Goal: Task Accomplishment & Management: Manage account settings

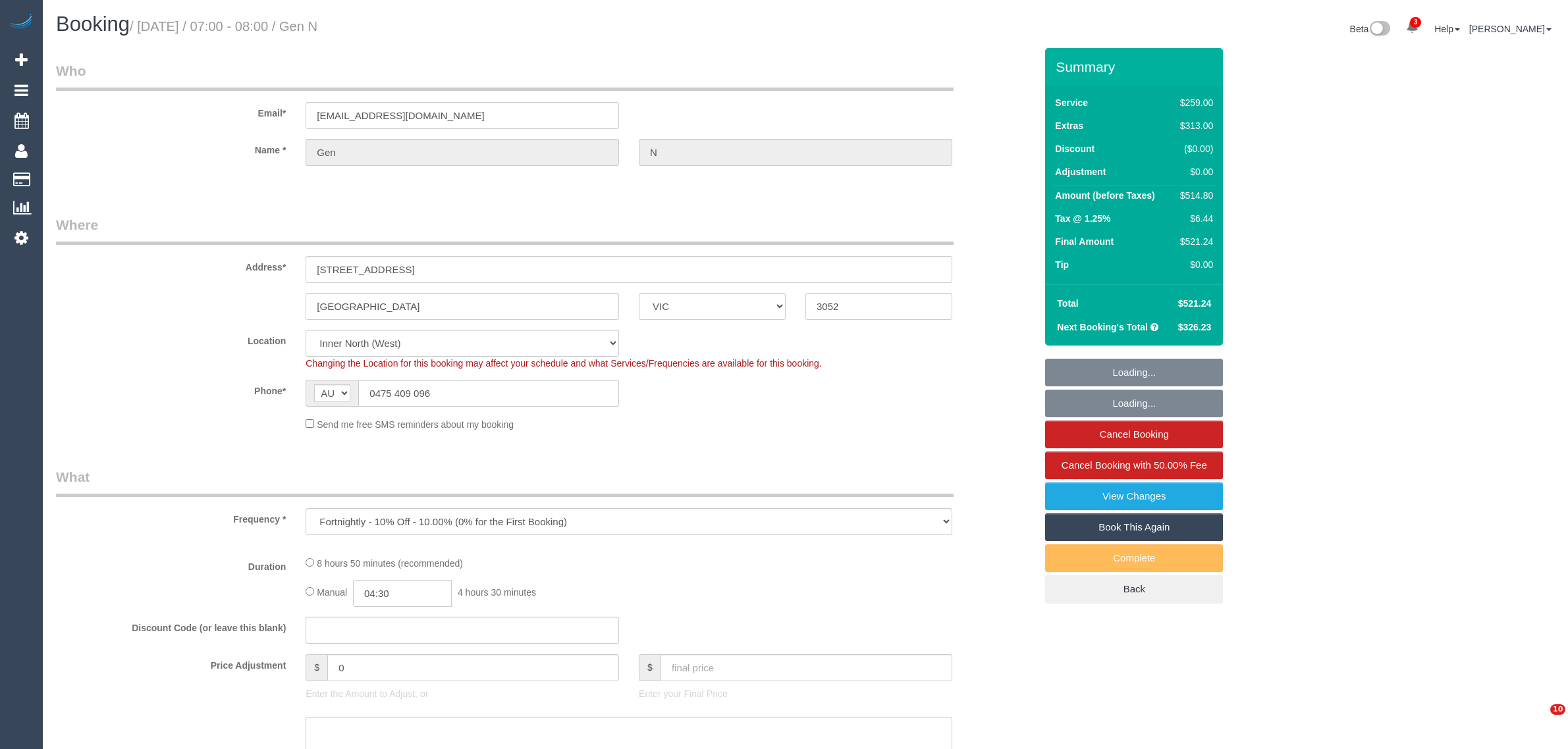
select select "VIC"
select select "number:27"
select select "number:14"
select select "number:19"
select select "number:24"
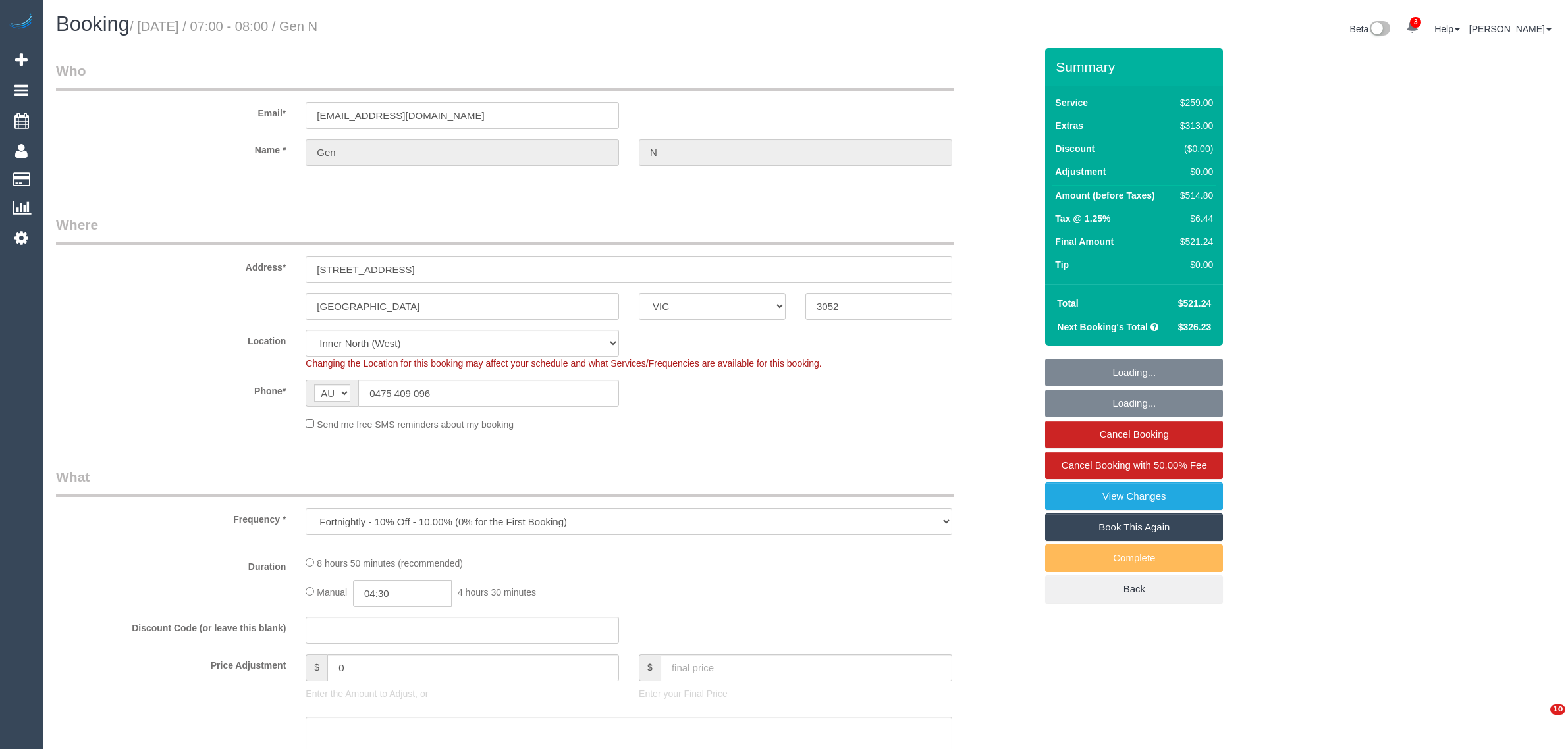
select select "number:34"
select select "number:12"
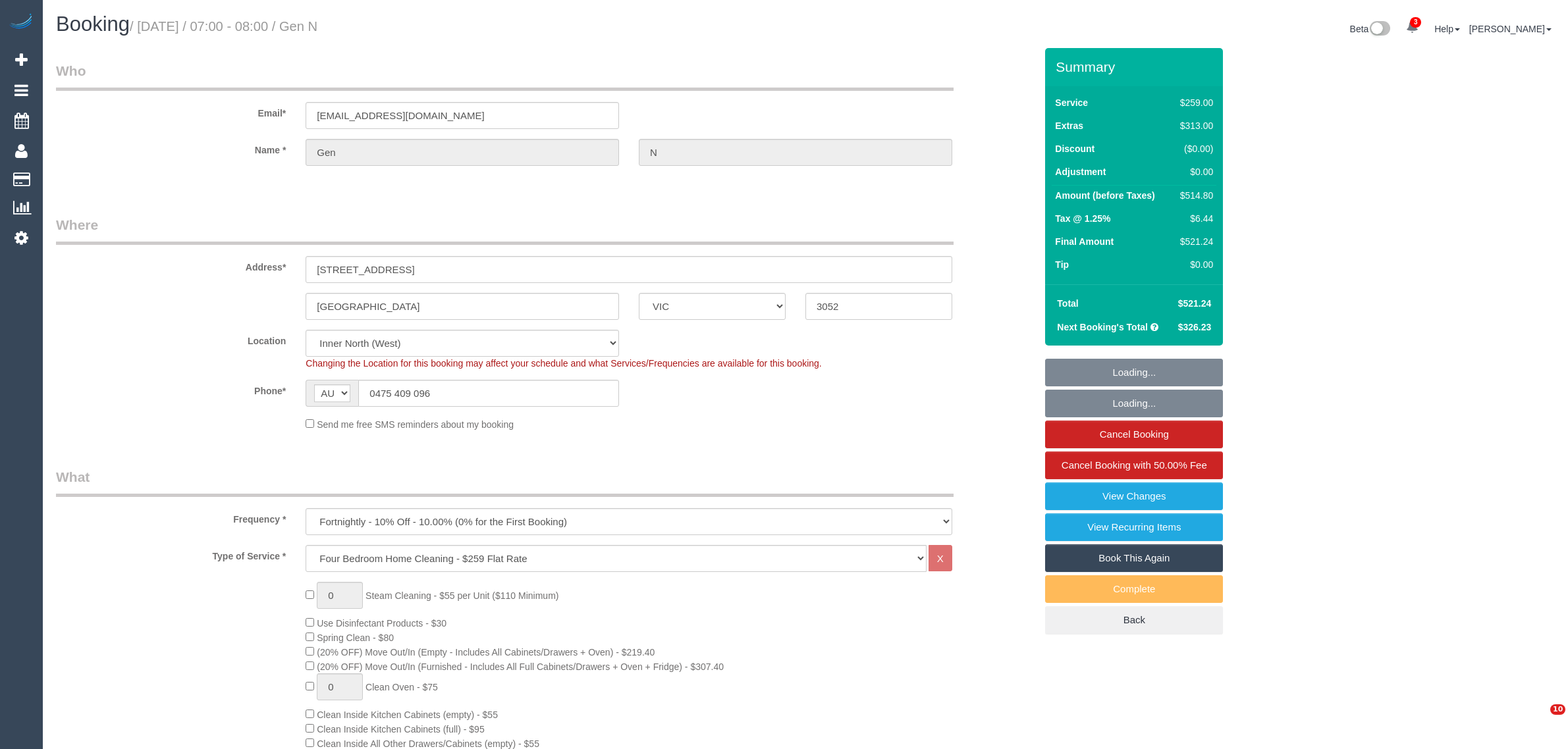
select select "object:1727"
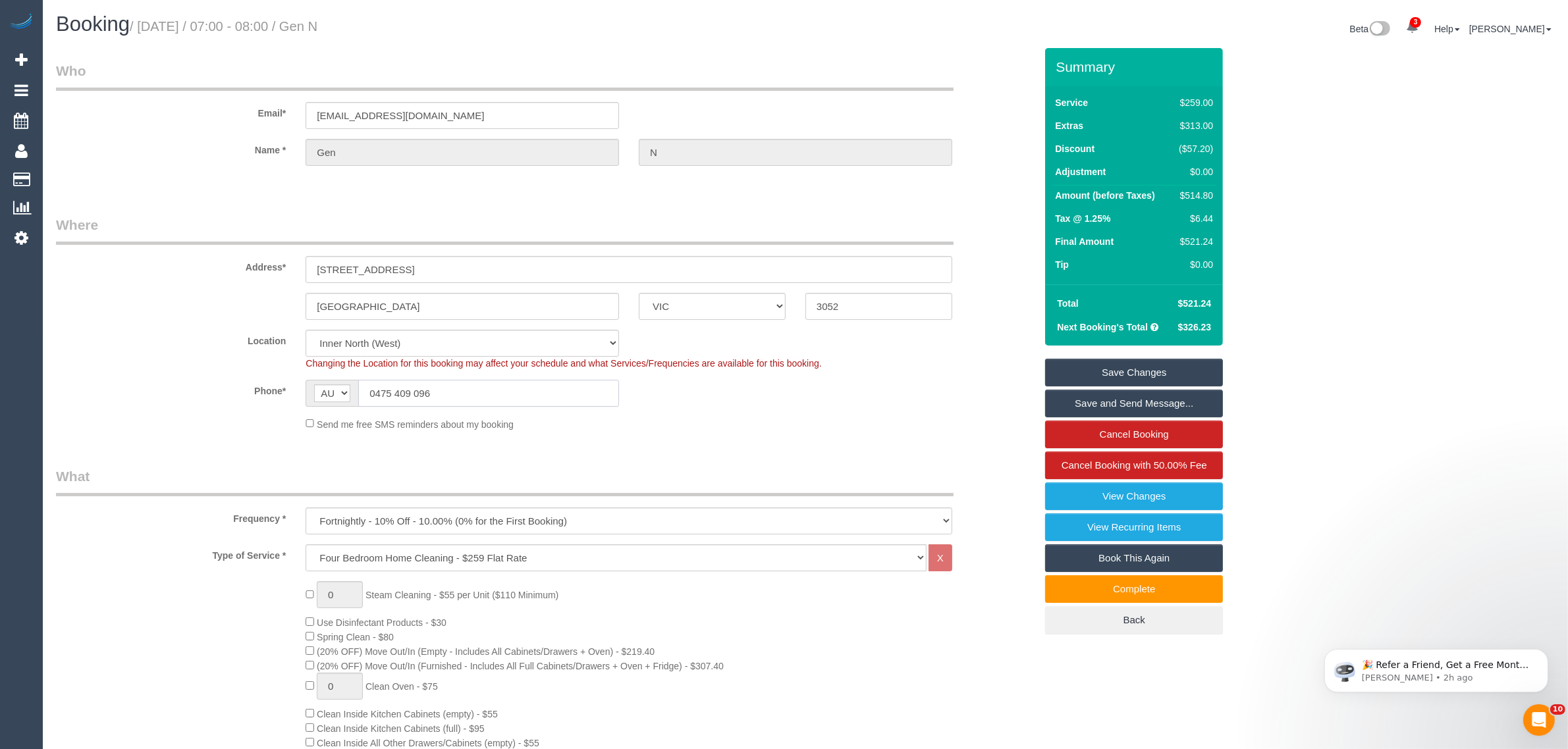
click at [443, 385] on input "0475 409 096" at bounding box center [488, 393] width 260 height 27
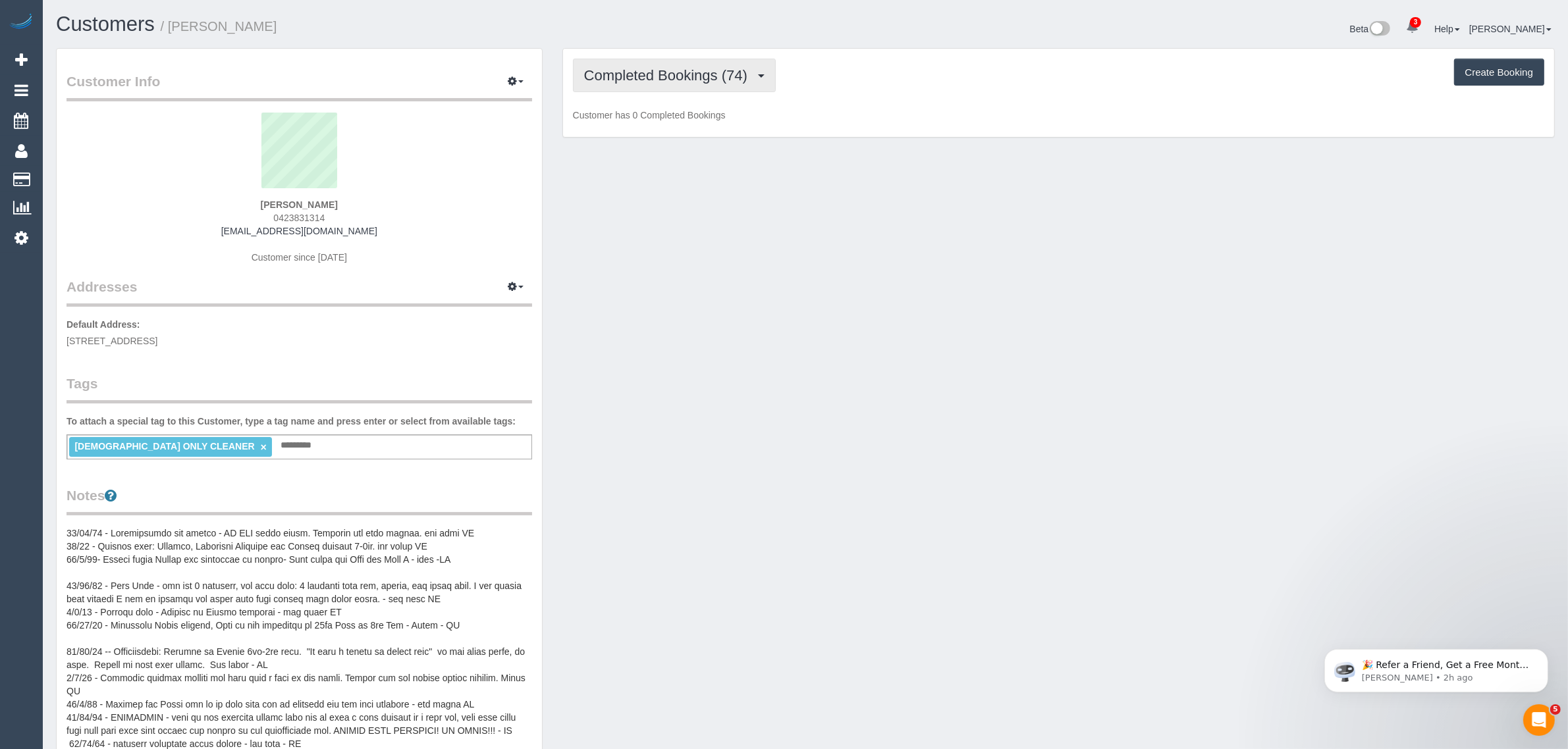
click at [657, 70] on span "Completed Bookings (74)" at bounding box center [669, 76] width 170 height 16
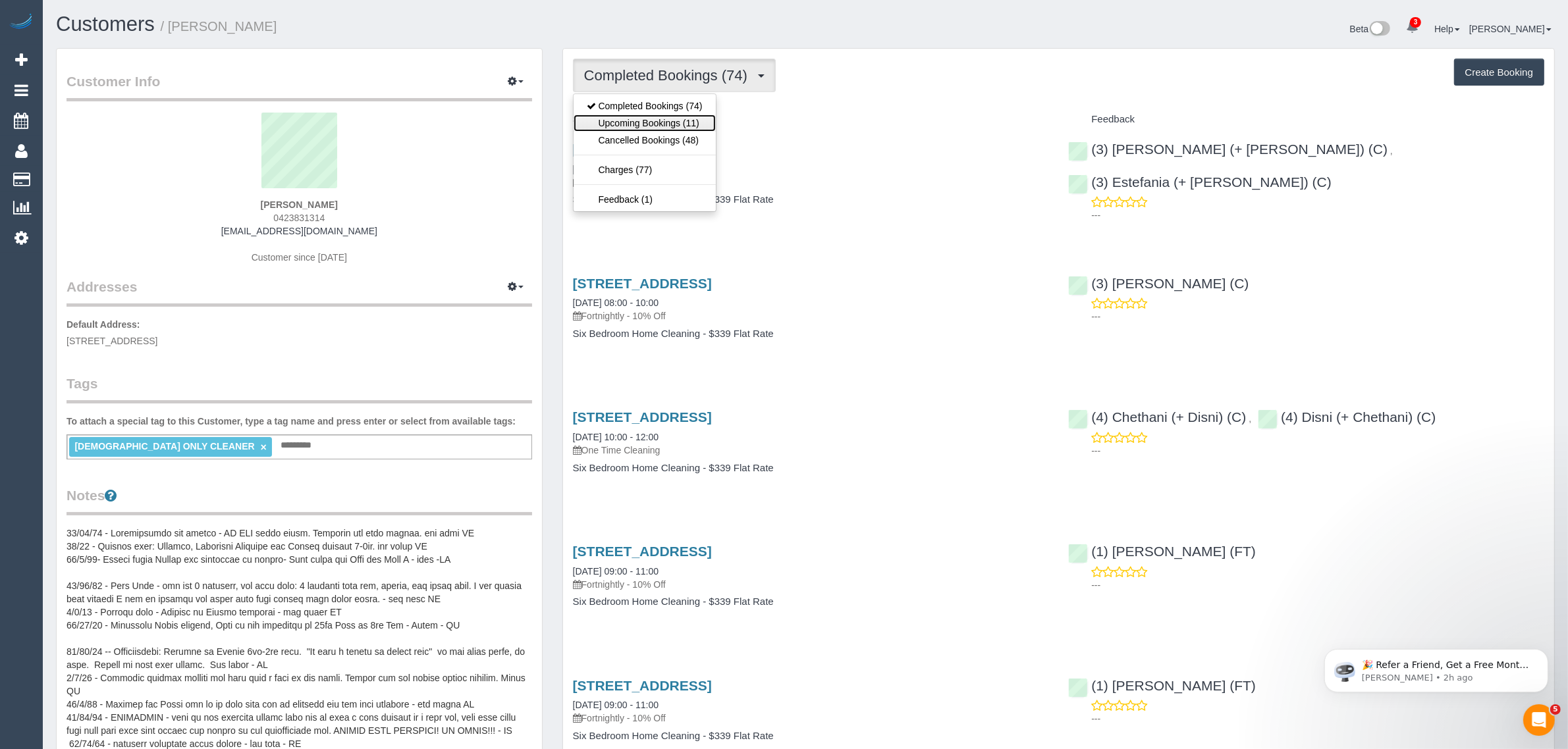
click at [659, 120] on link "Upcoming Bookings (11)" at bounding box center [644, 123] width 142 height 17
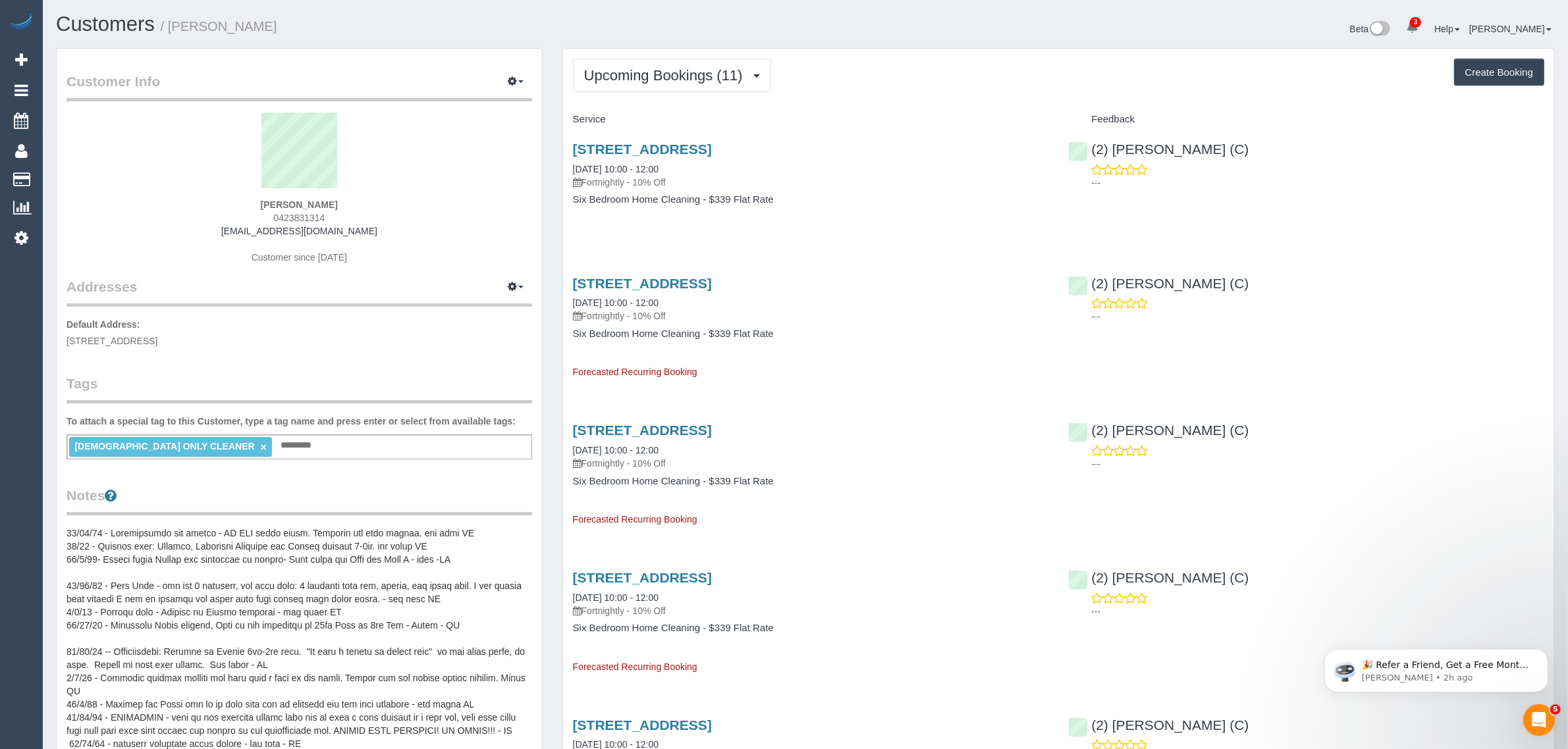
drag, startPoint x: 677, startPoint y: 171, endPoint x: 568, endPoint y: 171, distance: 109.0
click at [568, 171] on div "4 Tashinny Rd, Toorak, VIC 3142 15/09/2025 10:00 - 12:00 Fortnightly - 10% Off …" at bounding box center [810, 181] width 496 height 102
copy link "15/09/2025 10:00 - 12:00"
click at [630, 80] on span "Upcoming Bookings (11)" at bounding box center [666, 76] width 165 height 16
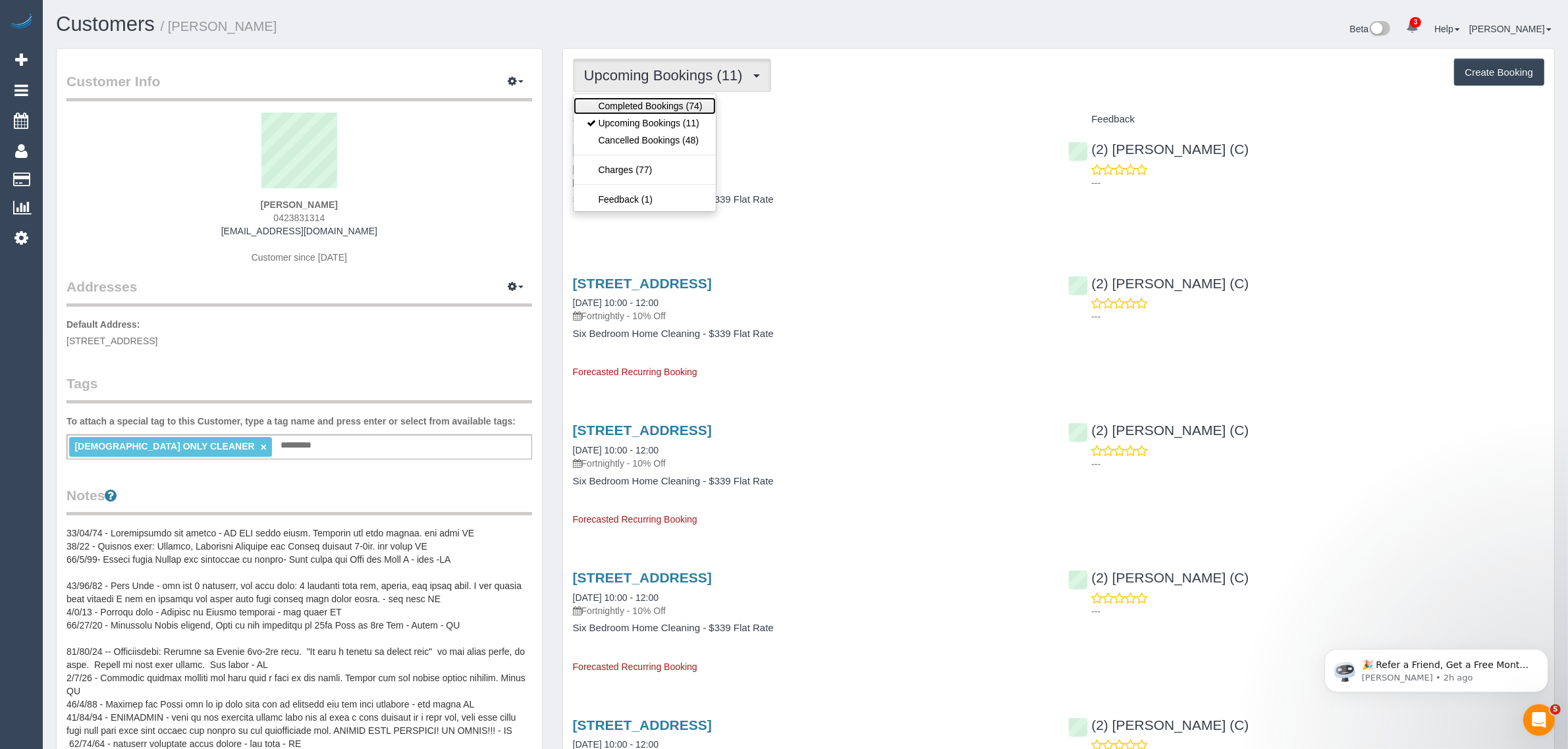
click at [635, 103] on link "Completed Bookings (74)" at bounding box center [644, 106] width 142 height 17
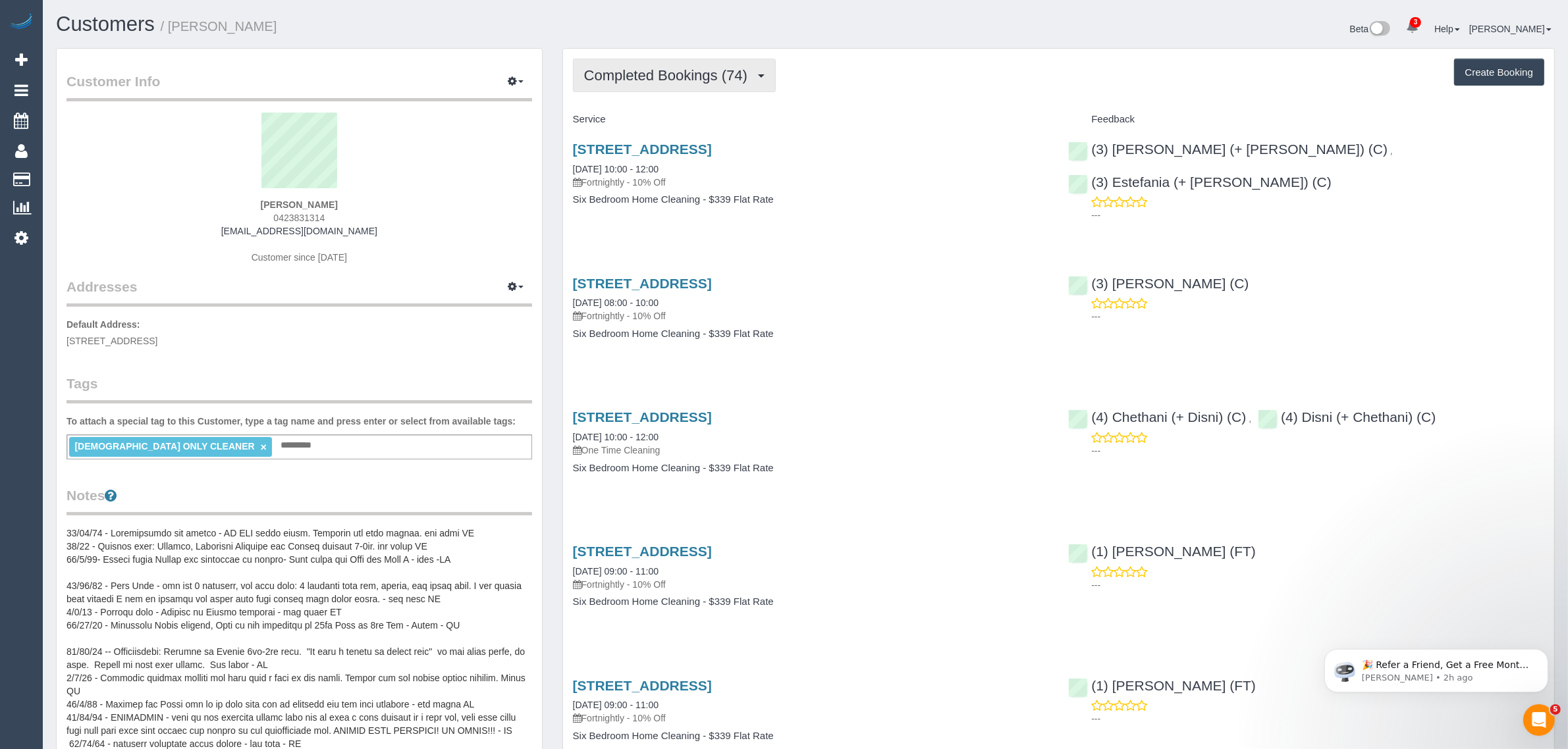
click at [671, 77] on span "Completed Bookings (74)" at bounding box center [669, 76] width 170 height 16
click at [800, 119] on h4 "Service" at bounding box center [810, 120] width 476 height 11
click at [705, 80] on span "Completed Bookings (74)" at bounding box center [669, 76] width 170 height 16
click at [663, 119] on link "Upcoming Bookings (11)" at bounding box center [644, 123] width 142 height 17
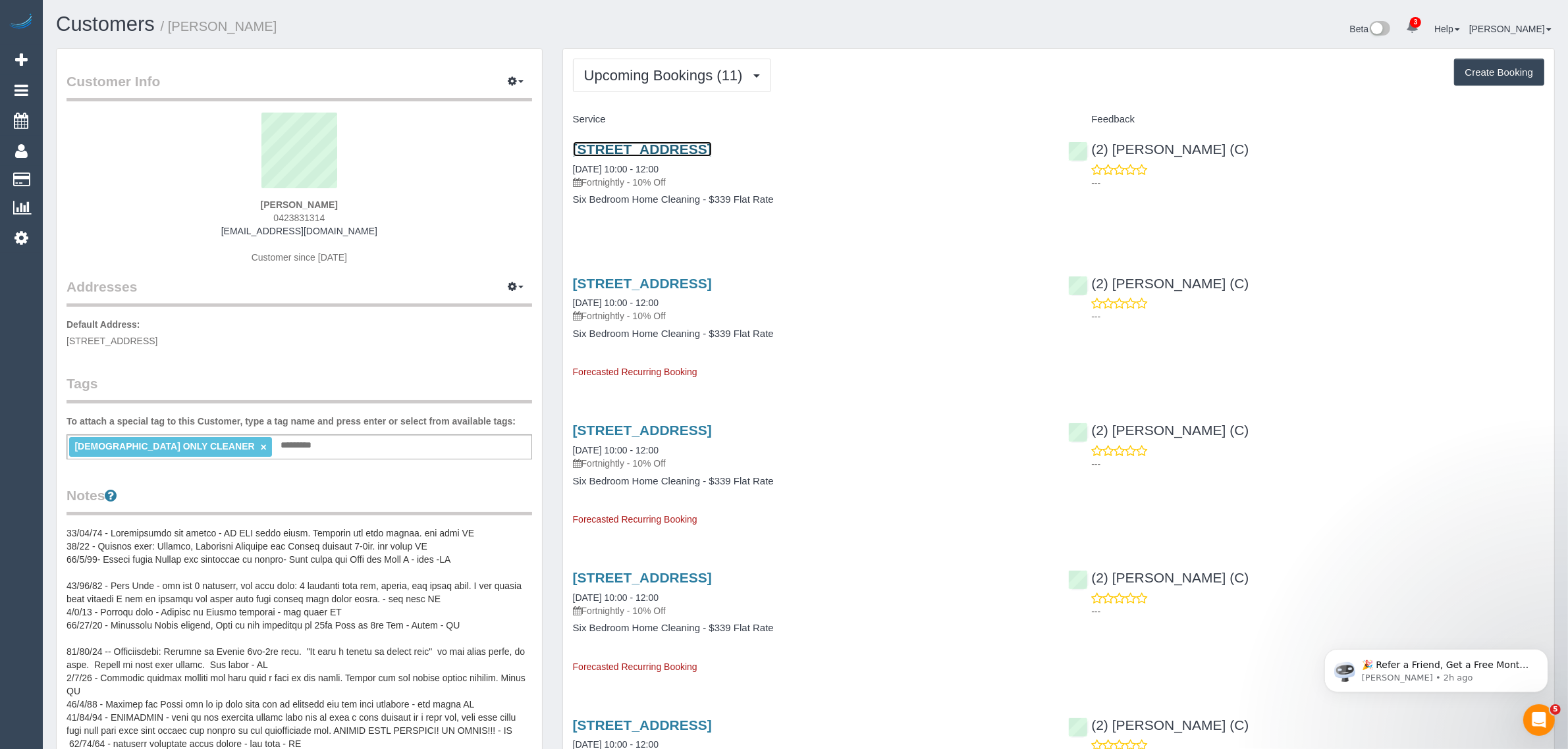
click at [679, 146] on link "4 Tashinny Rd, Toorak, VIC 3142" at bounding box center [642, 149] width 139 height 15
click at [627, 84] on button "Upcoming Bookings (11)" at bounding box center [672, 75] width 199 height 33
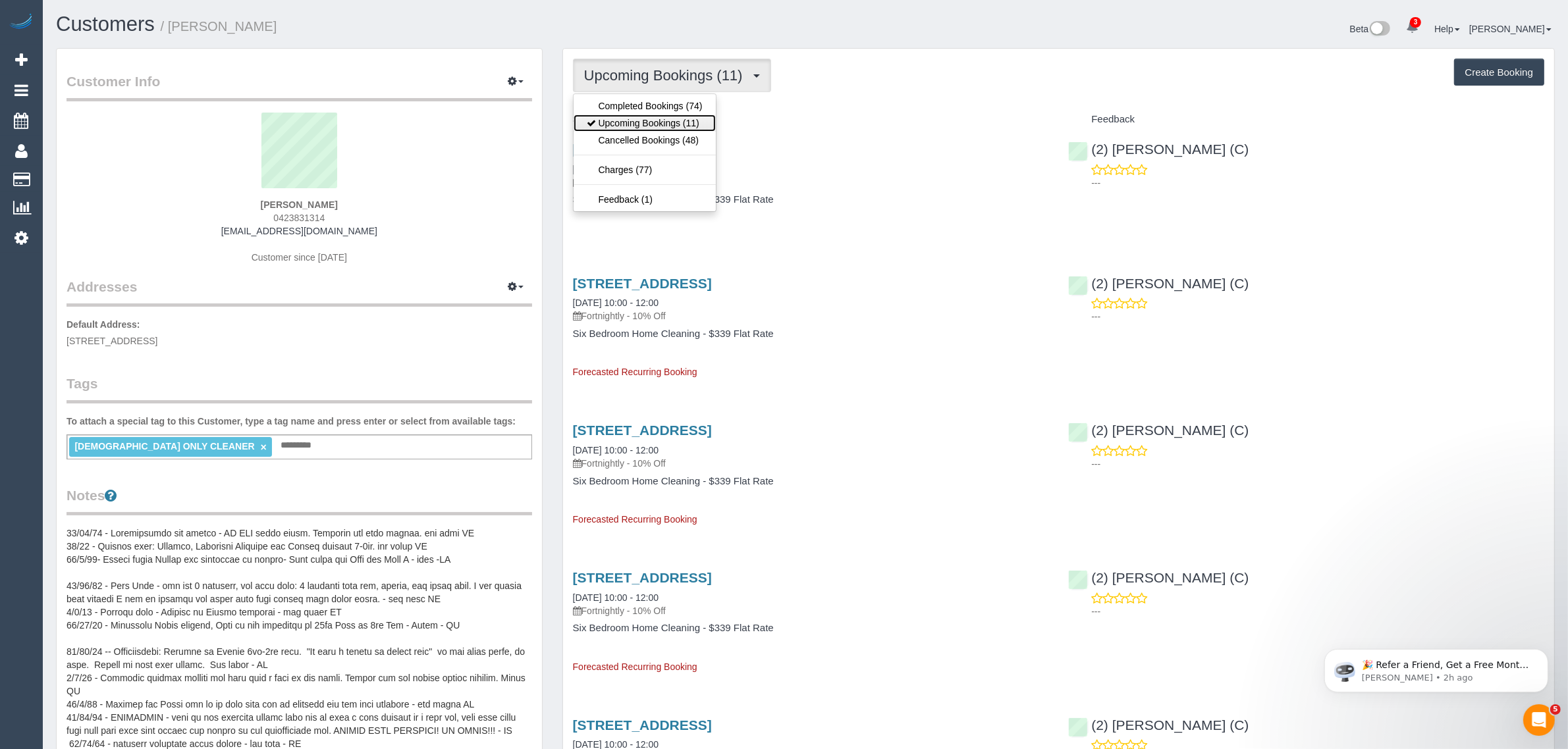
click at [627, 125] on link "Upcoming Bookings (11)" at bounding box center [644, 123] width 142 height 17
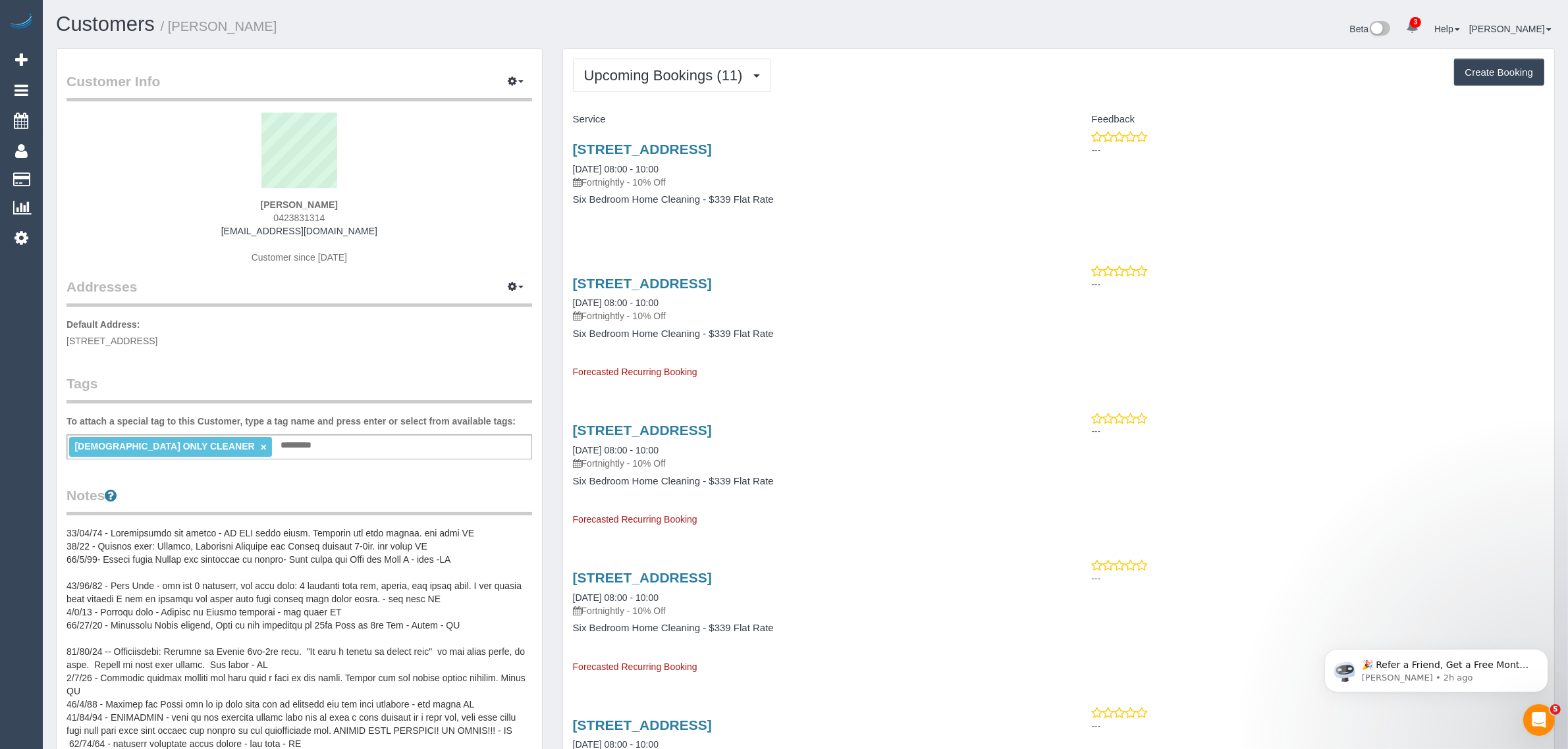
drag, startPoint x: 692, startPoint y: 165, endPoint x: 565, endPoint y: 165, distance: 127.0
click at [565, 165] on div "4 Tashinny Rd, Toorak, VIC 3142 17/09/2025 08:00 - 10:00 Fortnightly - 10% Off …" at bounding box center [810, 181] width 496 height 102
copy link "17/09/2025 08:00 - 10:00"
click at [917, 32] on div "Beta 3 Your Notifications You have 0 alerts × You have 2 to charge for 12/09/20…" at bounding box center [1185, 30] width 759 height 35
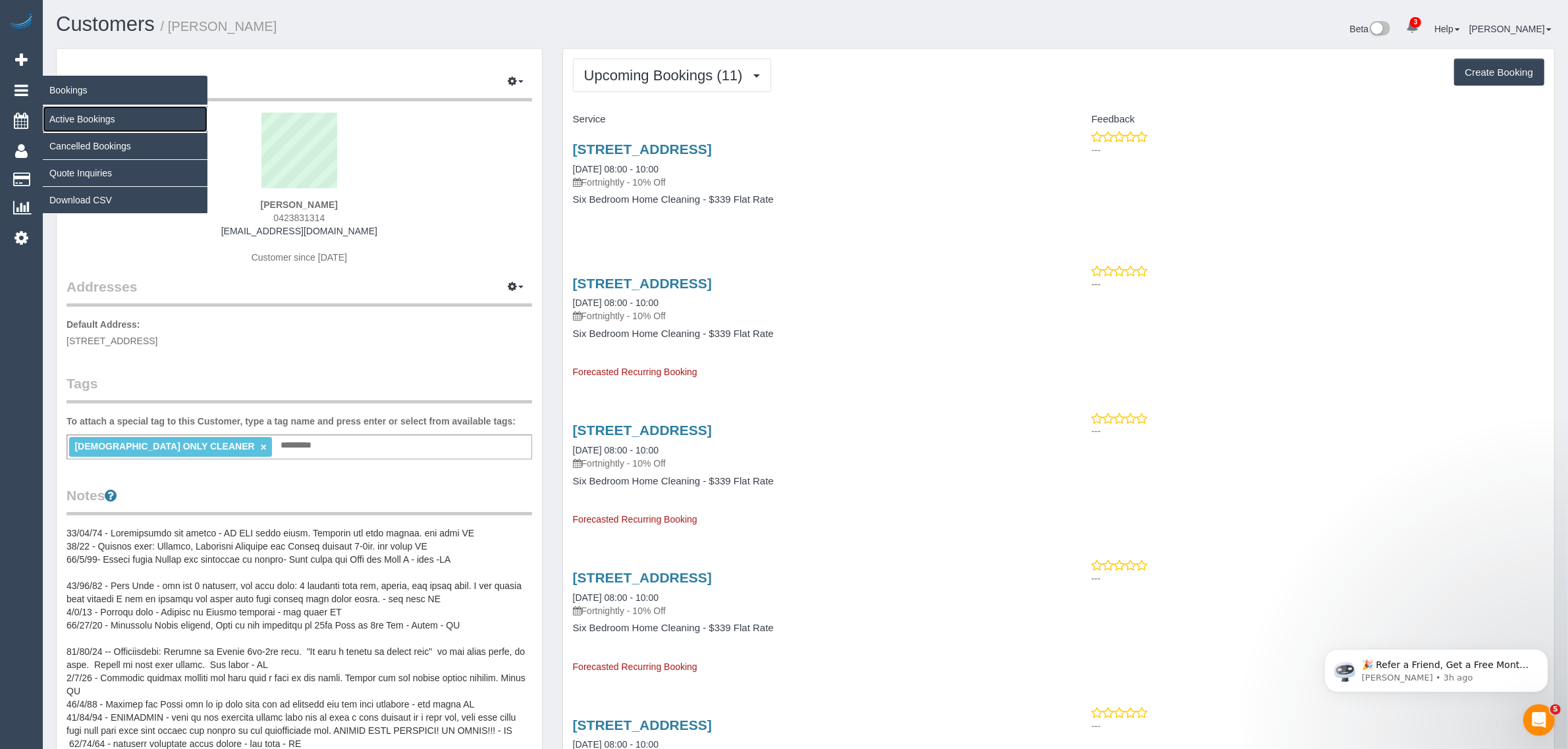
click at [48, 111] on link "Active Bookings" at bounding box center [125, 119] width 164 height 26
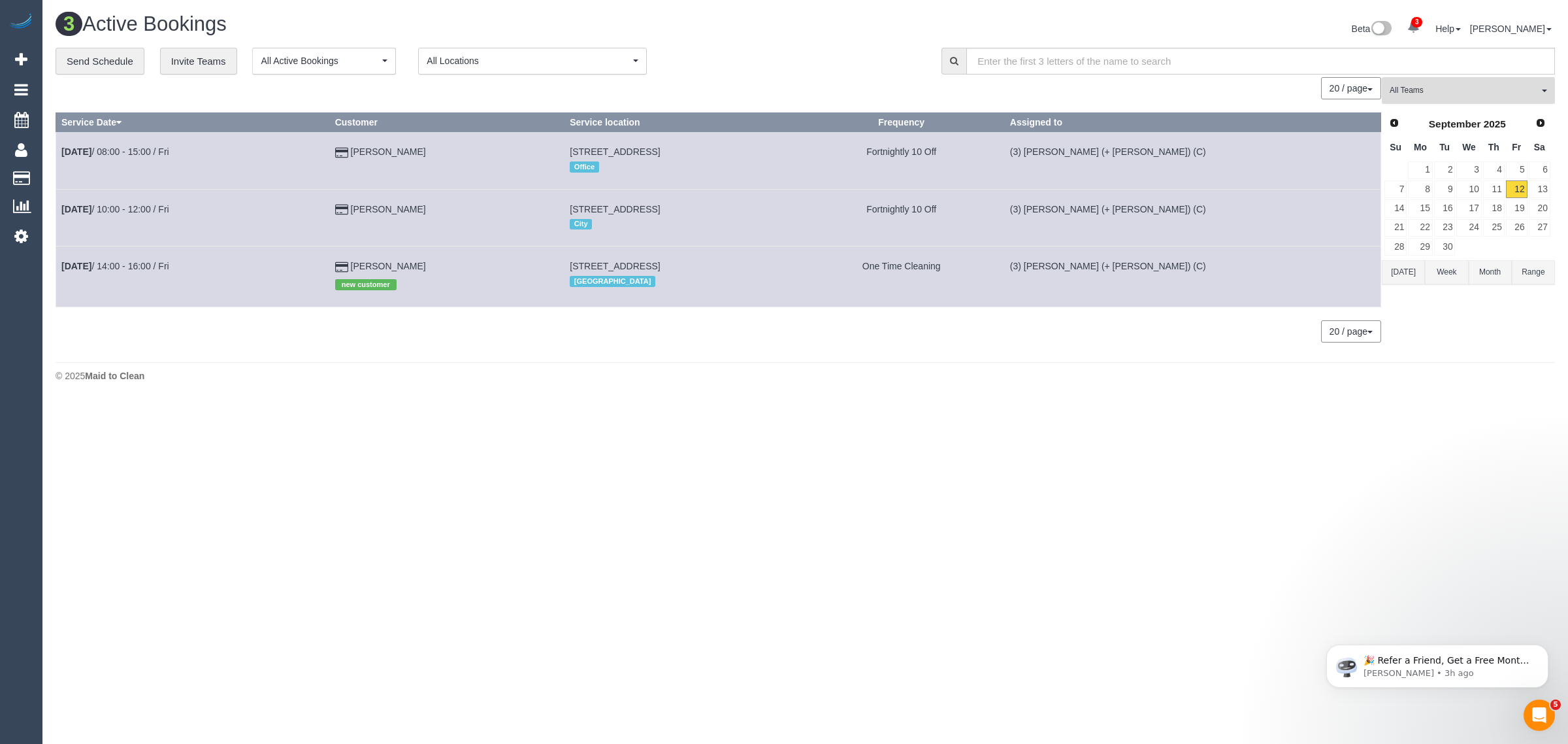
click at [1462, 95] on span "All Teams" at bounding box center [1464, 90] width 149 height 11
click at [1457, 111] on link "Remove Team Filters" at bounding box center [1468, 111] width 172 height 17
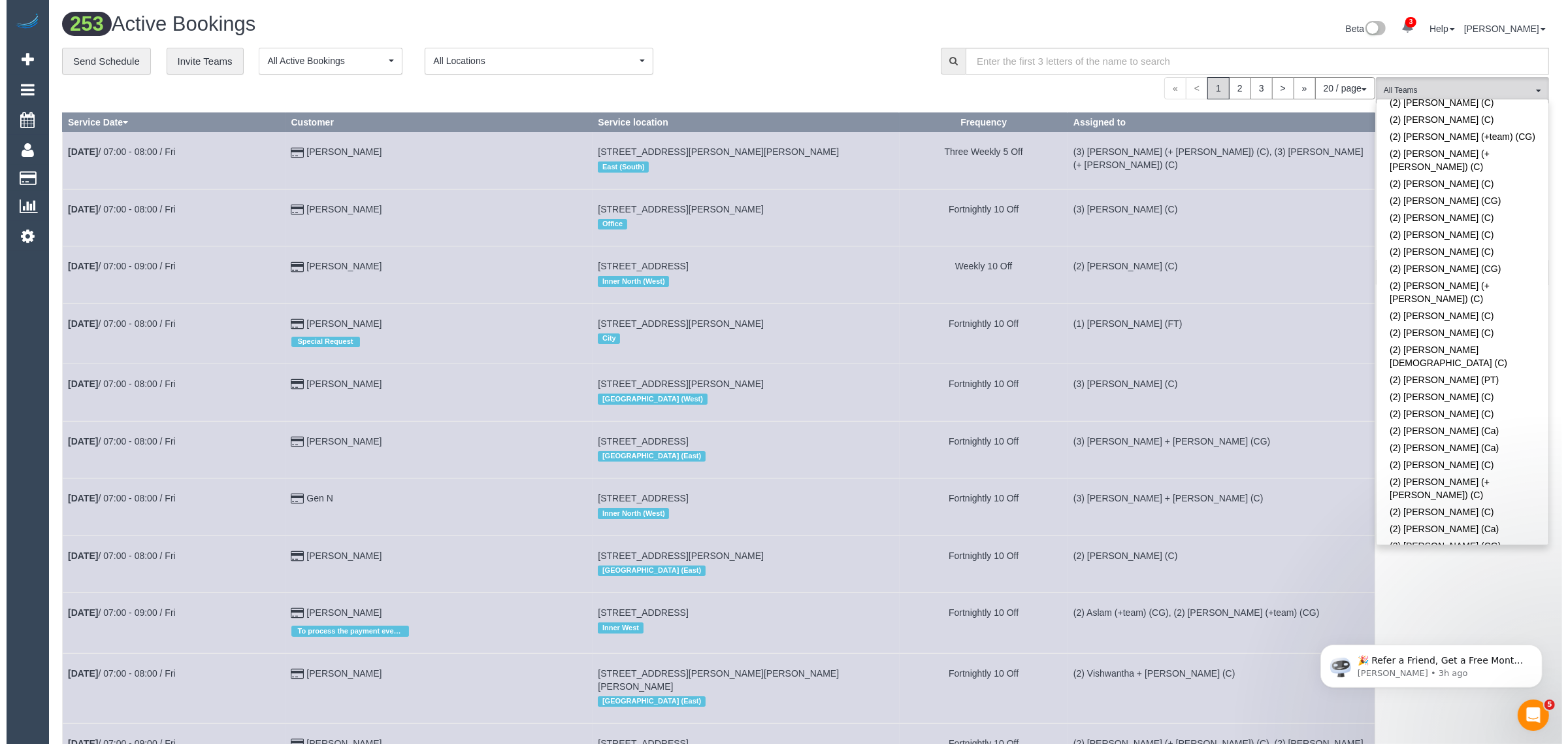
scroll to position [4018, 0]
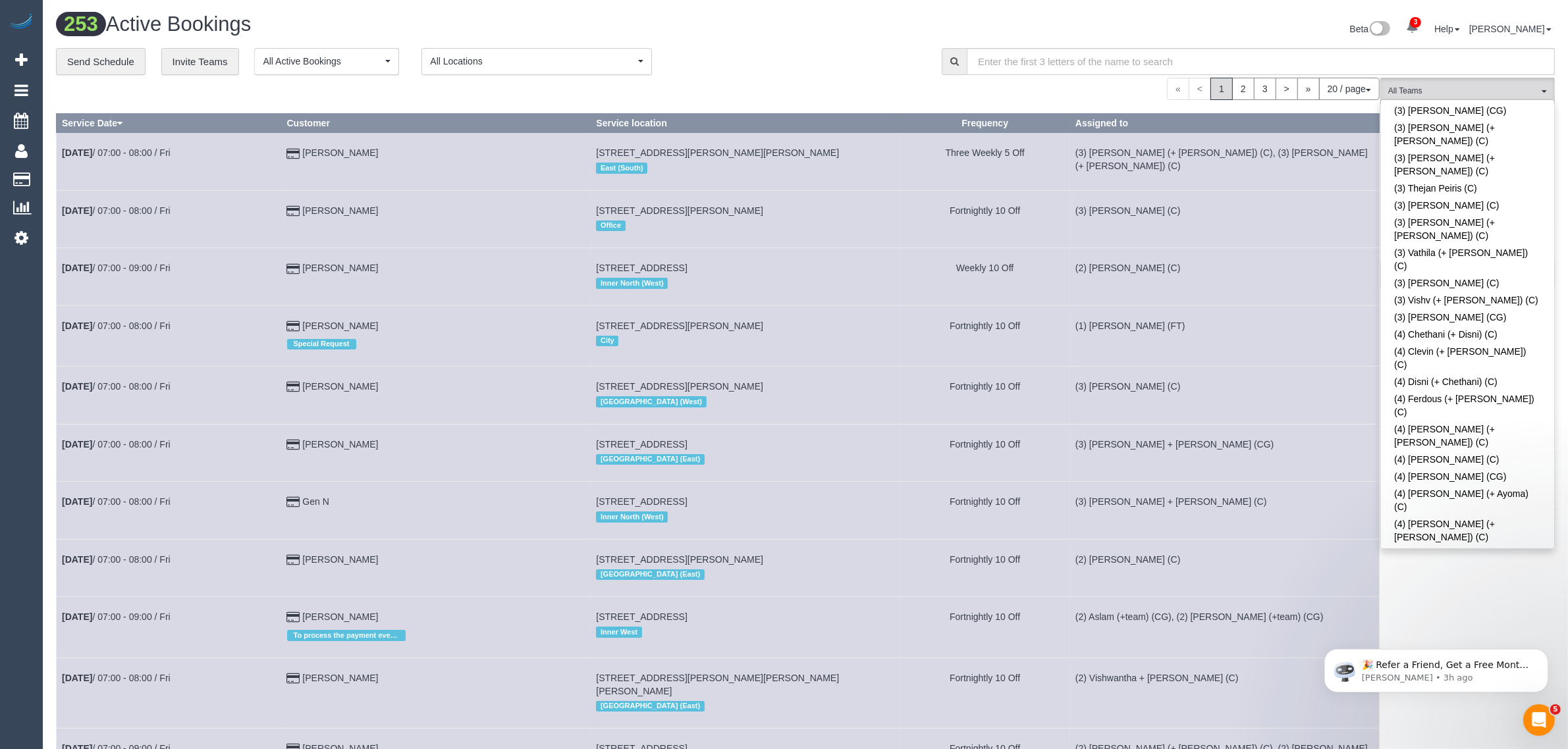
click at [784, 53] on div "**********" at bounding box center [489, 62] width 866 height 28
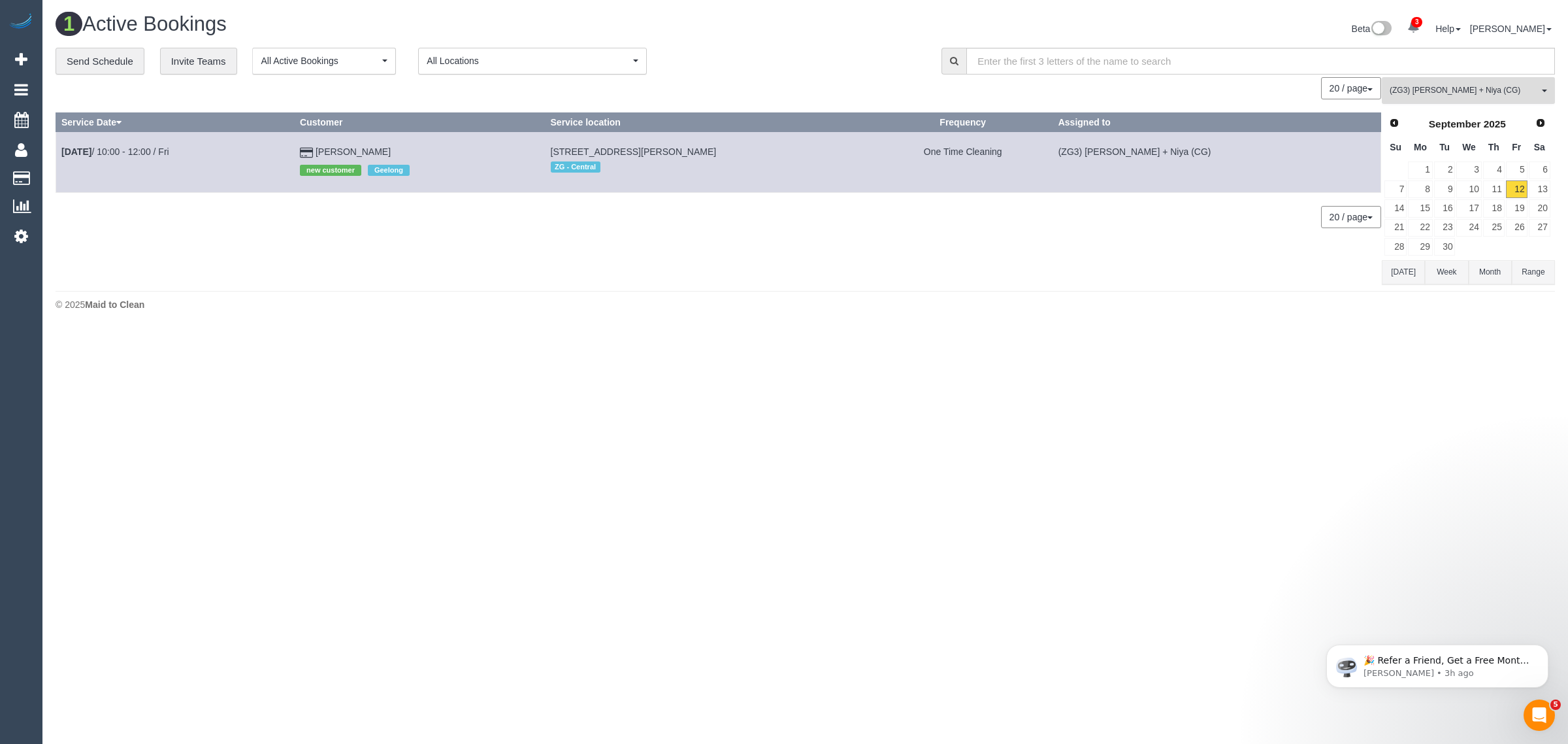
click at [1446, 86] on span "(ZG3) Suneeth + Niya (CG)" at bounding box center [1464, 90] width 149 height 11
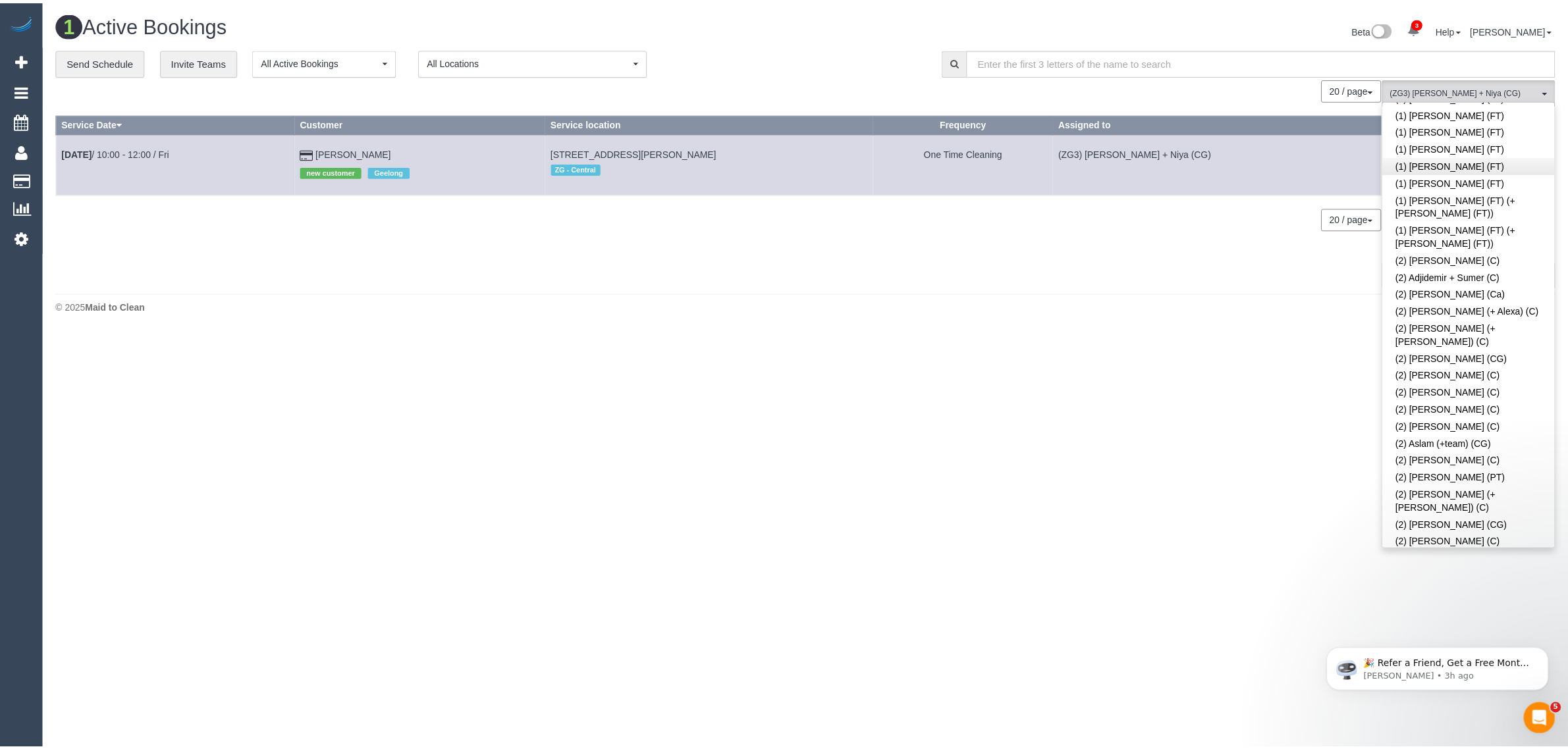
scroll to position [0, 0]
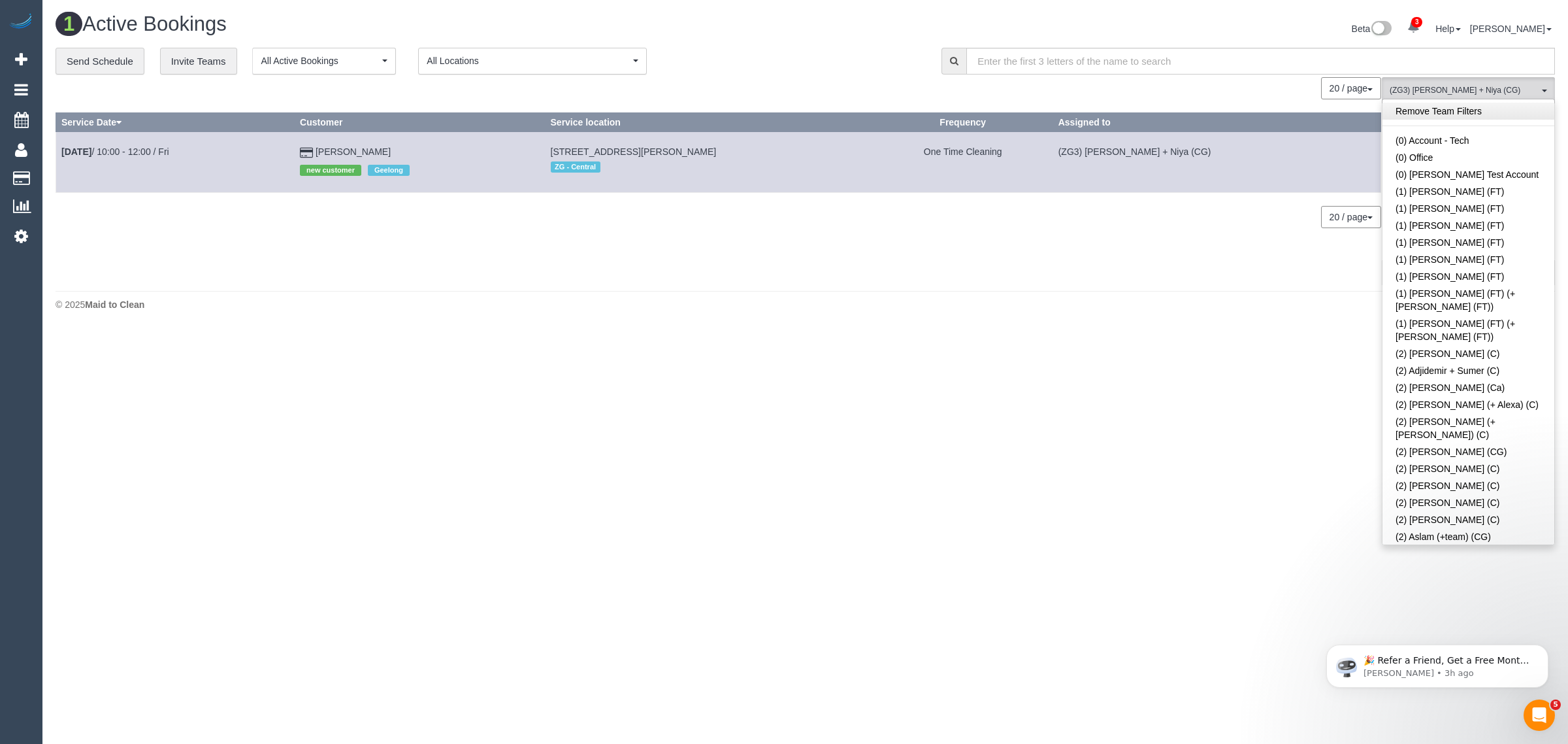
click at [1482, 118] on link "Remove Team Filters" at bounding box center [1468, 111] width 172 height 17
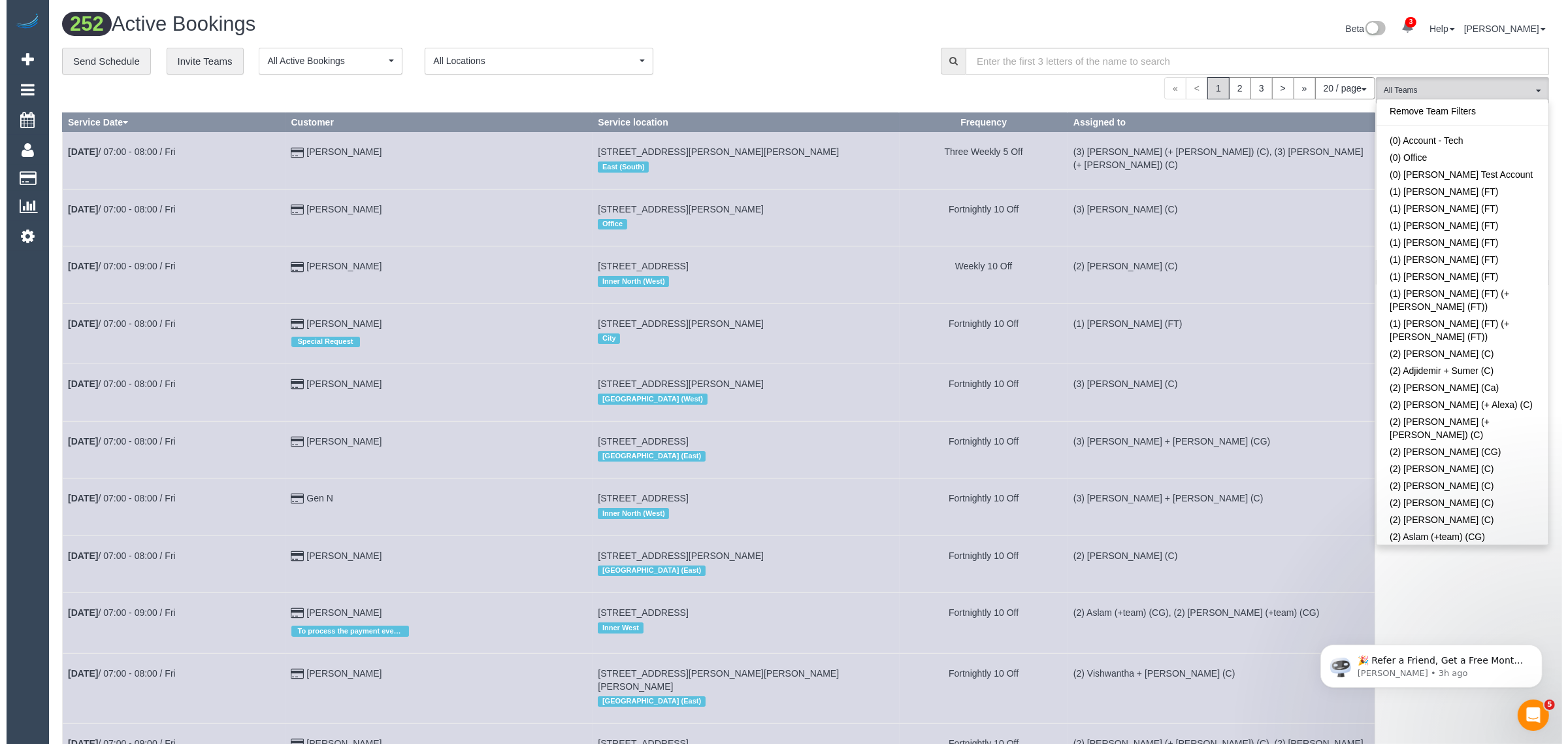
scroll to position [2260, 0]
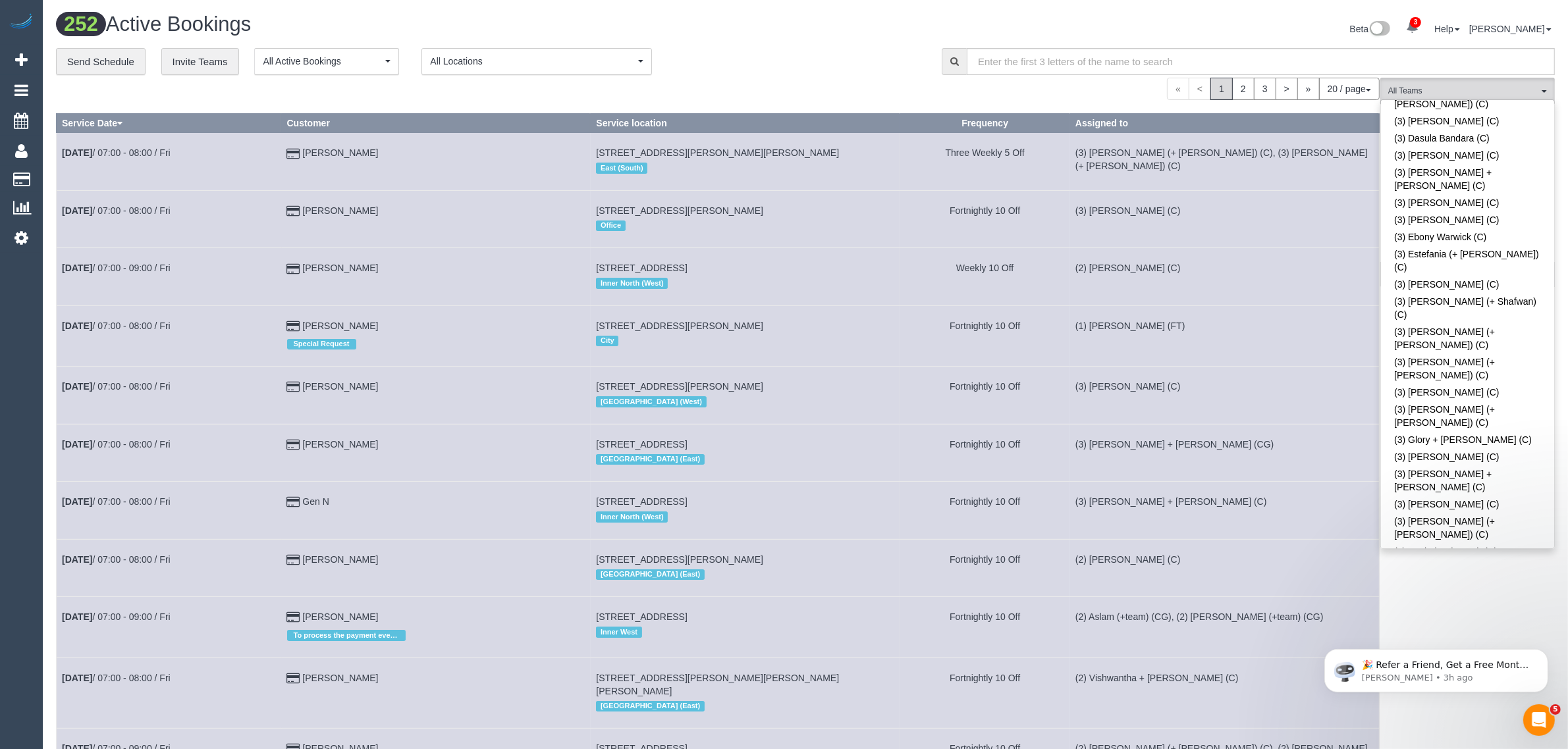
click at [719, 63] on div "**********" at bounding box center [489, 62] width 866 height 28
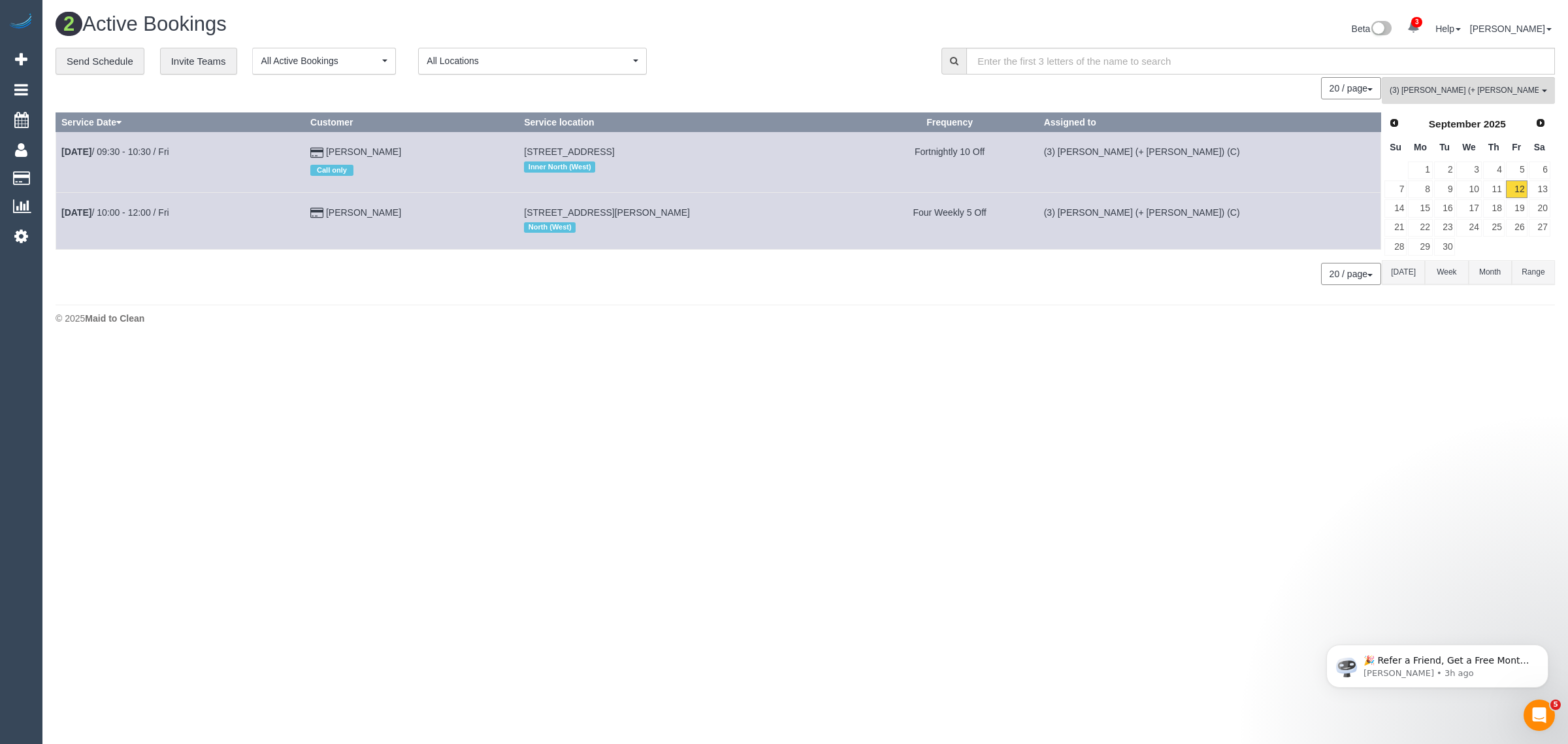
click at [721, 64] on div "**********" at bounding box center [488, 61] width 866 height 27
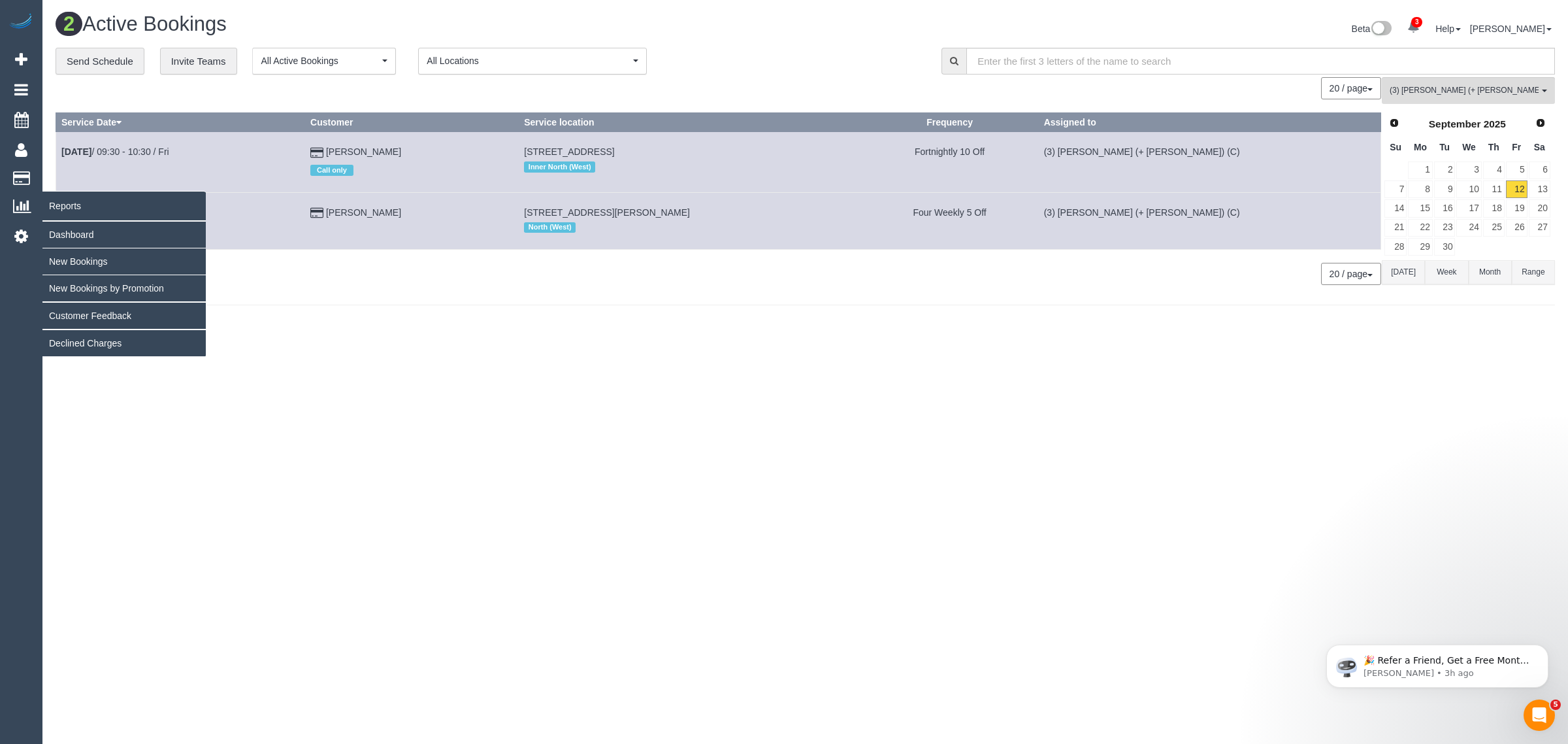
drag, startPoint x: 458, startPoint y: 216, endPoint x: 99, endPoint y: 221, distance: 359.0
click at [99, 221] on div "3 Beta Your Notifications You have 0 alerts × You have 1 to charge for 12/09/20…" at bounding box center [784, 172] width 1568 height 344
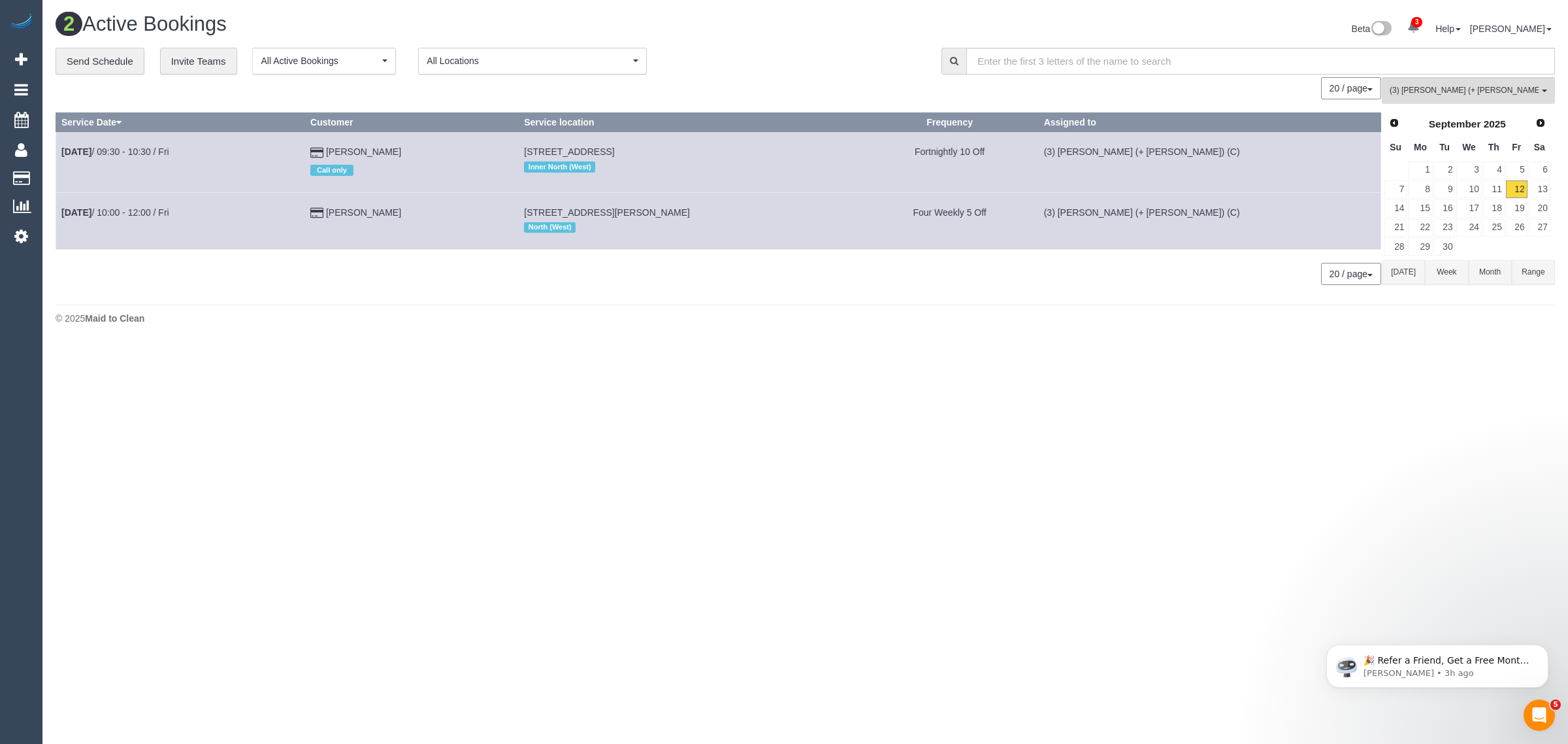
click at [475, 318] on div "© 2025 Maid to Clean" at bounding box center [805, 318] width 1499 height 13
drag, startPoint x: 450, startPoint y: 216, endPoint x: 60, endPoint y: 216, distance: 390.0
click at [61, 221] on tr "Sep 12th / 10:00 - 12:00 / Fri Marie Spyros 15 Whitton Pde, Coburg North, VIC 3…" at bounding box center [719, 221] width 1325 height 57
copy tr "Sep 12th / 10:00 - 12:00 / Fri Marie Spyros"
click at [882, 56] on div "**********" at bounding box center [488, 61] width 866 height 27
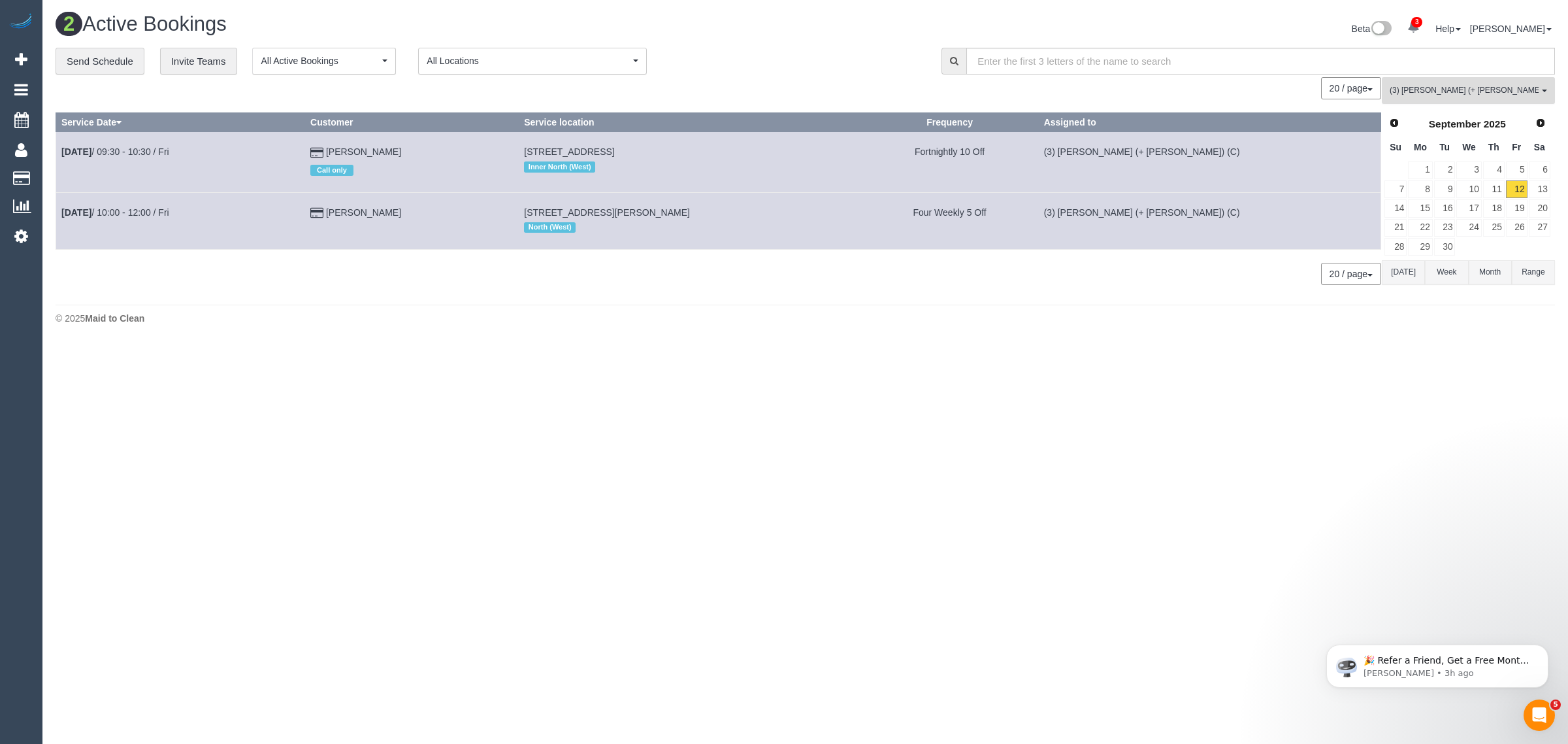
click at [1526, 82] on button "(3) Kaveen (+ Sangeeth) (C) All Teams" at bounding box center [1469, 90] width 173 height 27
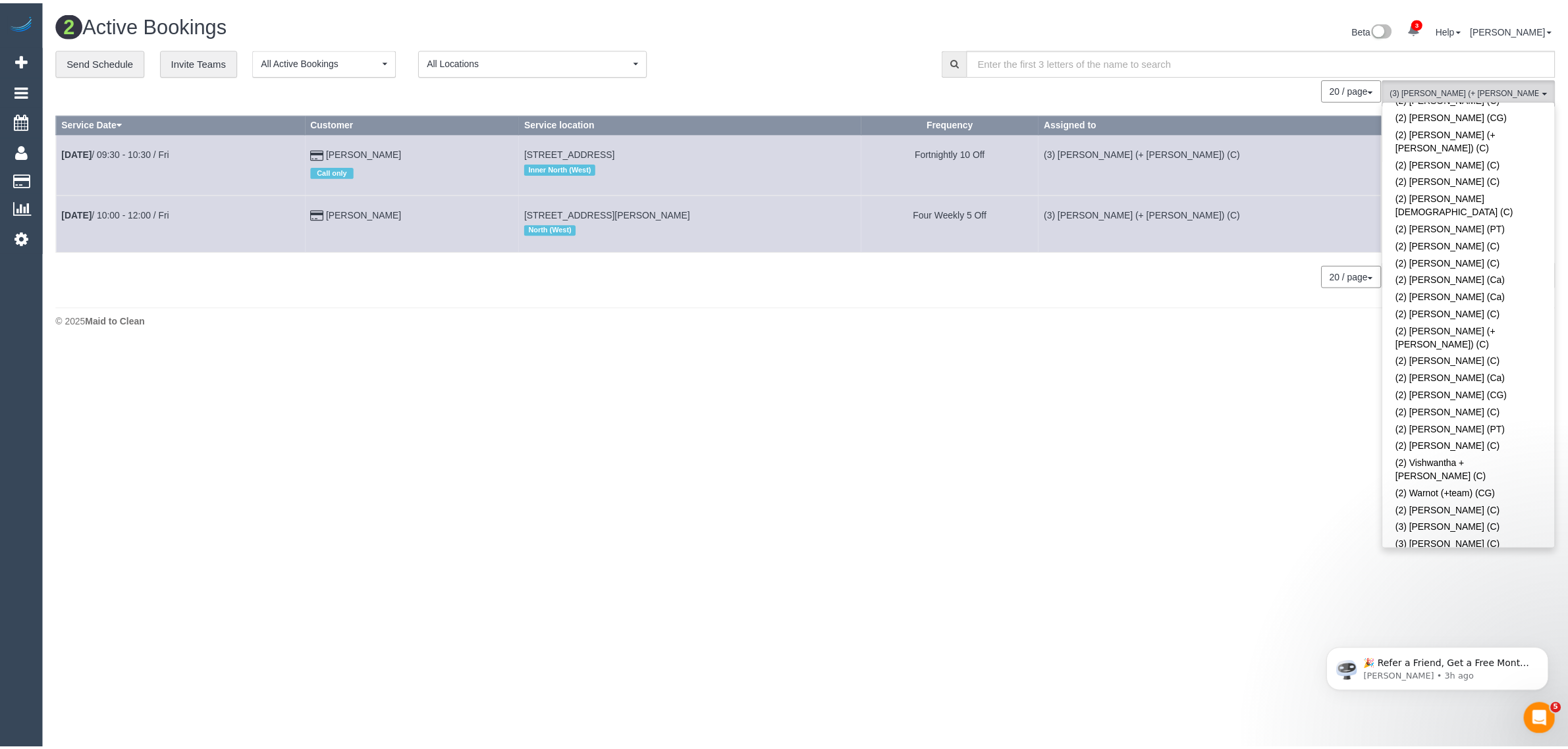
scroll to position [0, 0]
click at [1496, 109] on link "Remove Team Filters" at bounding box center [1479, 111] width 173 height 17
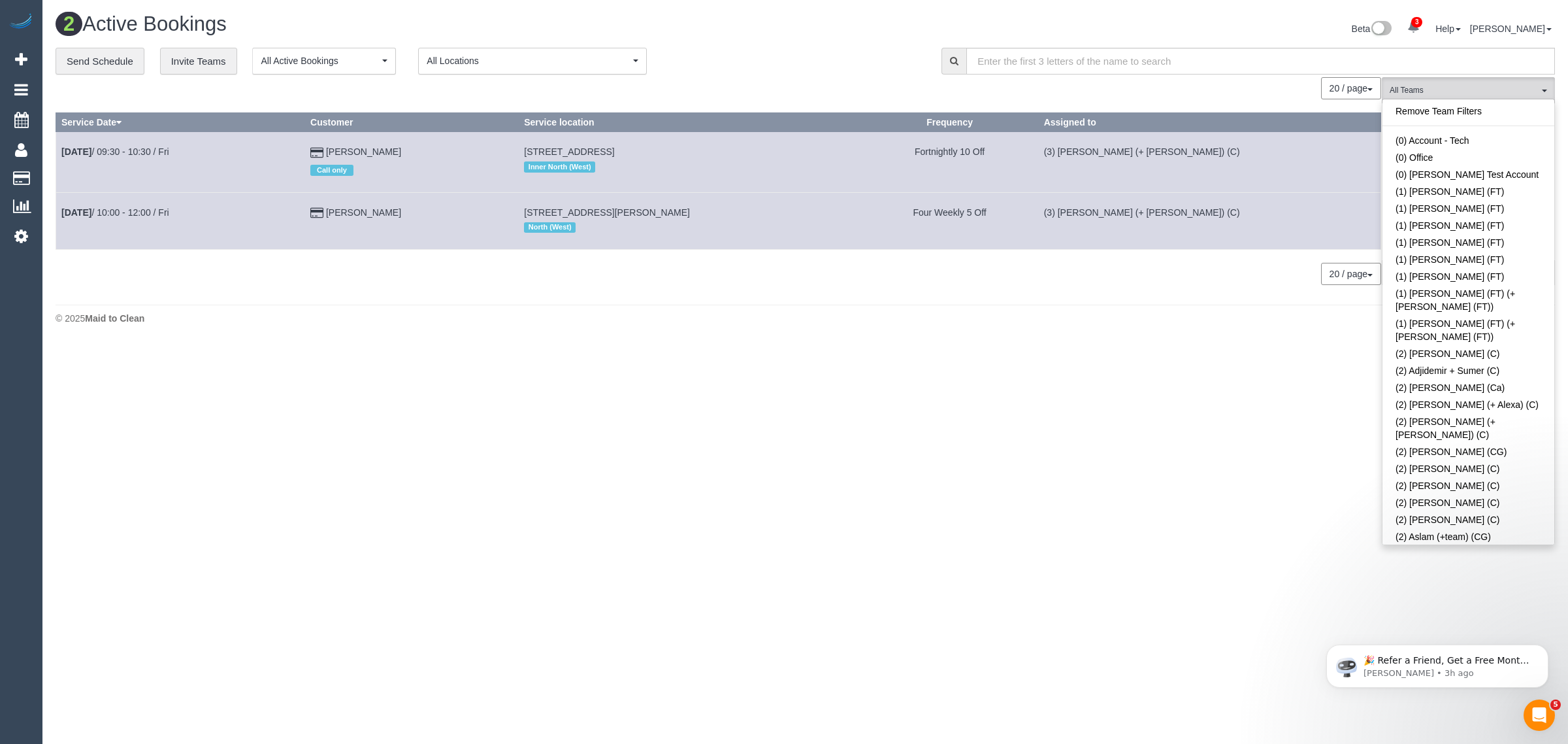
click at [866, 63] on div "**********" at bounding box center [488, 61] width 866 height 27
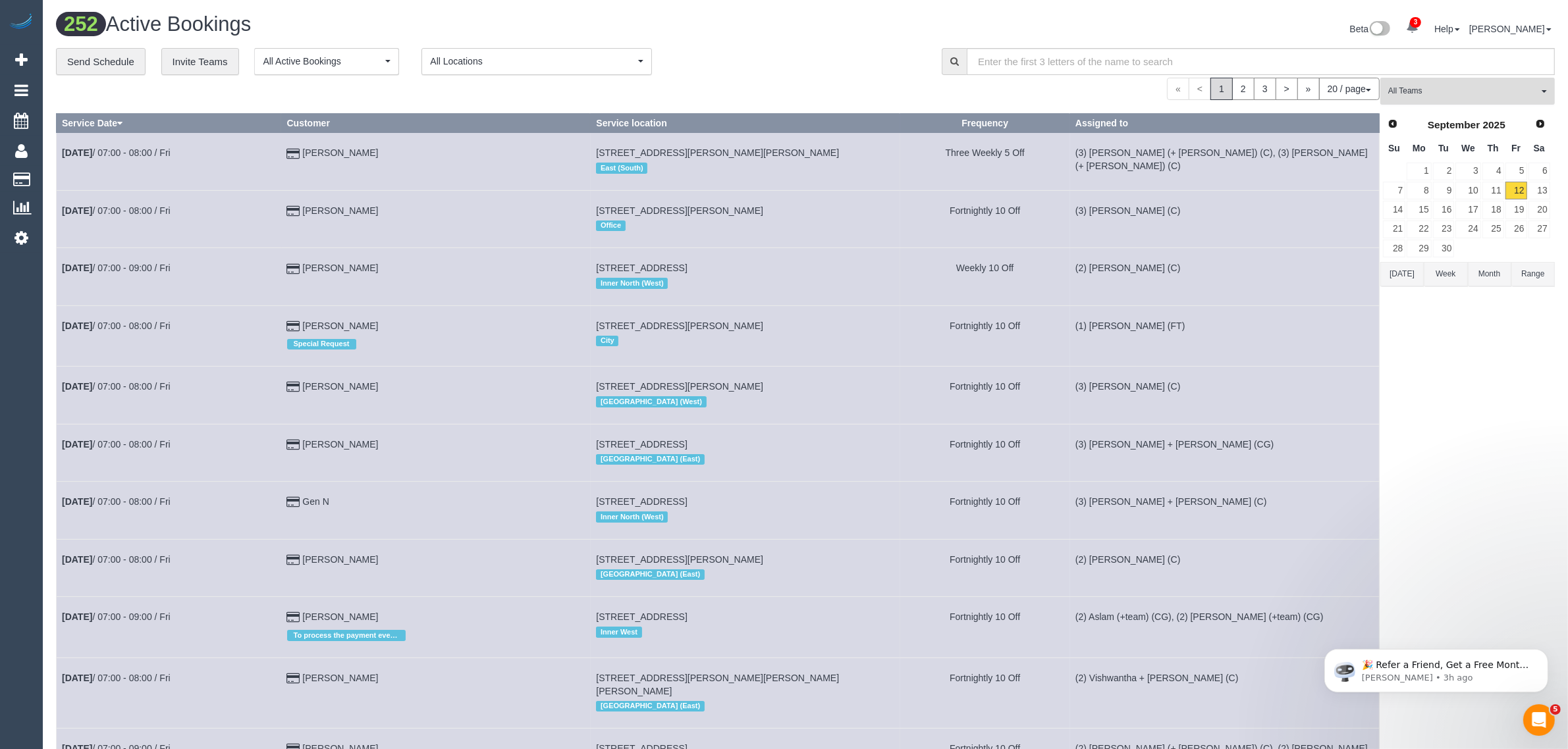
click at [1440, 77] on button "All Teams" at bounding box center [1467, 90] width 174 height 27
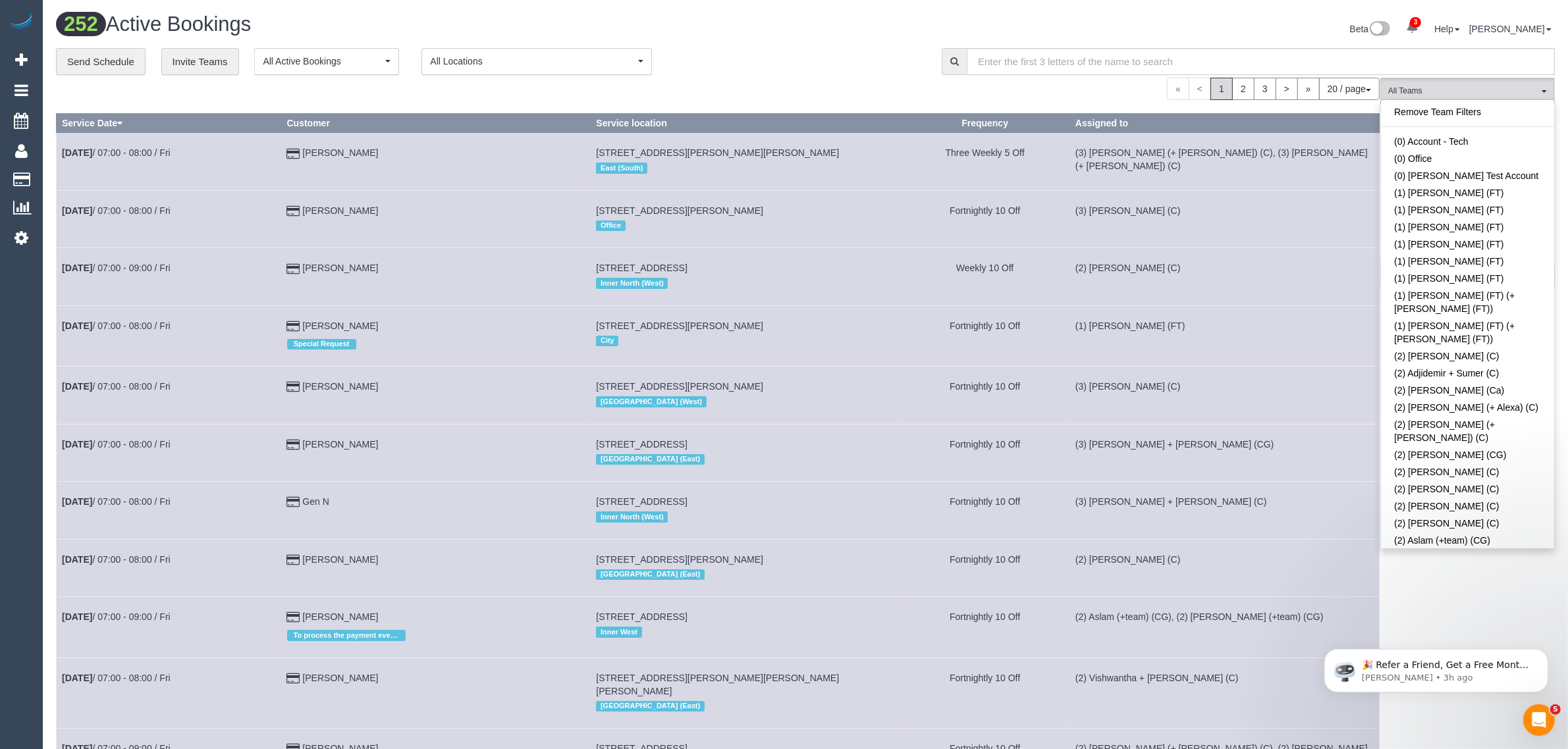
click at [1489, 102] on div "Remove Team Filters (0) Account - Tech (0) Office (0) Raunak Test Account (1) D…" at bounding box center [1467, 324] width 174 height 450
click at [1442, 116] on link "Remove Team Filters" at bounding box center [1467, 111] width 173 height 17
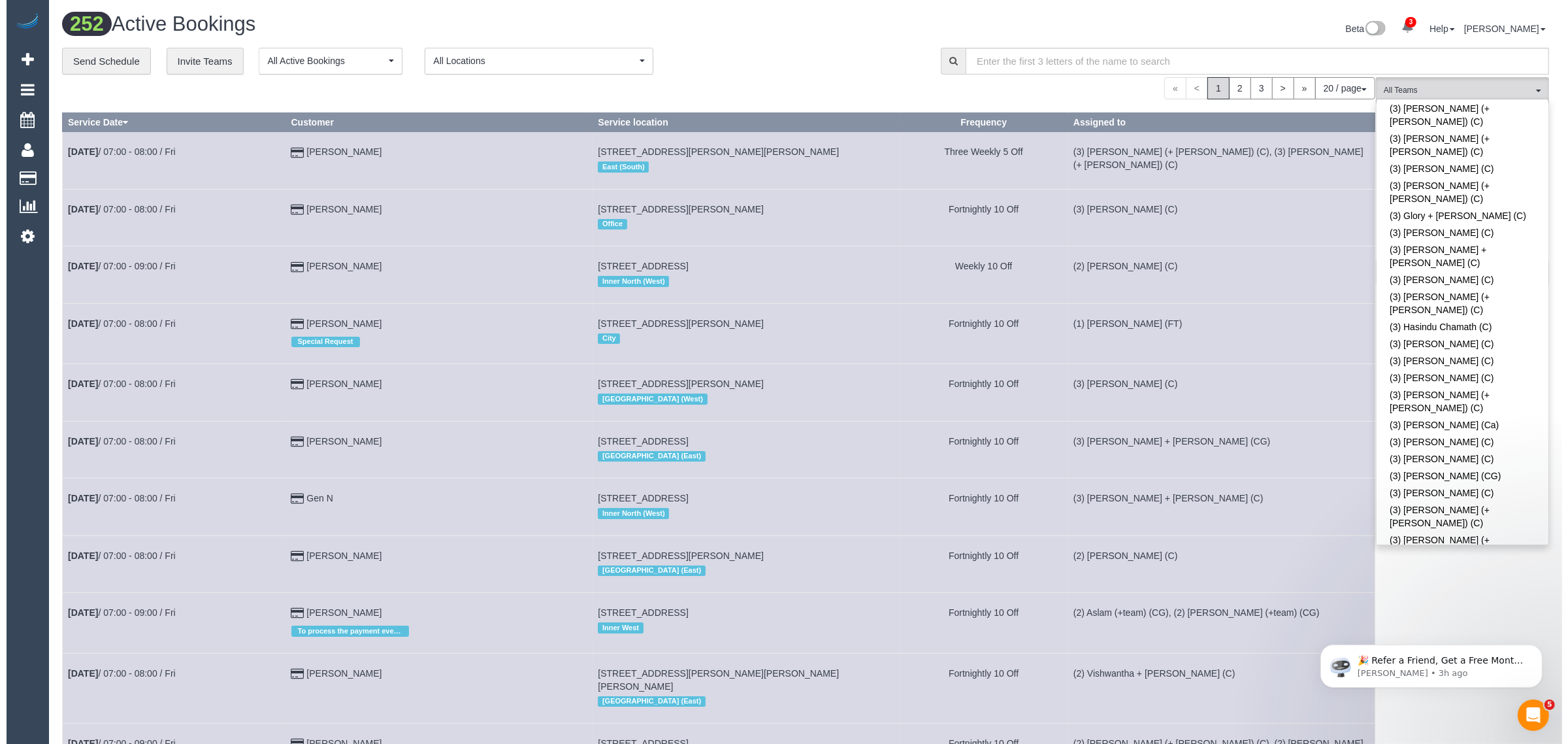
scroll to position [1496, 0]
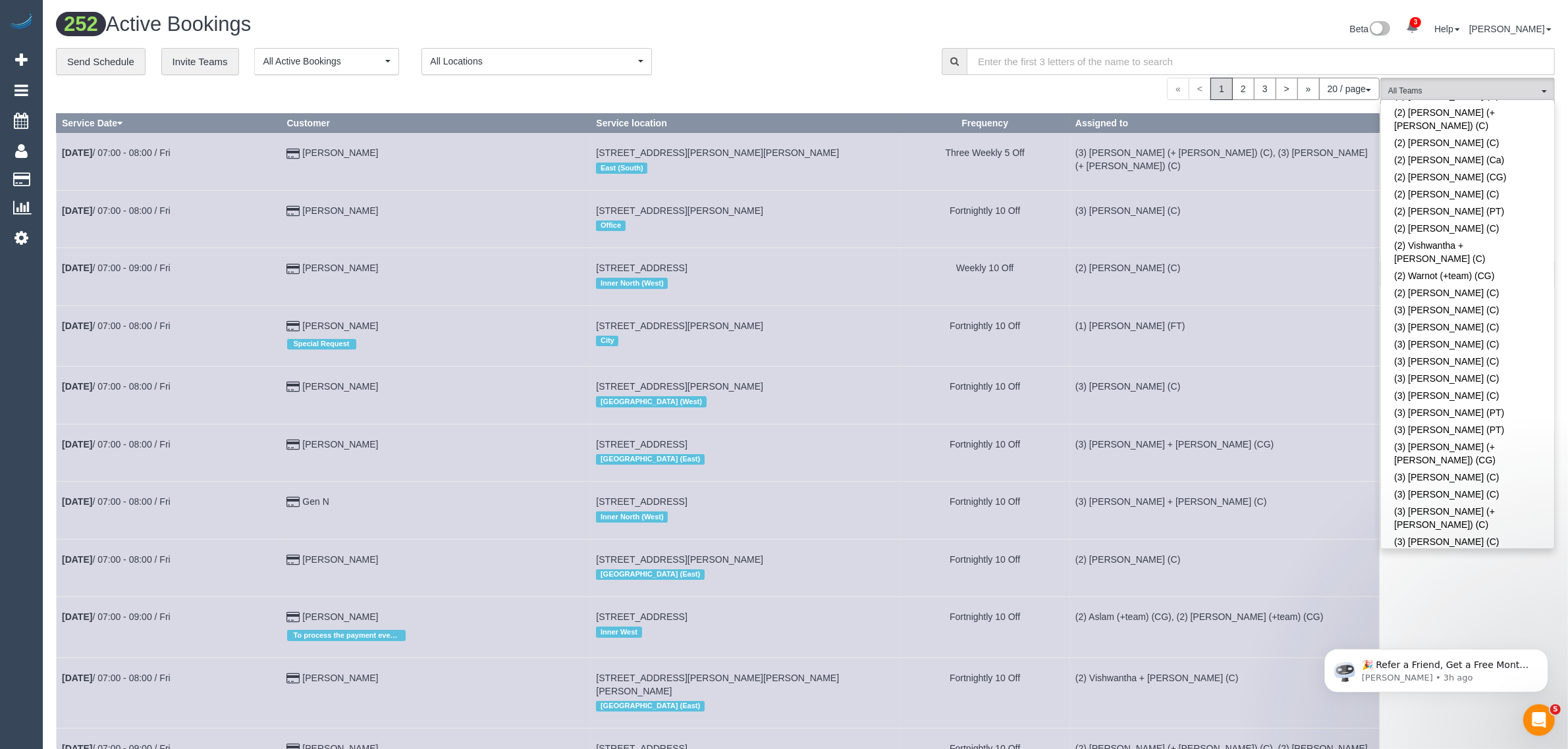
click at [1472, 568] on link "(3) Anuk (+ Manumi) (C)" at bounding box center [1467, 576] width 173 height 17
click at [848, 11] on div "252 Active Bookings Beta 3 Your Notifications You have 0 alerts × You have 1 to…" at bounding box center [806, 720] width 1525 height 1440
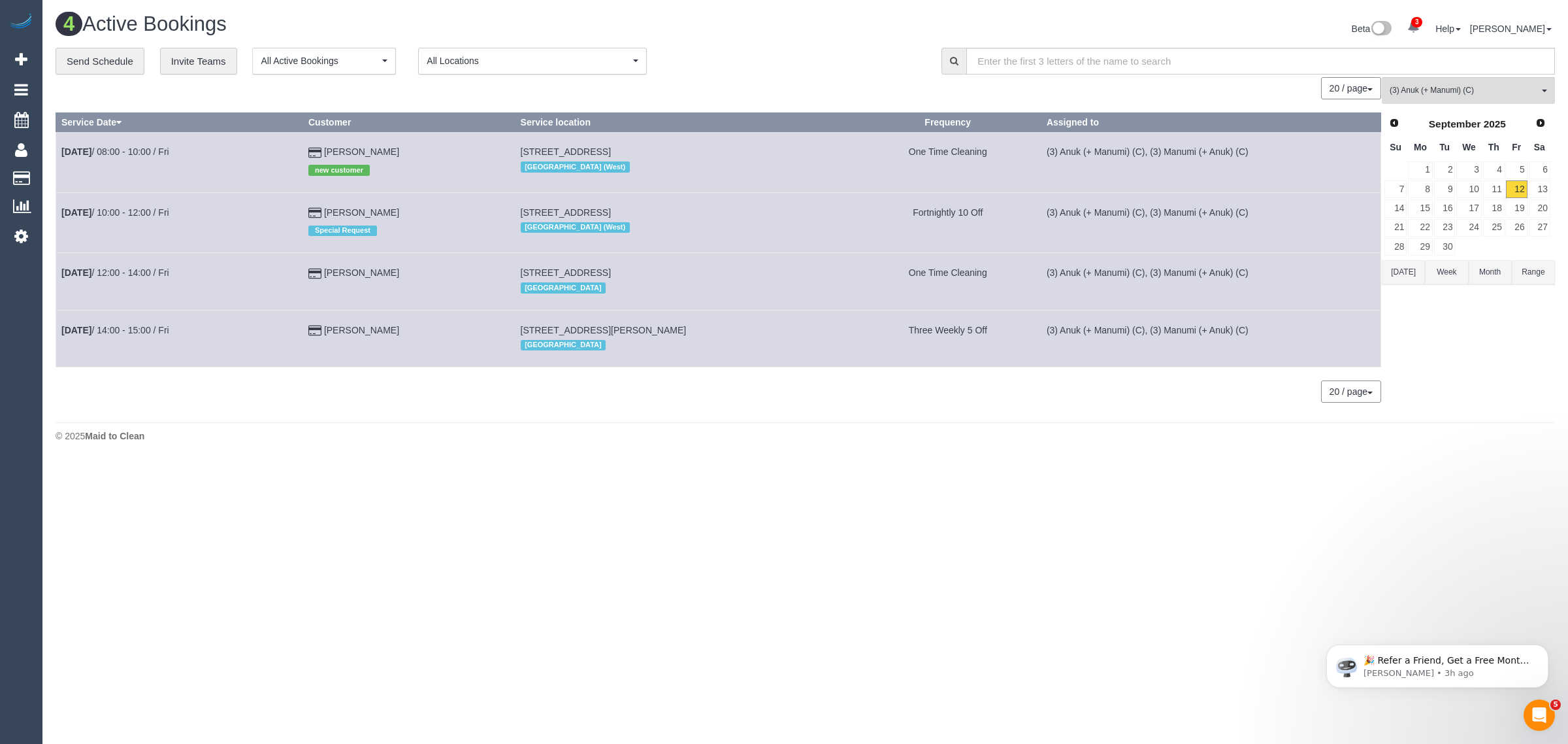
drag, startPoint x: 429, startPoint y: 326, endPoint x: 300, endPoint y: 317, distance: 129.3
click at [213, 305] on tbody "Sep 12th / 08:00 - 10:00 / Fri Sheenagh McShane new customer 2, Iona, Brighton,…" at bounding box center [719, 249] width 1325 height 235
copy tbody "Annie Lewis 19 Oak Street, Hawthorn, VIC 3122 Inner South East One Time Cleanin…"
click at [462, 387] on div "20 / page 10 / page 20 / page 30 / page 40 / page 50 / page 100 / page" at bounding box center [719, 392] width 1326 height 23
drag, startPoint x: 451, startPoint y: 342, endPoint x: 57, endPoint y: 330, distance: 394.2
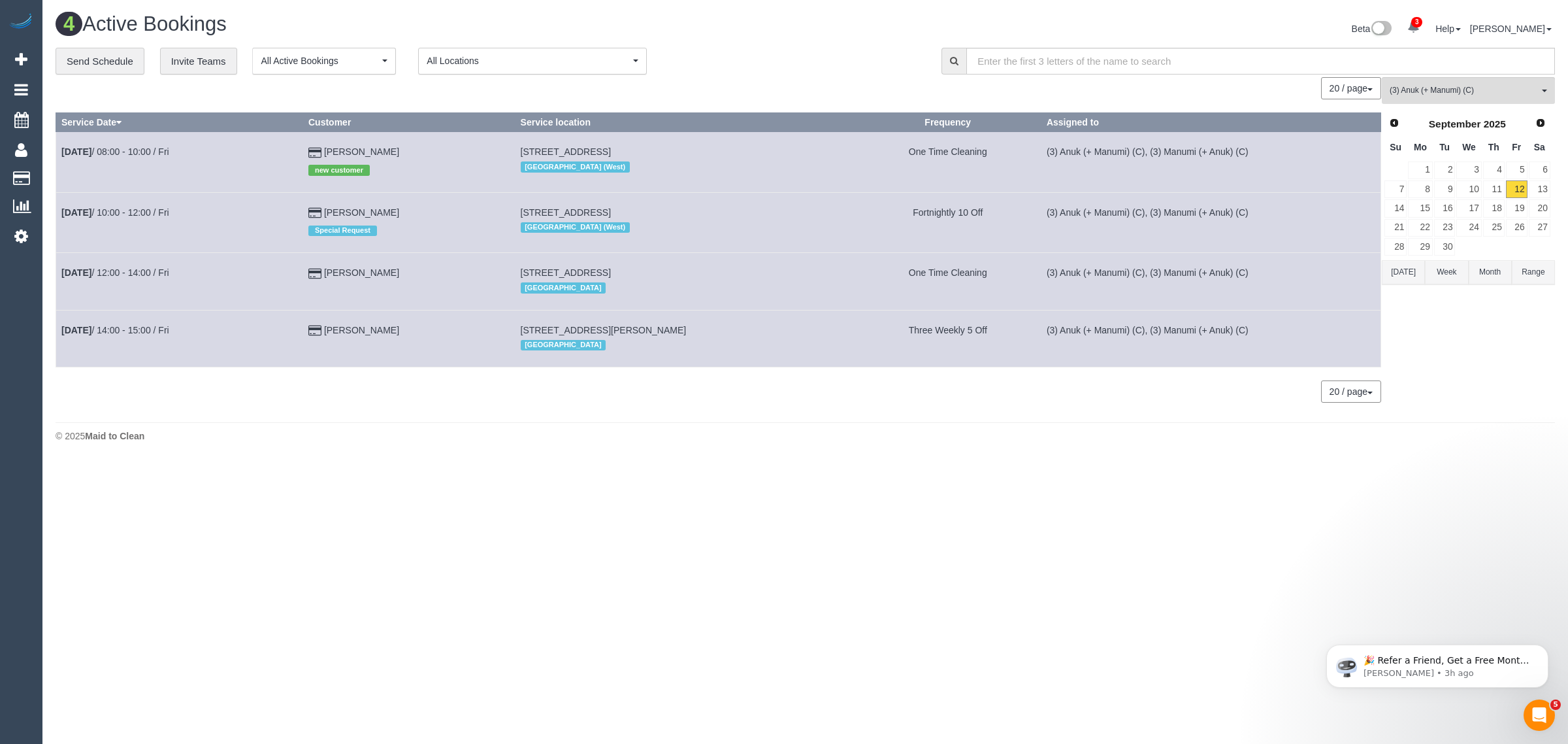
click at [57, 330] on tr "Sep 12th / 14:00 - 15:00 / Fri Natasha Roberton 72 Henry Street, Windsor, VIC 3…" at bounding box center [719, 338] width 1325 height 57
copy tr "Sep 12th / 14:00 - 15:00 / Fri Natasha Roberton"
click at [1452, 90] on span "(3) Anuk (+ Manumi) (C)" at bounding box center [1464, 90] width 149 height 11
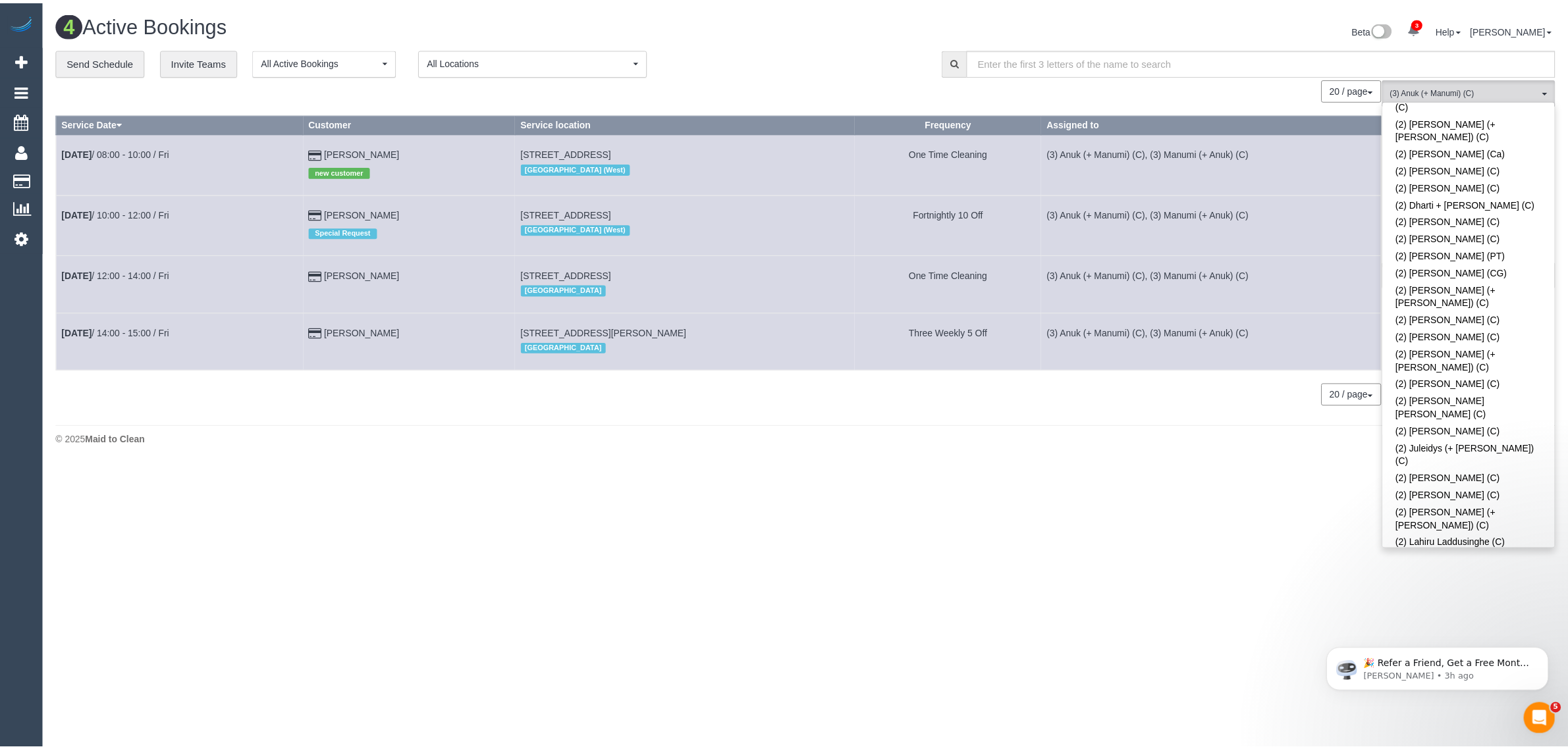
scroll to position [0, 0]
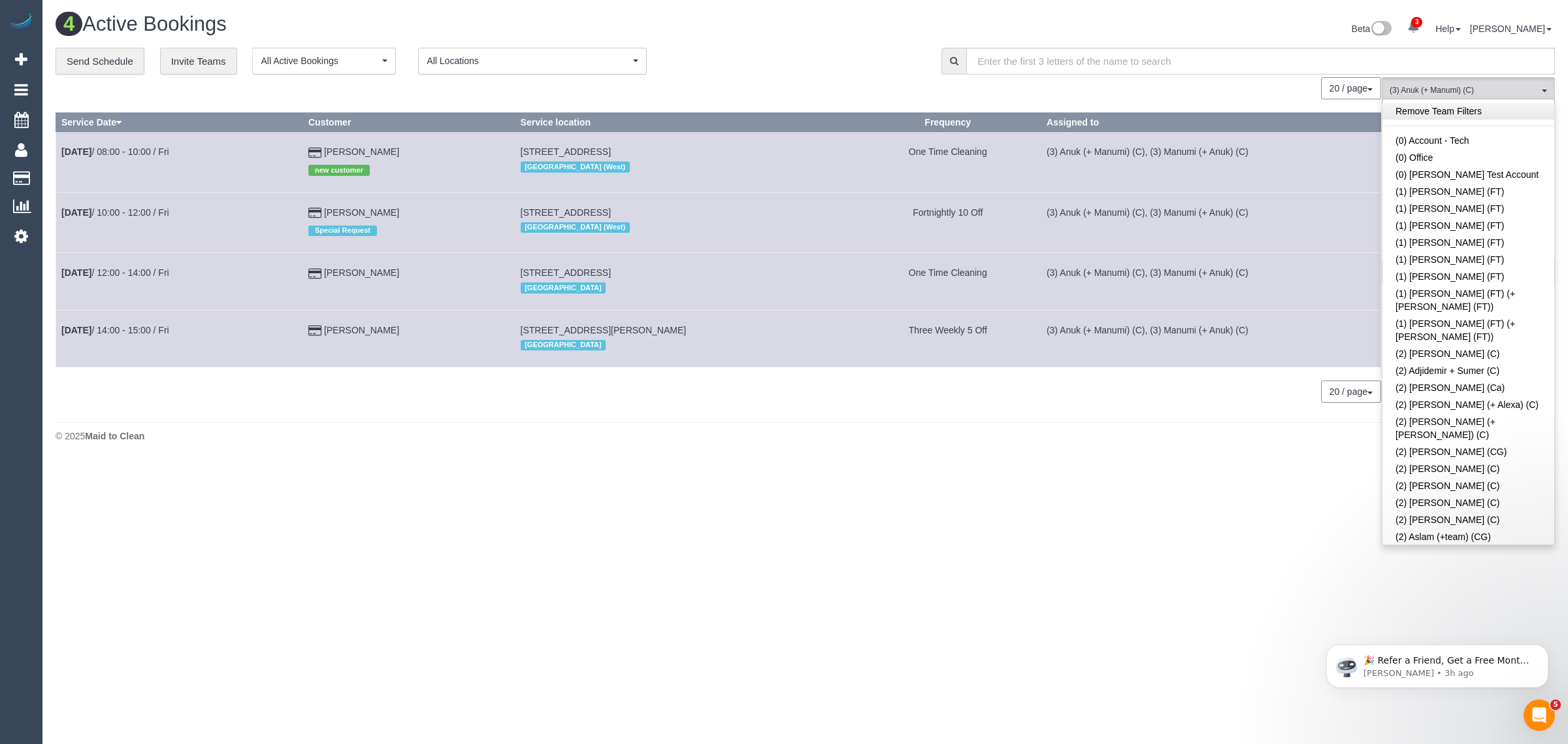
click at [1490, 108] on link "Remove Team Filters" at bounding box center [1468, 111] width 172 height 17
drag, startPoint x: 795, startPoint y: 61, endPoint x: 714, endPoint y: 6, distance: 97.9
click at [794, 61] on div "**********" at bounding box center [488, 61] width 866 height 27
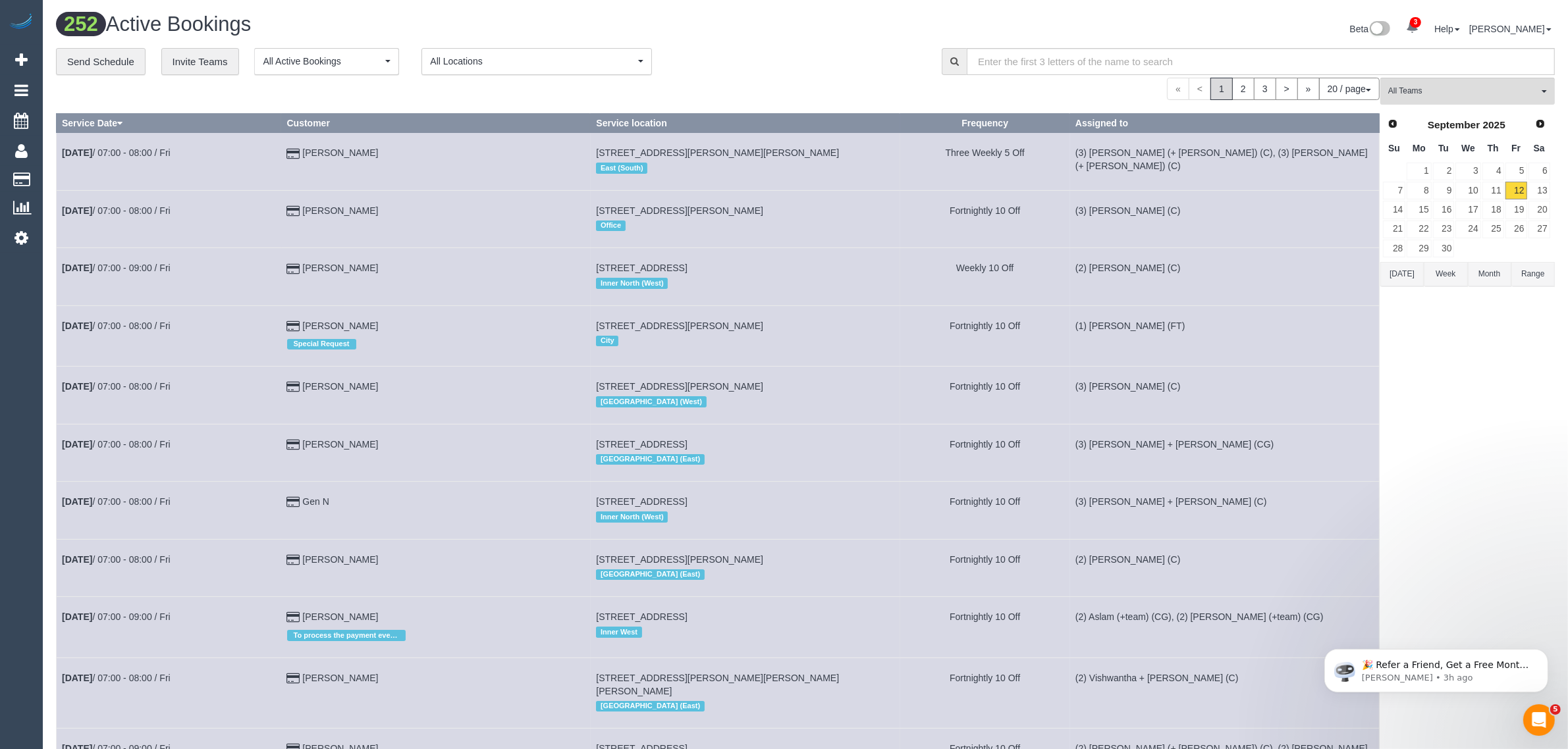
click at [795, 33] on h1 "252 Active Bookings" at bounding box center [426, 24] width 740 height 23
click at [1441, 82] on button "All Teams" at bounding box center [1467, 90] width 174 height 27
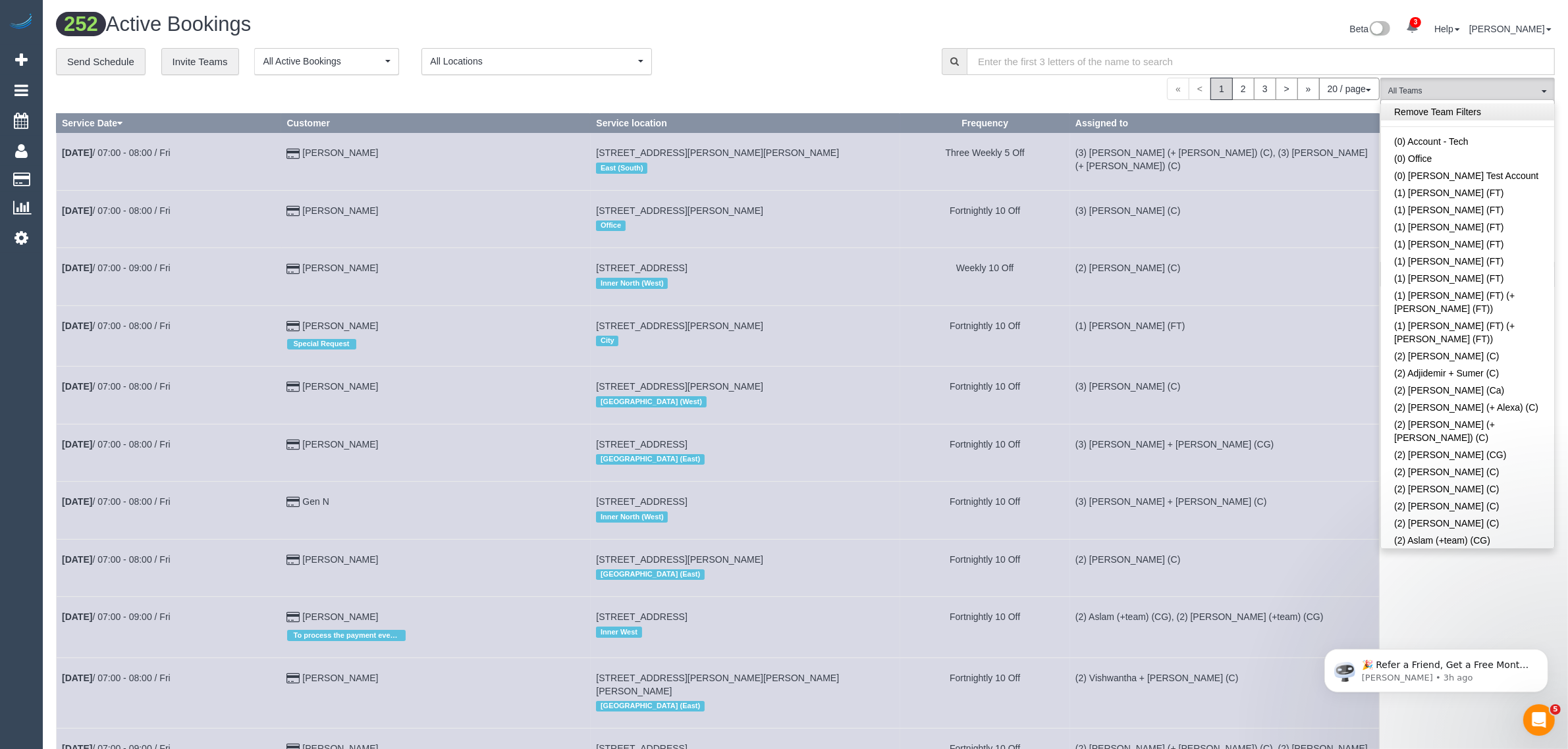
click at [1495, 117] on link "Remove Team Filters" at bounding box center [1467, 111] width 173 height 17
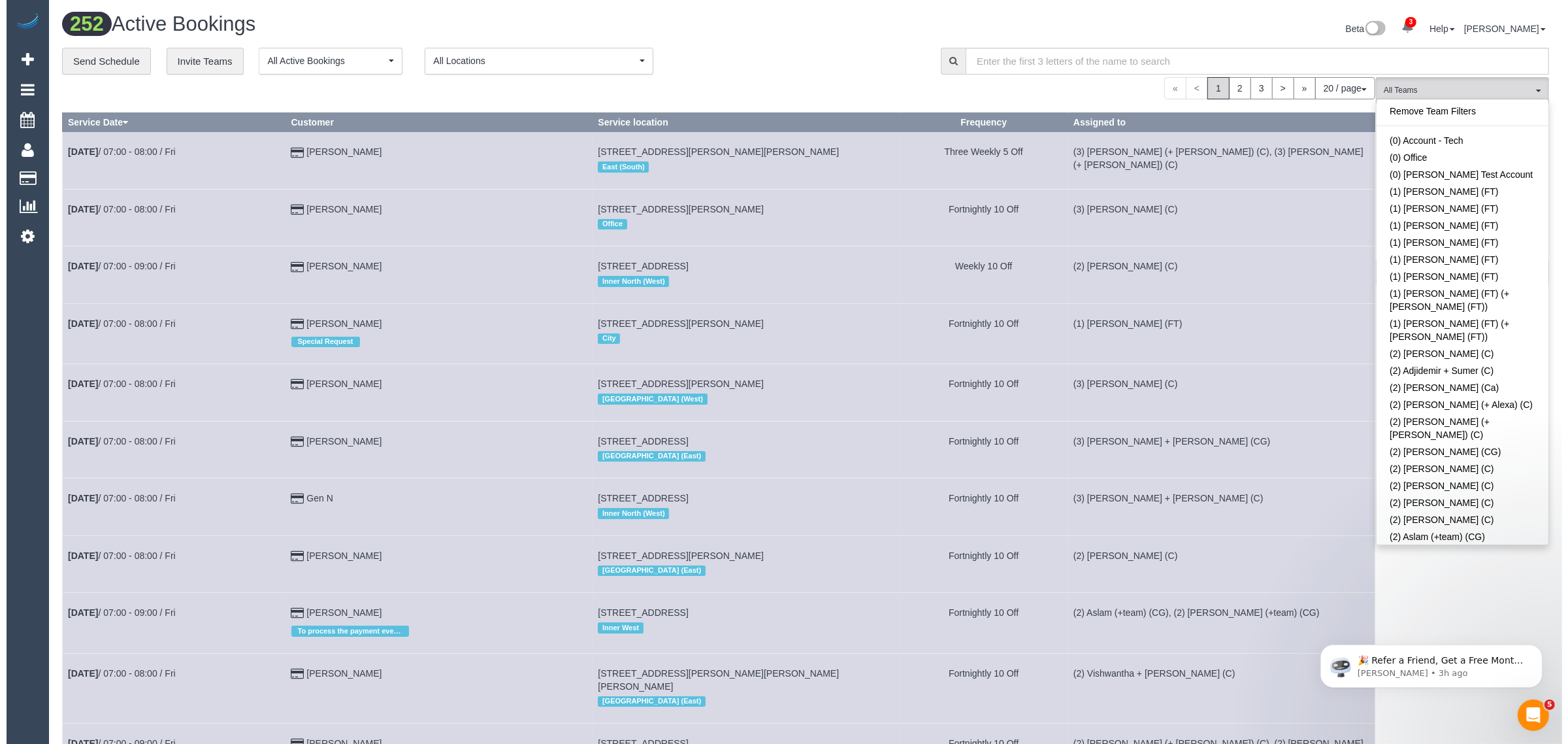
scroll to position [1496, 0]
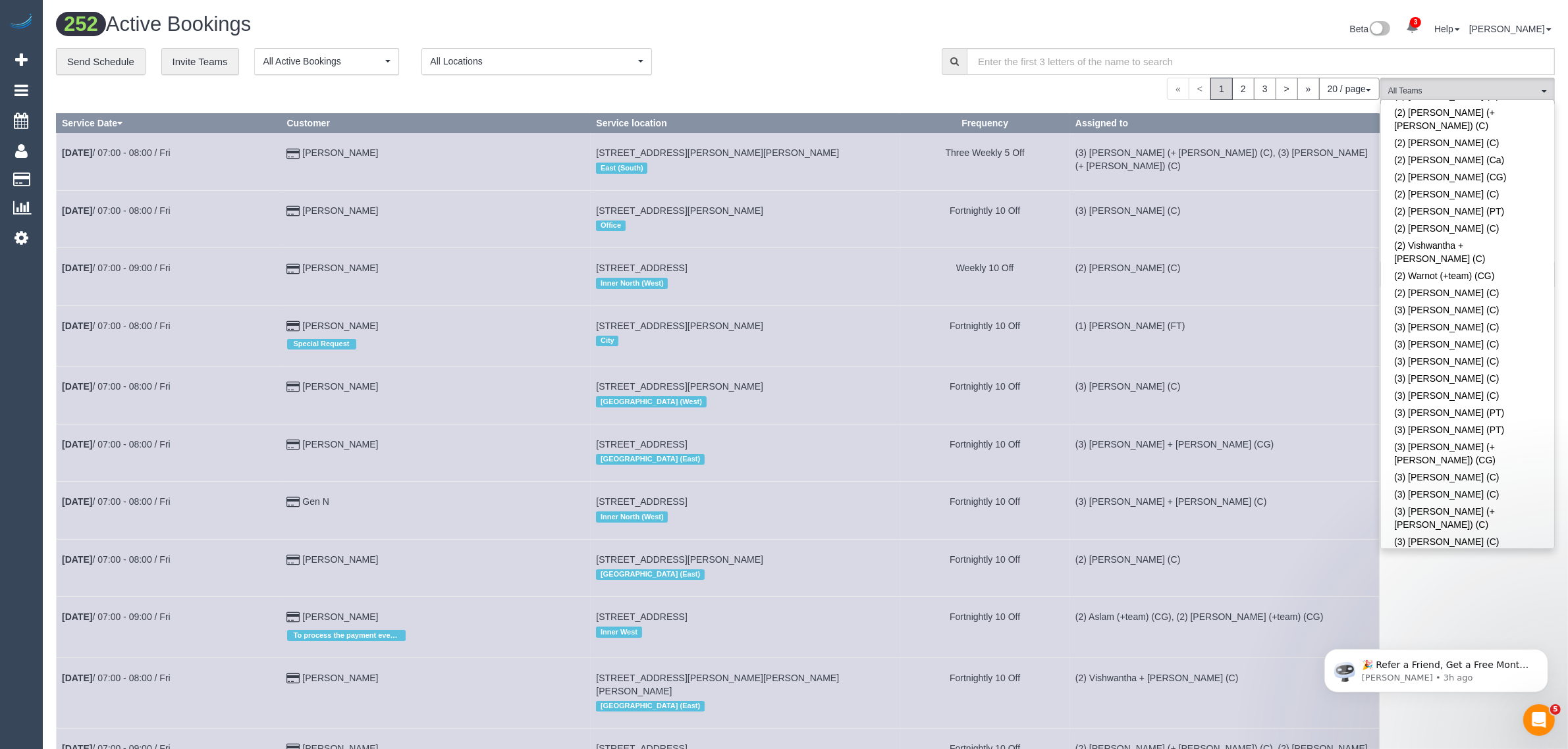
click at [1447, 568] on link "(3) Anuk (+ Manumi) (C)" at bounding box center [1467, 576] width 173 height 17
click at [904, 45] on div "Beta 3 Your Notifications You have 0 alerts × You have 1 to charge for 12/09/20…" at bounding box center [1185, 30] width 759 height 35
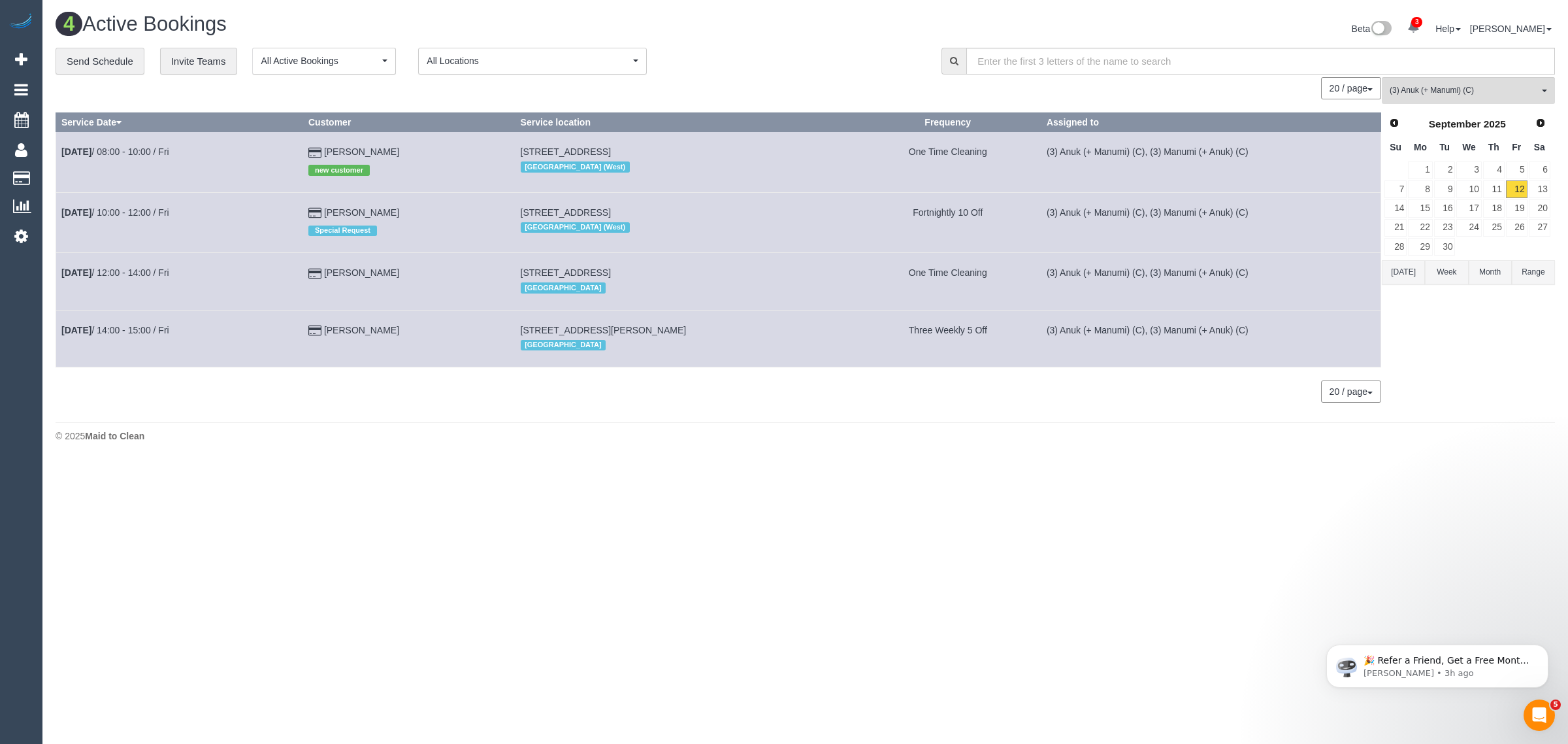
click at [853, 74] on div "**********" at bounding box center [805, 232] width 1499 height 368
click at [1497, 185] on link "11" at bounding box center [1494, 189] width 22 height 18
click at [1515, 187] on link "12" at bounding box center [1516, 189] width 22 height 18
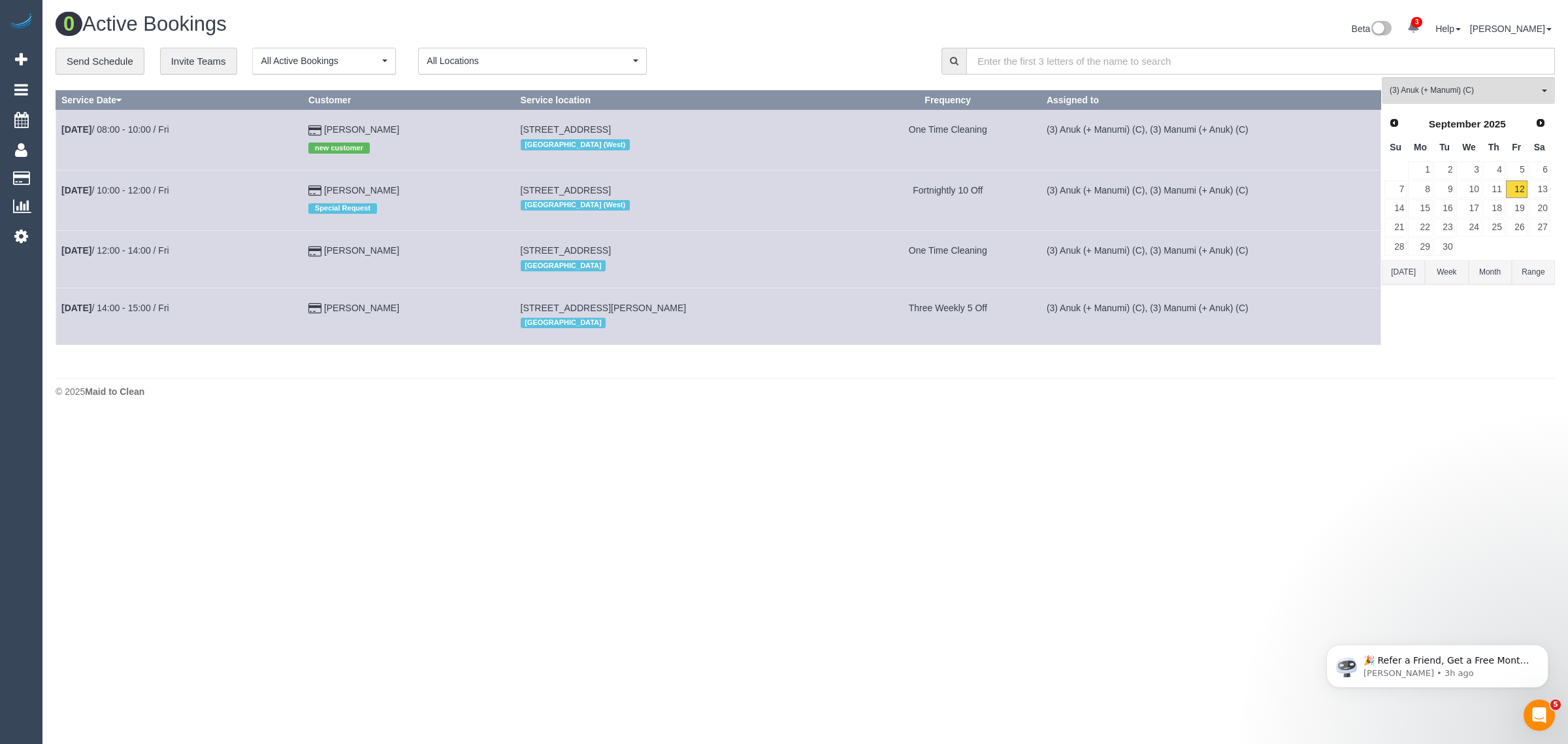
click at [841, 48] on div "**********" at bounding box center [488, 61] width 866 height 27
click at [1496, 194] on link "11" at bounding box center [1494, 189] width 22 height 18
click at [1511, 187] on link "12" at bounding box center [1516, 189] width 22 height 18
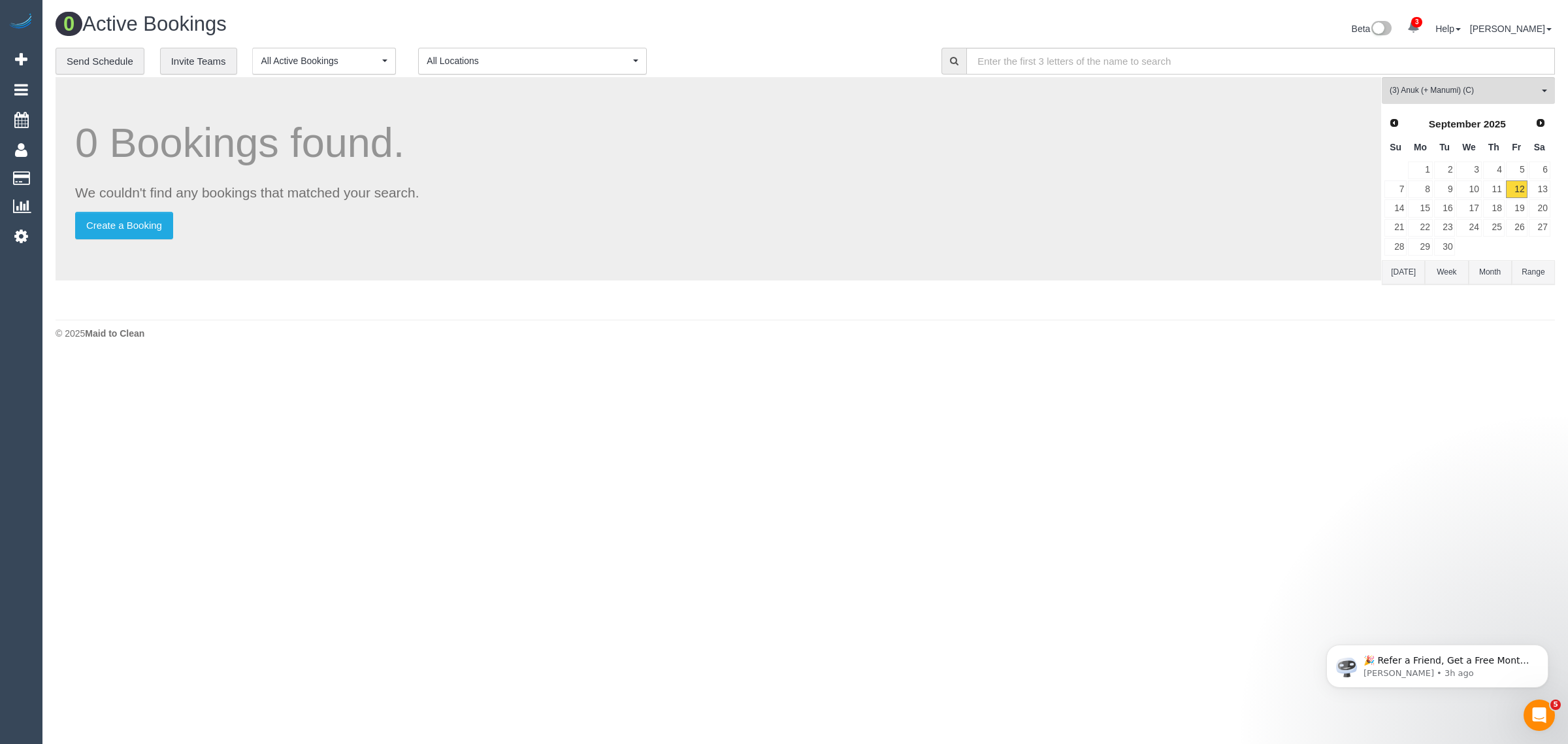
click at [838, 40] on div "Beta 3 Your Notifications You have 0 alerts × You have 1 to charge for 12/09/20…" at bounding box center [1185, 30] width 760 height 35
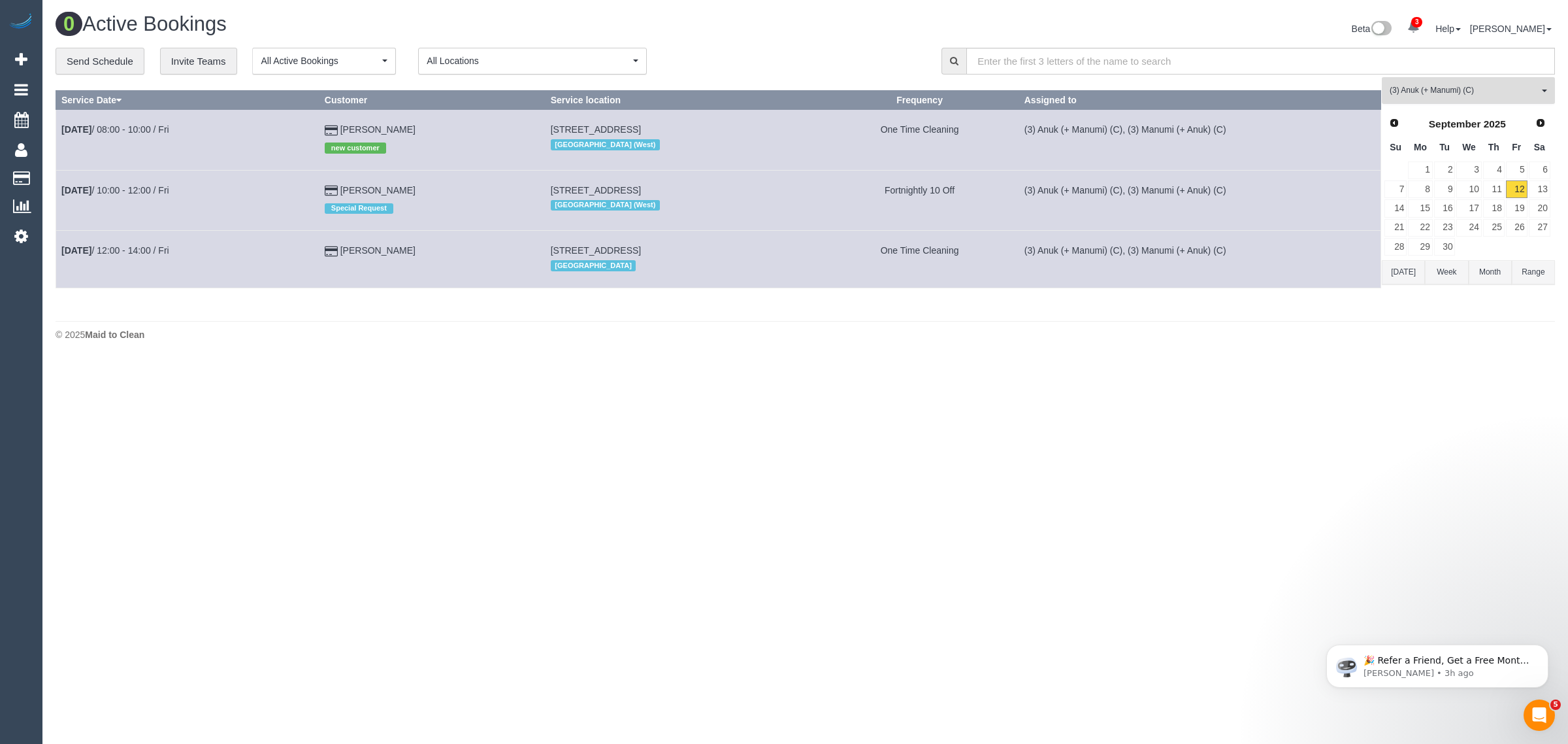
click at [1464, 101] on button "(3) Anuk (+ Manumi) (C) All Teams" at bounding box center [1469, 90] width 173 height 27
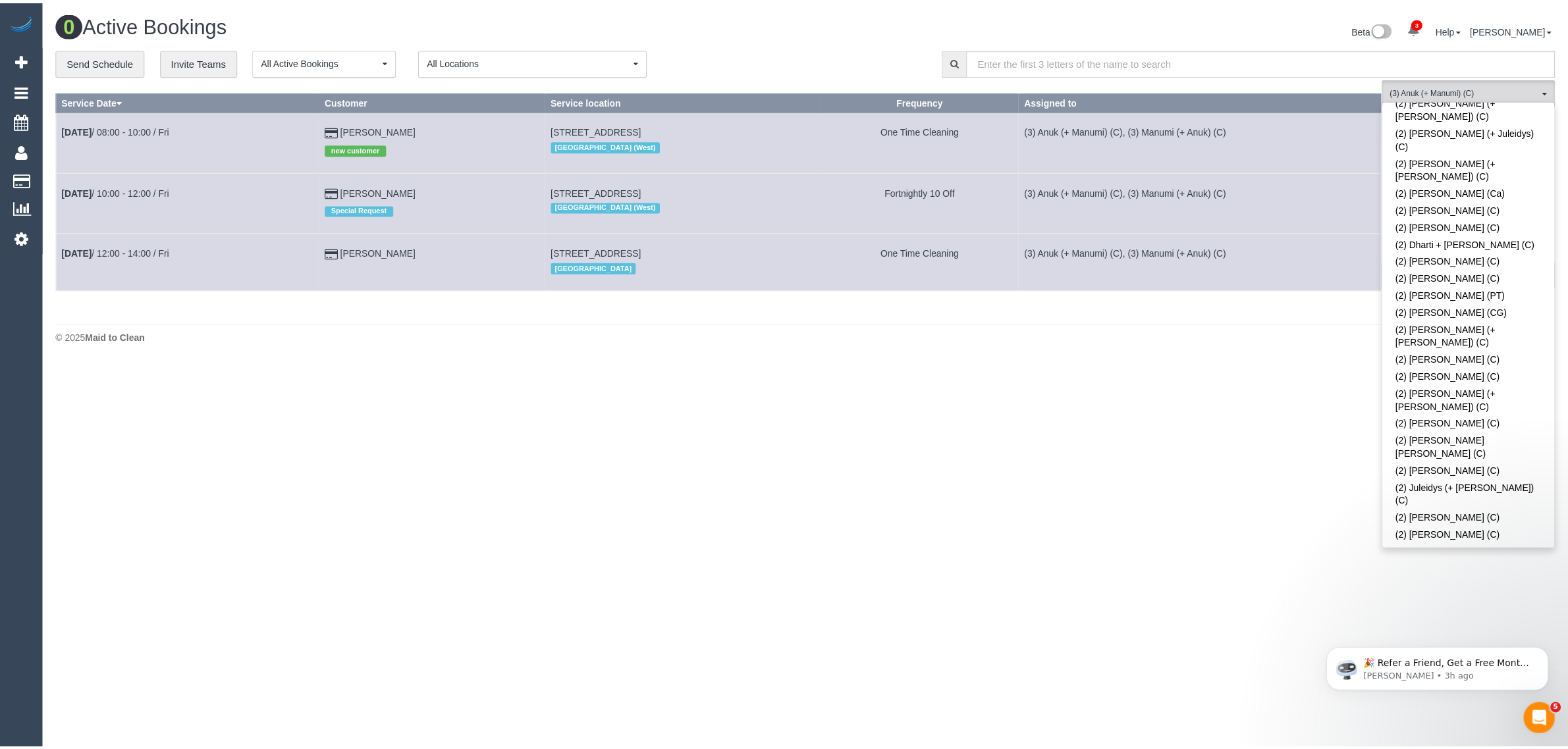
scroll to position [0, 0]
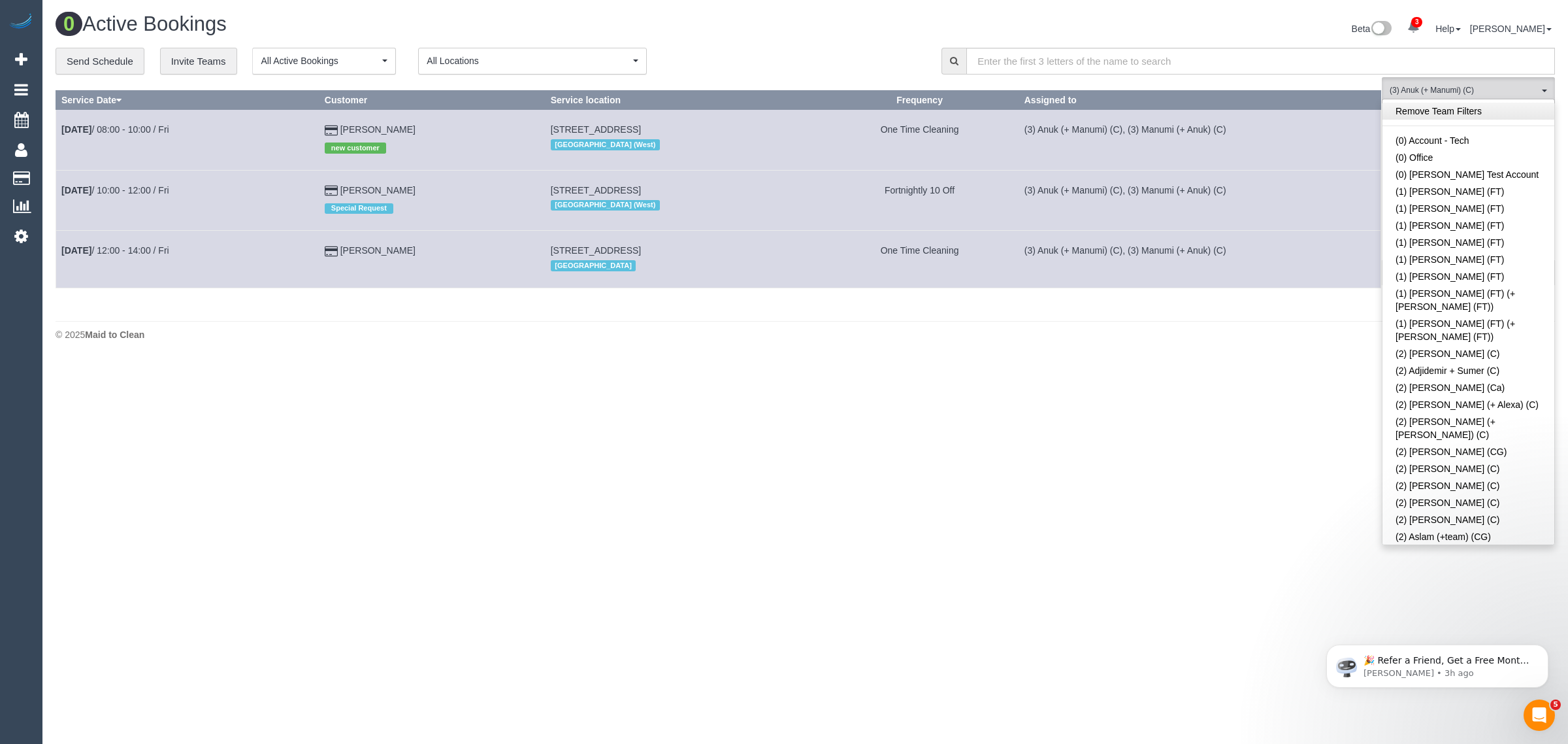
click at [1482, 103] on link "Remove Team Filters" at bounding box center [1468, 111] width 172 height 17
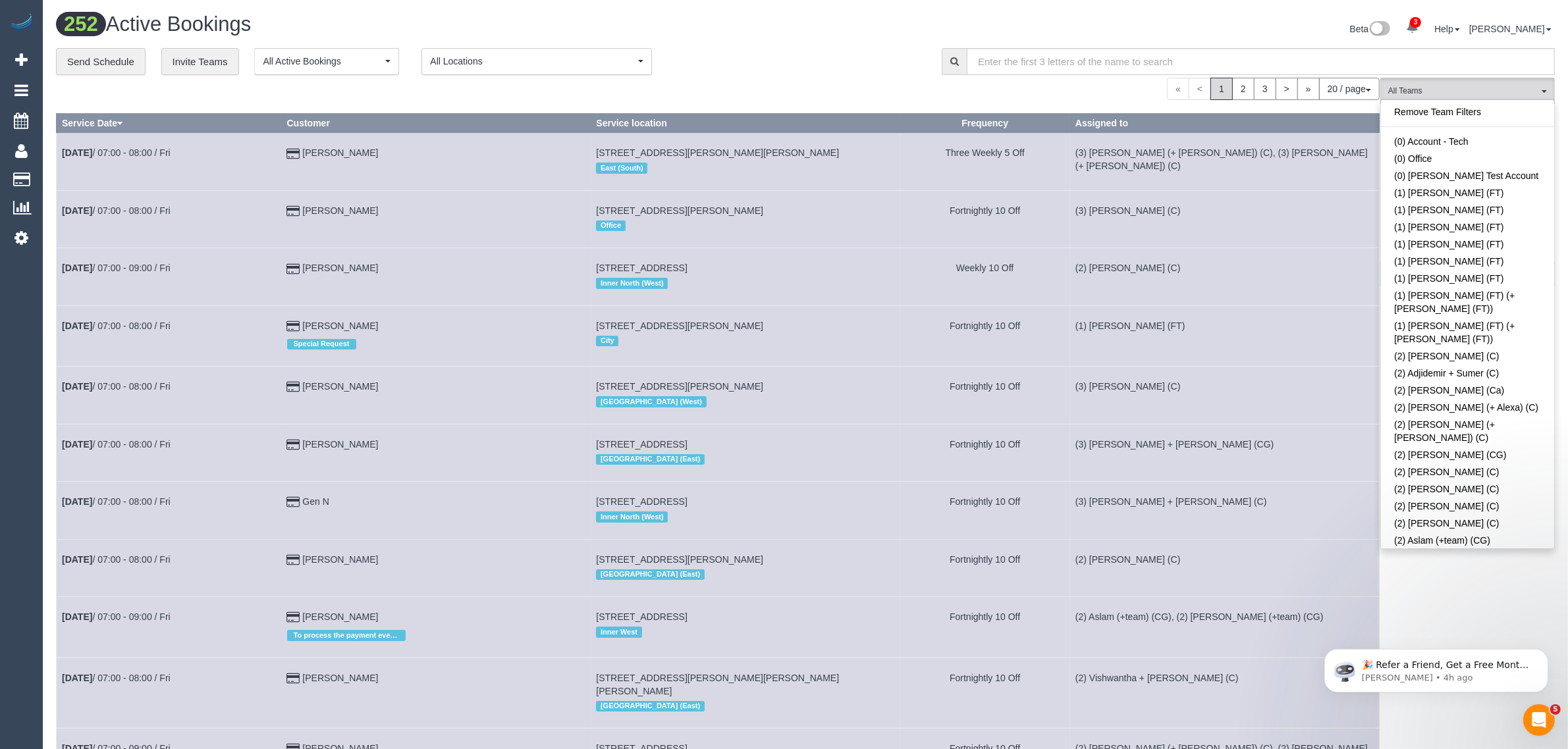
scroll to position [2702, 0]
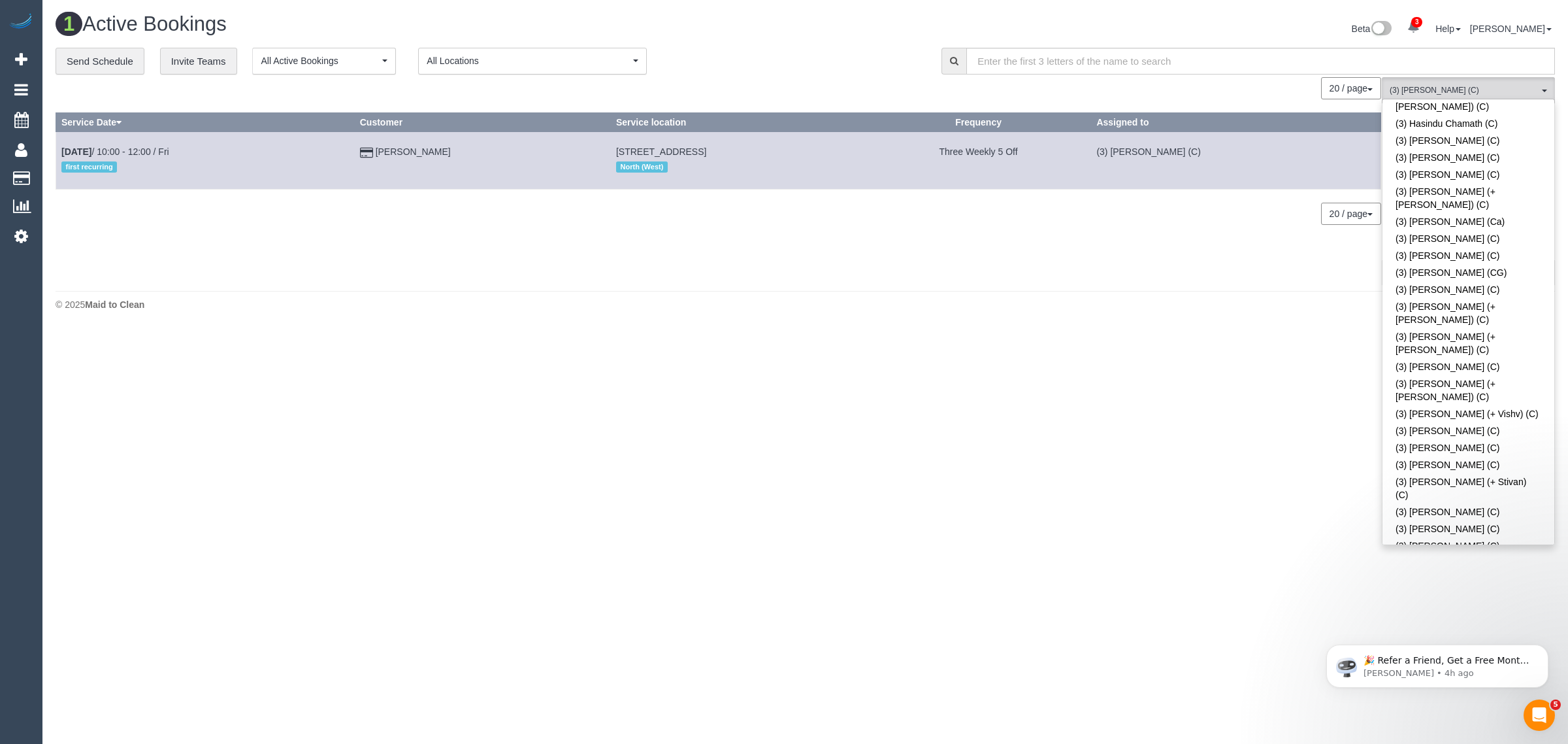
click at [750, 60] on div "**********" at bounding box center [488, 61] width 866 height 27
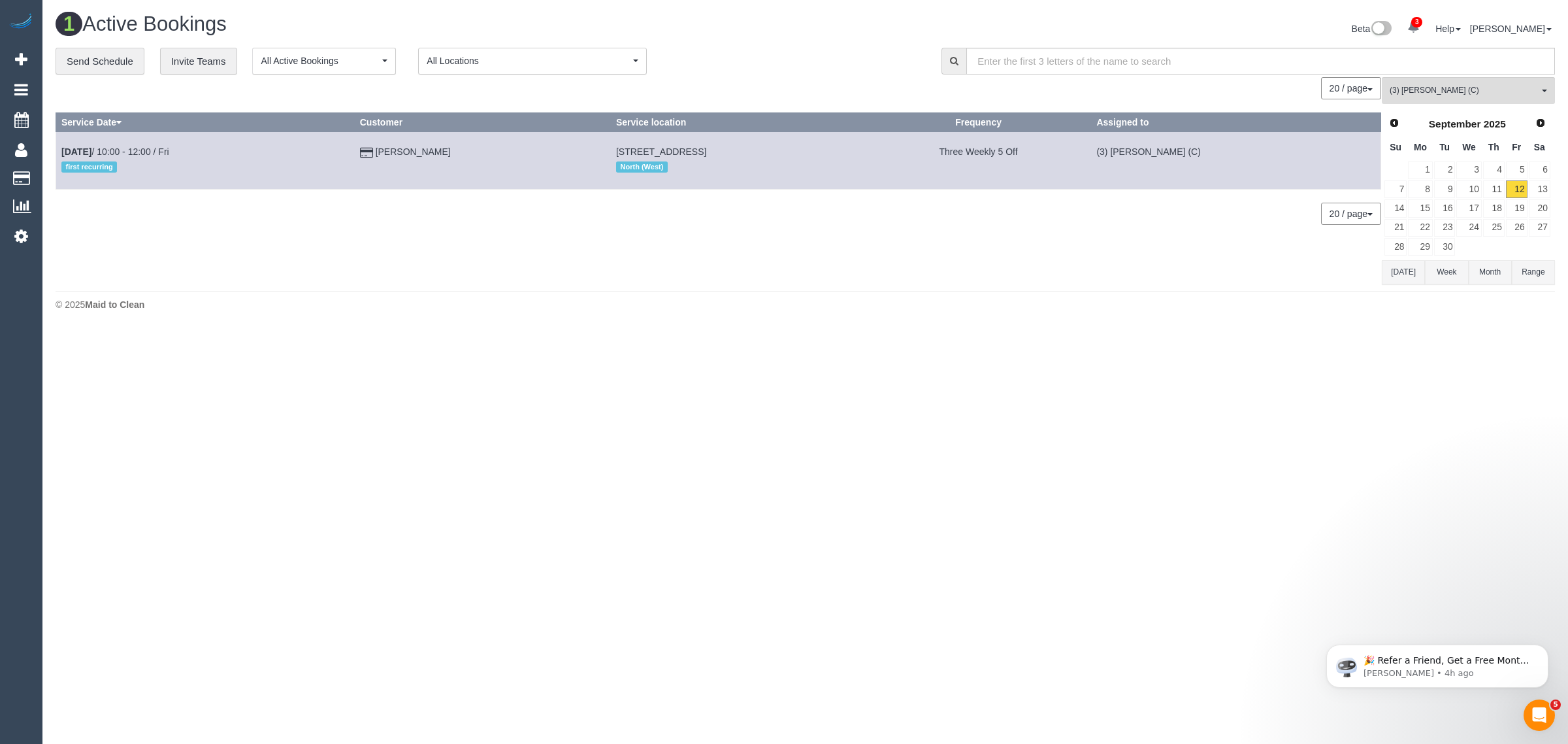
click at [416, 157] on td "Georgie Buckley" at bounding box center [482, 160] width 256 height 57
click at [409, 157] on td "Georgie Buckley" at bounding box center [482, 160] width 256 height 57
click at [415, 153] on link "Georgie Buckley" at bounding box center [413, 151] width 75 height 11
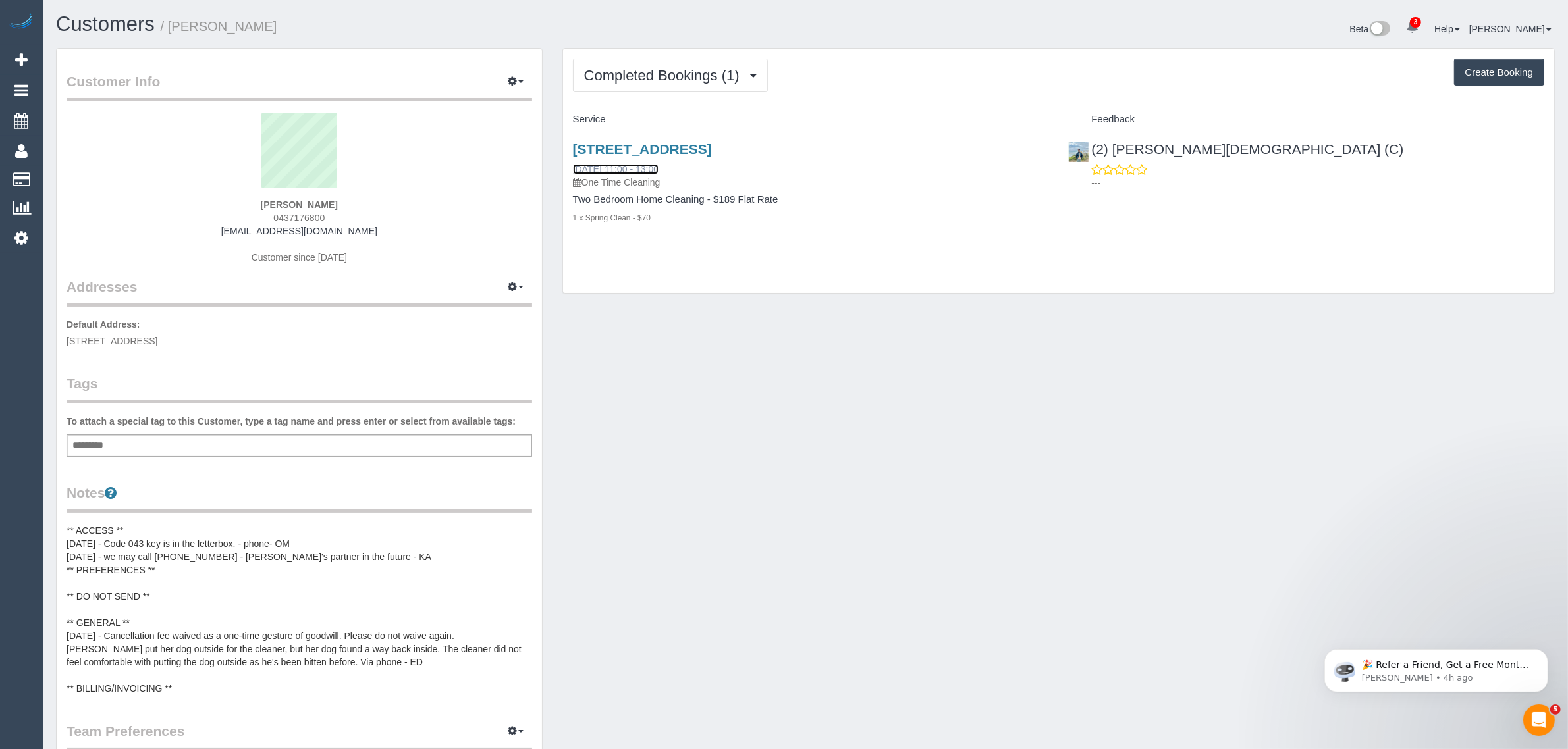
click at [640, 164] on link "09/08/2025 11:00 - 13:00" at bounding box center [615, 168] width 85 height 11
click at [768, 260] on div "Completed Bookings (1) Completed Bookings (1) Upcoming Bookings (12) Cancelled …" at bounding box center [1059, 171] width 991 height 245
drag, startPoint x: 702, startPoint y: 159, endPoint x: 571, endPoint y: 159, distance: 131.0
click at [573, 159] on div "49 Soudan Street, Coburg, VIC 3058 09/08/2025 11:00 - 13:00 One Time Cleaning" at bounding box center [810, 165] width 476 height 47
copy link "09/08/2025 11:00 - 13:00"
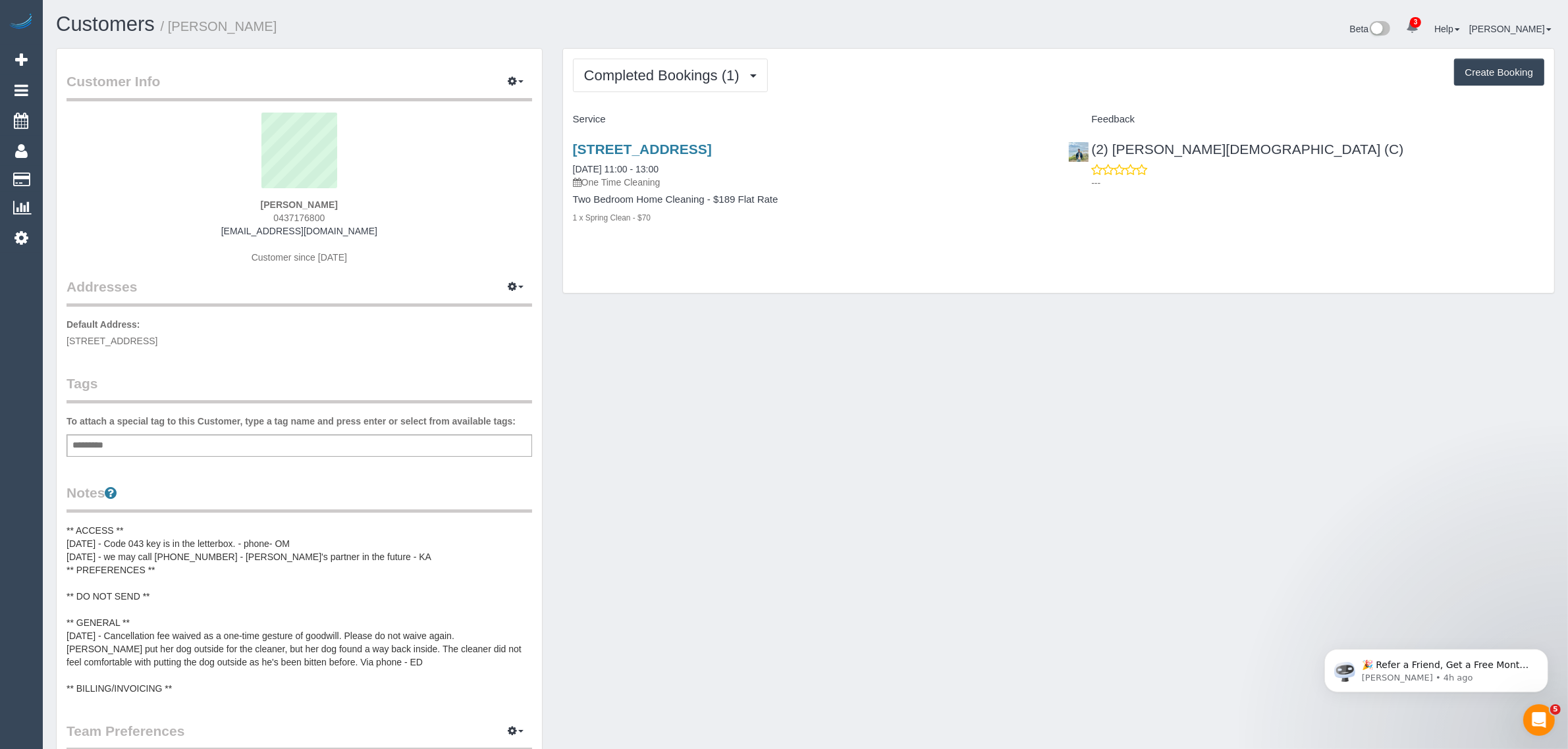
drag, startPoint x: 117, startPoint y: 114, endPoint x: 203, endPoint y: 71, distance: 96.2
click at [117, 114] on link "Active Bookings" at bounding box center [125, 119] width 164 height 26
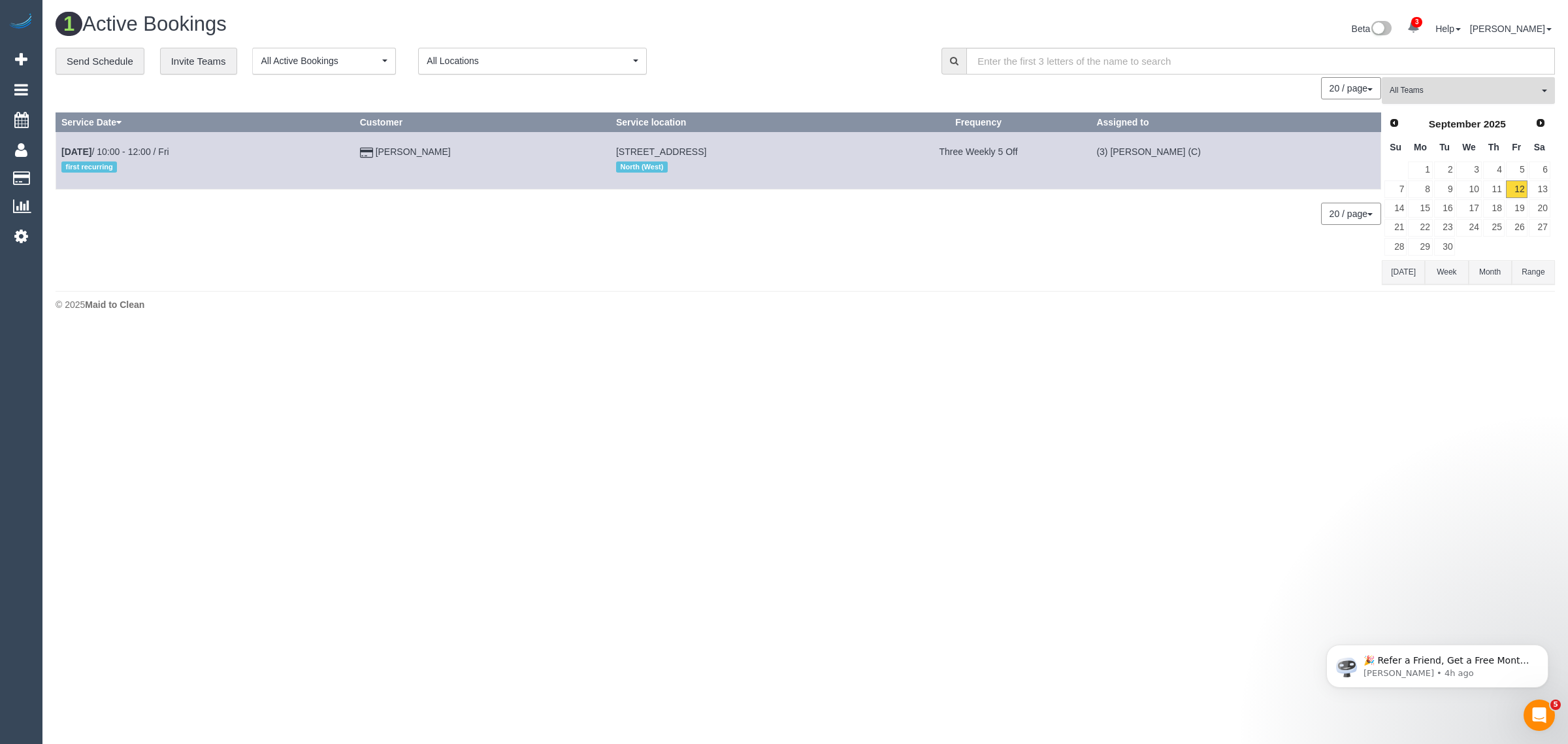
click at [1478, 90] on span "All Teams" at bounding box center [1464, 90] width 149 height 11
click at [1469, 108] on link "Remove Team Filters" at bounding box center [1468, 111] width 172 height 17
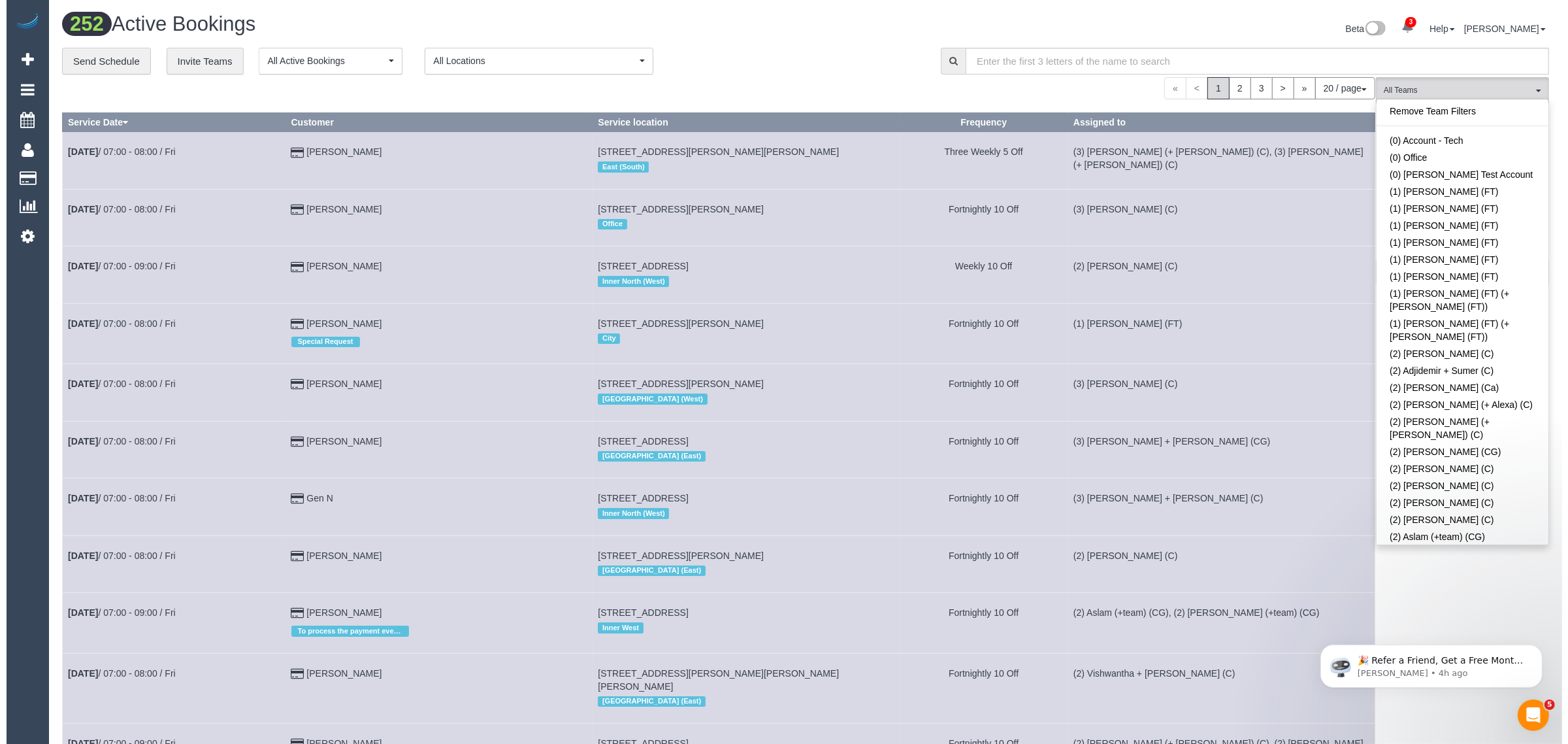
scroll to position [2684, 0]
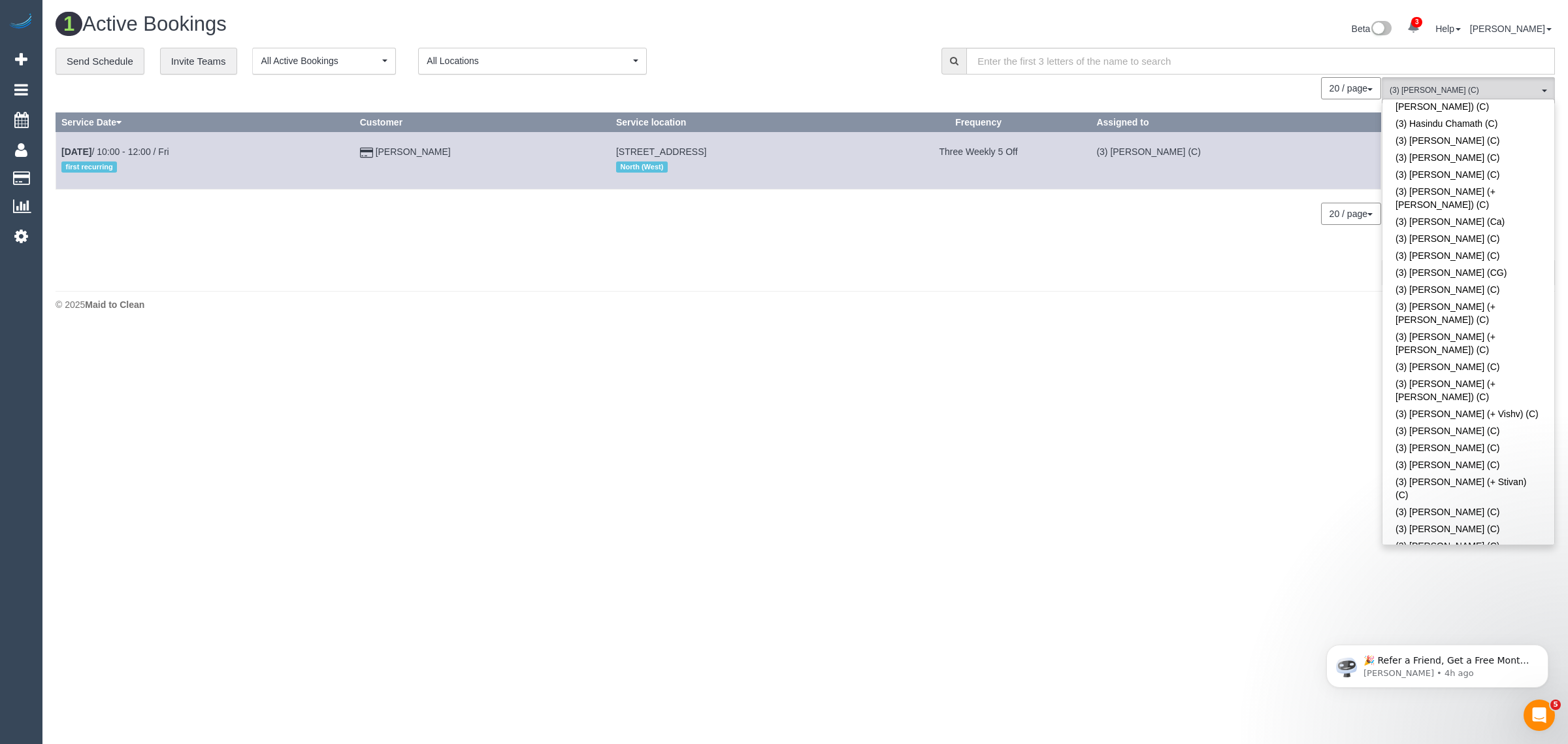
click at [828, 49] on div "**********" at bounding box center [488, 61] width 866 height 27
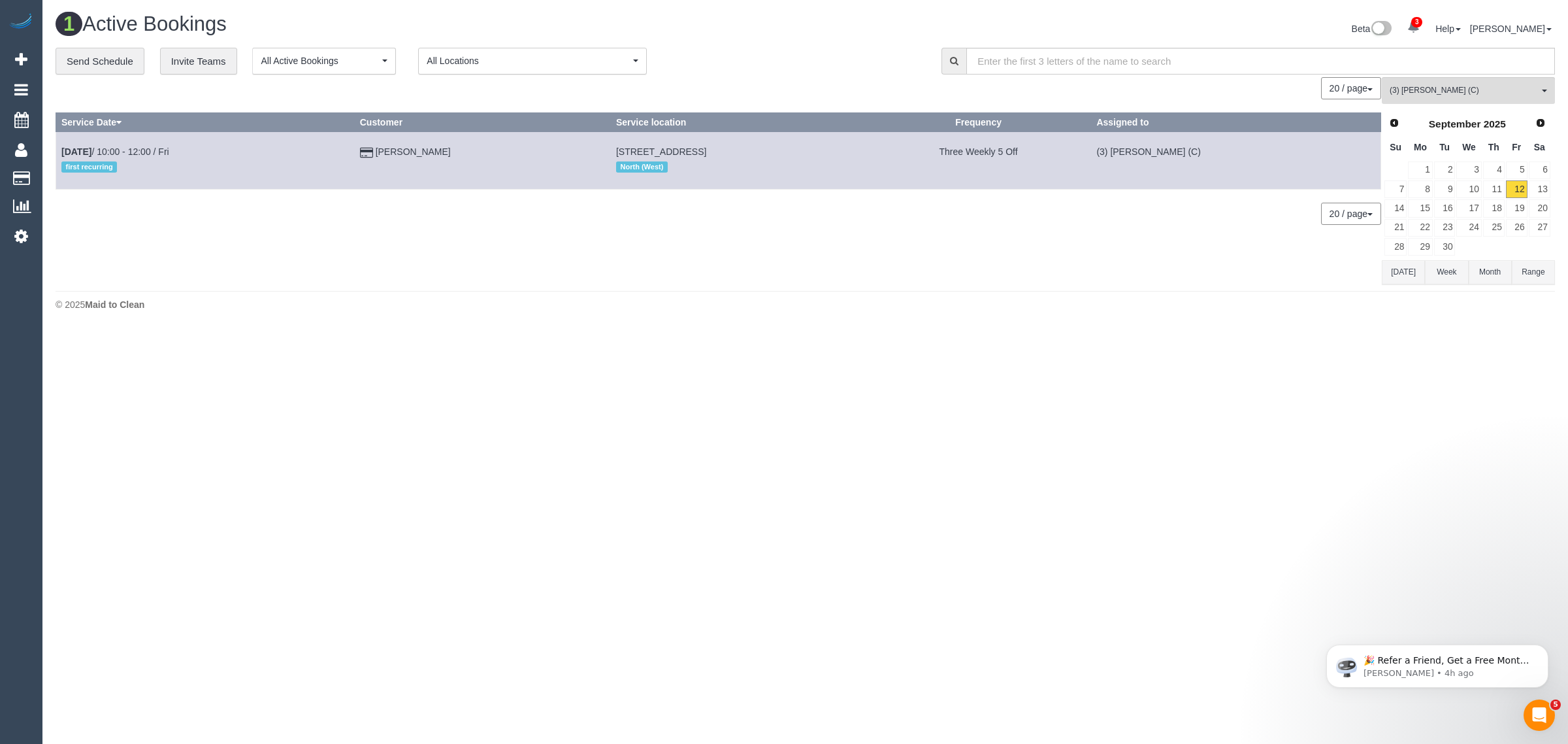
click at [787, 338] on body "3 Beta Your Notifications You have 0 alerts × You have 1 to charge for 12/09/20…" at bounding box center [784, 372] width 1568 height 744
drag, startPoint x: 399, startPoint y: 149, endPoint x: 61, endPoint y: 149, distance: 338.0
click at [61, 149] on tr "Sep 12th / 10:00 - 12:00 / Fri first recurring Georgie Buckley 49 Soudan Street…" at bounding box center [719, 160] width 1325 height 57
copy tr "Sep 12th / 10:00 - 12:00 / Fri first recurring Georgie Buckley"
click at [1409, 95] on span "(3) [PERSON_NAME] (C)" at bounding box center [1464, 90] width 149 height 11
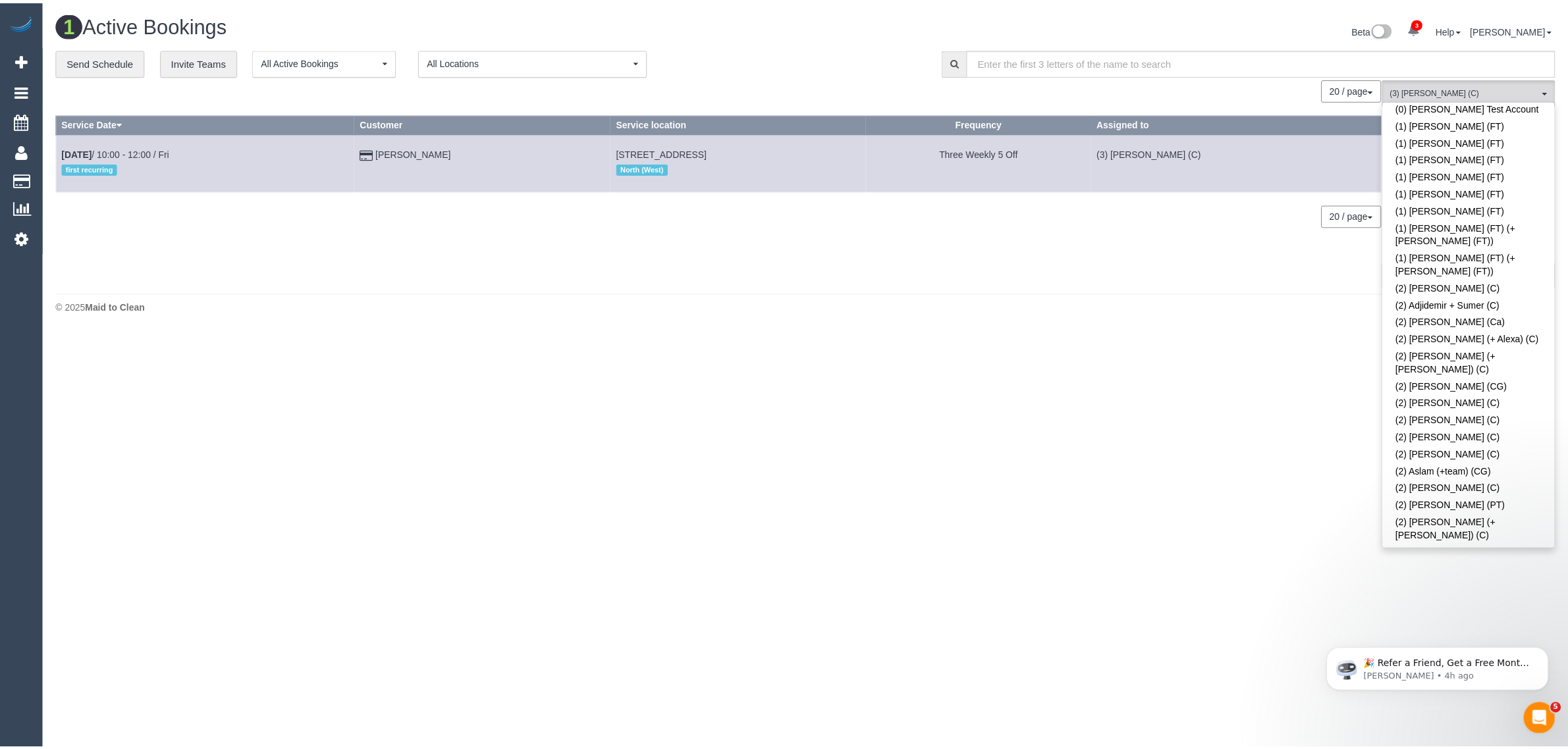
scroll to position [0, 0]
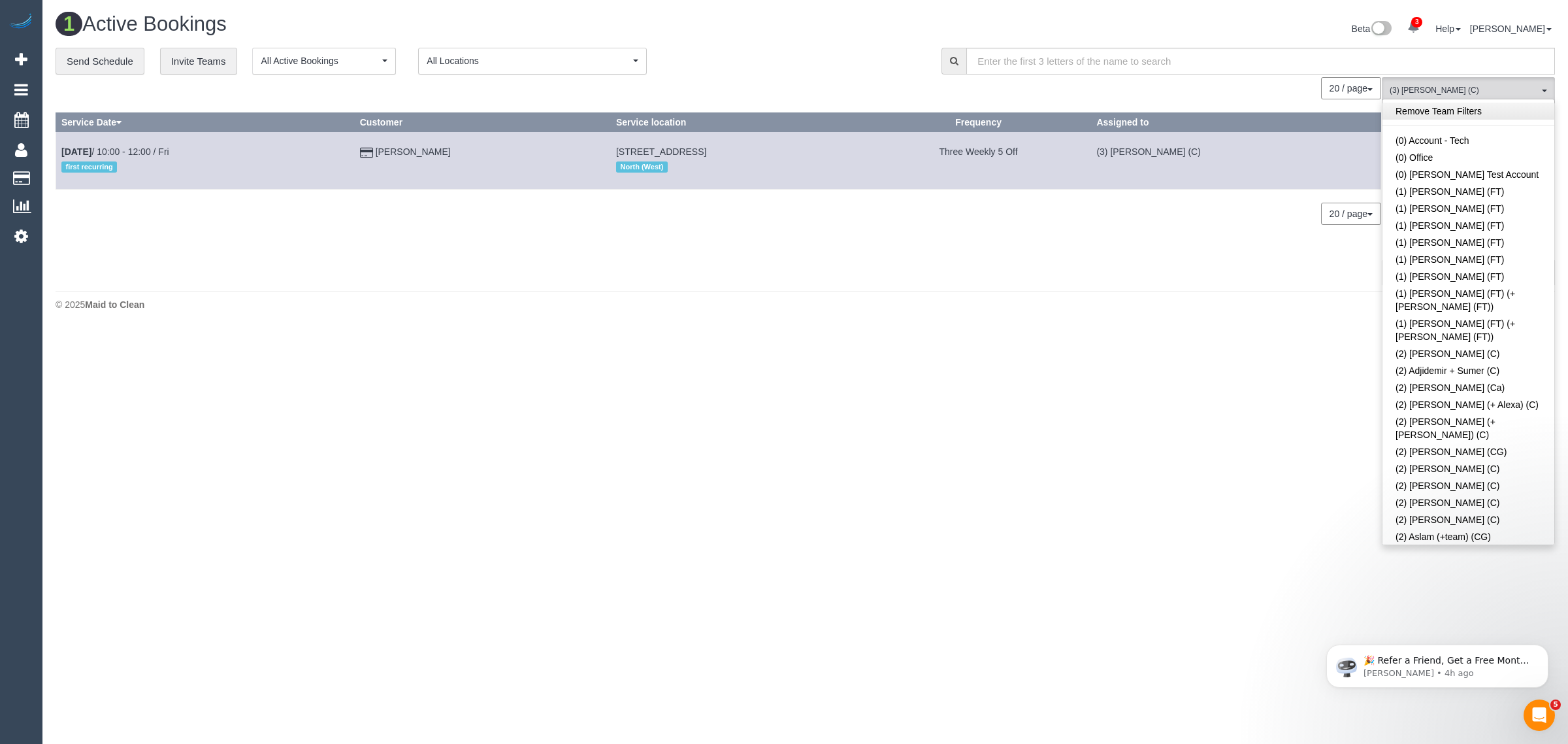
click at [1506, 111] on link "Remove Team Filters" at bounding box center [1468, 111] width 172 height 17
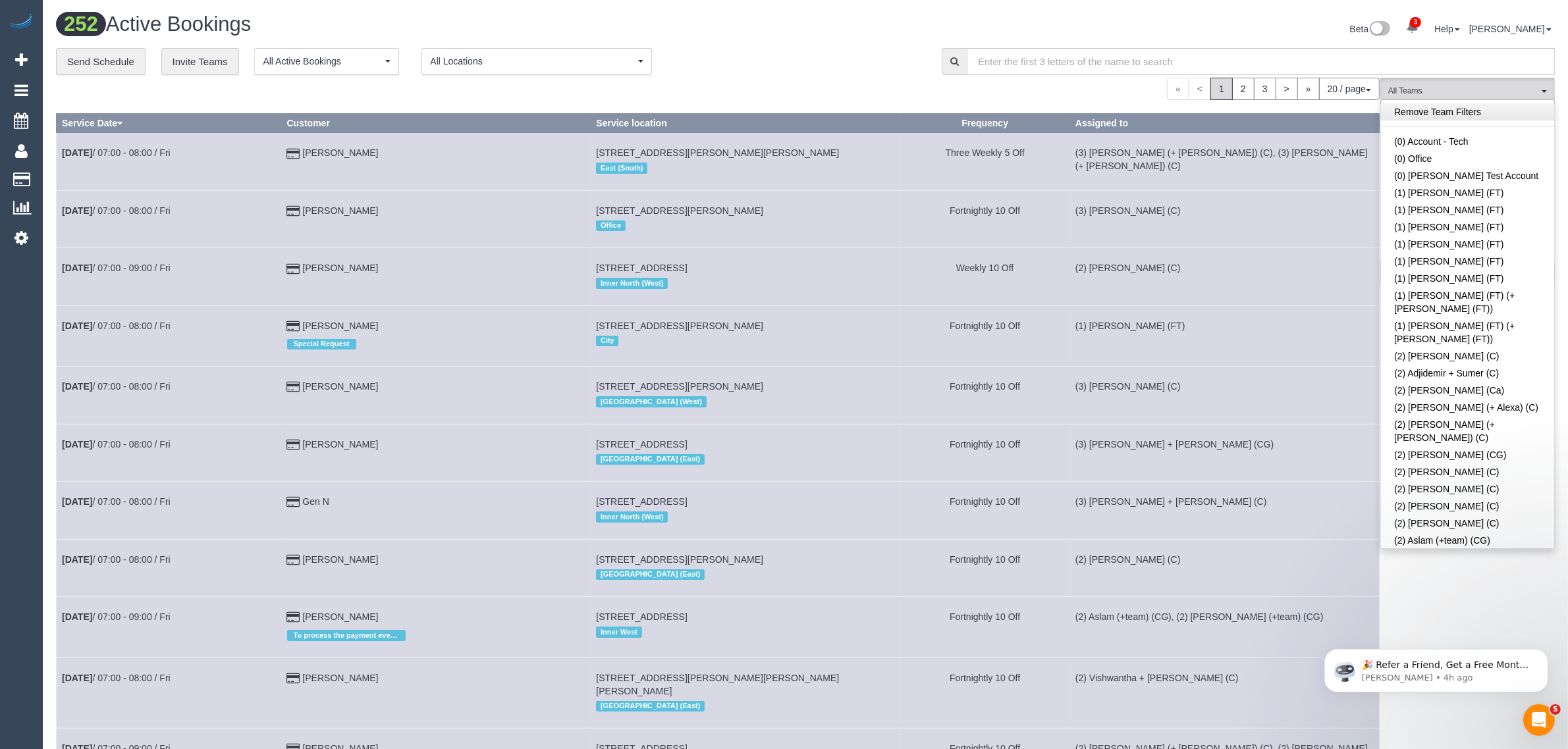
click at [1449, 112] on link "Remove Team Filters" at bounding box center [1467, 111] width 173 height 17
click at [1456, 549] on link "(2) [PERSON_NAME] (C)" at bounding box center [1467, 557] width 173 height 17
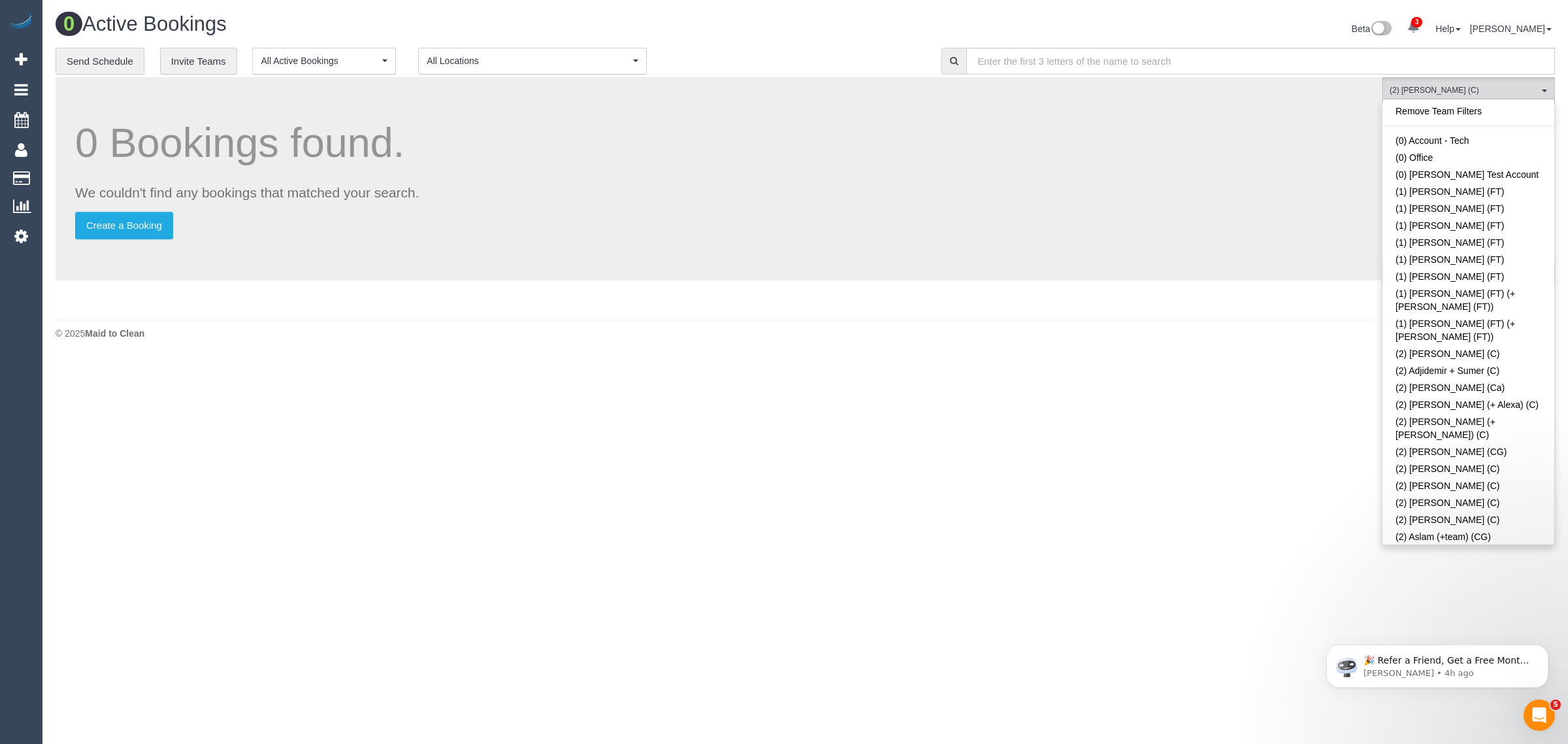
click at [763, 53] on div "**********" at bounding box center [488, 61] width 866 height 27
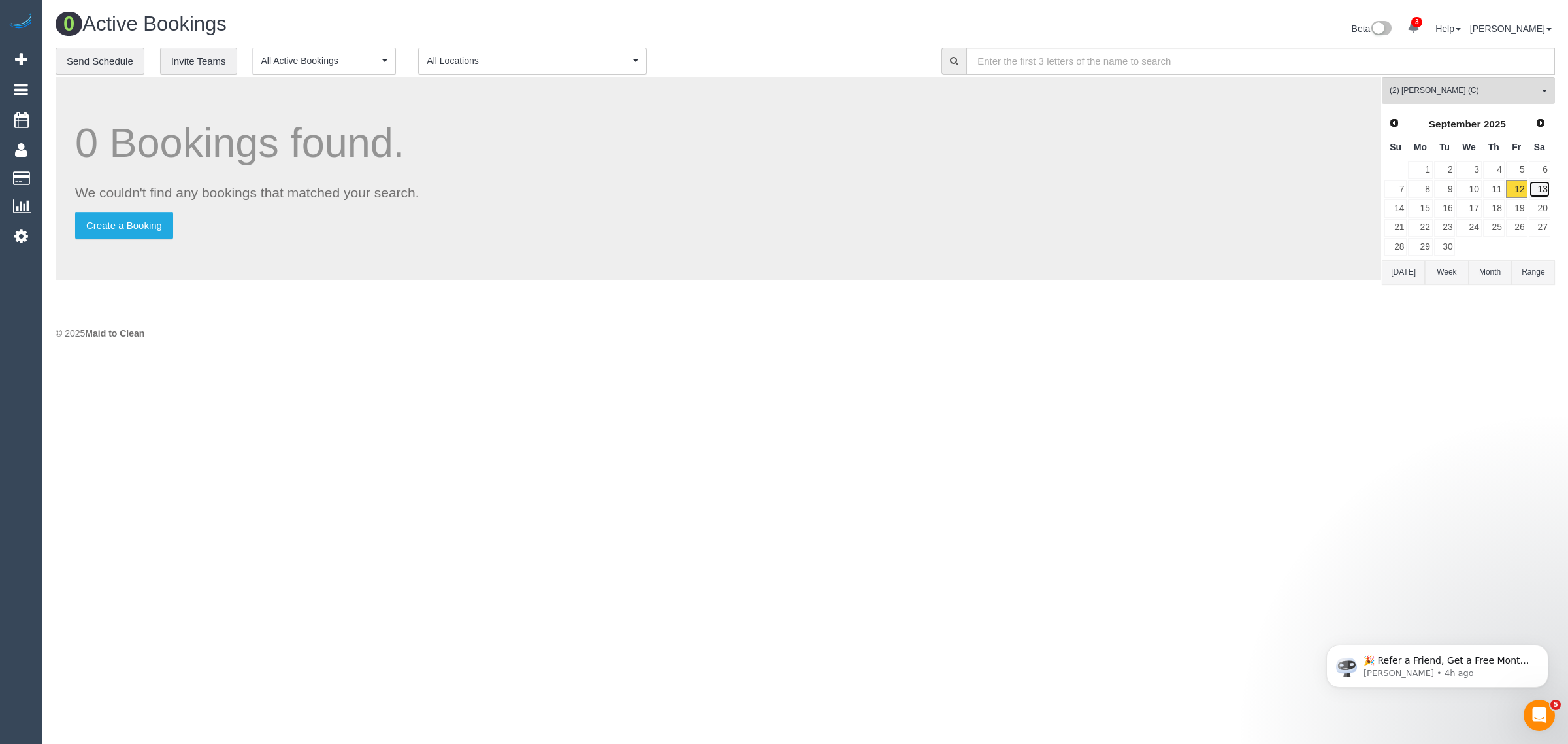
click at [1541, 187] on link "13" at bounding box center [1540, 189] width 22 height 18
click at [812, 38] on div "Beta 3 Your Notifications You have 0 alerts × You have 1 to charge for 12/09/20…" at bounding box center [1185, 30] width 760 height 35
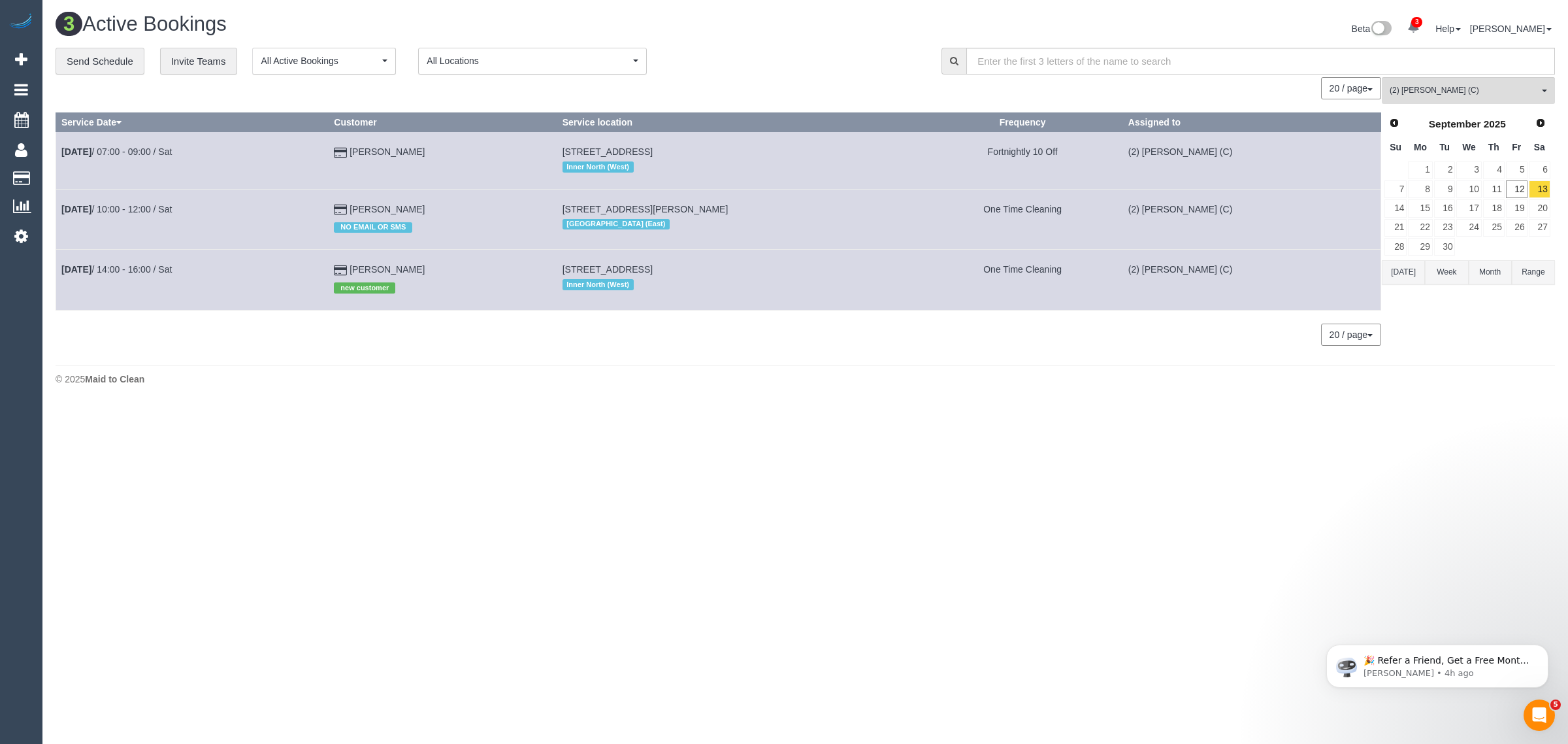
drag, startPoint x: 416, startPoint y: 149, endPoint x: 59, endPoint y: 157, distance: 357.1
click at [59, 157] on tr "Sep 13th / 07:00 - 09:00 / Sat Aisha Stevens 12 Village Avenue, 521f, Brunswick…" at bounding box center [719, 160] width 1325 height 57
copy tr "Sep 13th / 07:00 - 09:00 / Sat Aisha Stevens"
drag, startPoint x: 364, startPoint y: 209, endPoint x: 57, endPoint y: 211, distance: 307.0
click at [57, 211] on tr "Sep 13th / 10:00 - 12:00 / Sat Jennifer Stevenson NO EMAIL OR SMS 43 Johnson St…" at bounding box center [719, 219] width 1325 height 60
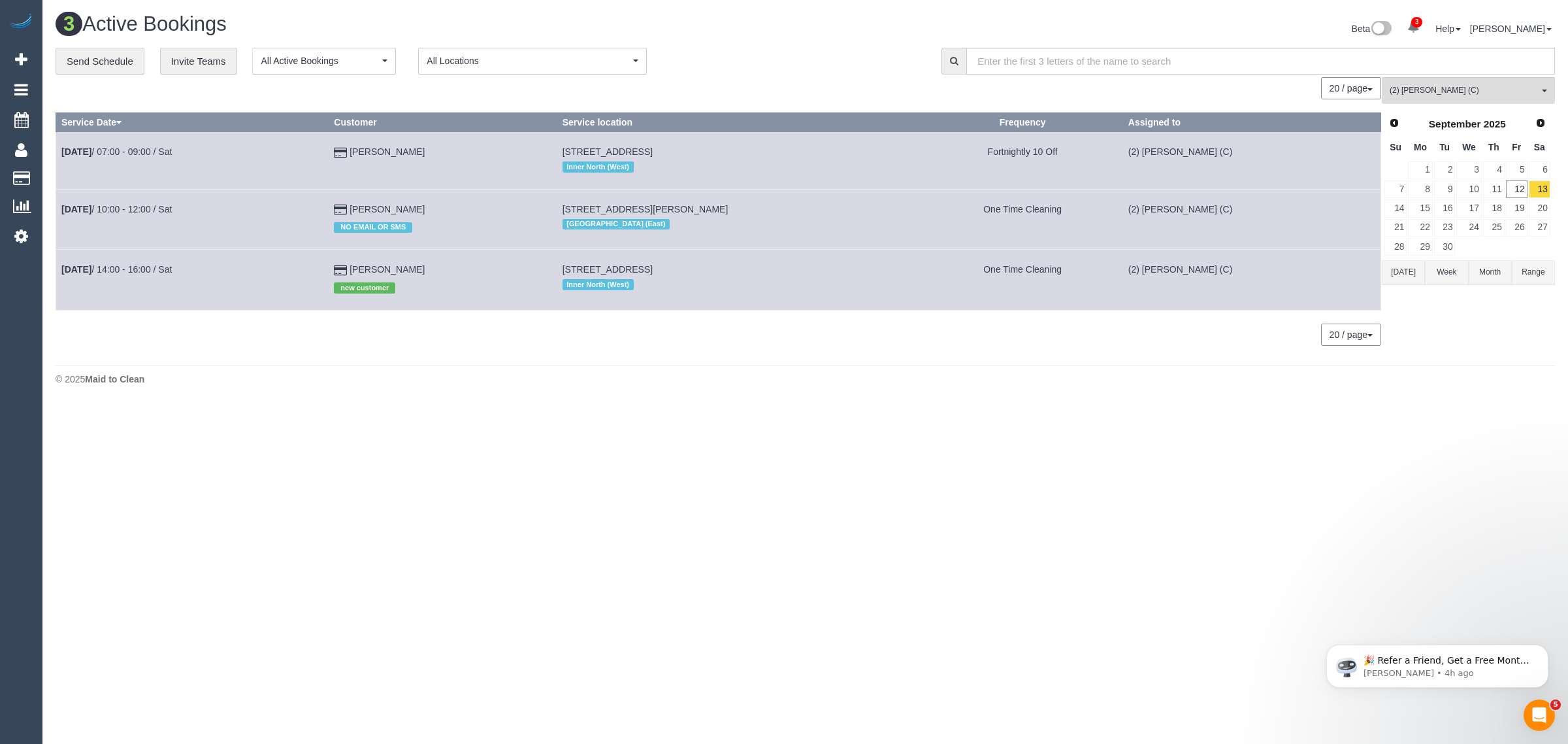
copy tr "Sep 13th / 10:00 - 12:00 / Sat Jennifer Stevenson"
drag, startPoint x: 430, startPoint y: 268, endPoint x: 63, endPoint y: 270, distance: 367.0
click at [63, 270] on tr "Sep 13th / 14:00 - 16:00 / Sat Arif Levitzke new customer 514/3 Bluestone Way, …" at bounding box center [719, 280] width 1325 height 60
copy tr "Sep 13th / 14:00 - 16:00 / Sat Arif Levitzke"
click at [741, 44] on div "3 Active Bookings Beta 3 Your Notifications You have 0 alerts × You have 1 to c…" at bounding box center [805, 30] width 1519 height 35
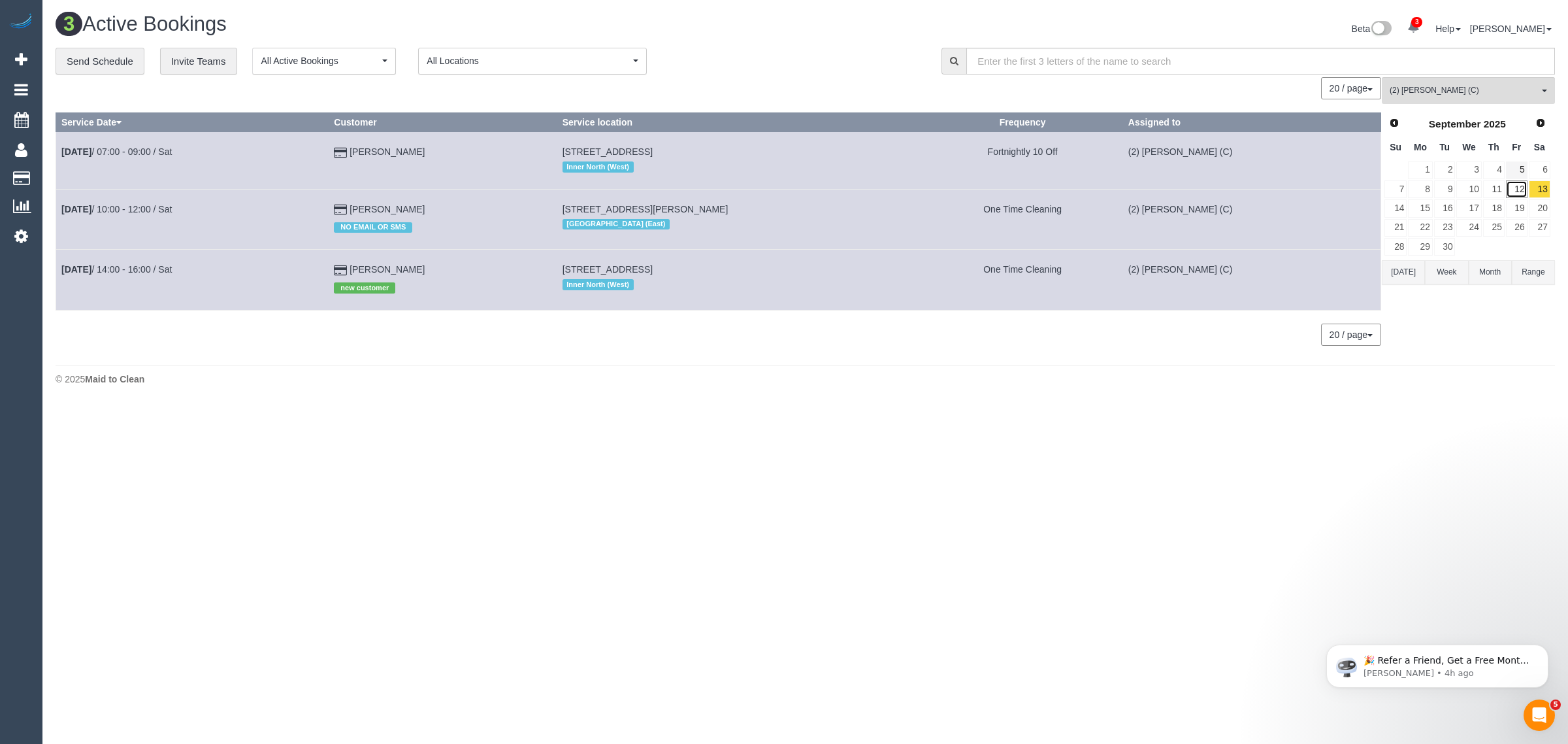
click at [1514, 180] on link "12" at bounding box center [1516, 189] width 22 height 18
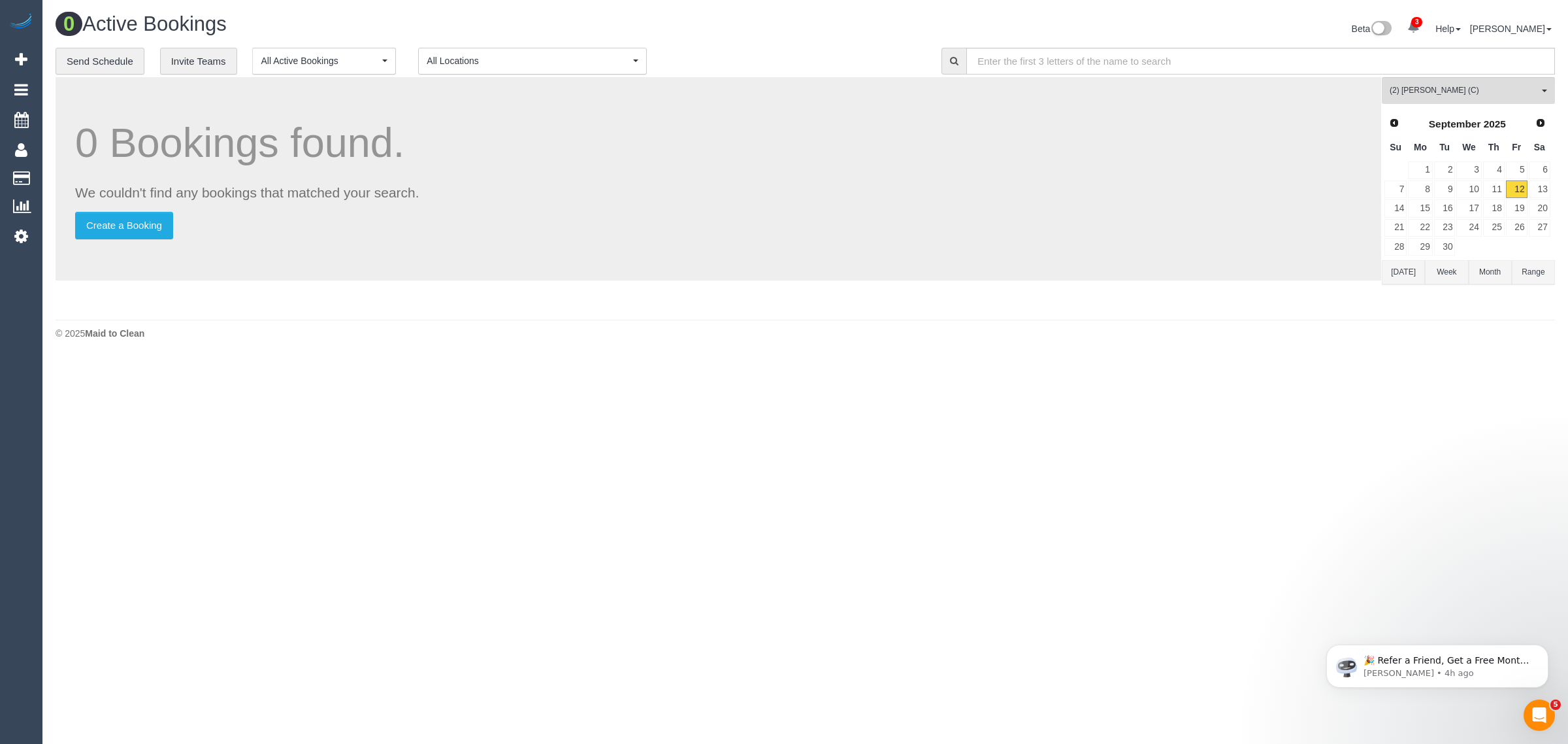
click at [804, 27] on div "0 Active Bookings" at bounding box center [426, 27] width 760 height 28
click at [853, 41] on div "Beta 3 Your Notifications You have 0 alerts × You have 1 to charge for 12/09/20…" at bounding box center [1185, 30] width 760 height 35
click at [1500, 92] on span "(2) Axel Richerand (C)" at bounding box center [1464, 90] width 149 height 11
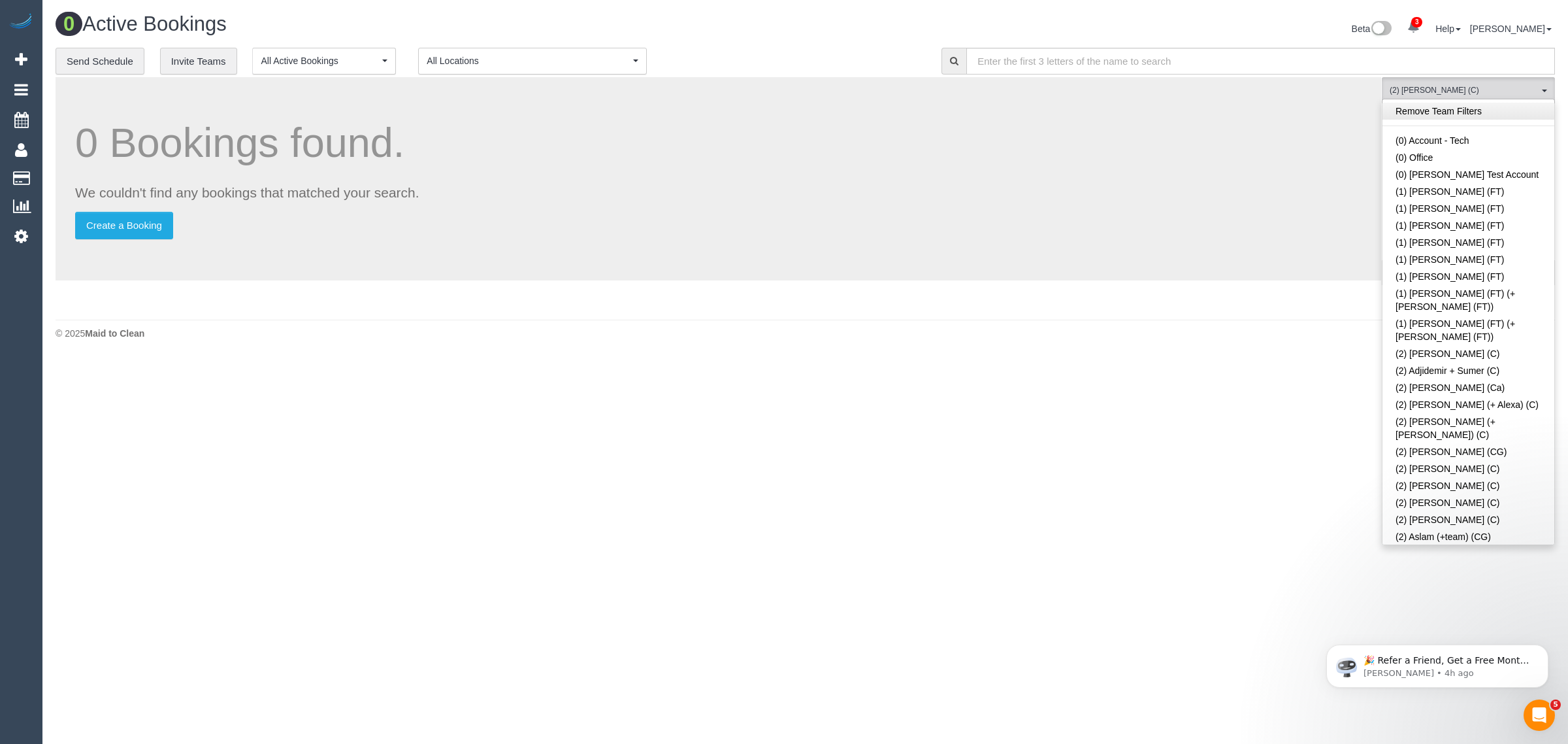
click at [1468, 116] on link "Remove Team Filters" at bounding box center [1468, 111] width 172 height 17
click at [907, 44] on div "Beta 3 Your Notifications You have 0 alerts × You have 1 to charge for 12/09/20…" at bounding box center [1185, 30] width 760 height 35
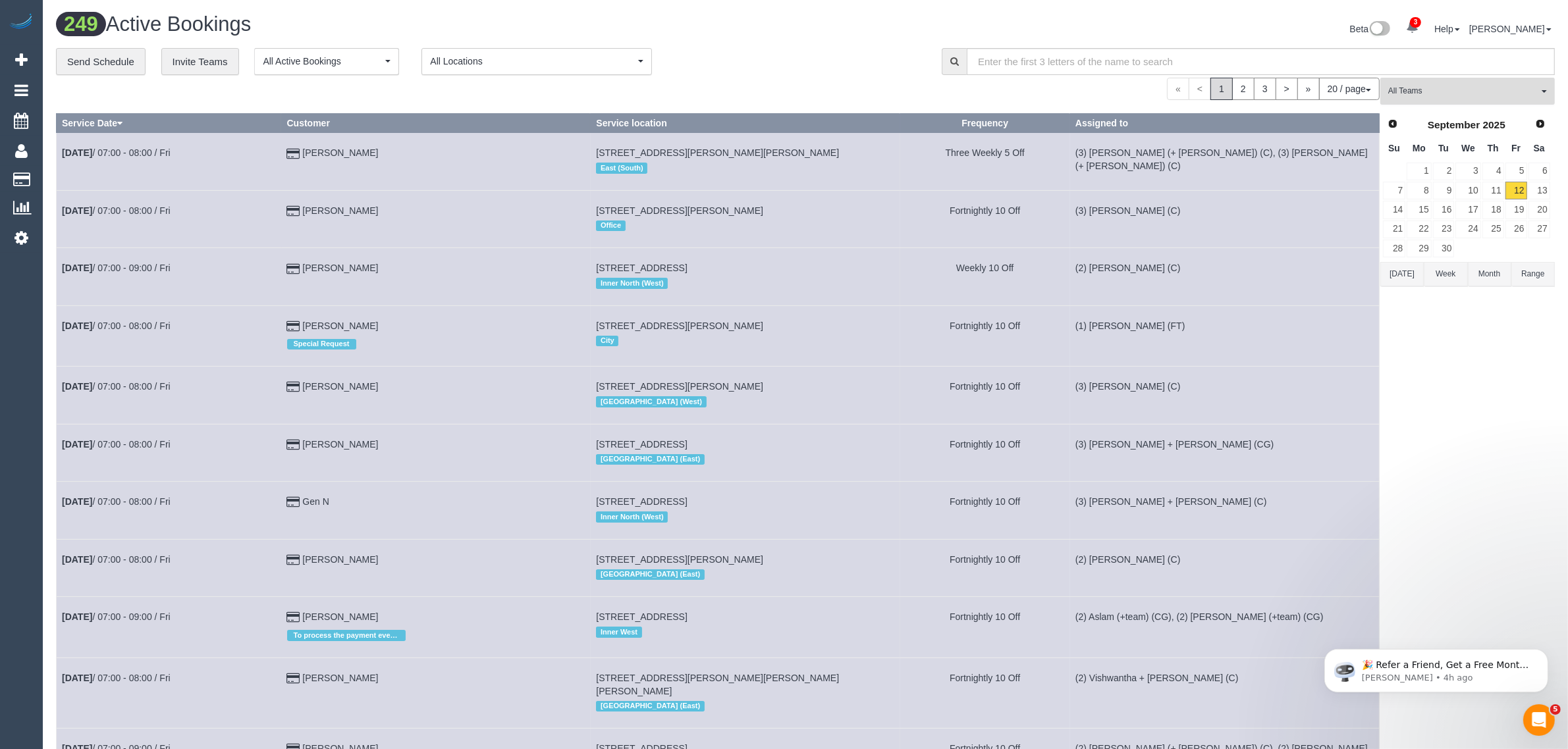
click at [1444, 86] on span "All Teams" at bounding box center [1463, 91] width 151 height 11
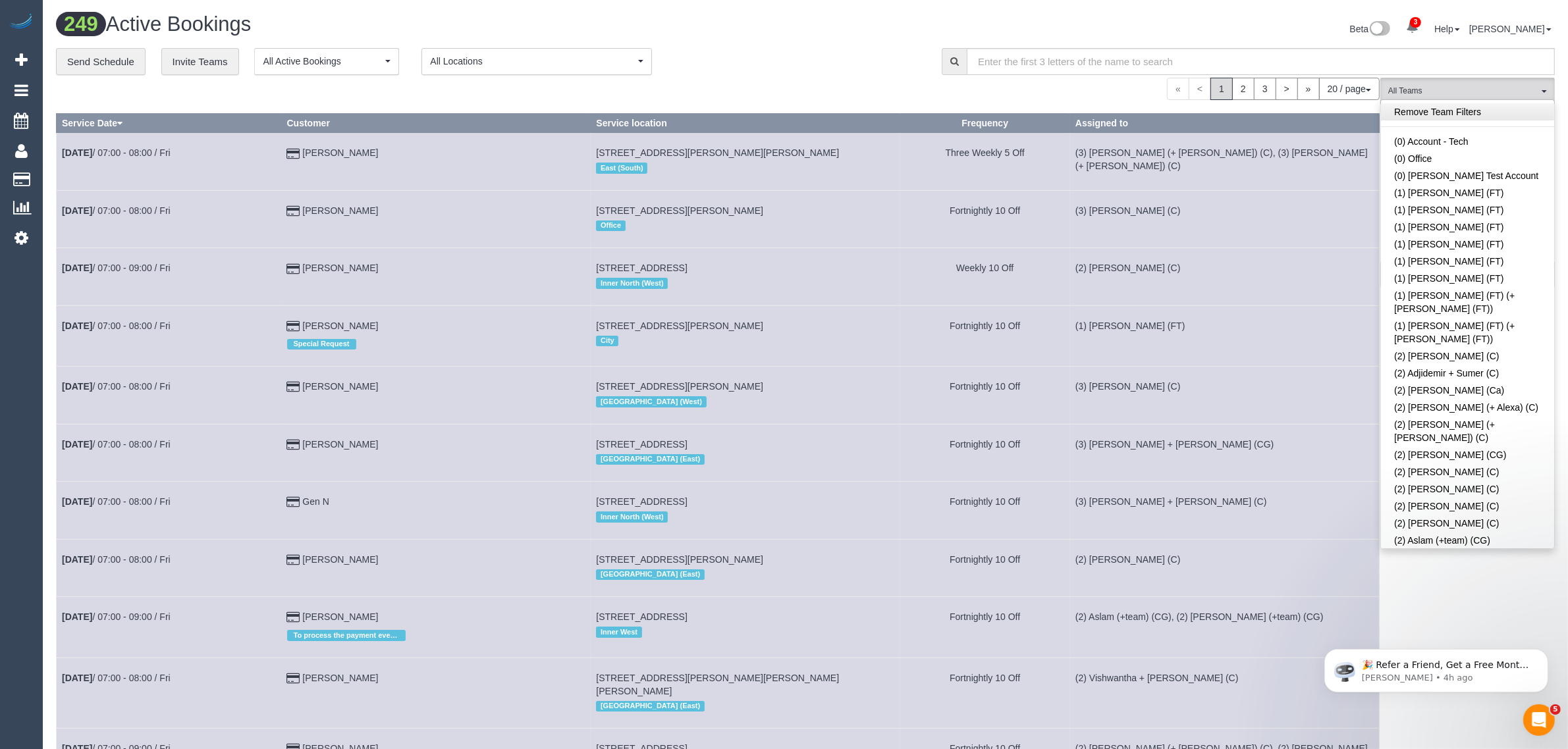
click at [1460, 115] on link "Remove Team Filters" at bounding box center [1467, 111] width 173 height 17
click at [848, 81] on div "« < 1 2 3 > » 20 / page 10 / page 20 / page 30 / page 40 / page 50 / page 100 /…" at bounding box center [718, 89] width 1324 height 23
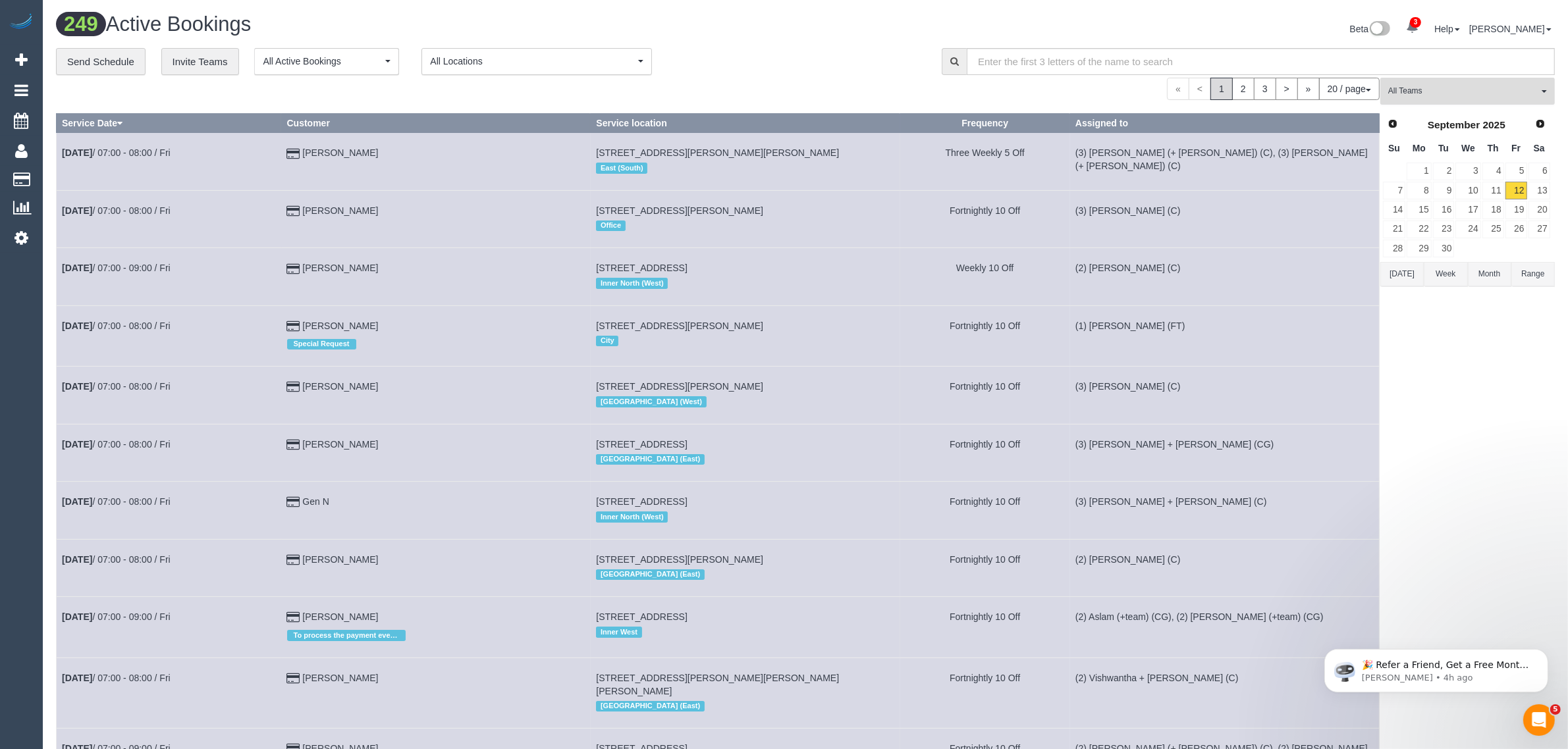
click at [1518, 89] on span "All Teams" at bounding box center [1463, 91] width 151 height 11
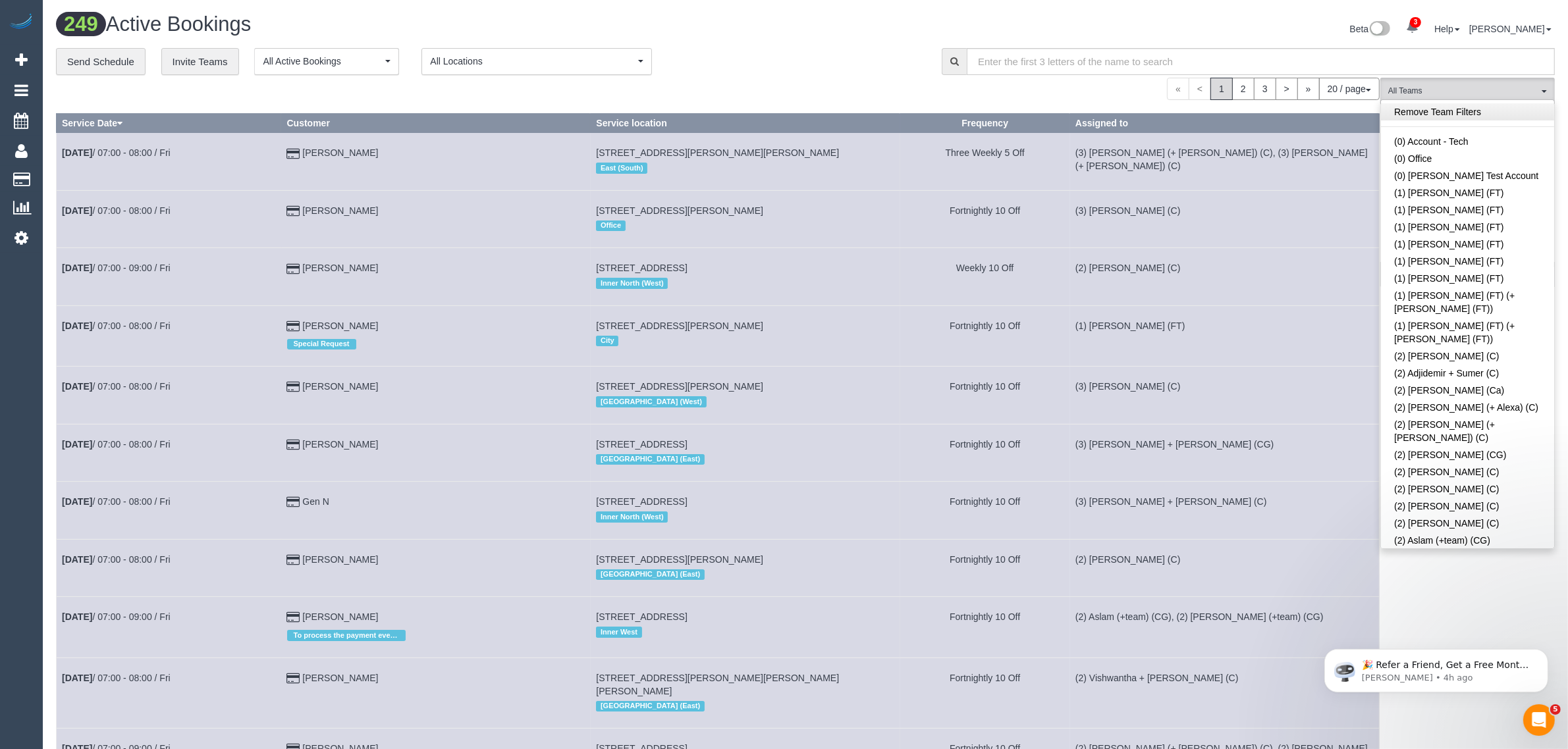
click at [1490, 112] on link "Remove Team Filters" at bounding box center [1467, 111] width 173 height 17
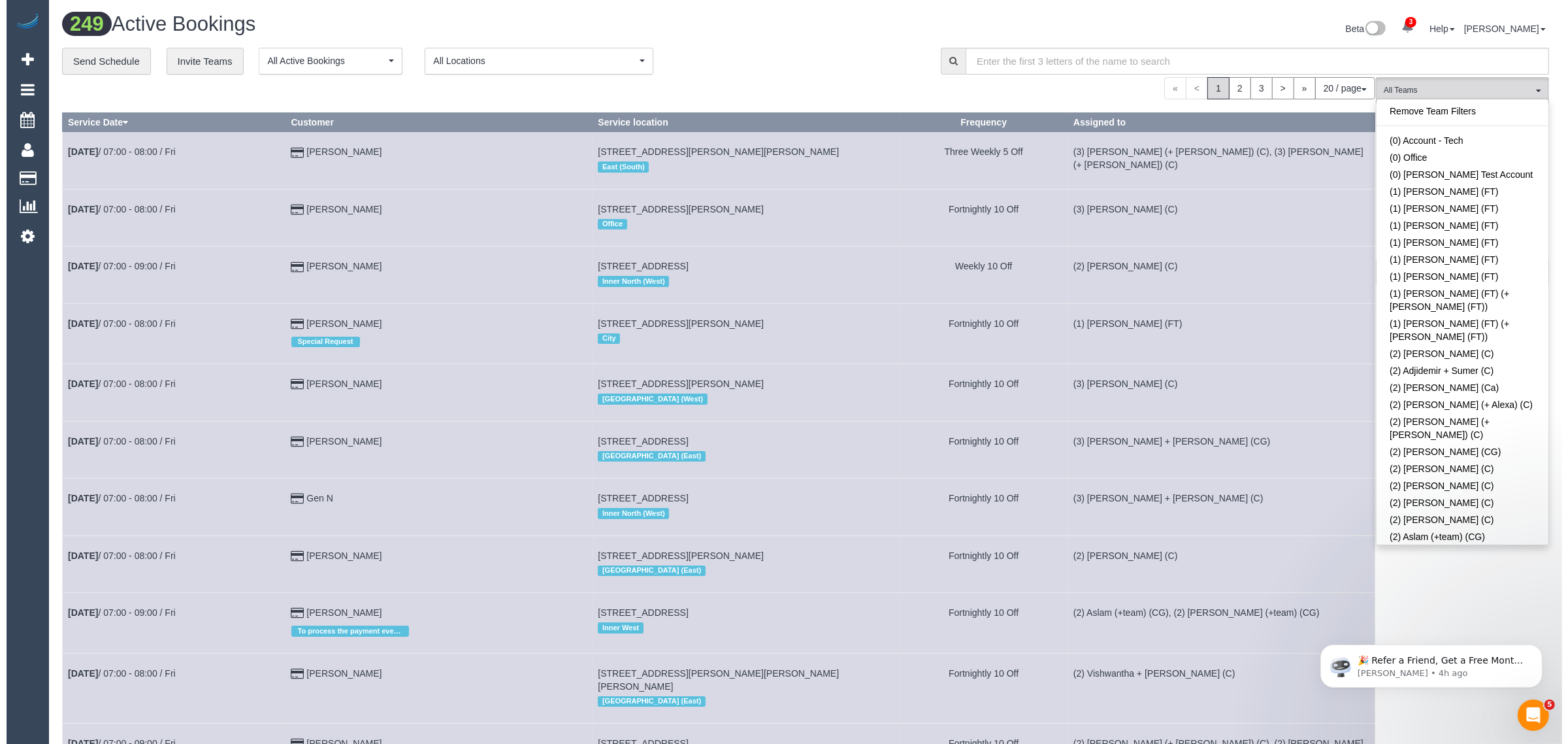
scroll to position [684, 0]
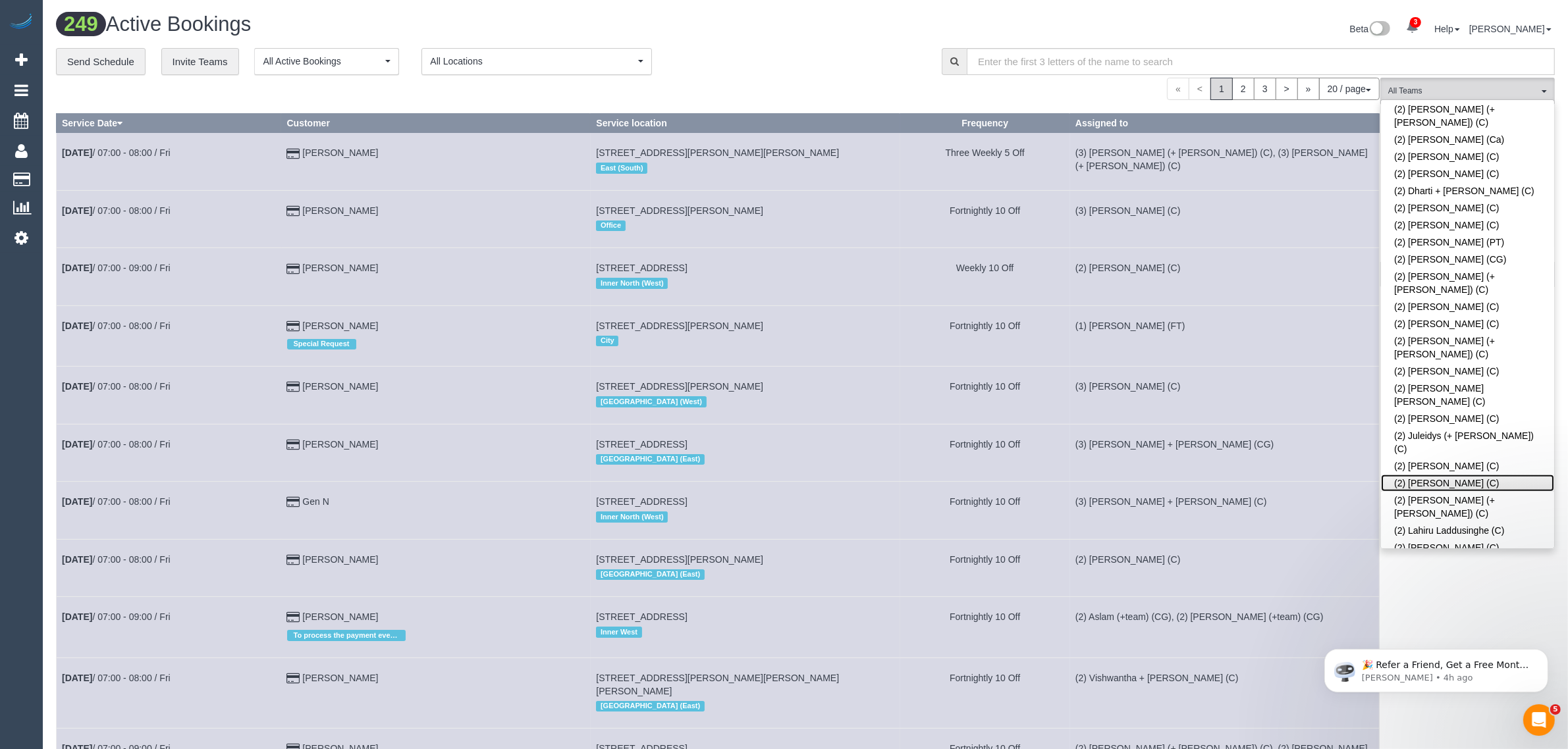
click at [1438, 474] on link "(2) [PERSON_NAME] (C)" at bounding box center [1467, 482] width 173 height 17
click at [793, 41] on div "249 Active Bookings Beta 3 Your Notifications You have 0 alerts × You have 1 to…" at bounding box center [806, 30] width 1518 height 35
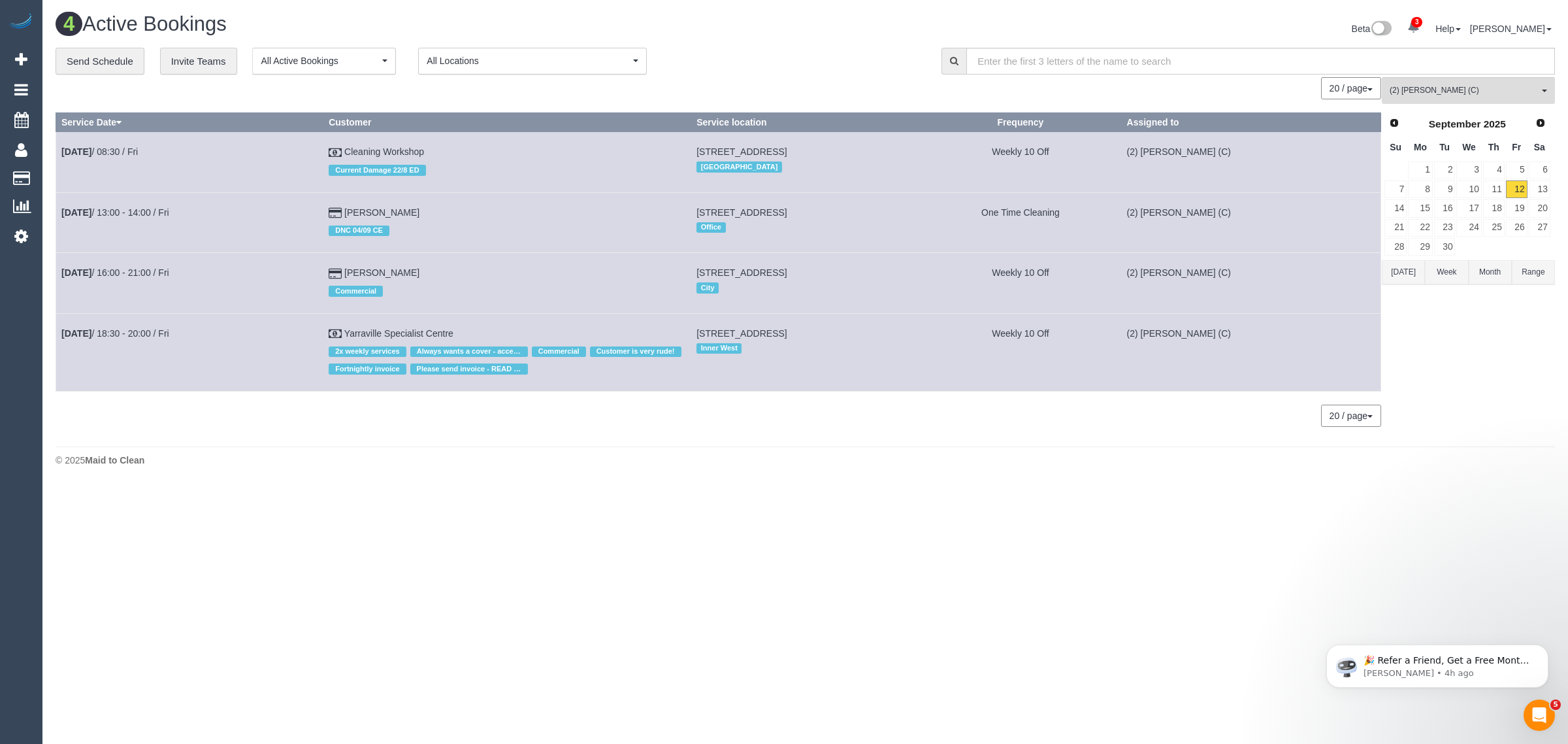
click at [641, 508] on body "3 Beta Your Notifications You have 0 alerts × You have 1 to charge for 12/09/20…" at bounding box center [784, 372] width 1568 height 744
click at [1436, 74] on div "**********" at bounding box center [805, 244] width 1499 height 393
click at [1540, 99] on button "(2) Kerry Welfare (C) All Teams" at bounding box center [1469, 90] width 173 height 27
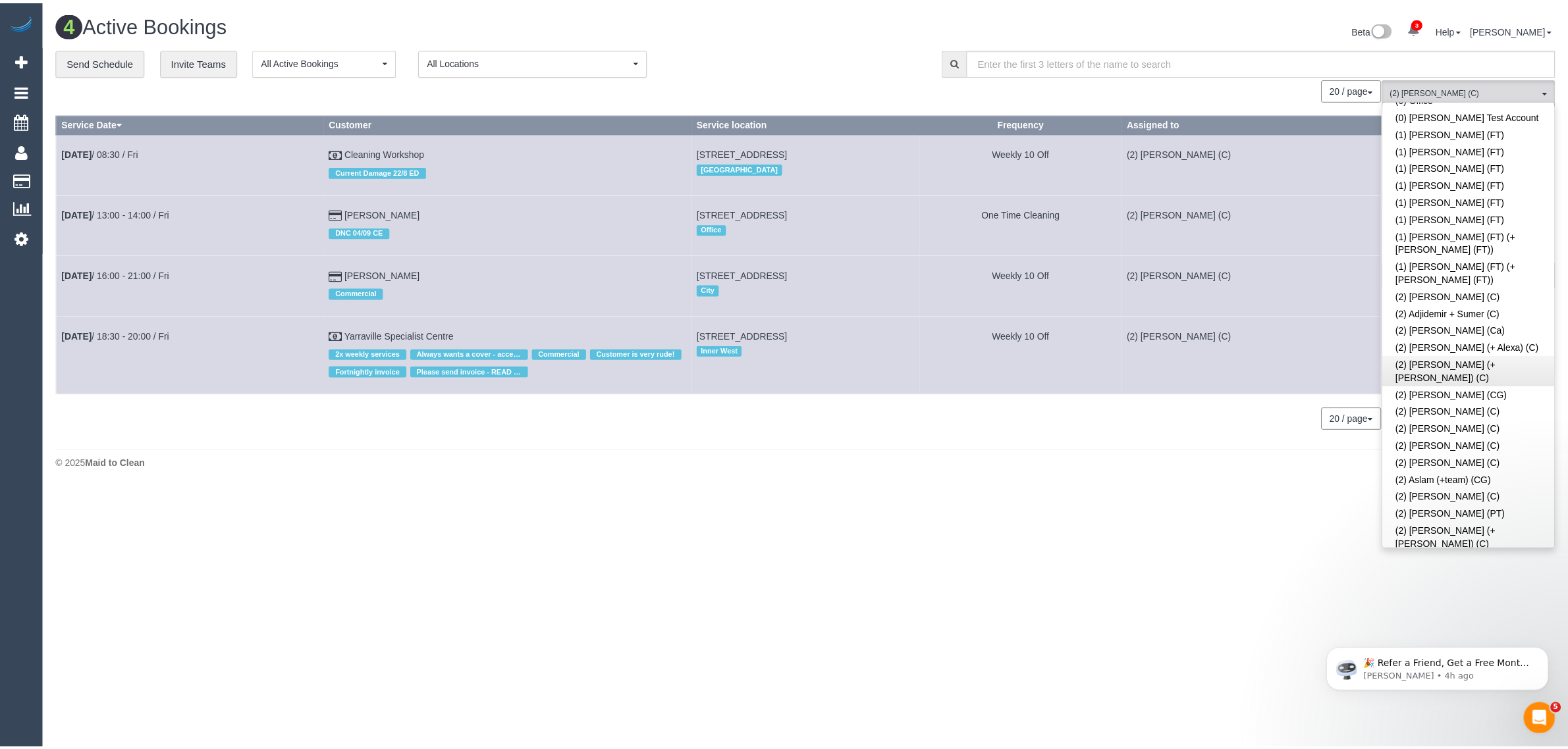
scroll to position [0, 0]
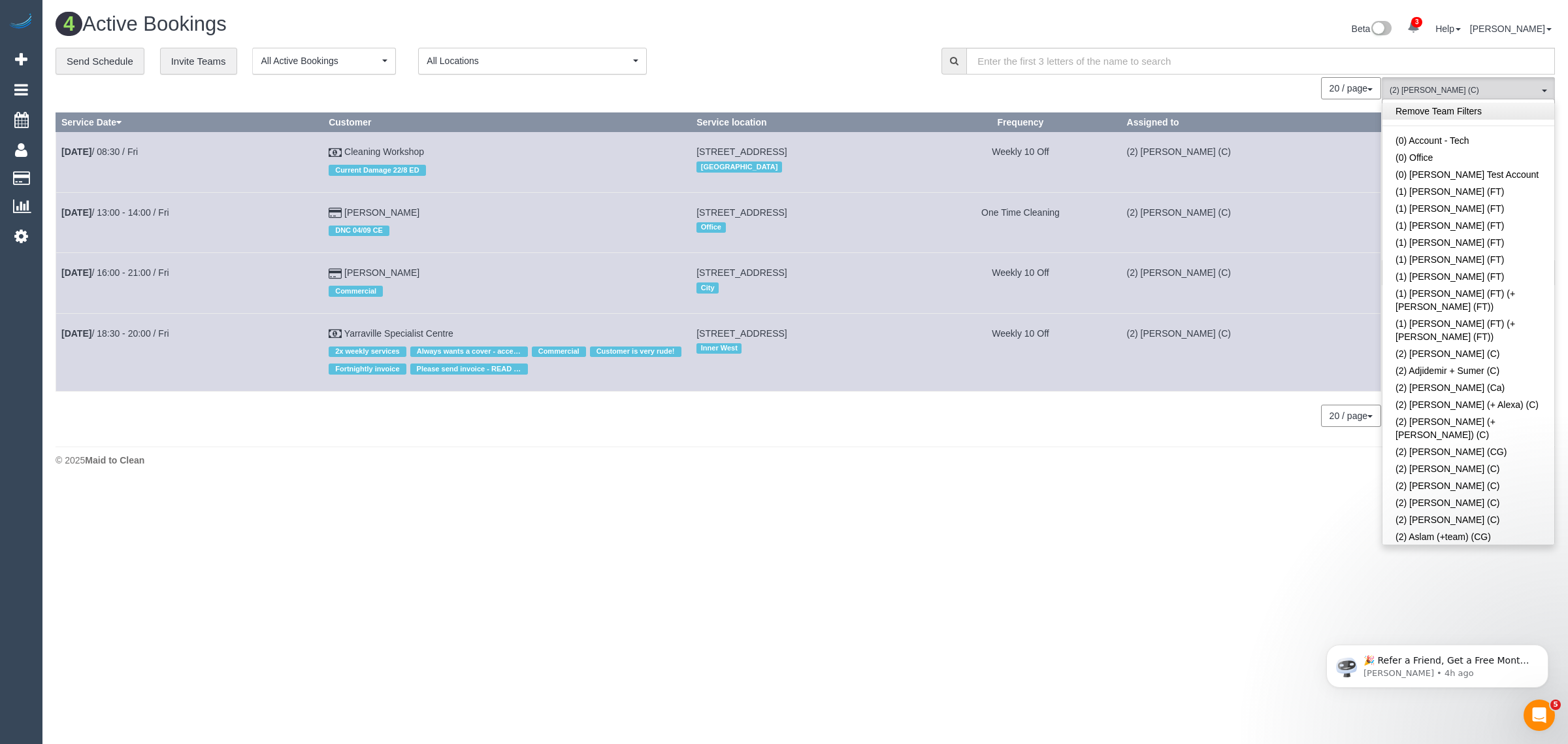
click at [1526, 112] on link "Remove Team Filters" at bounding box center [1468, 111] width 172 height 17
click at [833, 44] on div "Beta 3 Your Notifications You have 0 alerts × You have 1 to charge for 12/09/20…" at bounding box center [1185, 30] width 760 height 35
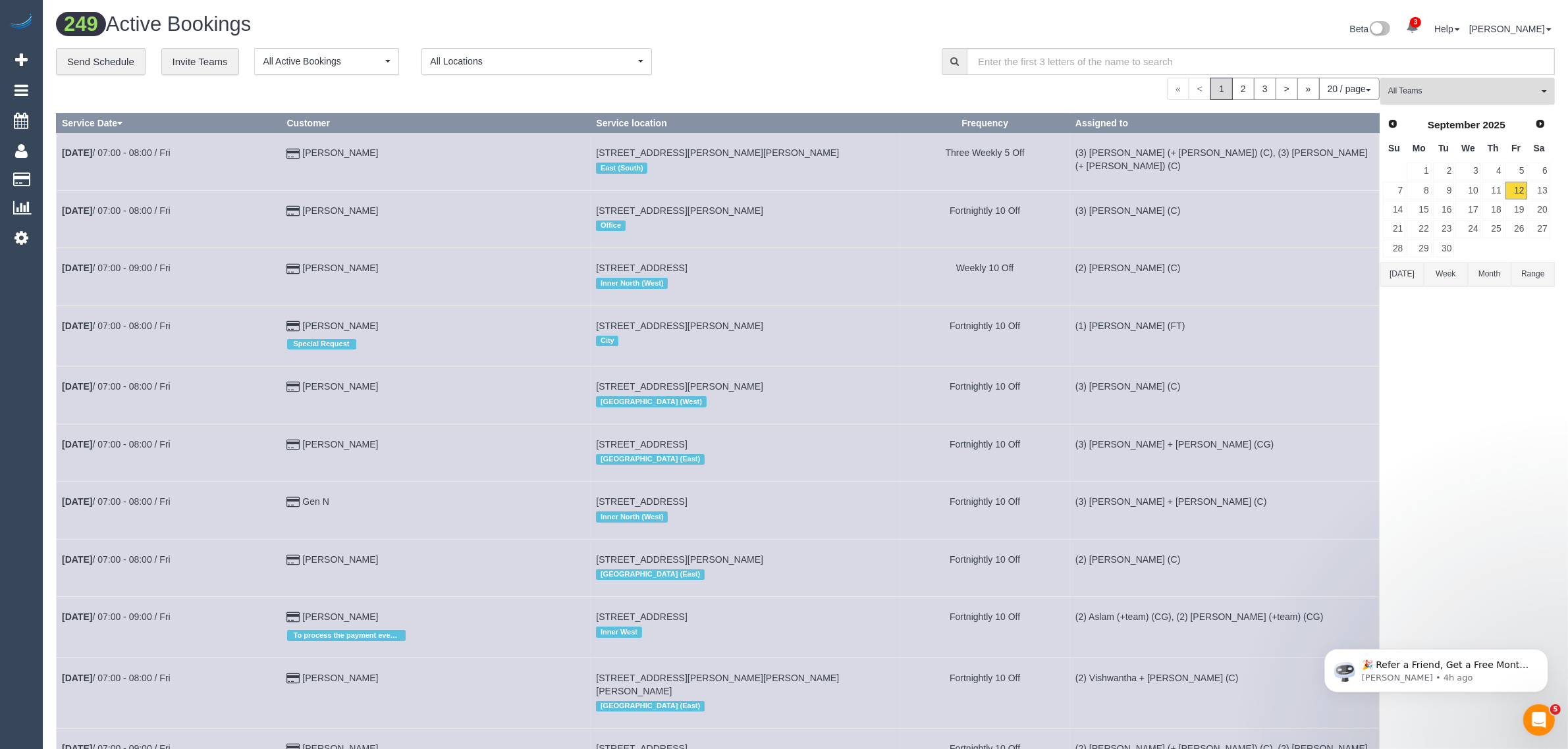
click at [1521, 102] on button "All Teams" at bounding box center [1467, 90] width 174 height 27
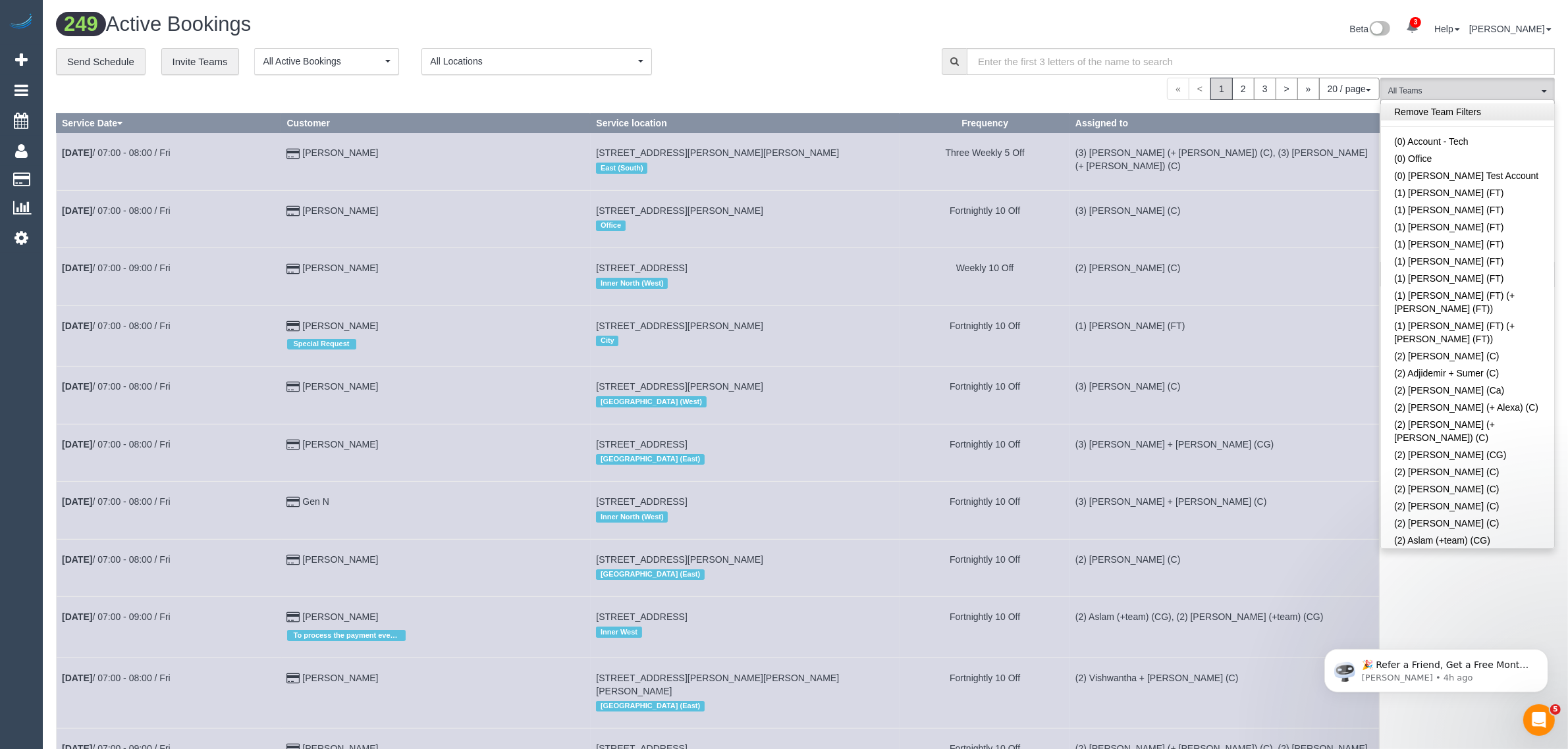
click at [1513, 115] on link "Remove Team Filters" at bounding box center [1467, 111] width 173 height 17
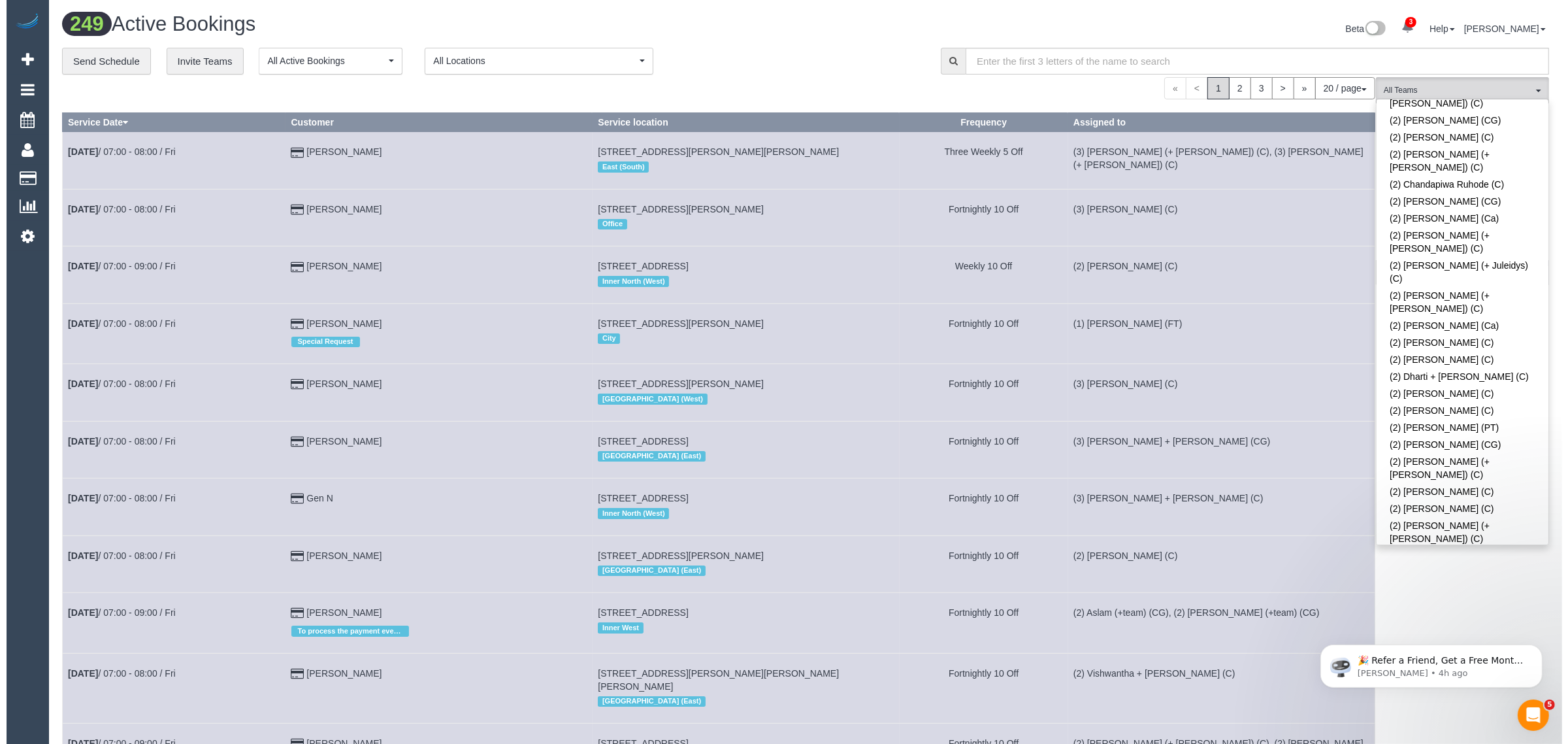
scroll to position [1903, 0]
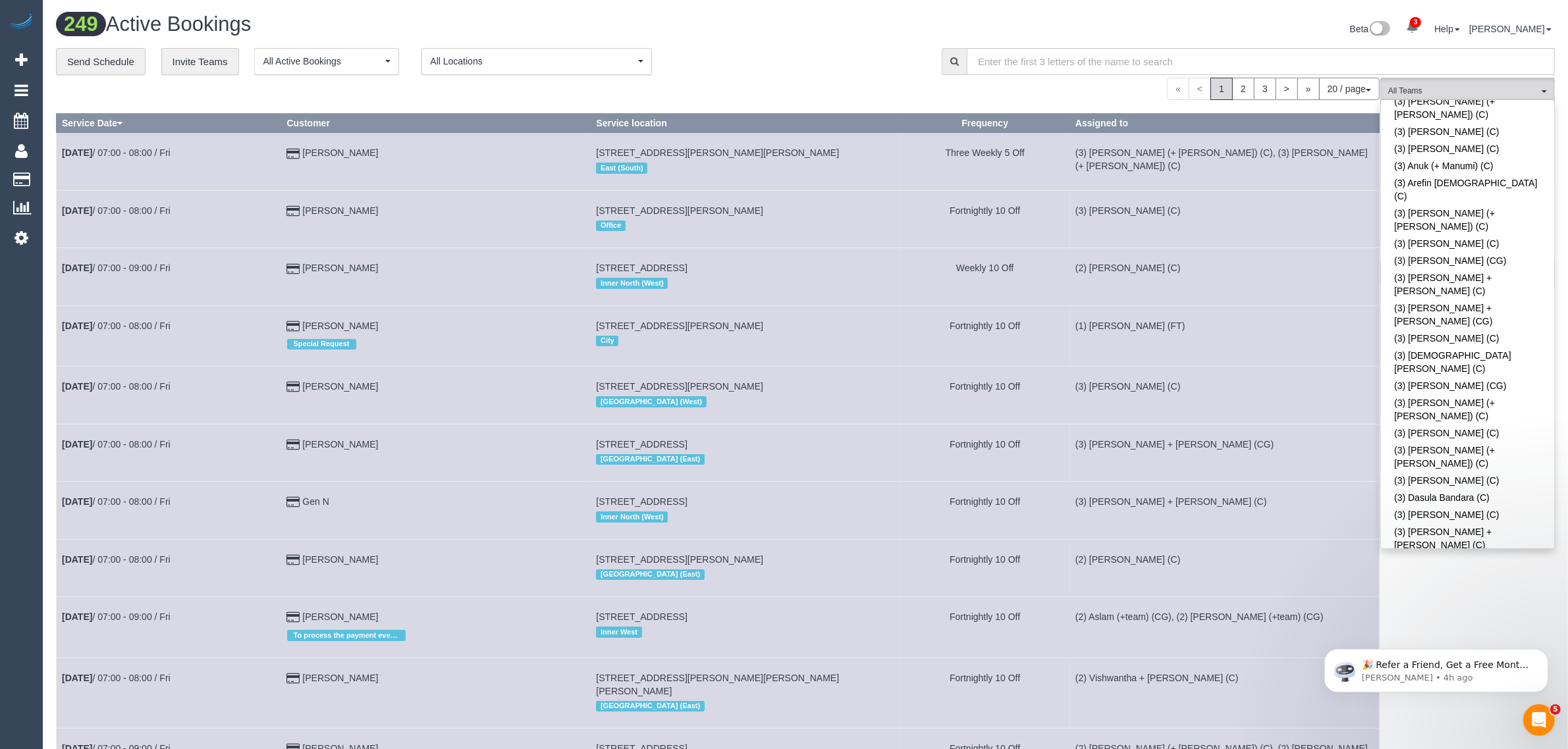
click at [1429, 712] on link "(3) Felipe (+ Tatiana) (C)" at bounding box center [1467, 727] width 173 height 30
click at [886, 56] on div "**********" at bounding box center [489, 62] width 866 height 28
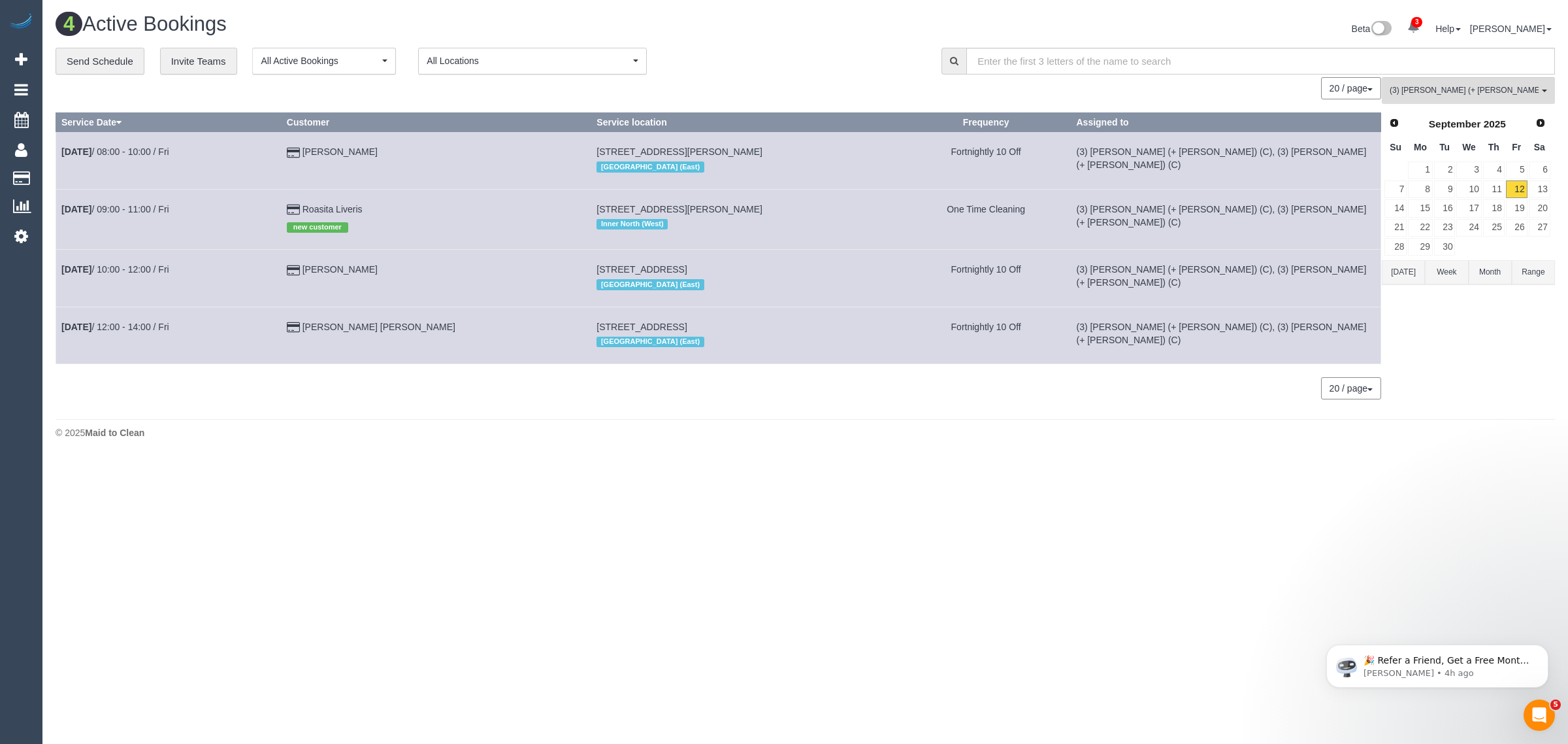
click at [549, 394] on div "20 / page 10 / page 20 / page 30 / page 40 / page 50 / page 100 / page" at bounding box center [719, 389] width 1326 height 23
click at [1432, 94] on span "(3) [PERSON_NAME] (+ [PERSON_NAME]) (C)" at bounding box center [1464, 90] width 149 height 11
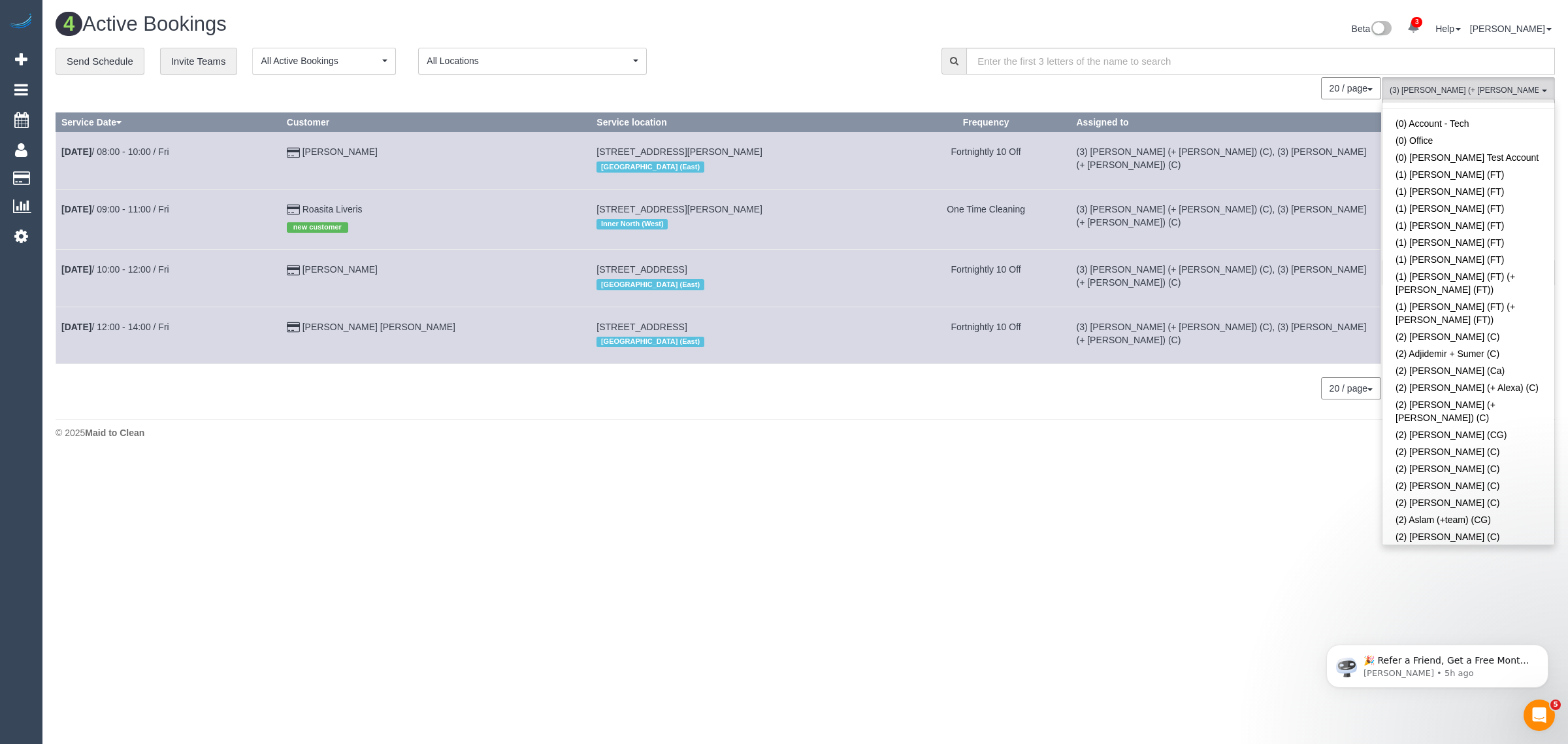
scroll to position [0, 0]
click at [1501, 97] on button "(3) Felipe (+ Tatiana) (C) All Teams" at bounding box center [1469, 90] width 173 height 27
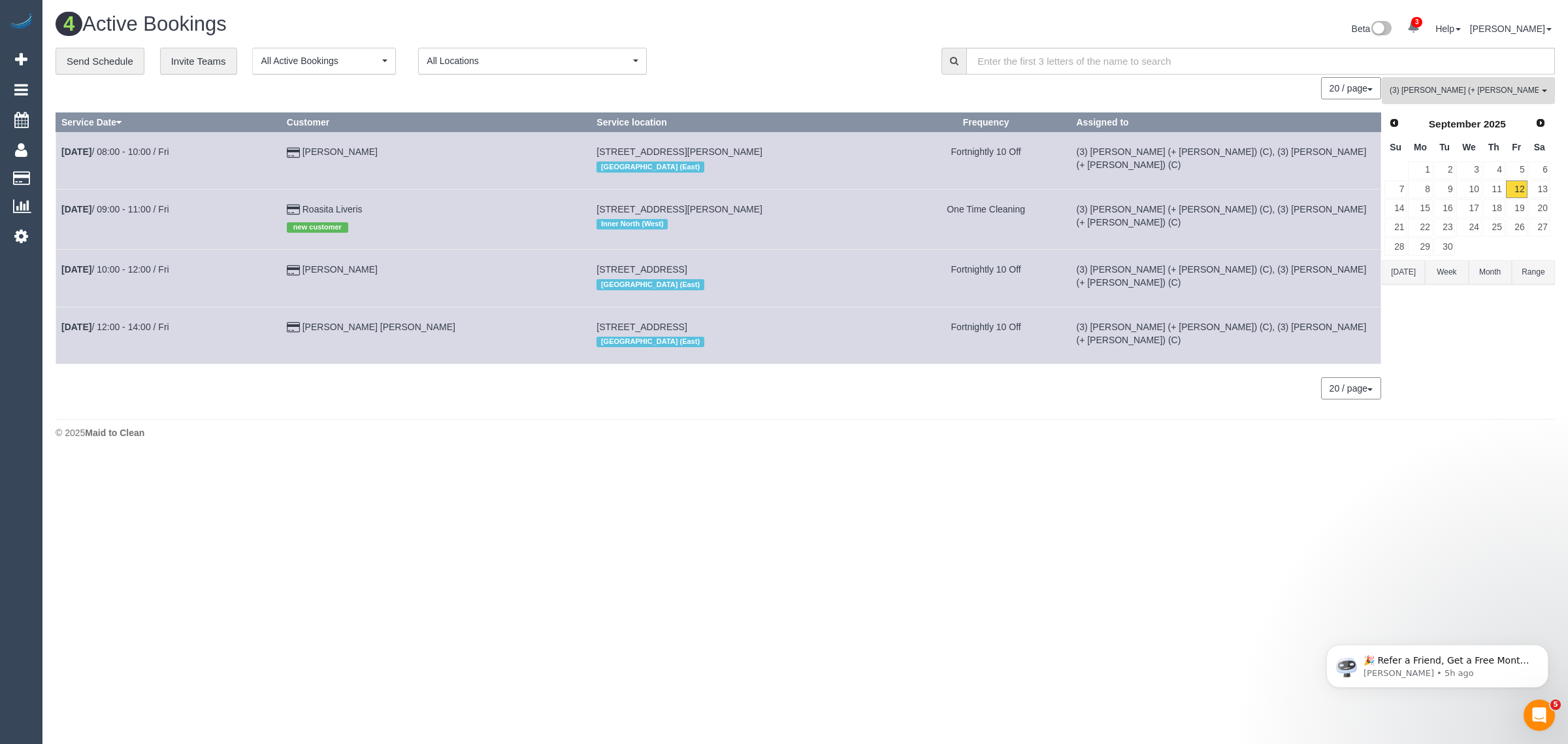
click at [1502, 88] on span "(3) [PERSON_NAME] (+ [PERSON_NAME]) (C)" at bounding box center [1464, 90] width 149 height 11
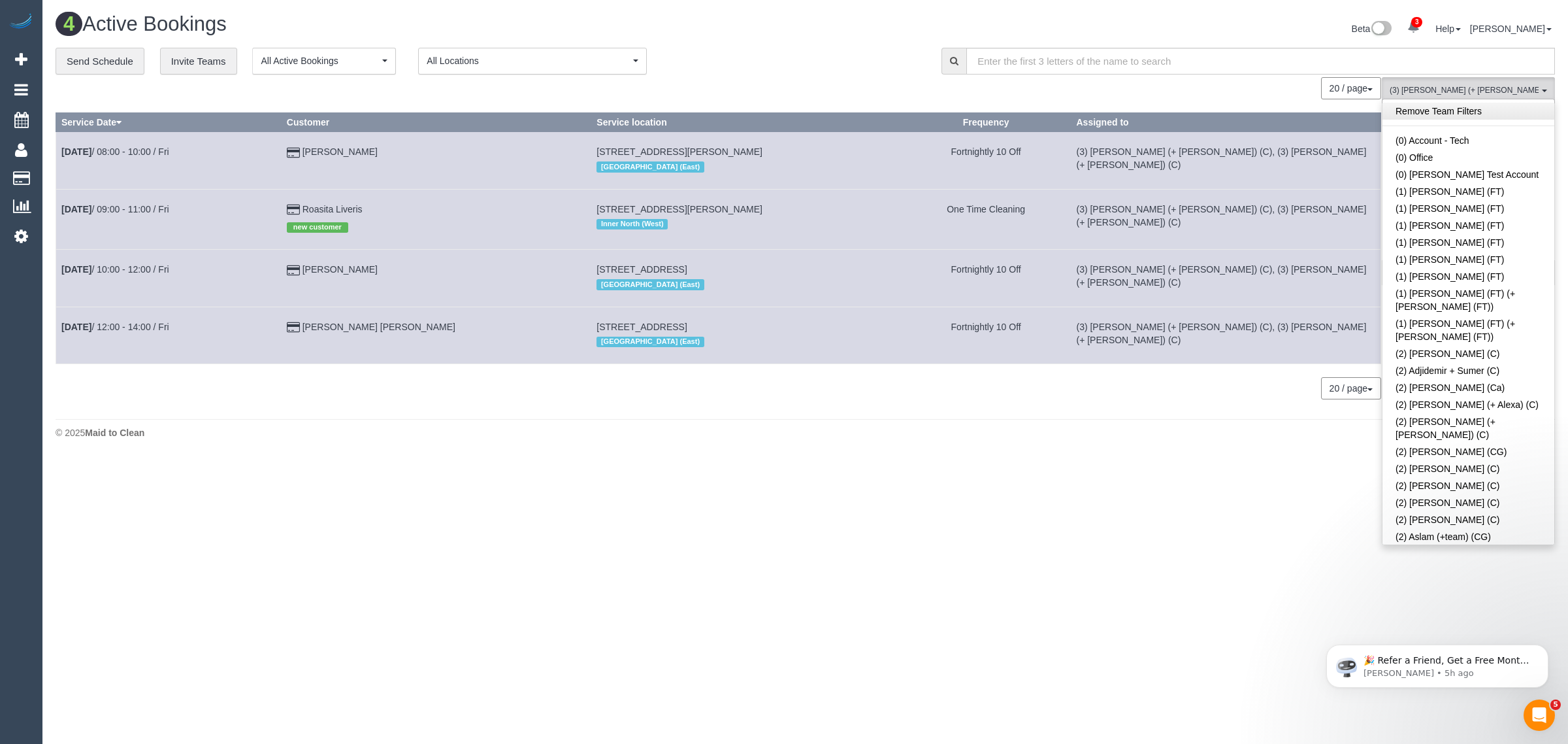
click at [1491, 109] on link "Remove Team Filters" at bounding box center [1468, 111] width 172 height 17
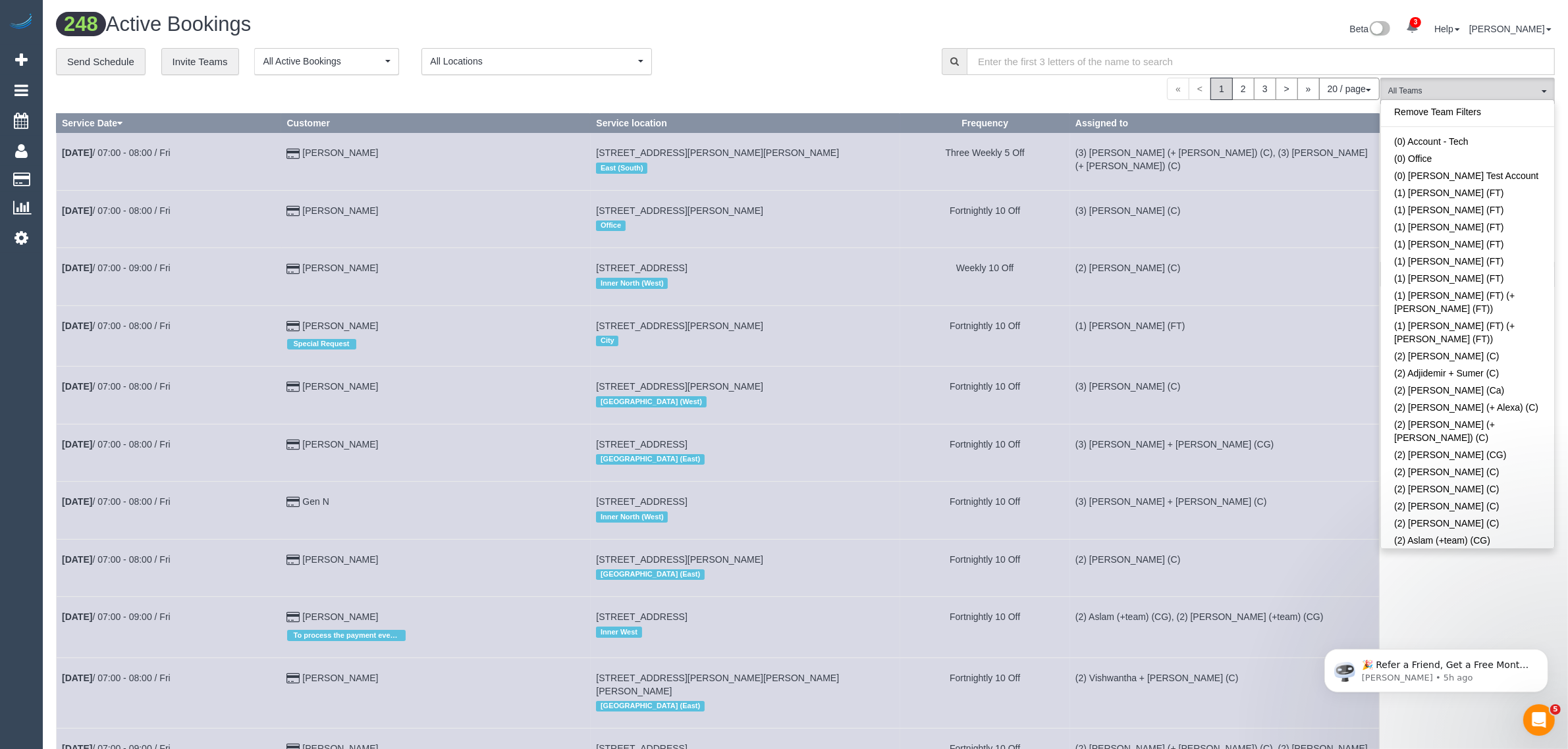
click at [1469, 99] on div "Remove Team Filters (0) Account - Tech (0) Office (0) Raunak Test Account (1) D…" at bounding box center [1467, 324] width 174 height 450
click at [1459, 115] on link "Remove Team Filters" at bounding box center [1467, 111] width 173 height 17
click at [756, 24] on h1 "248 Active Bookings" at bounding box center [426, 24] width 740 height 23
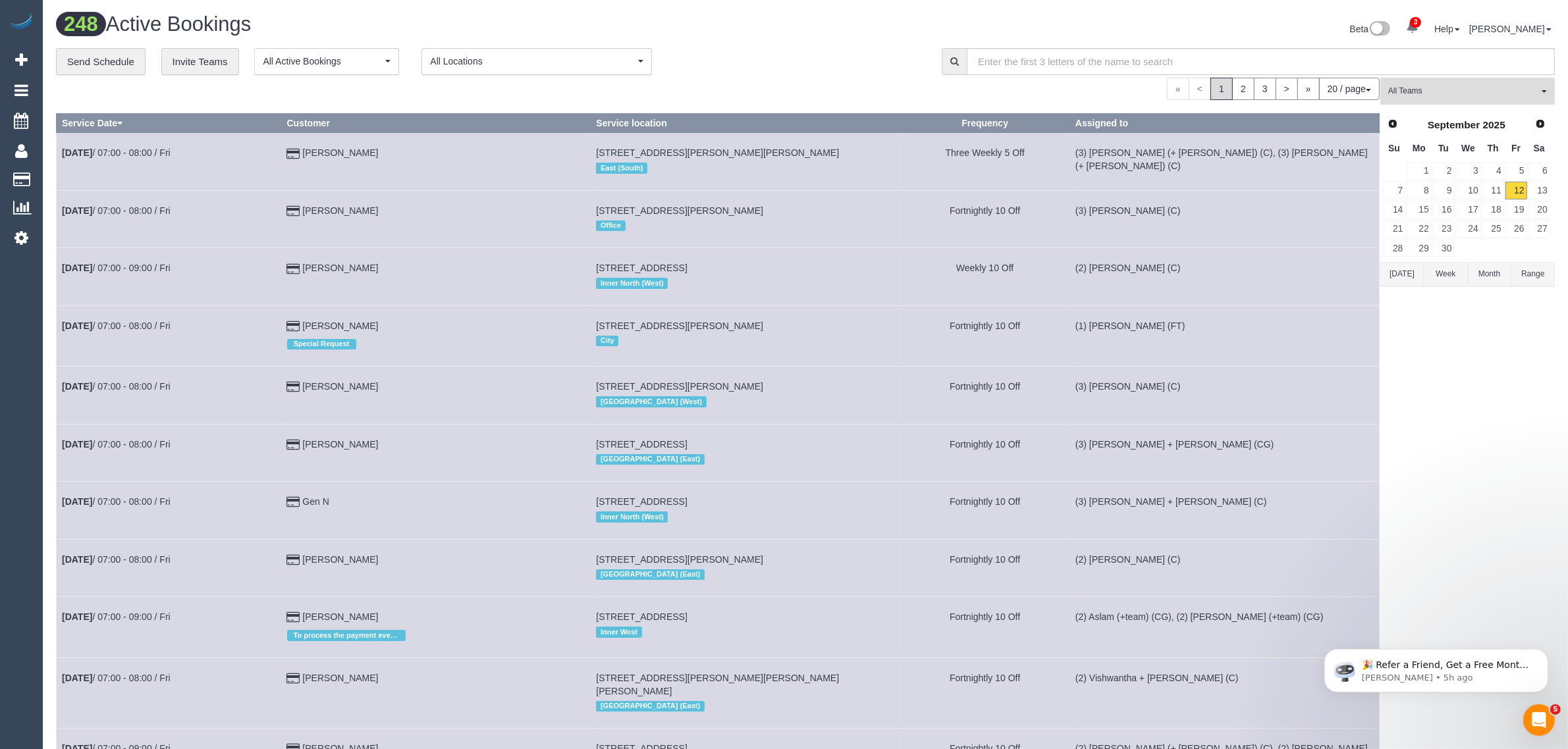
click at [1461, 87] on span "All Teams" at bounding box center [1463, 91] width 151 height 11
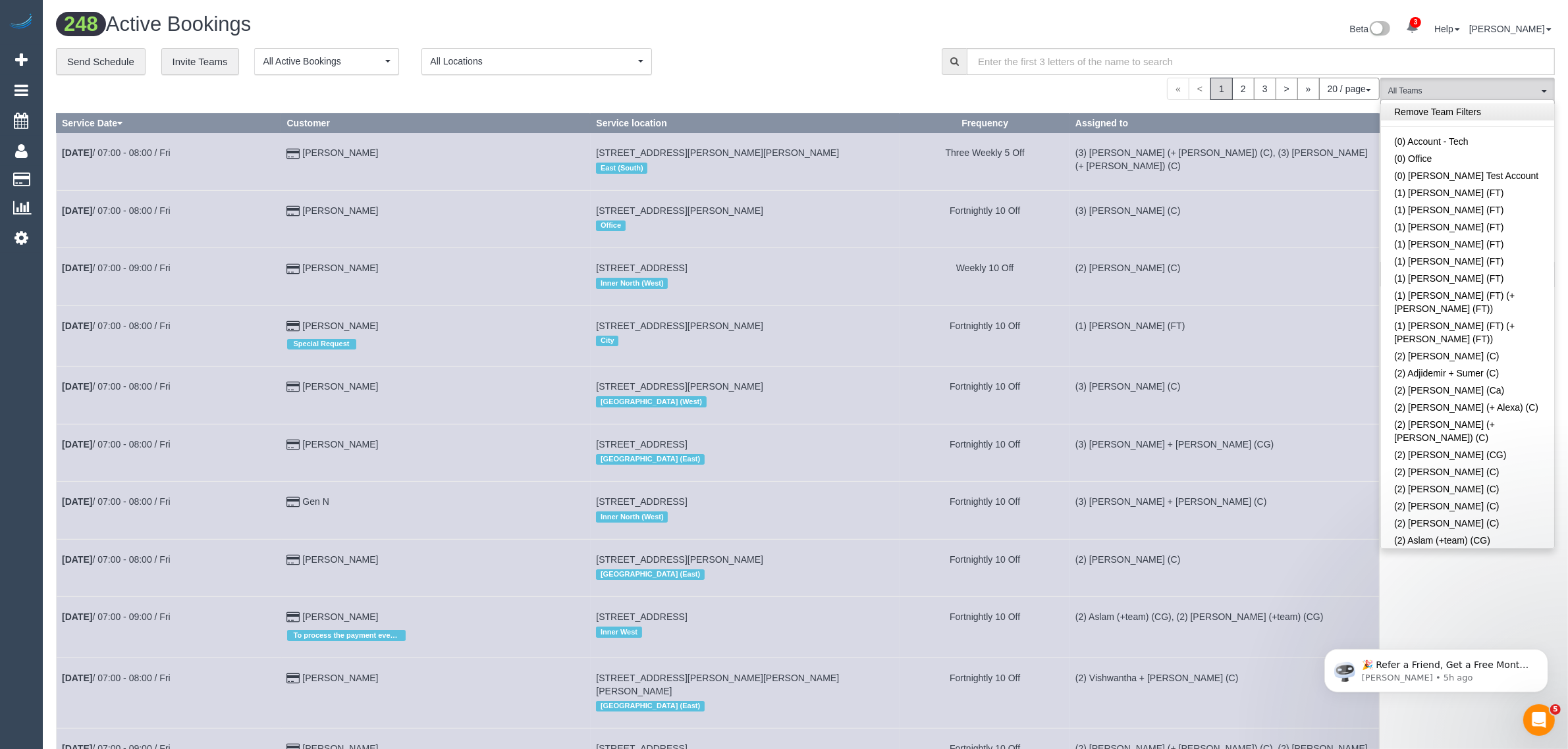
click at [1515, 104] on link "Remove Team Filters" at bounding box center [1467, 111] width 173 height 17
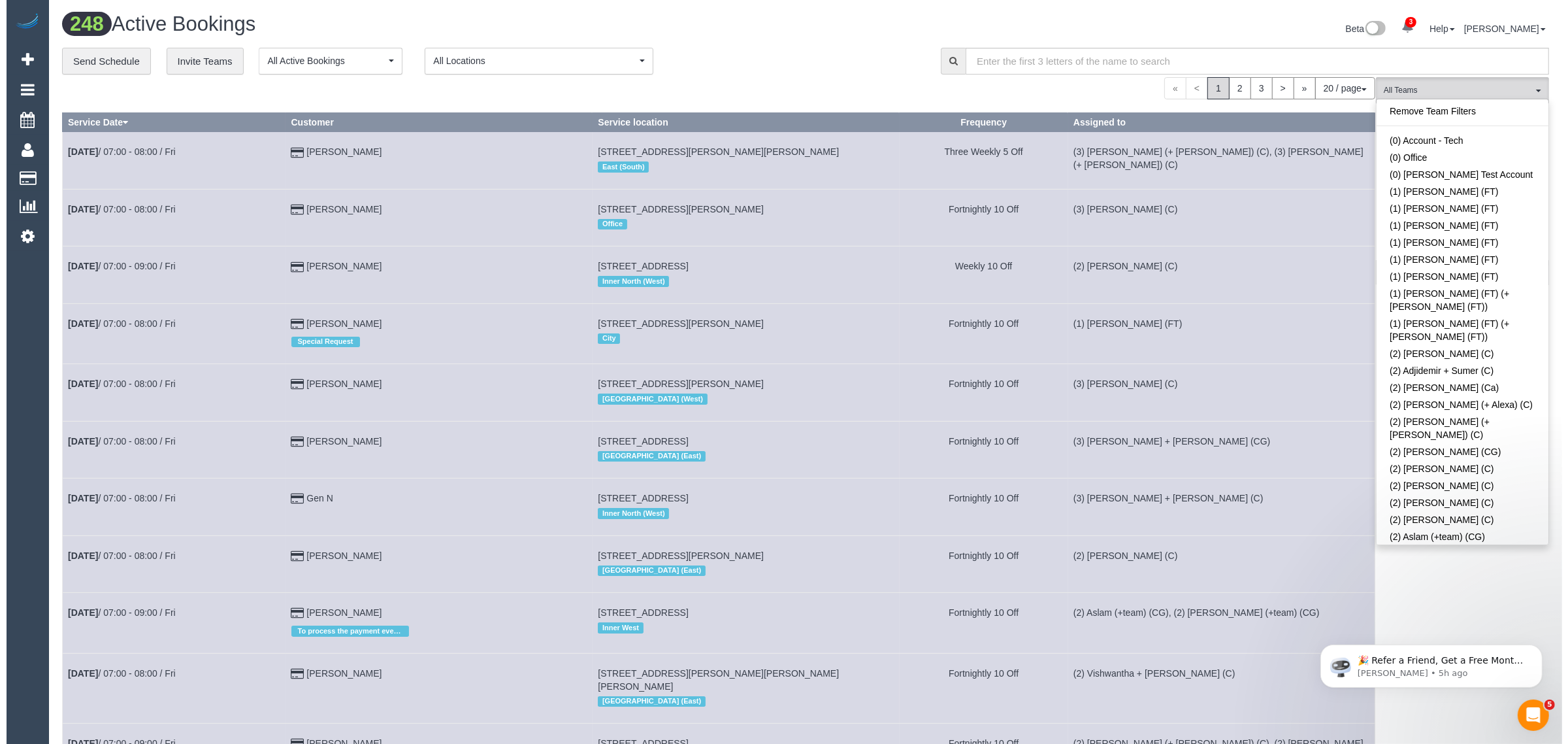
scroll to position [566, 0]
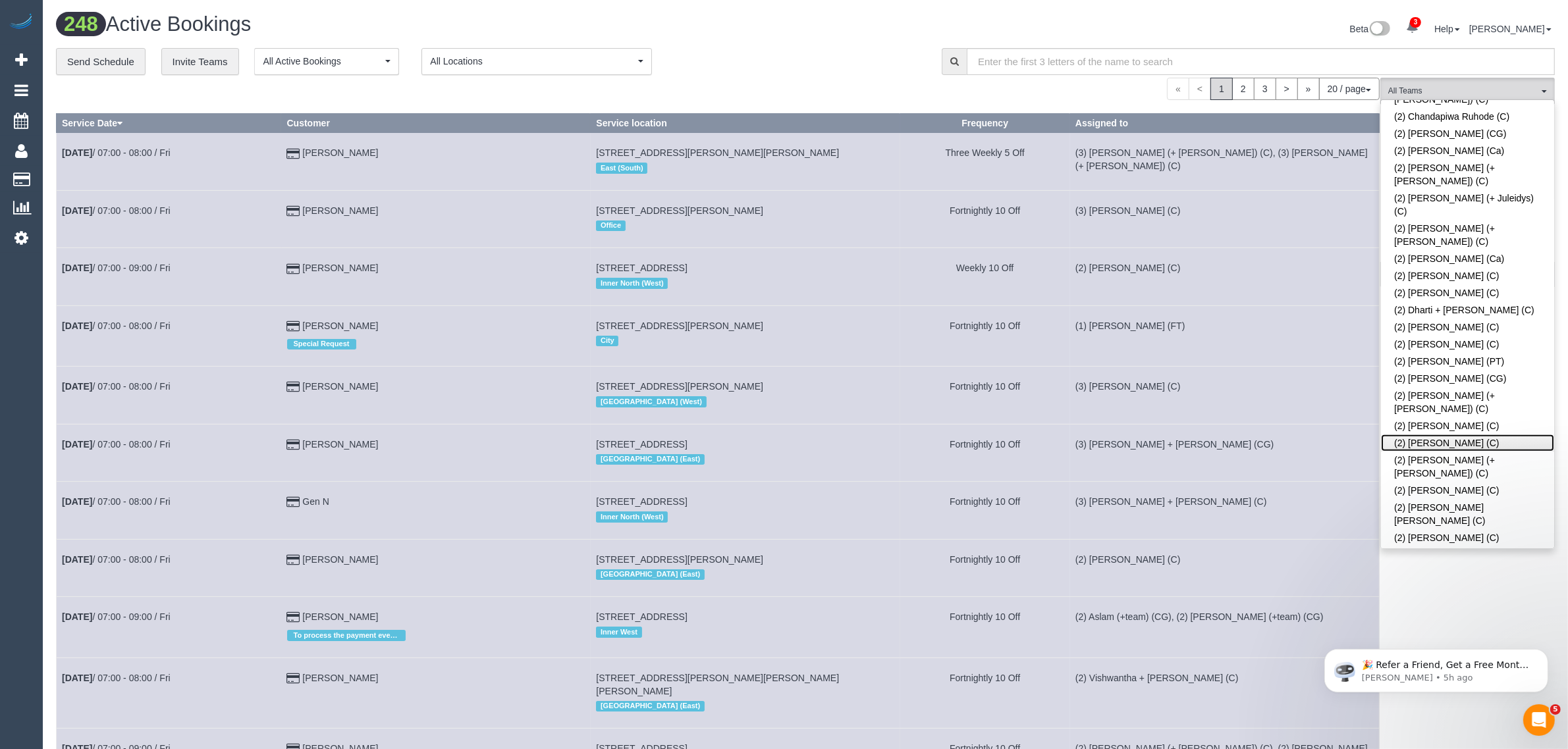
click at [1439, 434] on link "(2) [PERSON_NAME] (C)" at bounding box center [1467, 442] width 173 height 17
click at [815, 61] on div "**********" at bounding box center [489, 62] width 866 height 28
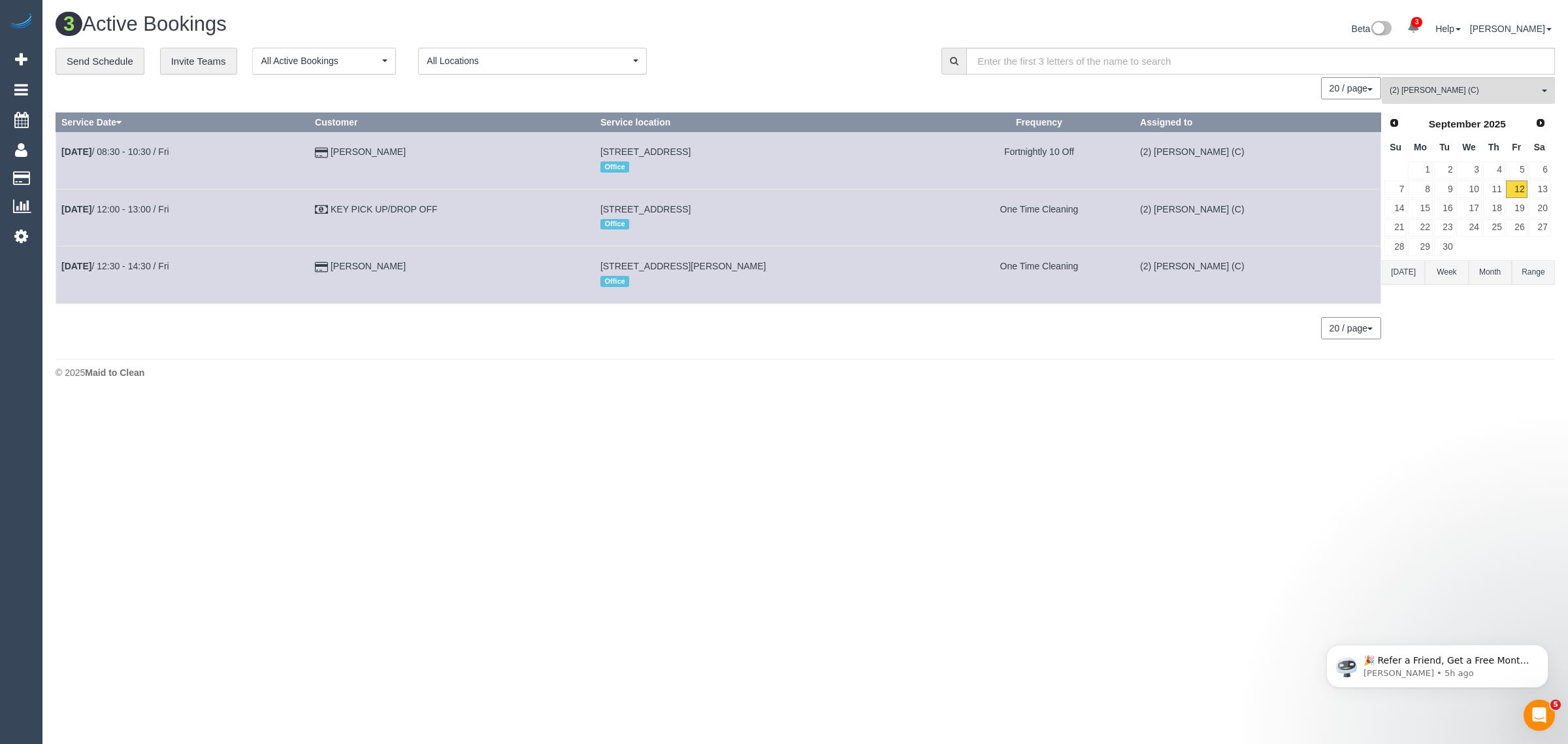
click at [1210, 415] on body "3 Beta Your Notifications You have 0 alerts × You have 1 to charge for 12/09/20…" at bounding box center [784, 372] width 1568 height 744
drag, startPoint x: 436, startPoint y: 272, endPoint x: 61, endPoint y: 272, distance: 375.0
click at [61, 272] on tr "Sep 12th / 12:30 - 14:30 / Fri Jodi Clark 27 Richards Street, Coburg, VIC 3058 …" at bounding box center [719, 275] width 1325 height 57
click at [1433, 81] on button "(2) Hope Gorejena (C) All Teams" at bounding box center [1469, 90] width 173 height 27
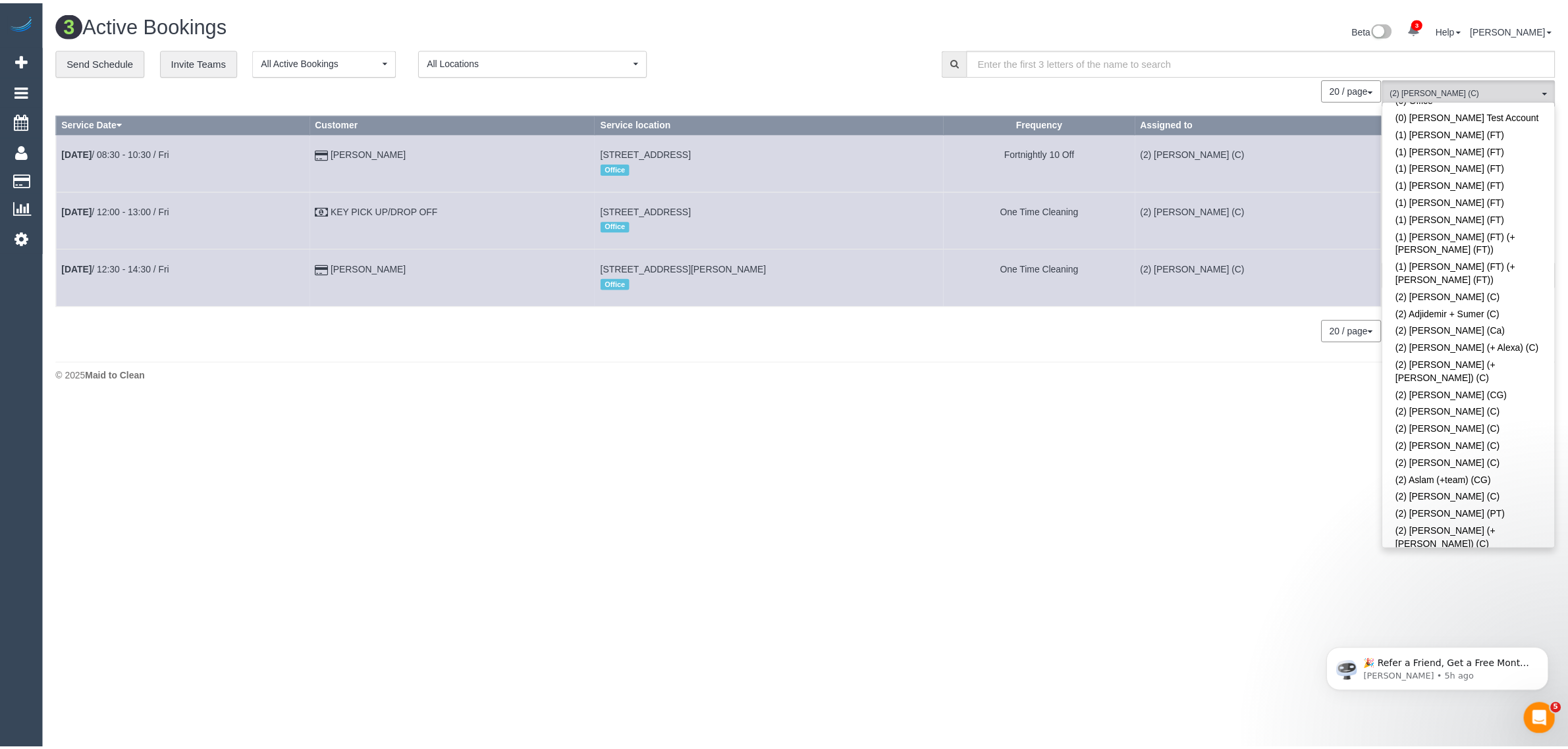
scroll to position [0, 0]
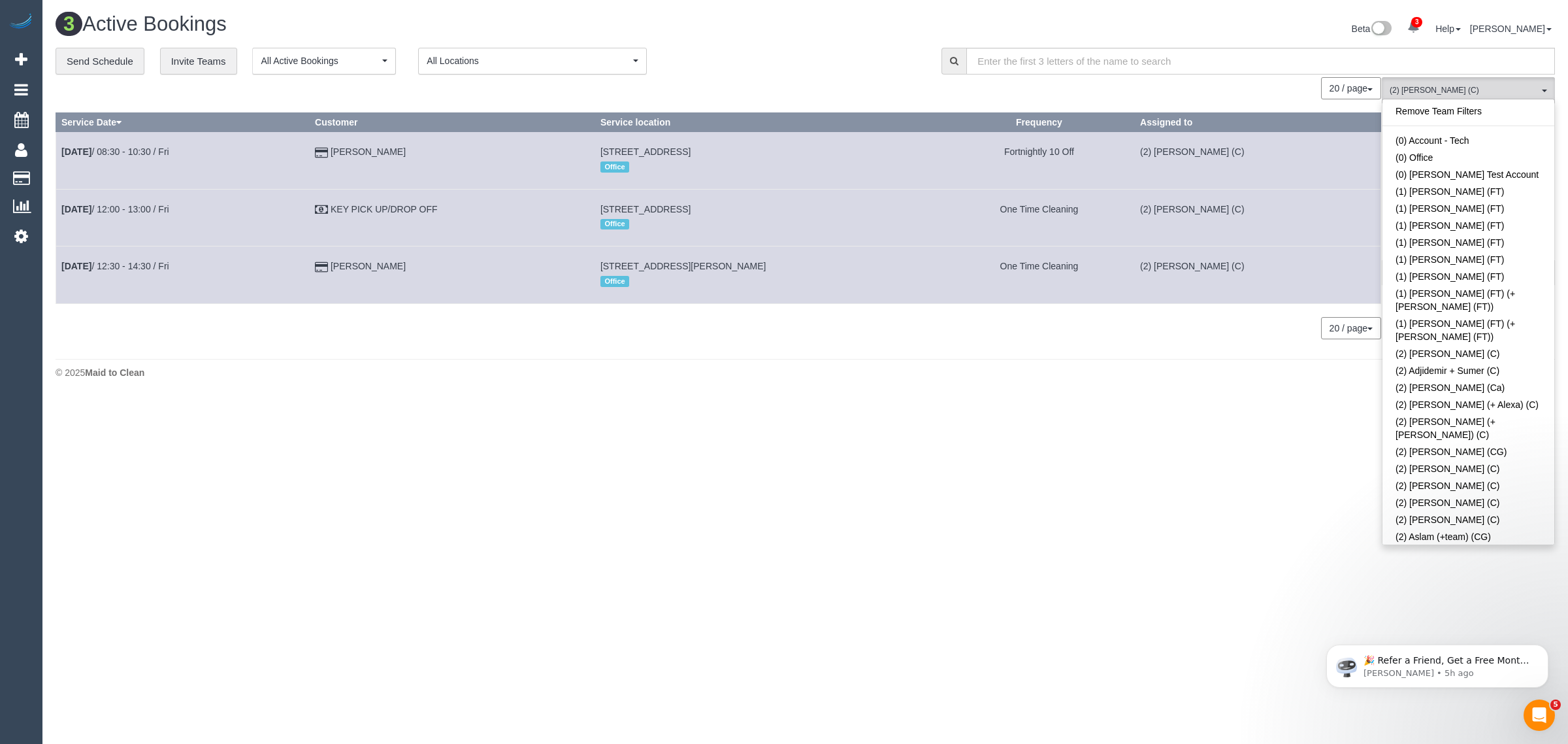
click at [1495, 101] on div "Remove Team Filters (0) Account - Tech (0) Office (0) Raunak Test Account (1) D…" at bounding box center [1469, 322] width 173 height 447
click at [1437, 108] on link "Remove Team Filters" at bounding box center [1468, 111] width 172 height 17
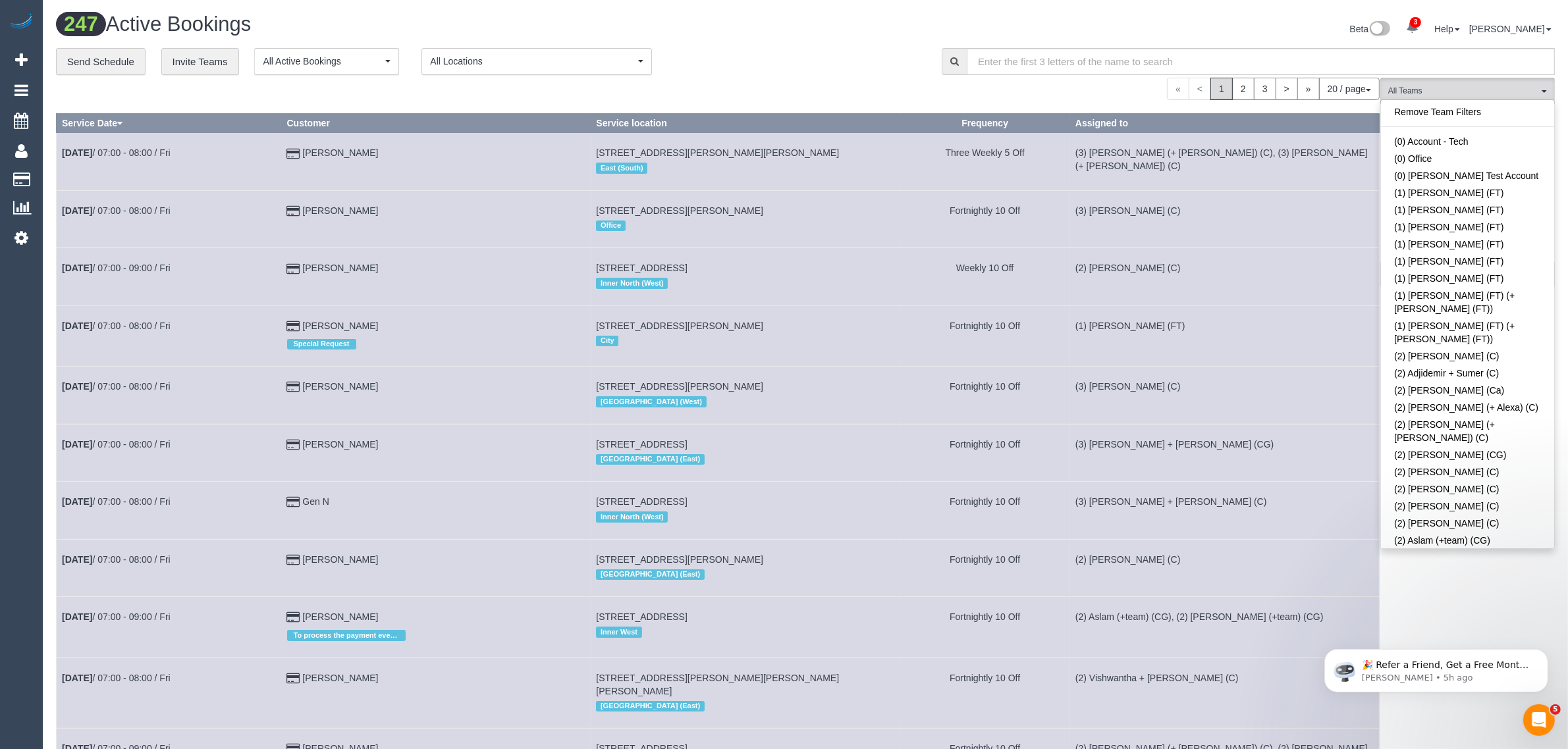
click at [853, 60] on div "**********" at bounding box center [489, 62] width 866 height 28
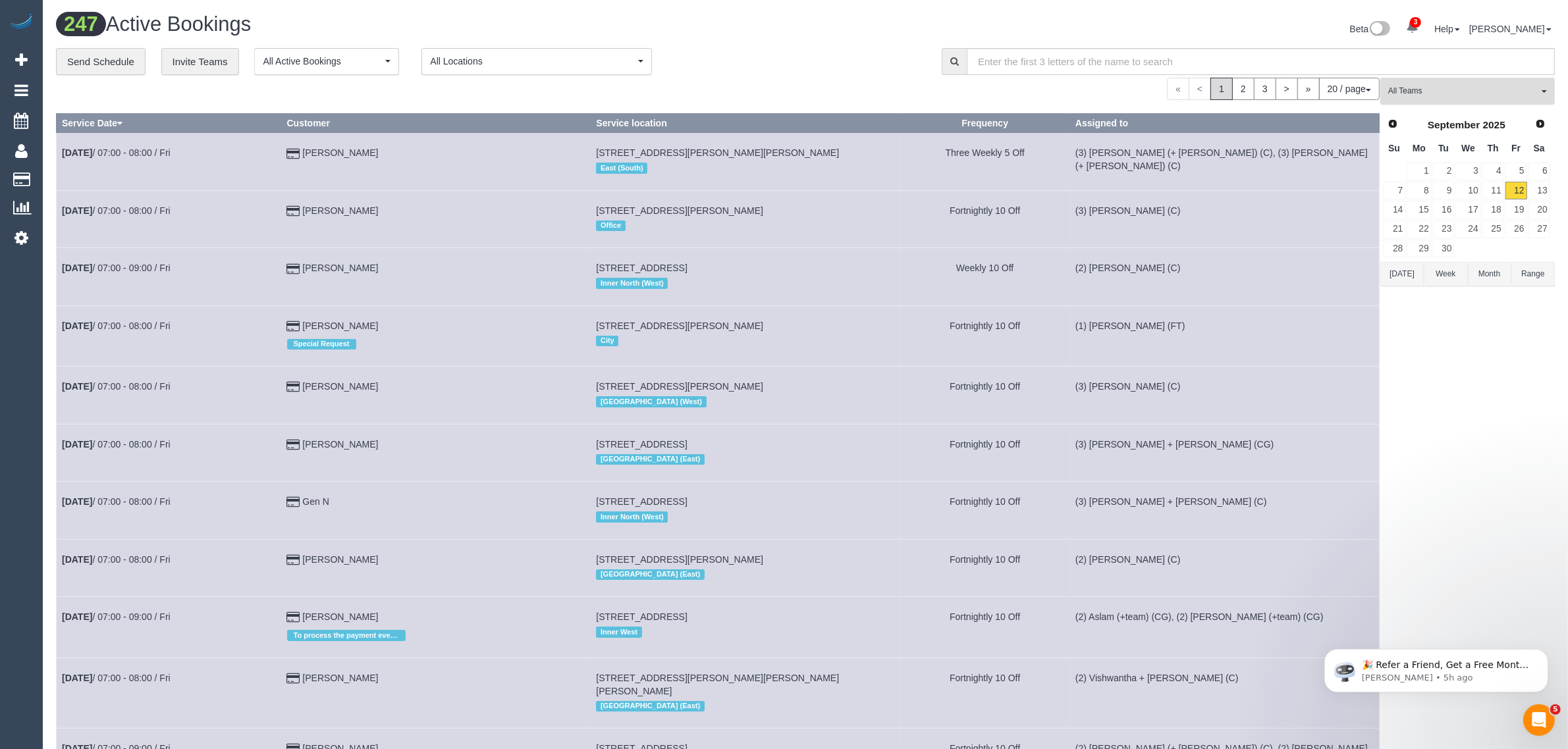
click at [1434, 91] on span "All Teams" at bounding box center [1463, 91] width 151 height 11
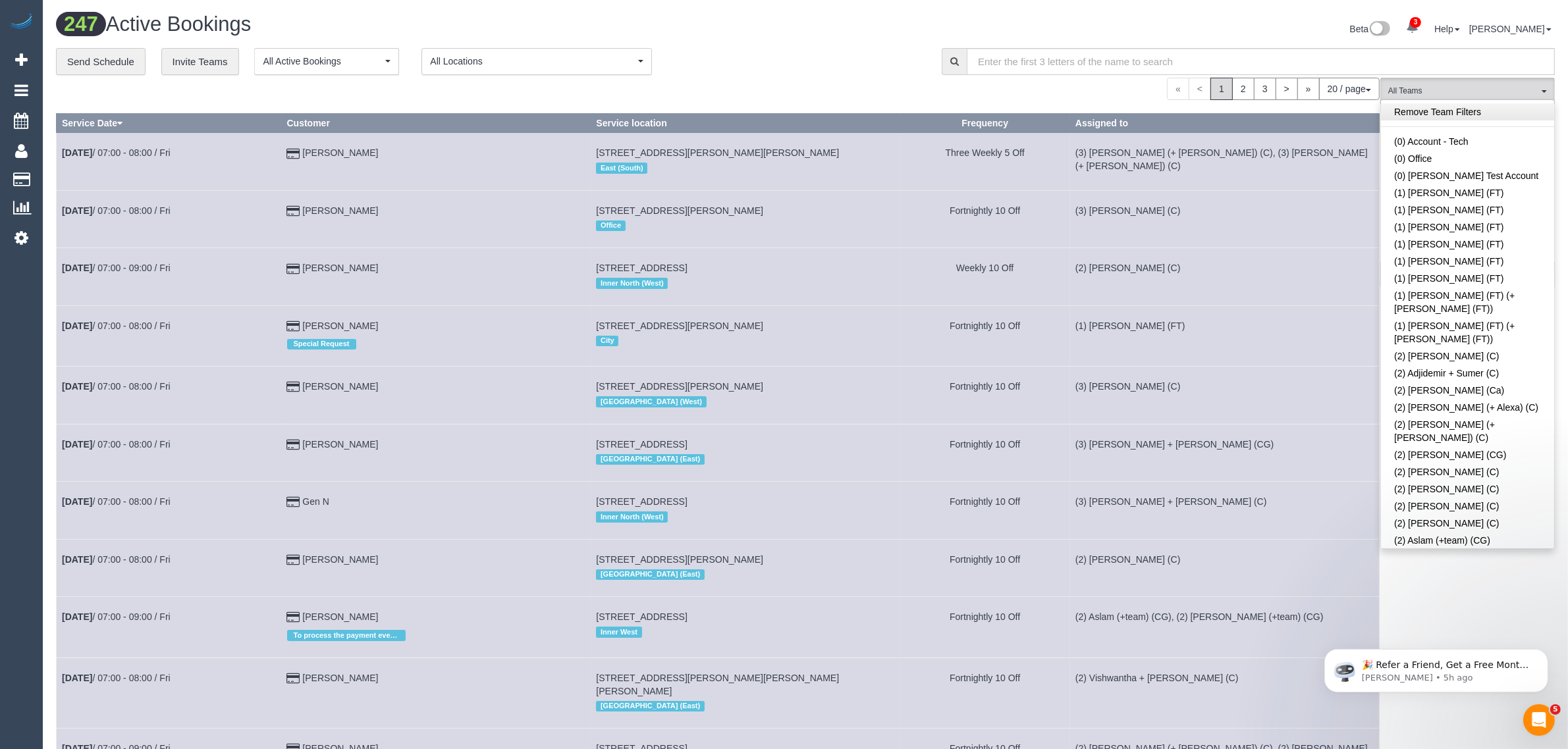
click at [1521, 115] on link "Remove Team Filters" at bounding box center [1467, 111] width 173 height 17
drag, startPoint x: 815, startPoint y: 71, endPoint x: 785, endPoint y: 60, distance: 32.0
click at [814, 71] on div "**********" at bounding box center [489, 62] width 866 height 28
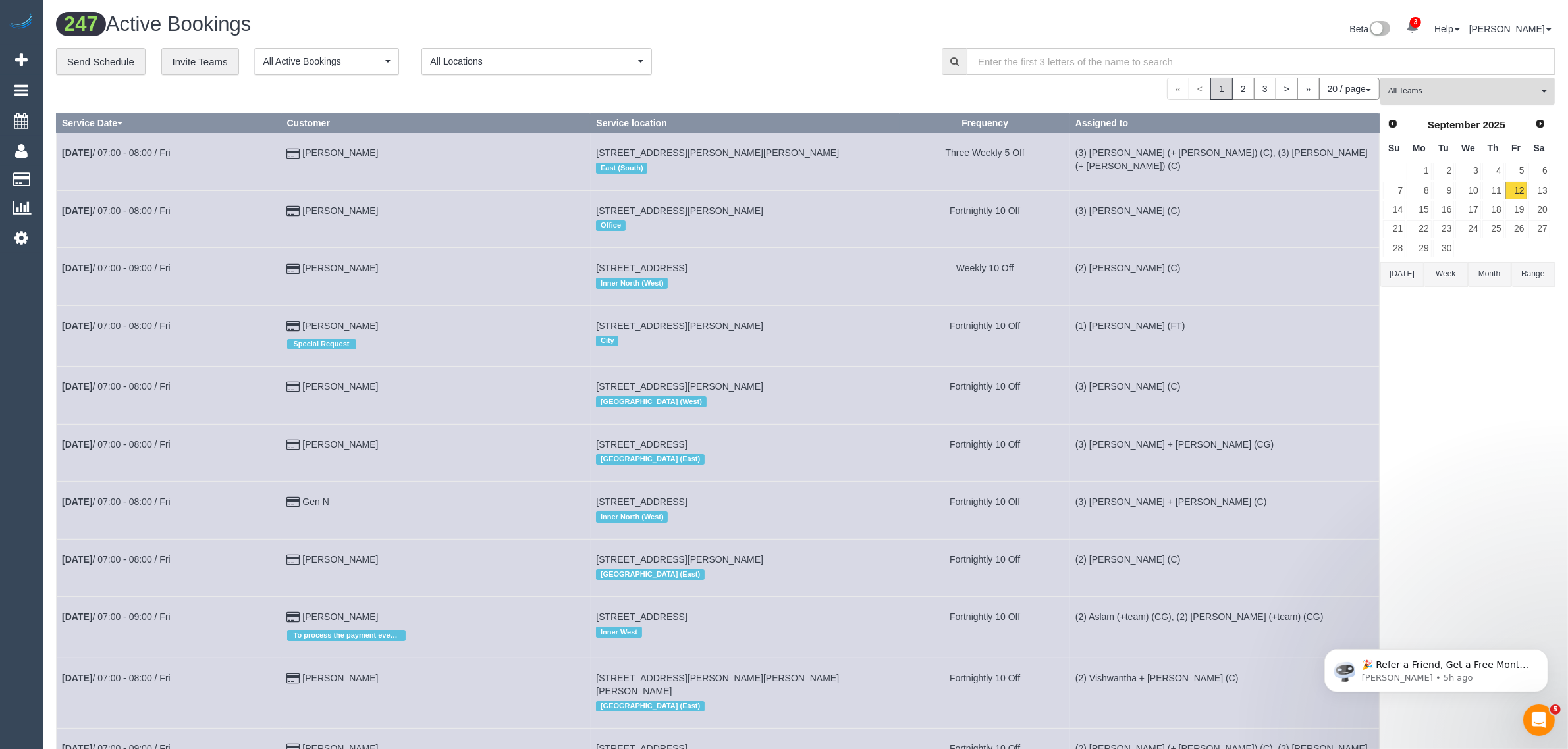
click at [1483, 85] on span "All Teams" at bounding box center [1463, 91] width 151 height 11
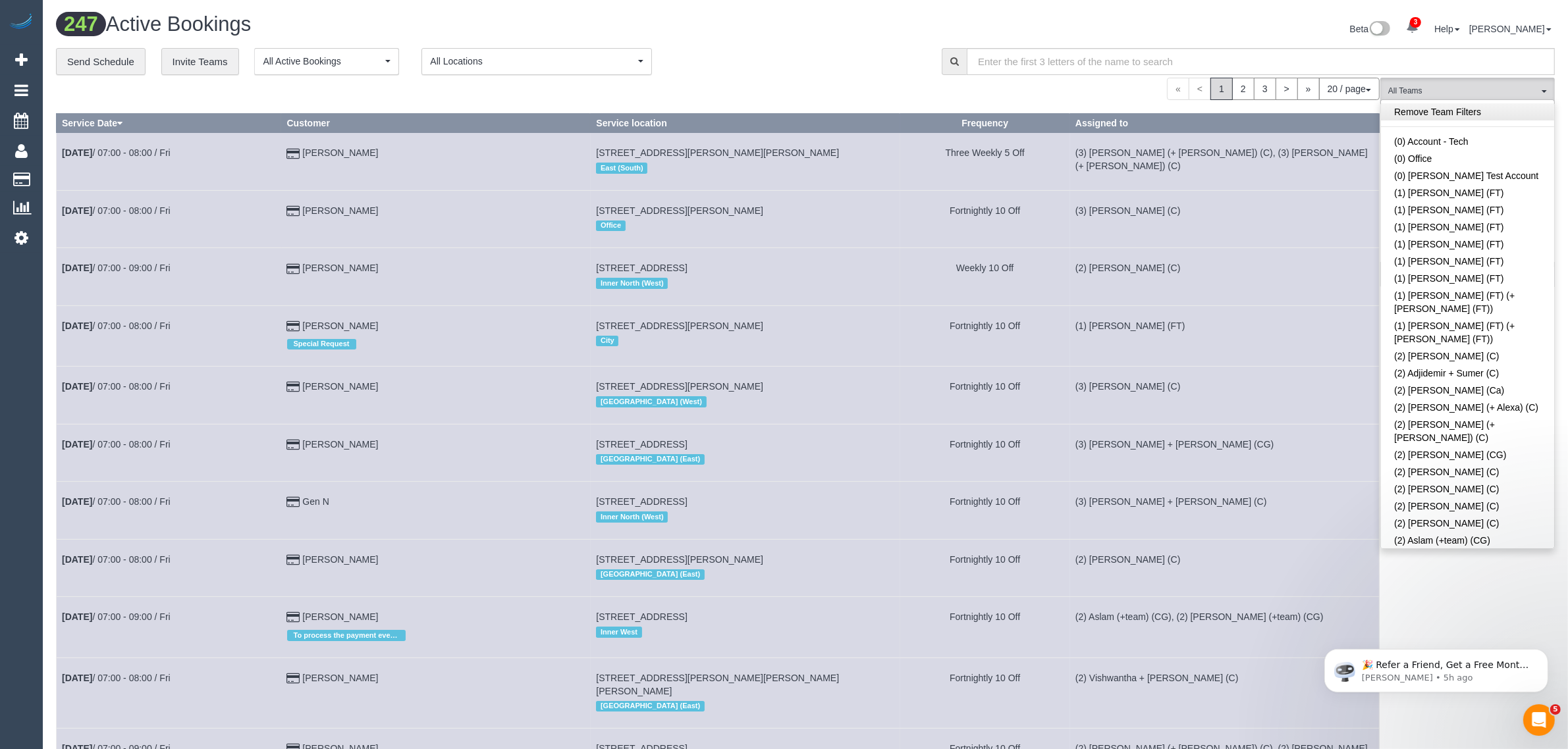
click at [1492, 111] on link "Remove Team Filters" at bounding box center [1467, 111] width 173 height 17
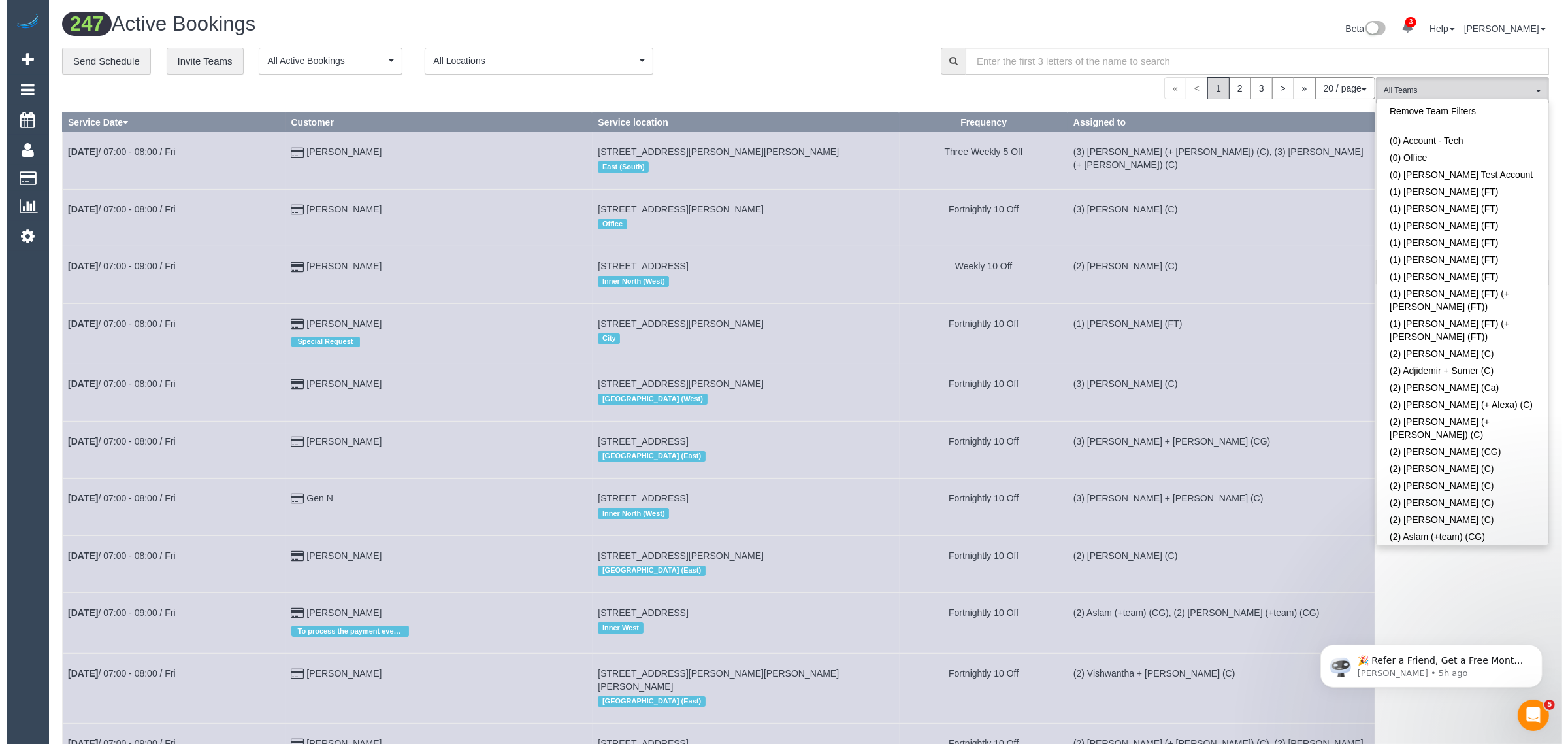
scroll to position [1360, 0]
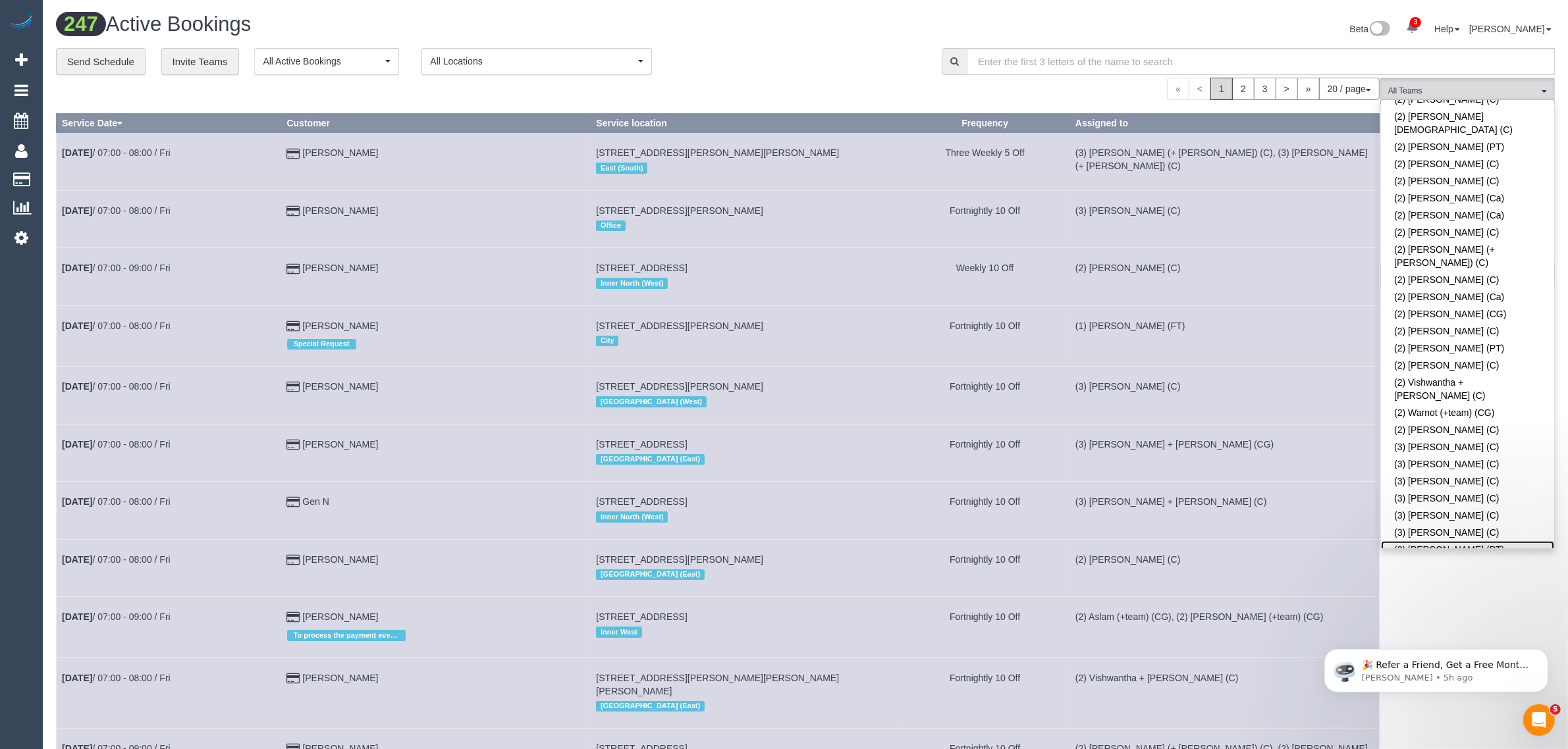
click at [1427, 541] on link "(3) [PERSON_NAME] (PT)" at bounding box center [1467, 549] width 173 height 17
click at [714, 15] on h1 "247 Active Bookings" at bounding box center [426, 24] width 740 height 23
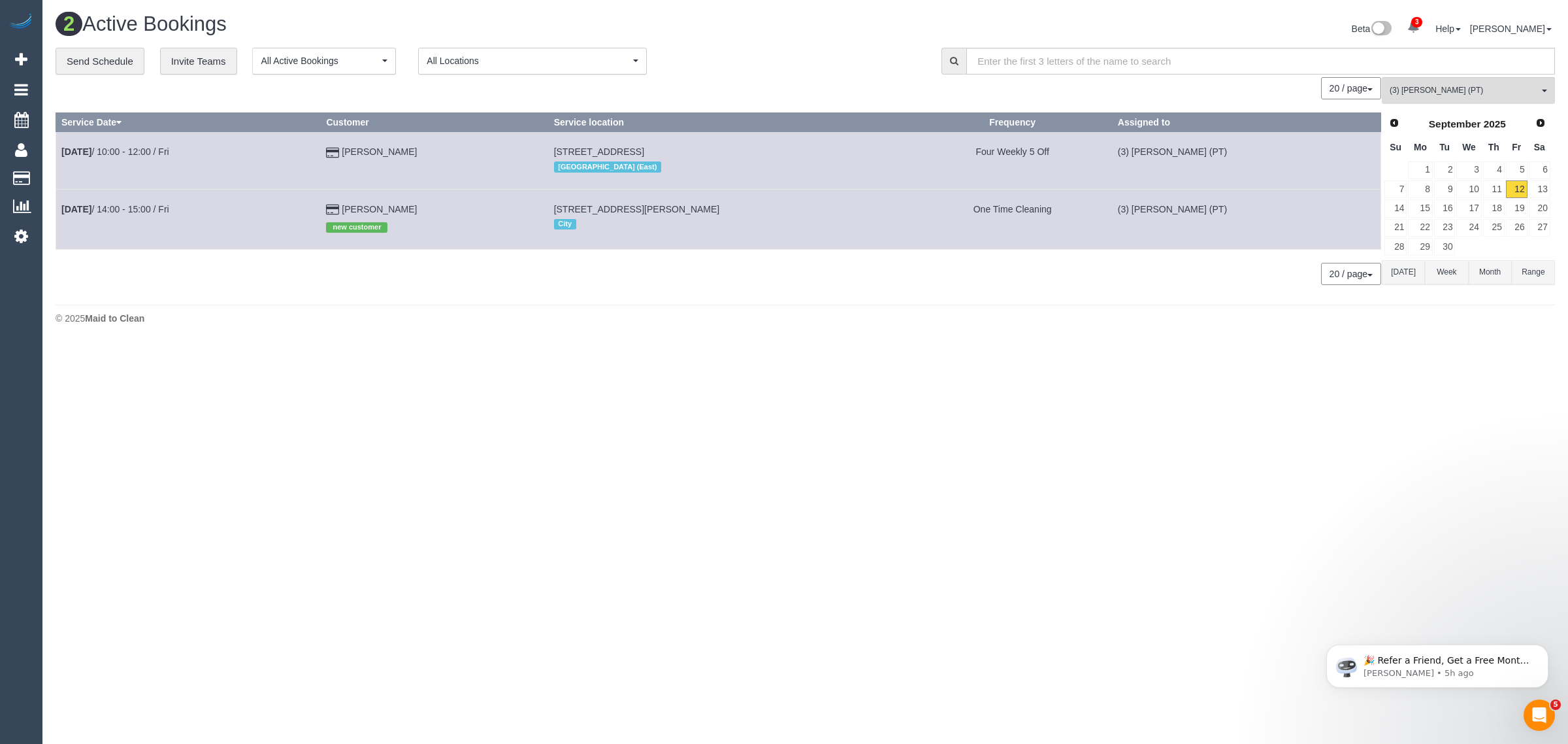
click at [529, 295] on div "0 Bookings found. We couldn't find any bookings that matched your search. Creat…" at bounding box center [719, 187] width 1327 height 221
drag, startPoint x: 447, startPoint y: 208, endPoint x: 62, endPoint y: 212, distance: 385.0
click at [62, 212] on tr "Sep 12th / 14:00 - 15:00 / Fri Ishan Kanwar new customer 22 Stokes Street, Port…" at bounding box center [719, 219] width 1325 height 60
click at [1434, 92] on span "(3) [PERSON_NAME] (PT)" at bounding box center [1464, 90] width 149 height 11
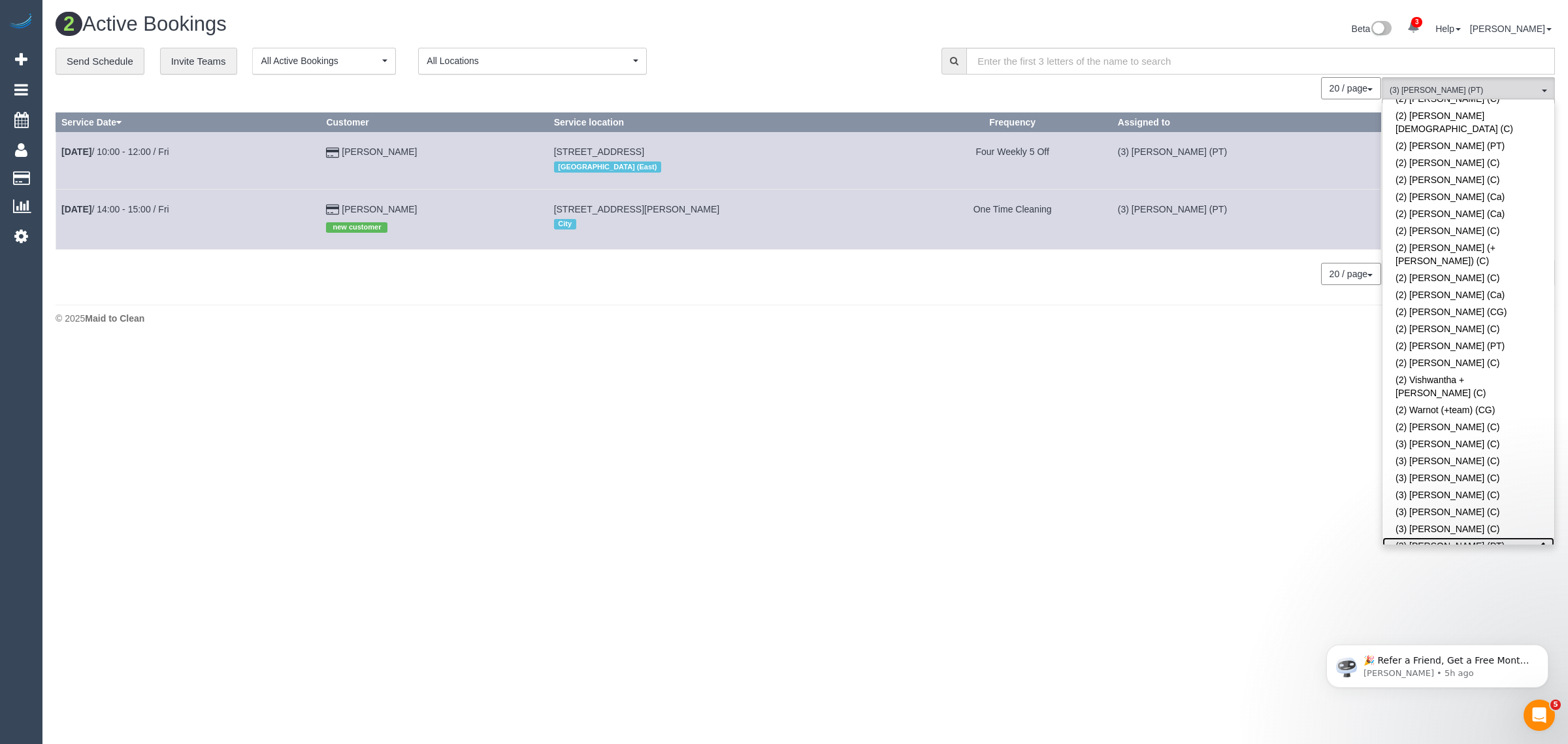
scroll to position [0, 0]
click at [1501, 116] on link "Remove Team Filters" at bounding box center [1468, 111] width 172 height 17
click at [776, 84] on div "20 / page 10 / page 20 / page 30 / page 40 / page 50 / page 100 / page" at bounding box center [719, 88] width 1326 height 23
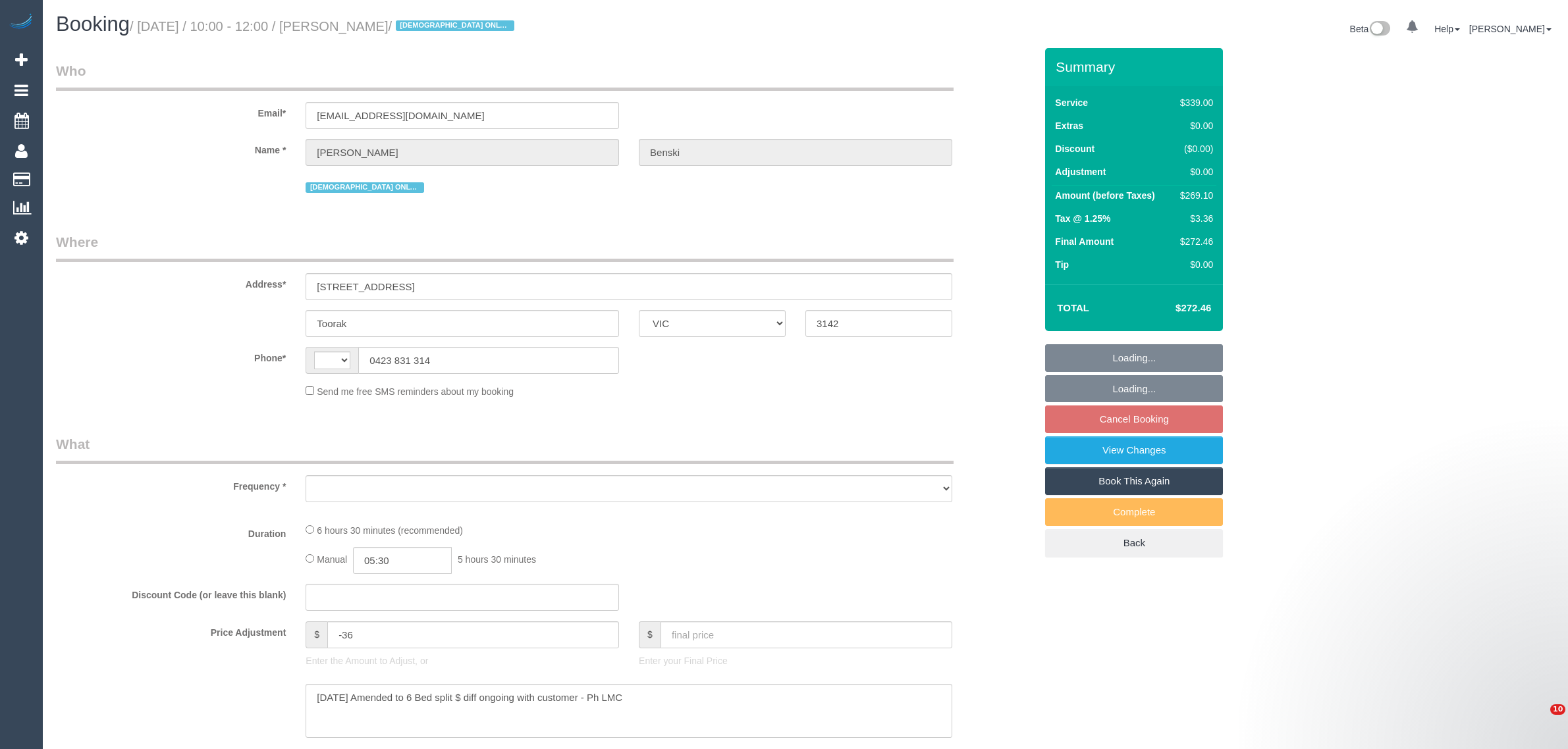
select select "VIC"
select select "object:317"
select select "string:AU"
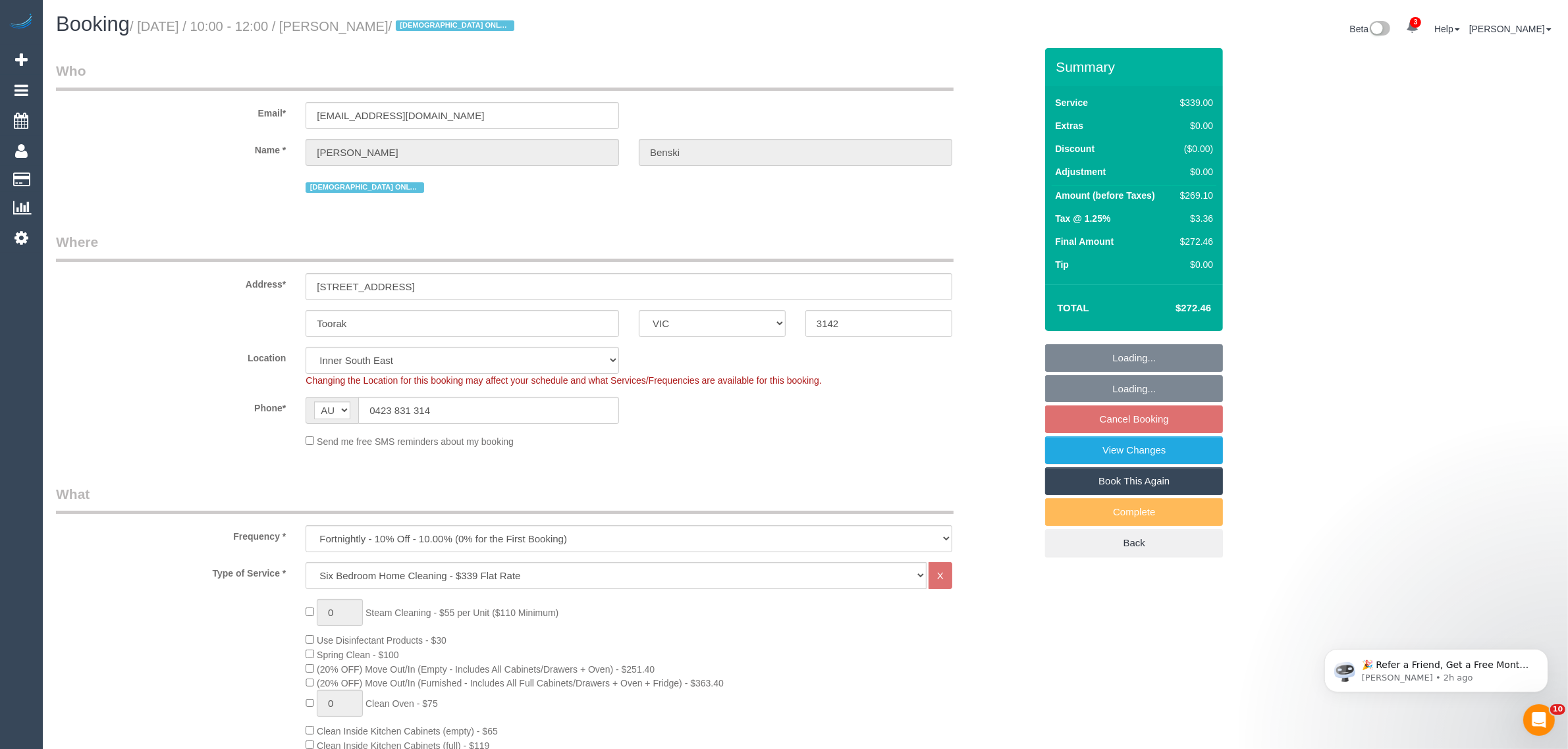
select select "string:stripe-pm_1Nanxg2GScqysDRVTXuBTE9w"
select select "number:28"
select select "number:14"
select select "number:19"
select select "number:23"
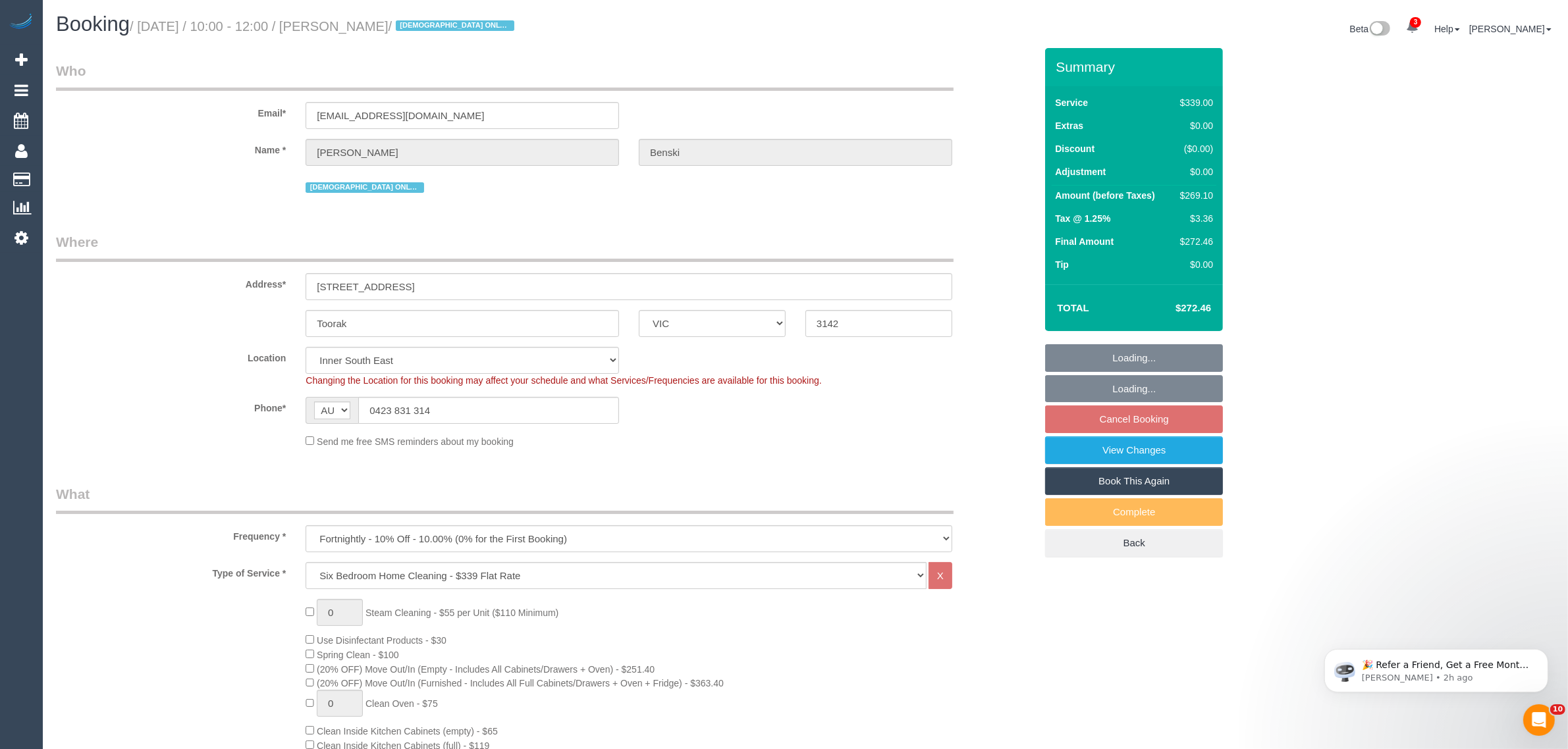
select select "number:35"
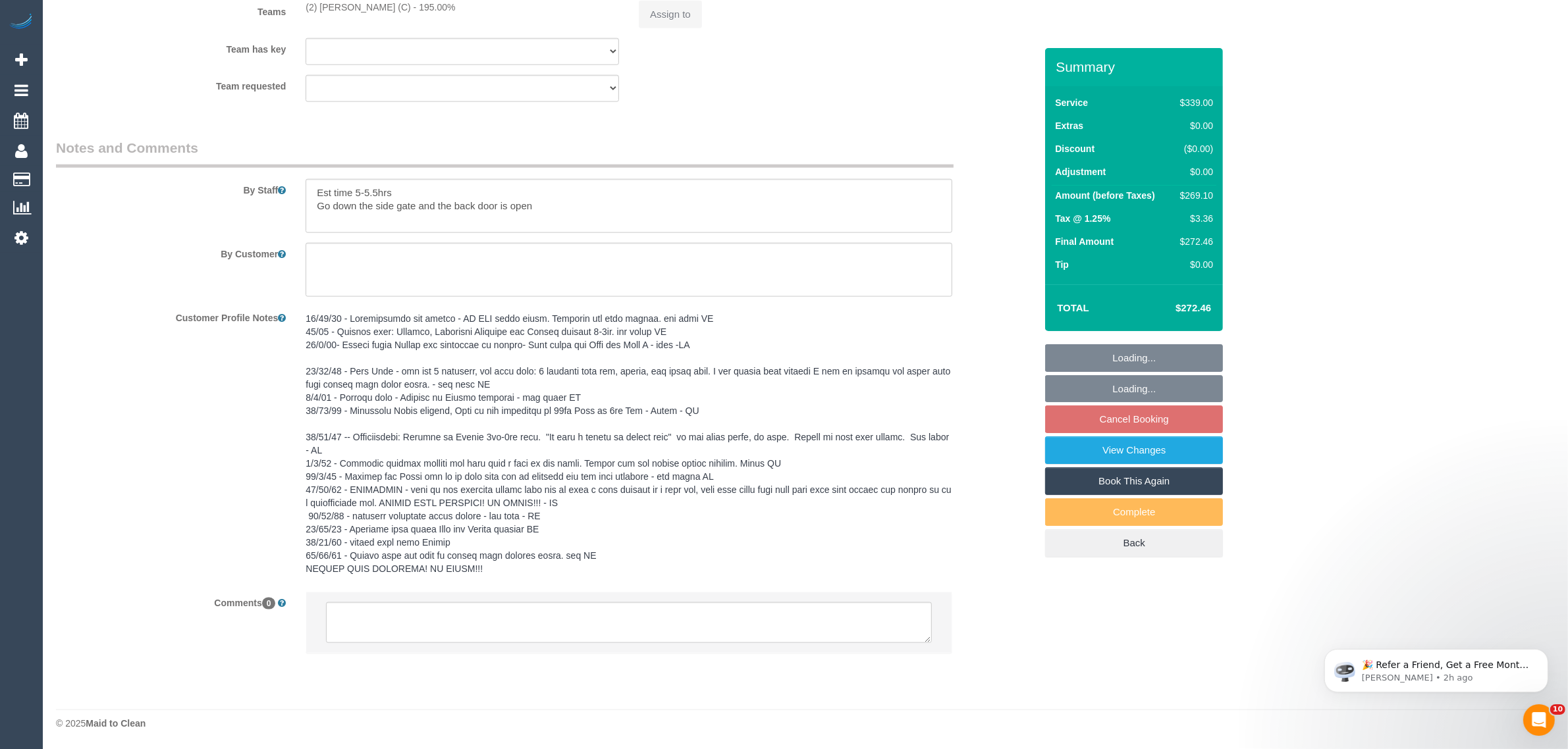
select select "object:1396"
select select "spot1"
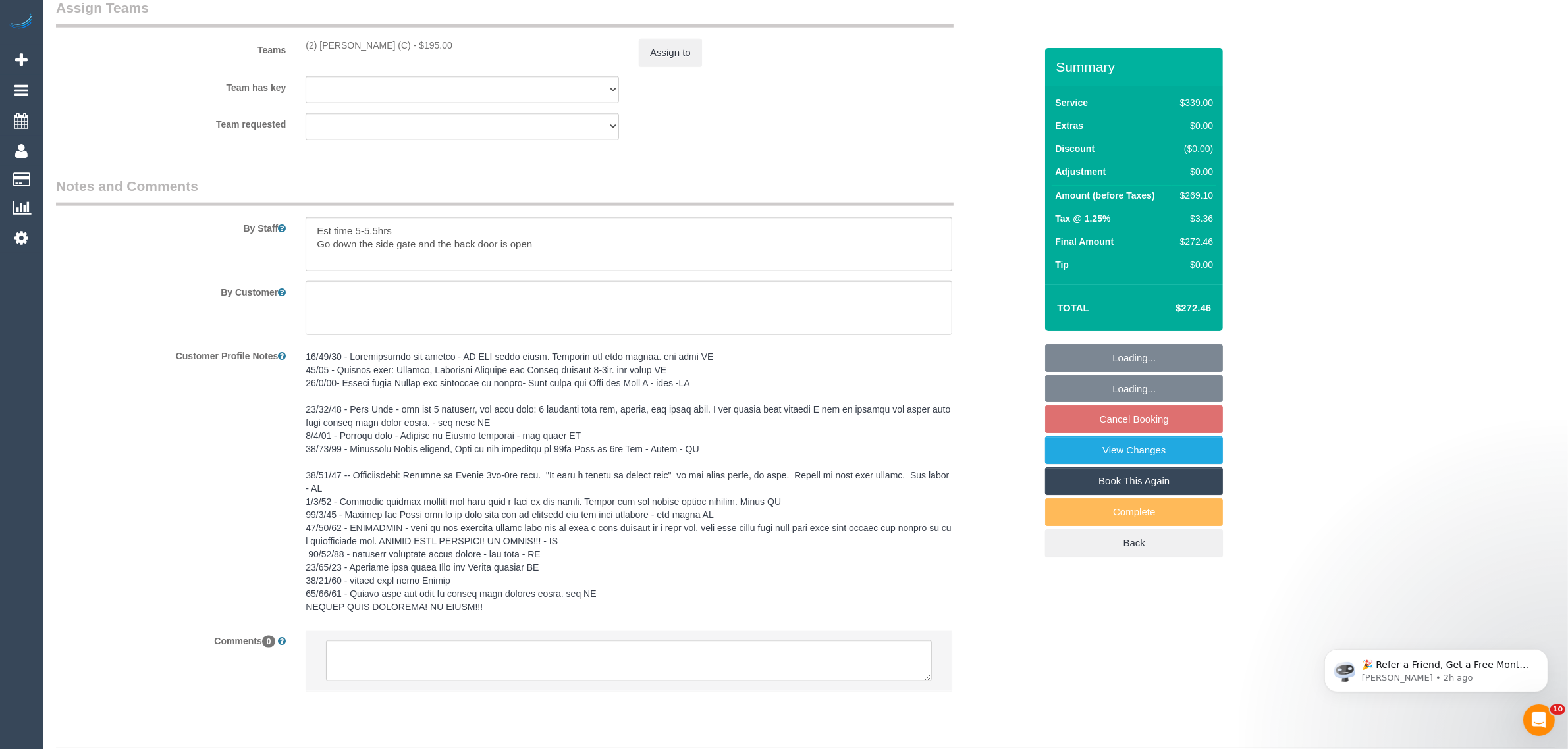
scroll to position [2014, 0]
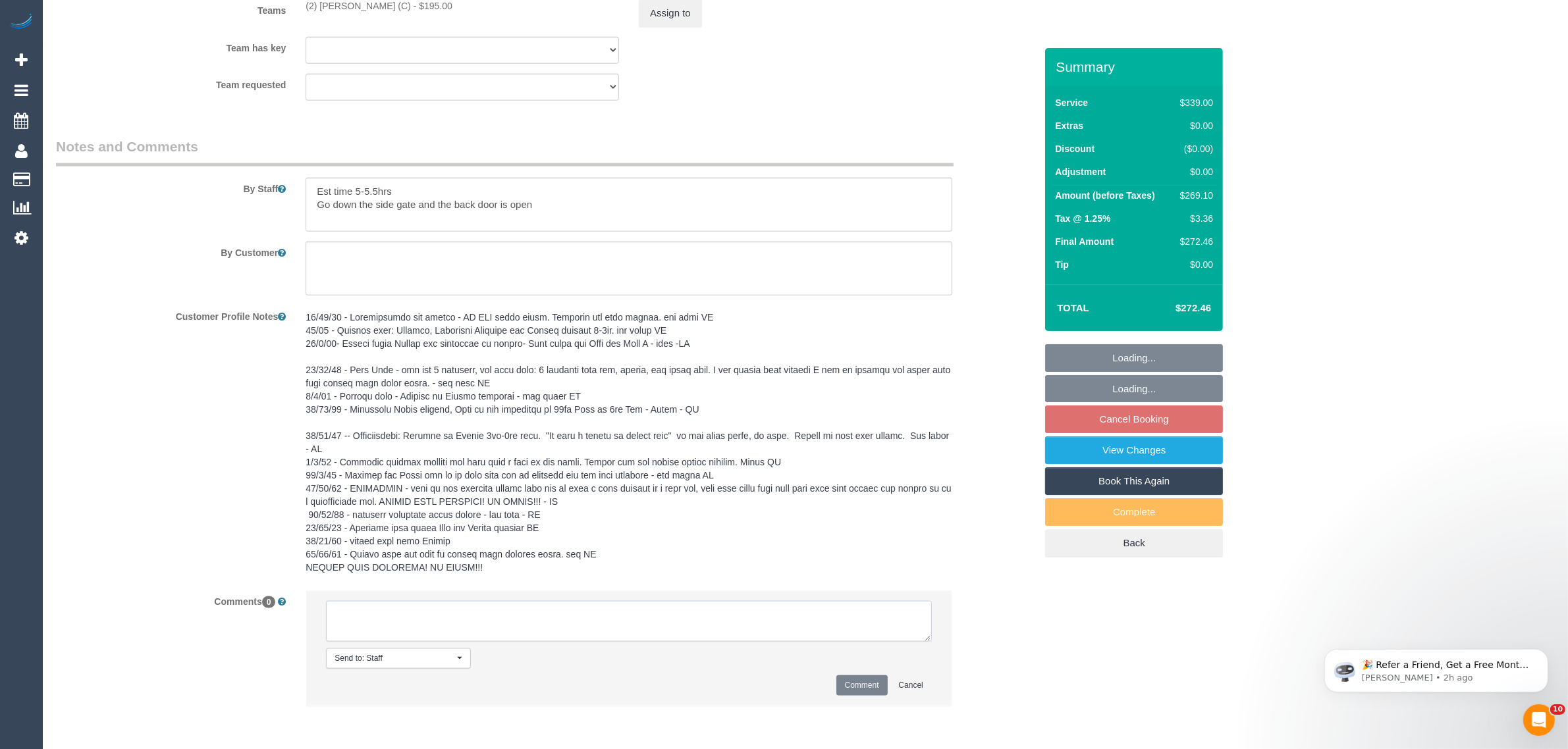
click at [692, 605] on textarea at bounding box center [629, 621] width 605 height 41
paste textarea "Cleaner(s) Unassigned: Reason Unassigned: One Off/Ongoing: Flexibility: Close a…"
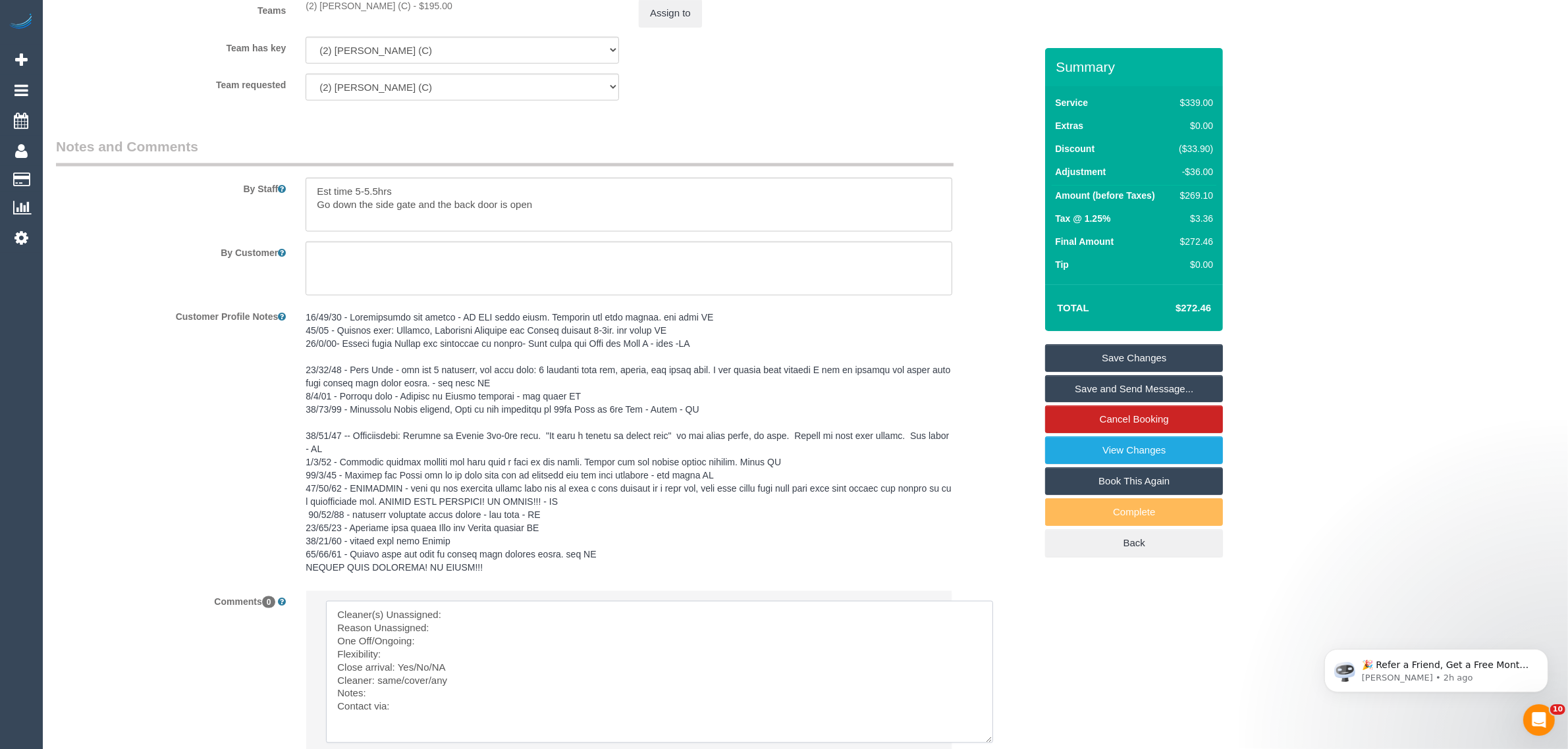
scroll to position [0, 0]
drag, startPoint x: 925, startPoint y: 639, endPoint x: 985, endPoint y: 734, distance: 112.4
click at [989, 743] on textarea at bounding box center [660, 672] width 667 height 142
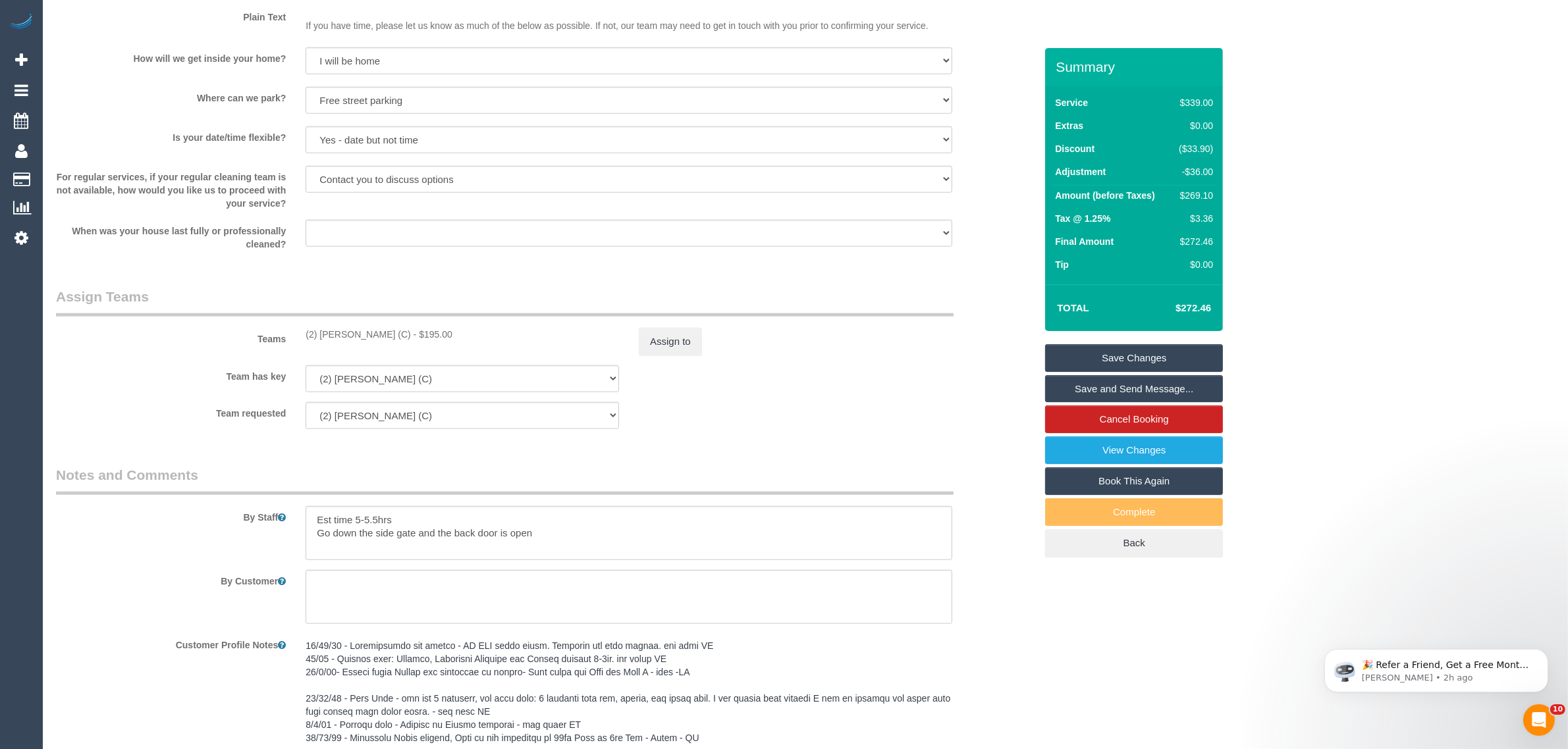
scroll to position [1685, 0]
drag, startPoint x: 295, startPoint y: 333, endPoint x: 409, endPoint y: 333, distance: 114.0
click at [409, 333] on div "Teams (2) Dasni Kalupahana (C) - $195.00 Assign to" at bounding box center [546, 322] width 999 height 68
copy div "(2) Dasni Kalupahana (C)"
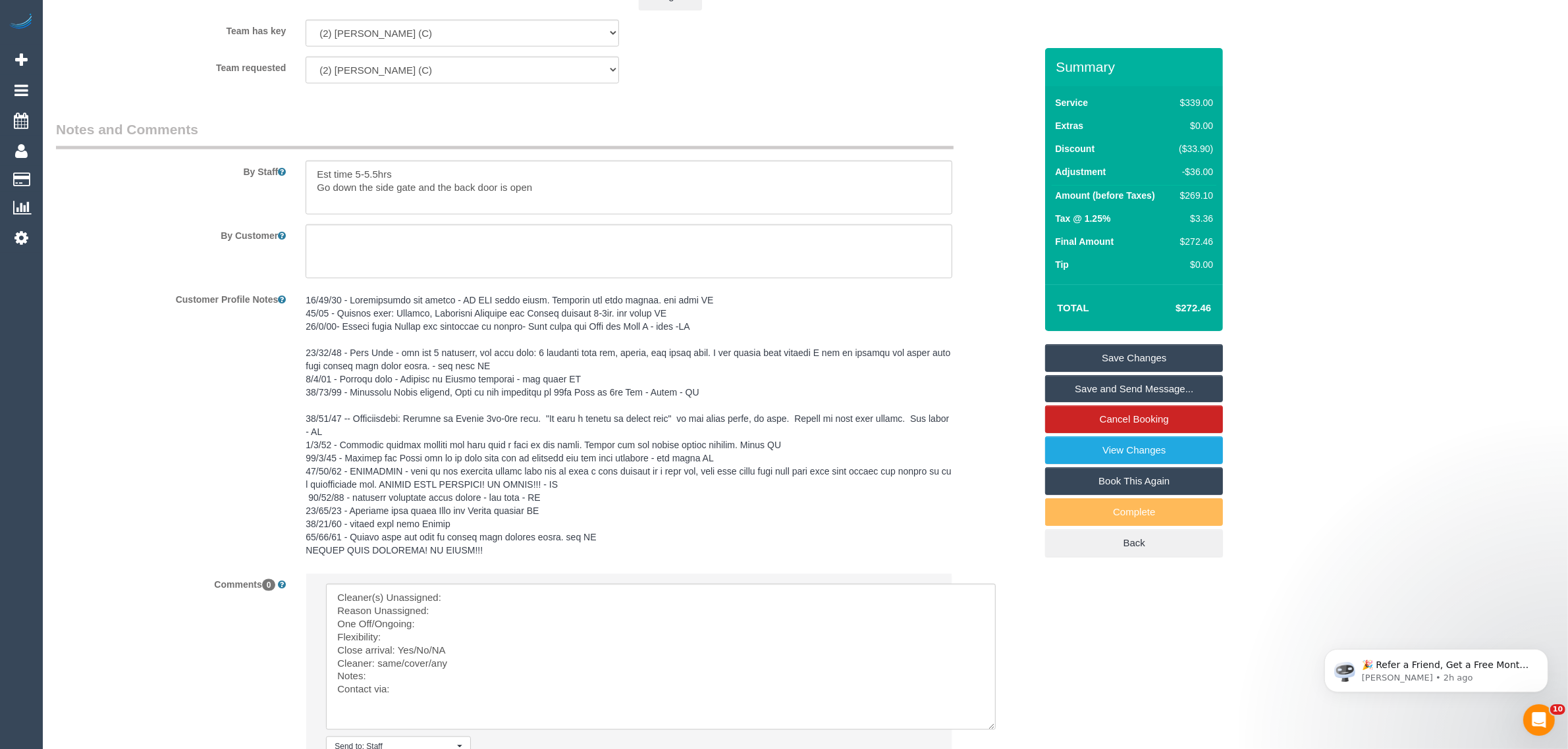
scroll to position [2173, 0]
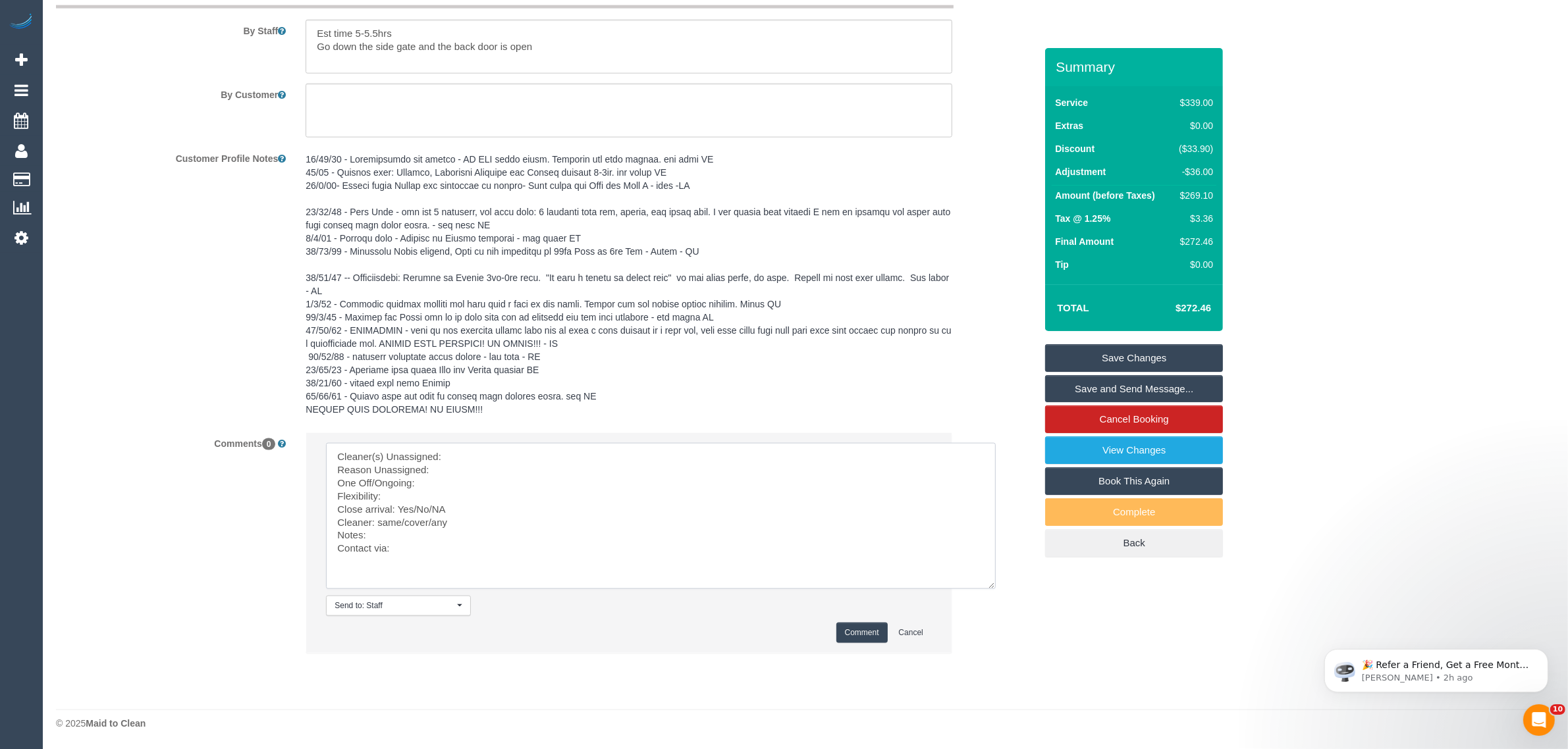
click at [469, 464] on textarea at bounding box center [661, 516] width 670 height 146
click at [486, 453] on textarea at bounding box center [661, 516] width 670 height 146
paste textarea "(2) [PERSON_NAME] (C)"
click at [338, 468] on textarea at bounding box center [661, 516] width 670 height 146
click at [504, 474] on textarea at bounding box center [661, 516] width 670 height 146
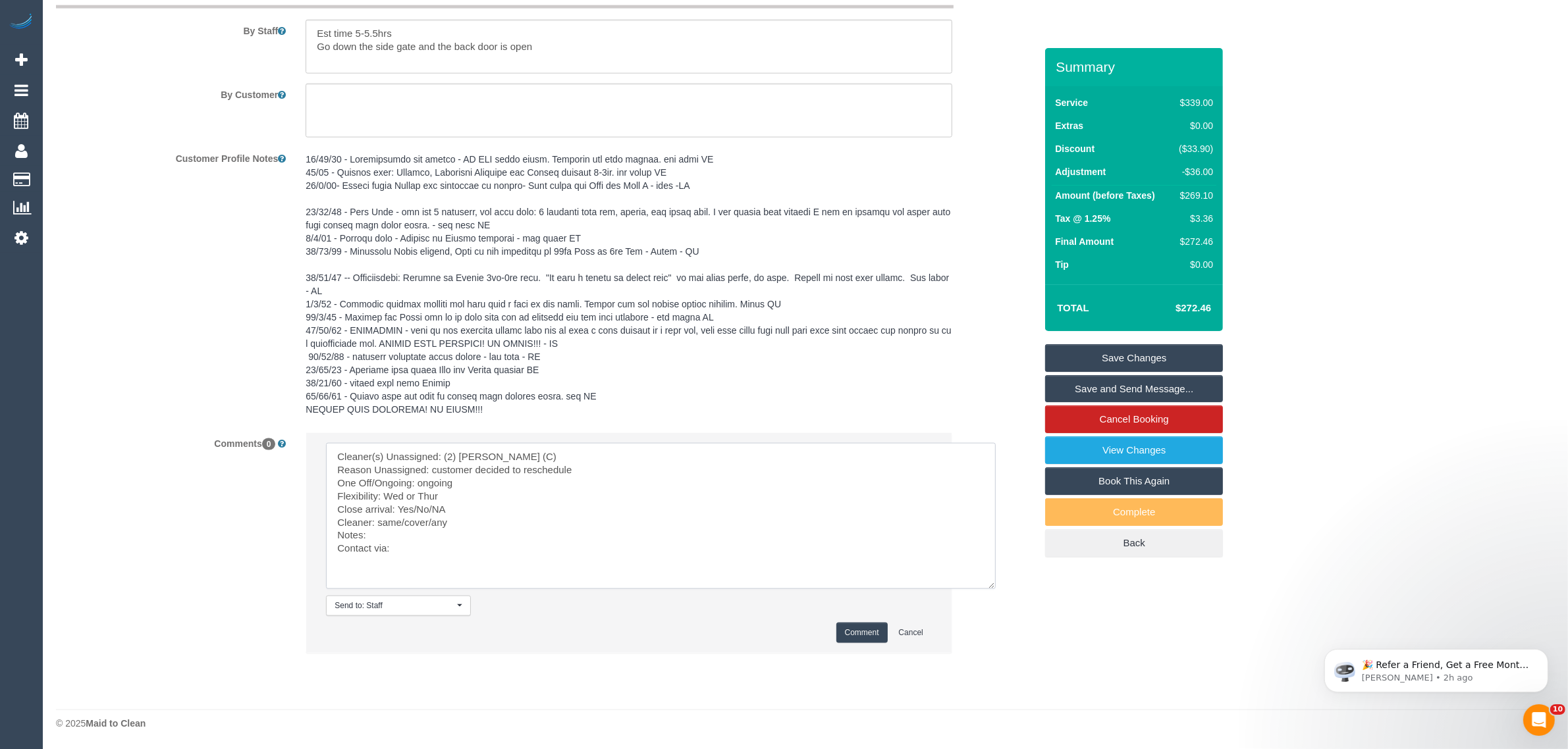
drag, startPoint x: 416, startPoint y: 507, endPoint x: 461, endPoint y: 511, distance: 45.2
click at [458, 509] on textarea at bounding box center [661, 516] width 670 height 146
click at [459, 498] on textarea at bounding box center [661, 516] width 670 height 146
click at [551, 498] on textarea at bounding box center [661, 516] width 670 height 146
drag, startPoint x: 513, startPoint y: 503, endPoint x: 504, endPoint y: 522, distance: 21.0
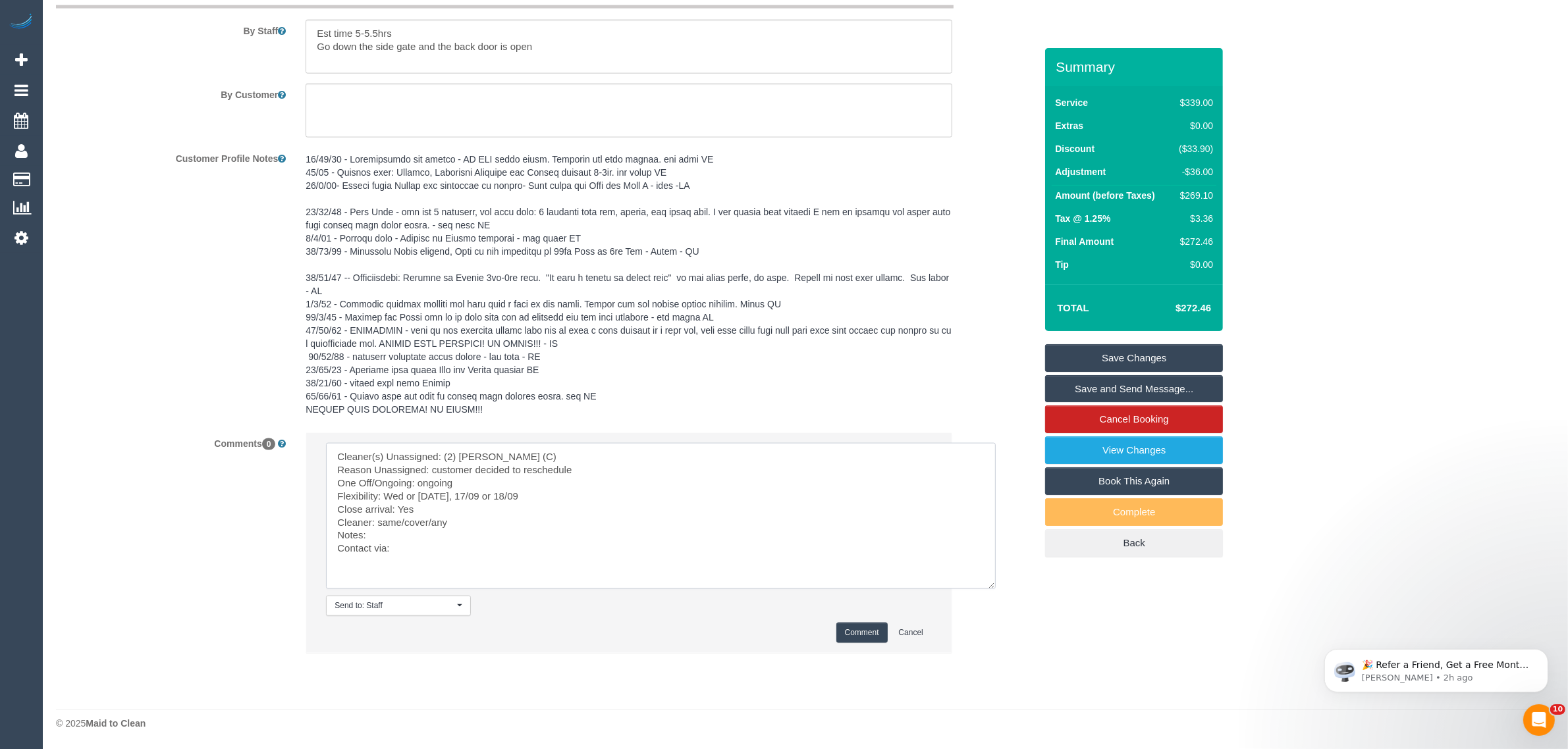
click at [513, 505] on textarea at bounding box center [661, 516] width 670 height 146
click at [413, 514] on textarea at bounding box center [661, 516] width 670 height 146
drag, startPoint x: 377, startPoint y: 522, endPoint x: 454, endPoint y: 527, distance: 77.2
click at [454, 527] on textarea at bounding box center [661, 516] width 670 height 146
type textarea "Cleaner(s) Unassigned: (2) Dasni Kalupahana (C) Reason Unassigned: customer dec…"
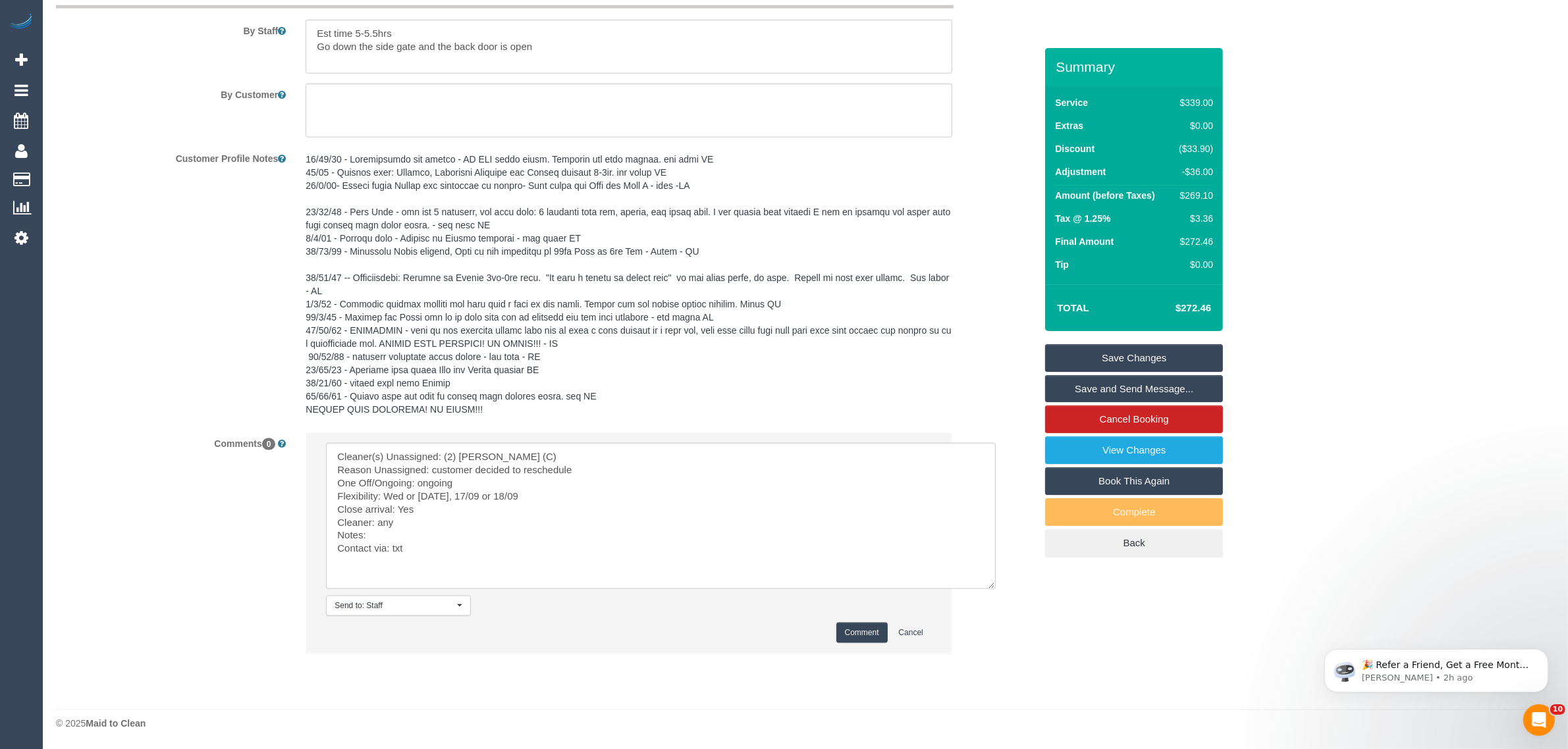
click at [847, 636] on button "Comment" at bounding box center [862, 633] width 51 height 20
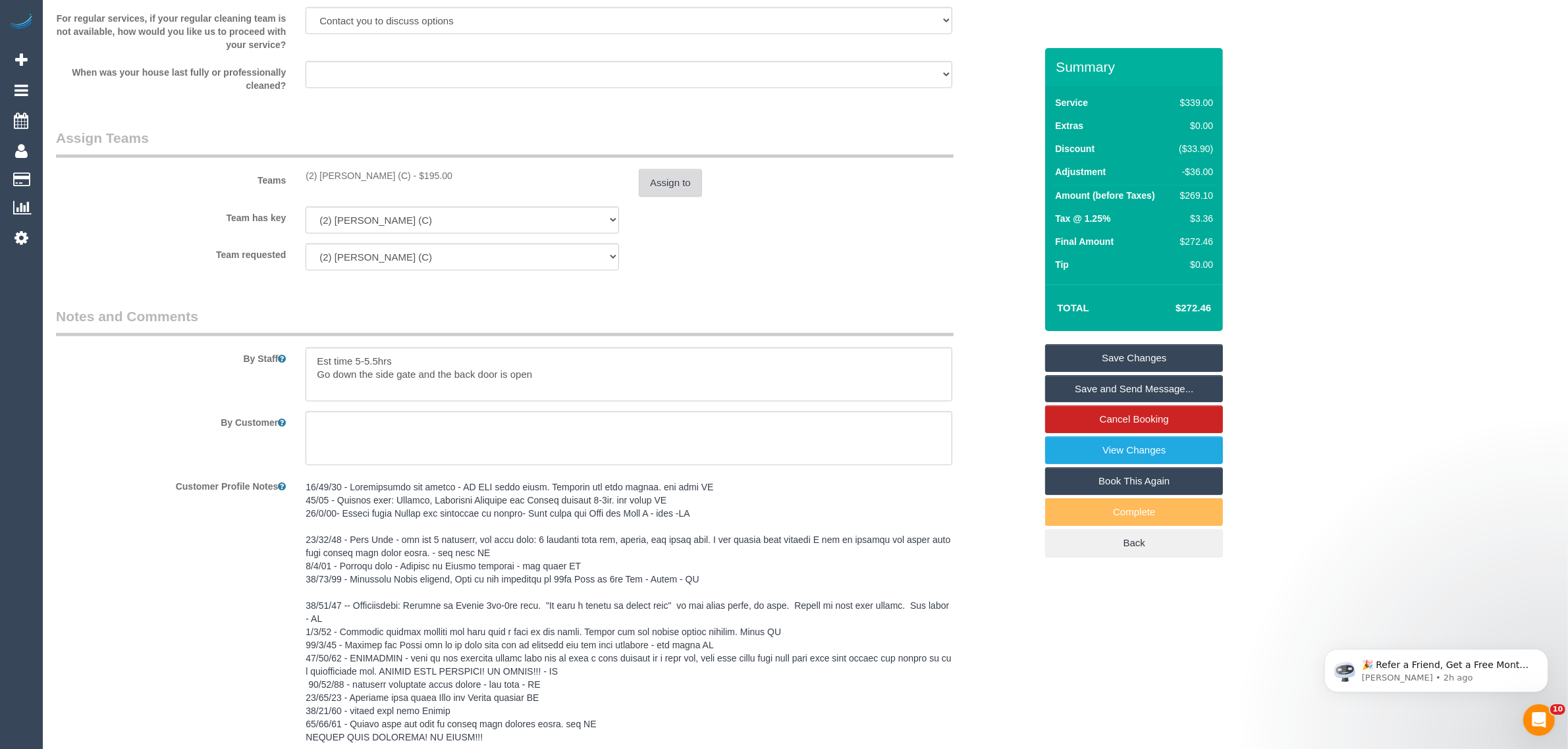
click at [677, 181] on button "Assign to" at bounding box center [670, 183] width 63 height 28
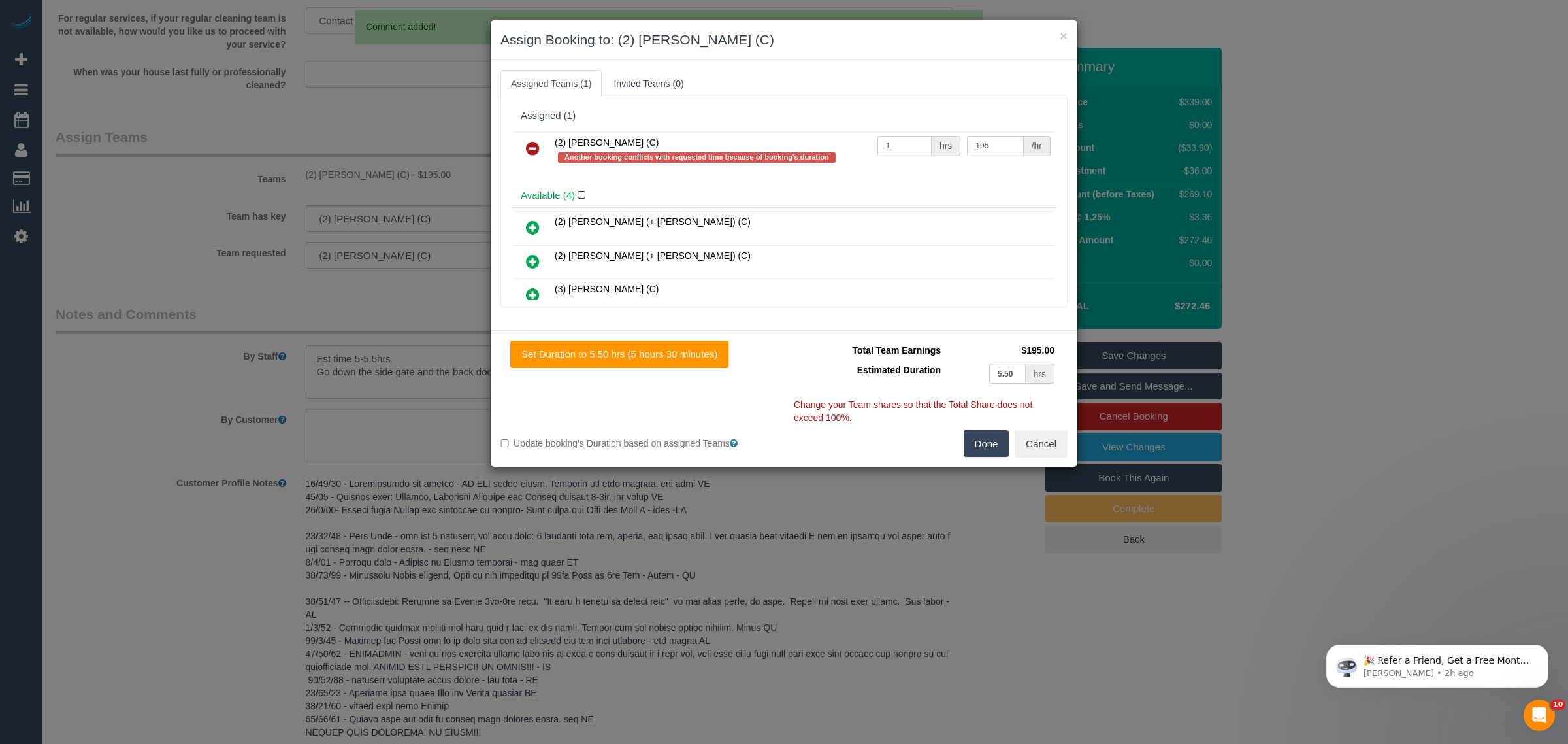
drag, startPoint x: 535, startPoint y: 145, endPoint x: 556, endPoint y: 166, distance: 29.7
click at [535, 145] on icon at bounding box center [532, 148] width 14 height 15
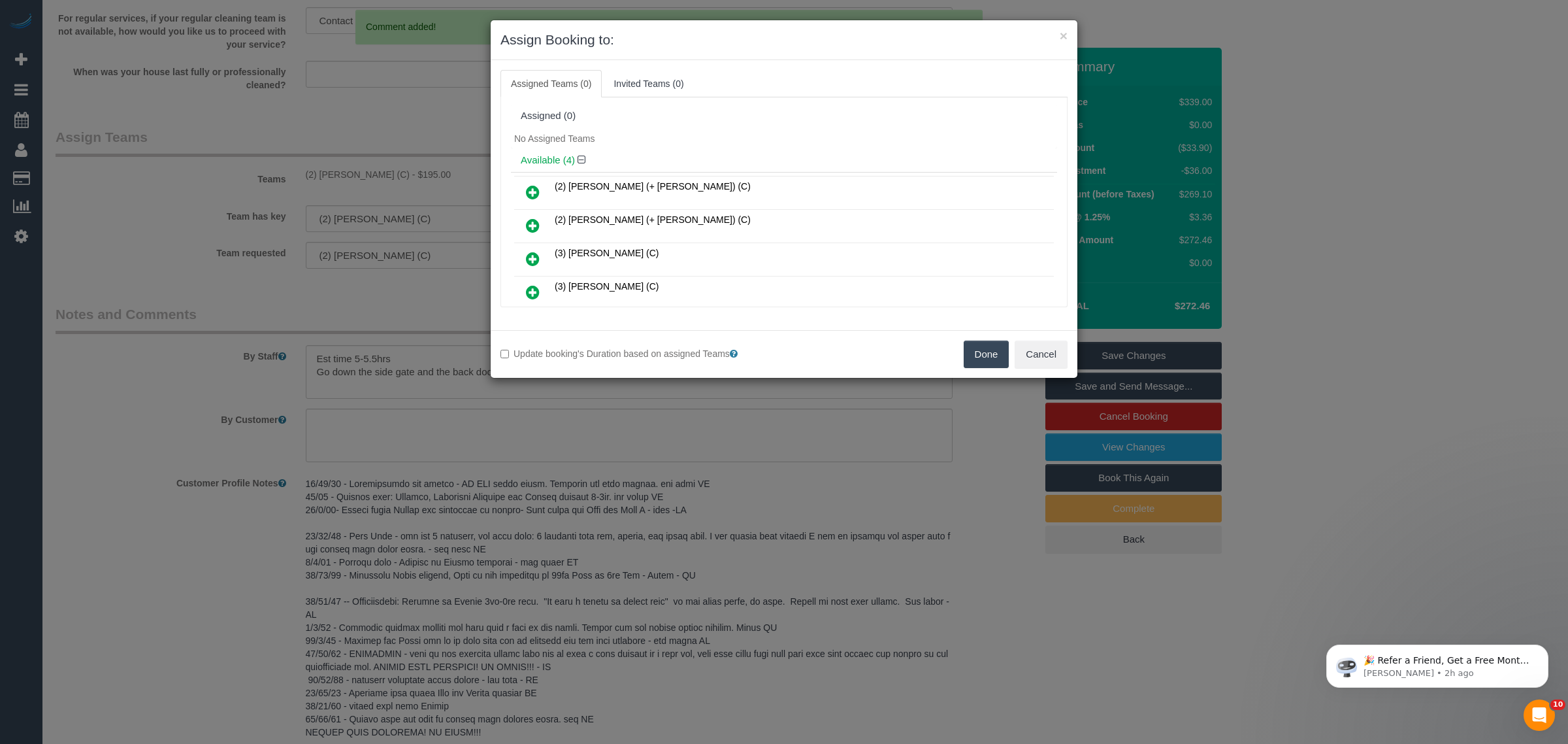
click at [991, 355] on button "Done" at bounding box center [987, 355] width 46 height 27
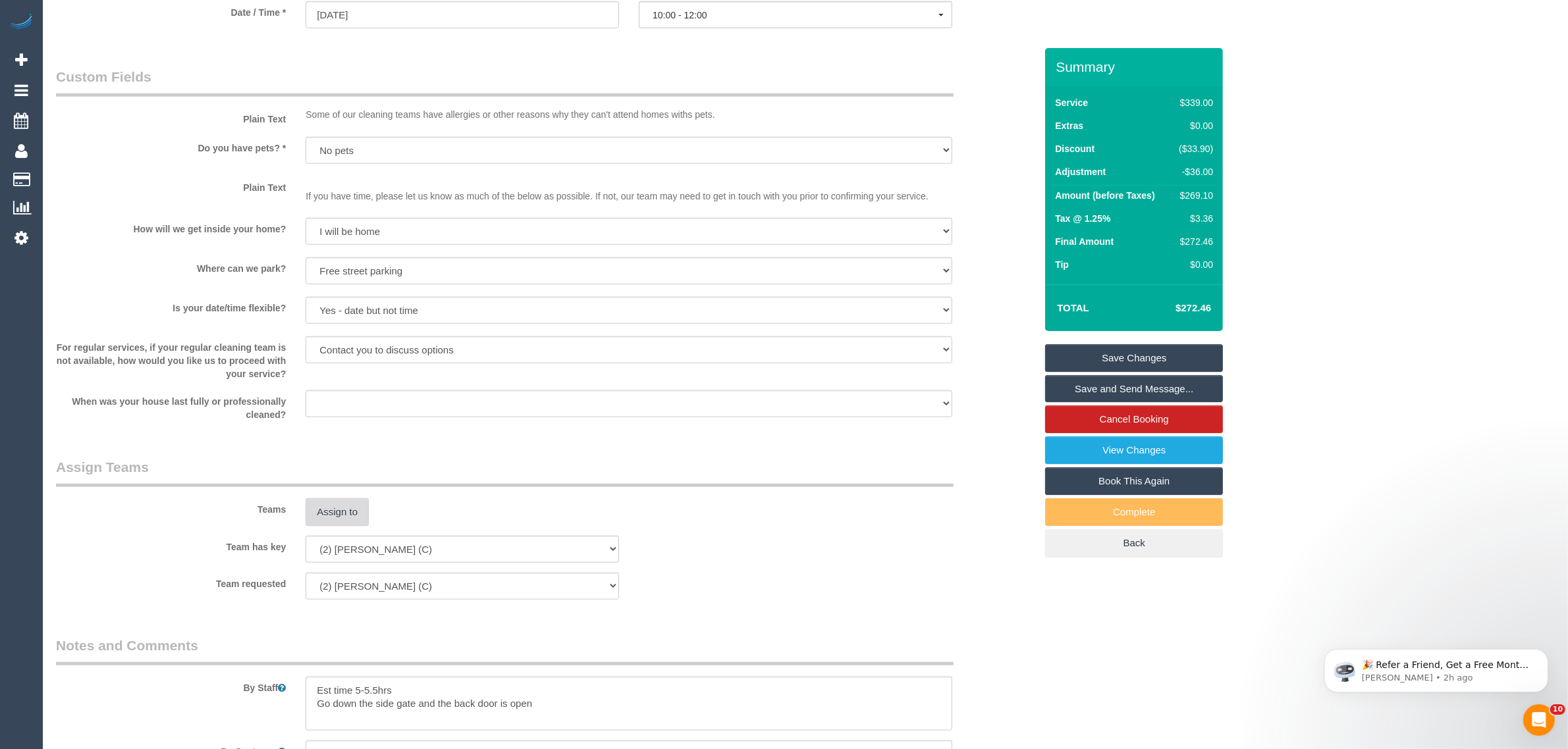
scroll to position [1186, 0]
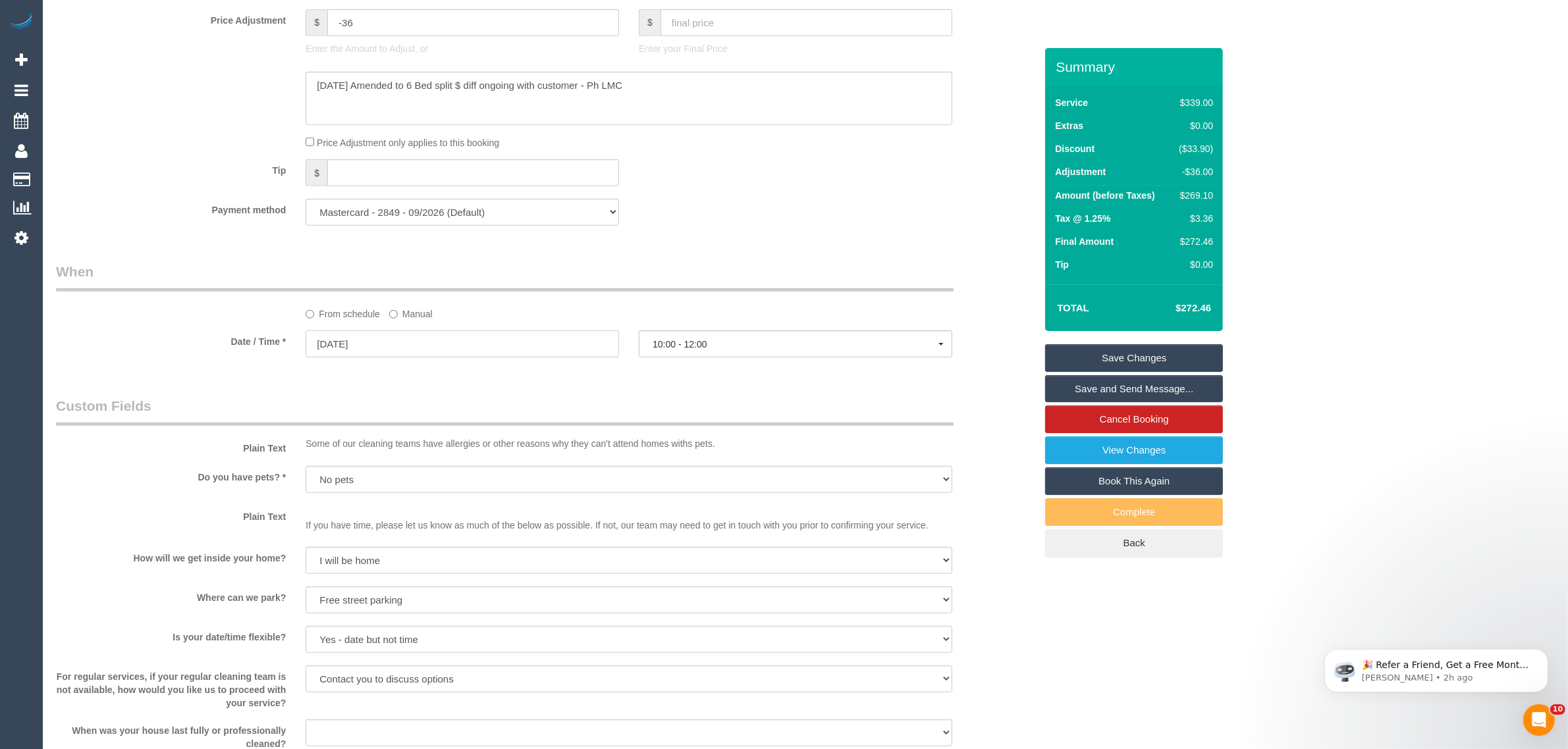
click at [502, 343] on input "15/09/2025" at bounding box center [461, 343] width 313 height 27
click at [400, 451] on link "17" at bounding box center [394, 459] width 25 height 18
type input "17/09/2025"
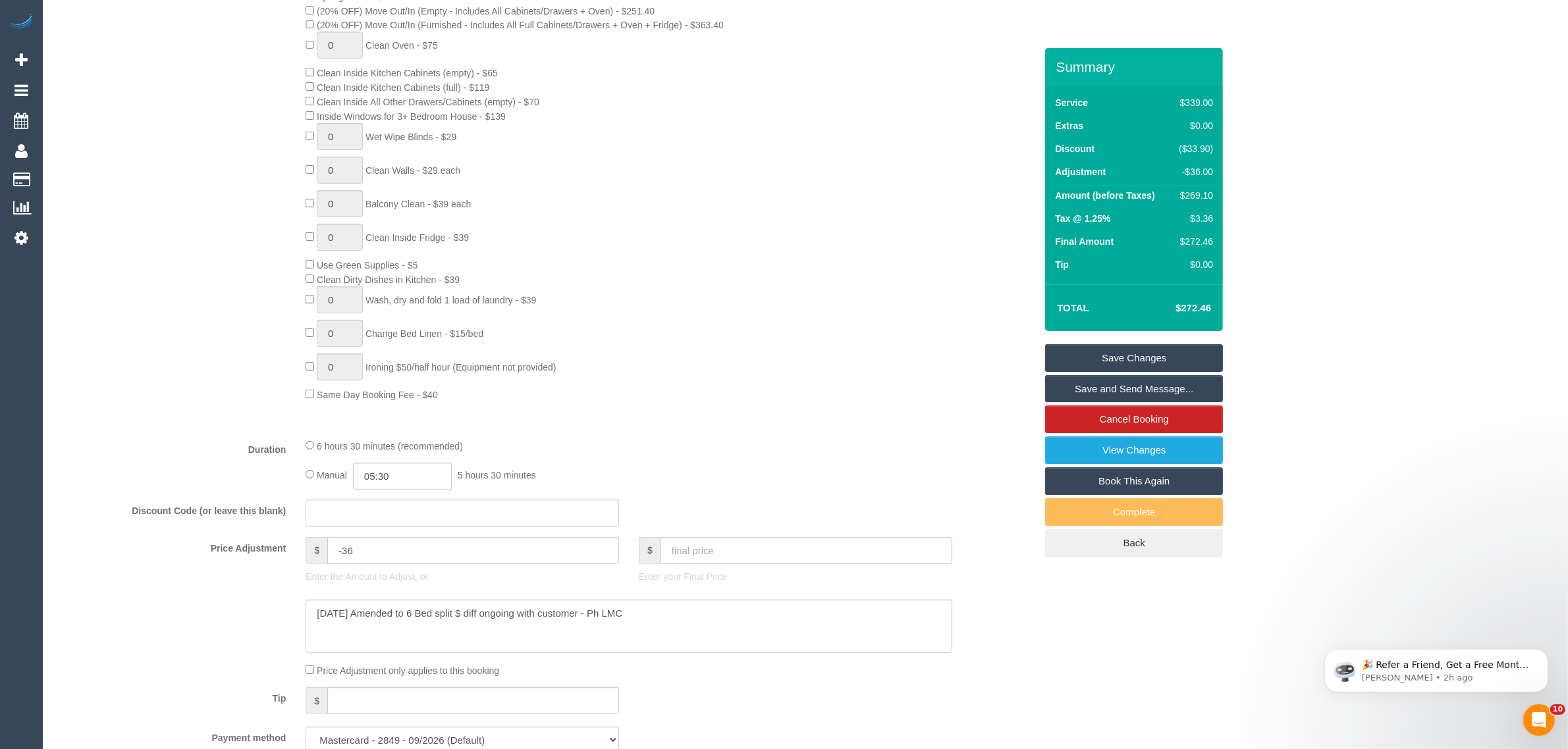
scroll to position [987, 0]
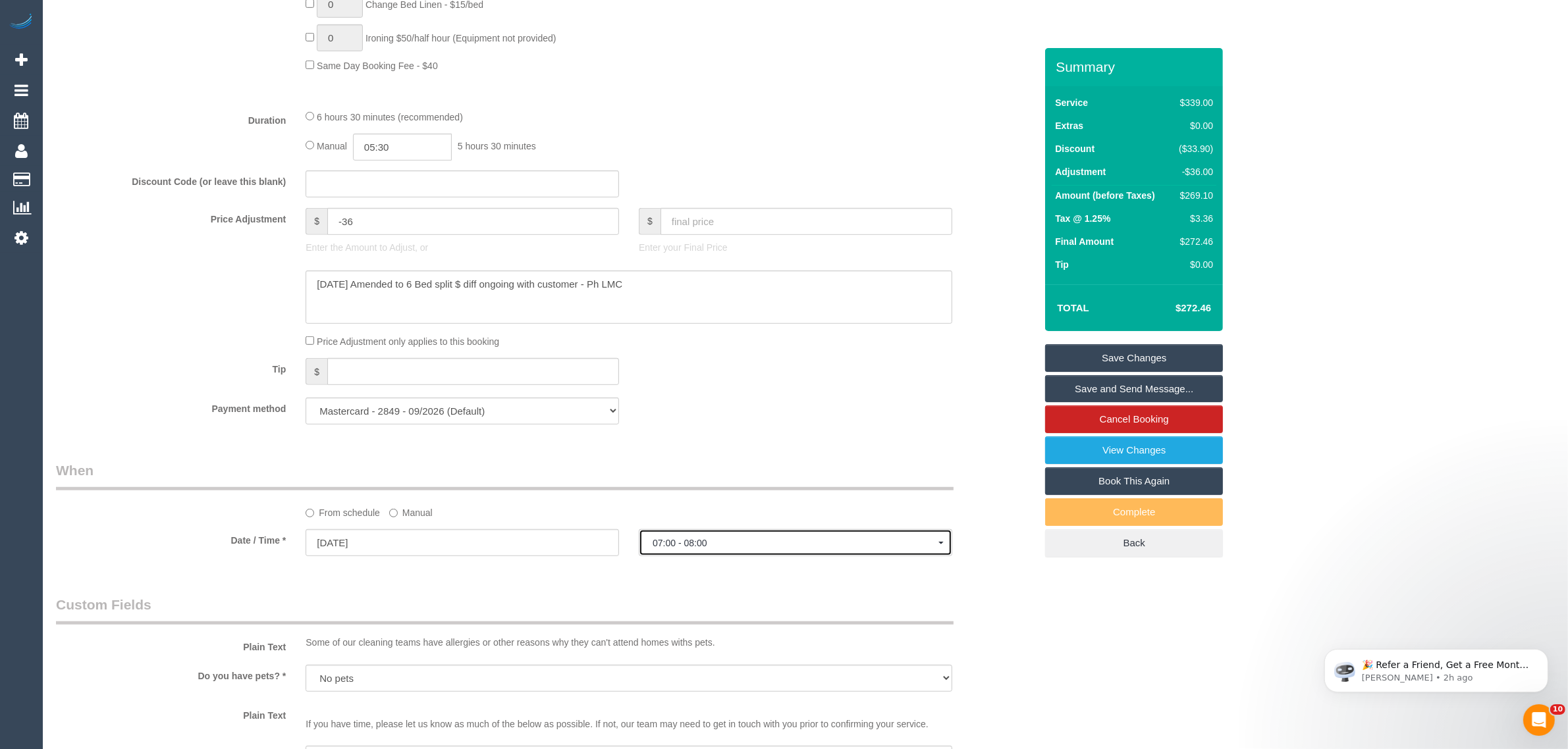
click at [733, 533] on button "07:00 - 08:00" at bounding box center [795, 542] width 313 height 27
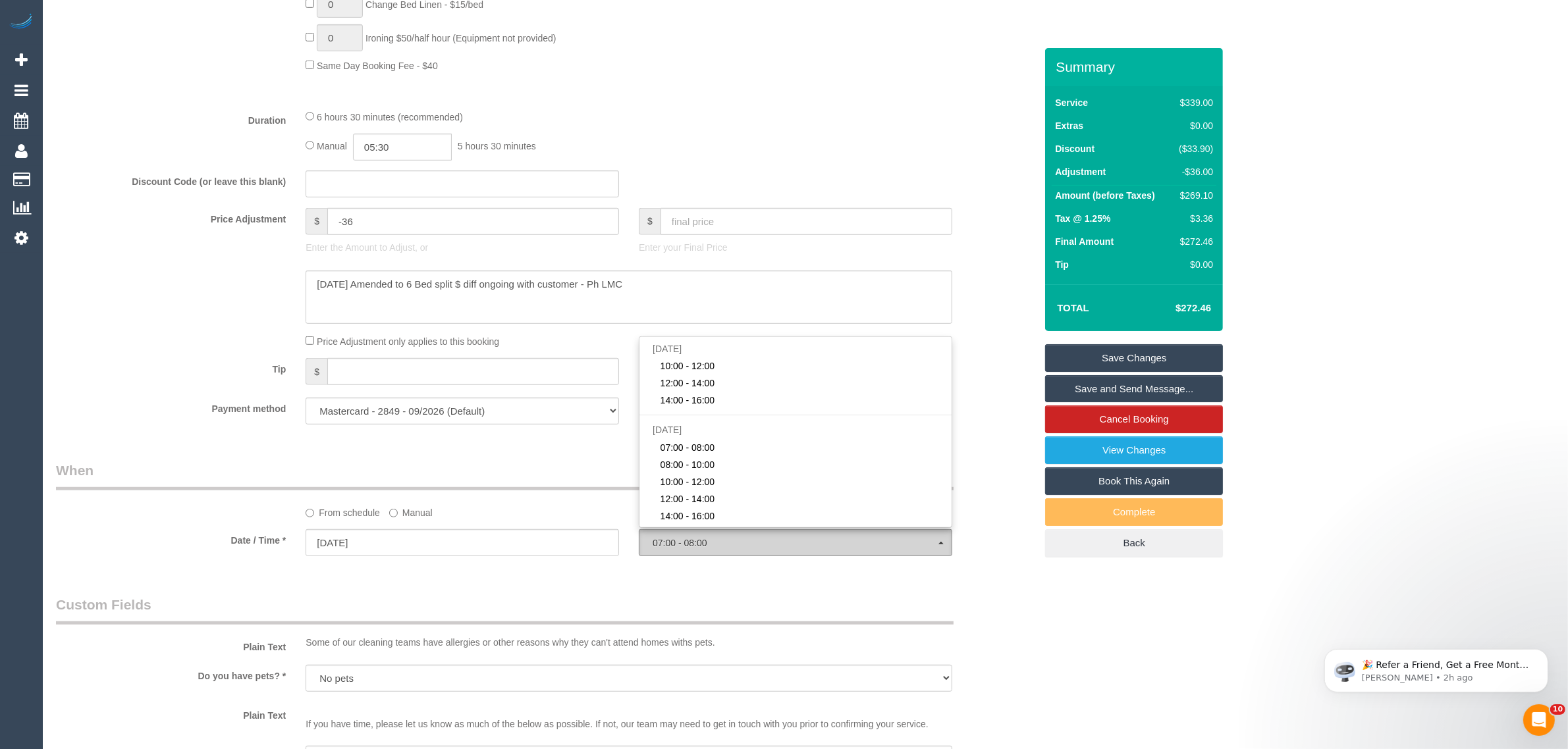
scroll to position [129, 0]
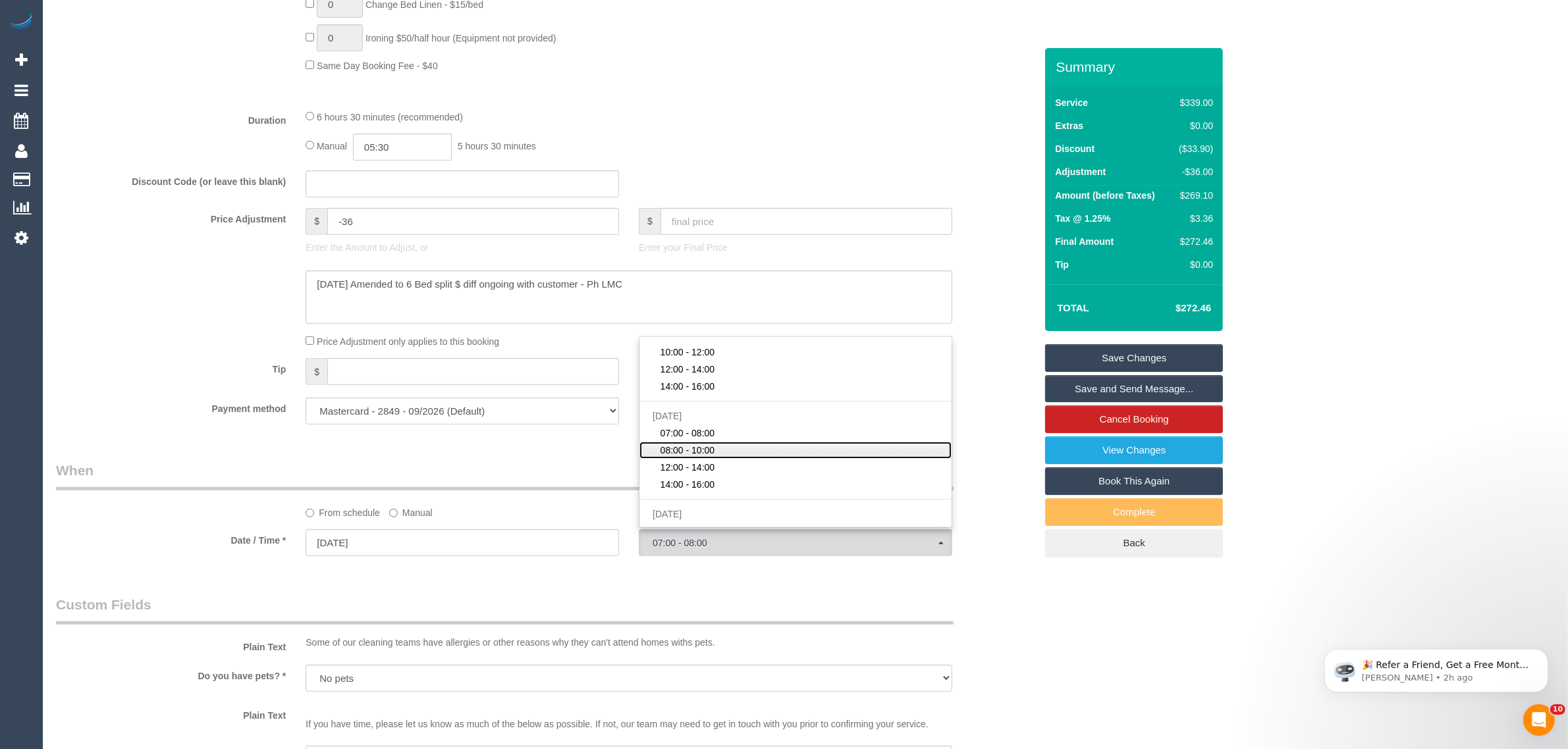
click at [725, 453] on link "08:00 - 10:00" at bounding box center [796, 450] width 312 height 17
select select "spot10"
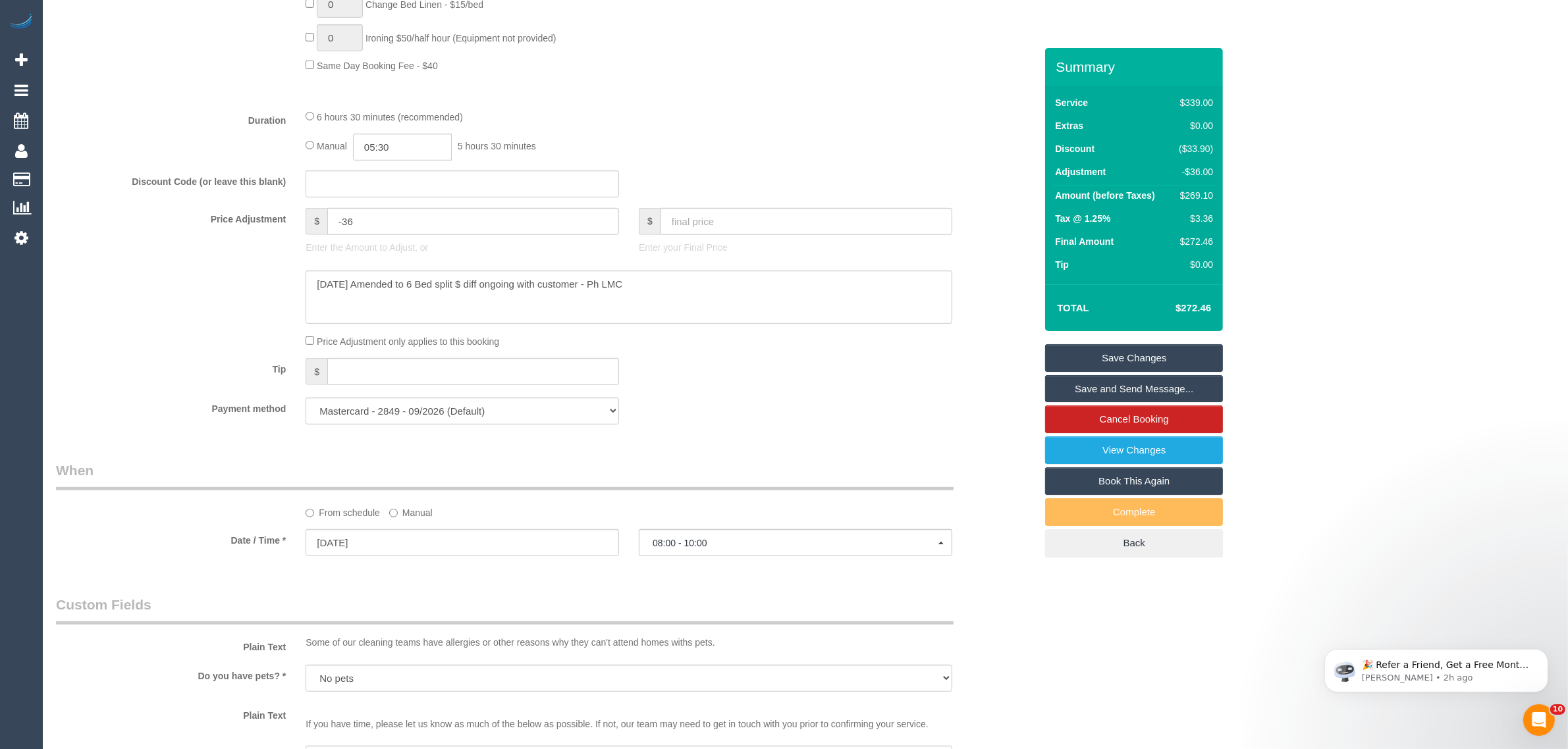
click at [761, 384] on div "Tip $" at bounding box center [546, 372] width 999 height 29
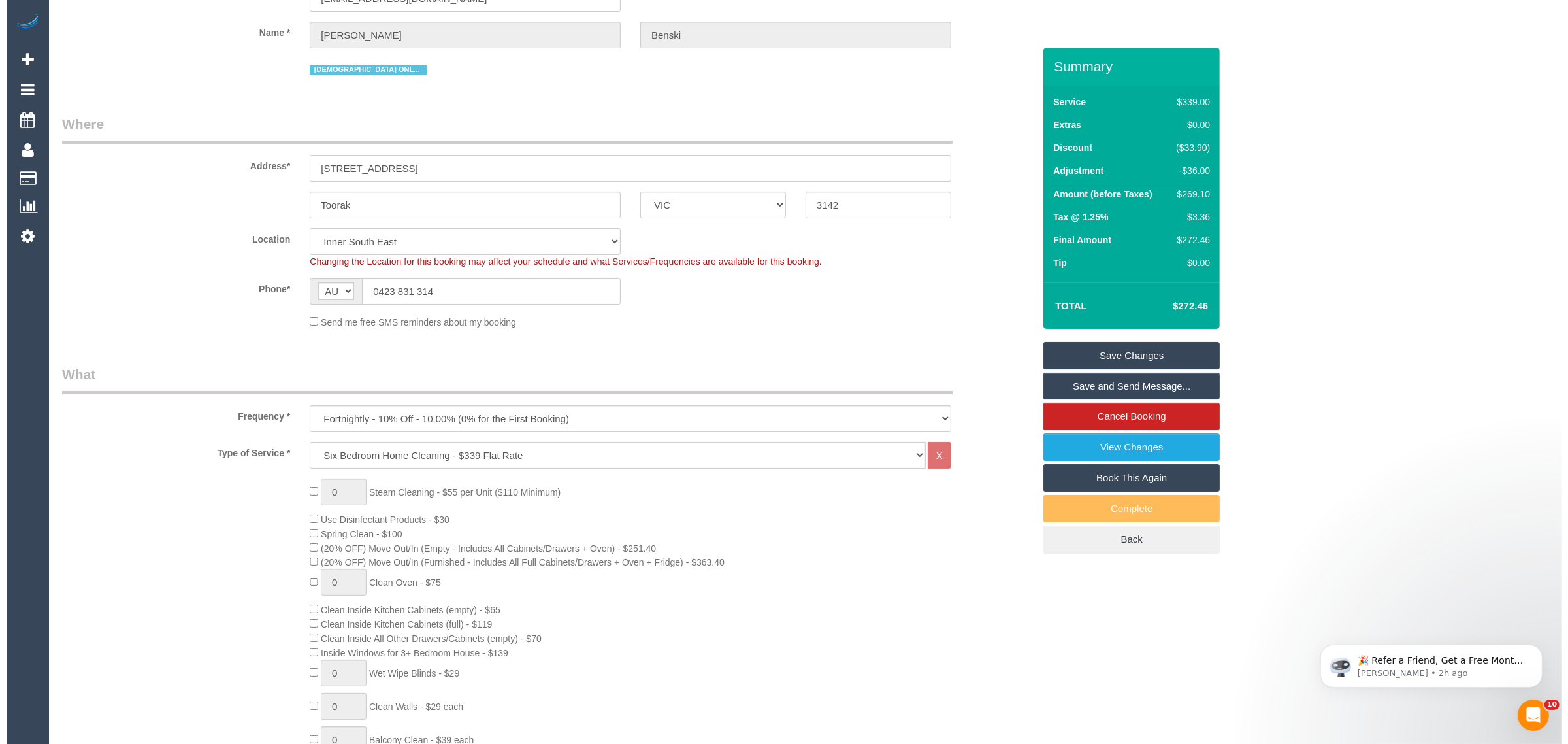
scroll to position [0, 0]
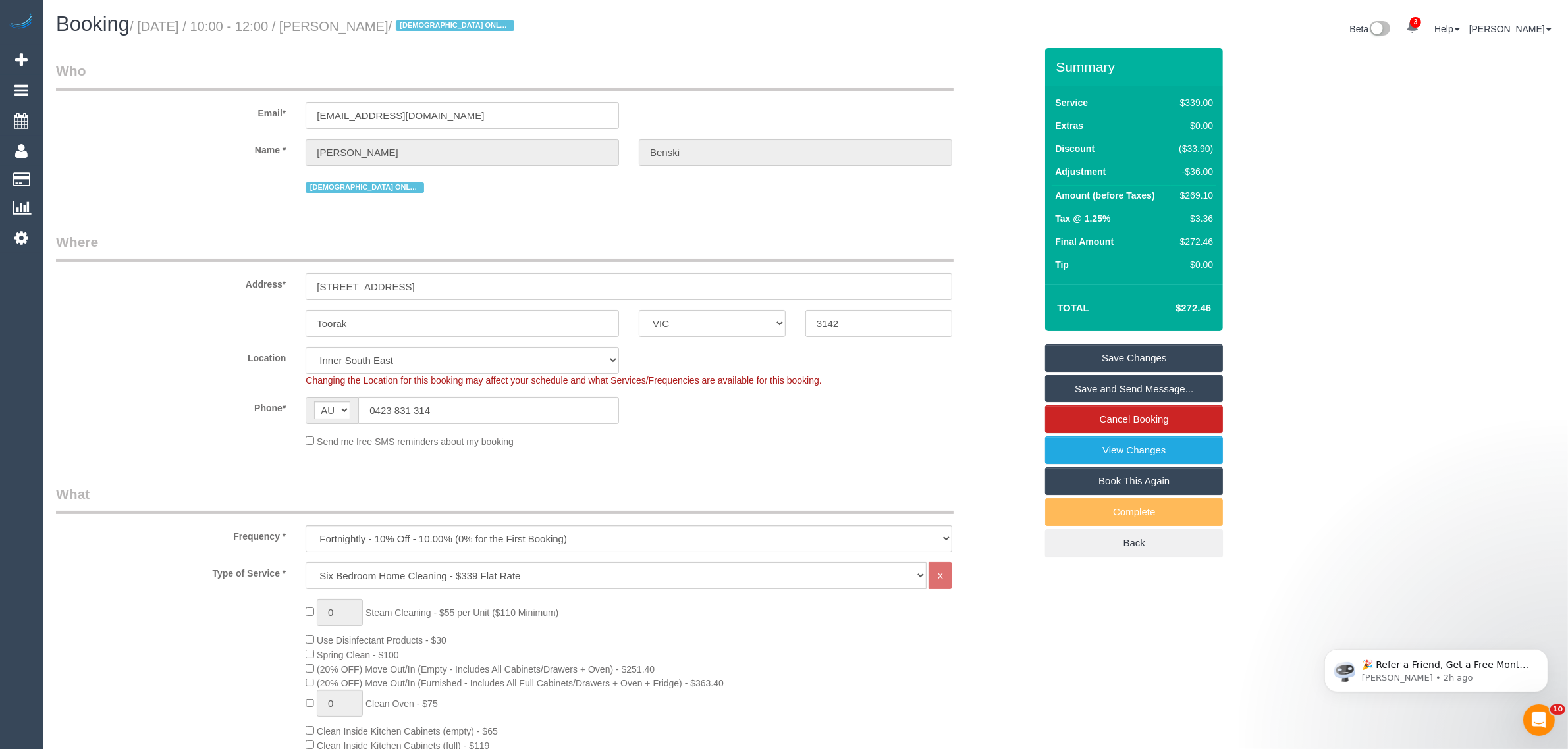
click at [1090, 354] on link "Save Changes" at bounding box center [1133, 358] width 177 height 28
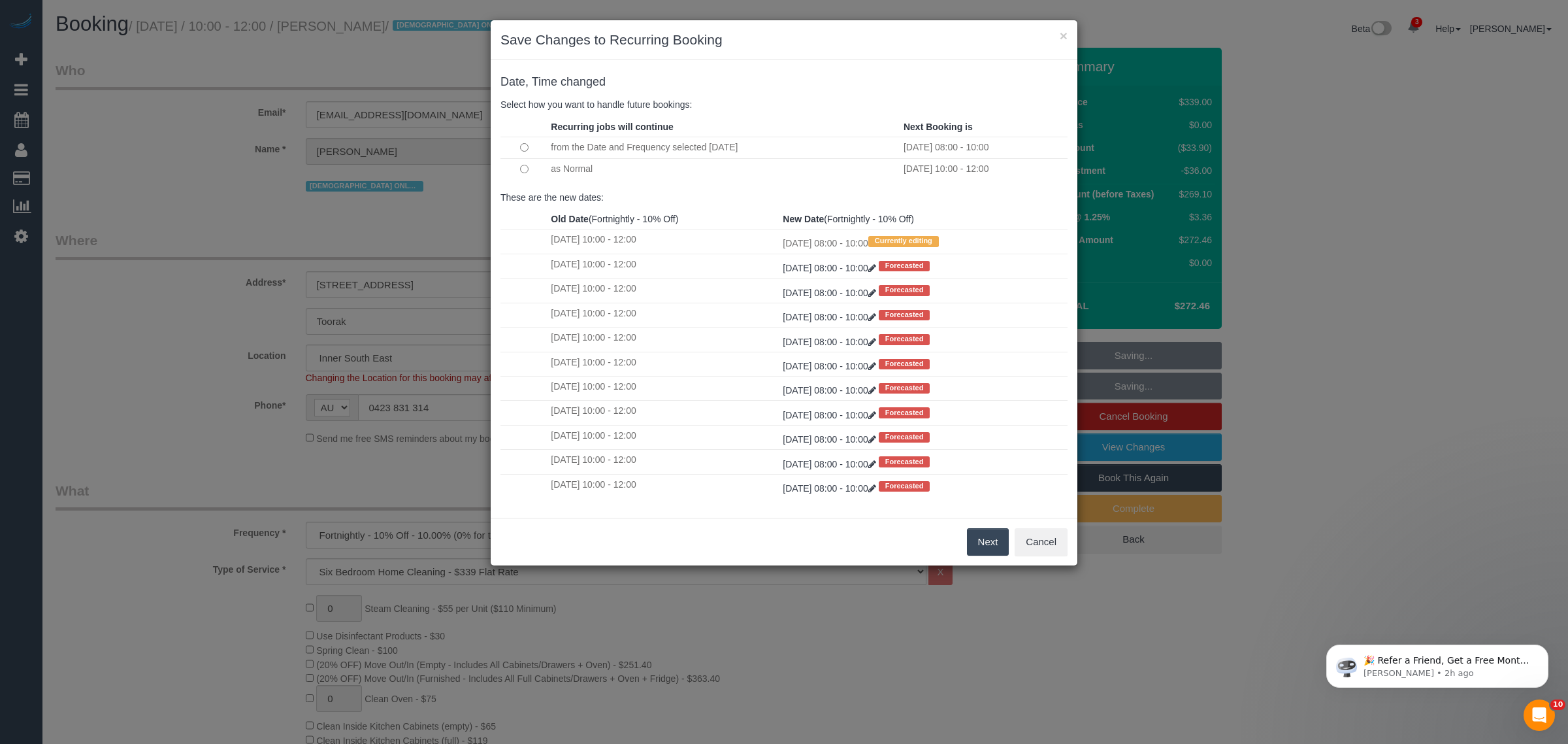
click at [975, 540] on button "Next" at bounding box center [988, 542] width 43 height 27
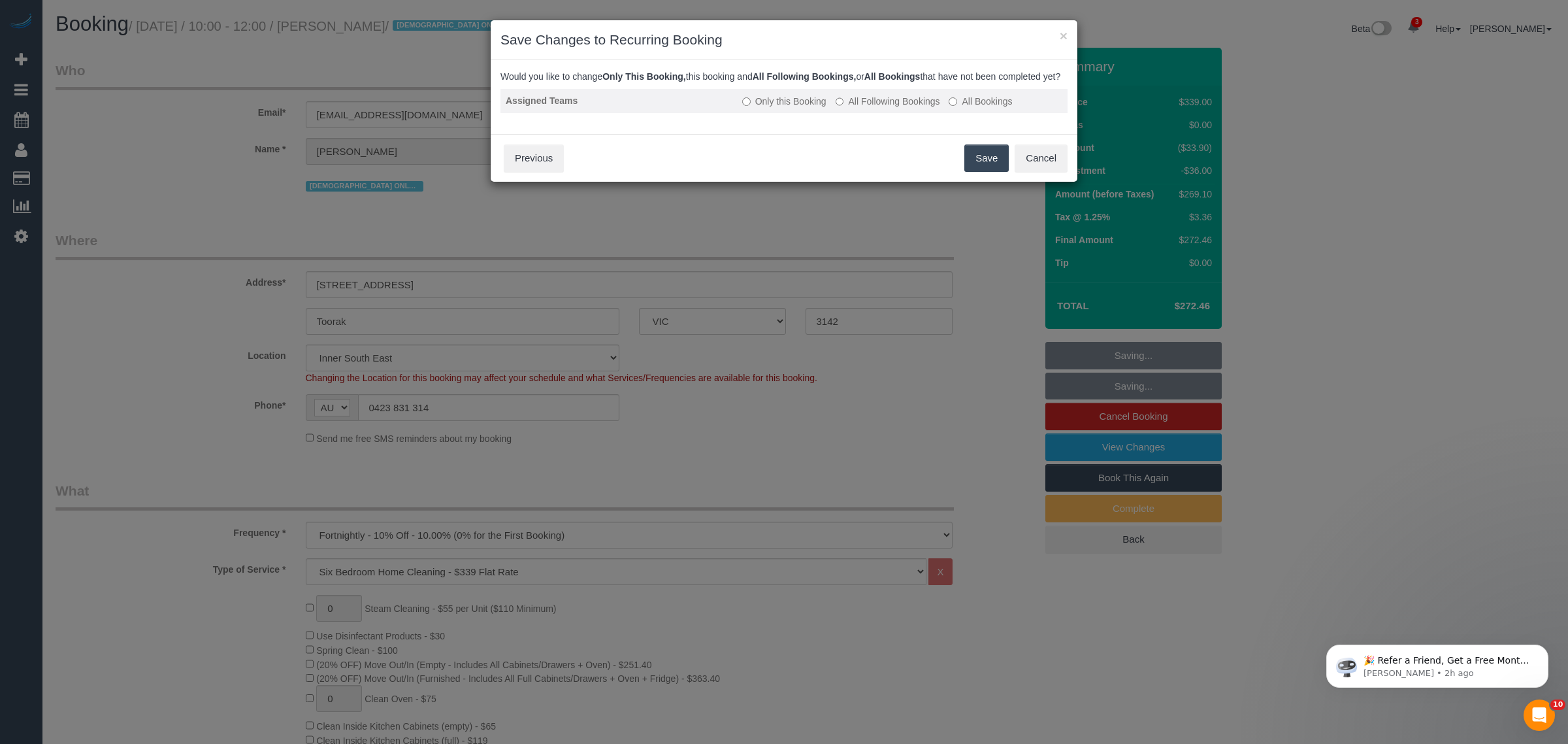
click at [853, 108] on label "All Following Bookings" at bounding box center [887, 101] width 104 height 13
click at [979, 169] on button "Save" at bounding box center [986, 158] width 44 height 27
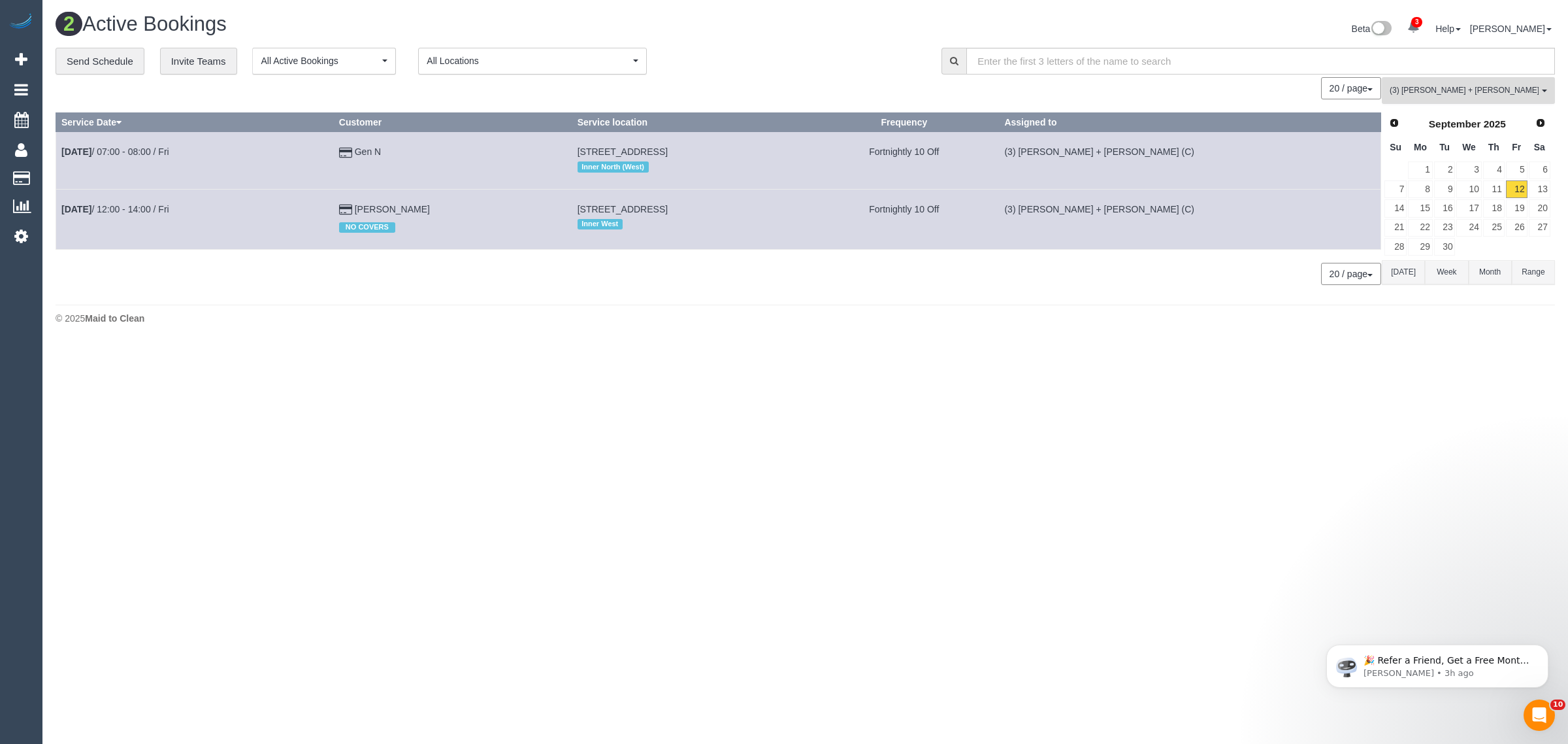
click at [1416, 85] on span "(3) Gurdeep + Kamalpreet (C)" at bounding box center [1464, 90] width 149 height 11
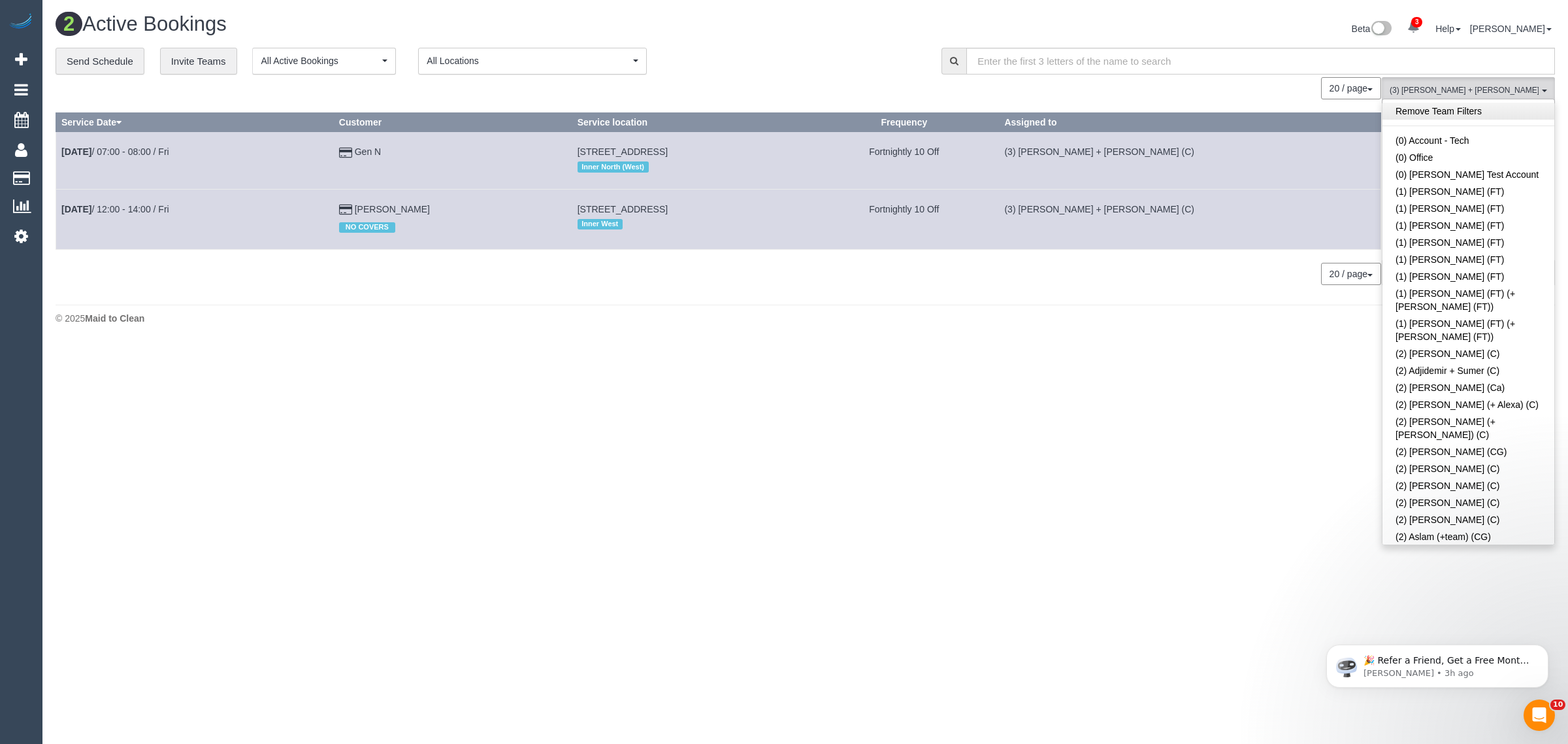
click at [1496, 115] on link "Remove Team Filters" at bounding box center [1468, 111] width 172 height 17
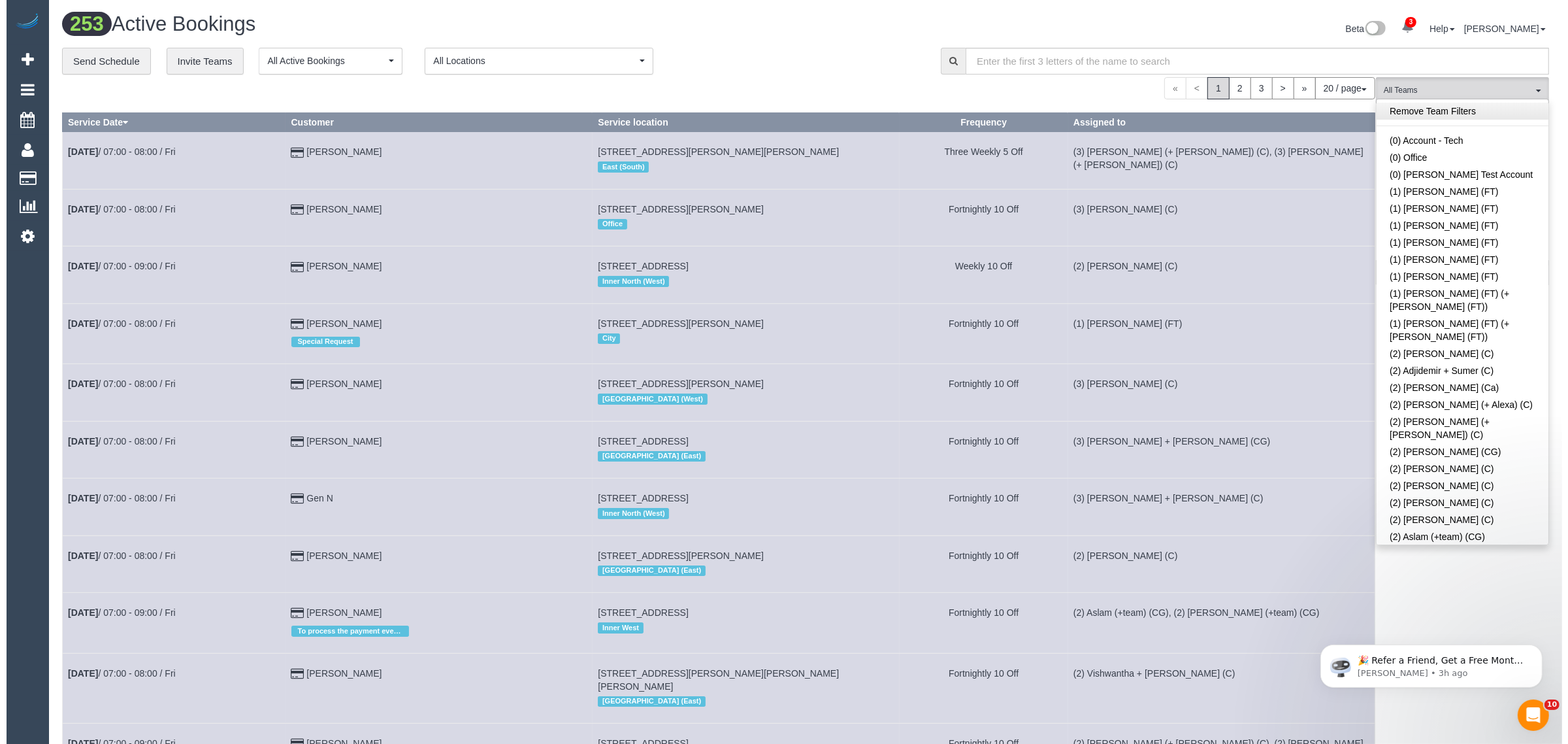
scroll to position [1666, 0]
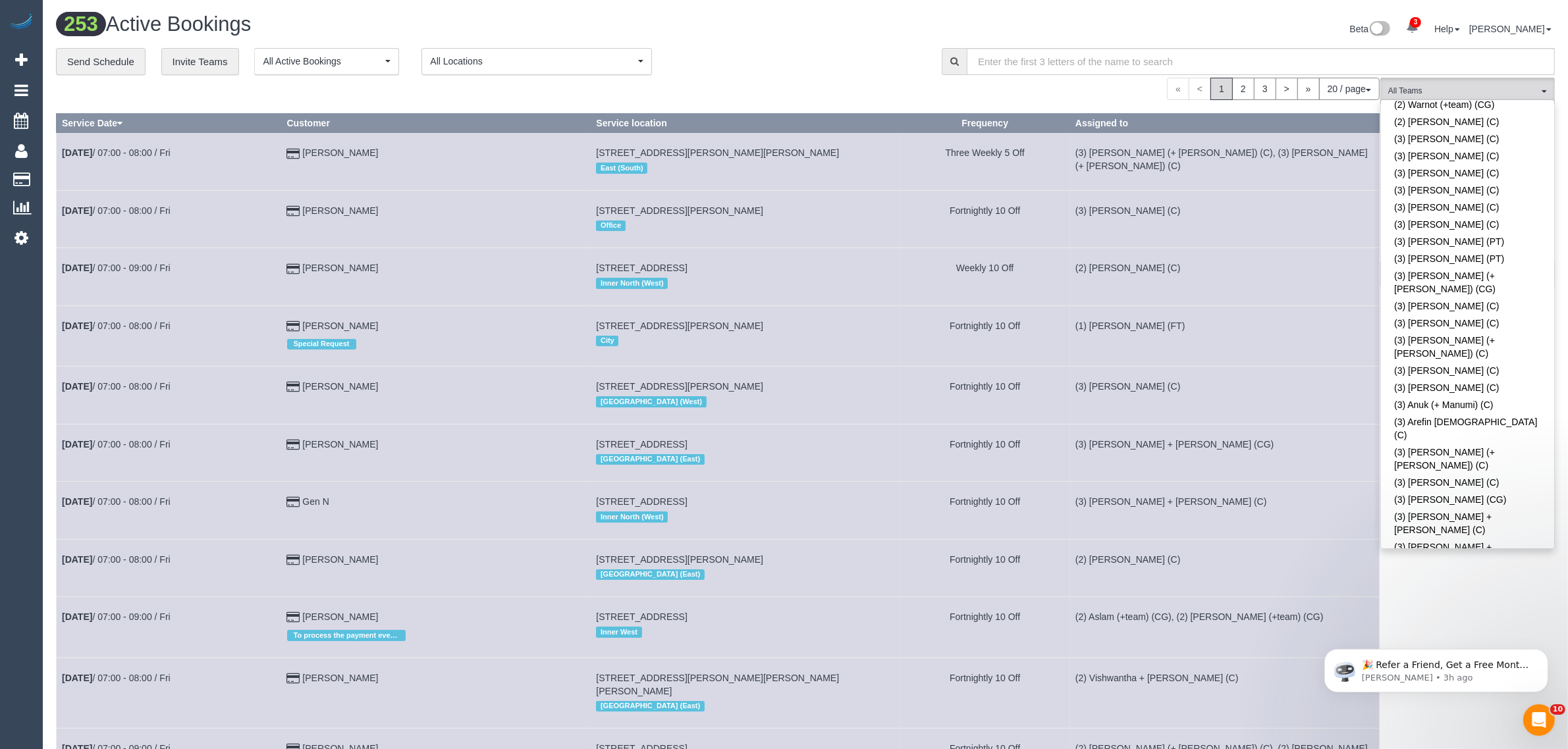
click at [1433, 633] on link "(3) Cristian (+ Tania) (C)" at bounding box center [1467, 647] width 173 height 30
click at [913, 67] on div "**********" at bounding box center [489, 62] width 866 height 28
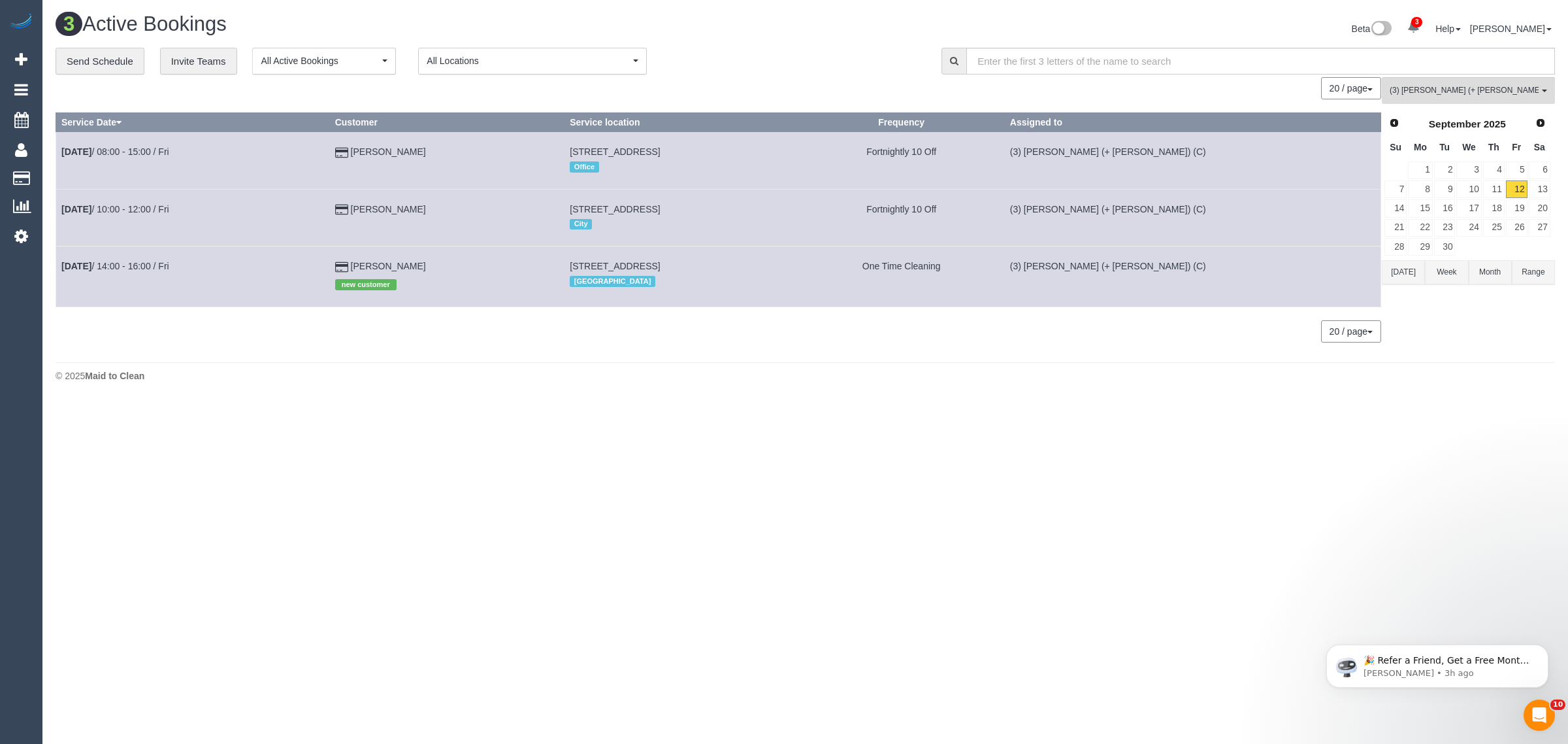
click at [727, 44] on div "3 Active Bookings Beta 3 Your Notifications You have 0 alerts × You have 1 to c…" at bounding box center [805, 30] width 1519 height 35
drag, startPoint x: 449, startPoint y: 211, endPoint x: 63, endPoint y: 223, distance: 386.2
click at [63, 223] on tr "Sep 12th / 10:00 - 12:00 / Fri Helen Whitehead 628 St Kilda Rd, 22, Melbourne, …" at bounding box center [719, 217] width 1325 height 57
copy tr "Sep 12th / 10:00 - 12:00 / Fri Helen Whitehead"
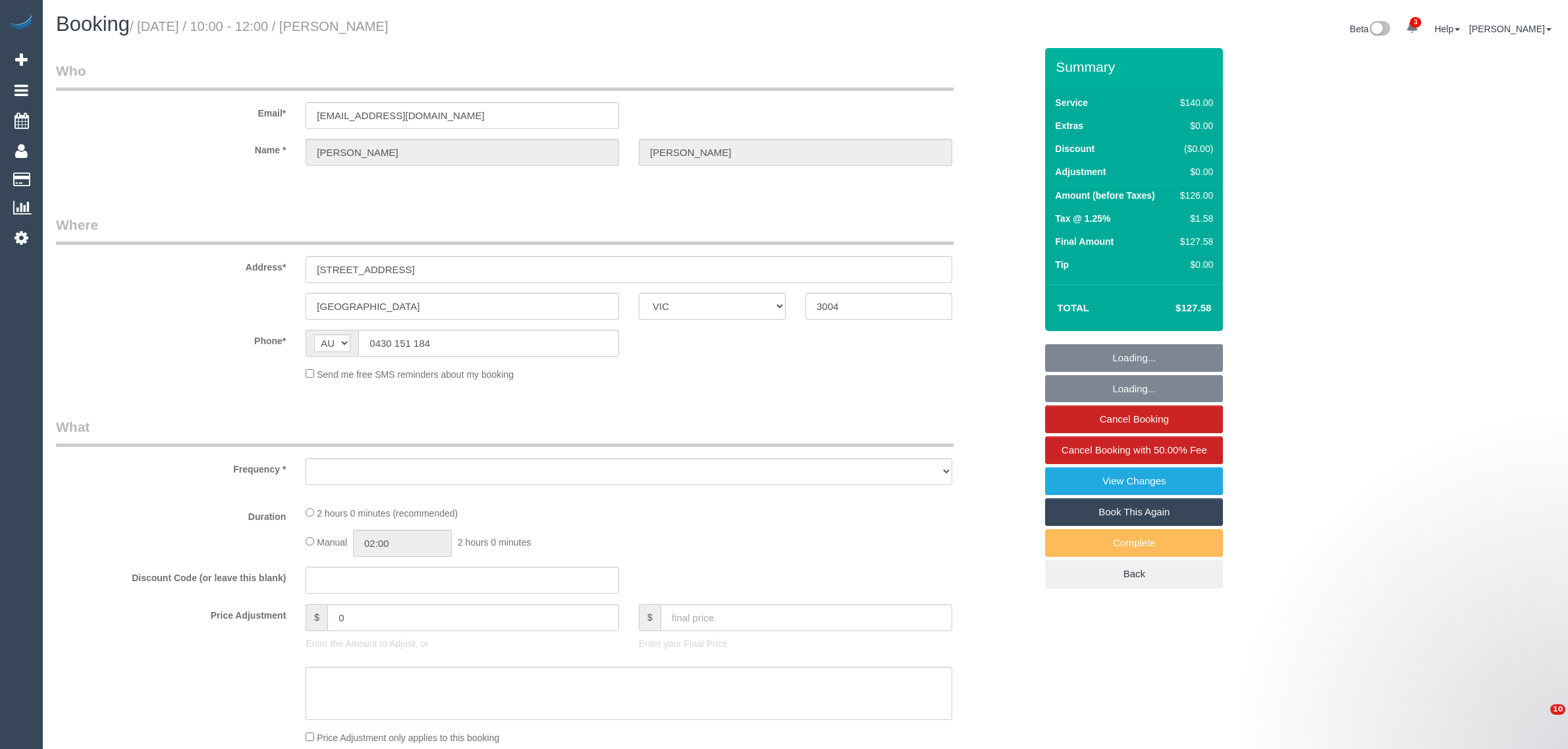
select select "VIC"
select select "object:552"
select select "string:stripe-pm_1QxNTe2GScqysDRVPf9L6M3Z"
select select "number:29"
select select "number:14"
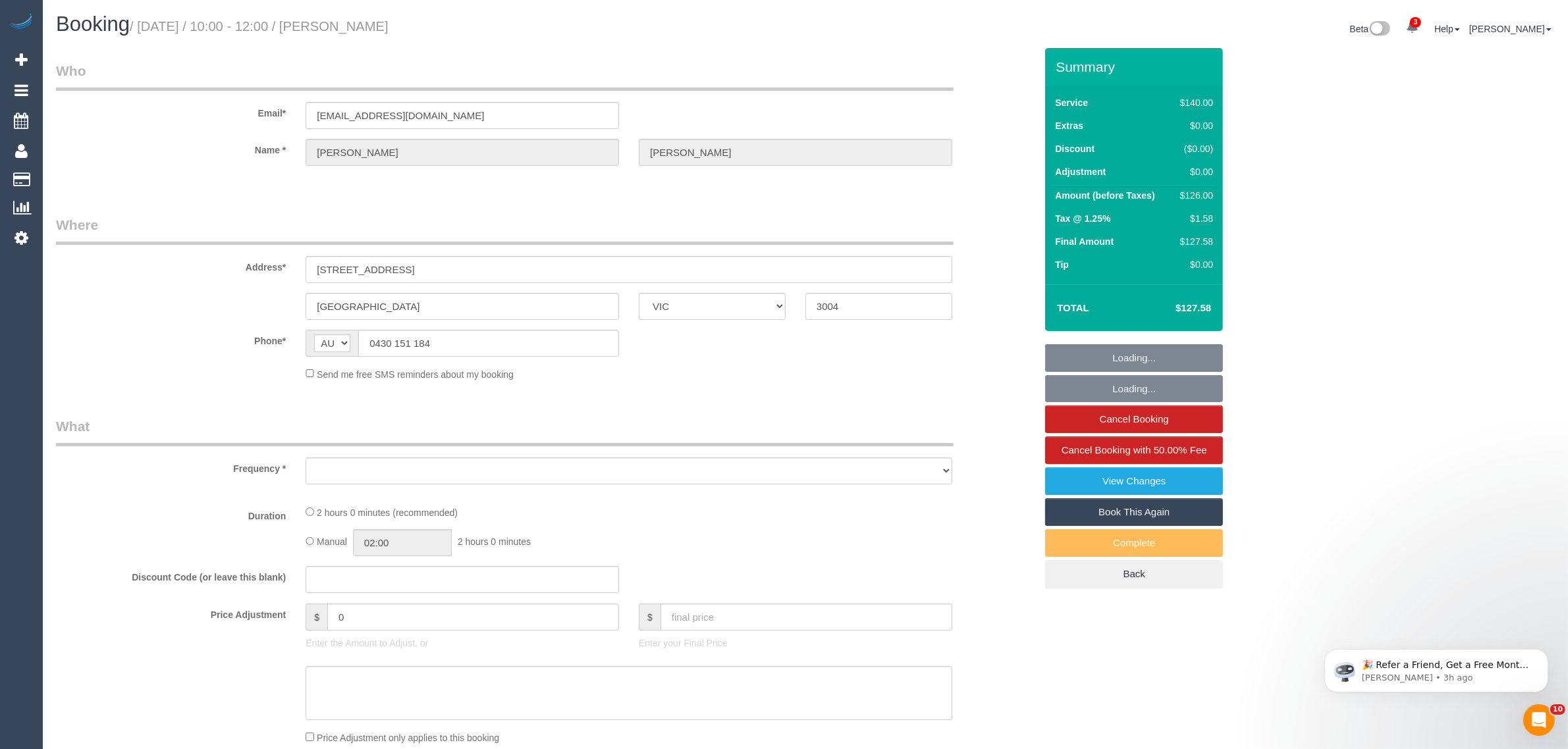
select select "number:20"
select select "number:24"
select select "number:34"
select select "number:13"
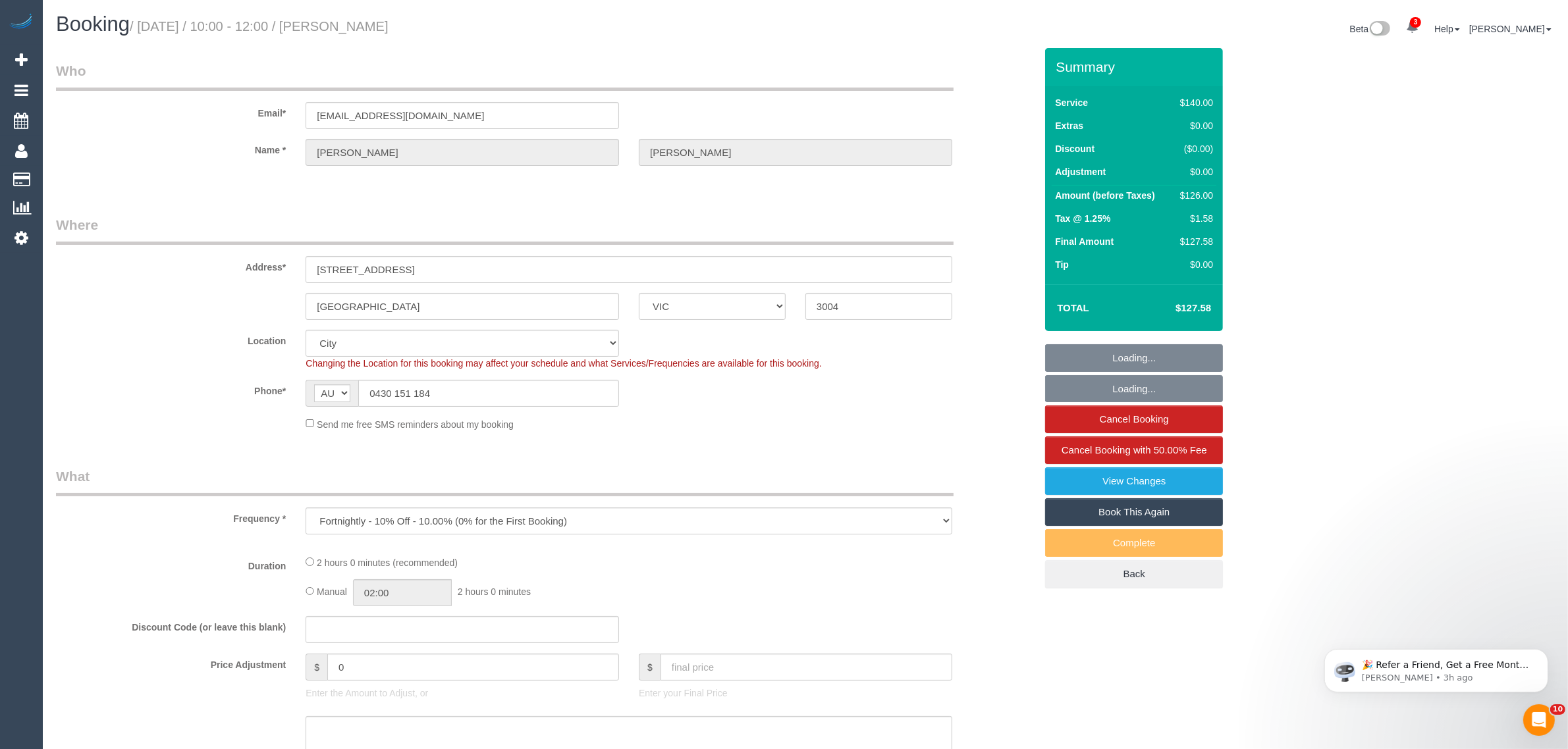
select select "object:712"
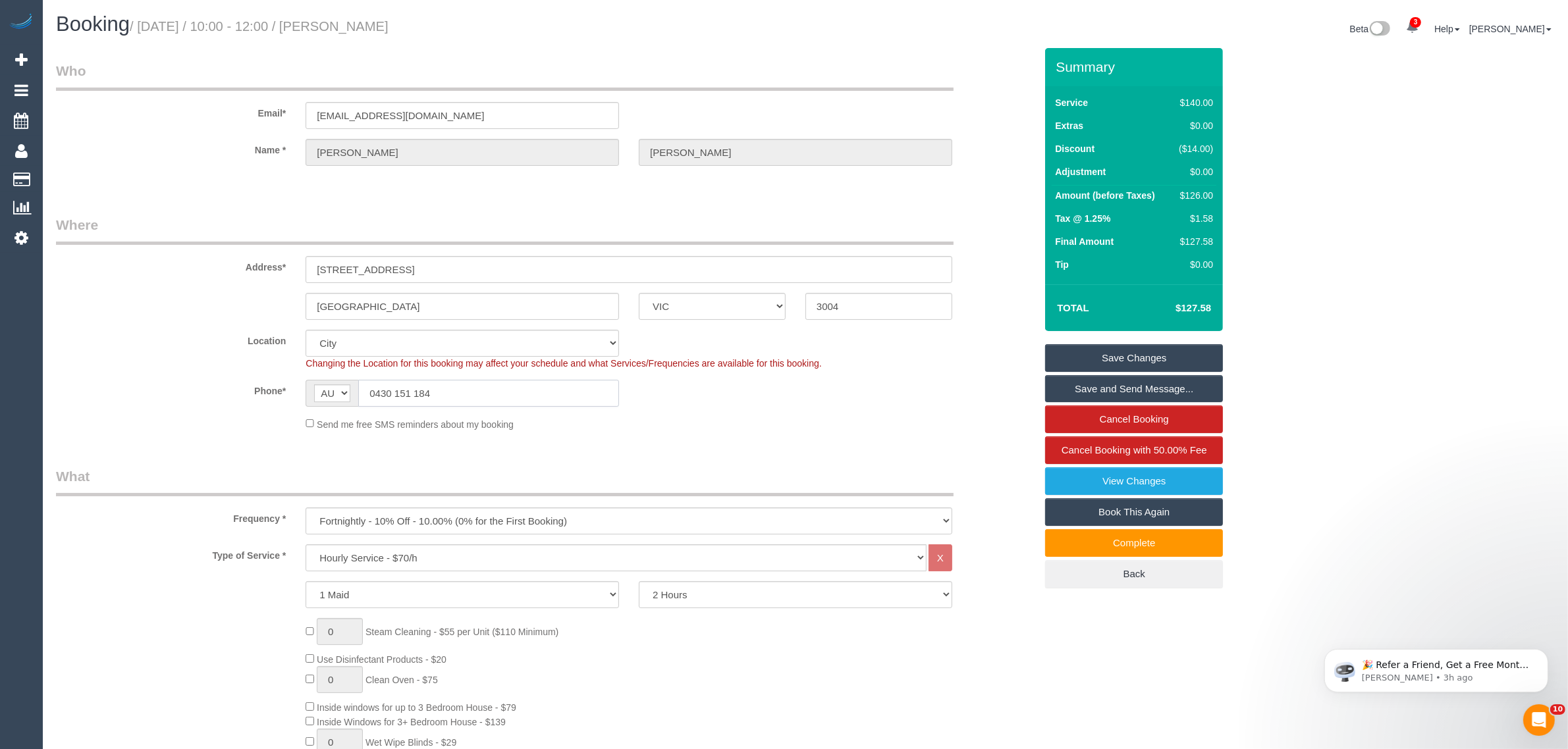
click at [426, 380] on input "0430 151 184" at bounding box center [488, 393] width 260 height 27
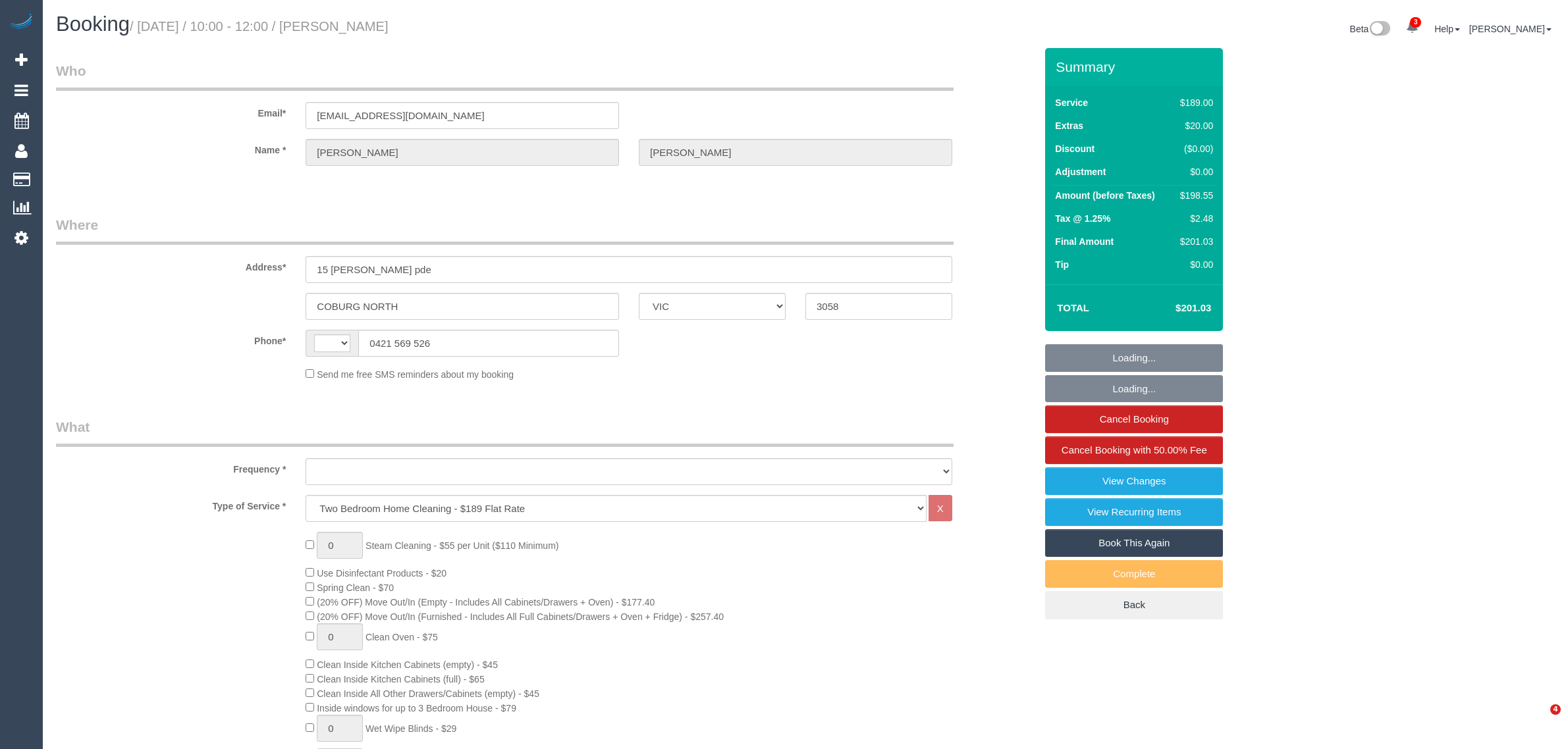
select select "VIC"
select select "object:410"
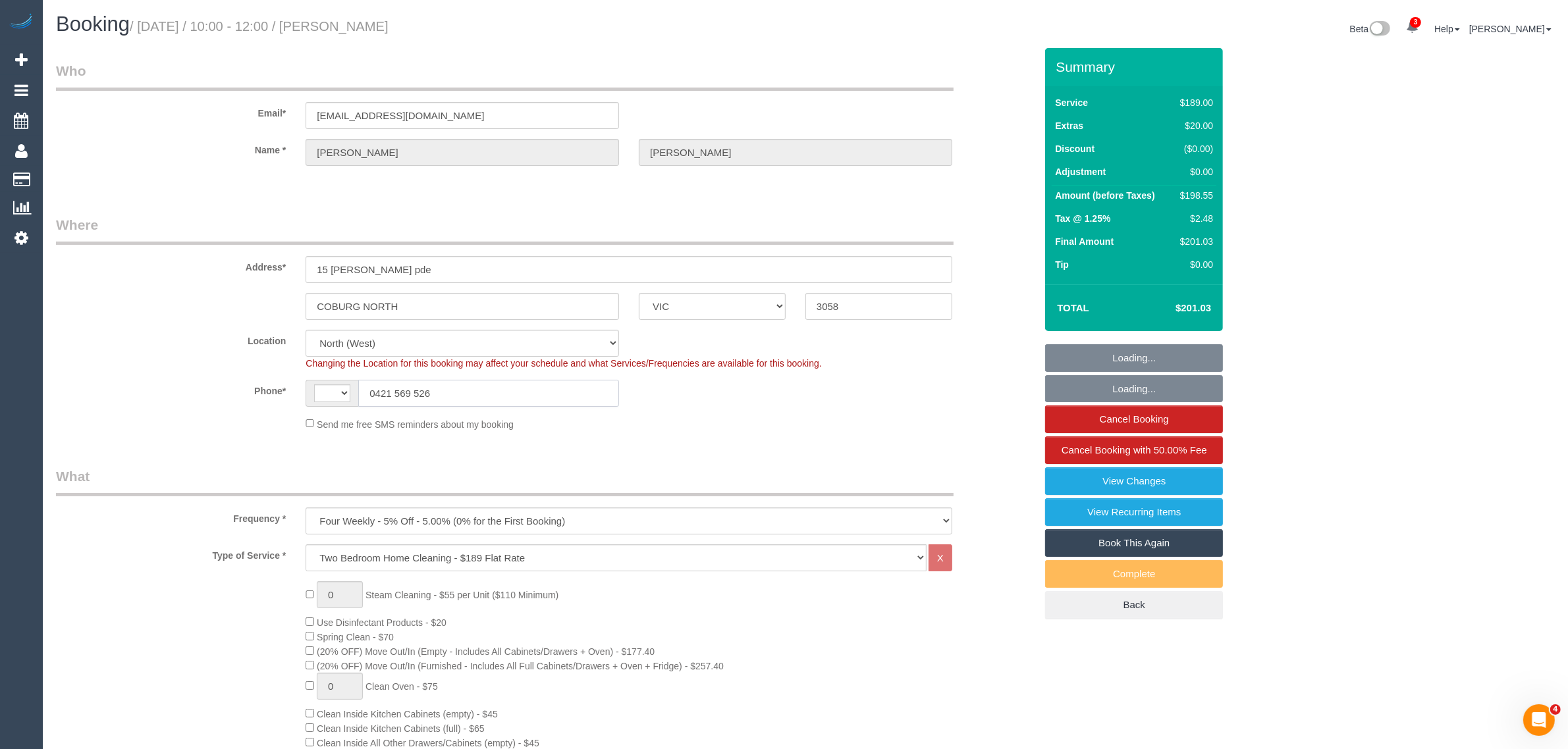
click at [510, 390] on input "0421 569 526" at bounding box center [488, 393] width 260 height 27
select select "string:AU"
select select "string:stripe-pm_1RNwNW2GScqysDRVotgZRWj8"
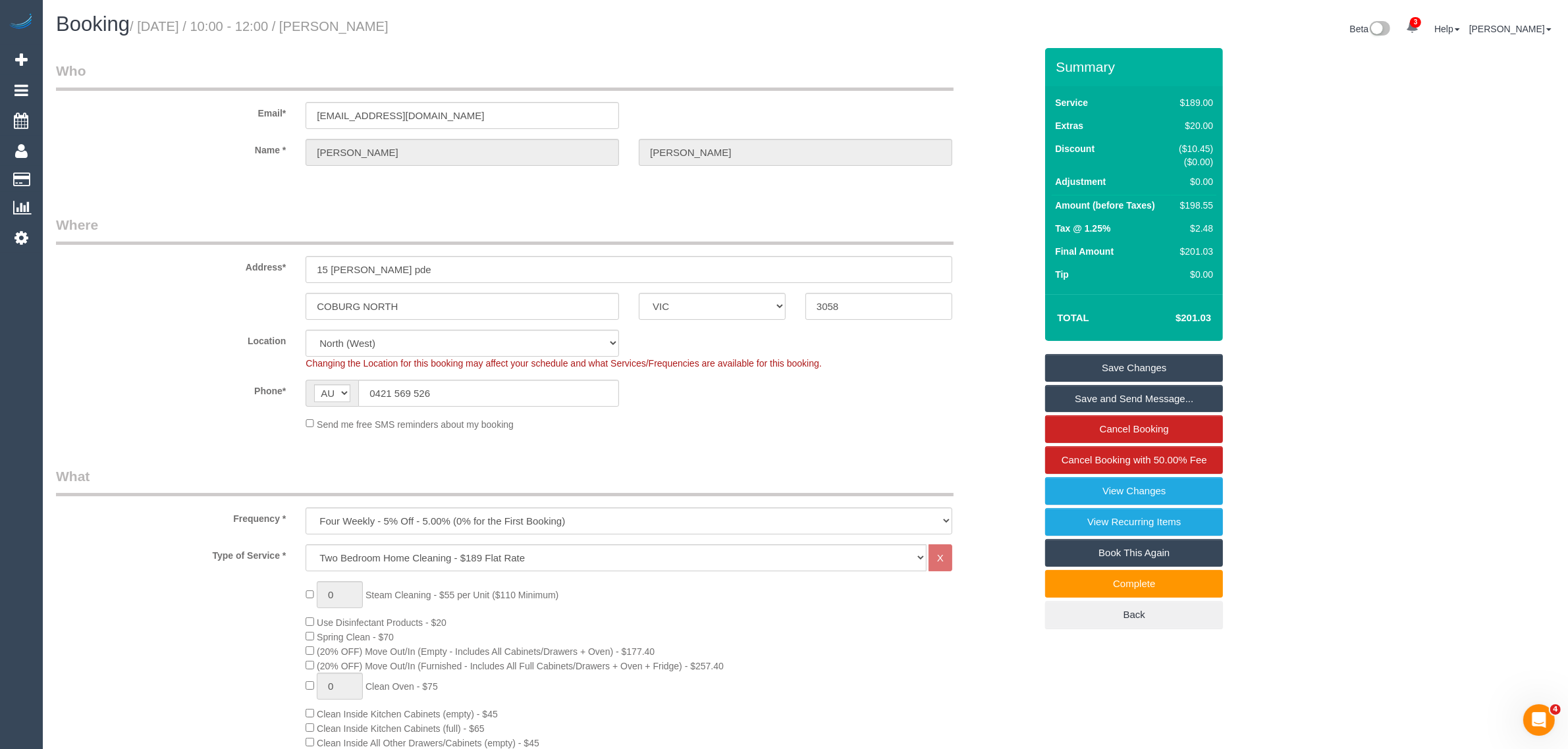
select select "object:1570"
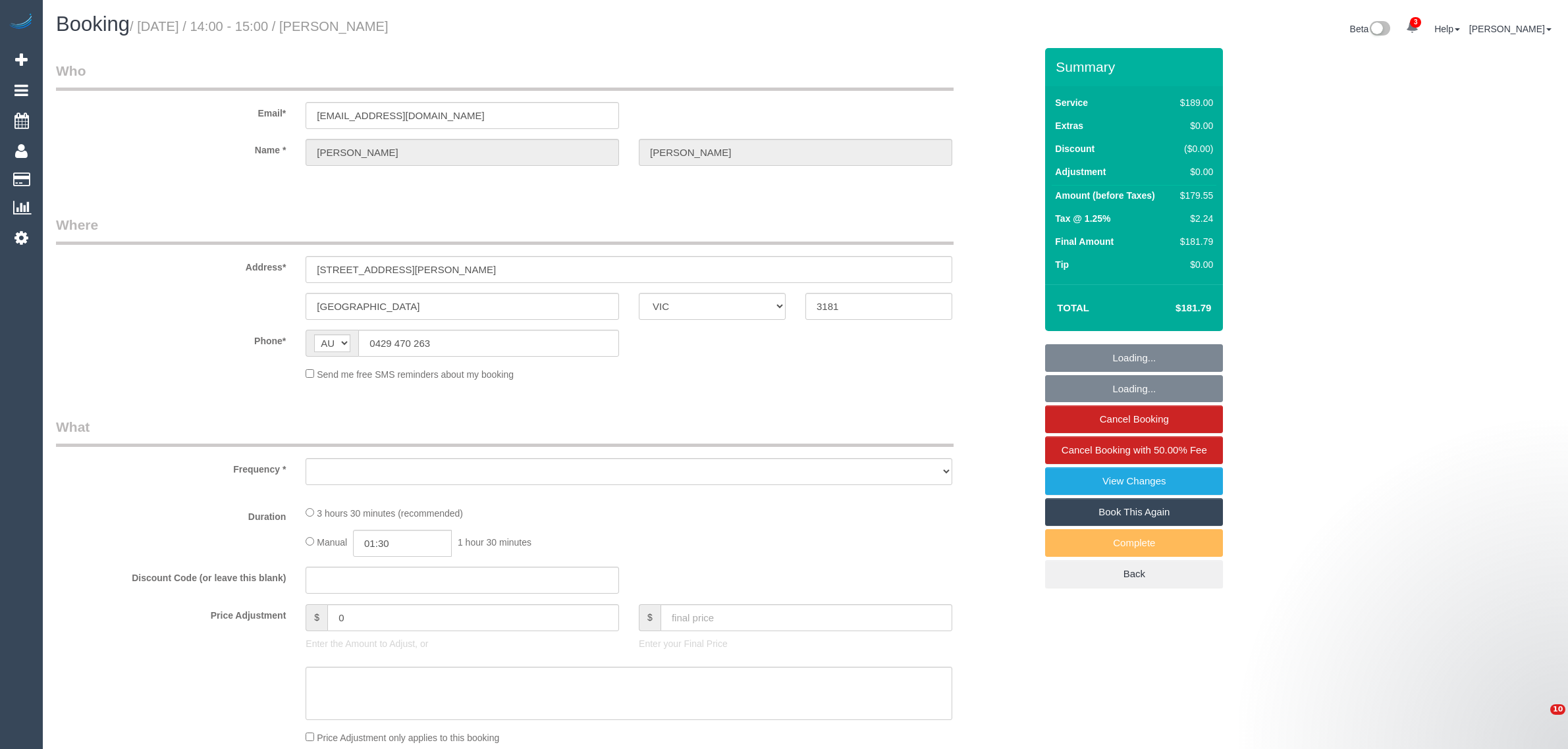
select select "VIC"
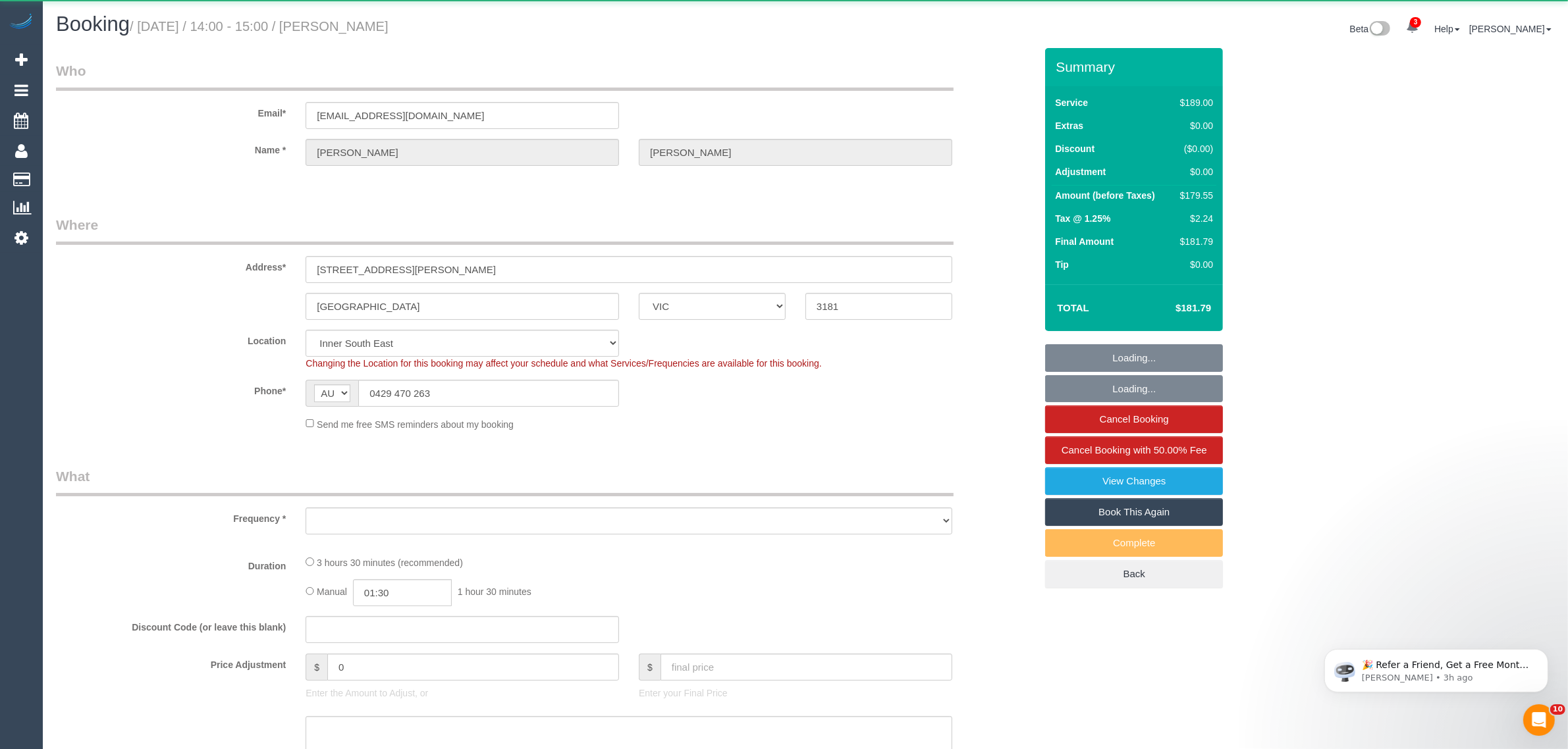
select select "object:643"
select select "string:stripe-pm_1PMk062GScqysDRV9k7oLIJo"
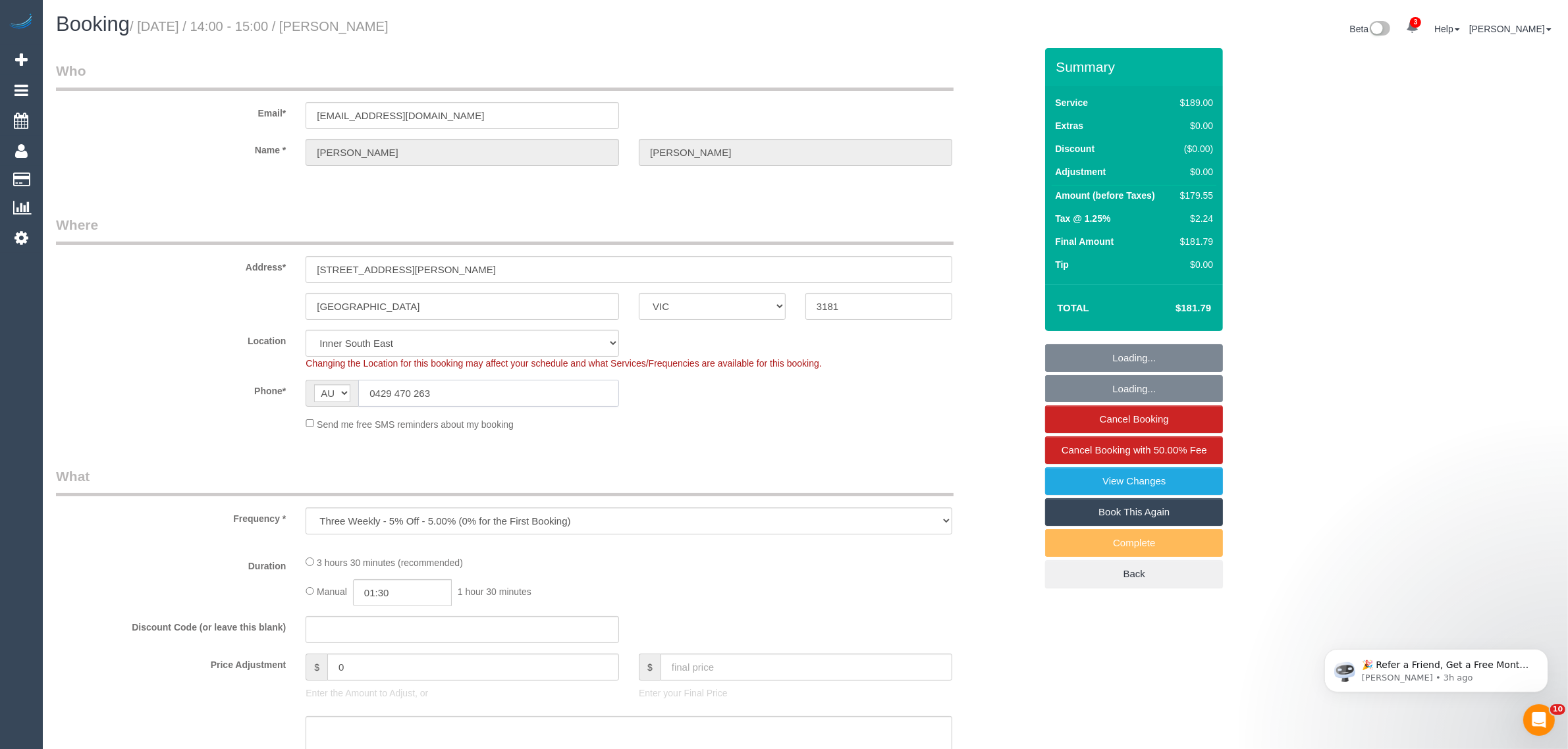
click at [501, 387] on input "0429 470 263" at bounding box center [488, 393] width 260 height 27
select select "object:652"
select select "number:29"
select select "number:14"
select select "number:19"
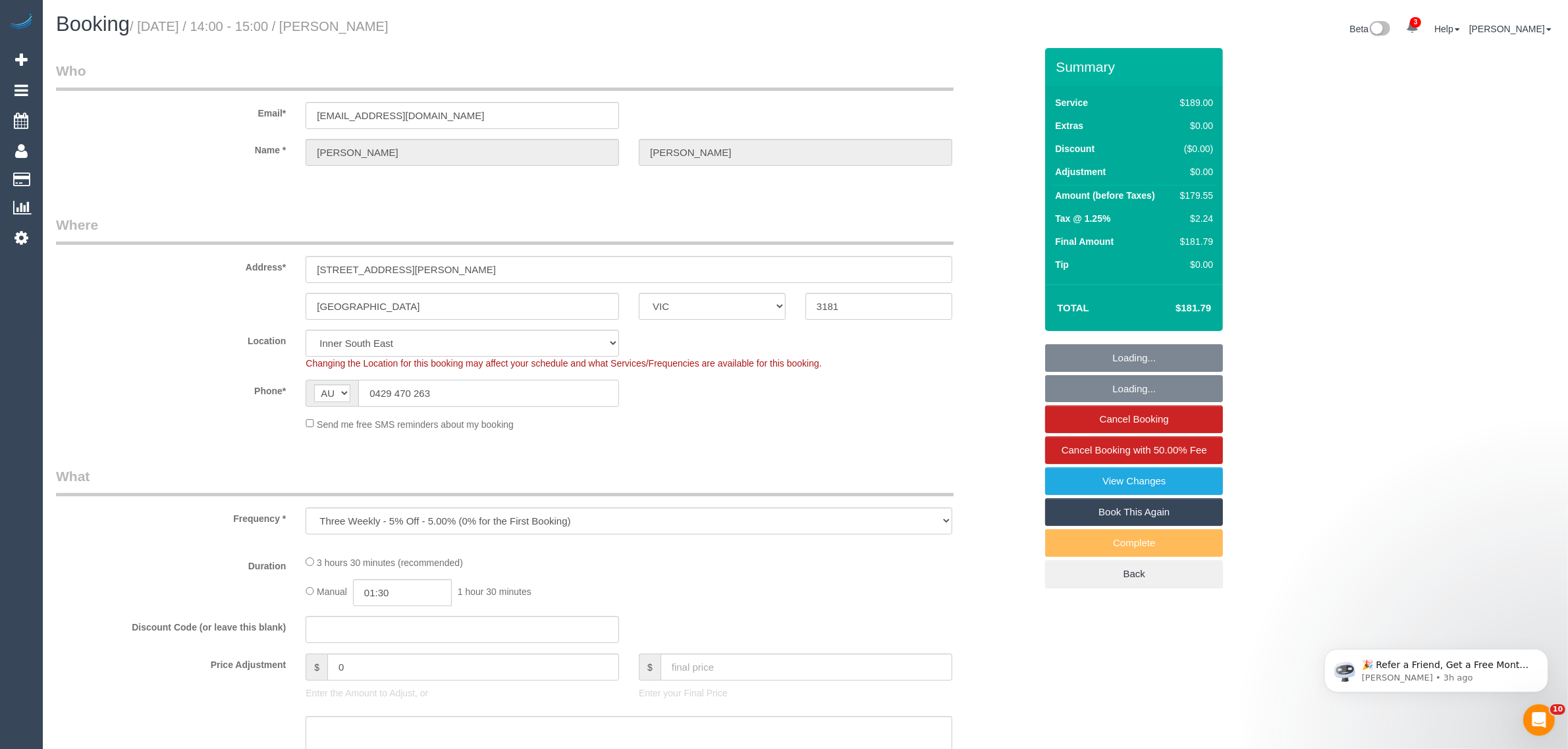
select select "number:22"
select select "number:33"
select select "number:11"
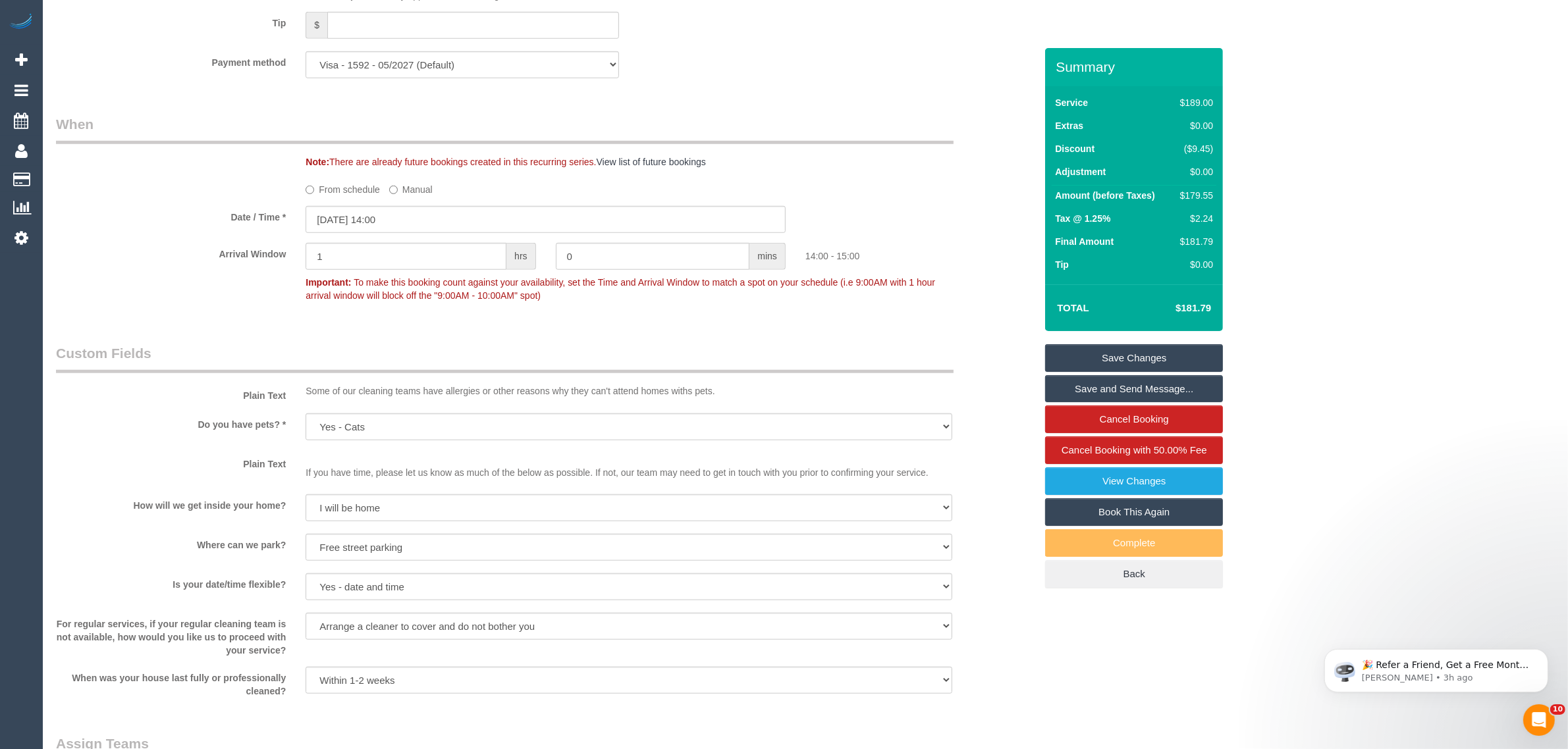
scroll to position [1645, 0]
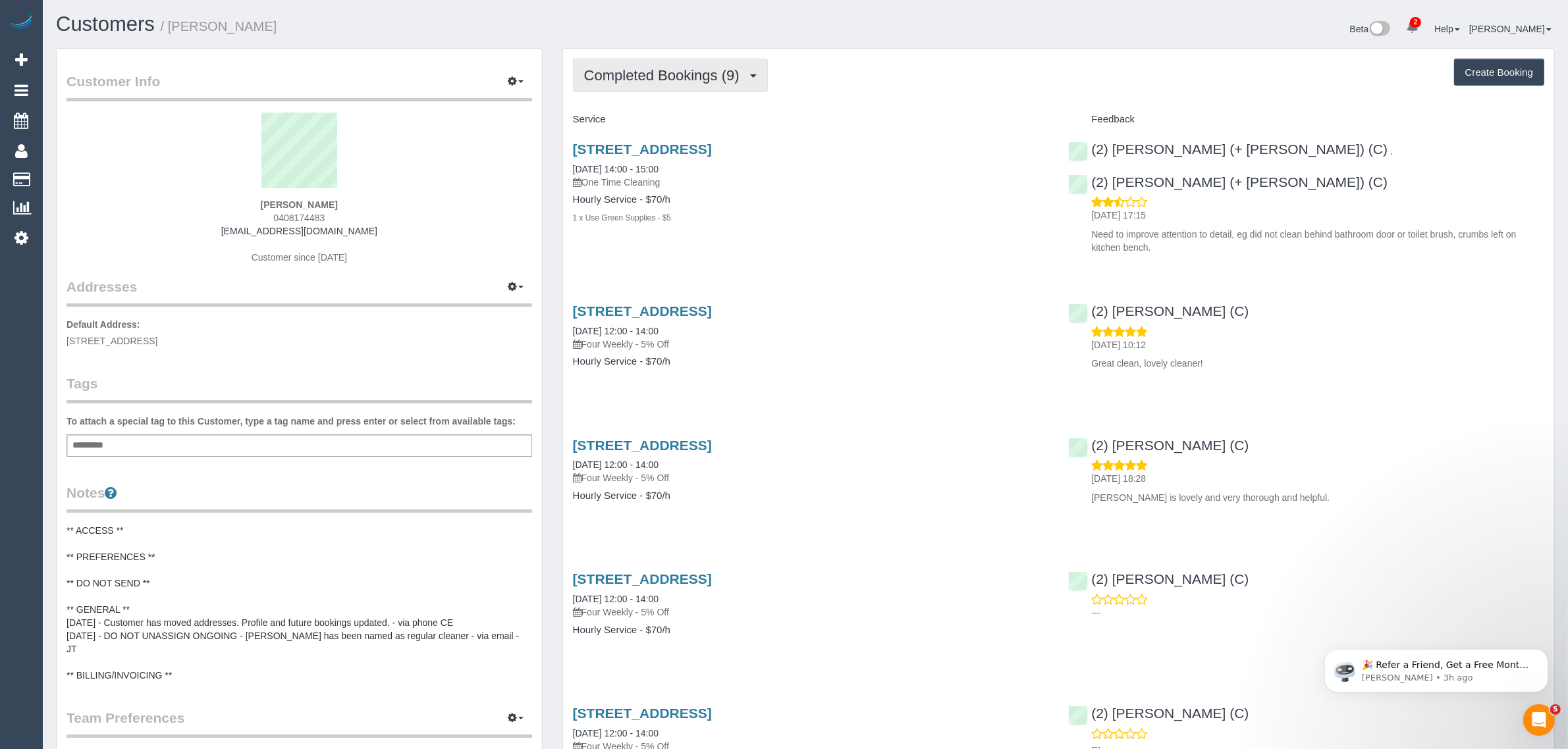
click at [618, 77] on span "Completed Bookings (9)" at bounding box center [665, 76] width 162 height 16
click at [636, 116] on link "Upcoming Bookings (12)" at bounding box center [643, 123] width 139 height 17
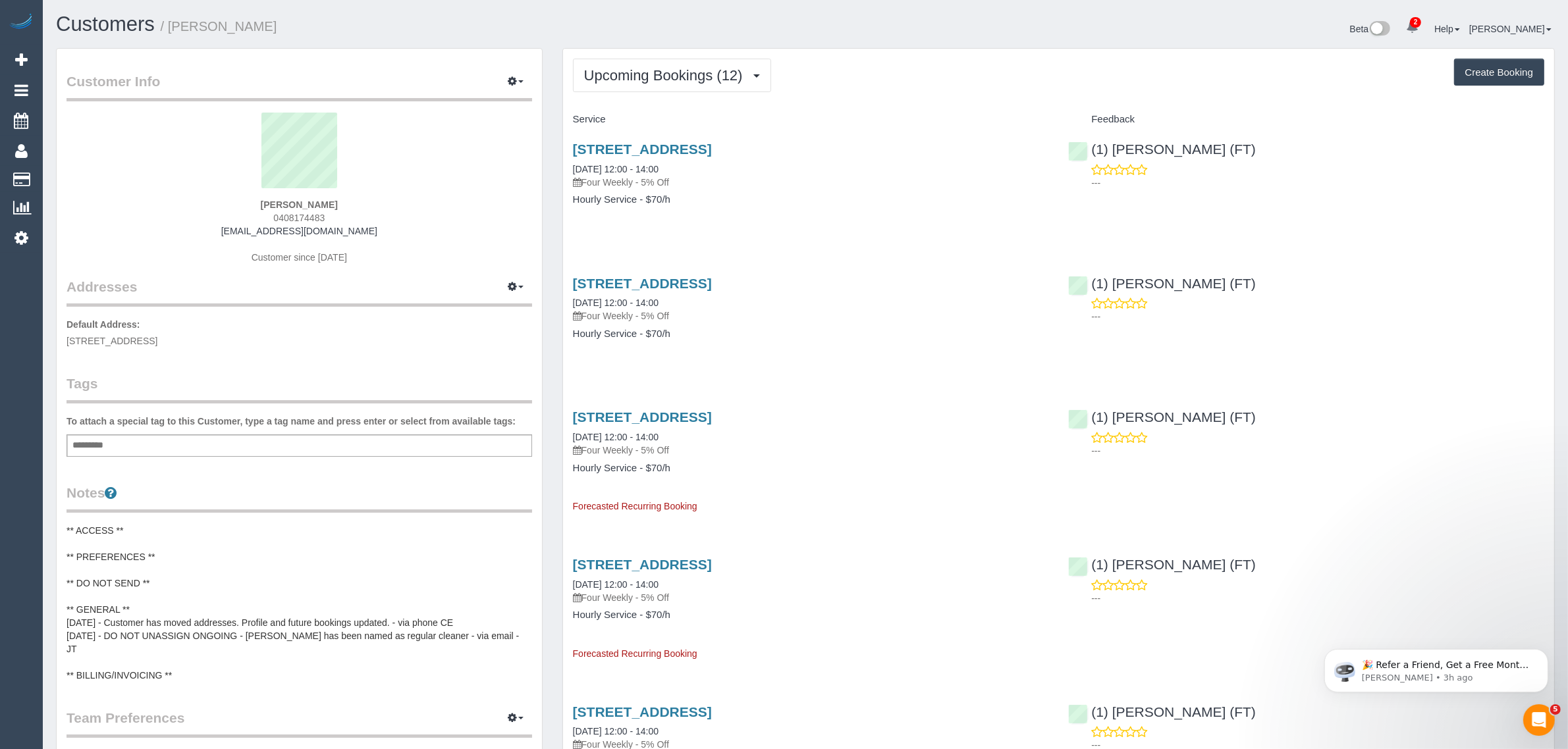
drag, startPoint x: 688, startPoint y: 163, endPoint x: 561, endPoint y: 165, distance: 127.0
click at [563, 165] on div "[STREET_ADDRESS] [DATE] 12:00 - 14:00 Four Weekly - 5% Off Hourly Service - $70…" at bounding box center [810, 181] width 496 height 102
copy link "[DATE] 12:00 - 14:00"
click at [1299, 149] on div "(1) [PERSON_NAME] (FT) ---" at bounding box center [1305, 162] width 496 height 64
drag, startPoint x: 1244, startPoint y: 145, endPoint x: 1100, endPoint y: 135, distance: 144.3
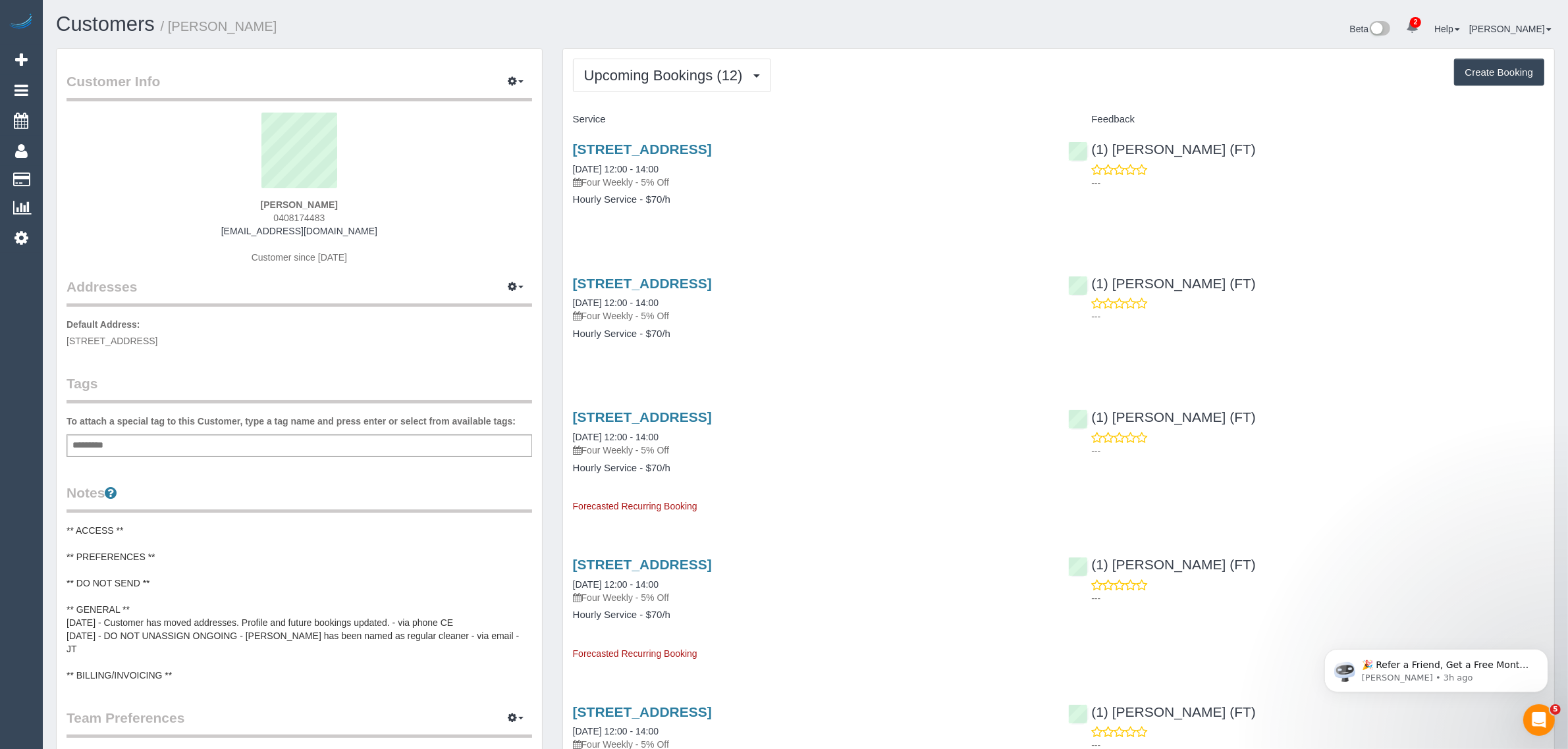
click at [1100, 135] on div "(1) [PERSON_NAME] (FT) ---" at bounding box center [1305, 162] width 496 height 64
copy link "(1) [PERSON_NAME] (FT)"
drag, startPoint x: 63, startPoint y: 181, endPoint x: 84, endPoint y: 164, distance: 27.0
click at [63, 181] on link "Customers" at bounding box center [125, 180] width 164 height 26
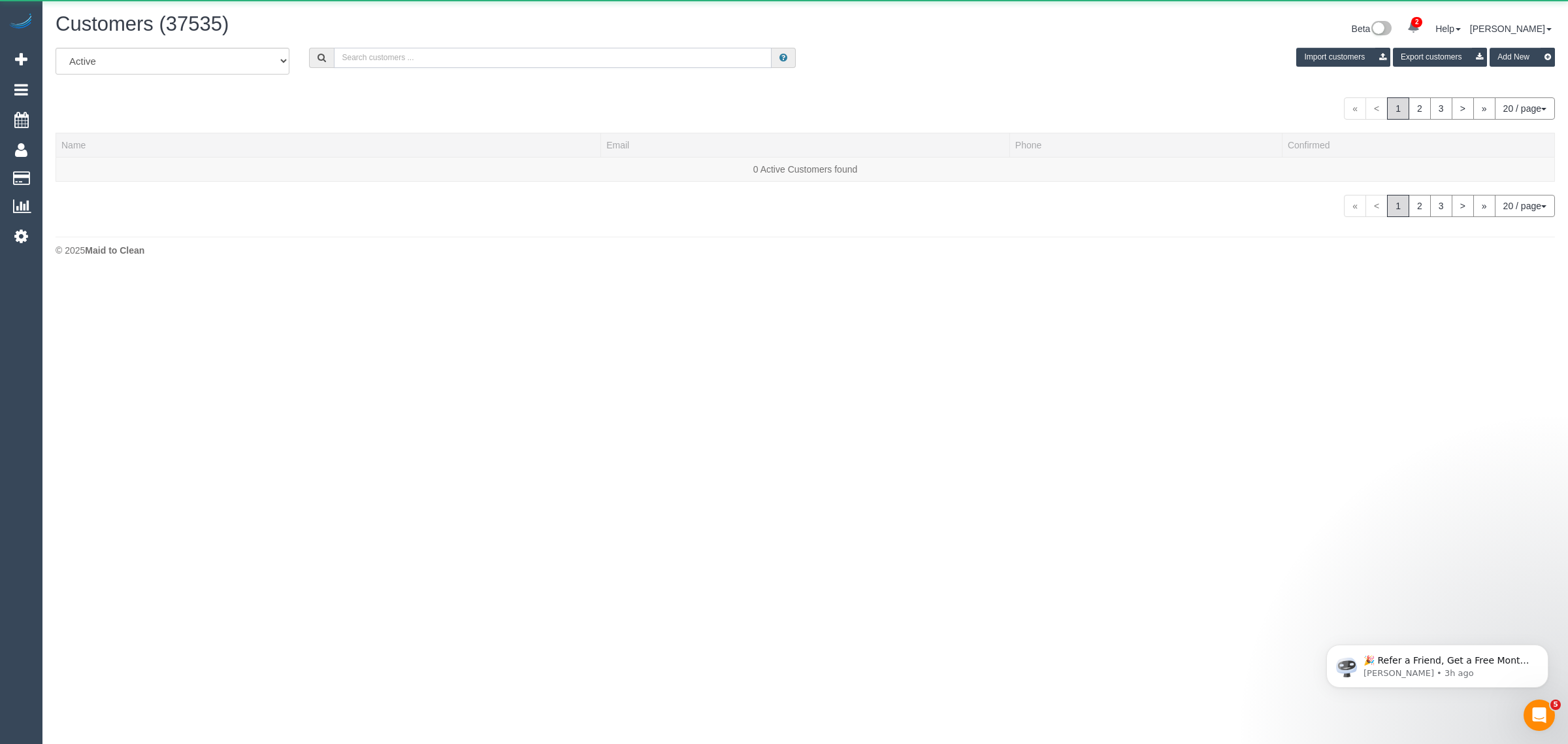
click at [382, 62] on input "text" at bounding box center [553, 57] width 438 height 20
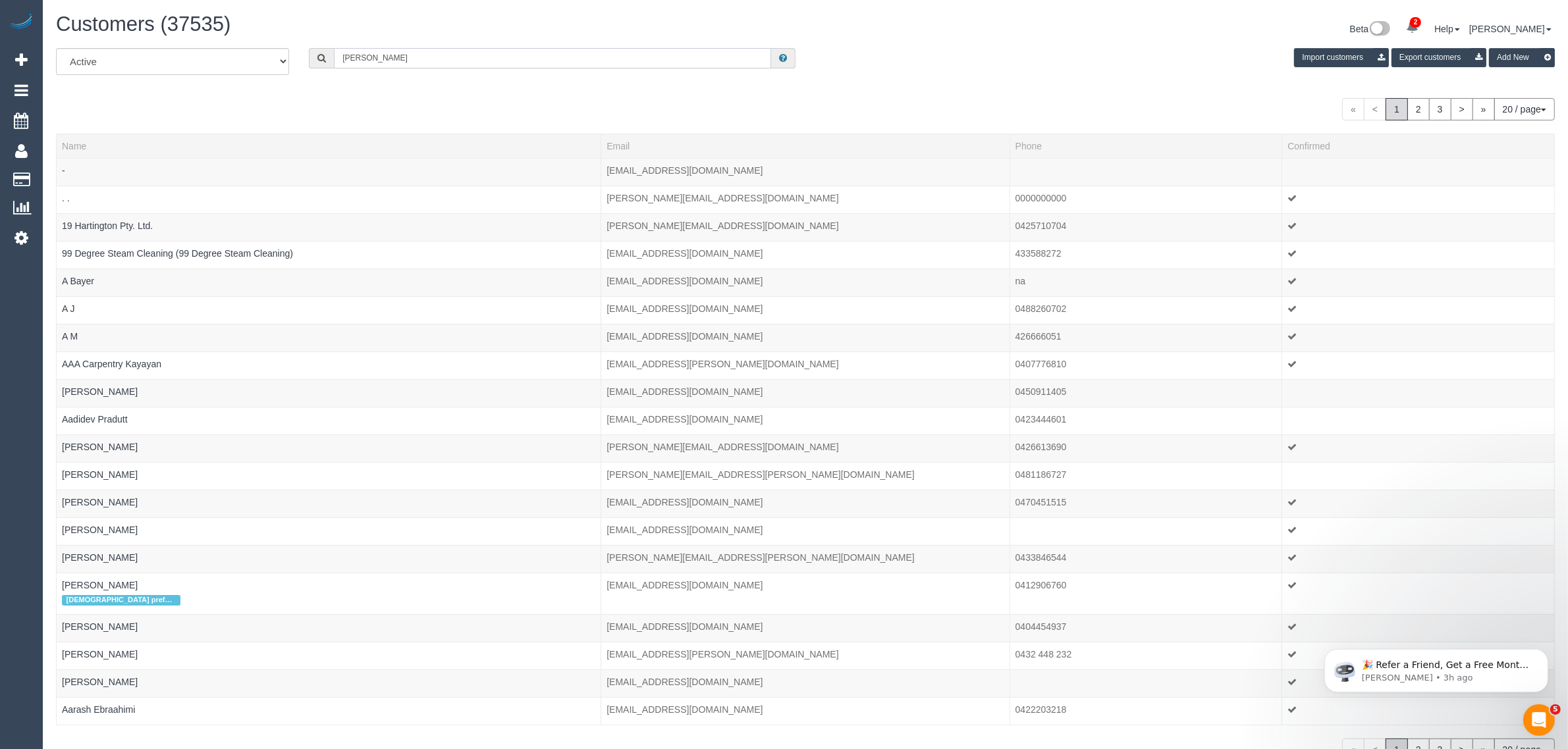
type input "[PERSON_NAME]"
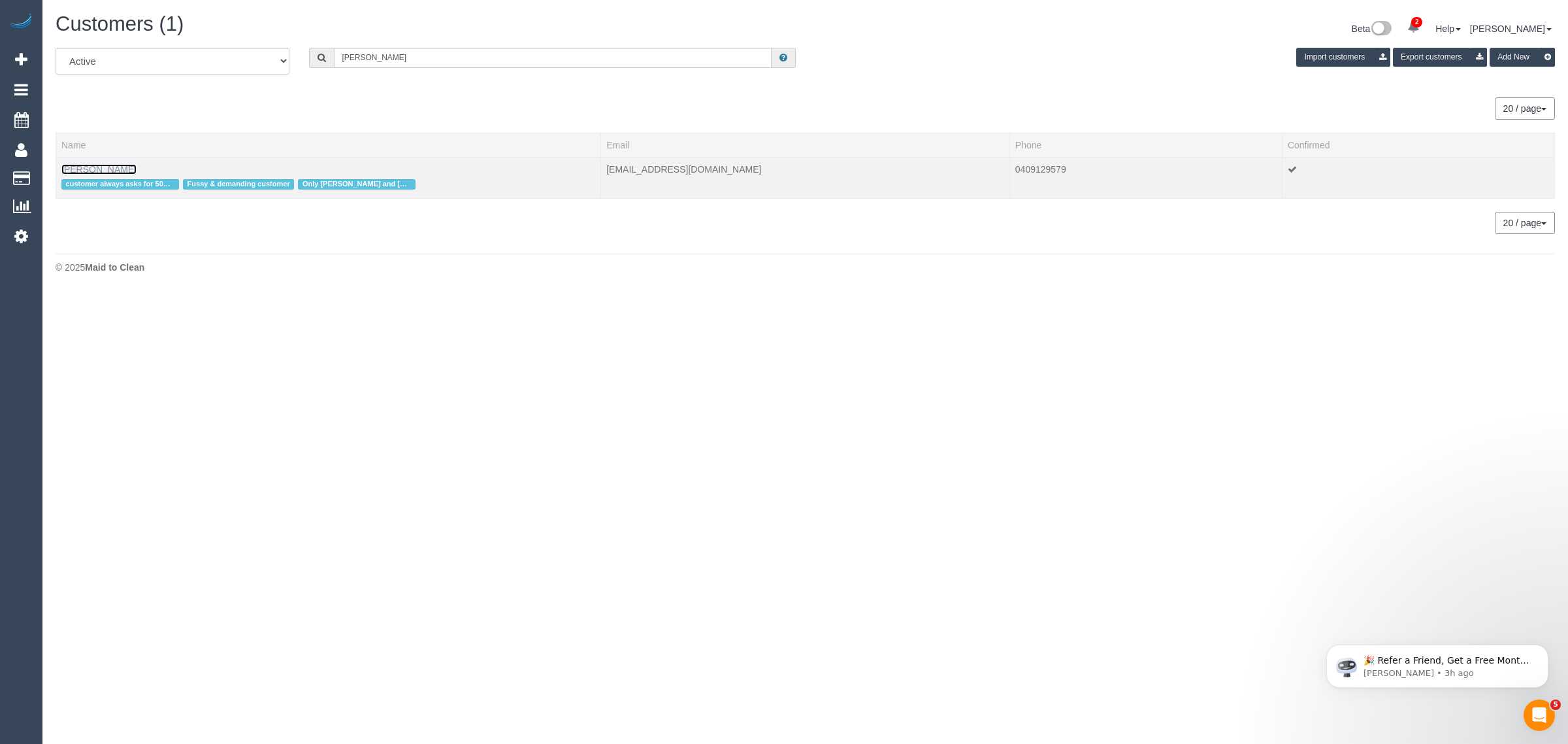
click at [91, 169] on link "[PERSON_NAME]" at bounding box center [99, 169] width 75 height 11
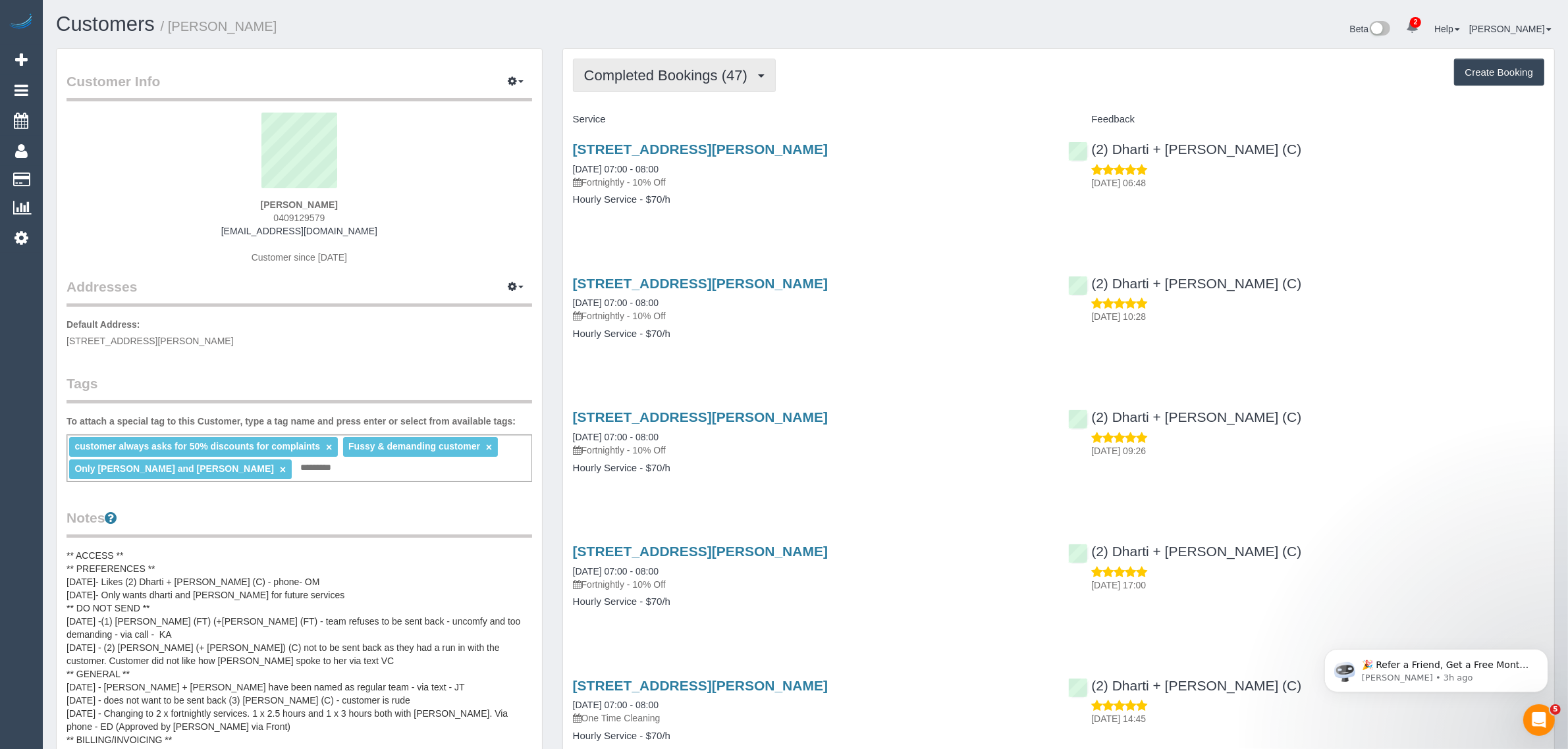
click at [661, 85] on button "Completed Bookings (47)" at bounding box center [674, 75] width 203 height 33
click at [639, 123] on link "Upcoming Bookings (11)" at bounding box center [644, 123] width 142 height 17
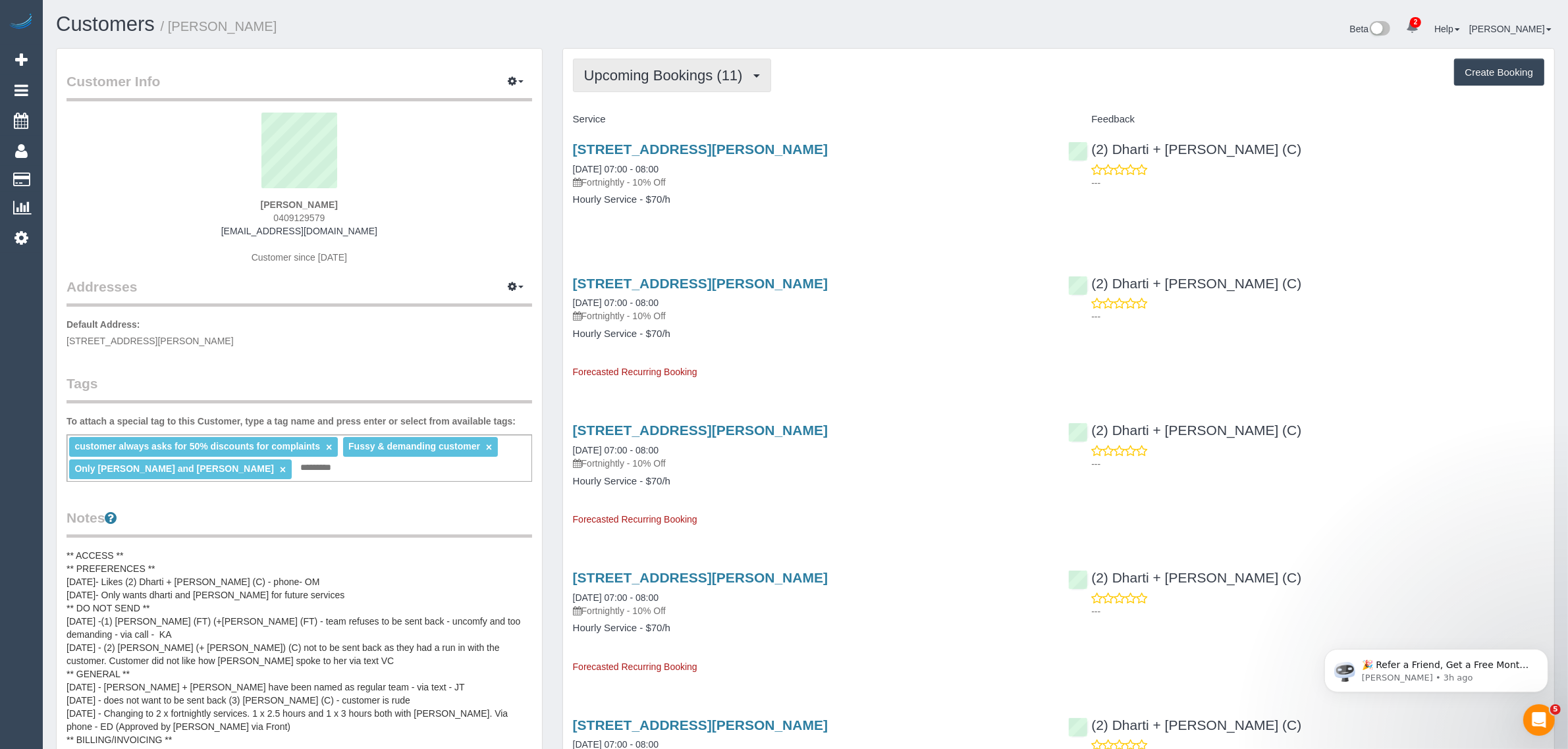
click at [653, 74] on span "Upcoming Bookings (11)" at bounding box center [666, 76] width 165 height 16
click at [644, 102] on link "Completed Bookings (47)" at bounding box center [644, 106] width 142 height 17
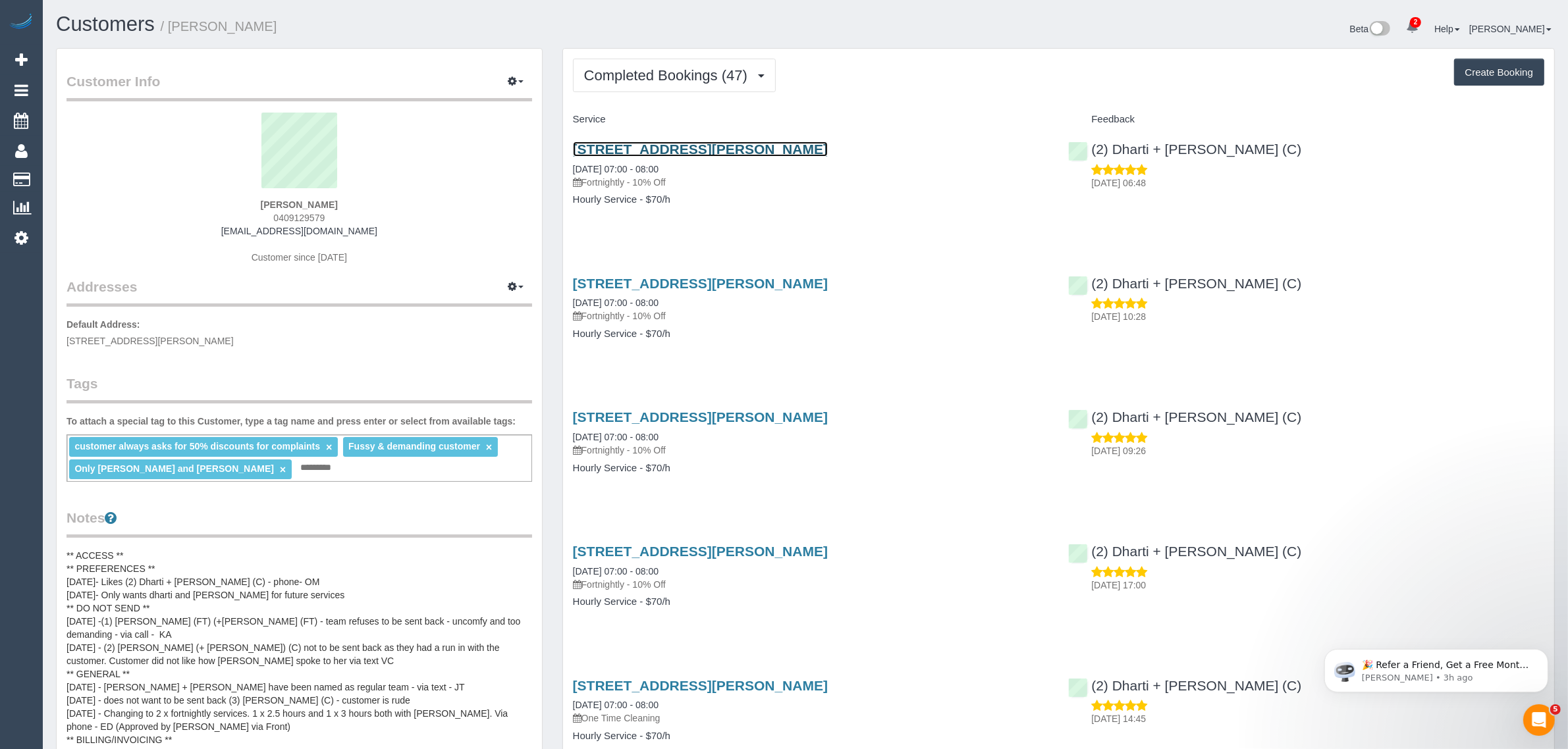
click at [666, 146] on link "[STREET_ADDRESS][PERSON_NAME]" at bounding box center [700, 149] width 255 height 15
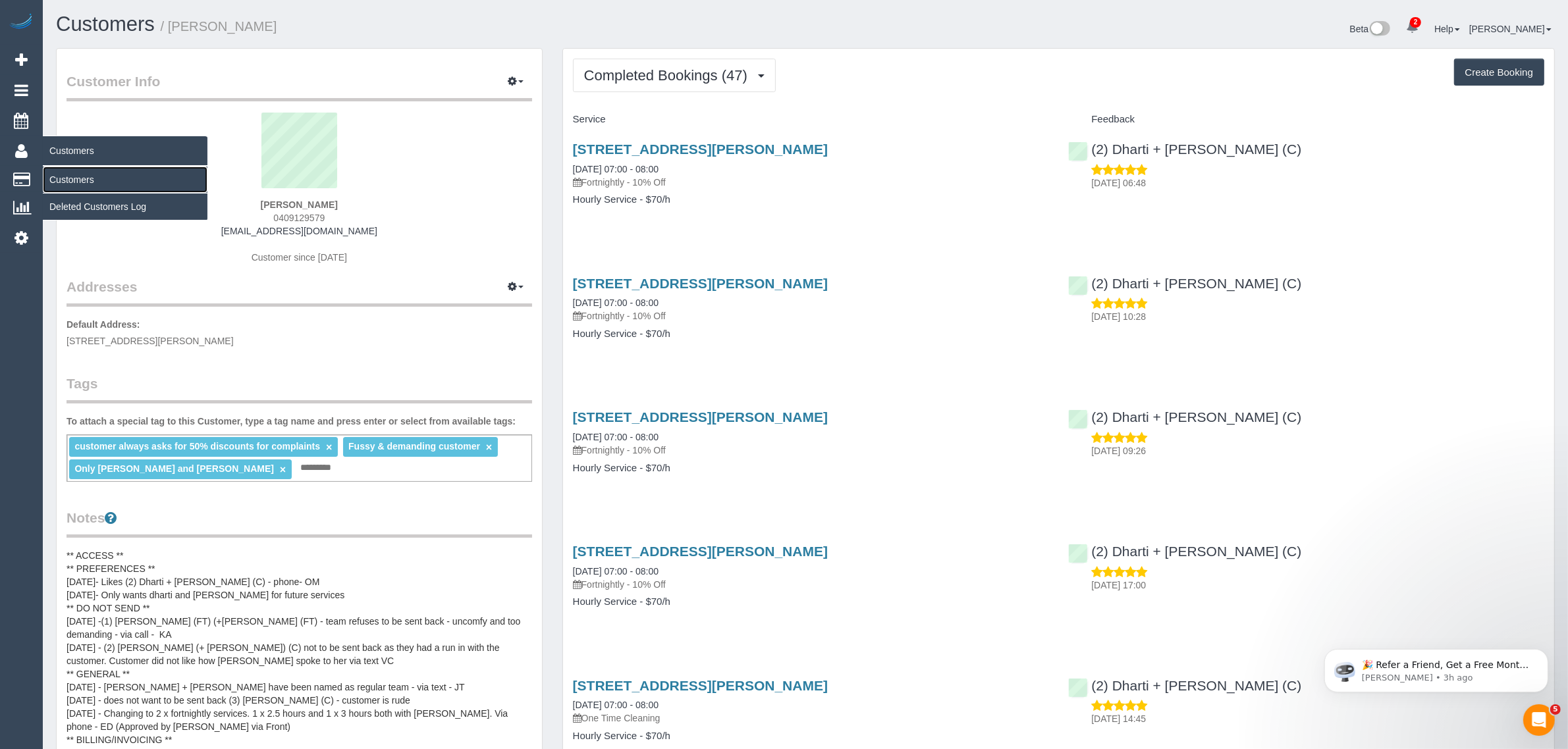
click at [61, 176] on link "Customers" at bounding box center [125, 180] width 164 height 26
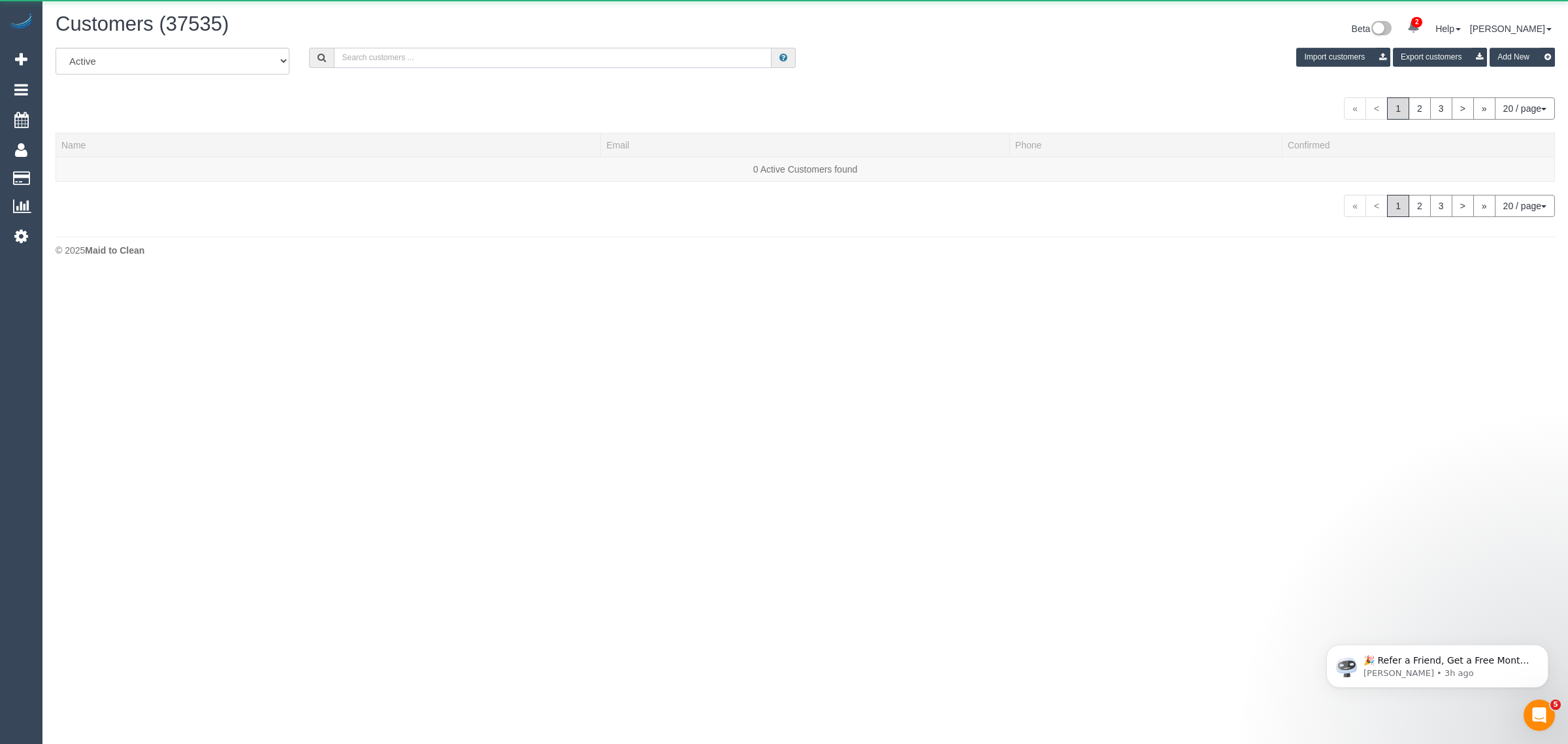
click at [503, 50] on input "text" at bounding box center [553, 57] width 438 height 20
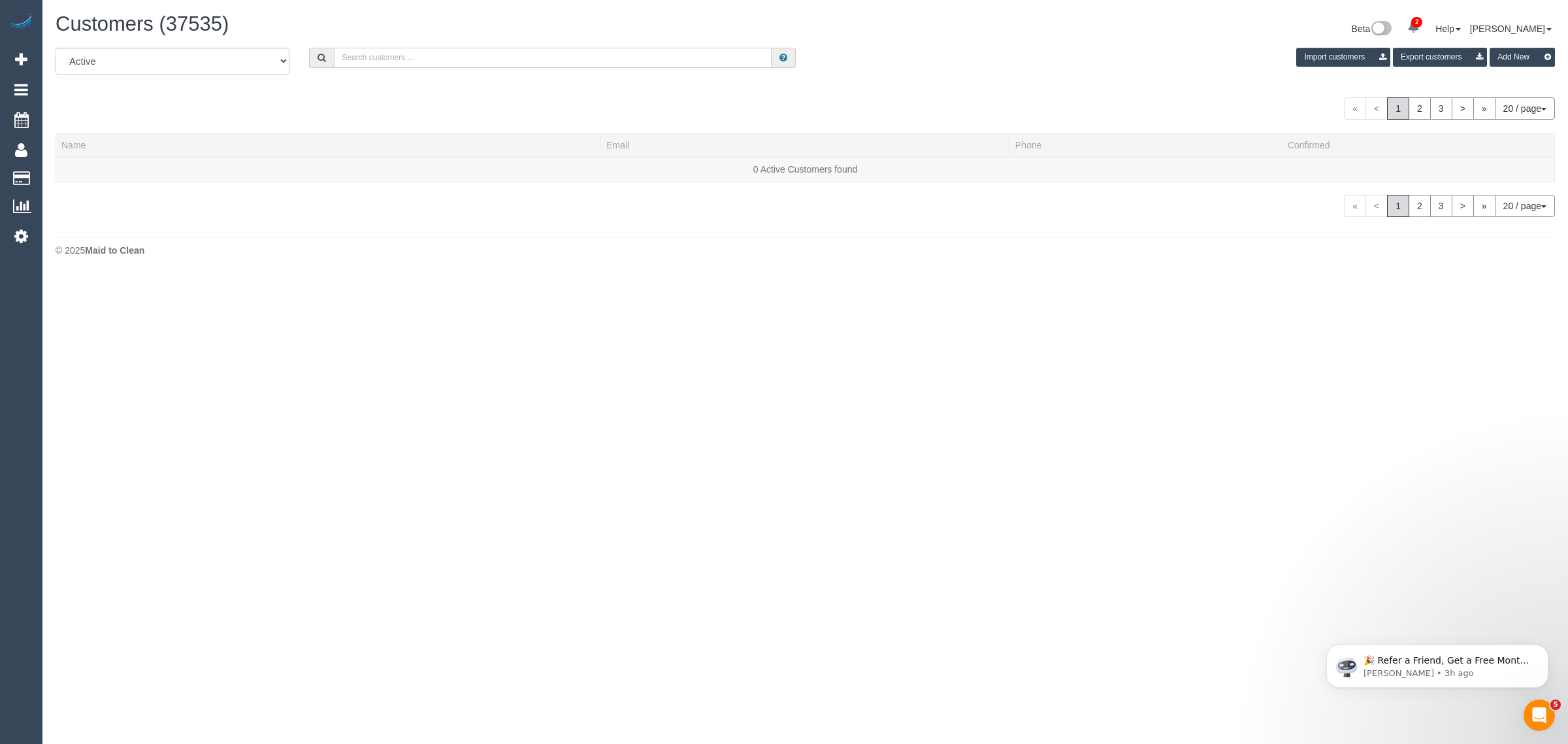
paste input "Gen N"
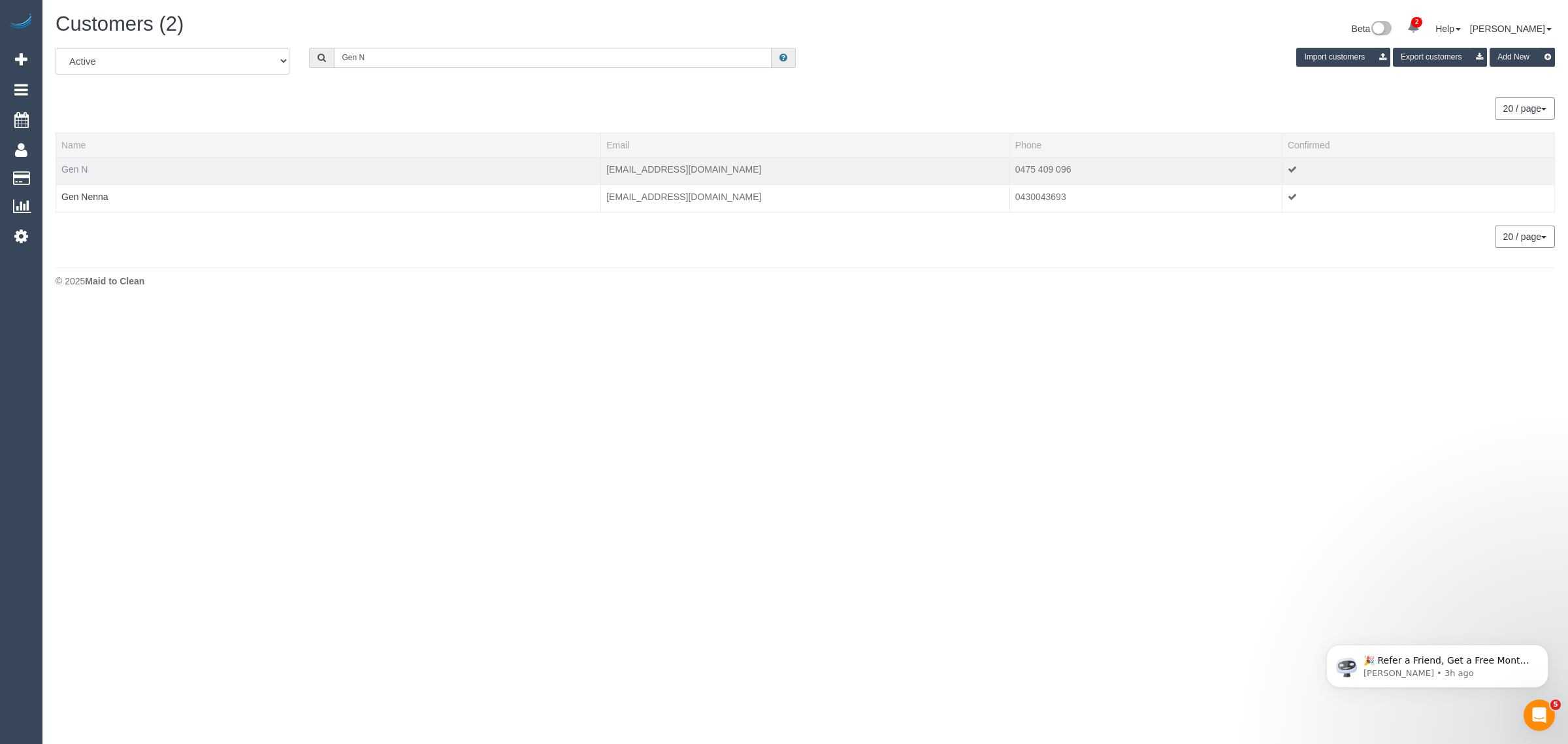
type input "Gen N"
click at [78, 172] on link "Gen N" at bounding box center [74, 169] width 26 height 11
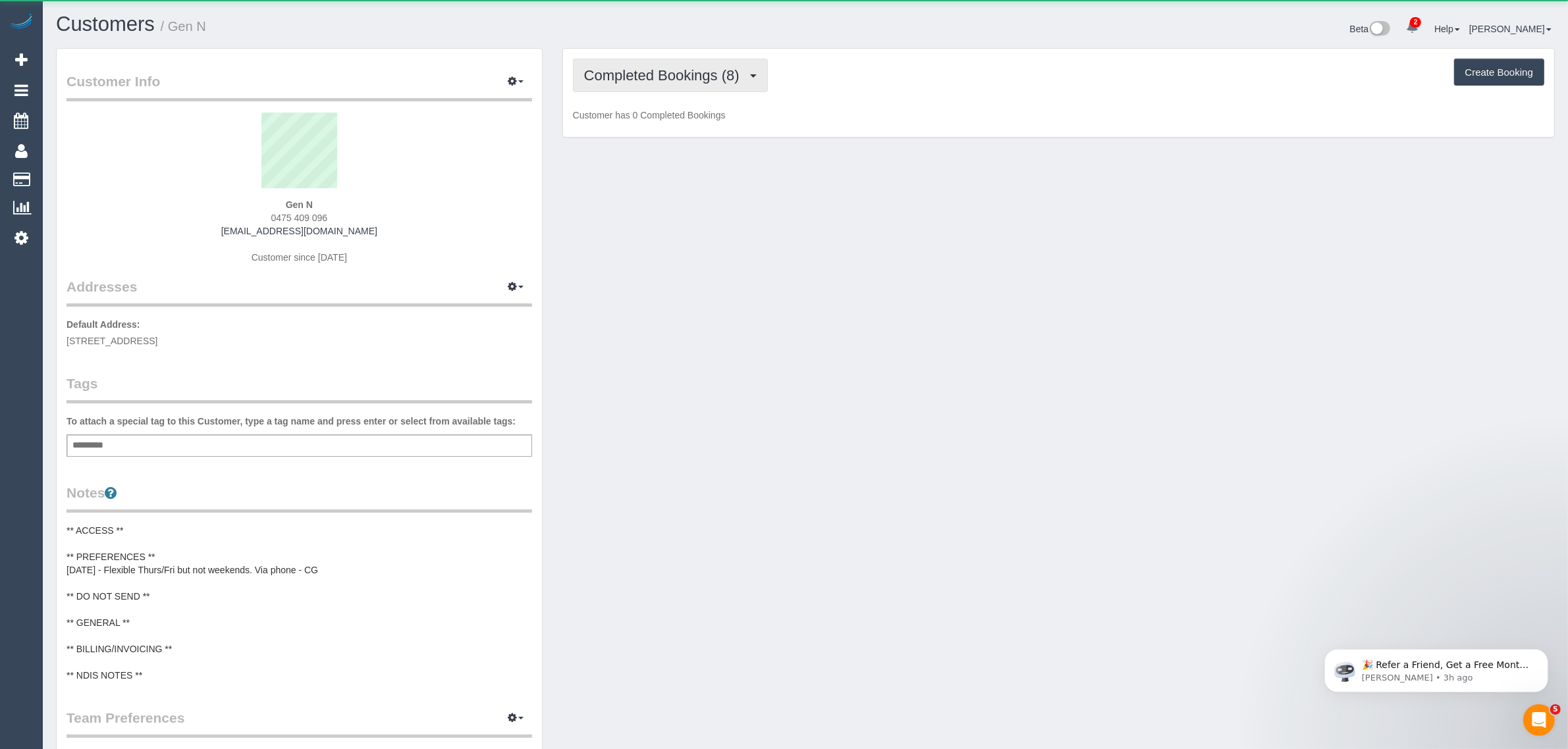
click at [682, 77] on span "Completed Bookings (8)" at bounding box center [665, 76] width 162 height 16
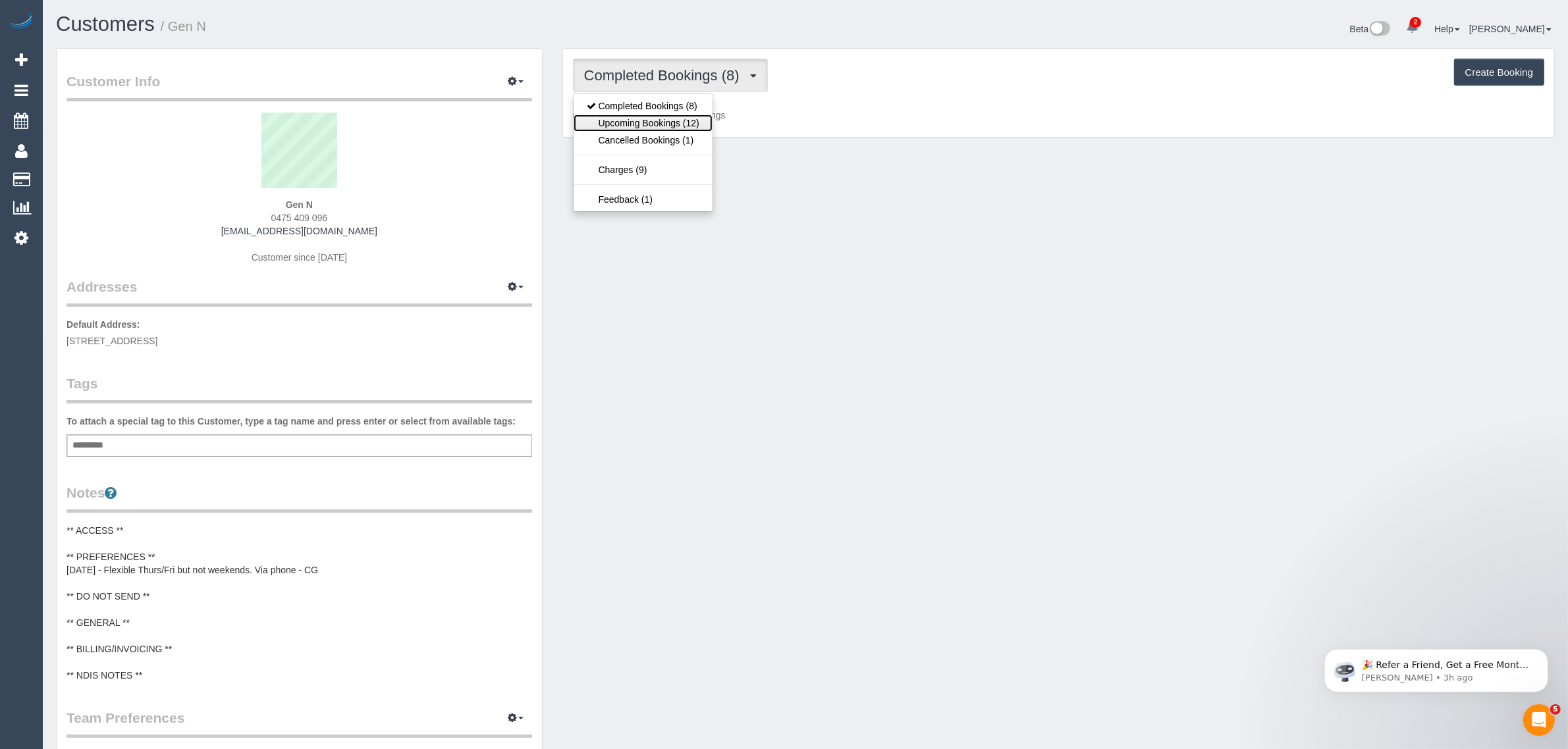
click at [662, 120] on link "Upcoming Bookings (12)" at bounding box center [643, 123] width 139 height 17
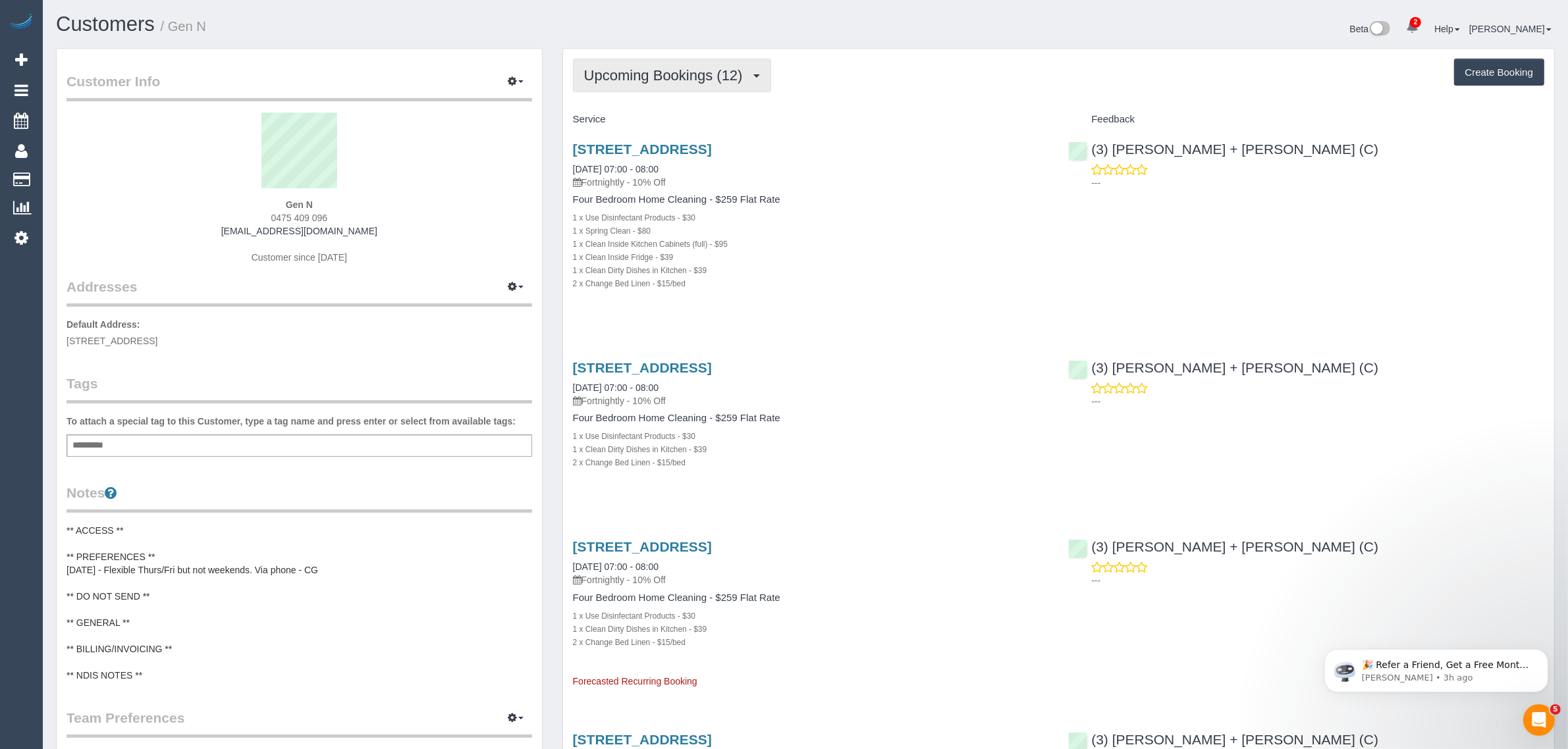
click at [696, 71] on span "Upcoming Bookings (12)" at bounding box center [666, 76] width 165 height 16
click at [639, 99] on link "Completed Bookings (8)" at bounding box center [643, 106] width 139 height 17
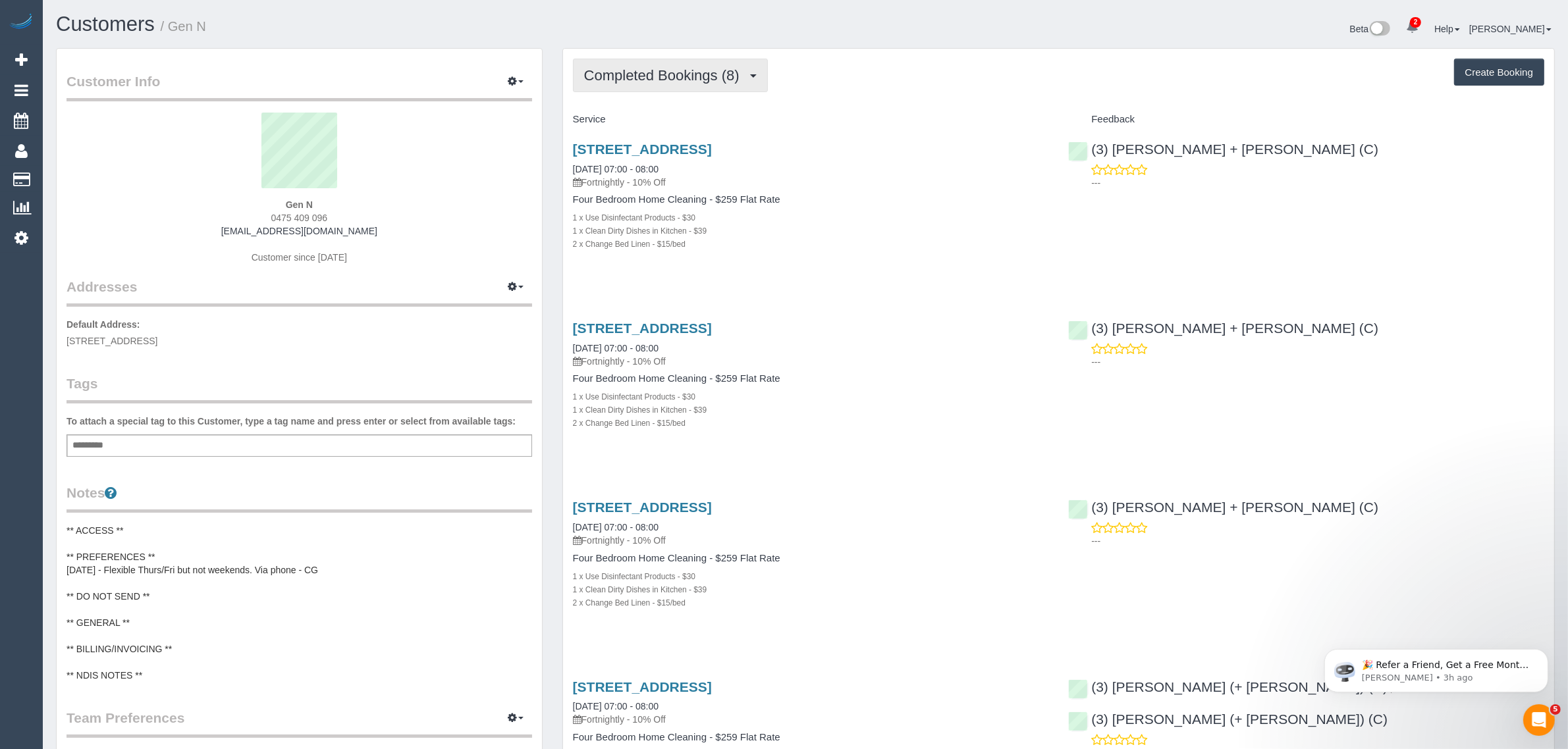
click at [666, 63] on button "Completed Bookings (8)" at bounding box center [670, 75] width 195 height 33
click at [649, 115] on link "Upcoming Bookings (12)" at bounding box center [643, 123] width 139 height 17
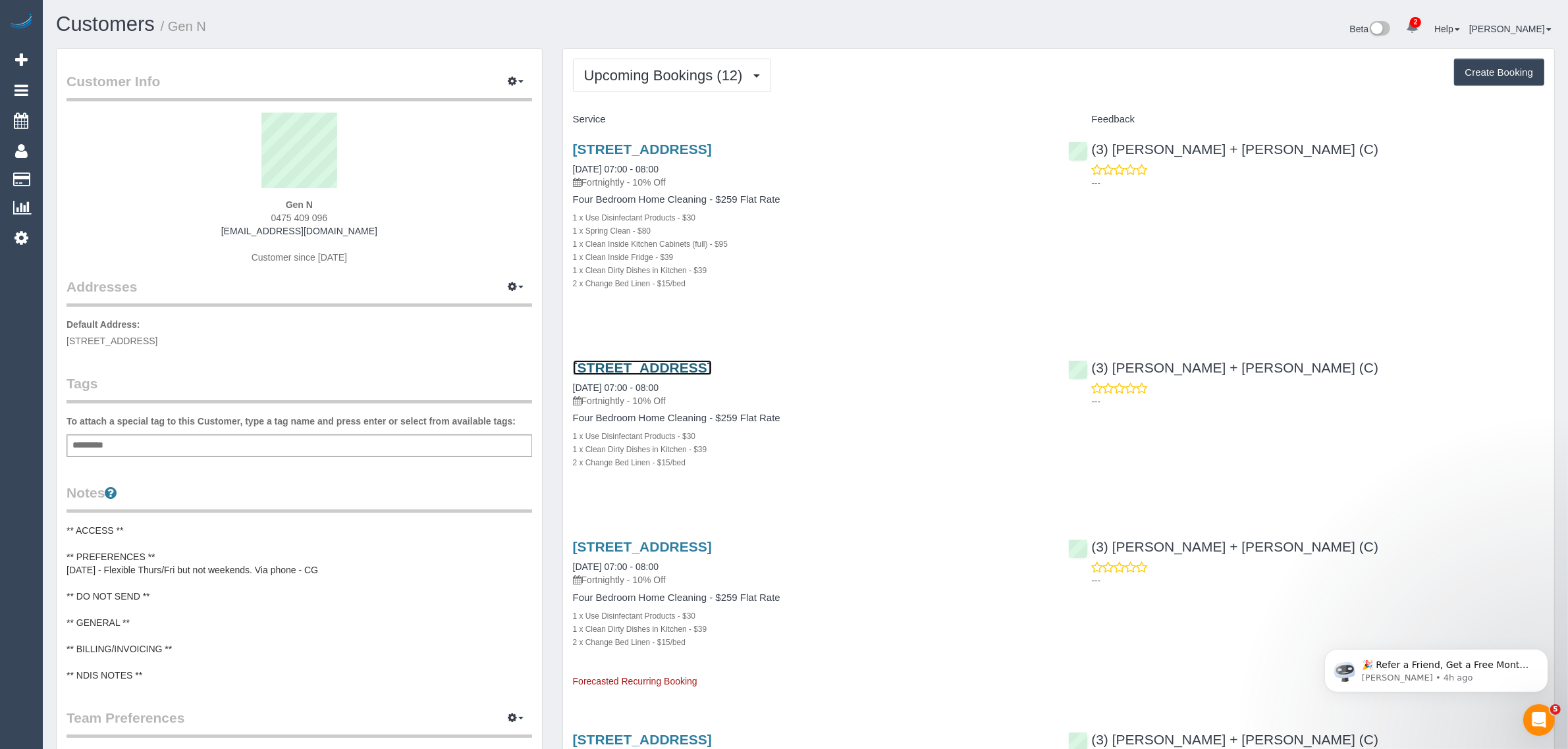
click at [644, 367] on link "23 Royal Parade, Parkville, VIC 3052" at bounding box center [642, 368] width 139 height 15
click at [621, 149] on link "23 Royal Parade, Parkville, VIC 3052" at bounding box center [642, 149] width 139 height 15
click at [623, 85] on button "Upcoming Bookings (12)" at bounding box center [672, 75] width 199 height 33
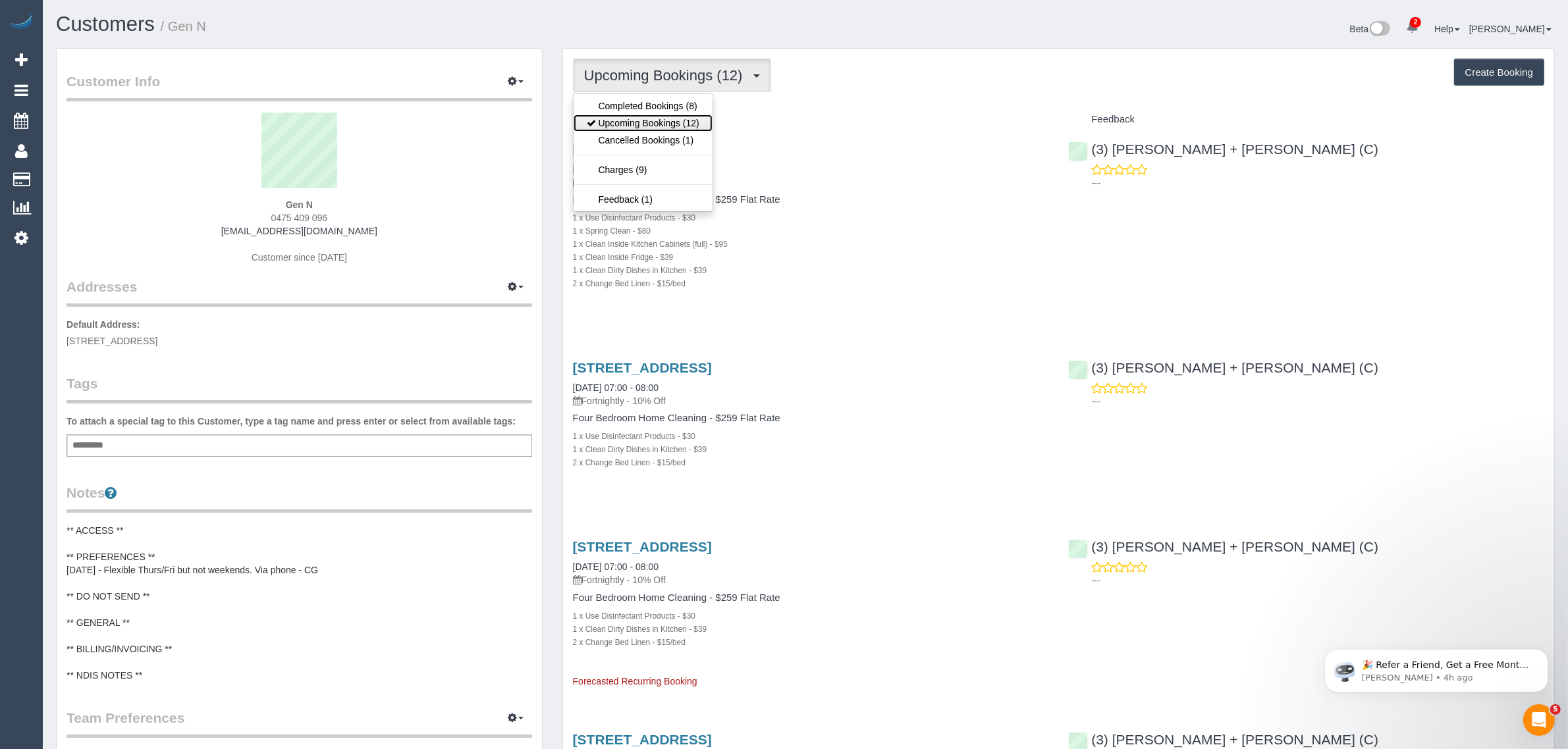
click at [623, 120] on link "Upcoming Bookings (12)" at bounding box center [643, 123] width 139 height 17
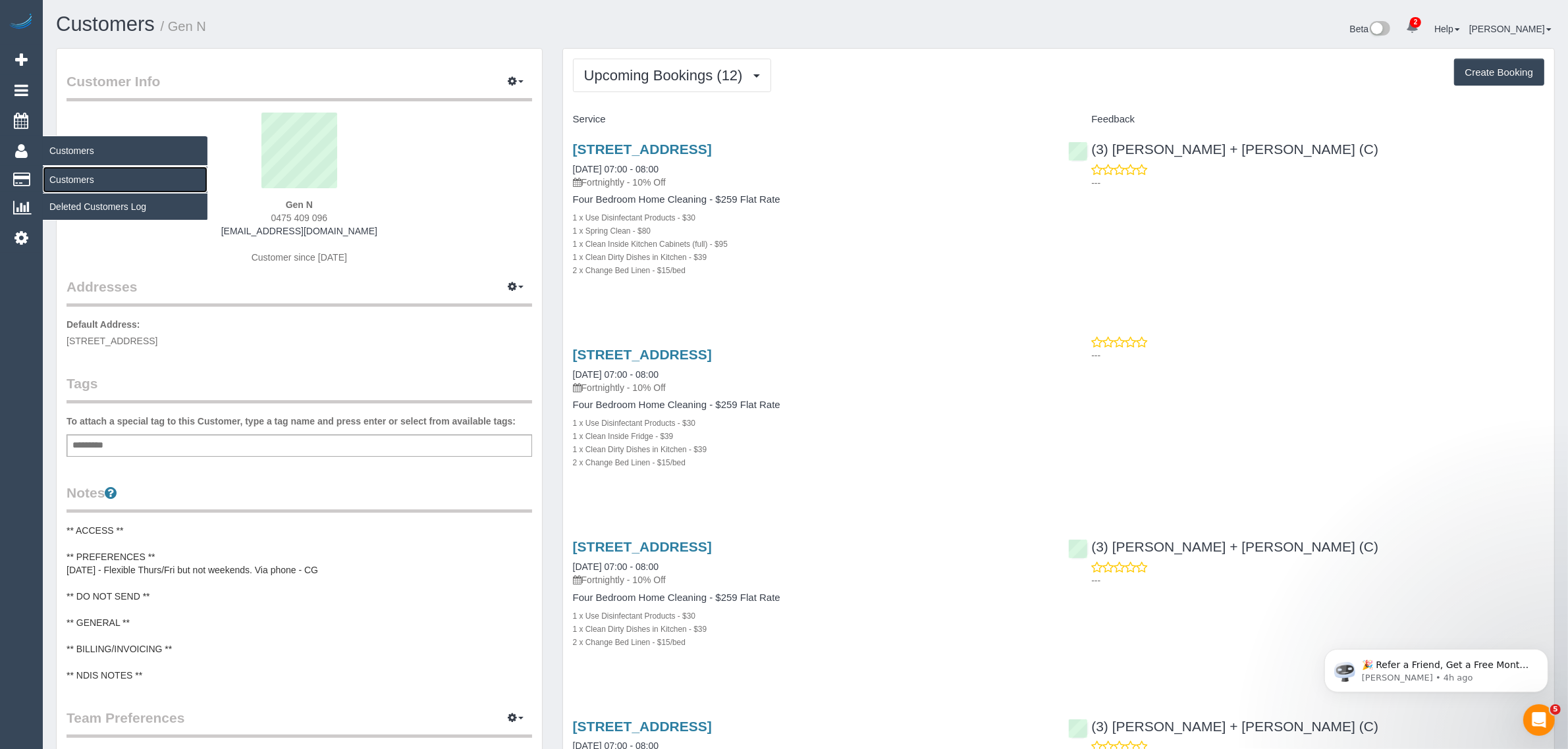
drag, startPoint x: 74, startPoint y: 174, endPoint x: 88, endPoint y: 174, distance: 14.0
click at [74, 174] on link "Customers" at bounding box center [125, 180] width 164 height 26
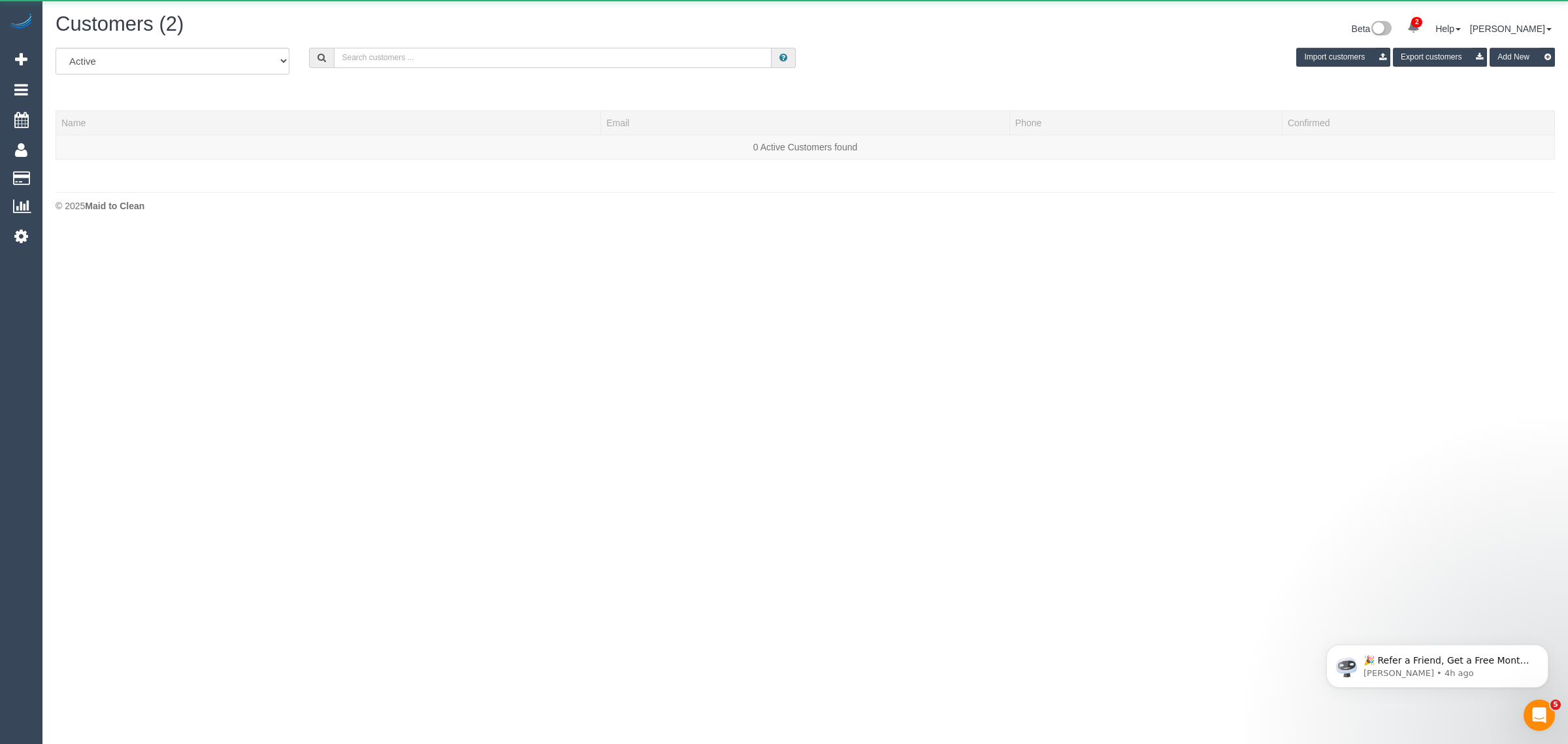
click at [447, 63] on input "text" at bounding box center [553, 57] width 438 height 20
paste input "[PERSON_NAME]"
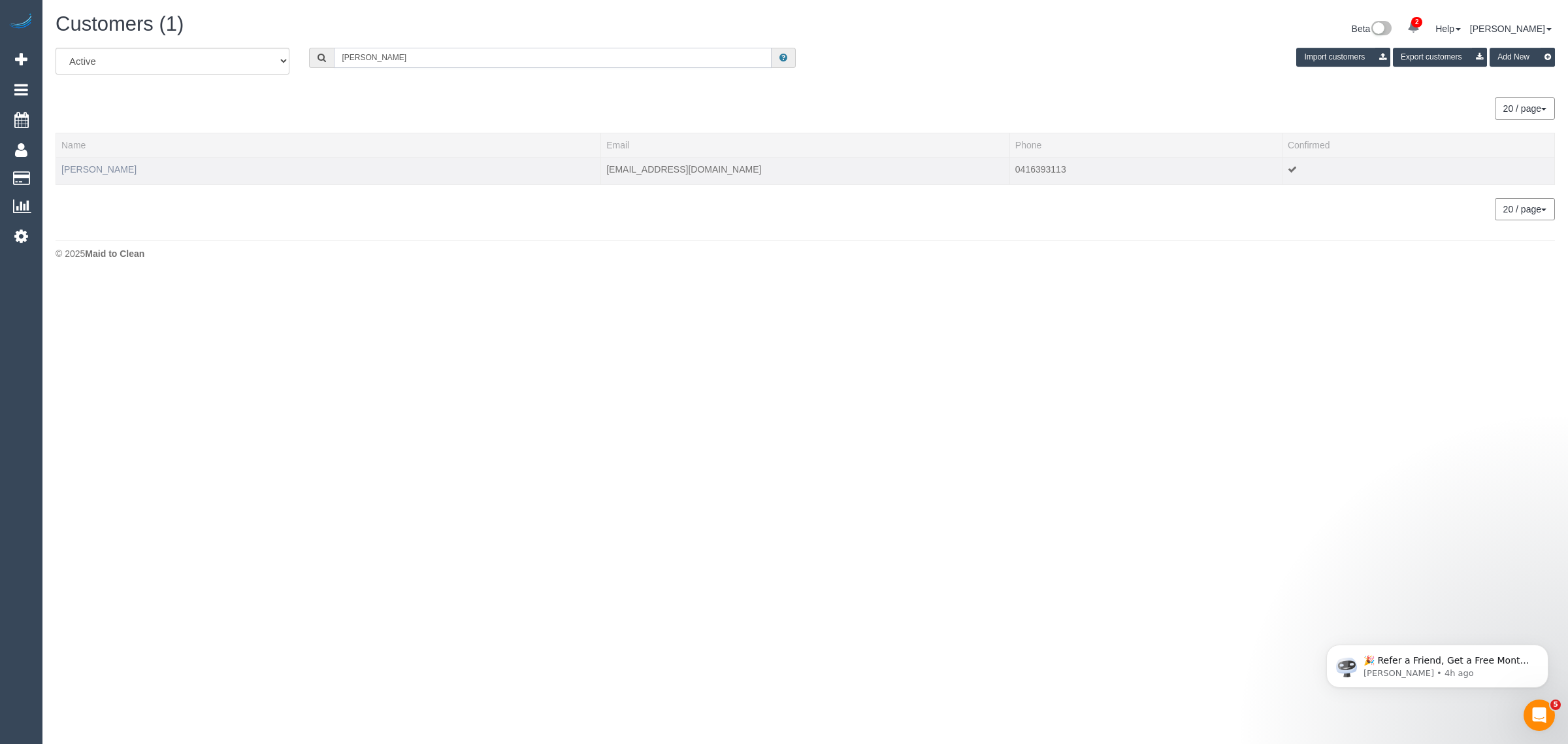
type input "[PERSON_NAME]"
click at [103, 167] on link "[PERSON_NAME]" at bounding box center [99, 169] width 75 height 11
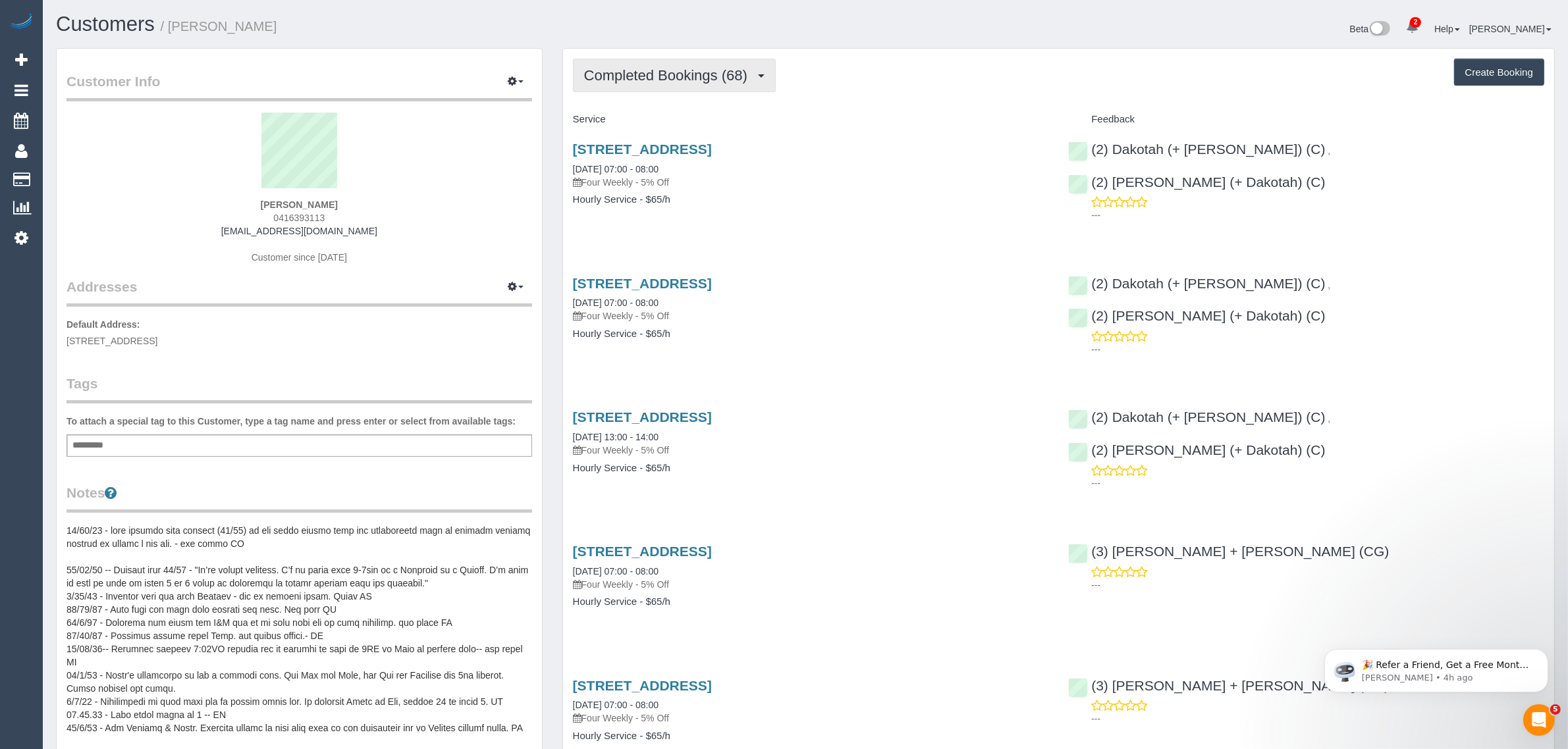
click at [690, 71] on span "Completed Bookings (68)" at bounding box center [669, 76] width 170 height 16
click at [875, 211] on div "19 Oak Street, Hawthorn, VIC 3122 12/06/2024 07:00 - 08:00 Four Weekly - 5% Off…" at bounding box center [810, 181] width 496 height 102
click at [680, 67] on span "Completed Bookings (68)" at bounding box center [669, 76] width 170 height 16
click at [671, 119] on link "Upcoming Bookings (2)" at bounding box center [644, 123] width 142 height 17
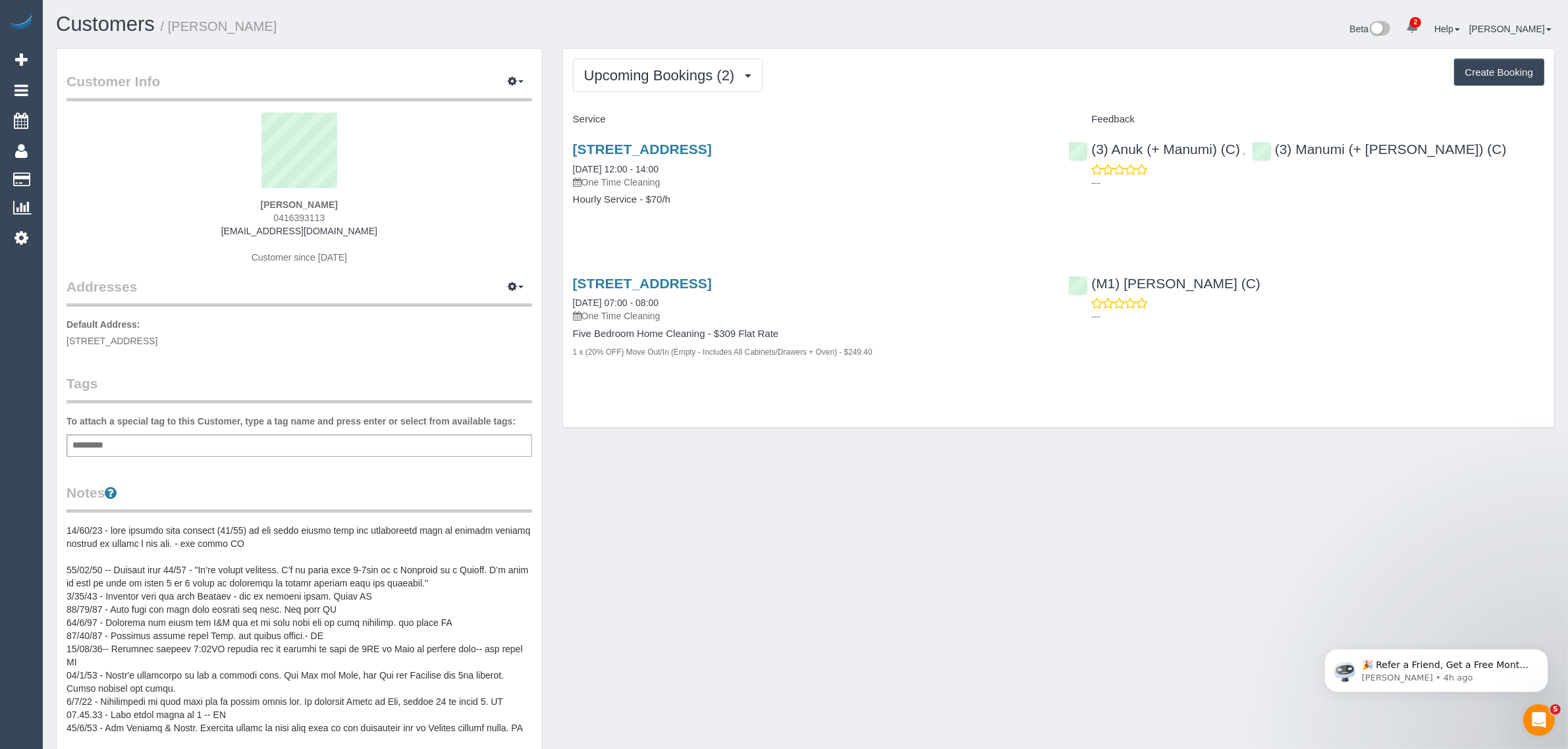
drag, startPoint x: 695, startPoint y: 164, endPoint x: 564, endPoint y: 169, distance: 131.1
click at [564, 169] on div "19 Oak Street, Hawthorn, VIC 3122 12/09/2025 12:00 - 14:00 One Time Cleaning Ho…" at bounding box center [810, 181] width 496 height 102
copy link "[DATE] 12:00 - 14:00"
click at [282, 212] on span "0416393113" at bounding box center [299, 217] width 51 height 11
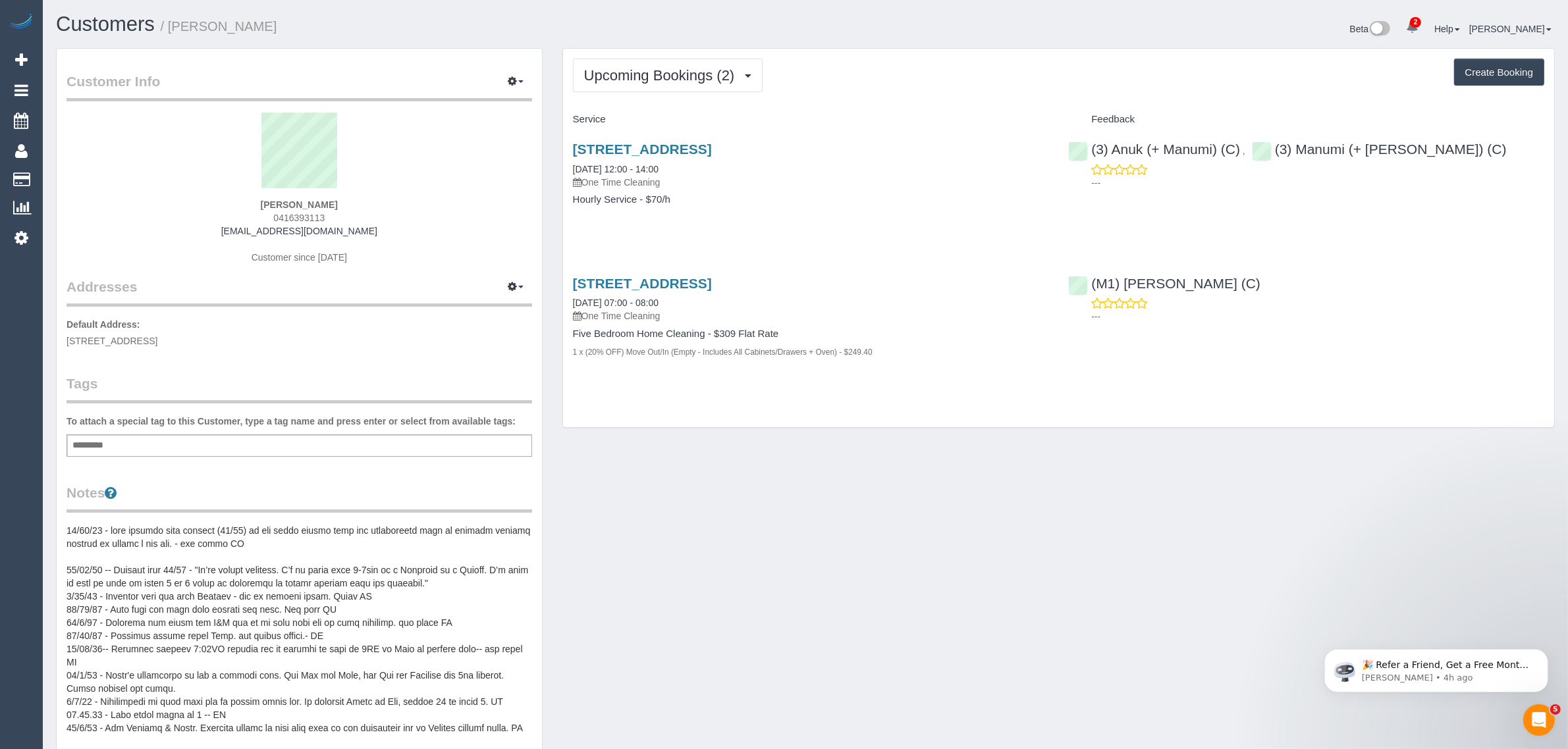
copy span "0416393113"
click at [69, 172] on link "Customers" at bounding box center [125, 180] width 164 height 26
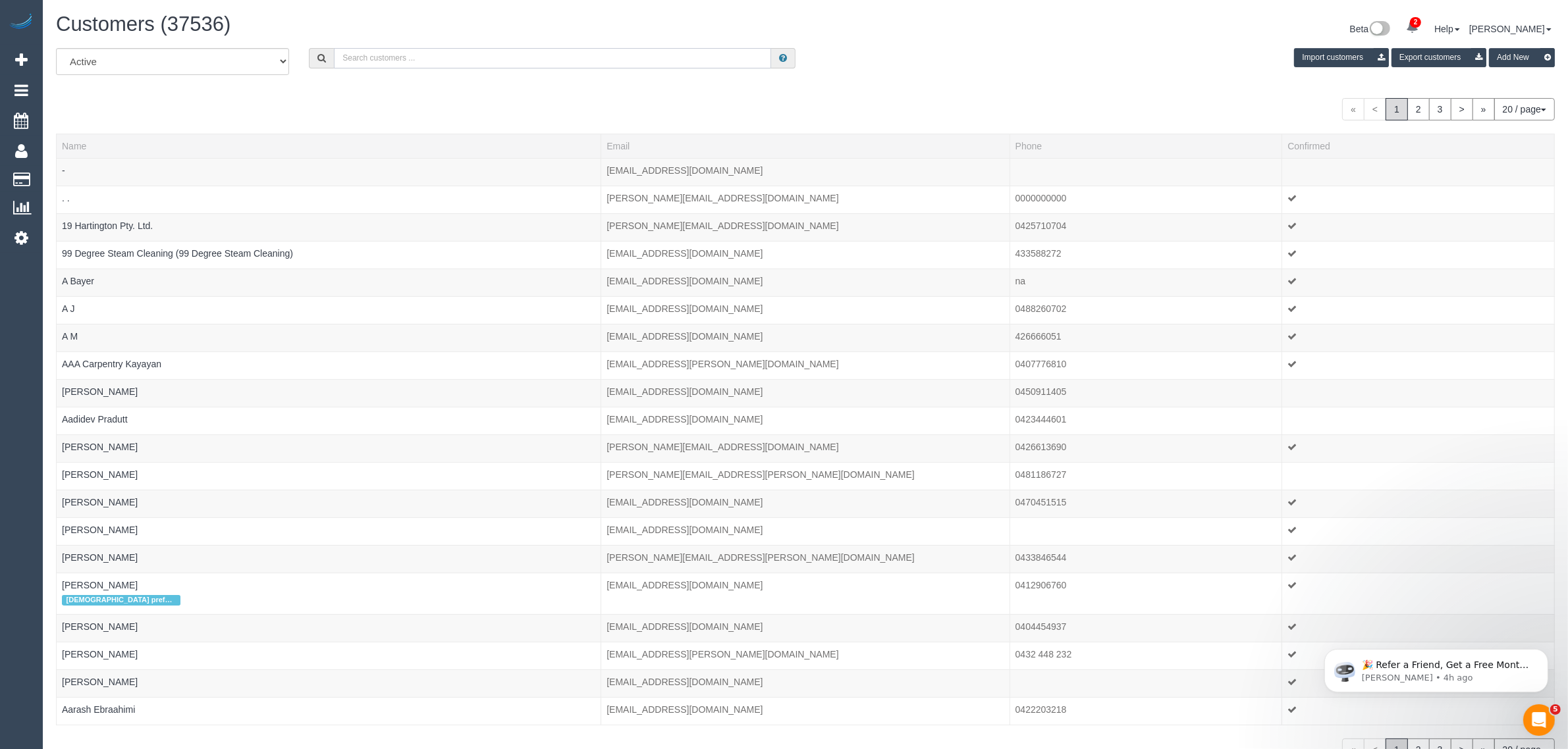
click at [492, 60] on input "text" at bounding box center [552, 58] width 437 height 20
paste input "Cassandra Clarke"
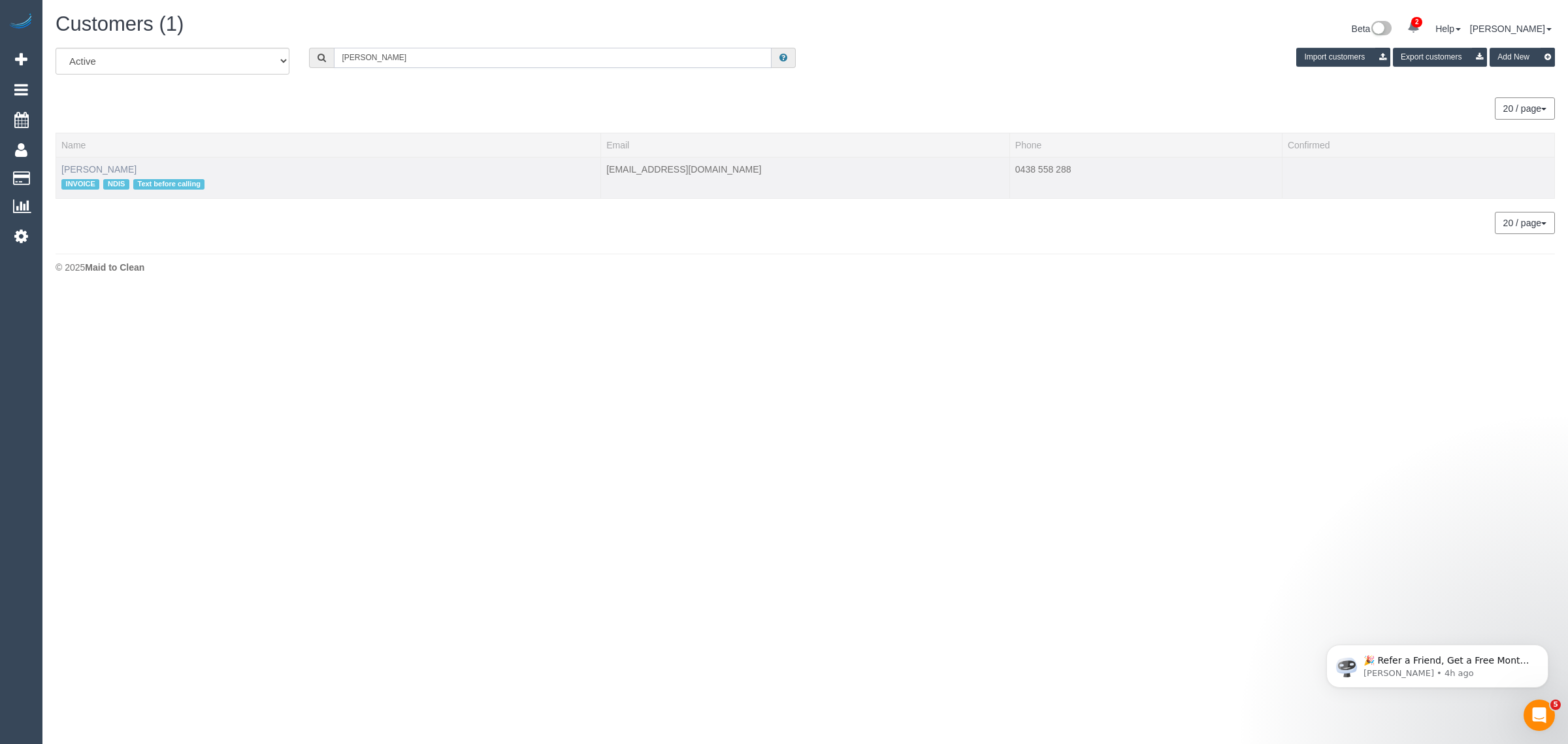
type input "Cassandra Clarke"
click at [105, 168] on link "Cassandra Clarke" at bounding box center [99, 169] width 75 height 11
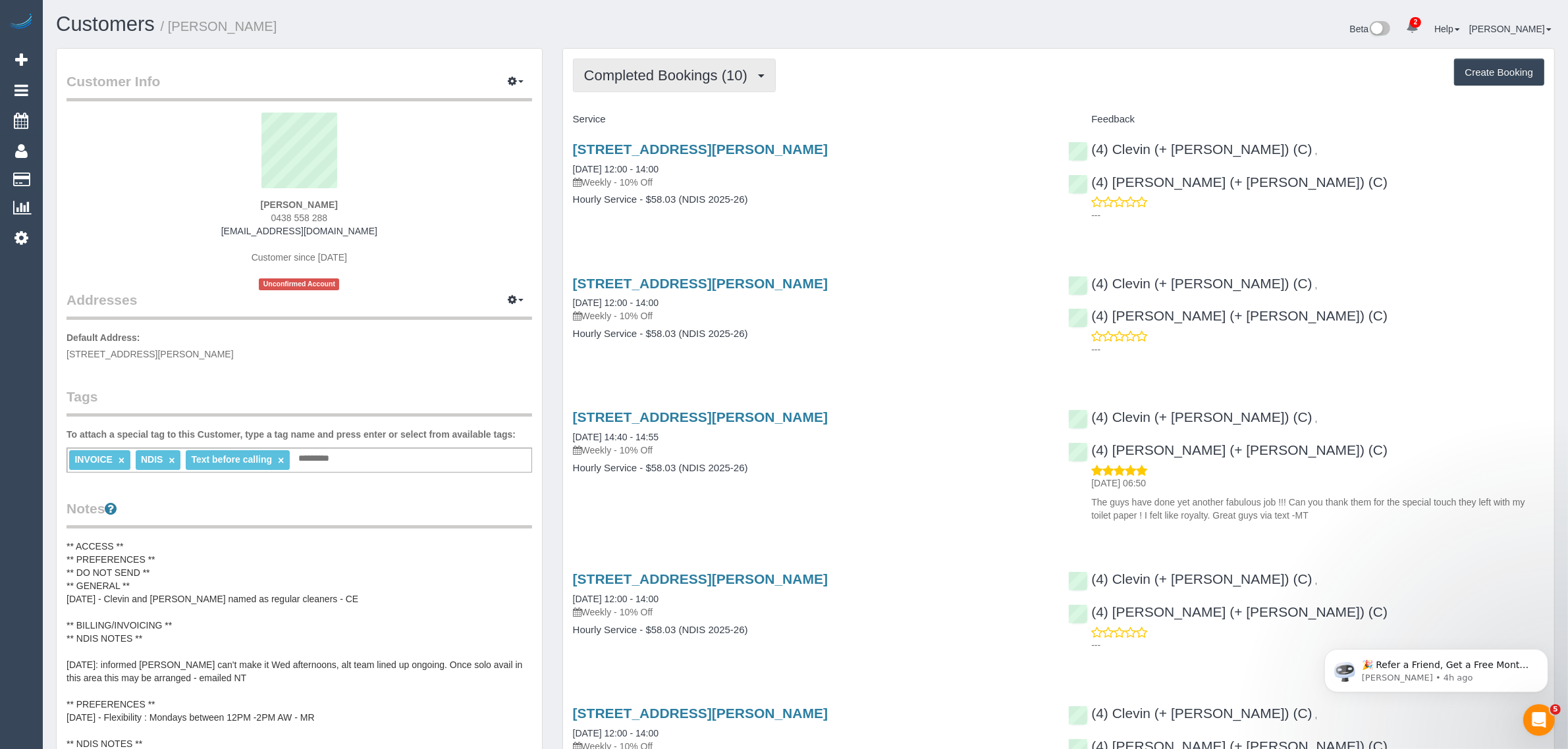
click at [640, 67] on span "Completed Bookings (10)" at bounding box center [669, 76] width 170 height 16
click at [627, 120] on link "Upcoming Bookings (12)" at bounding box center [644, 123] width 142 height 17
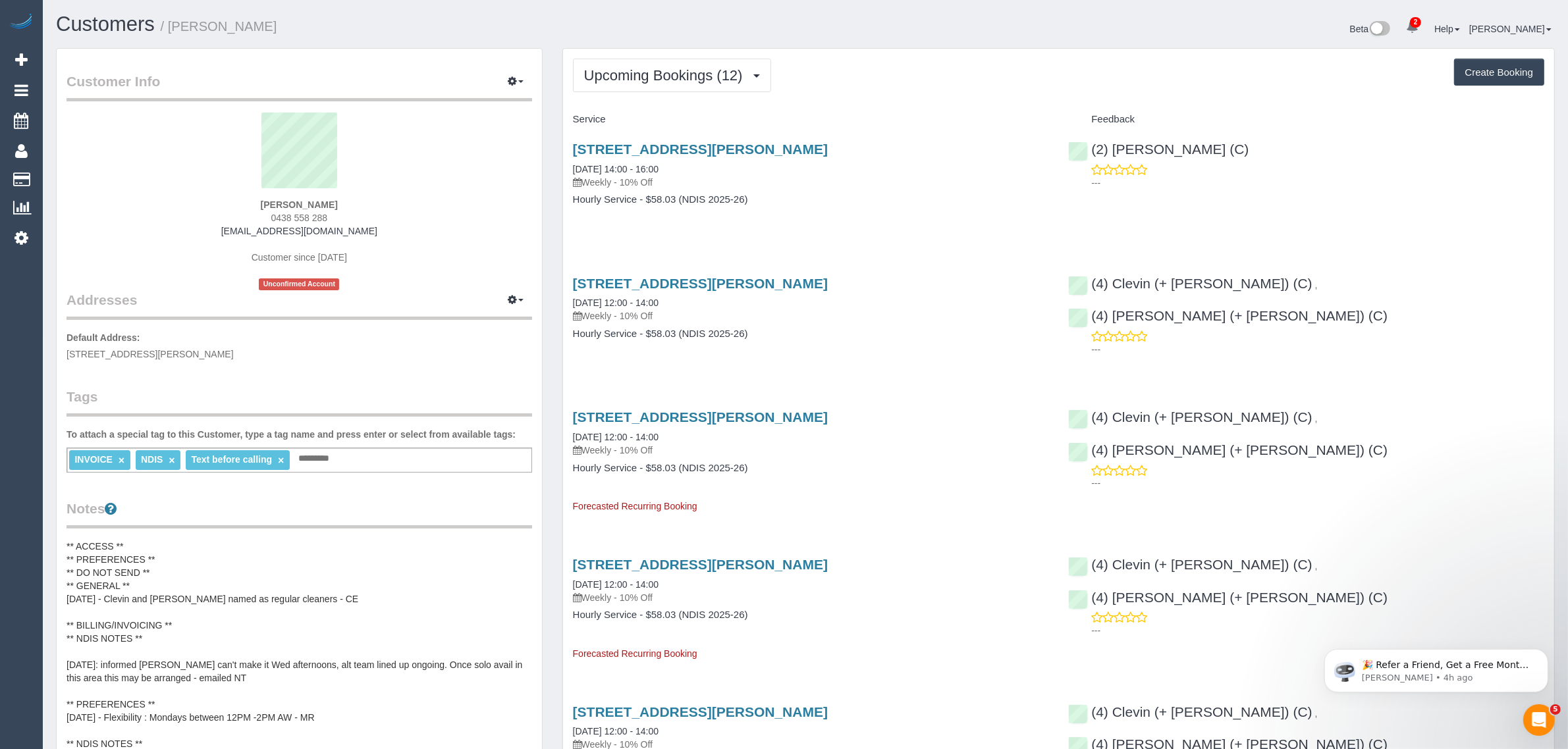
drag, startPoint x: 682, startPoint y: 172, endPoint x: 566, endPoint y: 172, distance: 116.0
click at [566, 172] on div "4 Merso Ct, Carrum Downs, VIC 3201 12/09/2025 14:00 - 16:00 Weekly - 10% Off Ho…" at bounding box center [810, 181] width 496 height 102
copy link "12/09/2025 14:00 - 16:00"
drag, startPoint x: 1246, startPoint y: 142, endPoint x: 1098, endPoint y: 153, distance: 148.4
click at [1098, 153] on div "(2) Anita Jamieson (C) ---" at bounding box center [1305, 162] width 496 height 64
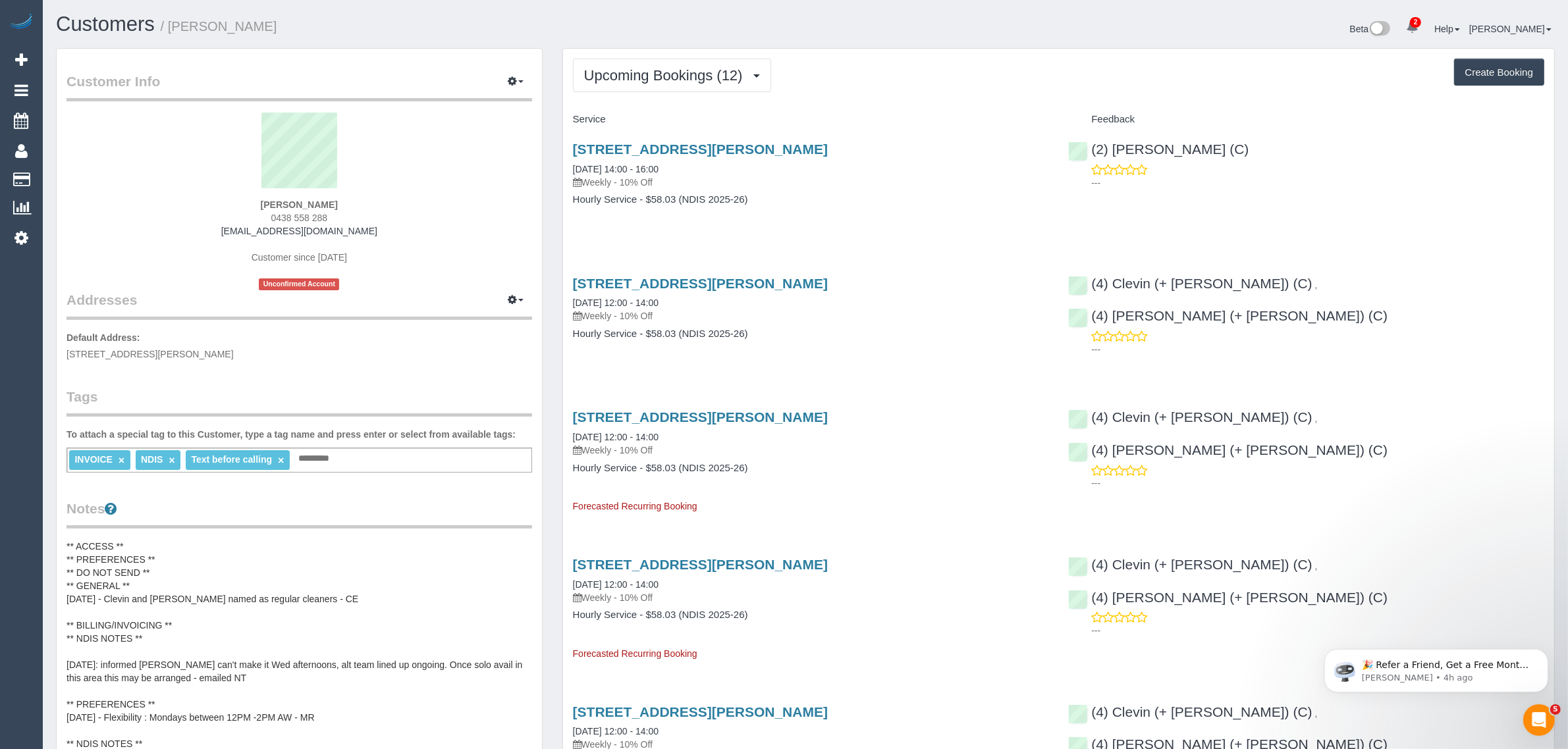
copy link "2) Anita Jamieson (C)"
click at [378, 343] on p "Default Address: 4 Merso Ct, Carrum Downs, VIC 3201" at bounding box center [299, 346] width 465 height 29
click at [146, 354] on span "4 Merso Ct, Carrum Downs, VIC 3201" at bounding box center [151, 354] width 168 height 11
drag, startPoint x: 120, startPoint y: 354, endPoint x: 177, endPoint y: 354, distance: 57.0
click at [177, 354] on span "4 Merso Ct, Carrum Downs, VIC 3201" at bounding box center [151, 354] width 168 height 11
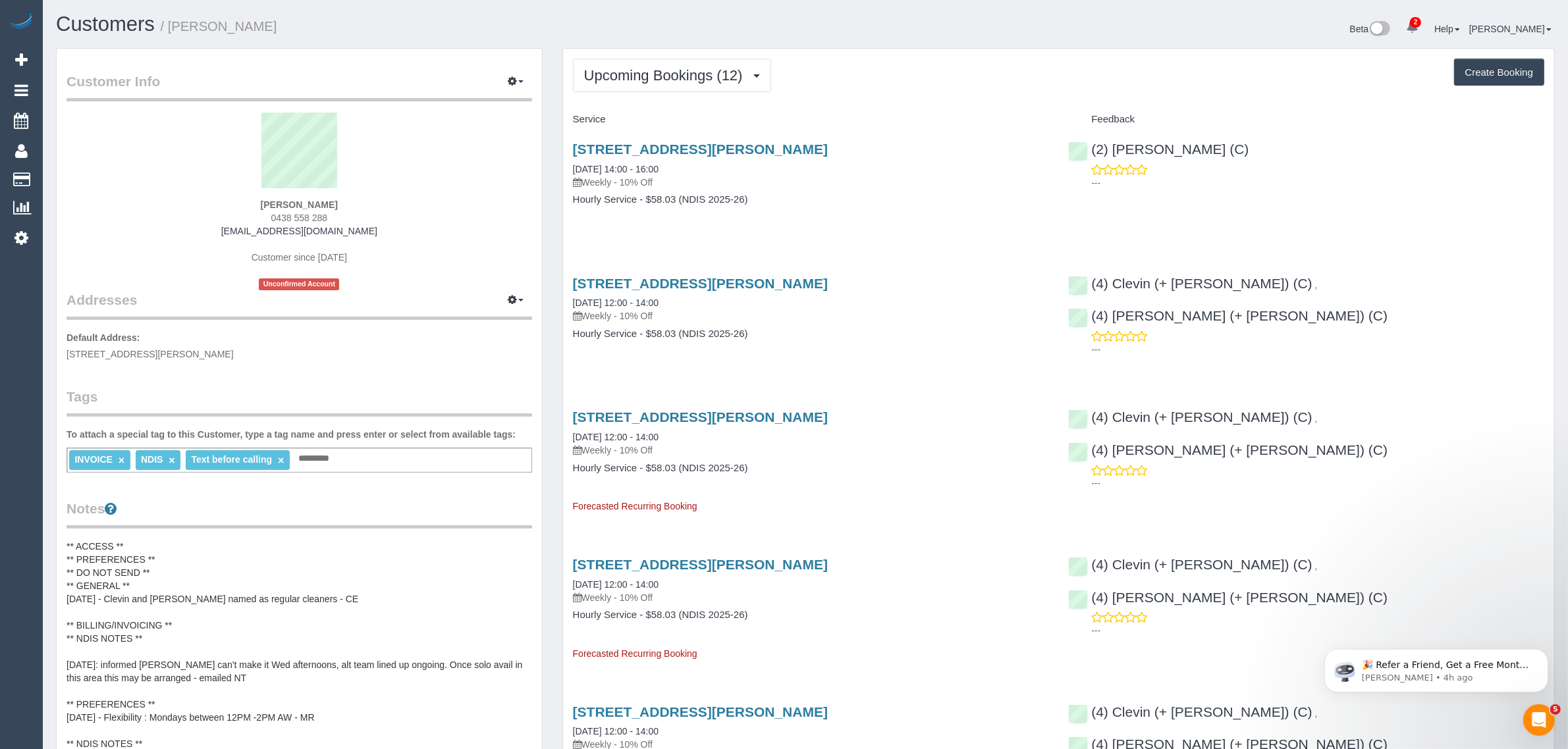
copy span "Carrum Downs"
click at [85, 172] on link "Customers" at bounding box center [125, 180] width 164 height 26
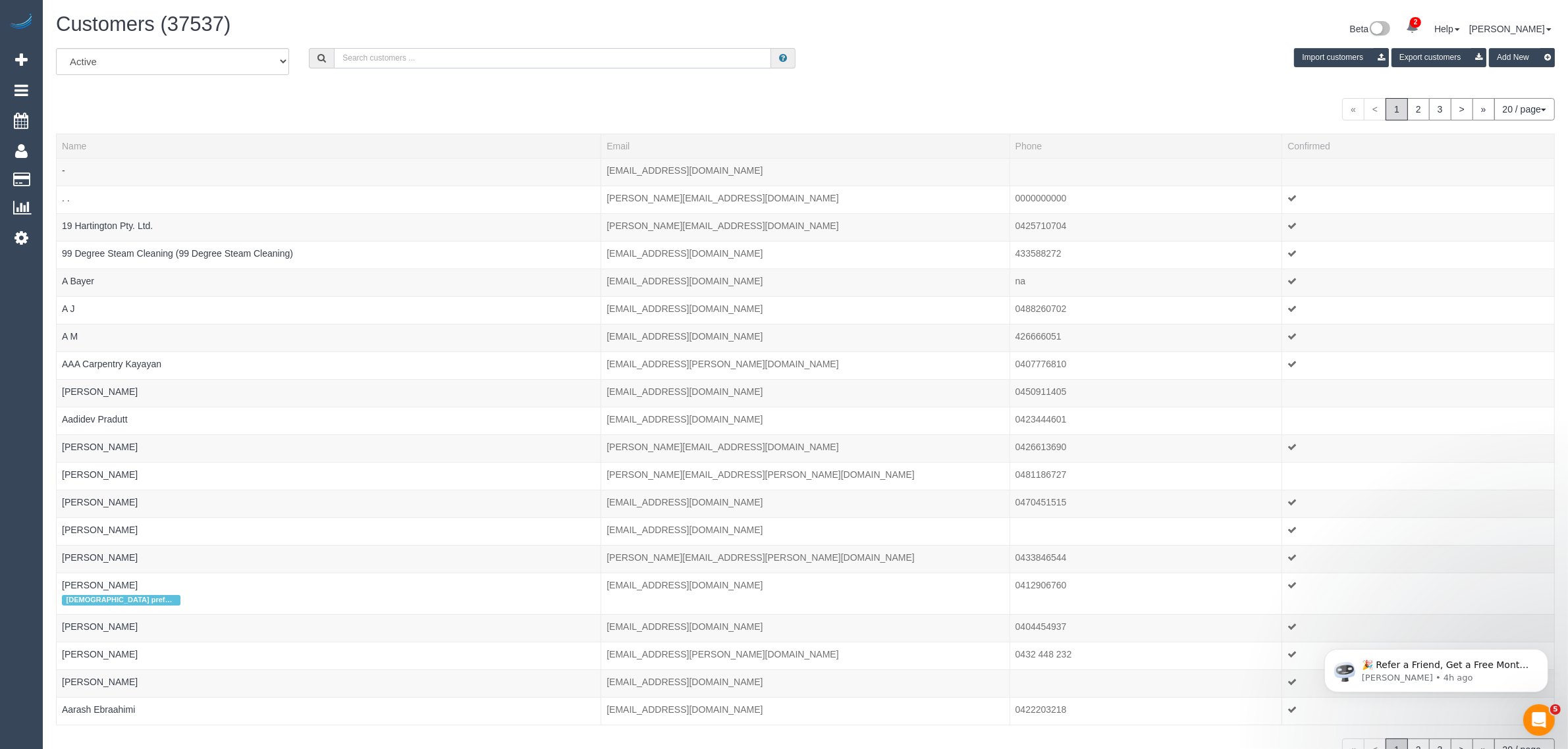
click at [357, 57] on input "text" at bounding box center [552, 58] width 437 height 20
paste input "Marley Edwards"
type input "Marley Edwards"
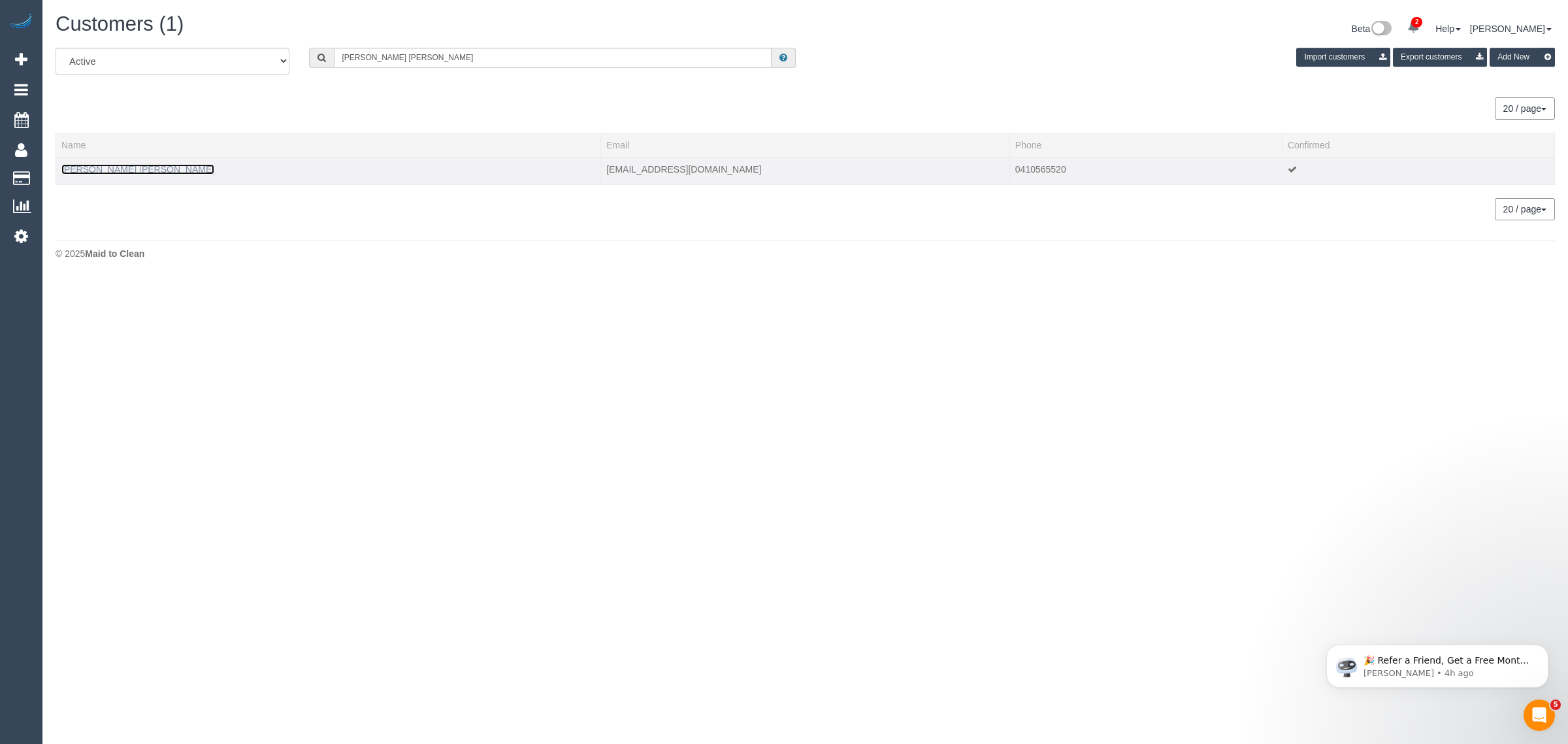
click at [86, 166] on link "Marley Edwards" at bounding box center [137, 169] width 153 height 11
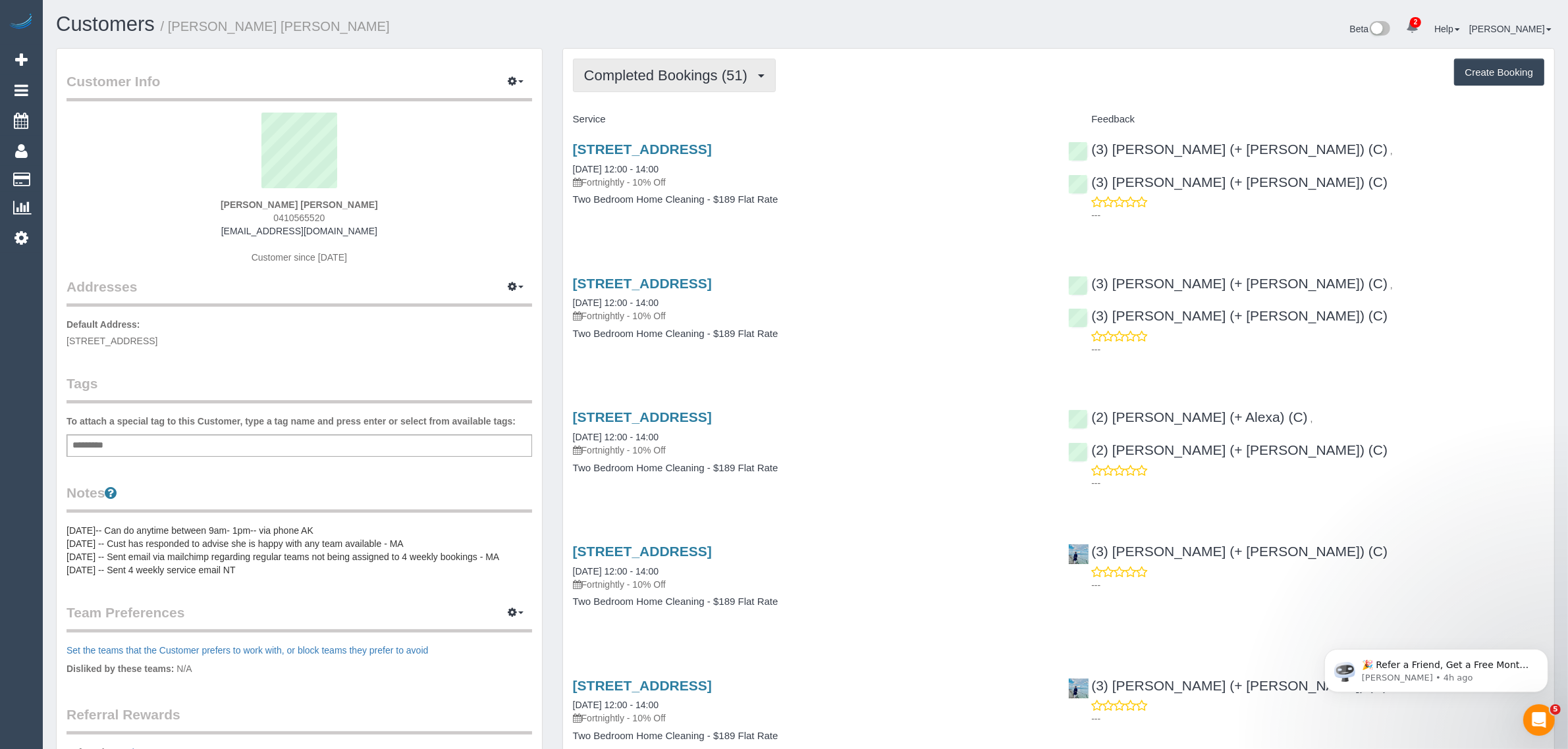
click at [603, 71] on span "Completed Bookings (51)" at bounding box center [669, 76] width 170 height 16
click at [593, 122] on link "Upcoming Bookings (12)" at bounding box center [644, 123] width 142 height 17
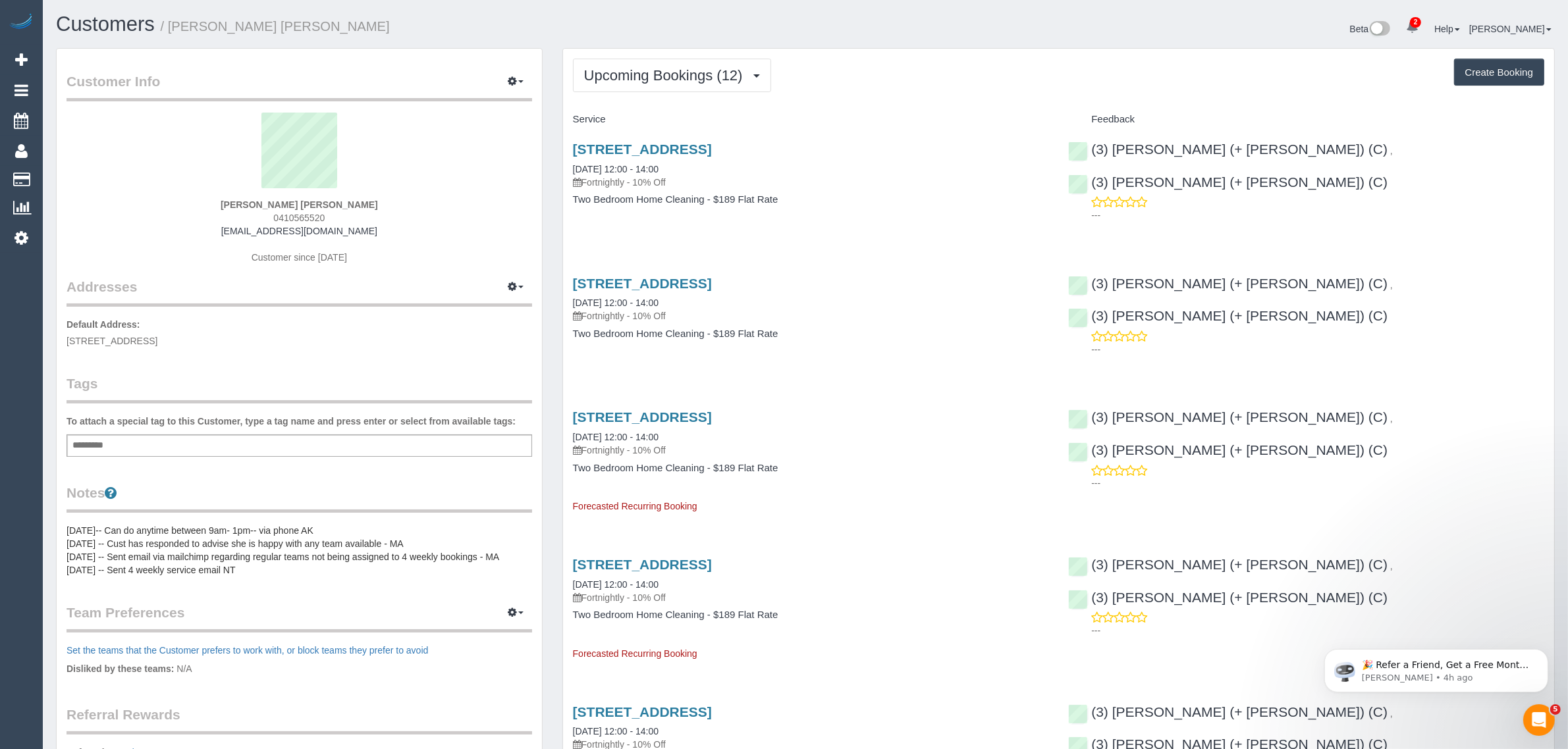
drag, startPoint x: 682, startPoint y: 169, endPoint x: 555, endPoint y: 159, distance: 127.4
copy link "12/09/2025 12:00 - 14:00"
click at [1200, 207] on div "76 Clauscen St, Fitzroy North, VIC 3068 12/09/2025 12:00 - 14:00 Fortnightly - …" at bounding box center [1059, 181] width 991 height 102
drag, startPoint x: 1440, startPoint y: 146, endPoint x: 1276, endPoint y: 146, distance: 164.0
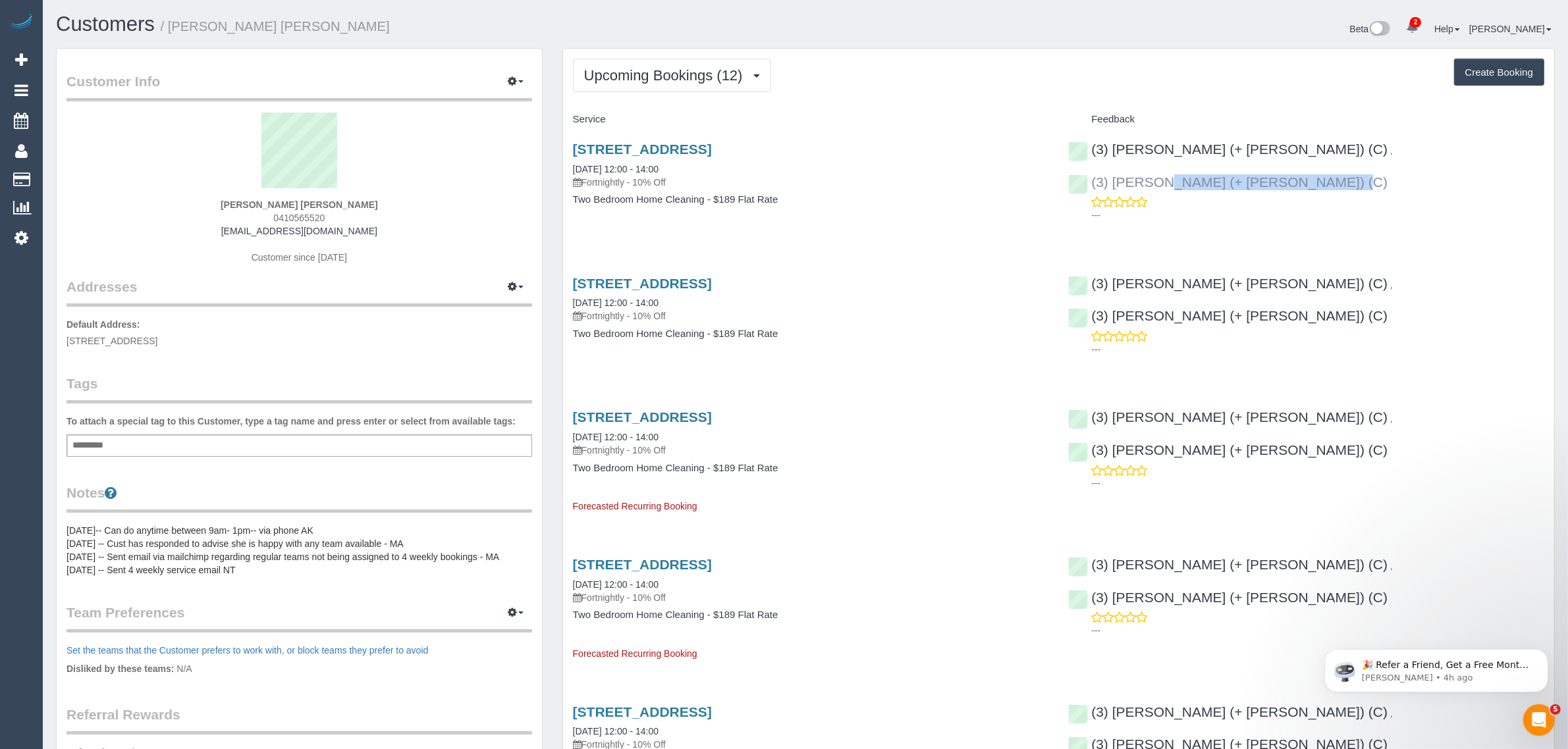
click at [1276, 146] on div "(3) Felipe (+ Tatiana) (C) , (3) Tatiana (+ Felipe) (C) ---" at bounding box center [1305, 179] width 496 height 98
copy link "(3) Tatiana (+ Felipe) (C)"
click at [303, 215] on span "0410565520" at bounding box center [299, 217] width 51 height 11
copy span "0410565520"
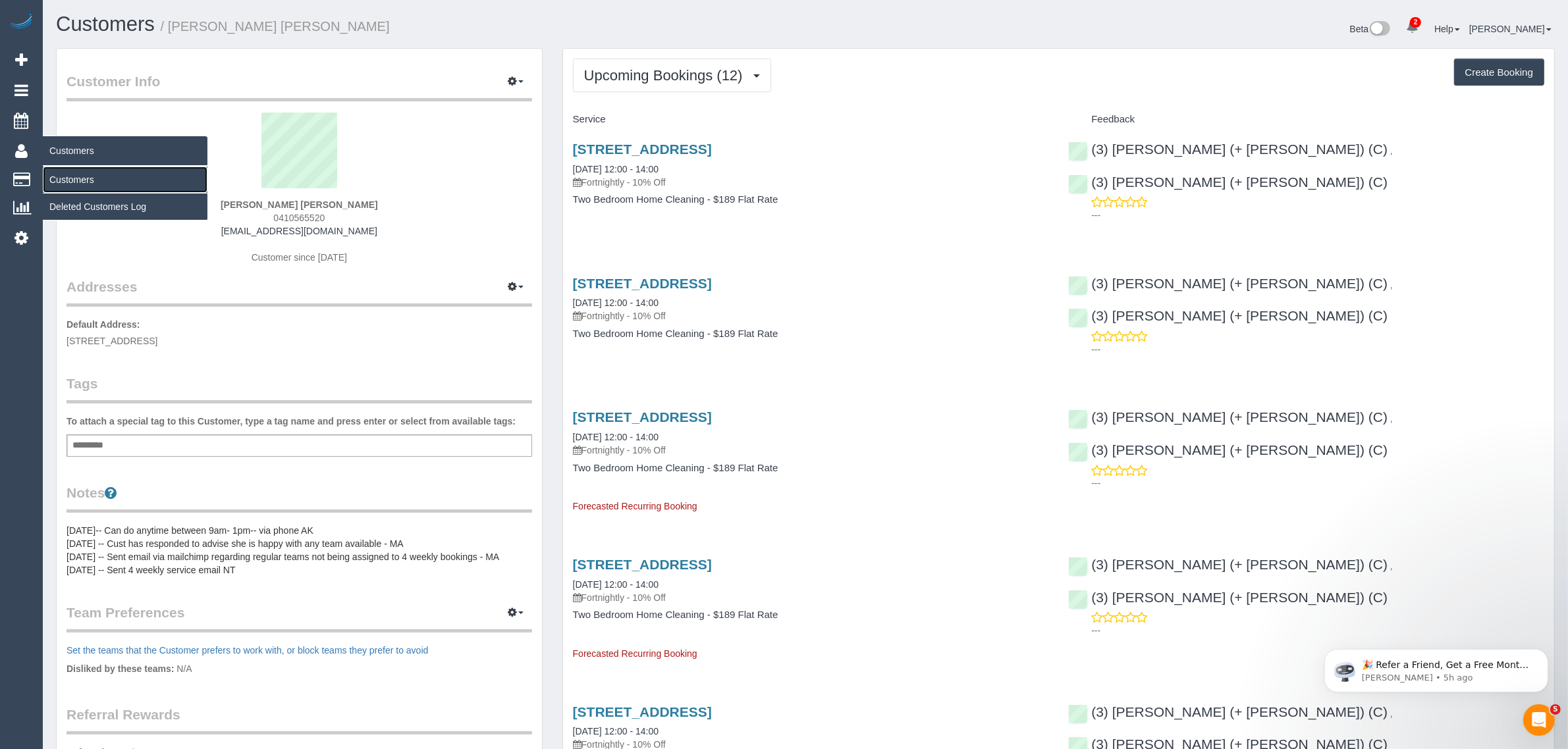
click at [69, 172] on link "Customers" at bounding box center [125, 180] width 164 height 26
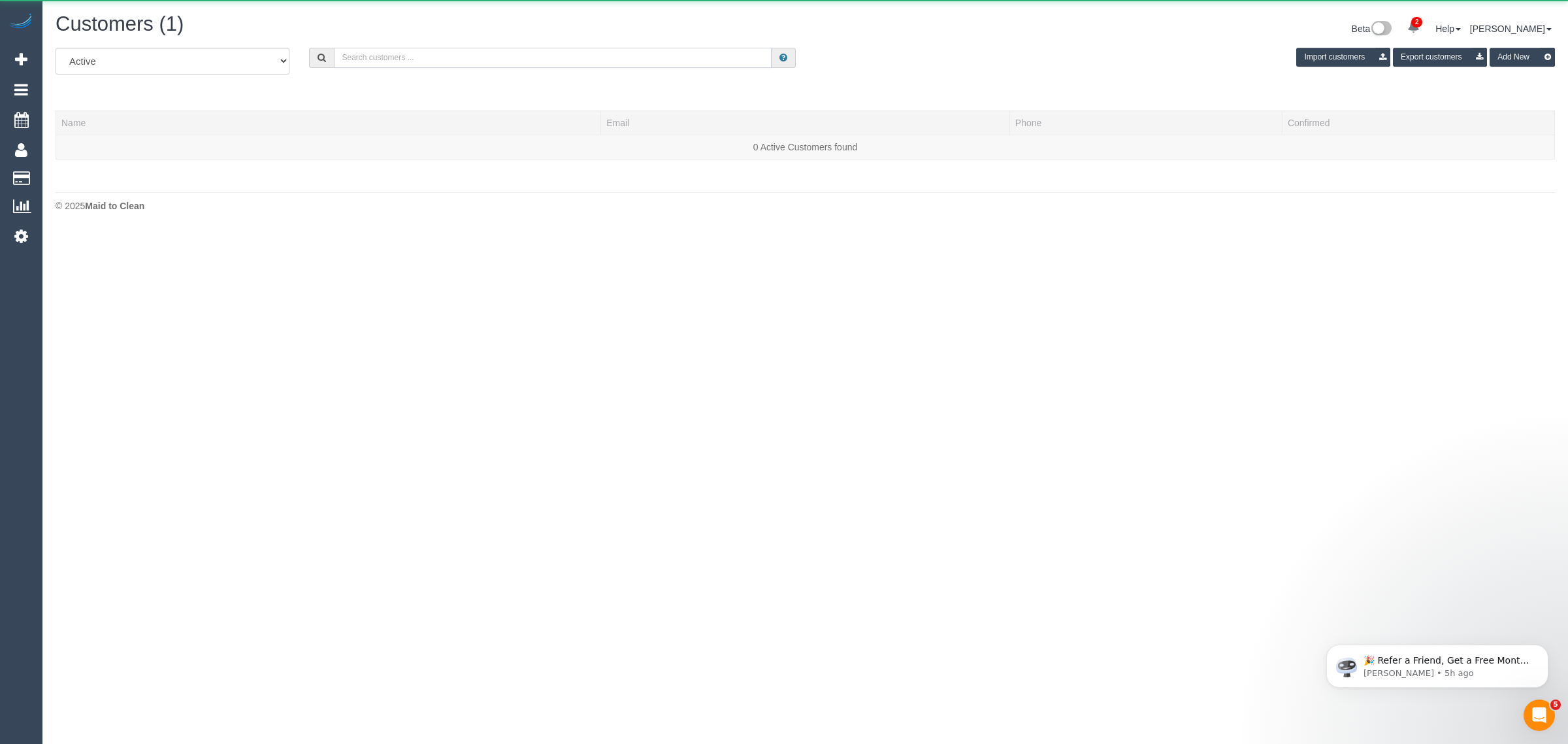
click at [434, 57] on input "text" at bounding box center [553, 57] width 438 height 20
paste input "Fiona Kranenbroek"
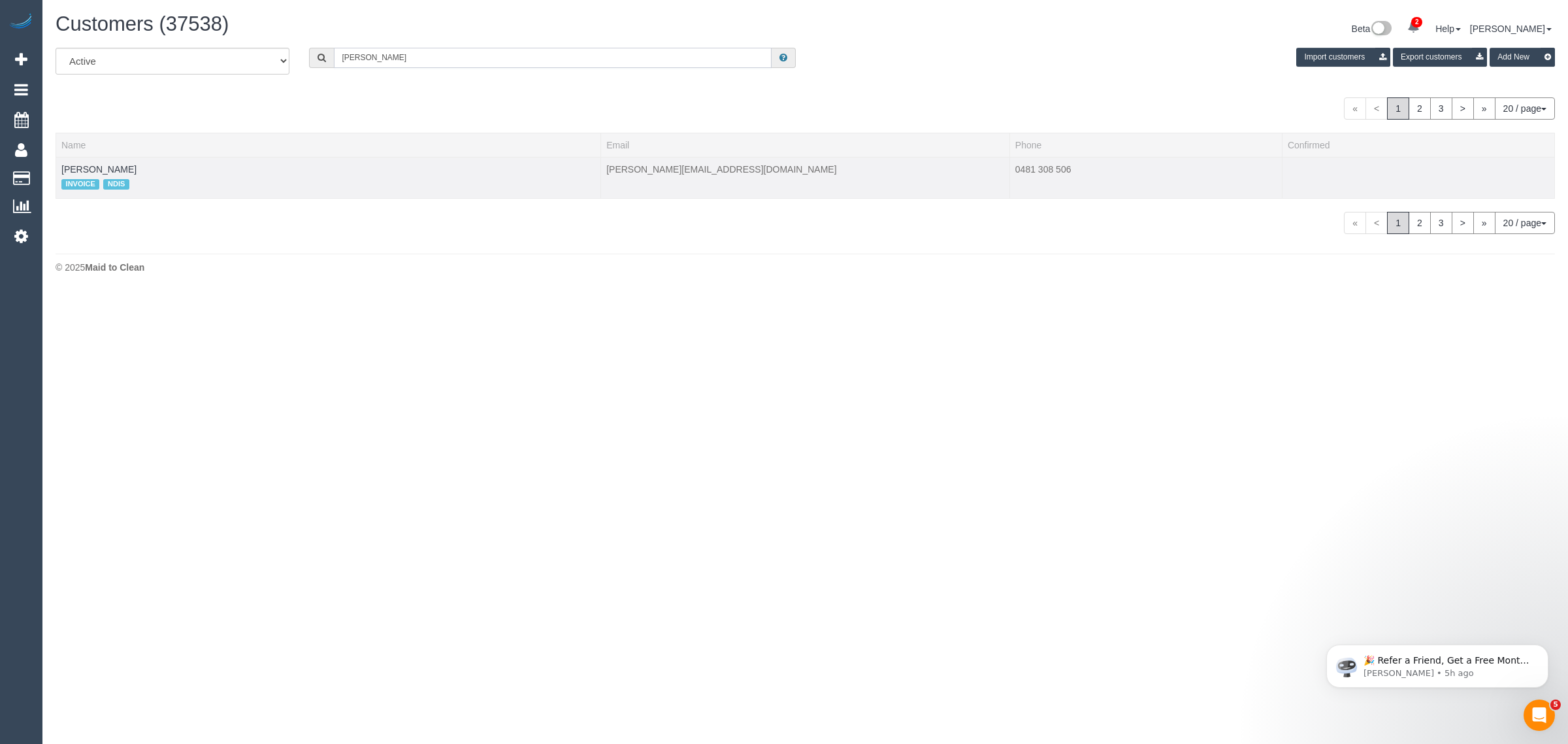
type input "Fiona Kranenbroek"
click at [125, 163] on td "Fiona Kranenbroek INVOICE NDIS" at bounding box center [329, 177] width 545 height 41
click at [123, 167] on link "Fiona Kranenbroek" at bounding box center [99, 169] width 75 height 11
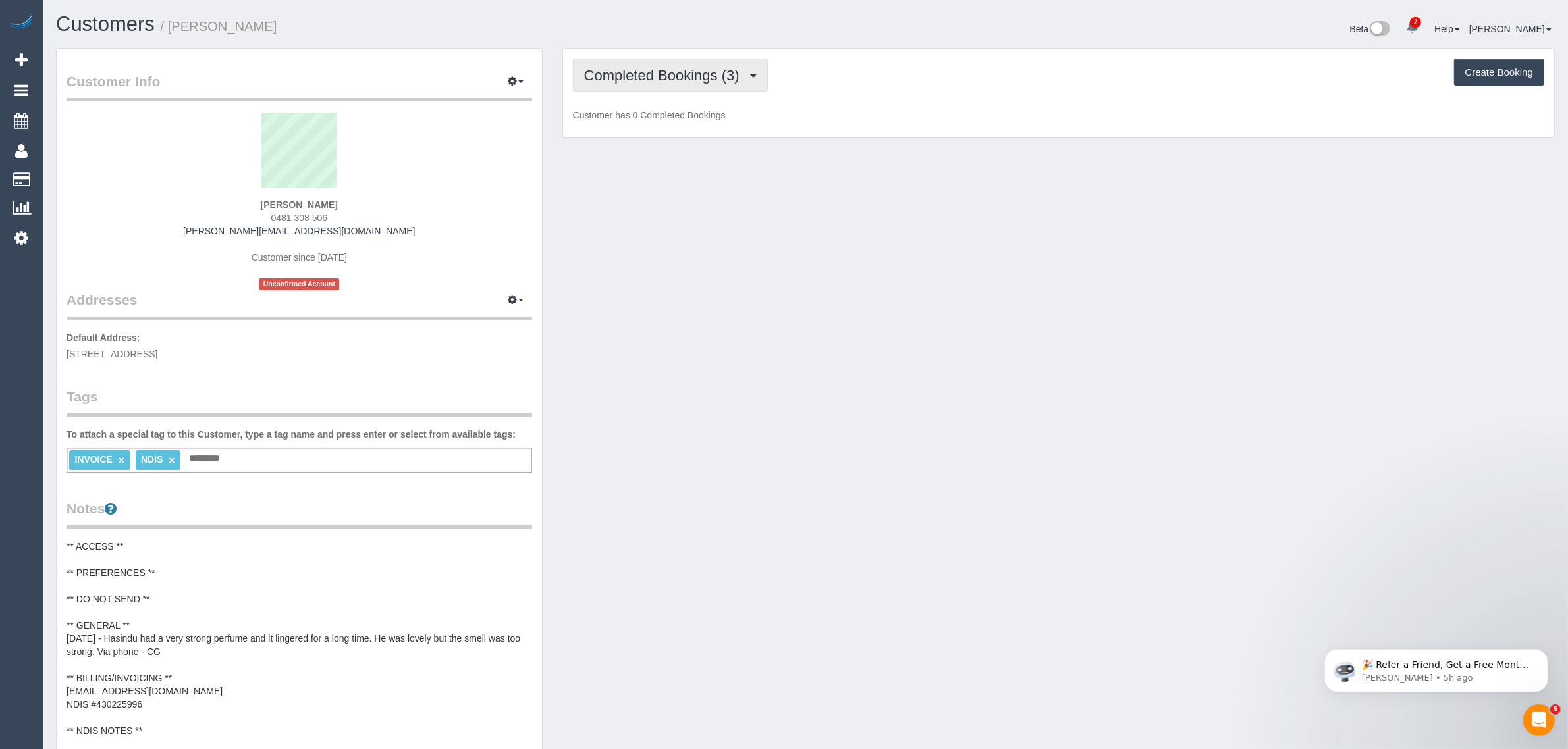
click at [659, 63] on button "Completed Bookings (3)" at bounding box center [670, 75] width 195 height 33
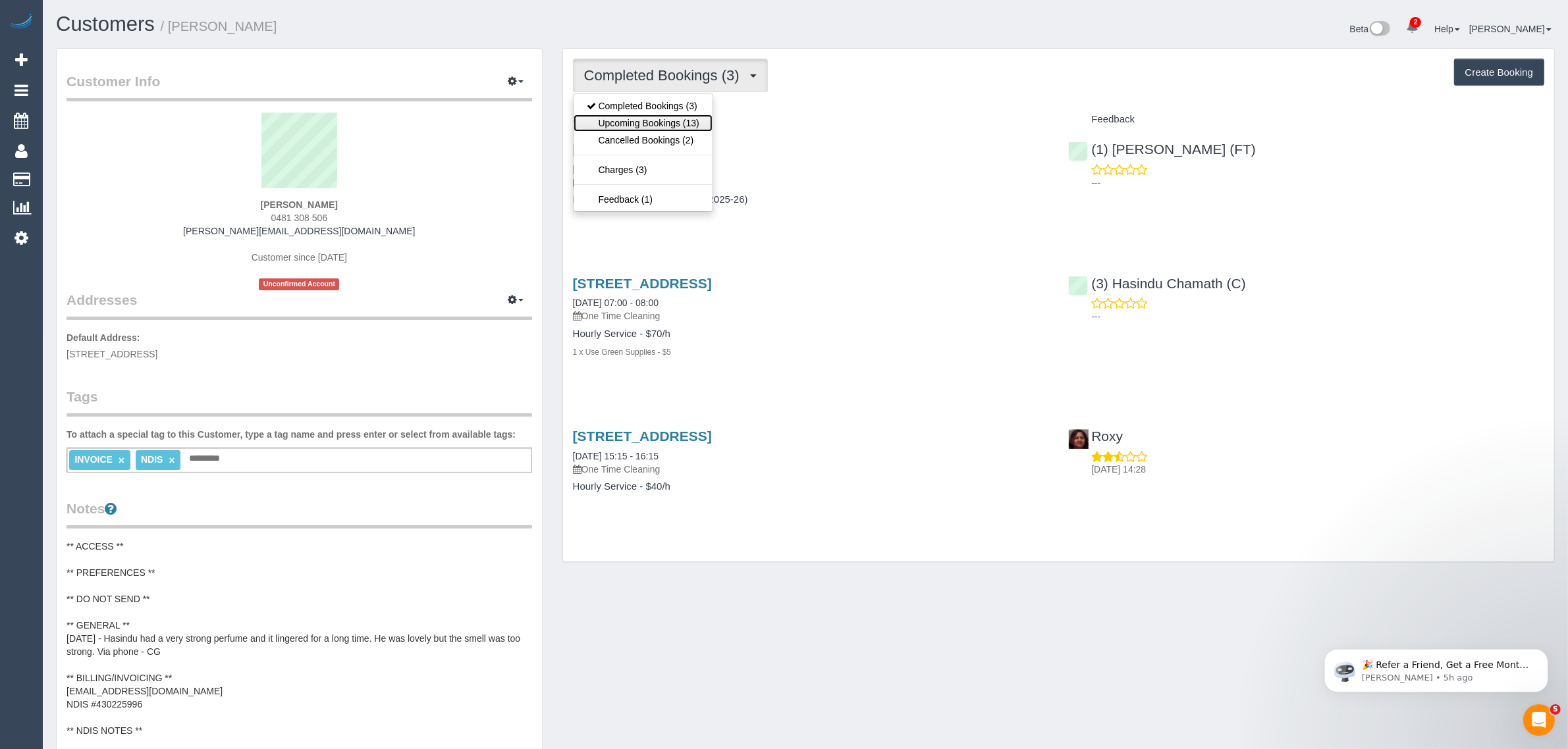
click at [626, 123] on link "Upcoming Bookings (13)" at bounding box center [643, 123] width 139 height 17
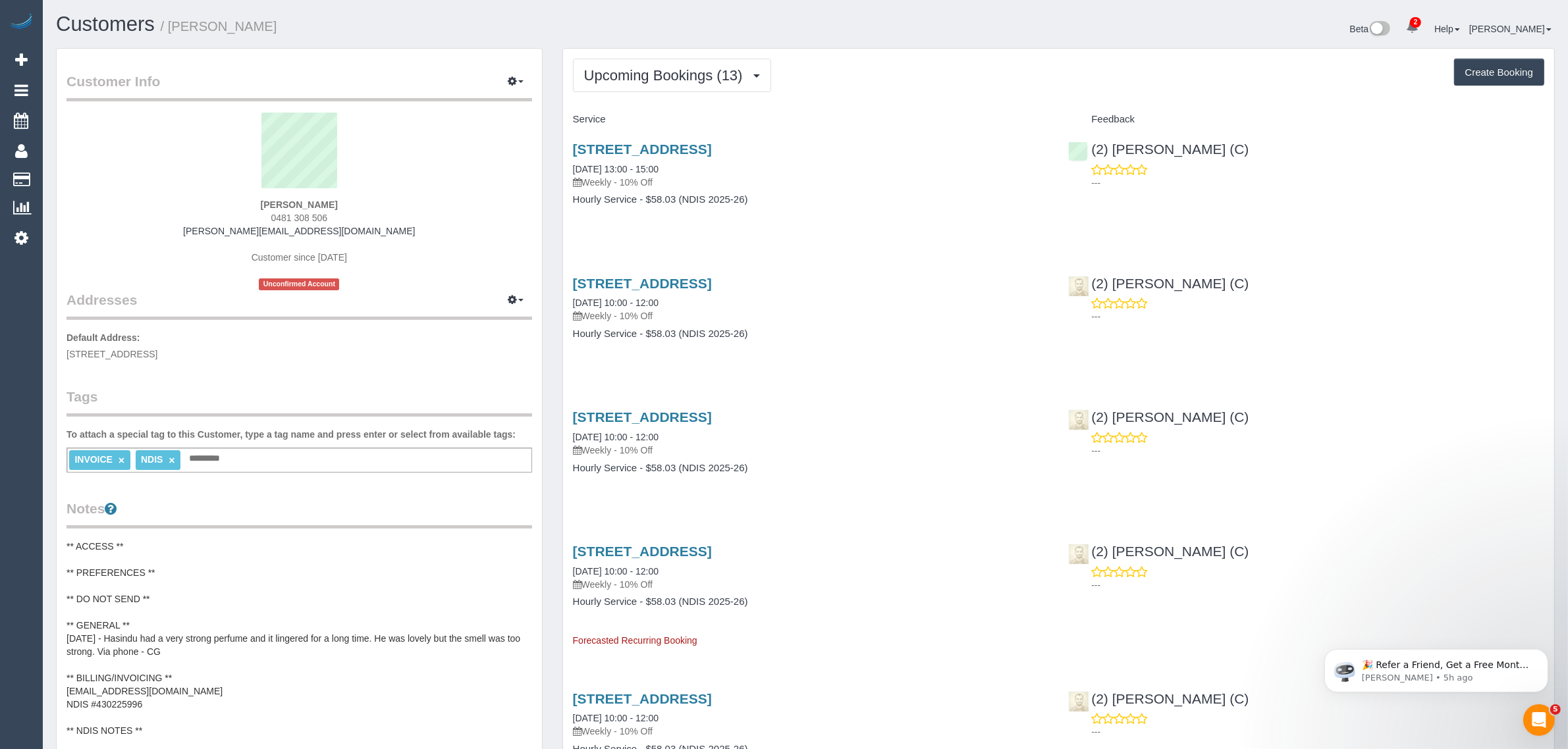
drag, startPoint x: 706, startPoint y: 169, endPoint x: 561, endPoint y: 159, distance: 145.3
click at [1304, 120] on h4 "Feedback" at bounding box center [1306, 120] width 476 height 11
drag, startPoint x: 1264, startPoint y: 139, endPoint x: 1113, endPoint y: 139, distance: 151.0
click at [1113, 139] on div "(2) Joanne Power (C) ---" at bounding box center [1305, 162] width 496 height 64
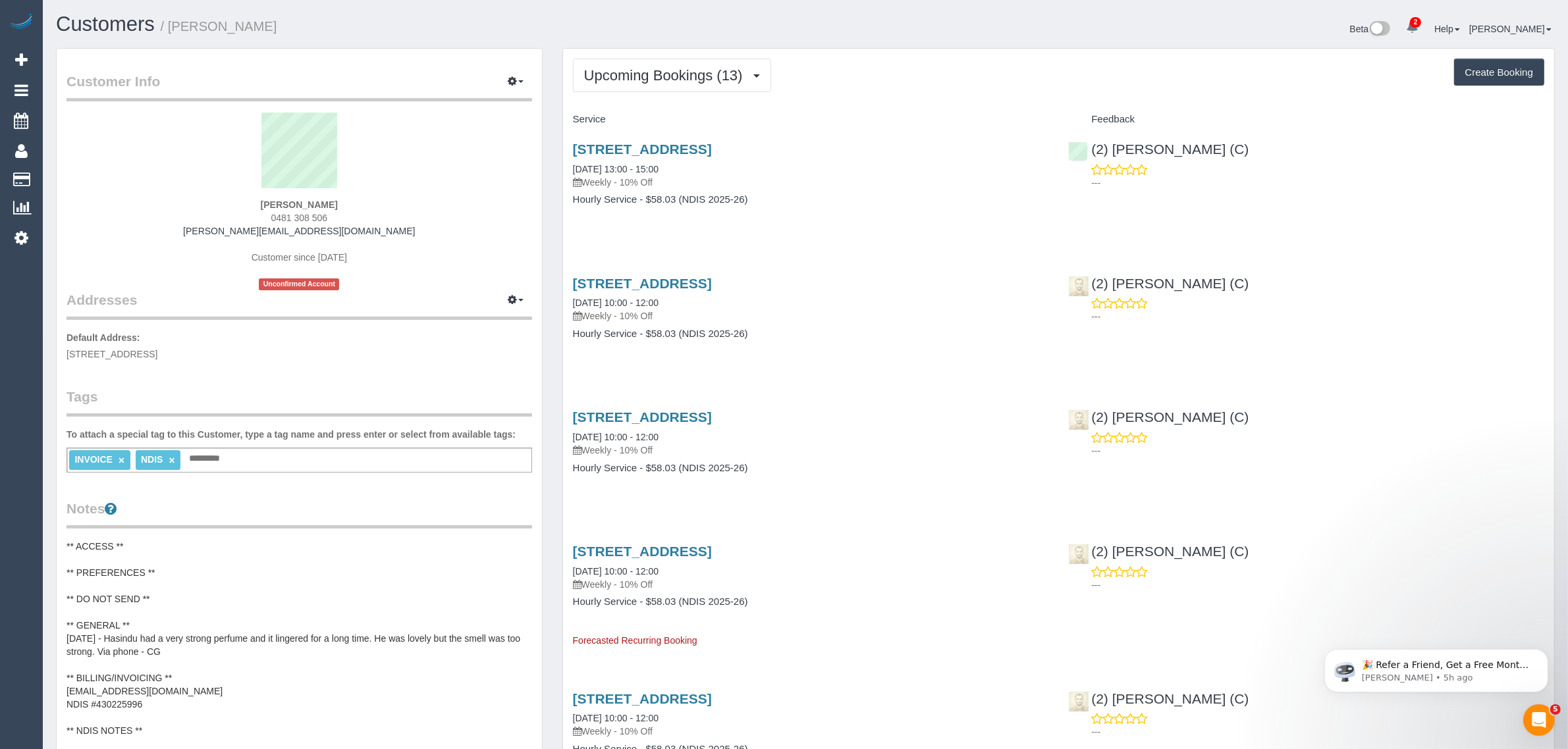
click at [461, 254] on div "Fiona Kranenbroek 0481 308 506 fiona.kranenbroek@yahoo.com.au Customer since 20…" at bounding box center [299, 201] width 465 height 177
click at [172, 346] on p "Default Address: 2/130 Flinders Street, Thornbury, VIC 3071" at bounding box center [299, 346] width 465 height 29
click at [68, 173] on link "Customers" at bounding box center [125, 180] width 164 height 26
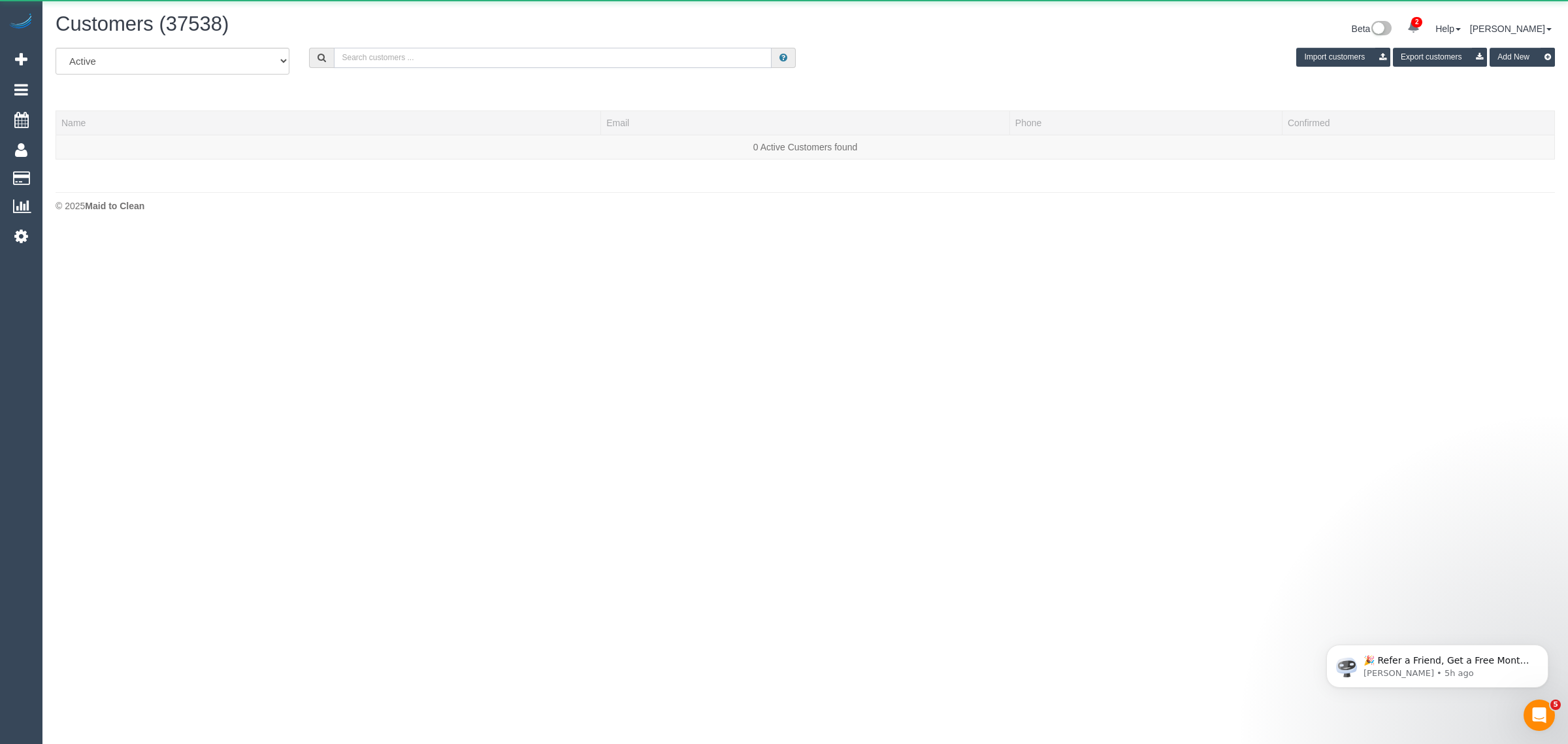
click at [380, 60] on input "text" at bounding box center [553, 57] width 438 height 20
paste input "Annie Lewis"
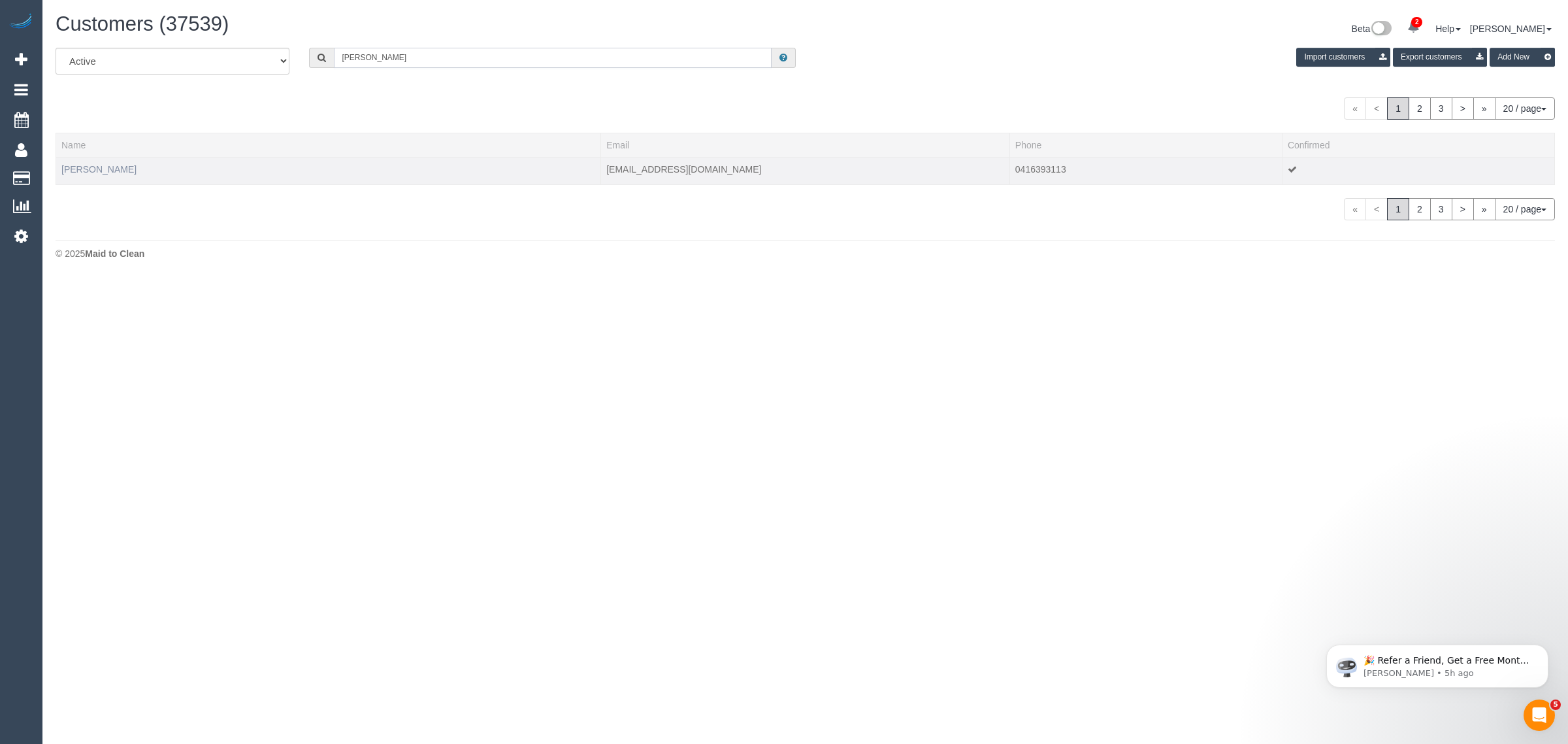
type input "Annie Lewis"
click at [82, 166] on link "Annie Lewis" at bounding box center [99, 169] width 75 height 11
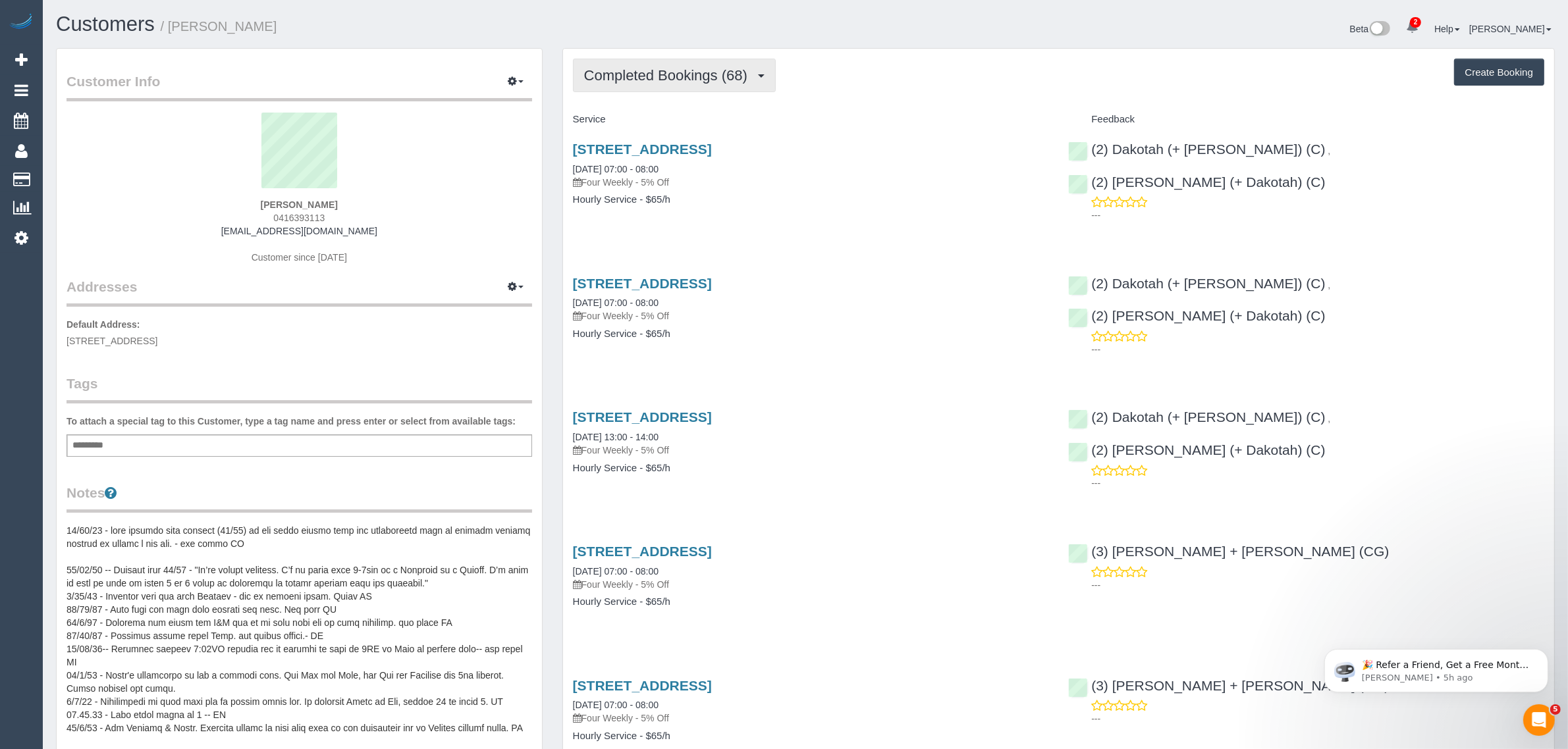
click at [585, 90] on button "Completed Bookings (68)" at bounding box center [674, 75] width 203 height 33
click at [623, 123] on link "Upcoming Bookings (1)" at bounding box center [644, 123] width 142 height 17
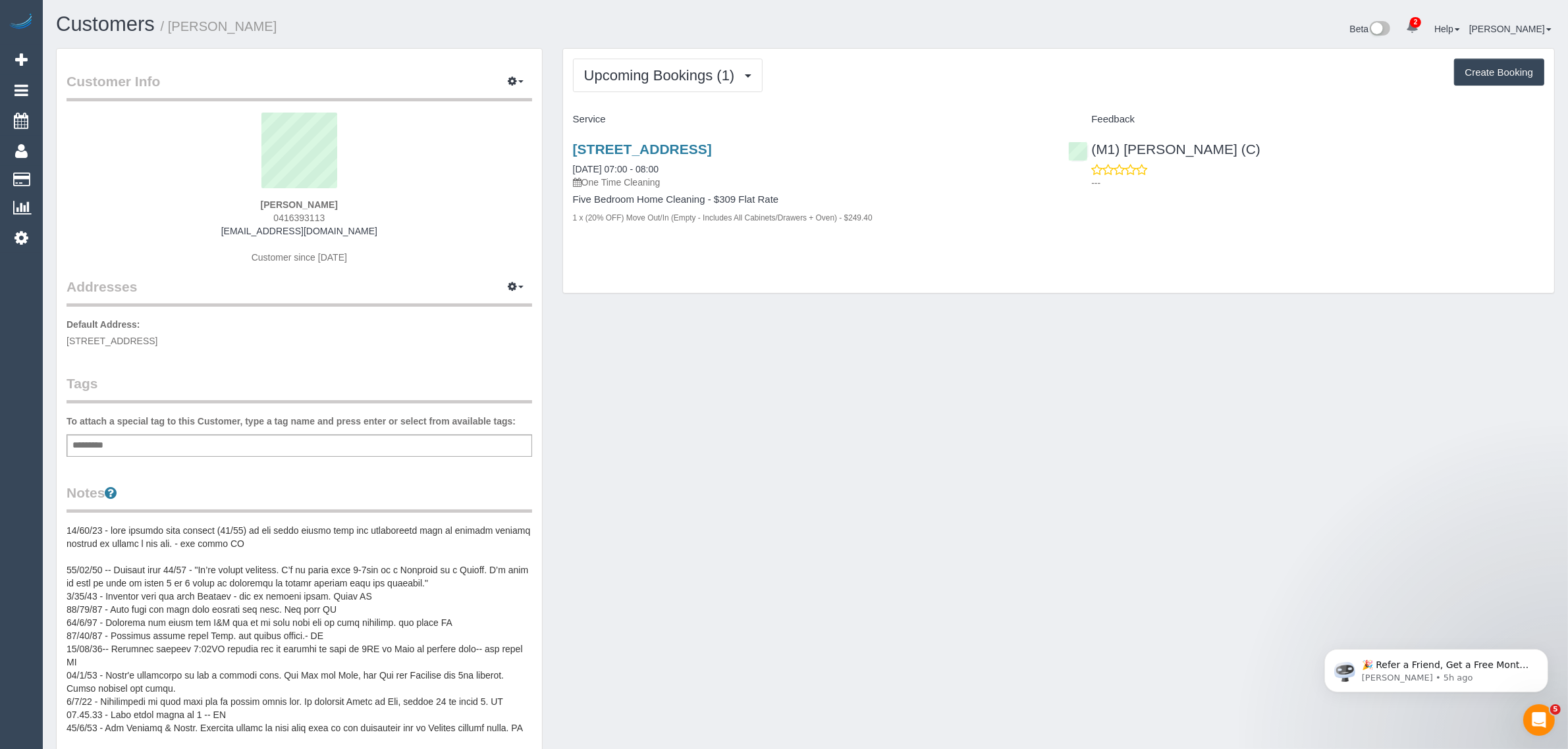
click at [880, 311] on div "Customer Info Edit Contact Info Send Message Email Preferences Special Sales Ta…" at bounding box center [806, 594] width 1518 height 1092
drag, startPoint x: 690, startPoint y: 163, endPoint x: 564, endPoint y: 165, distance: 126.0
click at [564, 165] on div "19 Oak Street, Hawthorn, VIC 3122 18/09/2025 07:00 - 08:00 One Time Cleaning Fi…" at bounding box center [810, 189] width 496 height 120
click at [1115, 245] on div "19 Oak Street, Hawthorn, VIC 3122 18/09/2025 07:00 - 08:00 One Time Cleaning Fi…" at bounding box center [1059, 189] width 991 height 120
drag, startPoint x: 1251, startPoint y: 154, endPoint x: 1093, endPoint y: 146, distance: 158.2
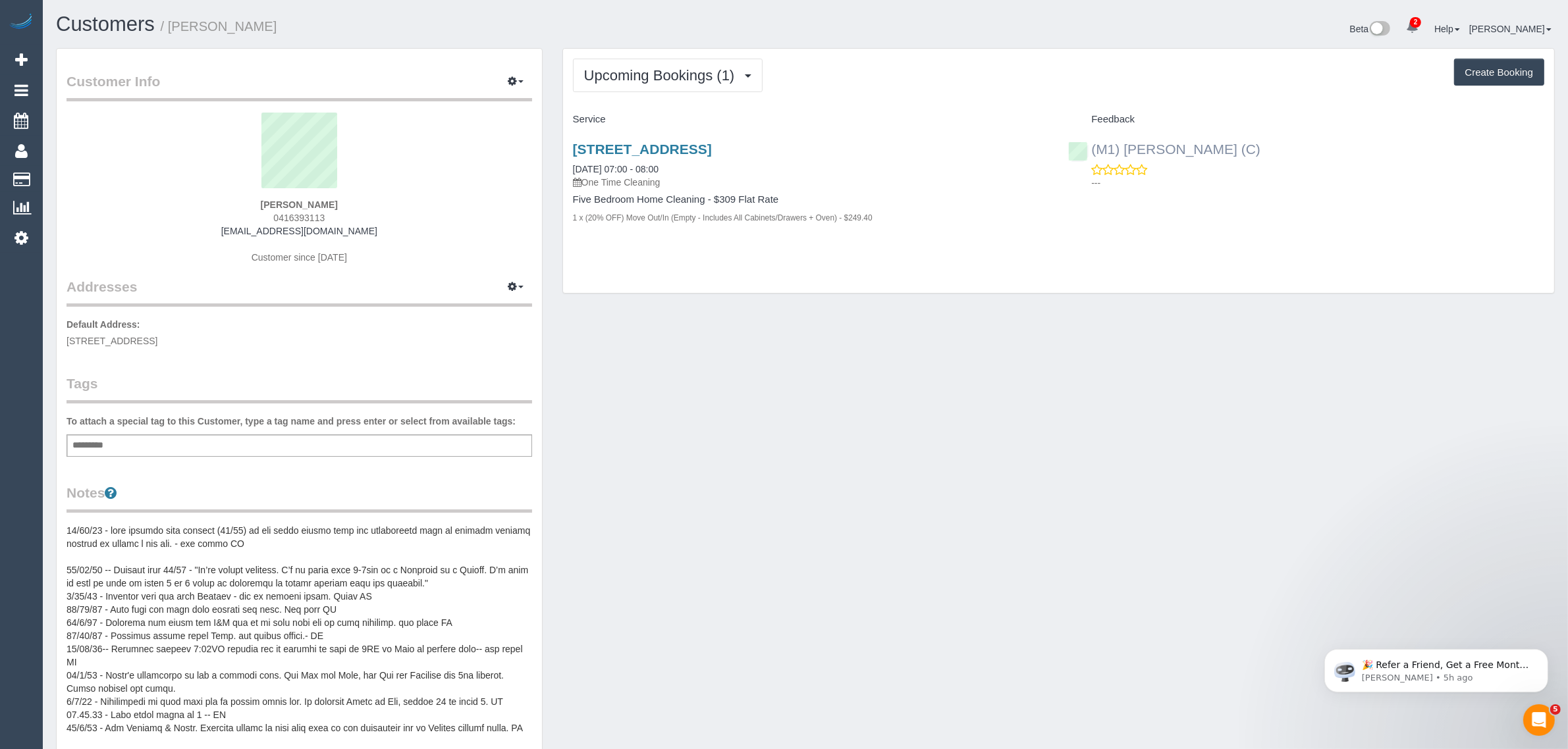
click at [1093, 146] on div "(M1) Jeferson Ortiz (C) ---" at bounding box center [1305, 162] width 496 height 64
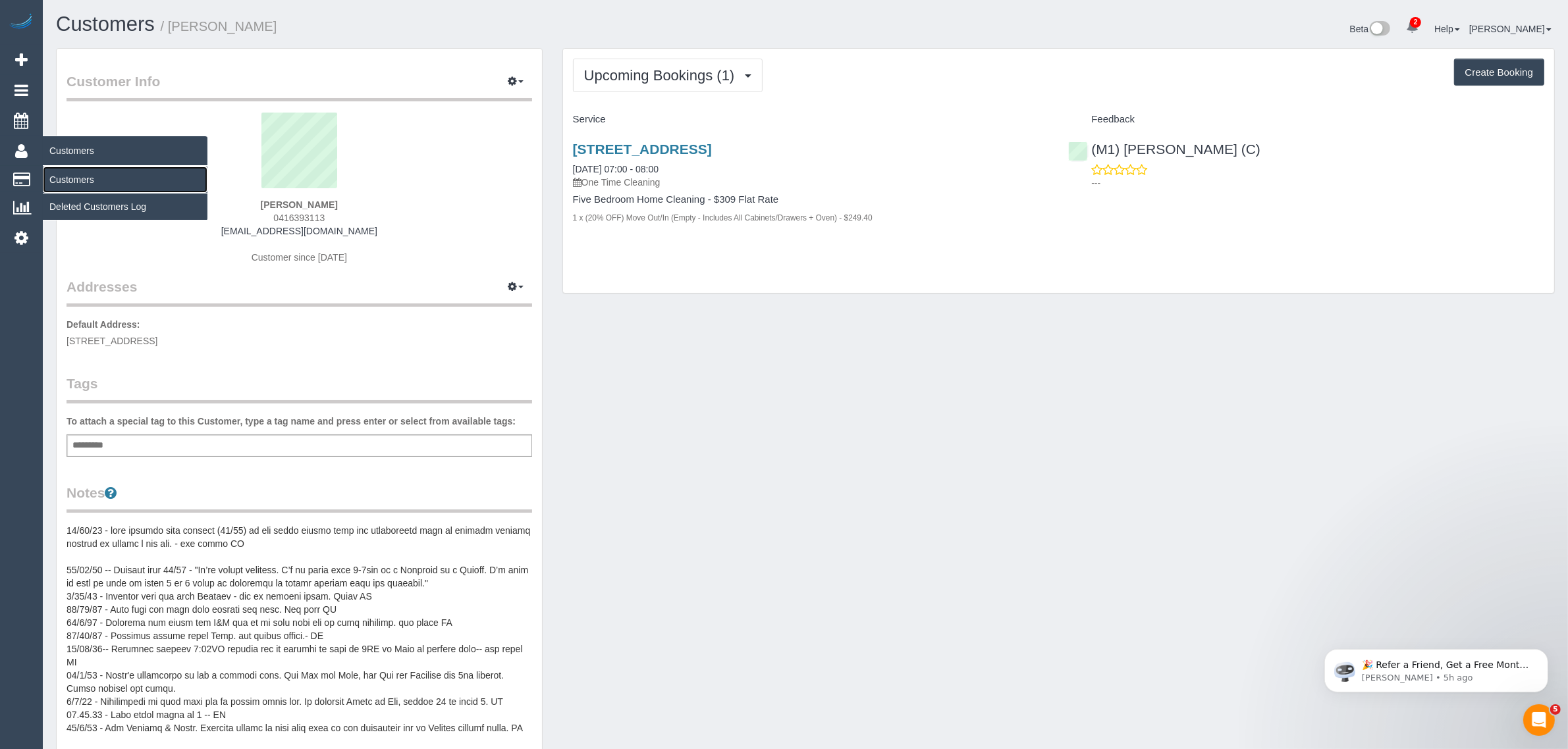
click at [54, 174] on link "Customers" at bounding box center [125, 180] width 164 height 26
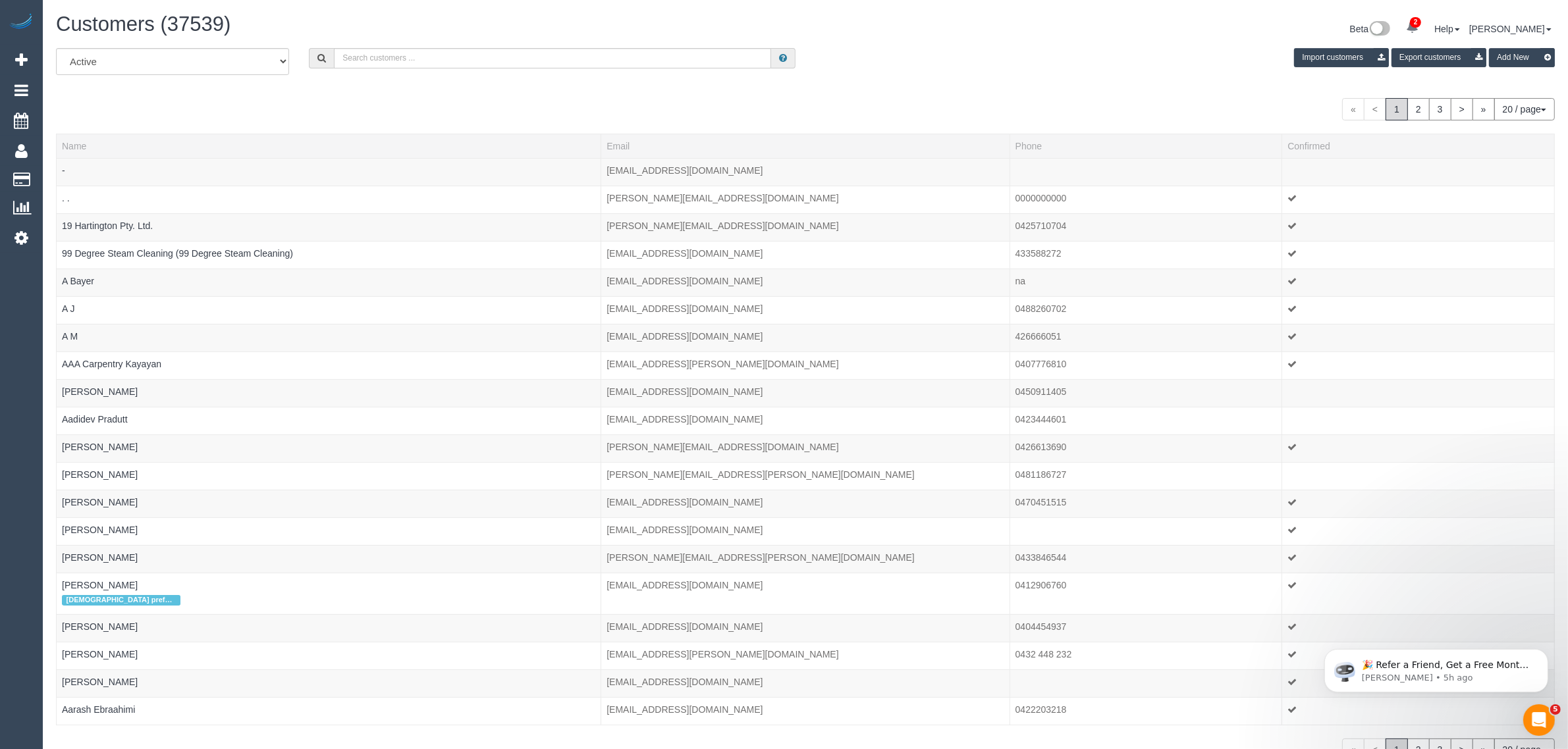
click at [511, 44] on div "Customers (37539) Beta 2 Your Notifications You have 0 alerts × You have 213 to…" at bounding box center [806, 30] width 1518 height 35
click at [501, 59] on input "text" at bounding box center [552, 58] width 437 height 20
paste input "+61401693485 Aircall new contact"
drag, startPoint x: 404, startPoint y: 57, endPoint x: 585, endPoint y: 57, distance: 181.0
click at [580, 57] on input "+61401693485 Aircall new contact" at bounding box center [552, 58] width 437 height 20
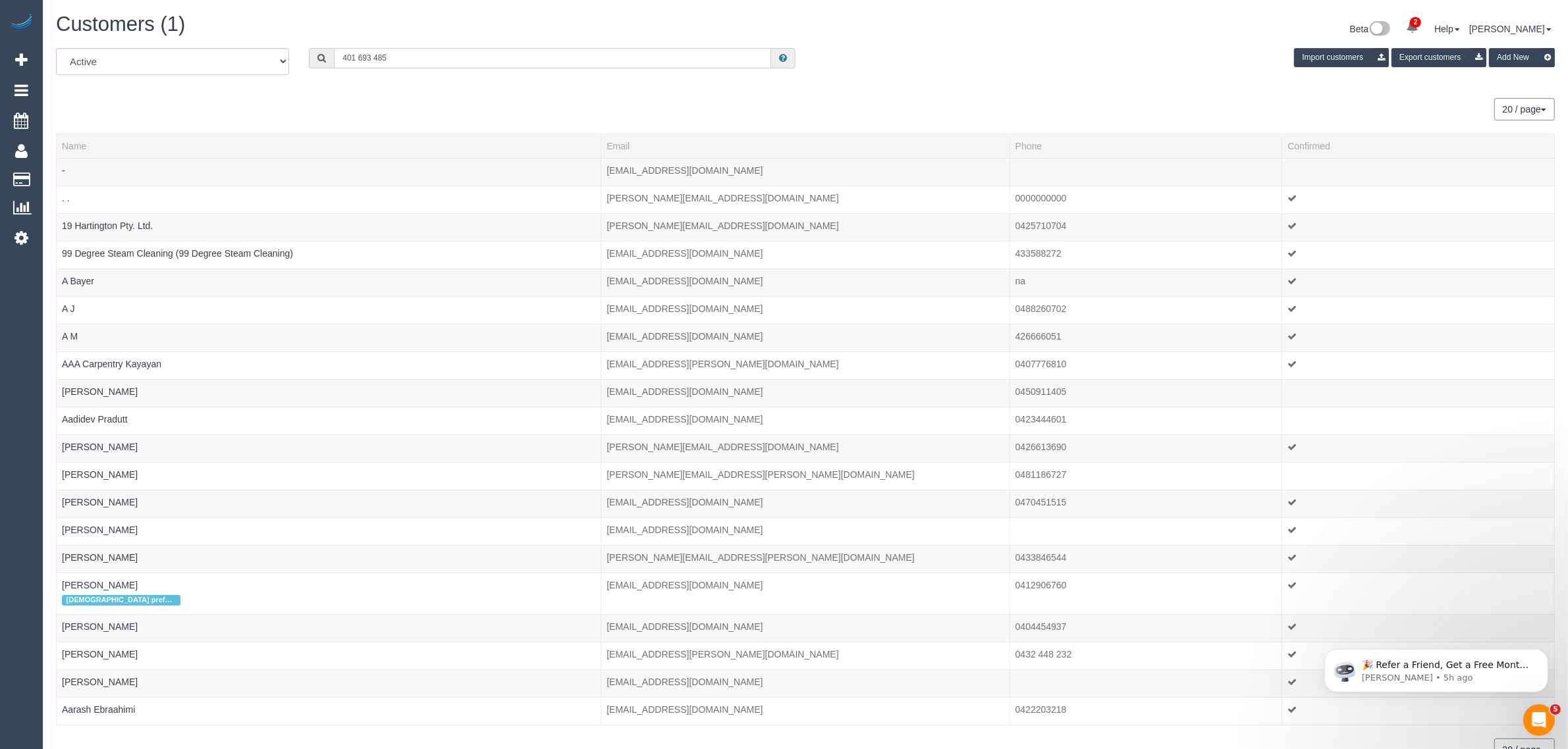
type input "401 693 485"
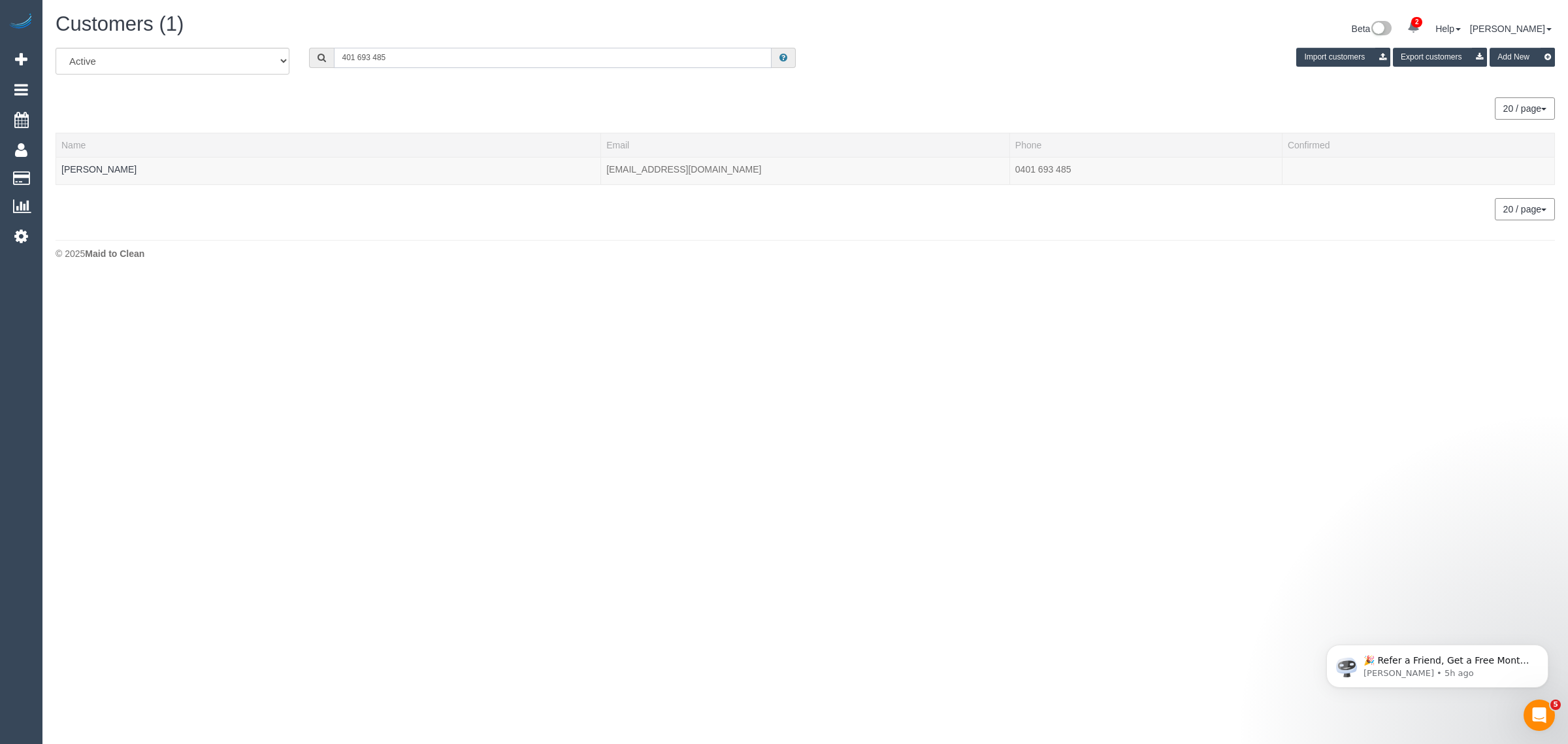
click at [391, 60] on input "401 693 485" at bounding box center [553, 57] width 438 height 20
click at [66, 172] on link "Emma Race" at bounding box center [99, 169] width 75 height 11
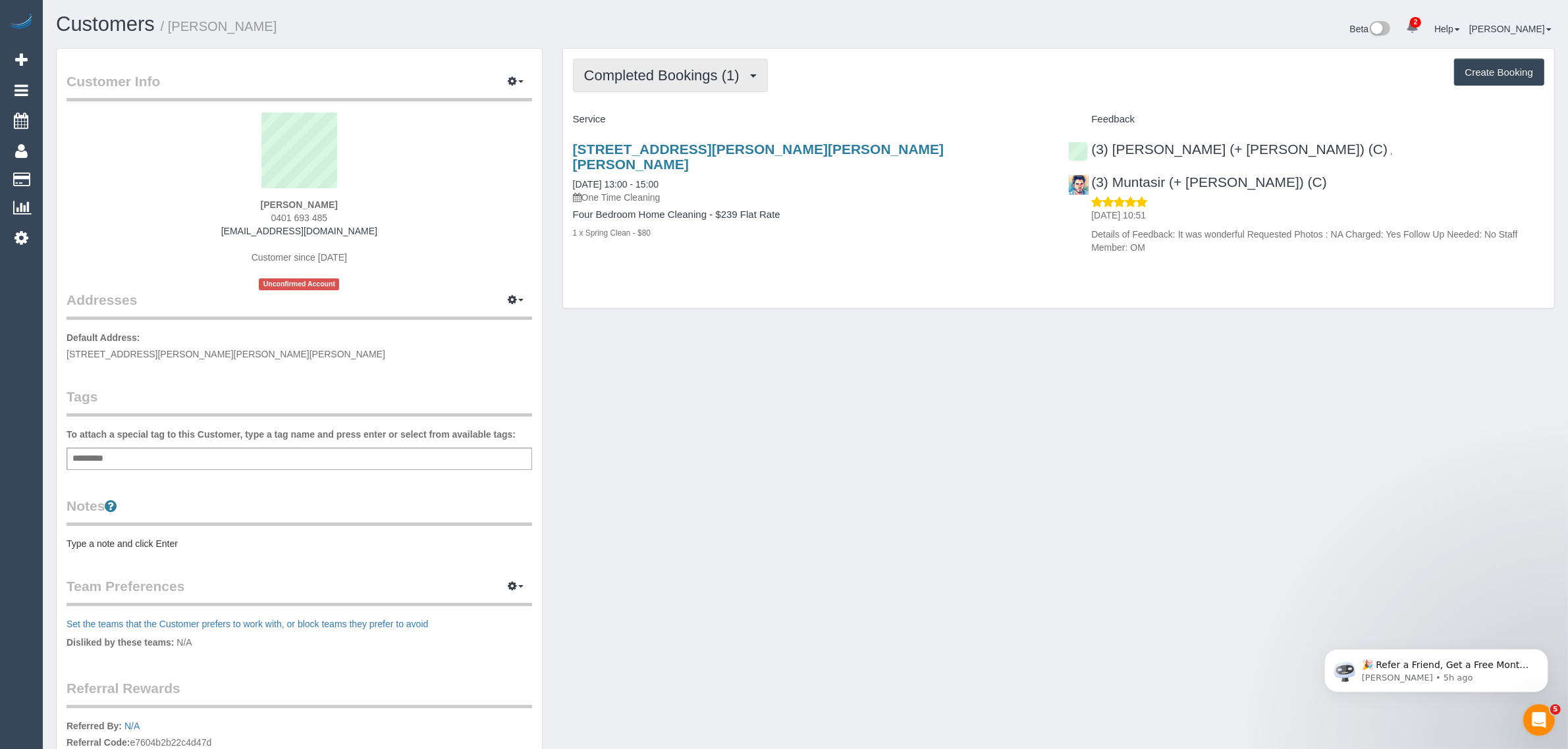
click at [675, 71] on span "Completed Bookings (1)" at bounding box center [665, 76] width 162 height 16
click at [647, 120] on link "Upcoming Bookings (1)" at bounding box center [642, 123] width 137 height 17
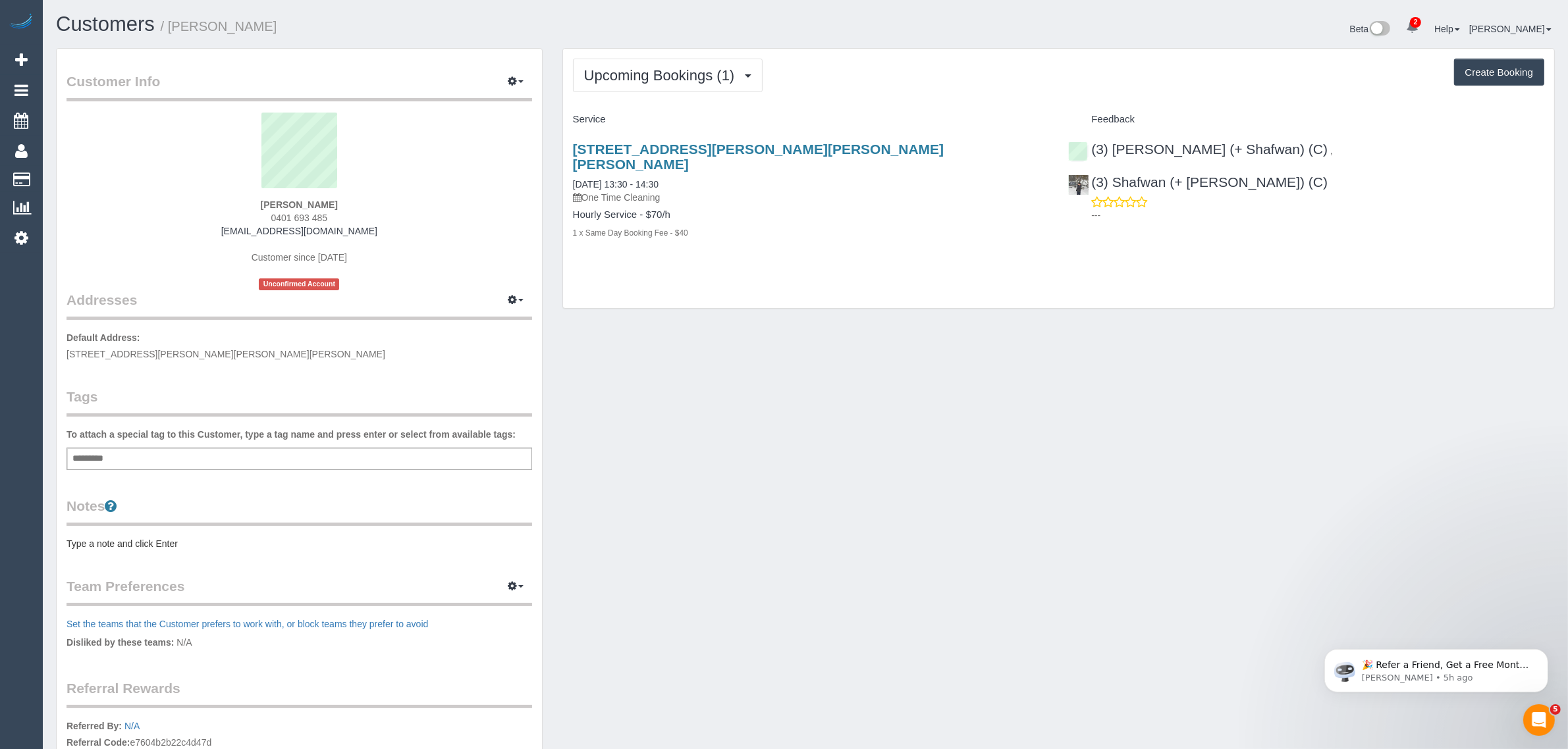
drag, startPoint x: 686, startPoint y: 166, endPoint x: 584, endPoint y: 179, distance: 102.8
click at [571, 166] on div "1a Ramsden Street, Clifton Hill, VIC 3068 12/09/2025 13:30 - 14:30 One Time Cle…" at bounding box center [810, 198] width 496 height 135
click at [820, 309] on div "Customer Info Edit Contact Info Send Message Email Preferences Special Sales Ta…" at bounding box center [806, 482] width 1518 height 869
click at [294, 199] on strong "Emma Race" at bounding box center [299, 204] width 77 height 11
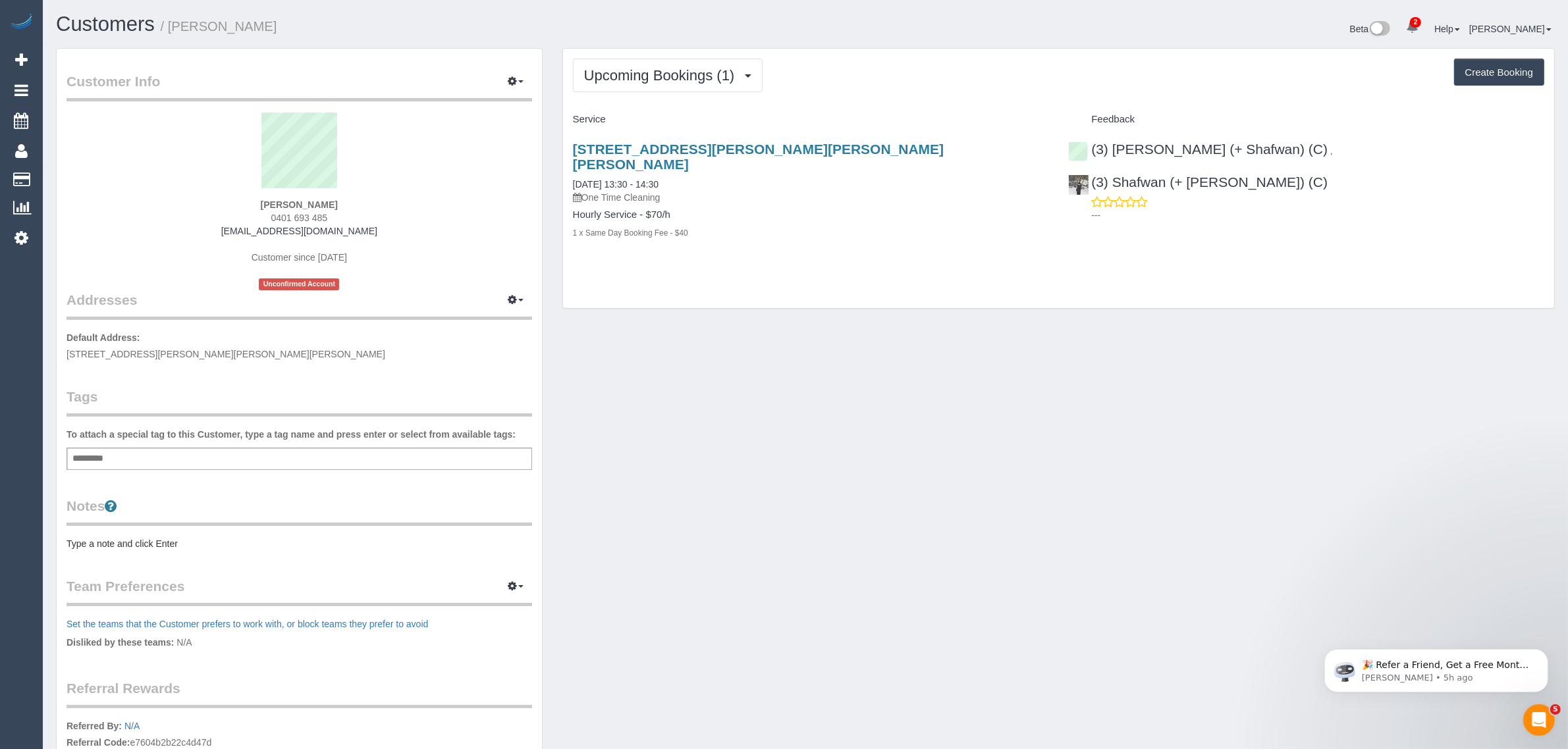
click at [155, 354] on span "1A Ramsden St, Clifton Hill, VIC 3068" at bounding box center [226, 354] width 319 height 11
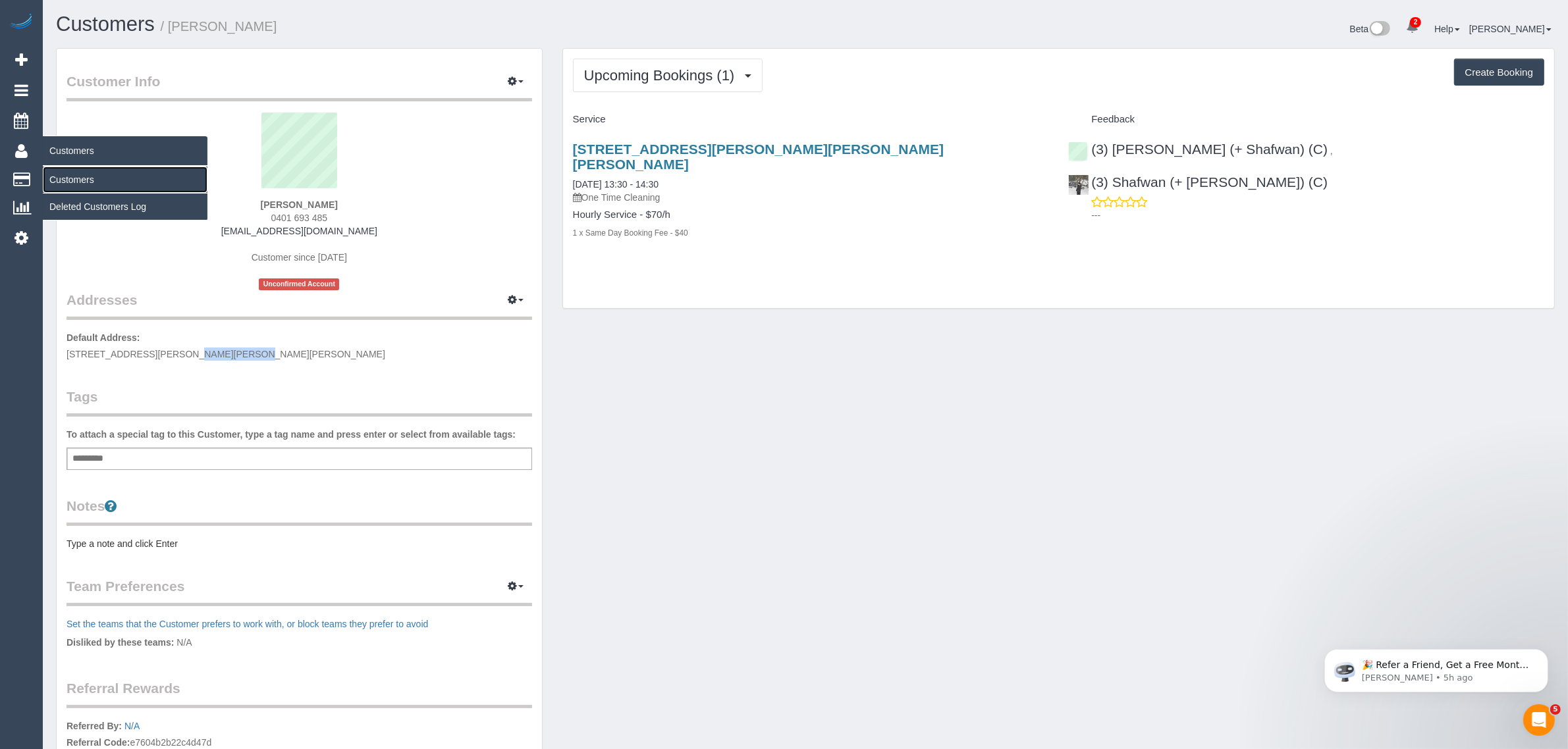
click at [56, 173] on link "Customers" at bounding box center [125, 180] width 164 height 26
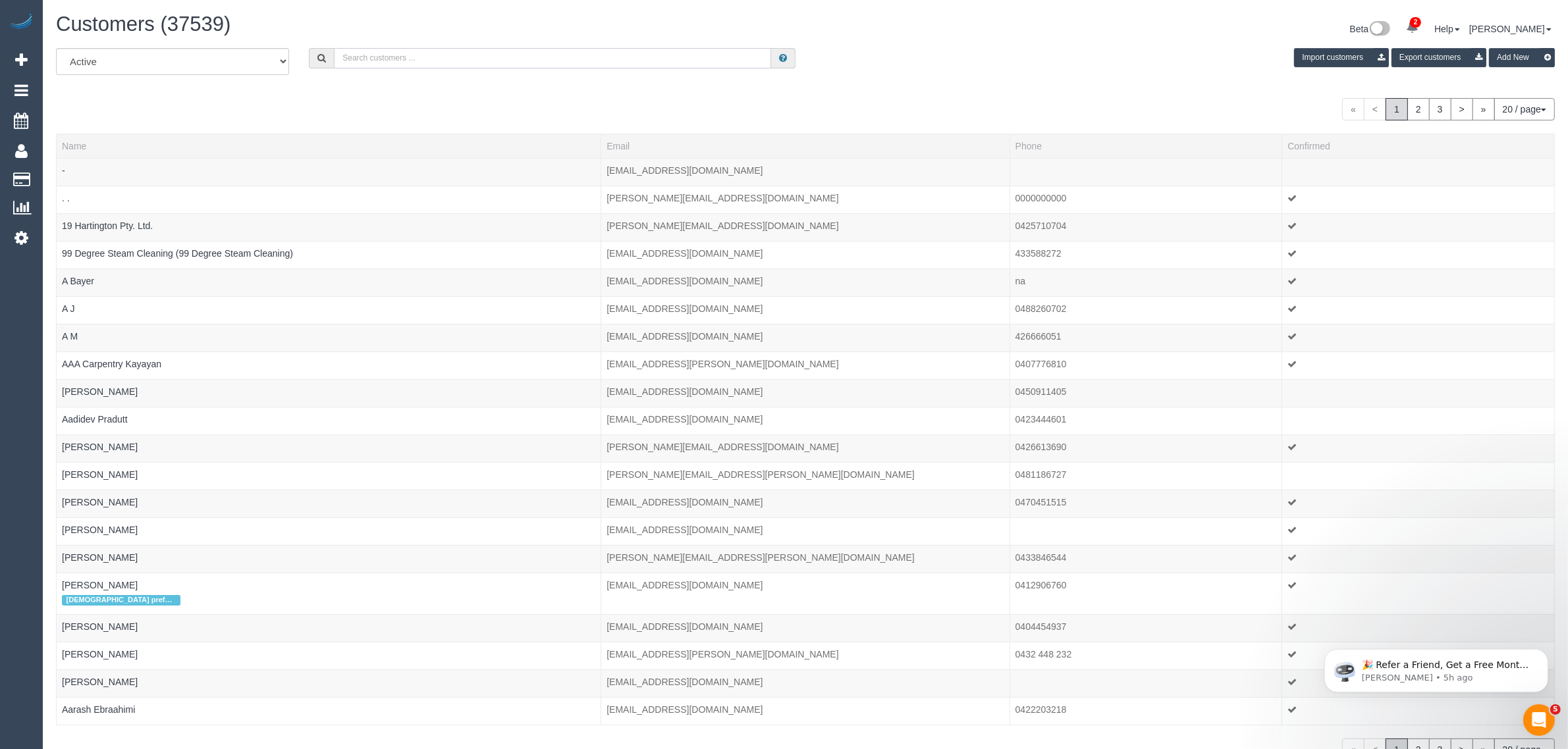
click at [431, 51] on input "text" at bounding box center [552, 58] width 437 height 20
paste input "Cassandra Clarke"
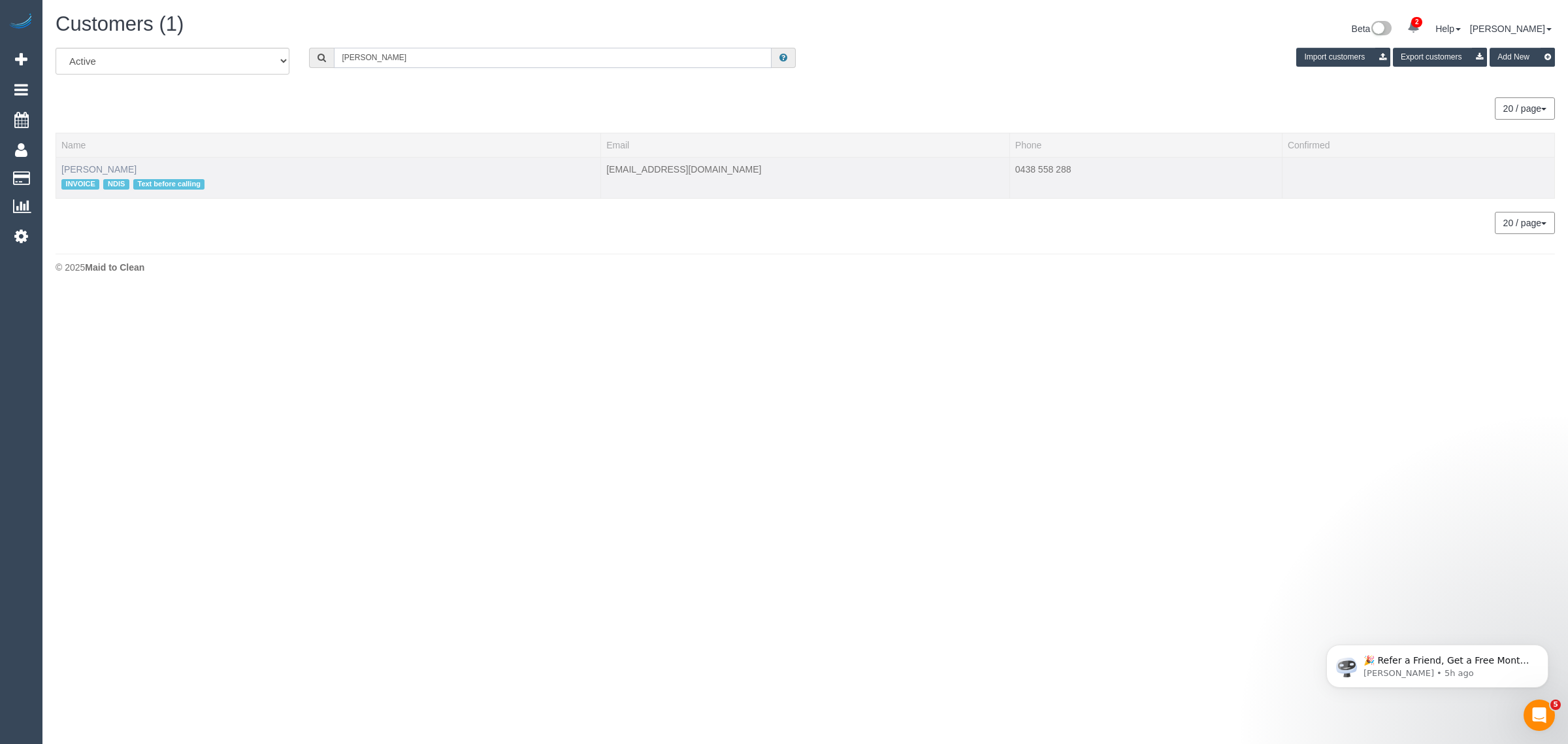
type input "Cassandra Clarke"
click at [125, 172] on link "Cassandra Clarke" at bounding box center [99, 169] width 75 height 11
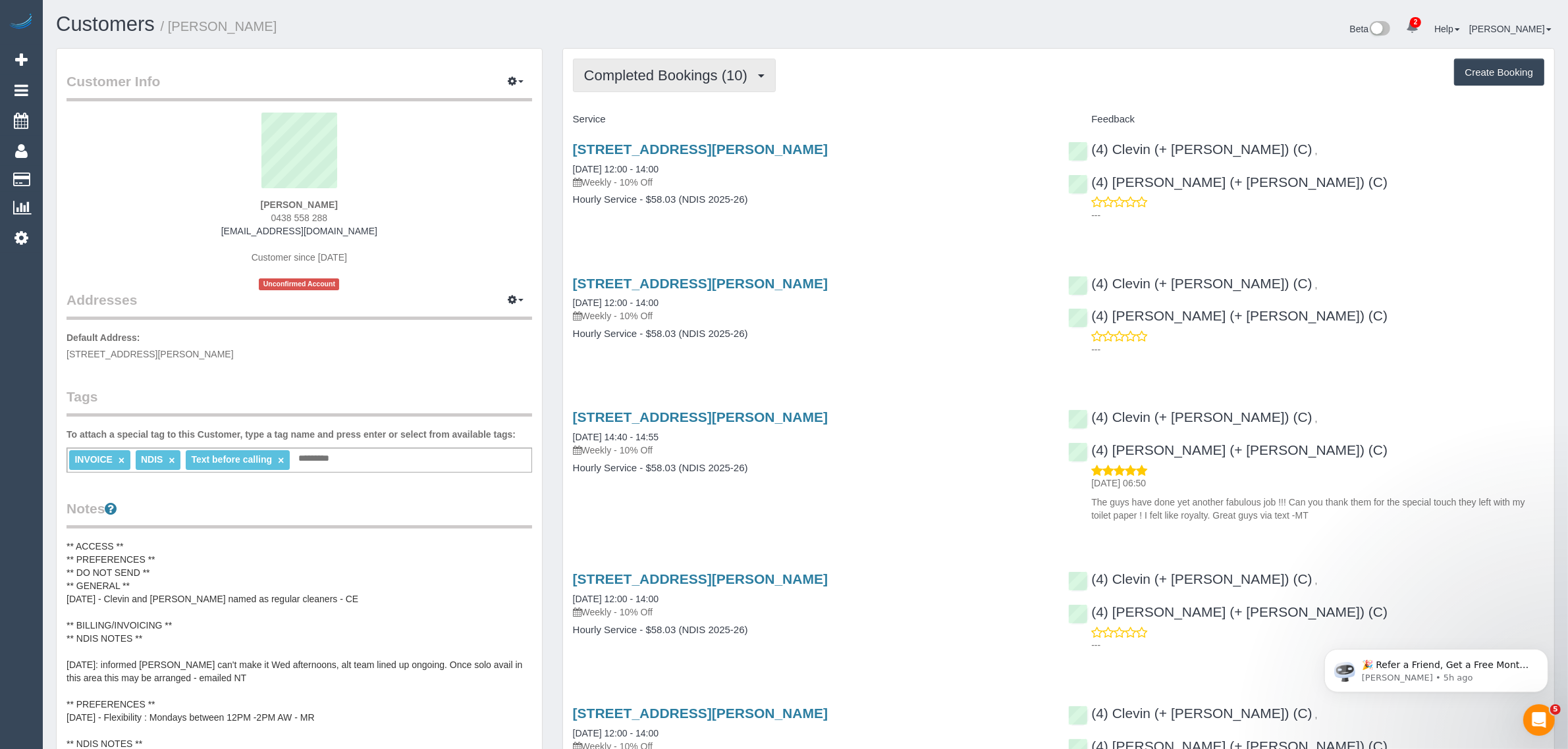
click at [718, 81] on span "Completed Bookings (10)" at bounding box center [669, 76] width 170 height 16
click at [702, 127] on link "Upcoming Bookings (12)" at bounding box center [644, 123] width 142 height 17
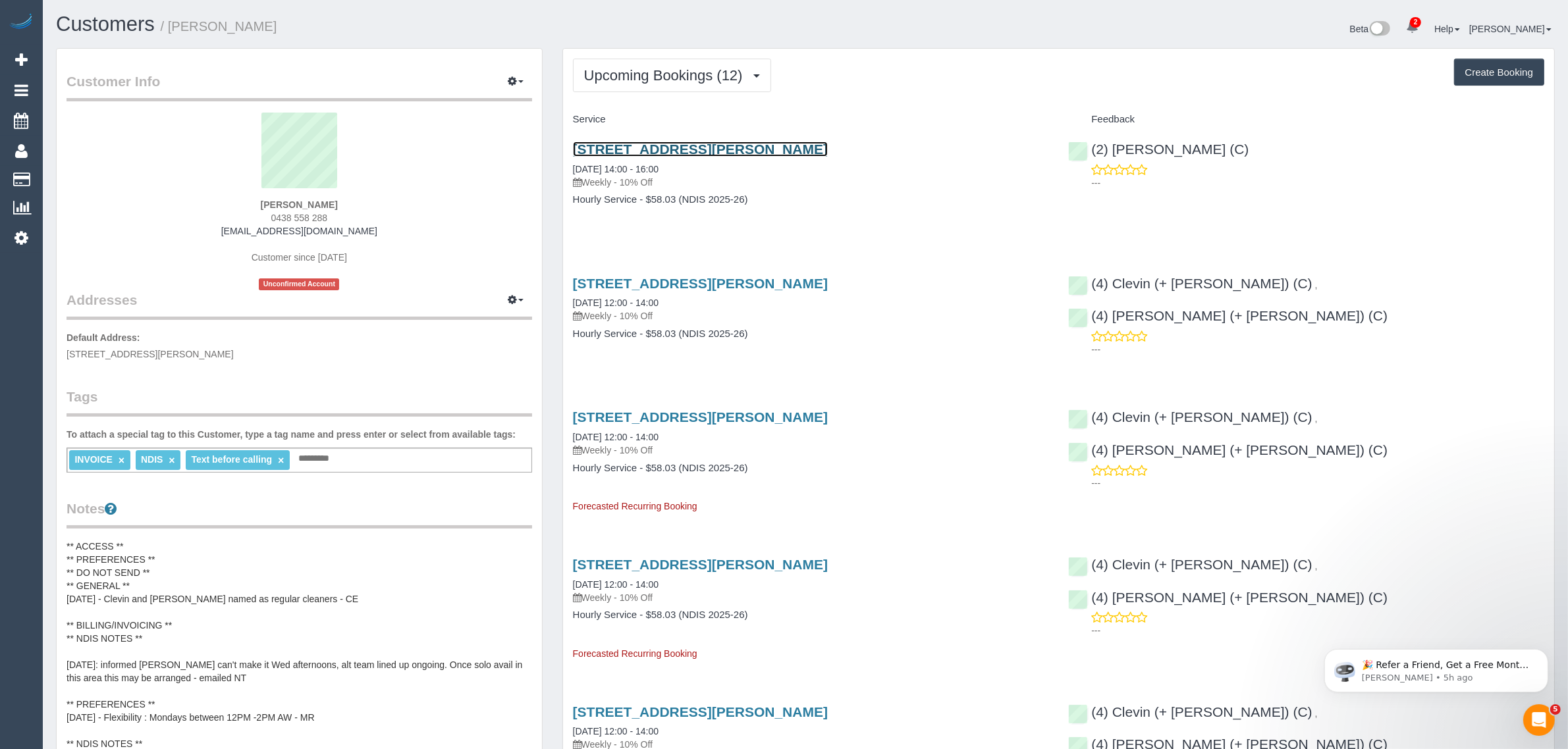
click at [672, 145] on link "4 Merso Ct, Carrum Downs, VIC 3201" at bounding box center [700, 149] width 255 height 15
click at [636, 77] on span "Upcoming Bookings (12)" at bounding box center [666, 76] width 165 height 16
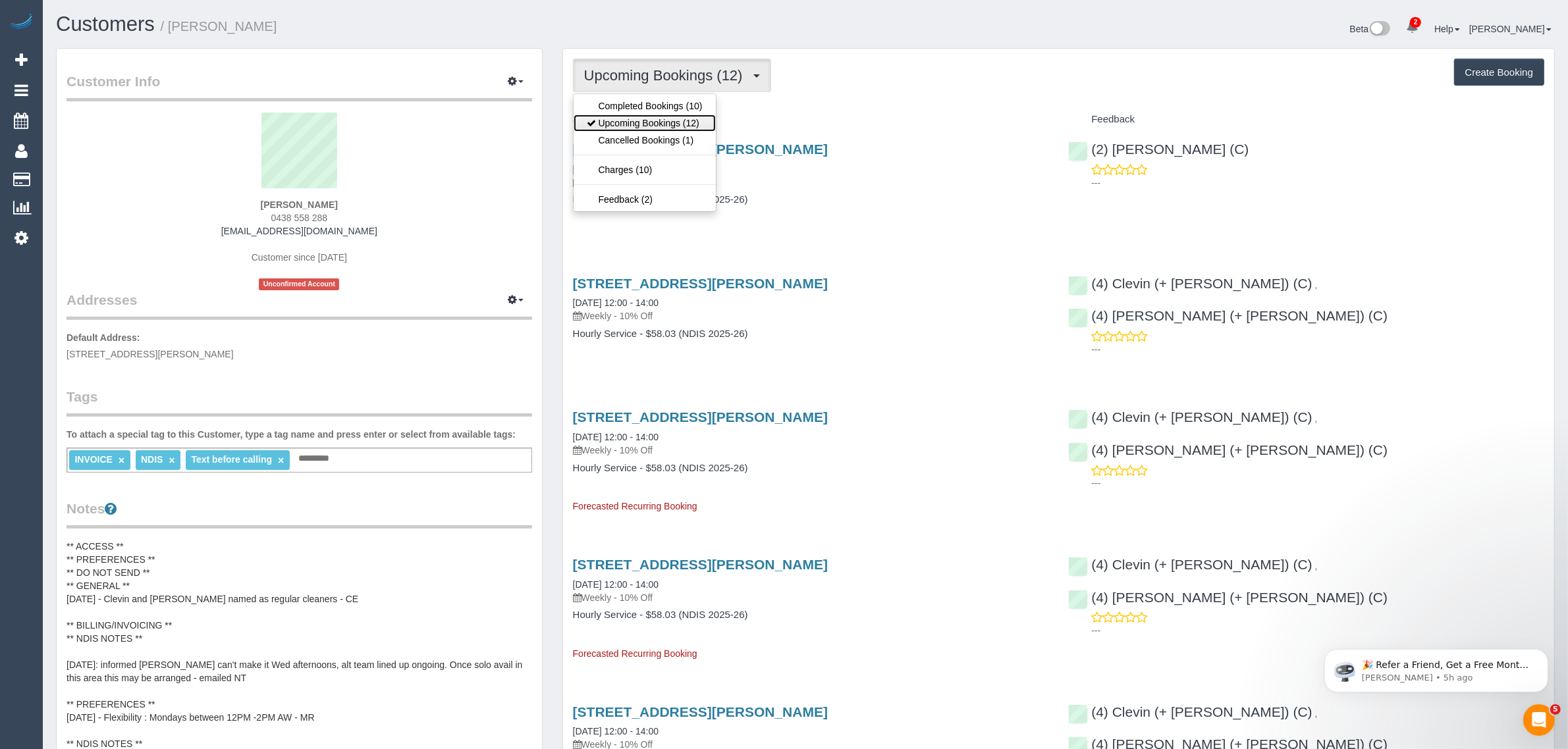
click at [651, 119] on link "Upcoming Bookings (12)" at bounding box center [644, 123] width 142 height 17
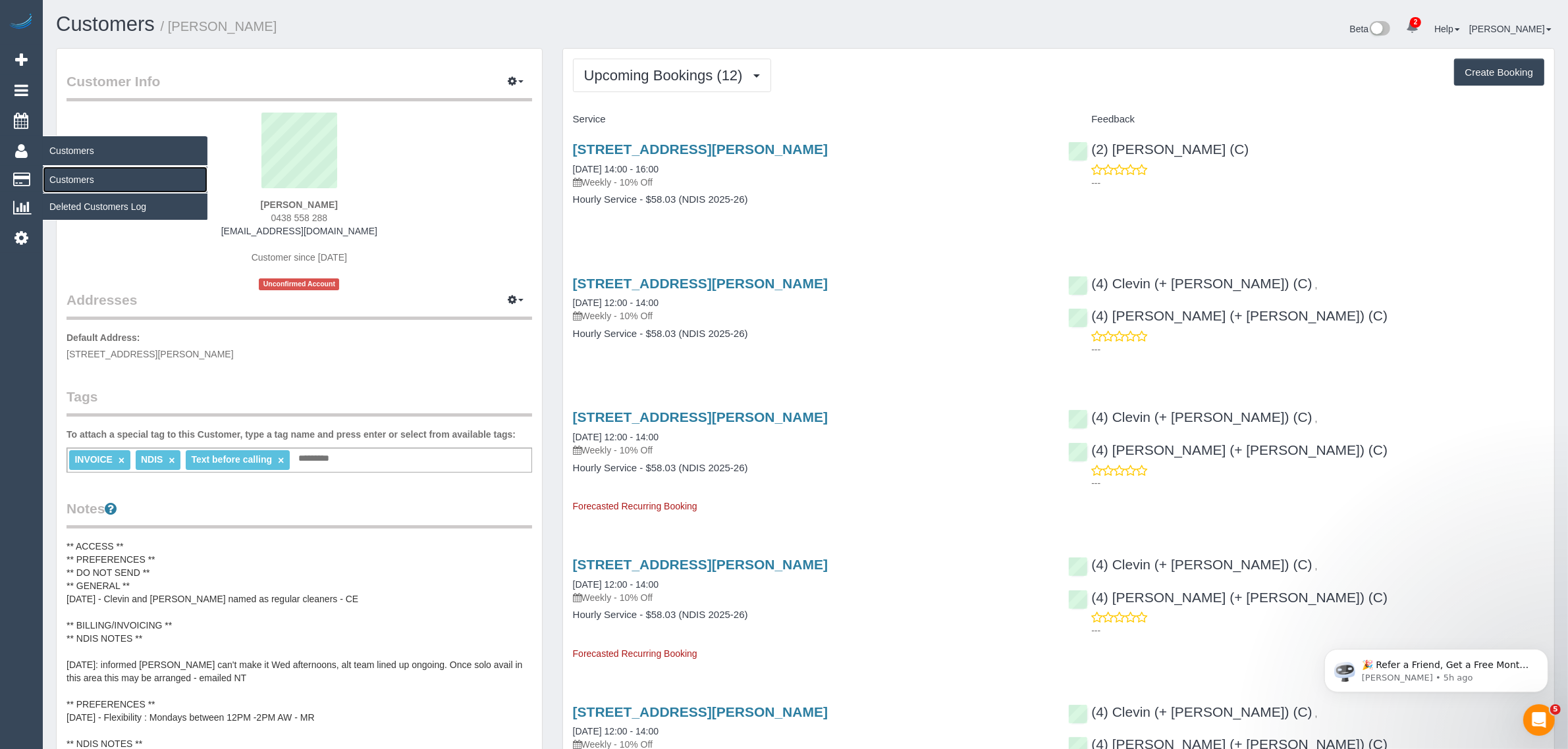
click at [77, 182] on link "Customers" at bounding box center [125, 180] width 164 height 26
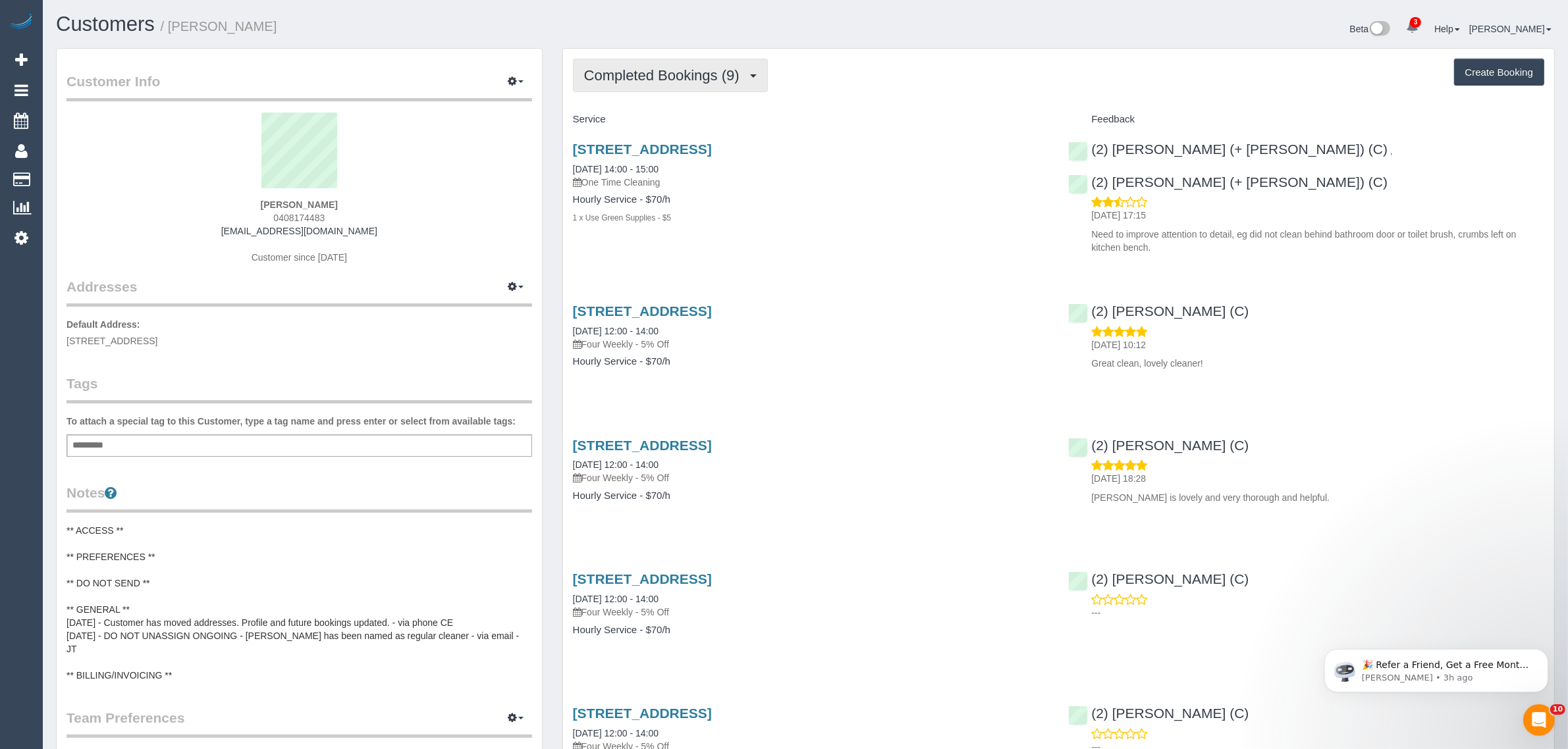
click at [690, 81] on span "Completed Bookings (9)" at bounding box center [665, 76] width 162 height 16
click at [680, 115] on link "Upcoming Bookings (12)" at bounding box center [643, 123] width 139 height 17
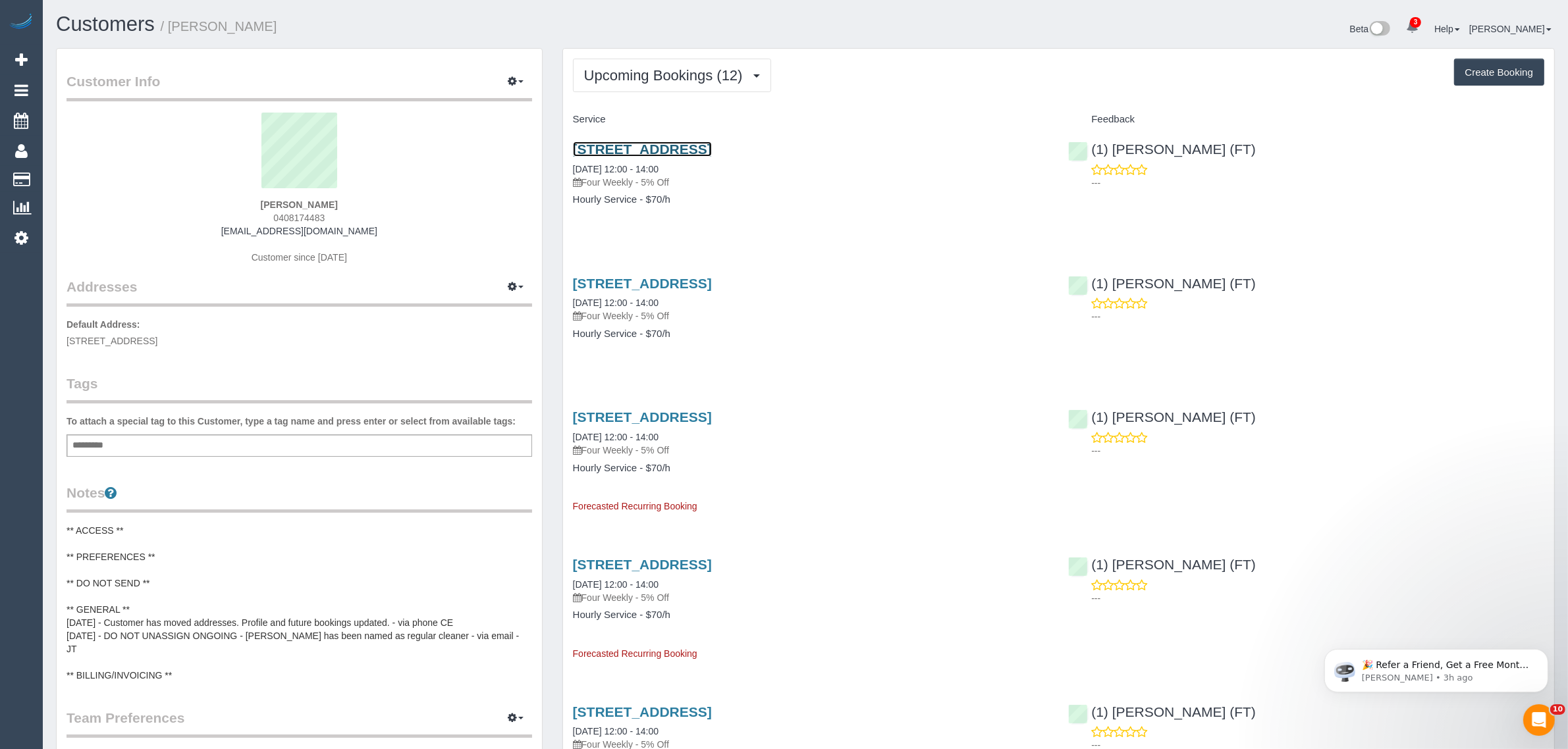
click at [712, 146] on link "[STREET_ADDRESS]" at bounding box center [642, 149] width 139 height 15
click at [676, 71] on span "Upcoming Bookings (12)" at bounding box center [666, 76] width 165 height 16
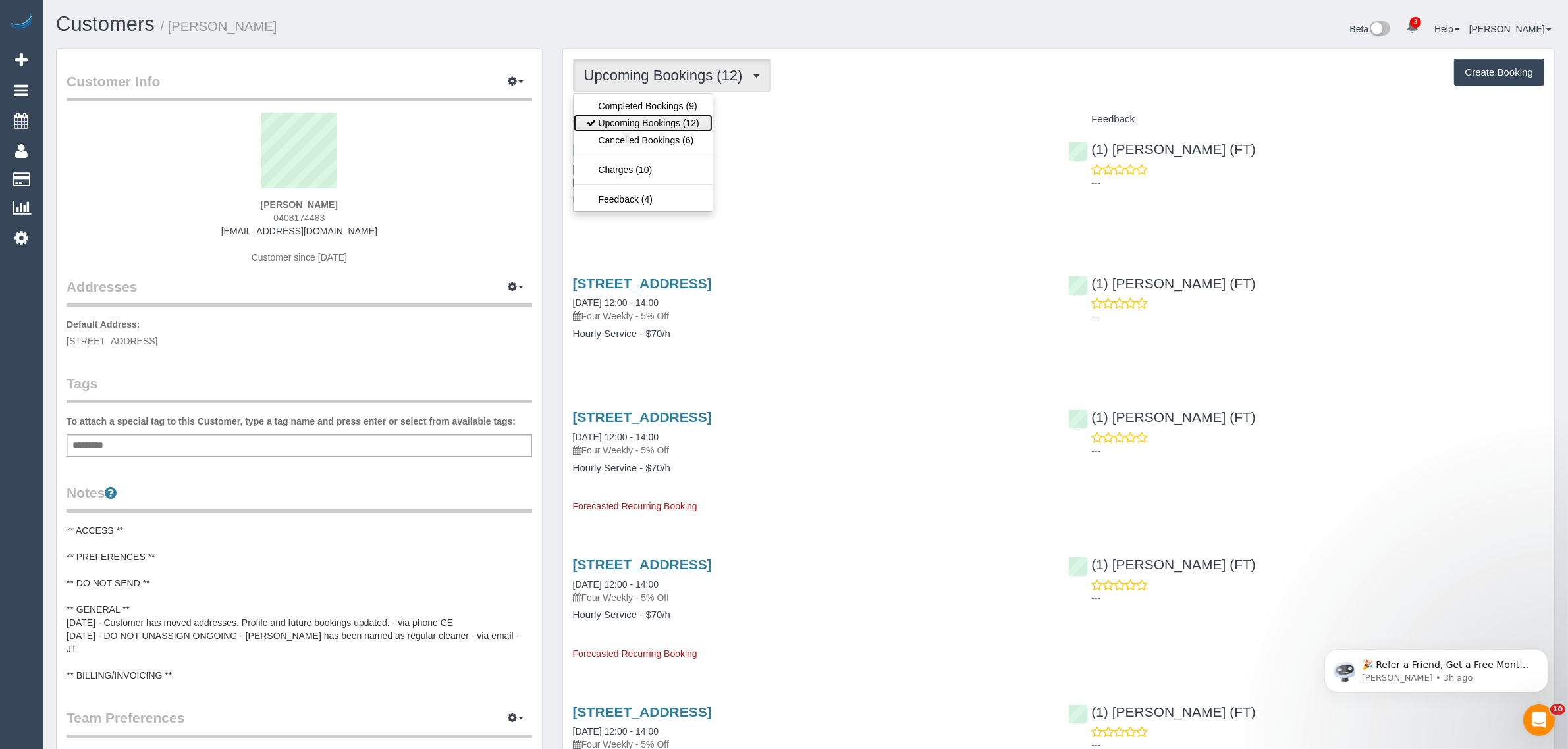
click at [665, 115] on link "Upcoming Bookings (12)" at bounding box center [643, 123] width 139 height 17
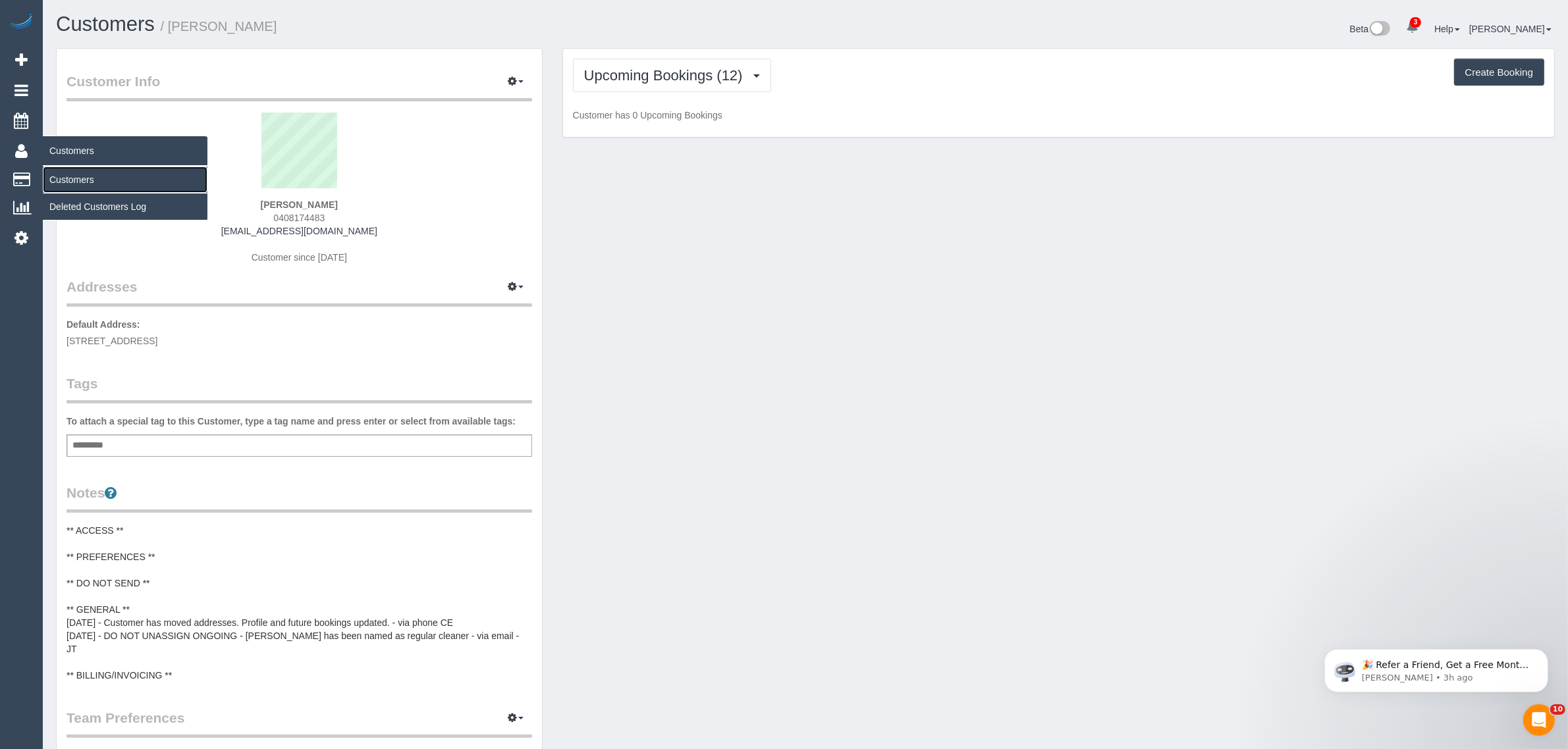
click at [97, 172] on link "Customers" at bounding box center [125, 180] width 164 height 26
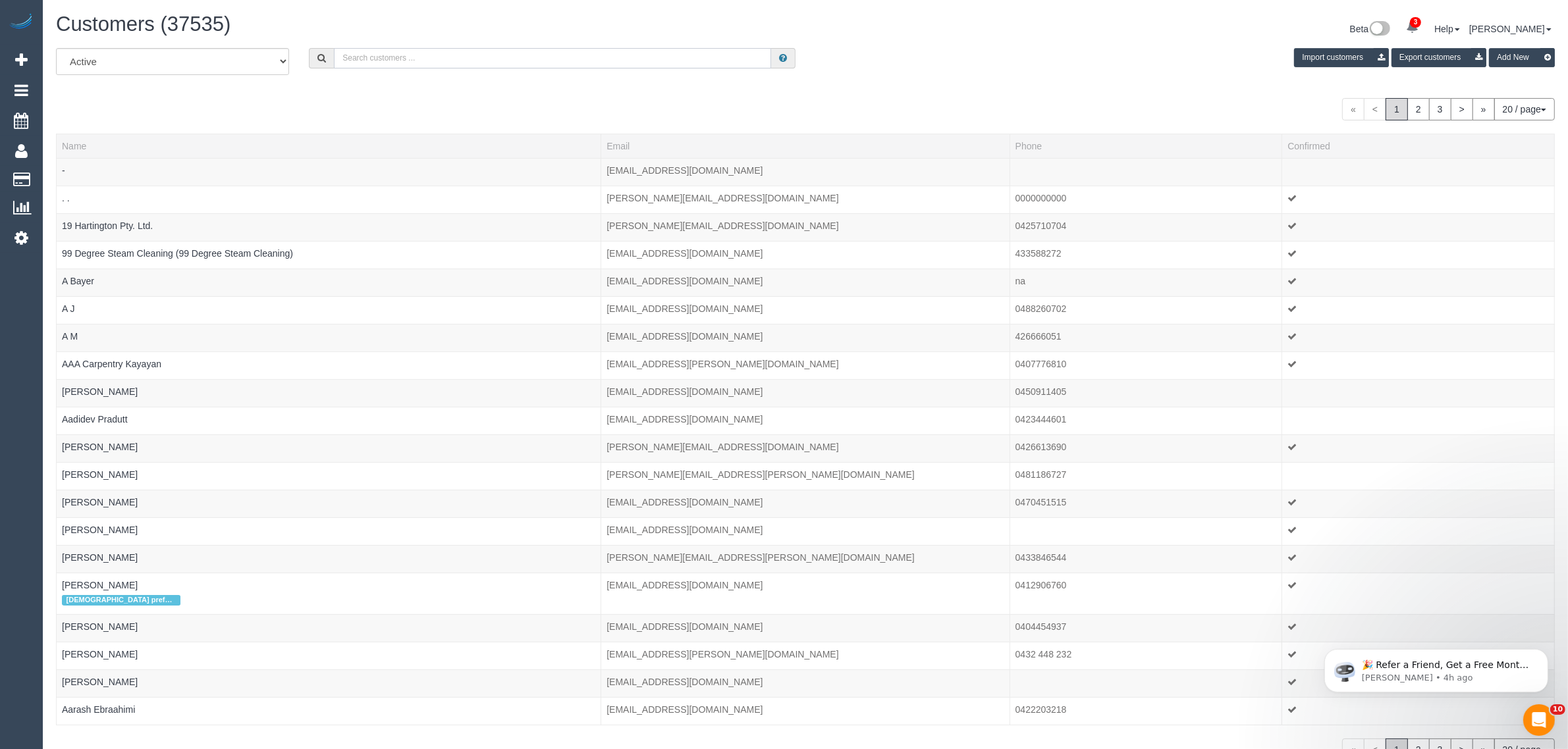
click at [393, 58] on input "text" at bounding box center [552, 58] width 437 height 20
paste input "[PERSON_NAME] (C) - MTC Cleaner"
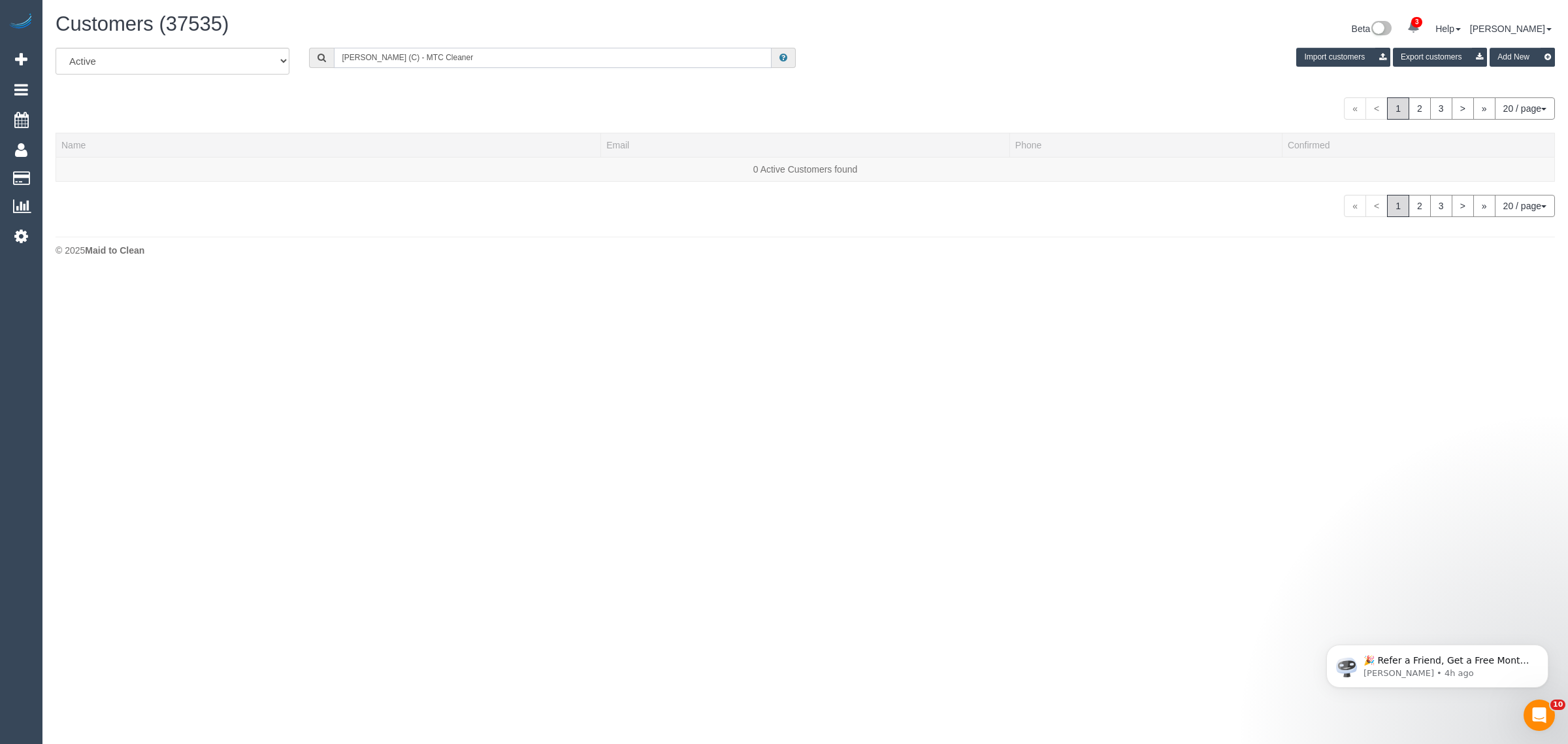
type input "[PERSON_NAME] (C) - MTC Cleaner"
click at [492, 69] on div "All Active Archived [PERSON_NAME] (C) - MTC Cleaner Import customers Export cus…" at bounding box center [805, 65] width 1519 height 36
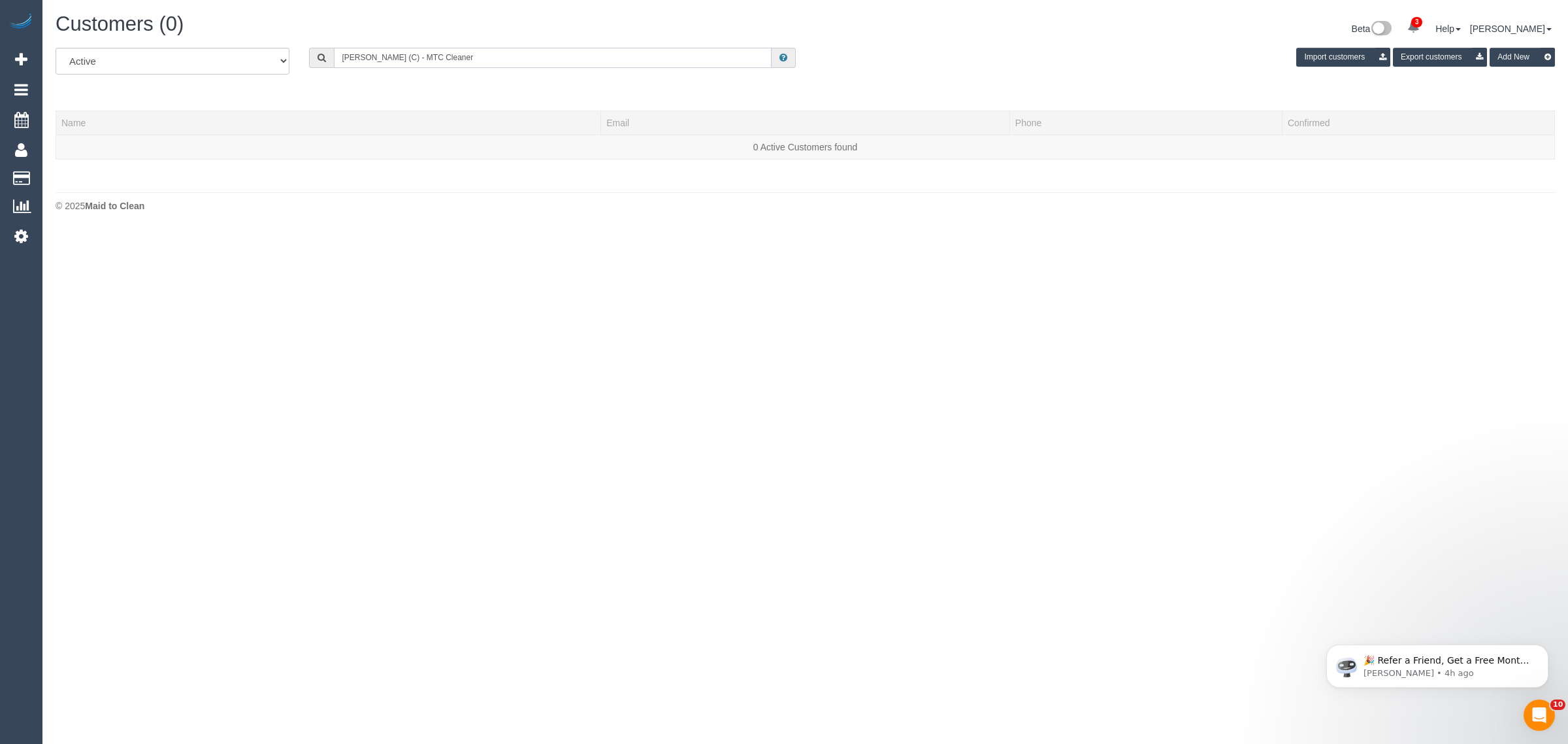
click at [512, 57] on input "Pratham Bagga (C) - MTC Cleaner" at bounding box center [553, 57] width 438 height 20
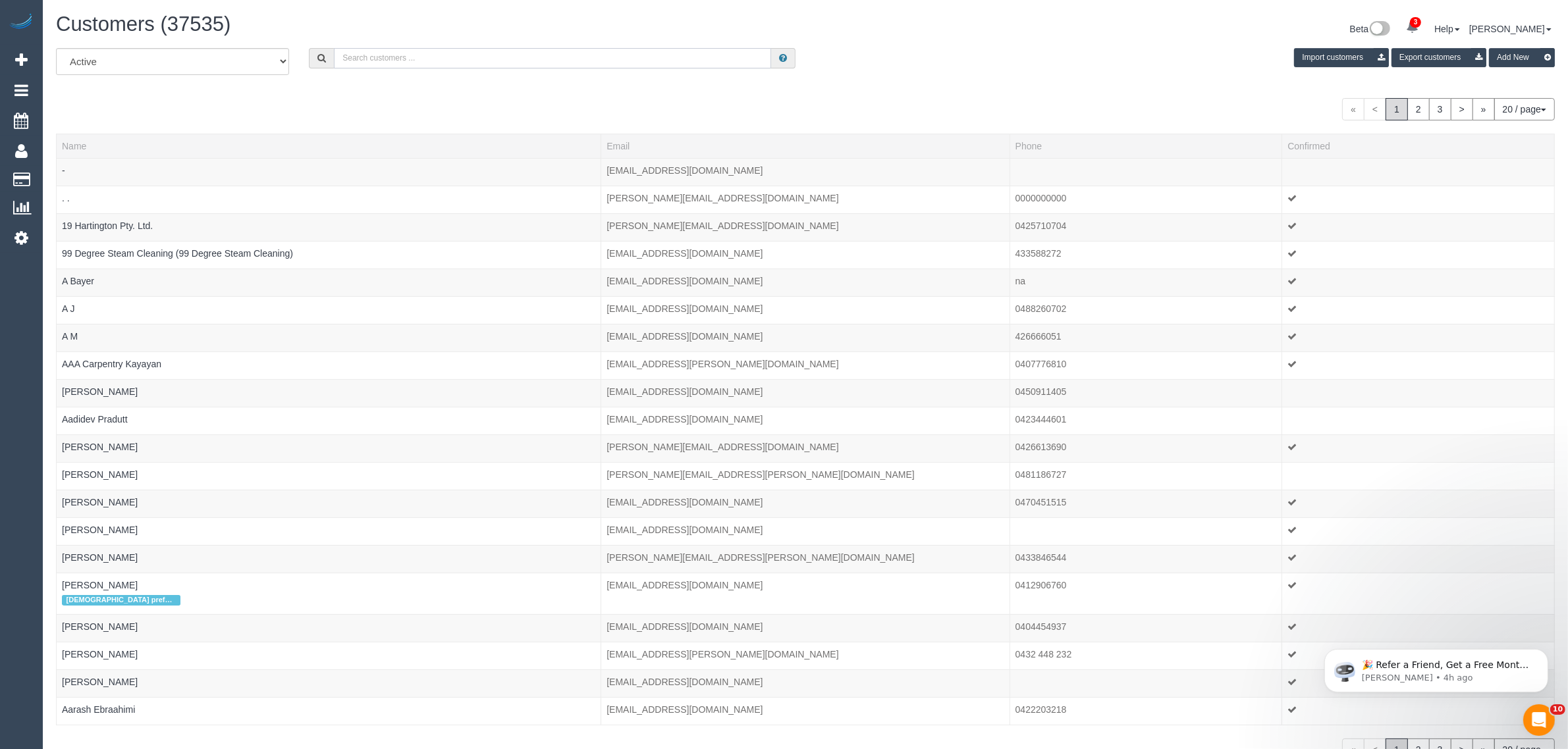
click at [513, 57] on input "text" at bounding box center [552, 58] width 437 height 20
paste input "Julie Boffa"
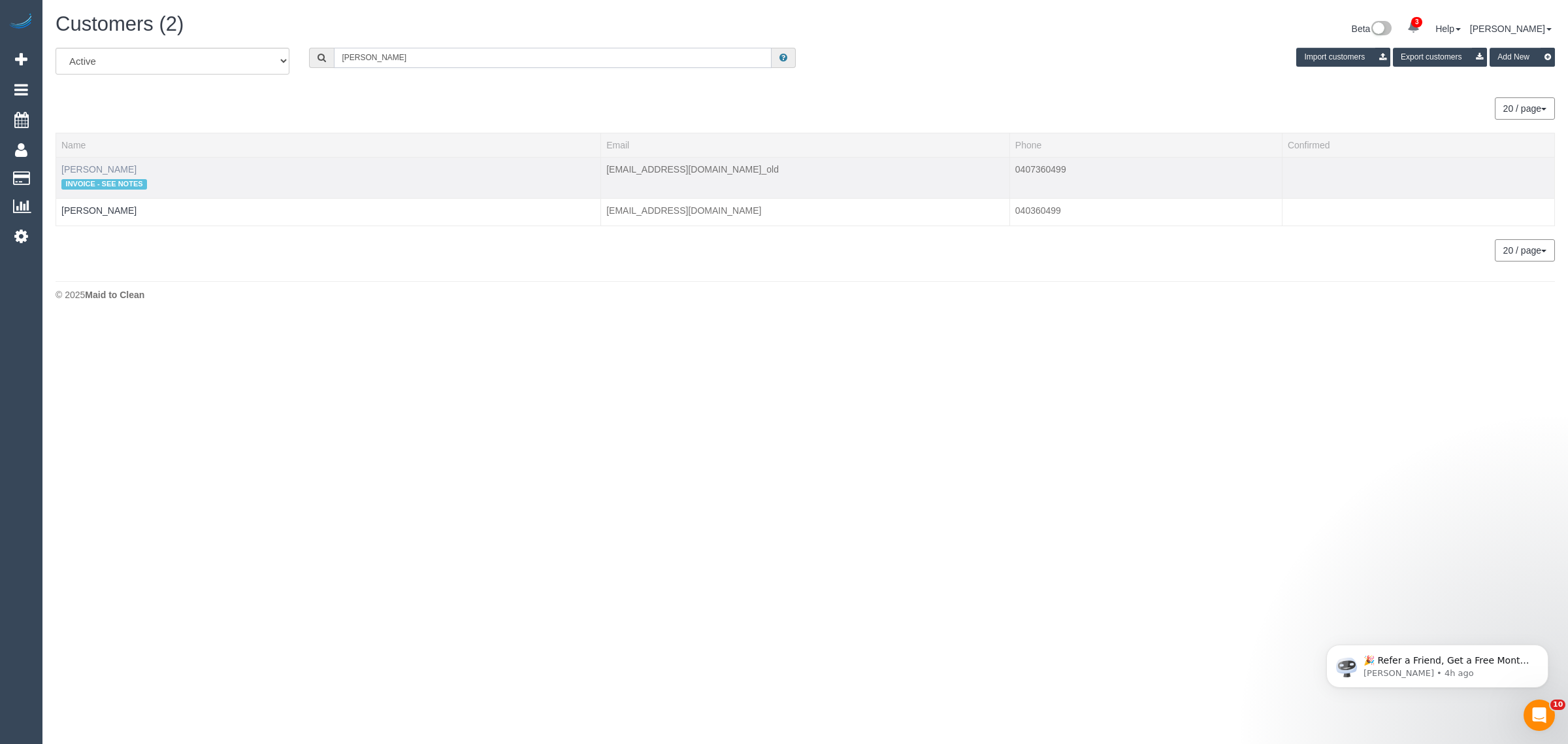
type input "Julie Boffa"
click at [76, 166] on link "Julie Boffa" at bounding box center [99, 169] width 75 height 11
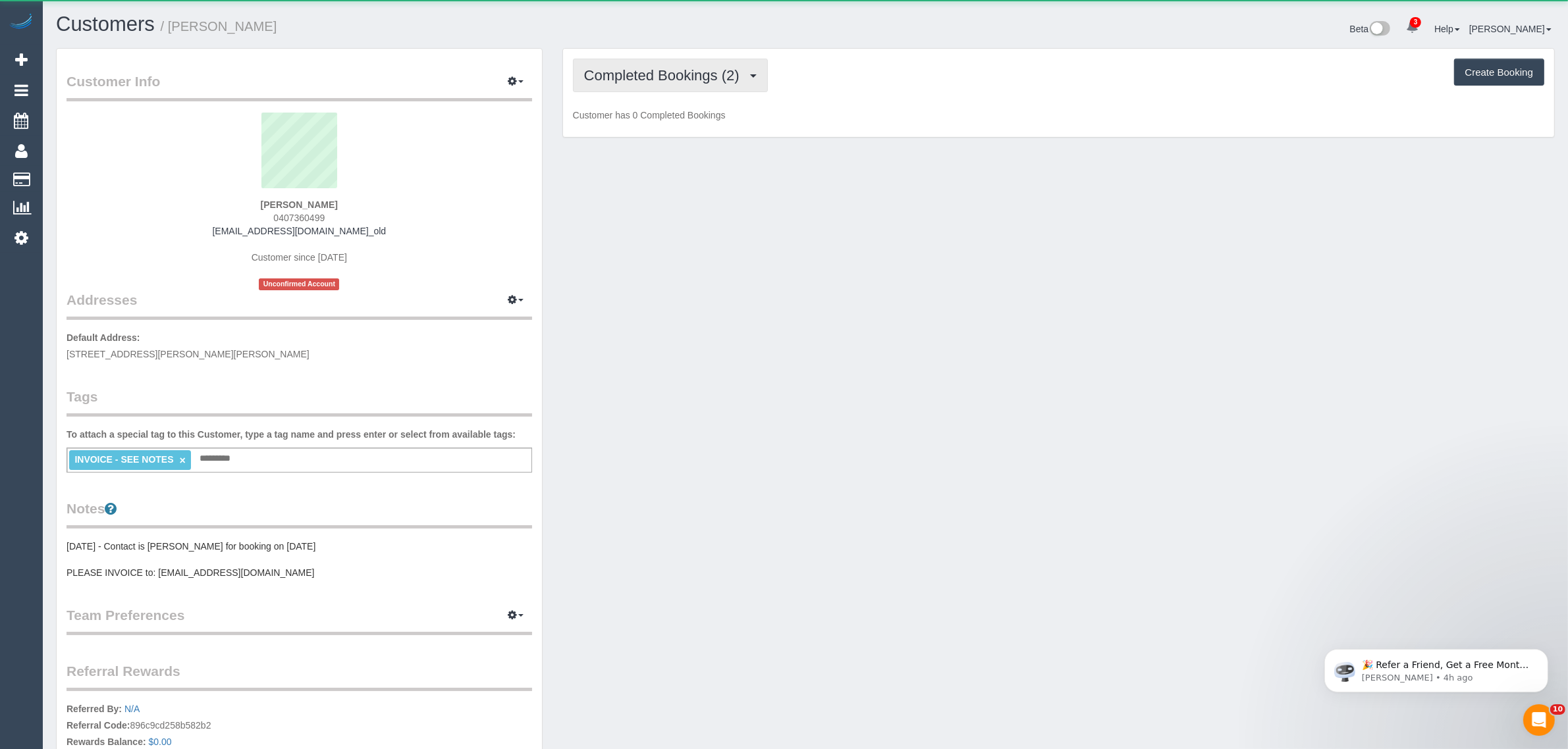
click at [646, 63] on button "Completed Bookings (2)" at bounding box center [670, 75] width 195 height 33
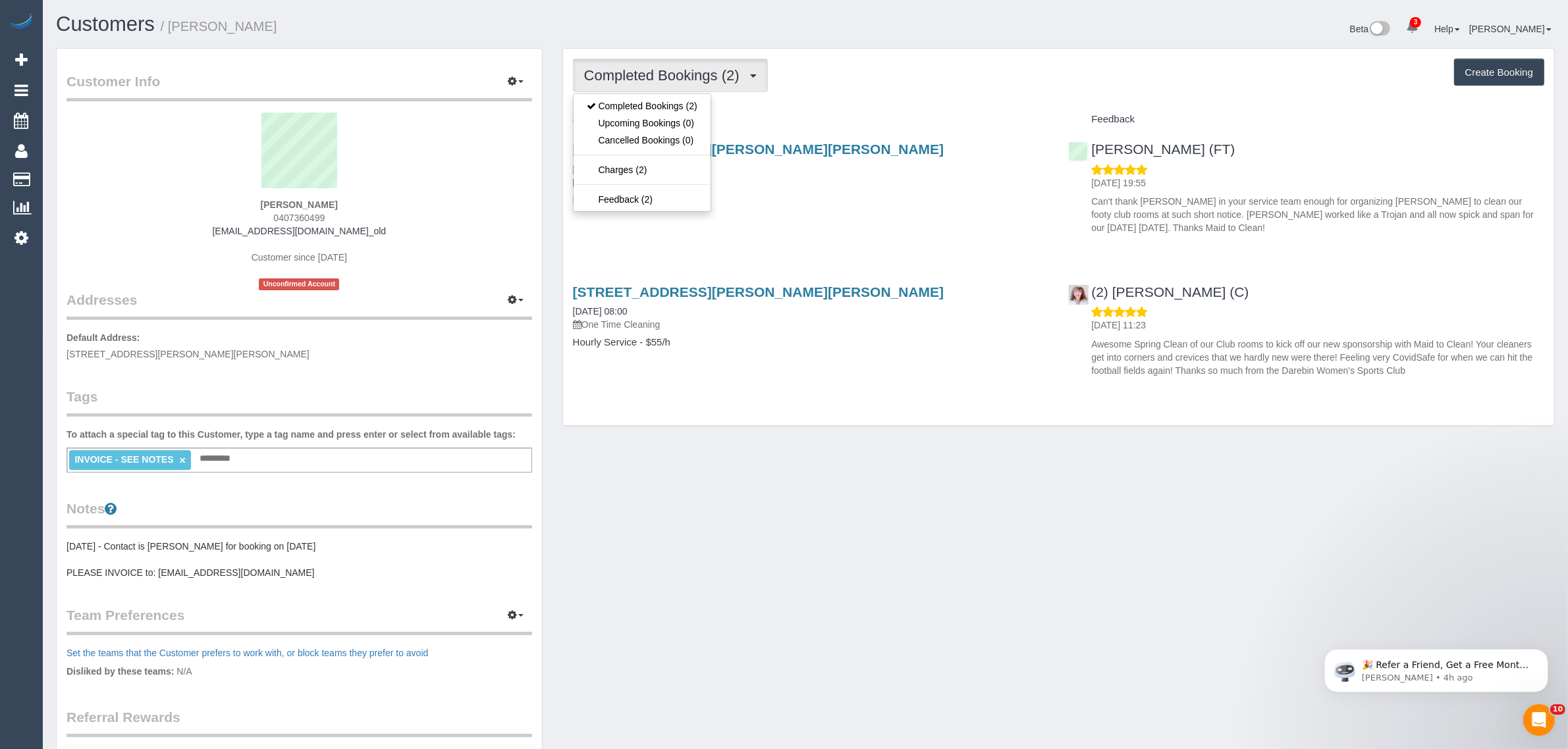
click at [646, 63] on button "Completed Bookings (2)" at bounding box center [670, 75] width 195 height 33
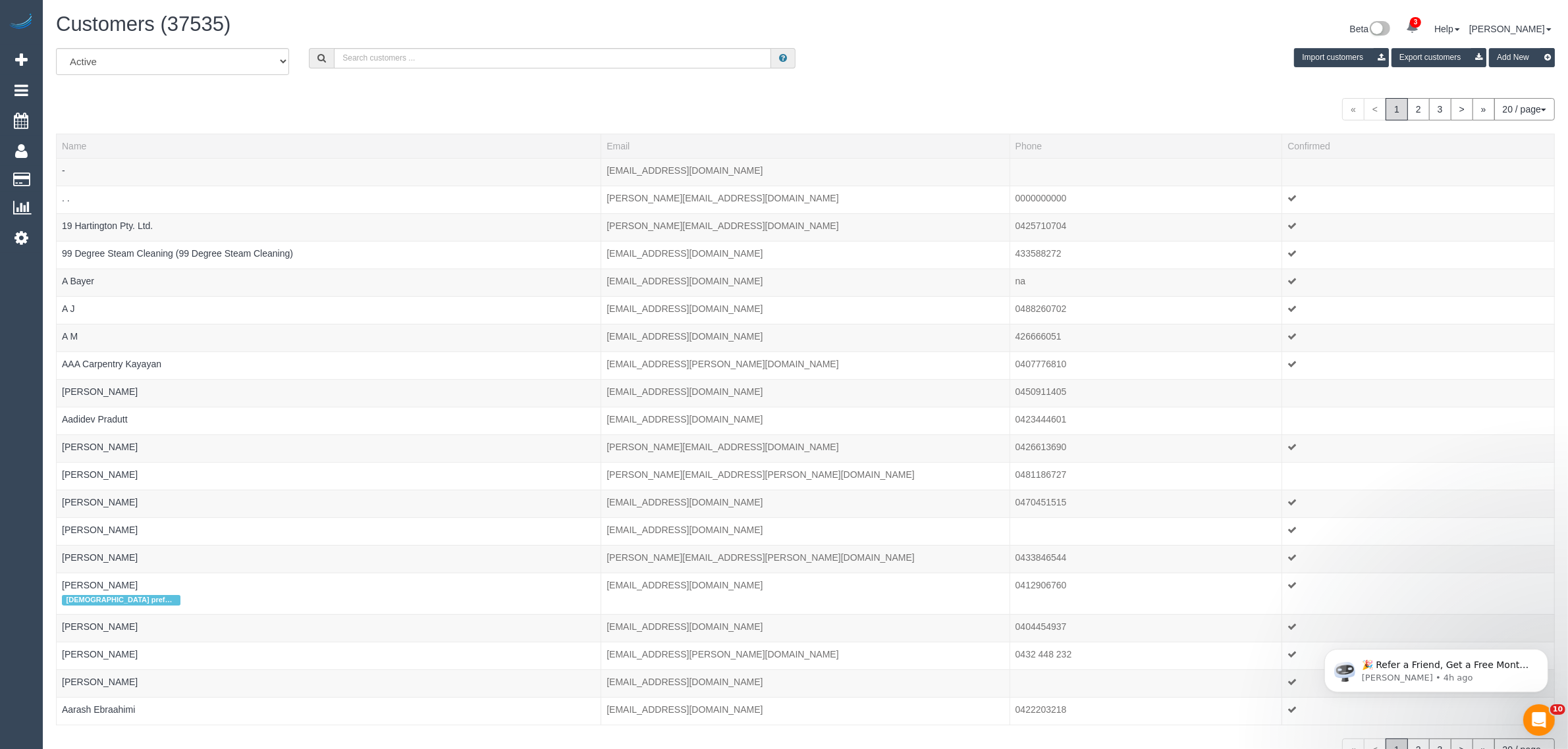
click at [429, 40] on div "Customers (37535)" at bounding box center [426, 27] width 759 height 28
click at [425, 50] on input "text" at bounding box center [552, 58] width 437 height 20
paste input "Julie Boffa"
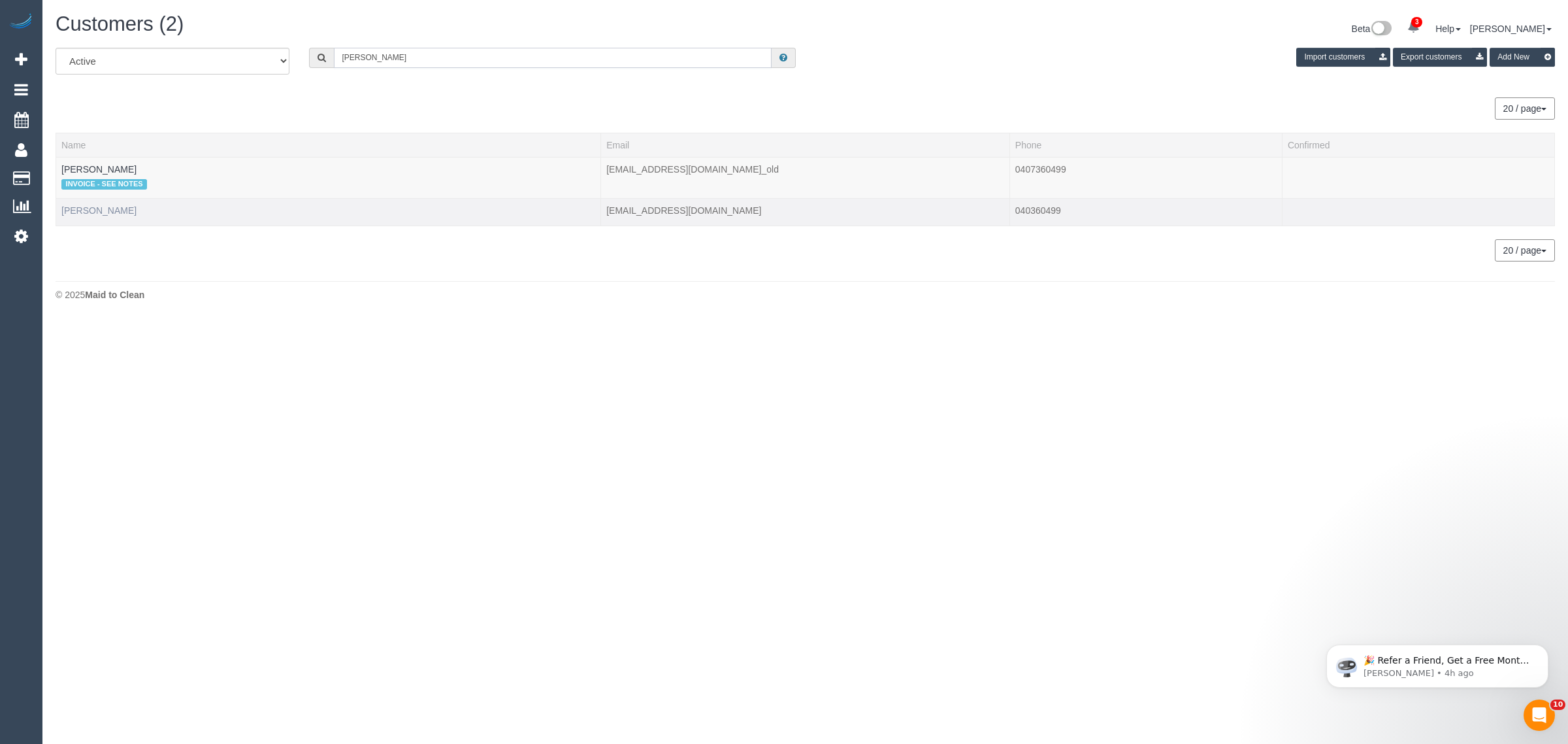
type input "Julie Boffa"
click at [94, 211] on link "Julie Boffa" at bounding box center [99, 210] width 75 height 11
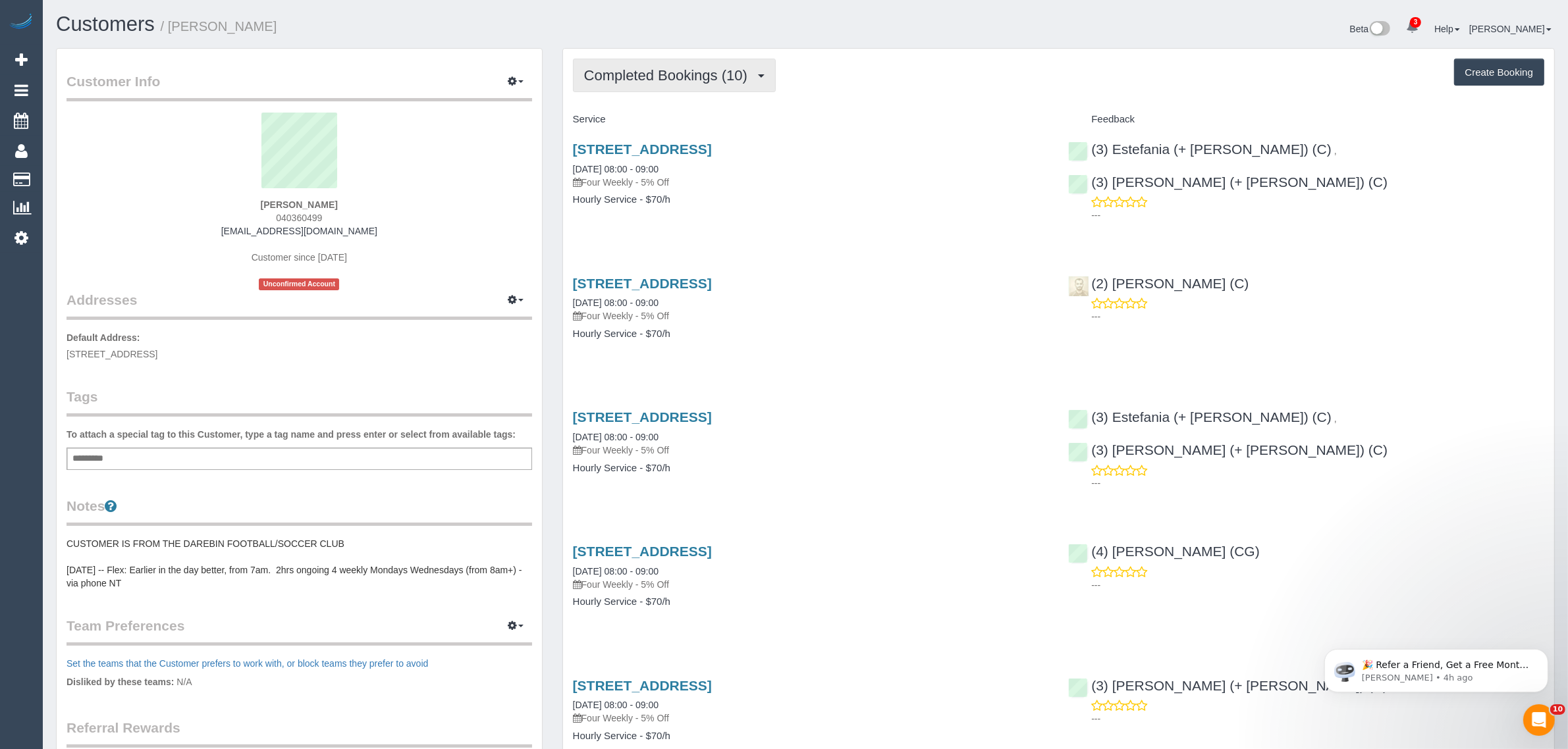
click at [688, 64] on button "Completed Bookings (10)" at bounding box center [674, 75] width 203 height 33
click at [663, 119] on link "Upcoming Bookings (11)" at bounding box center [644, 123] width 142 height 17
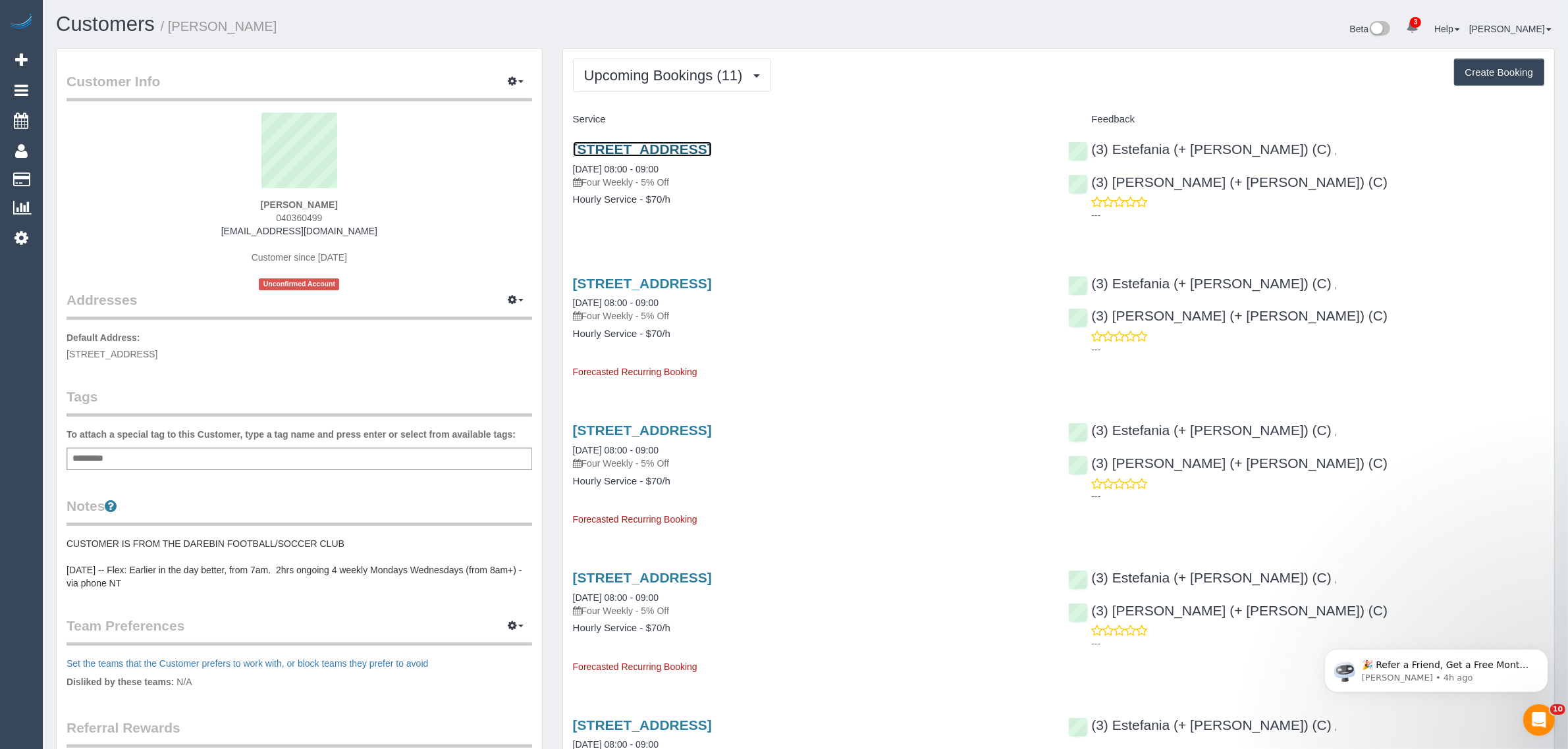
click at [618, 151] on link "3 Traill St, Northcote, VIC 3070" at bounding box center [642, 149] width 139 height 15
drag, startPoint x: 742, startPoint y: 215, endPoint x: 716, endPoint y: 195, distance: 32.8
click at [742, 215] on div "3 Traill St, Northcote, VIC 3070 17/09/2025 08:00 - 09:00 Four Weekly - 5% Off …" at bounding box center [810, 181] width 496 height 102
drag, startPoint x: 697, startPoint y: 168, endPoint x: 570, endPoint y: 170, distance: 127.0
click at [570, 170] on div "3 Traill St, Northcote, VIC 3070 17/09/2025 08:00 - 09:00 Four Weekly - 5% Off …" at bounding box center [810, 181] width 496 height 102
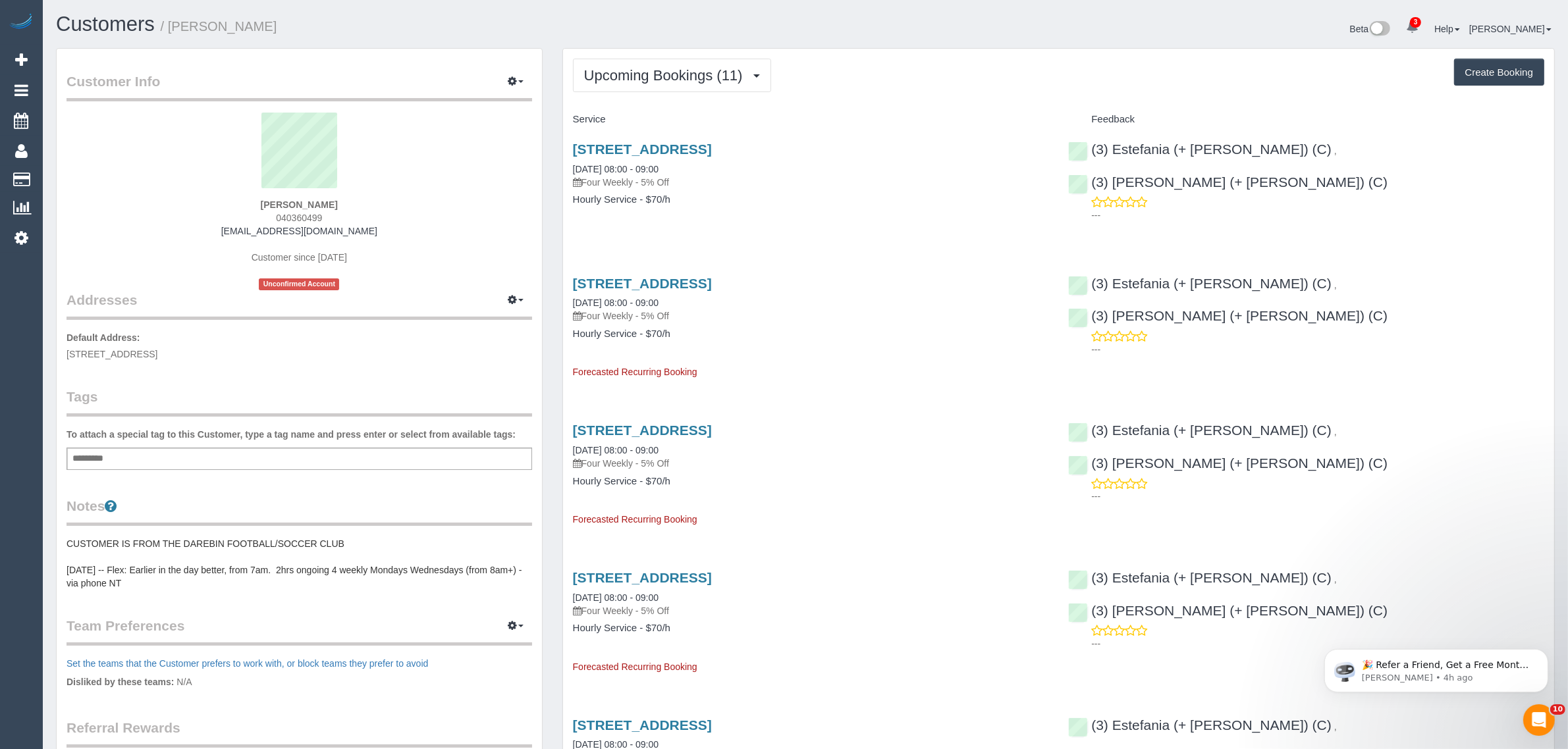
copy link "17/09/2025 08:00 - 09:00"
click at [672, 80] on span "Upcoming Bookings (11)" at bounding box center [666, 76] width 165 height 16
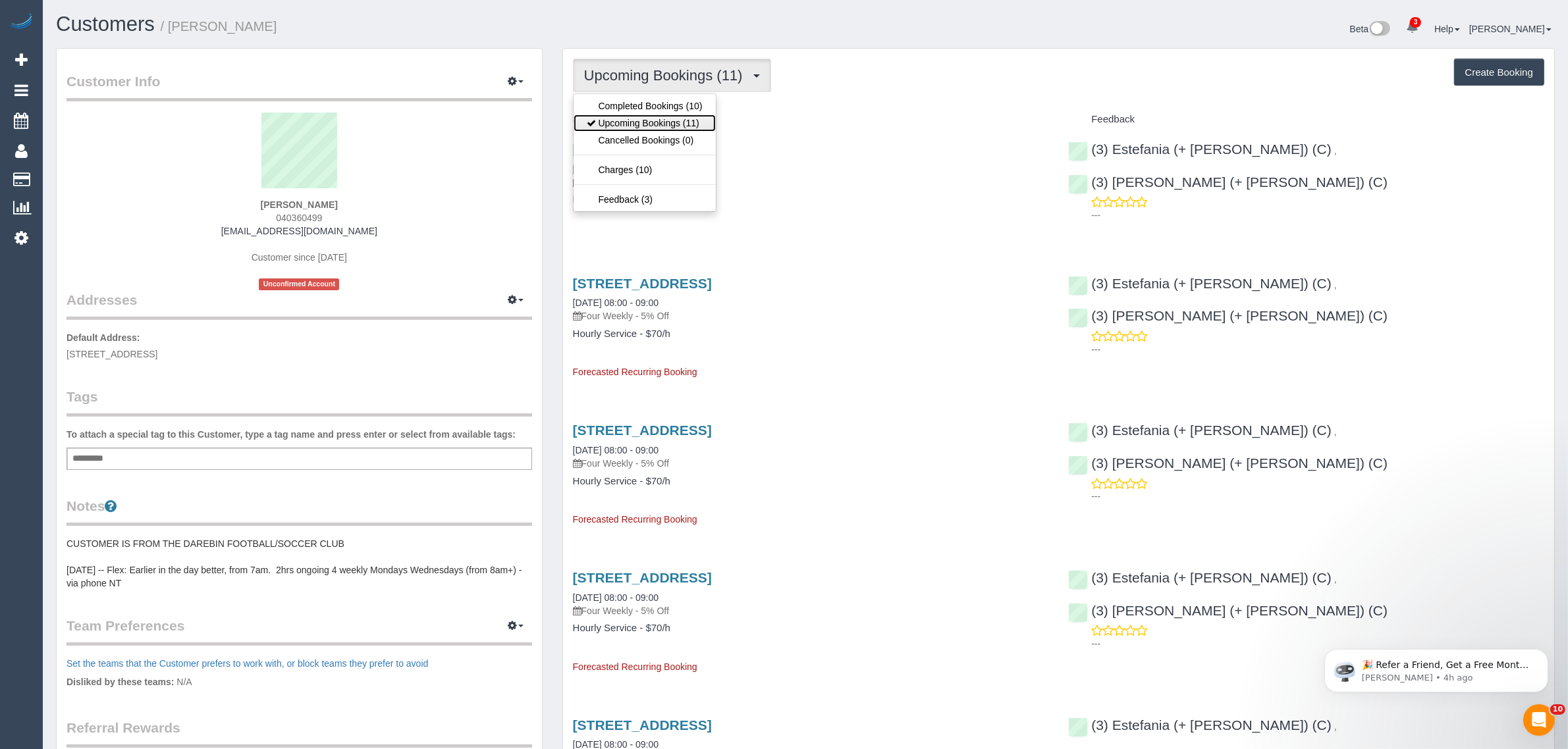
click at [659, 120] on link "Upcoming Bookings (11)" at bounding box center [644, 123] width 142 height 17
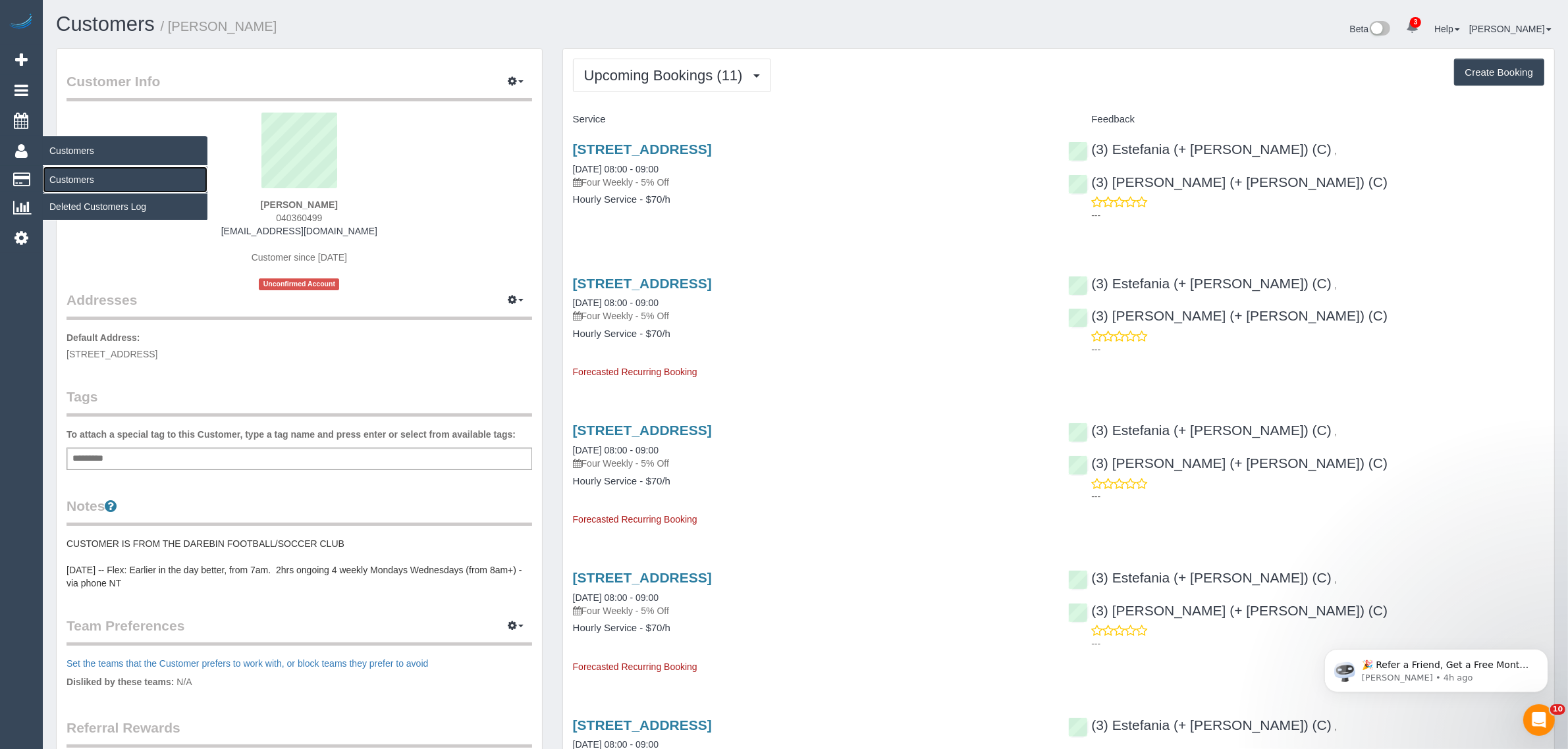
click at [98, 179] on link "Customers" at bounding box center [125, 180] width 164 height 26
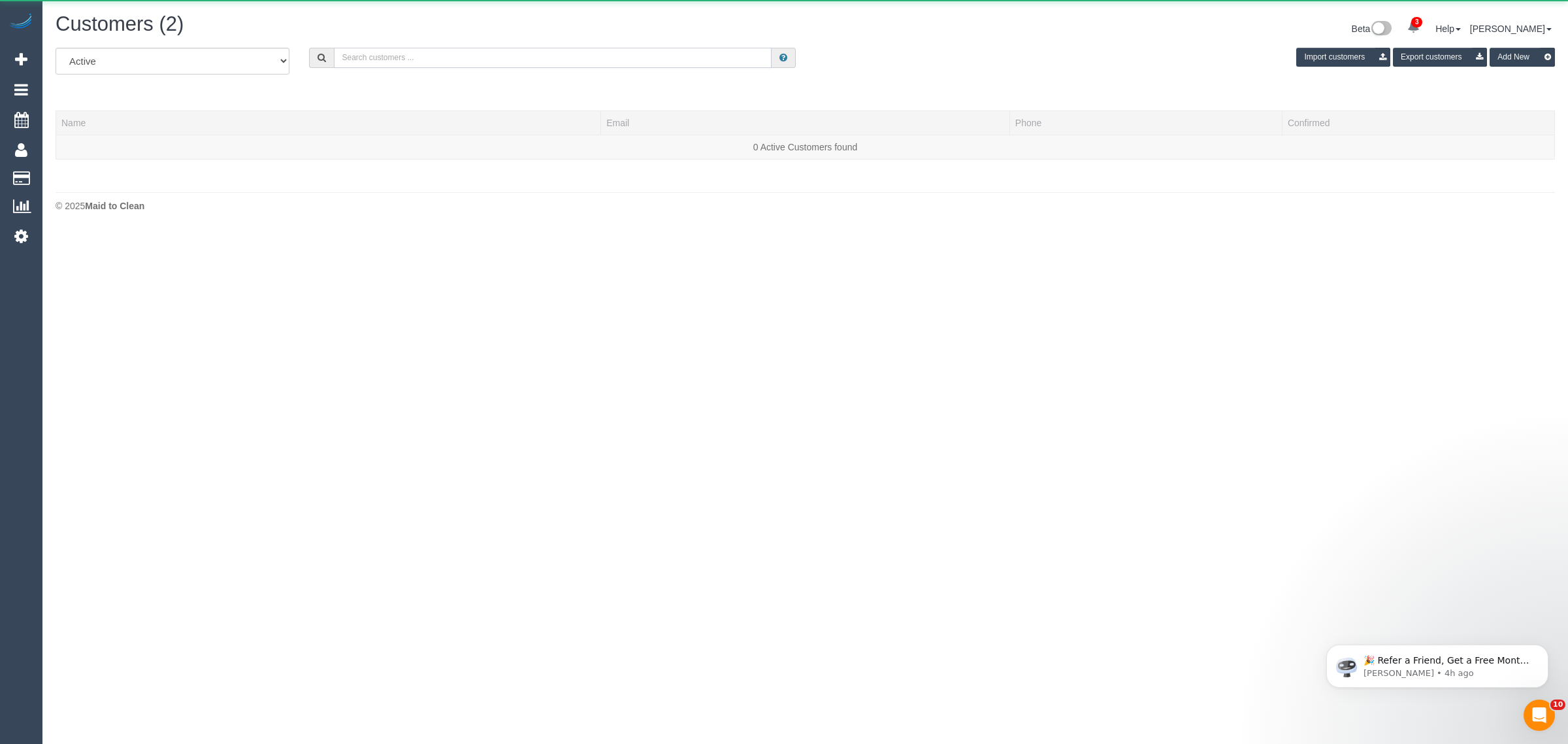
click at [543, 62] on input "text" at bounding box center [553, 57] width 438 height 20
paste input "[PERSON_NAME]"
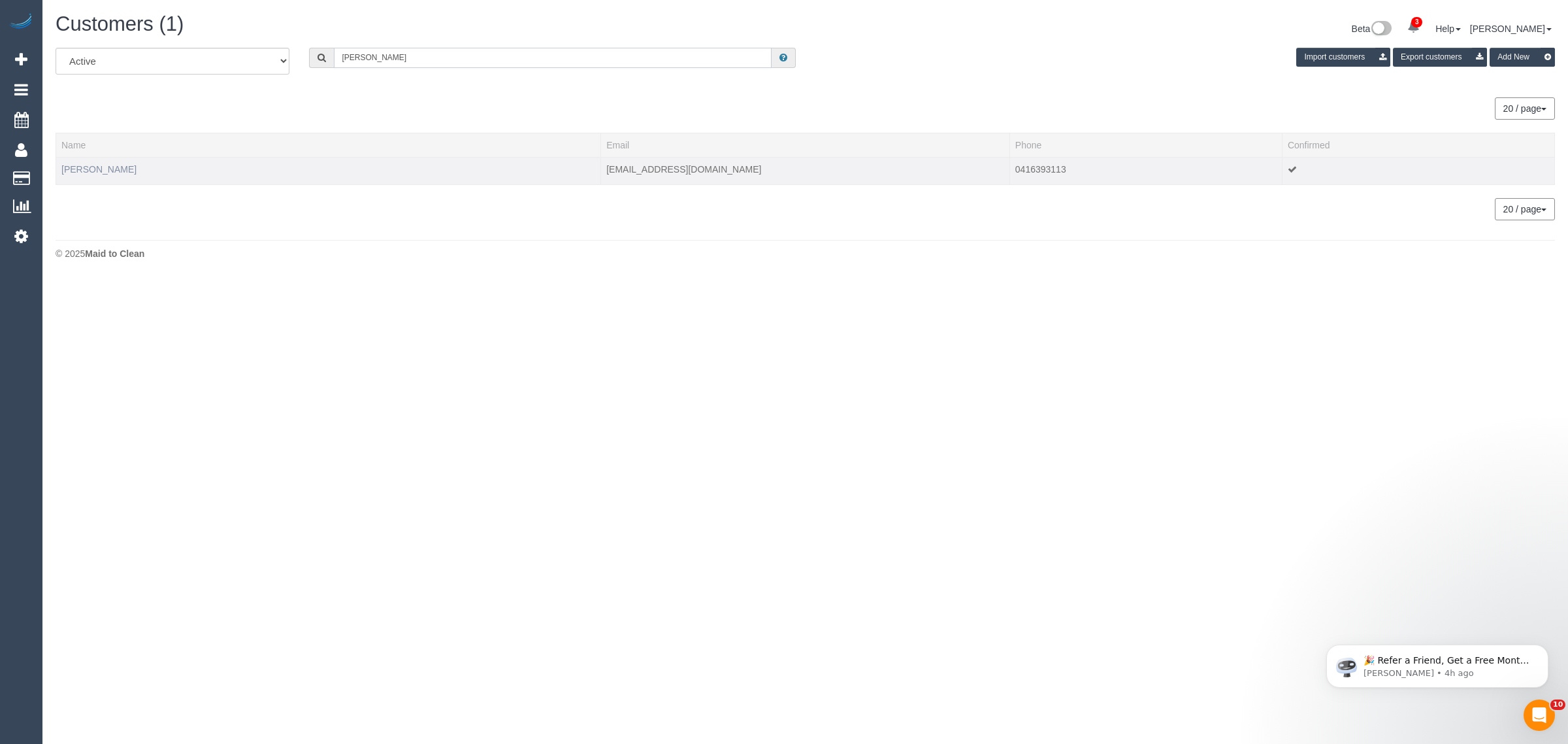
type input "[PERSON_NAME]"
click at [96, 170] on link "Annie Lewis" at bounding box center [99, 169] width 75 height 11
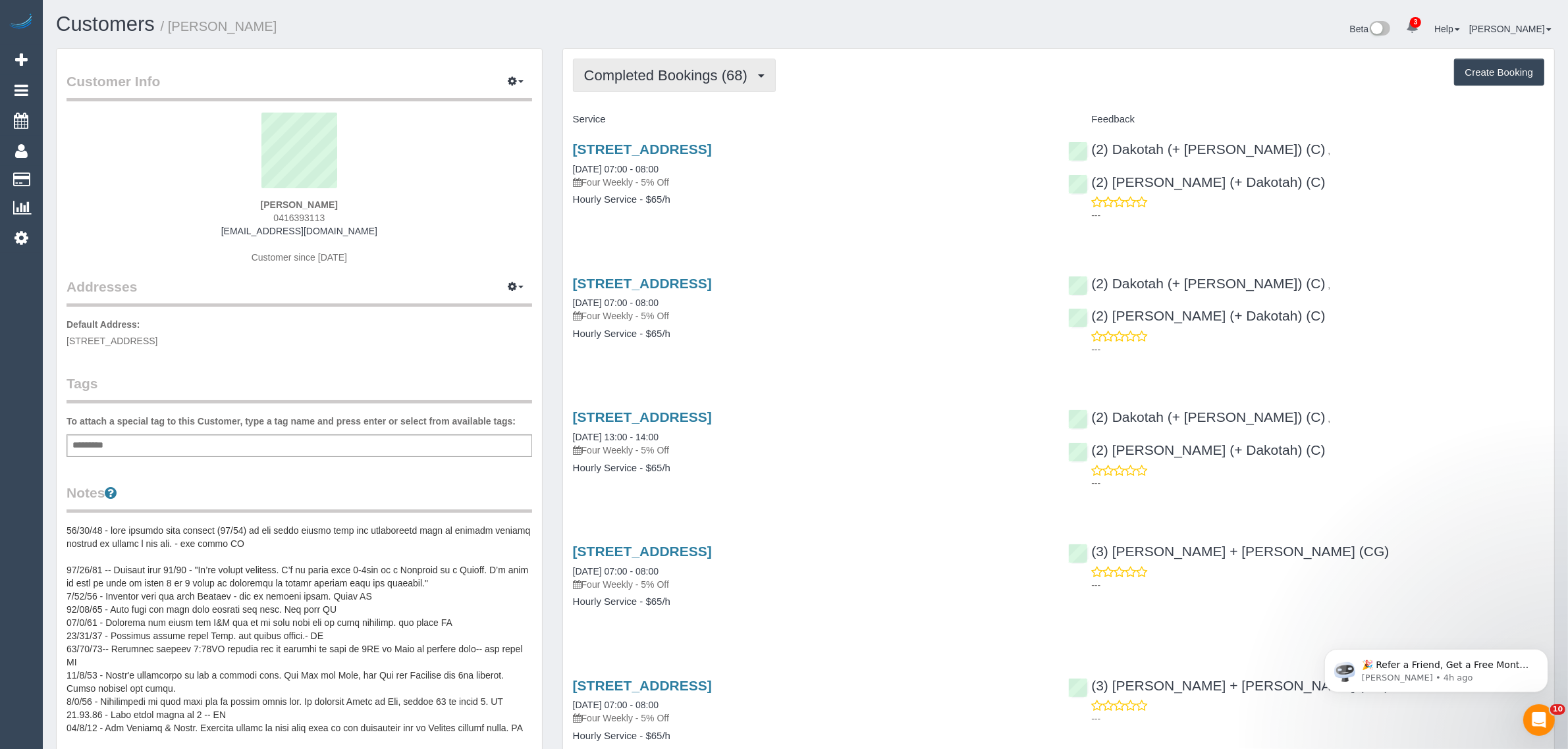
drag, startPoint x: 653, startPoint y: 57, endPoint x: 656, endPoint y: 77, distance: 20.2
click at [653, 59] on button "Completed Bookings (68)" at bounding box center [674, 75] width 203 height 33
click at [654, 120] on link "Upcoming Bookings (2)" at bounding box center [644, 123] width 142 height 17
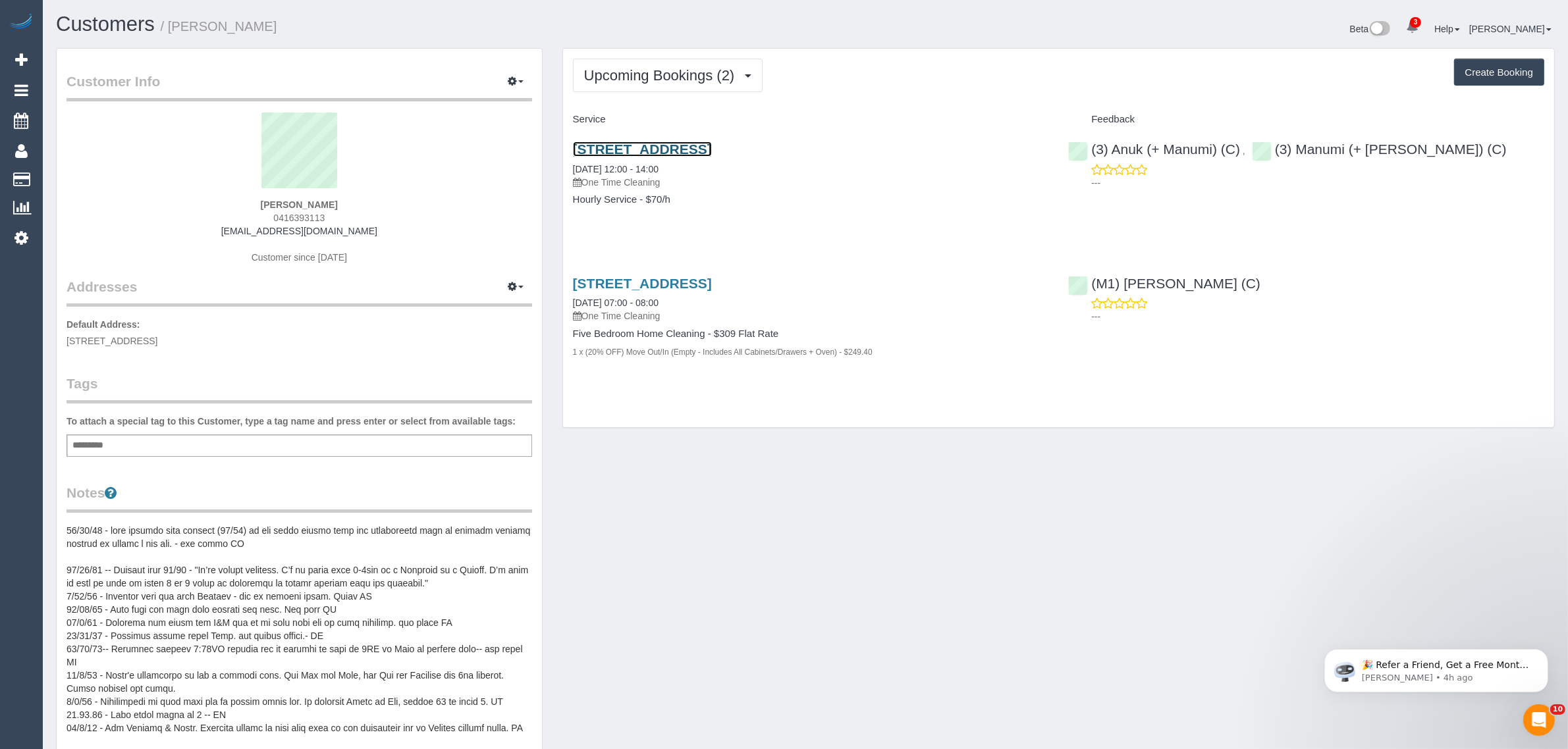
click at [649, 146] on link "19 Oak Street, Hawthorn, VIC 3122" at bounding box center [642, 149] width 139 height 15
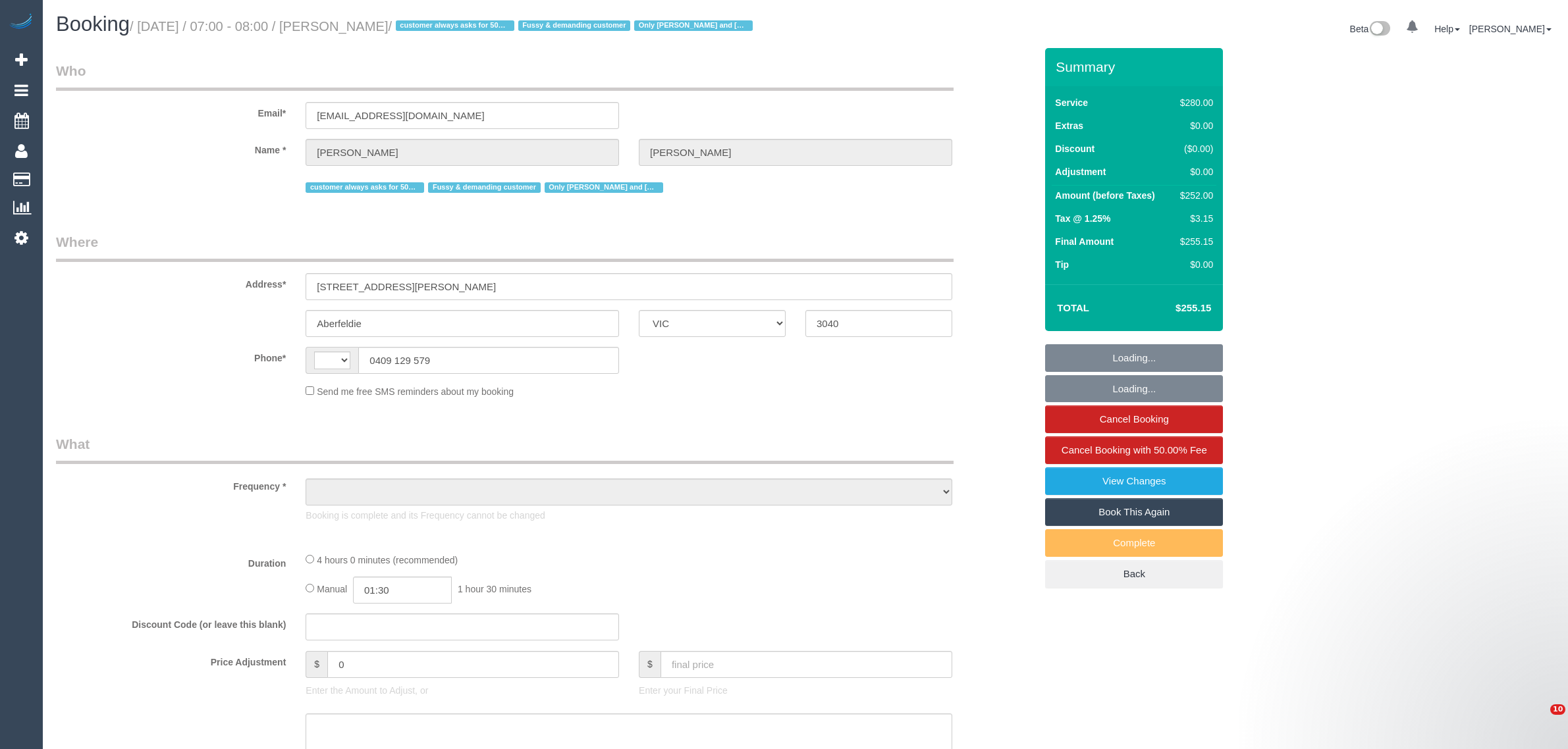
select select "VIC"
select select "string:AU"
select select "object:581"
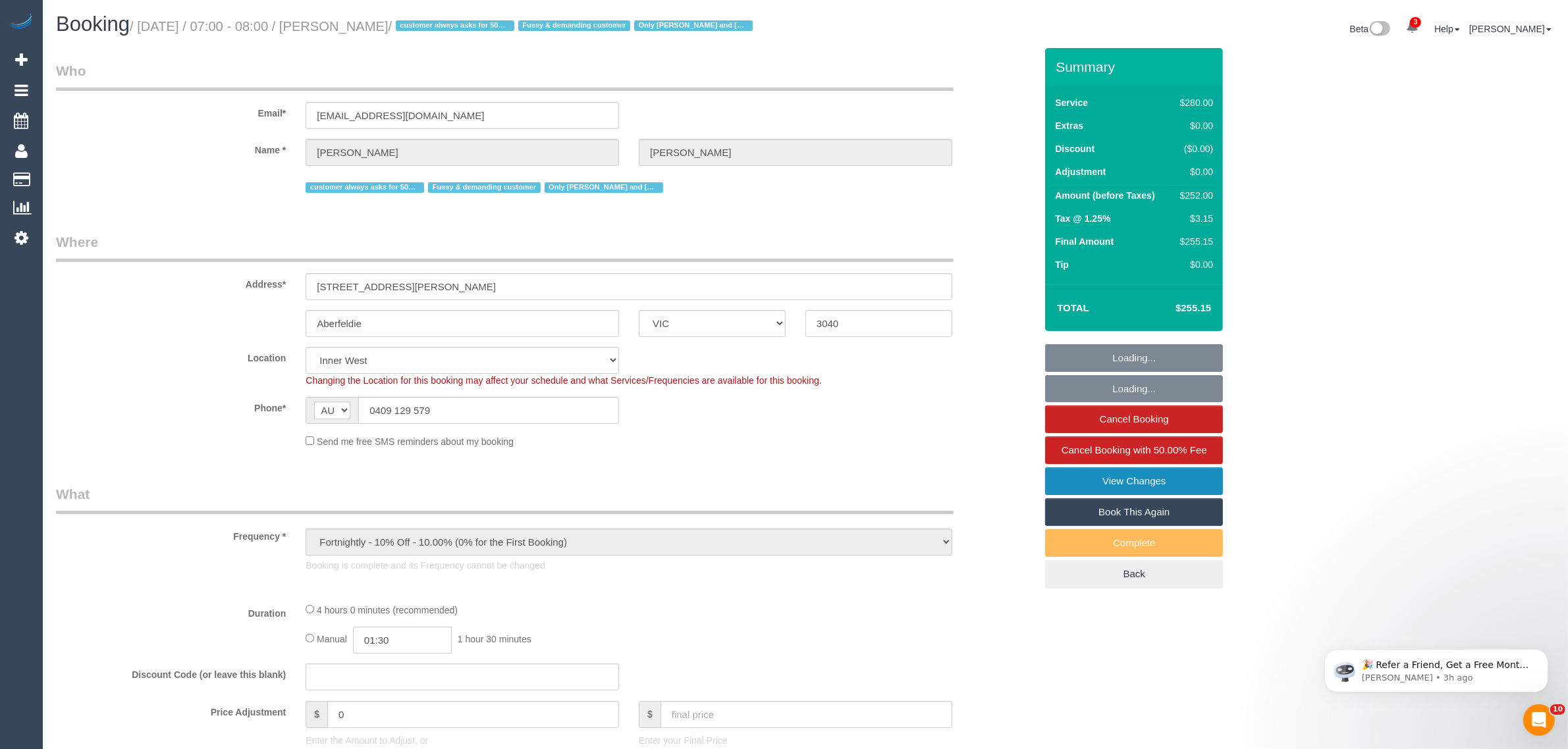
click at [1075, 477] on link "View Changes" at bounding box center [1133, 481] width 177 height 28
select select "string:stripe-pm_1PEhPk2GScqysDRVbJkjG1lK"
select select "240"
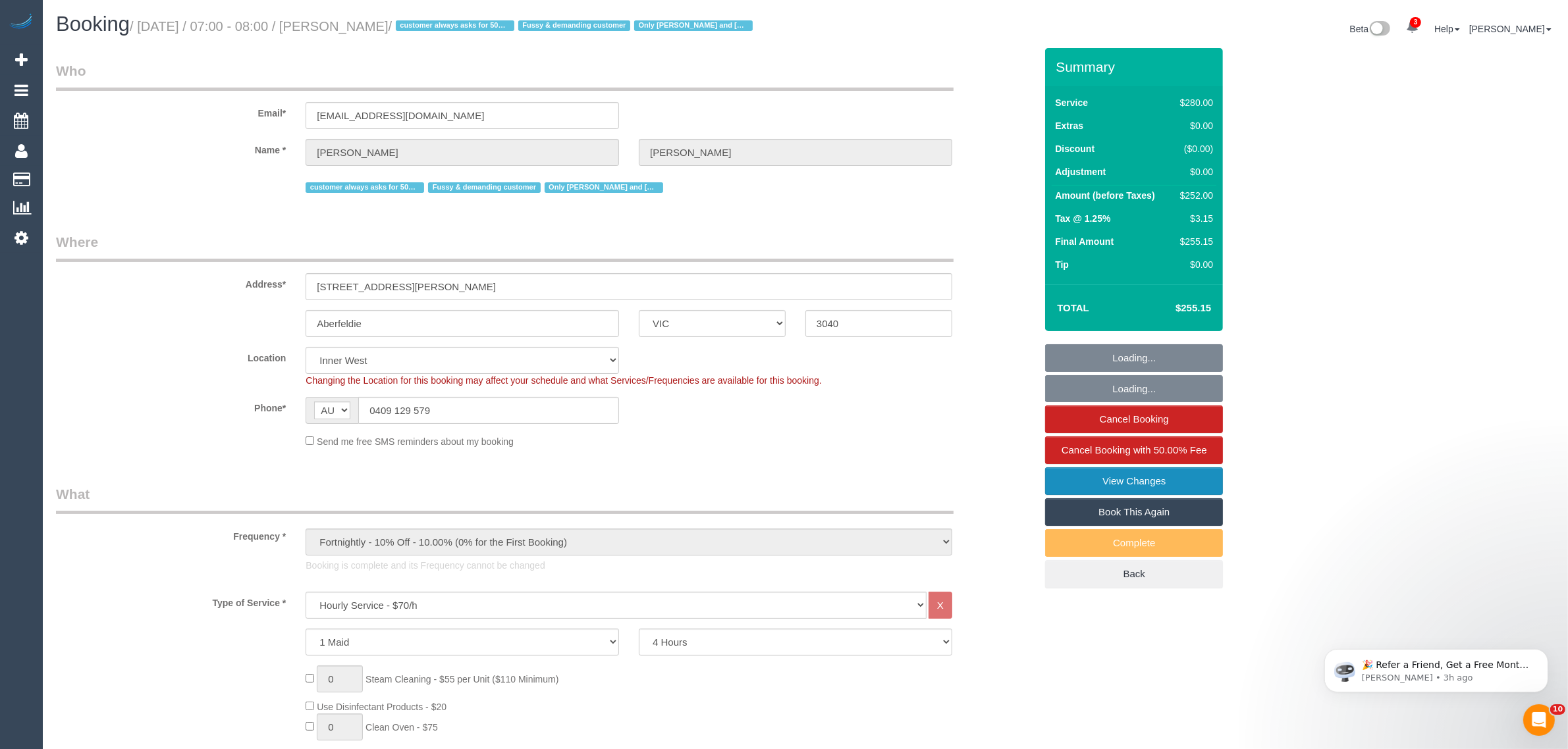
select select "number:27"
select select "number:14"
select select "number:19"
select select "number:22"
select select "number:35"
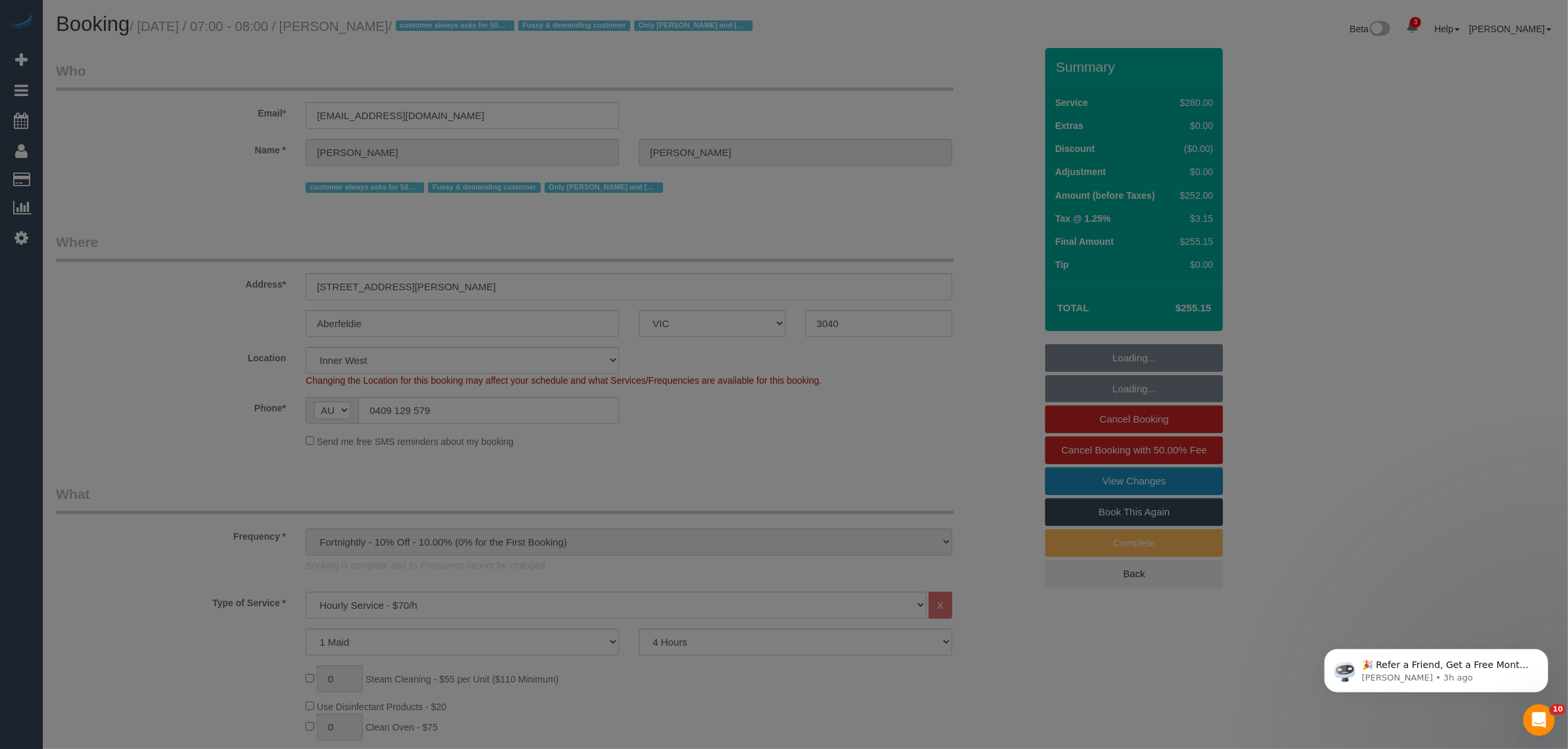
select select "object:1658"
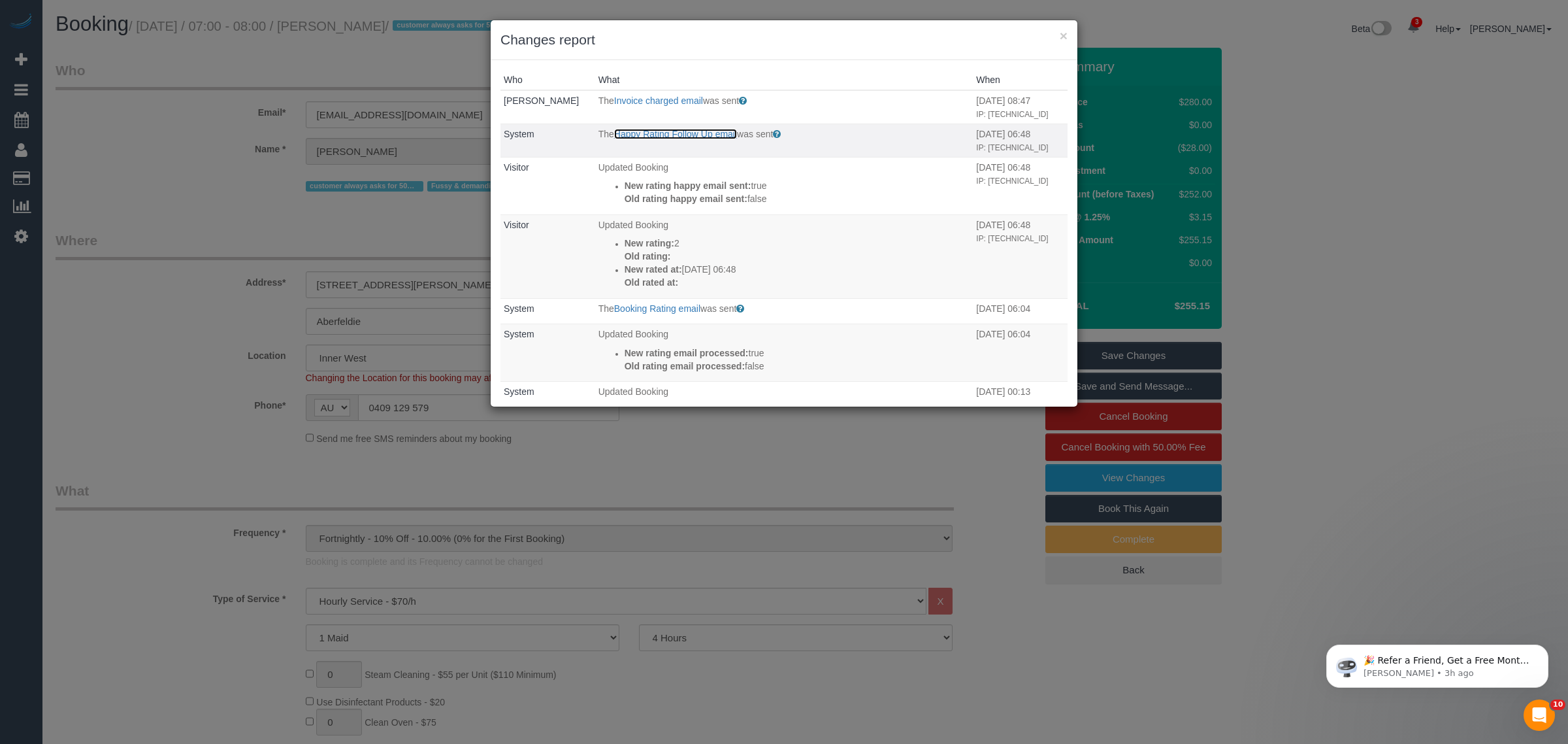
click at [625, 128] on link "Happy Rating Follow Up email" at bounding box center [676, 133] width 123 height 11
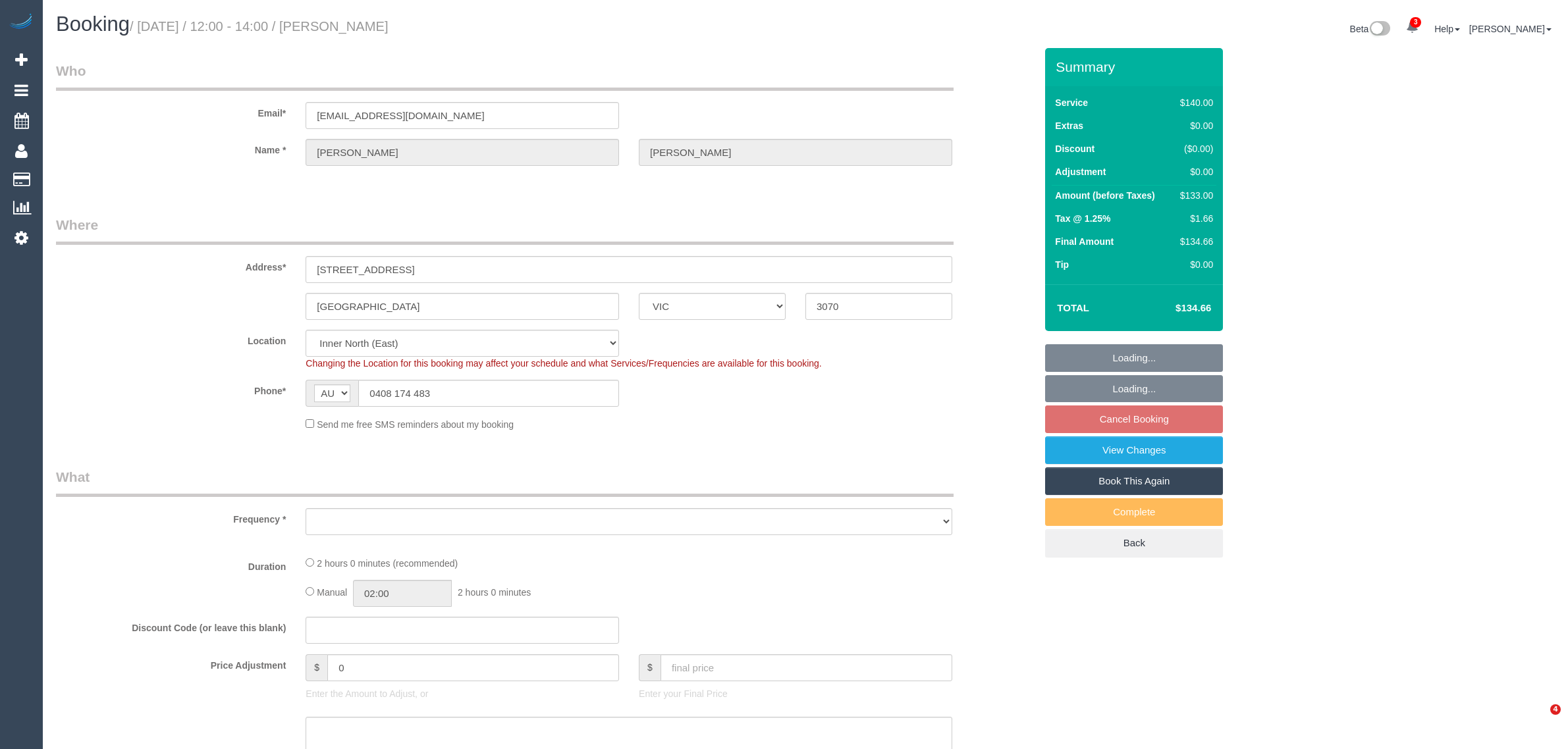
select select "VIC"
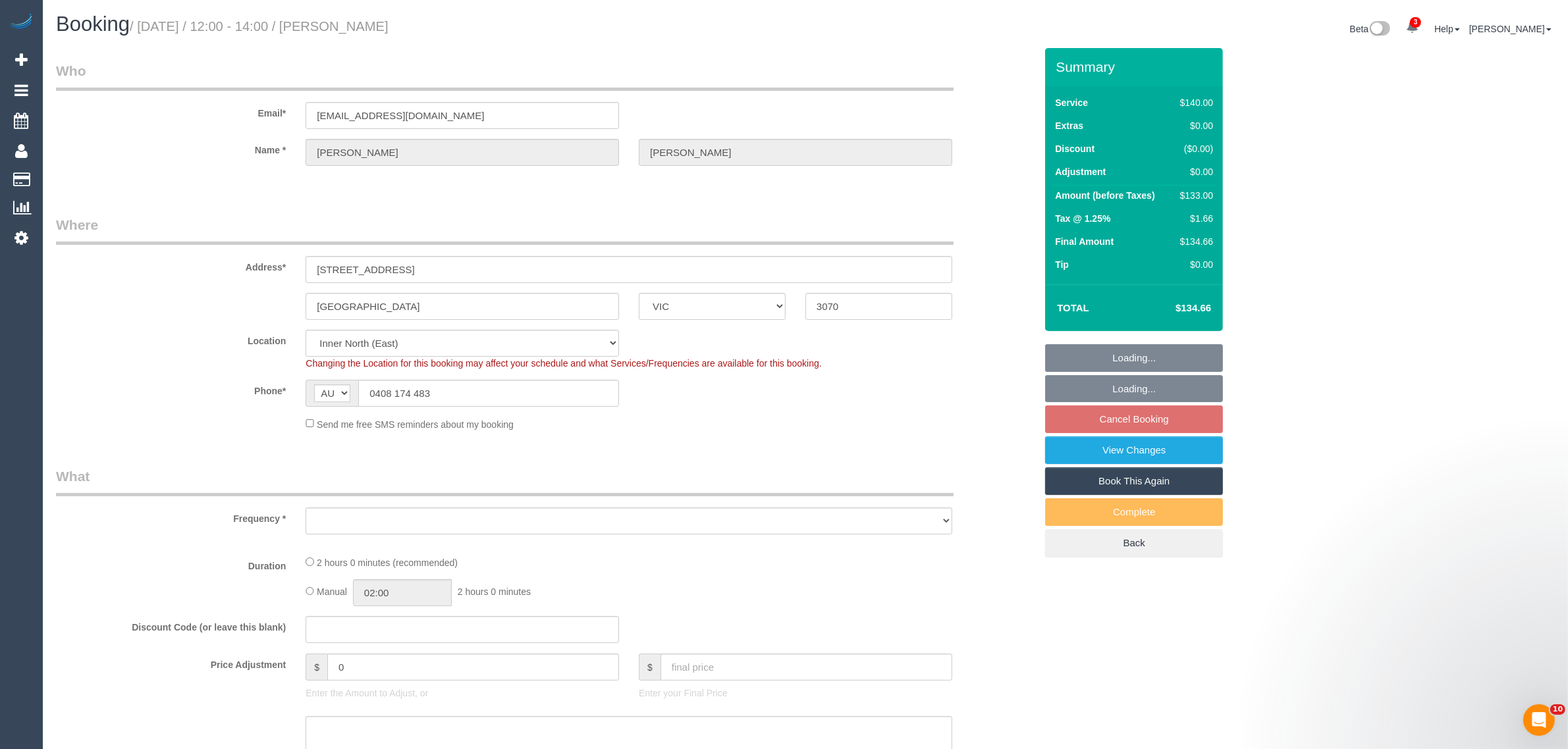
select select "string:stripe-pm_1Py68a2GScqysDRVvXZQub6N"
select select "number:29"
select select "number:14"
select select "number:19"
select select "number:36"
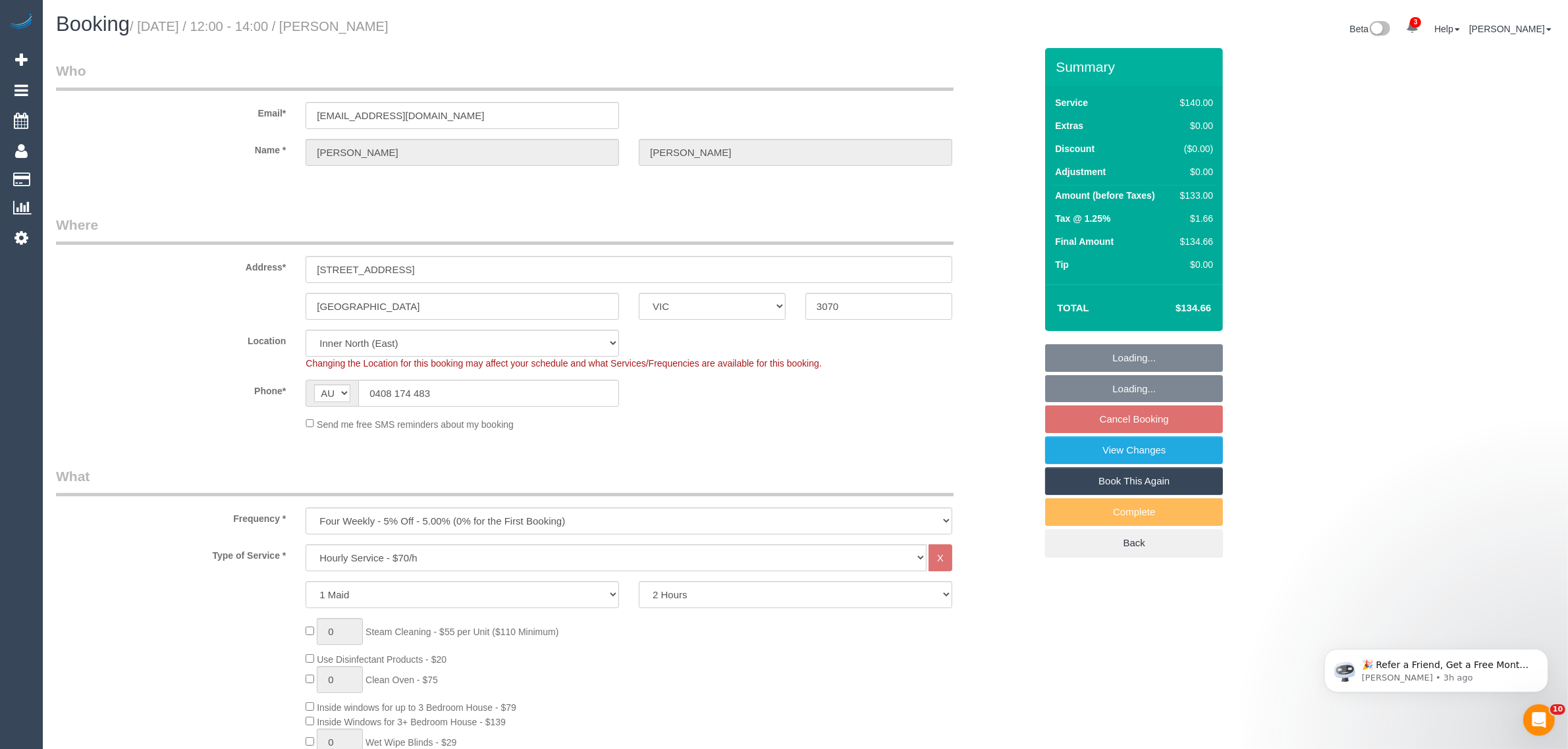
select select "object:1735"
select select "spot1"
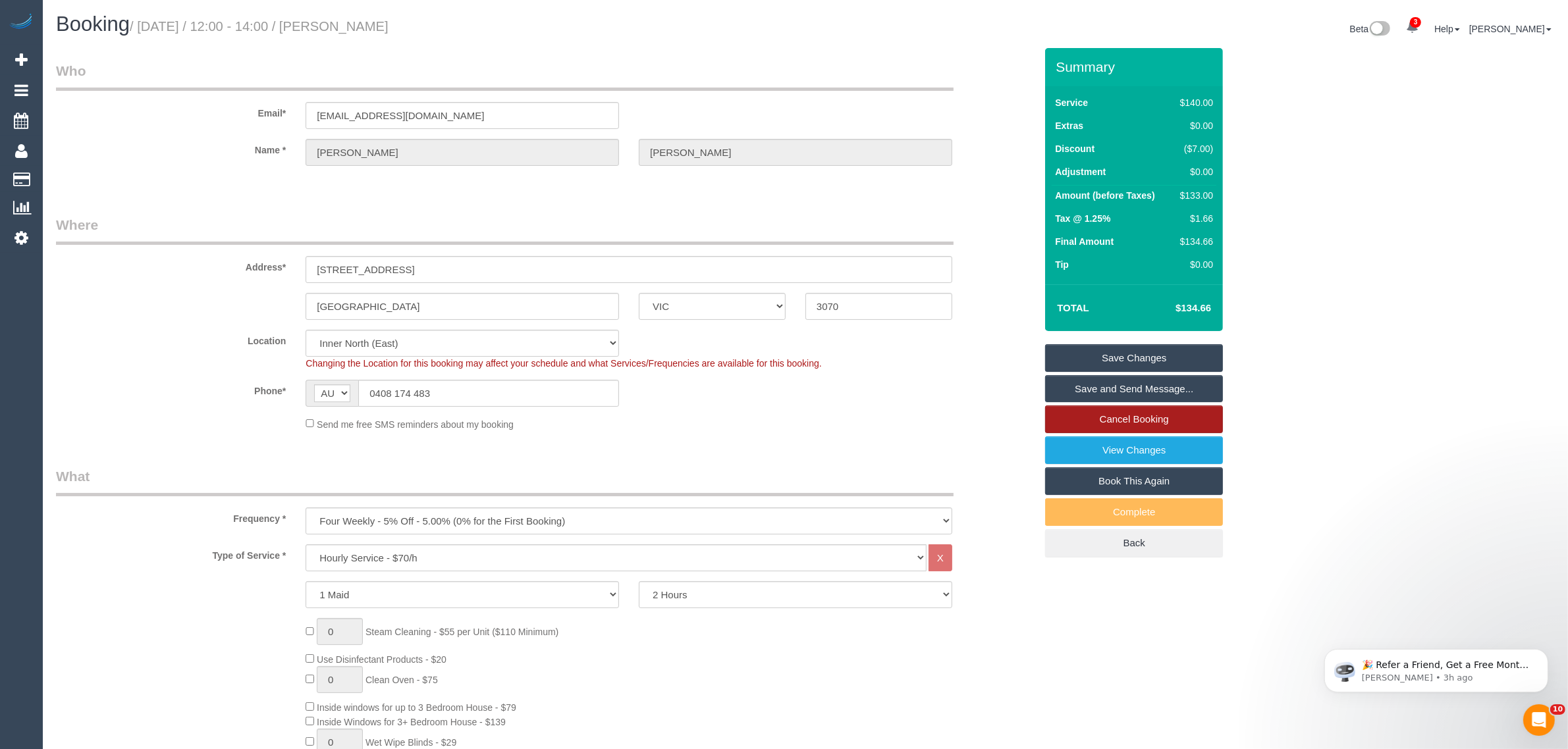
click at [1130, 412] on link "Cancel Booking" at bounding box center [1133, 419] width 177 height 28
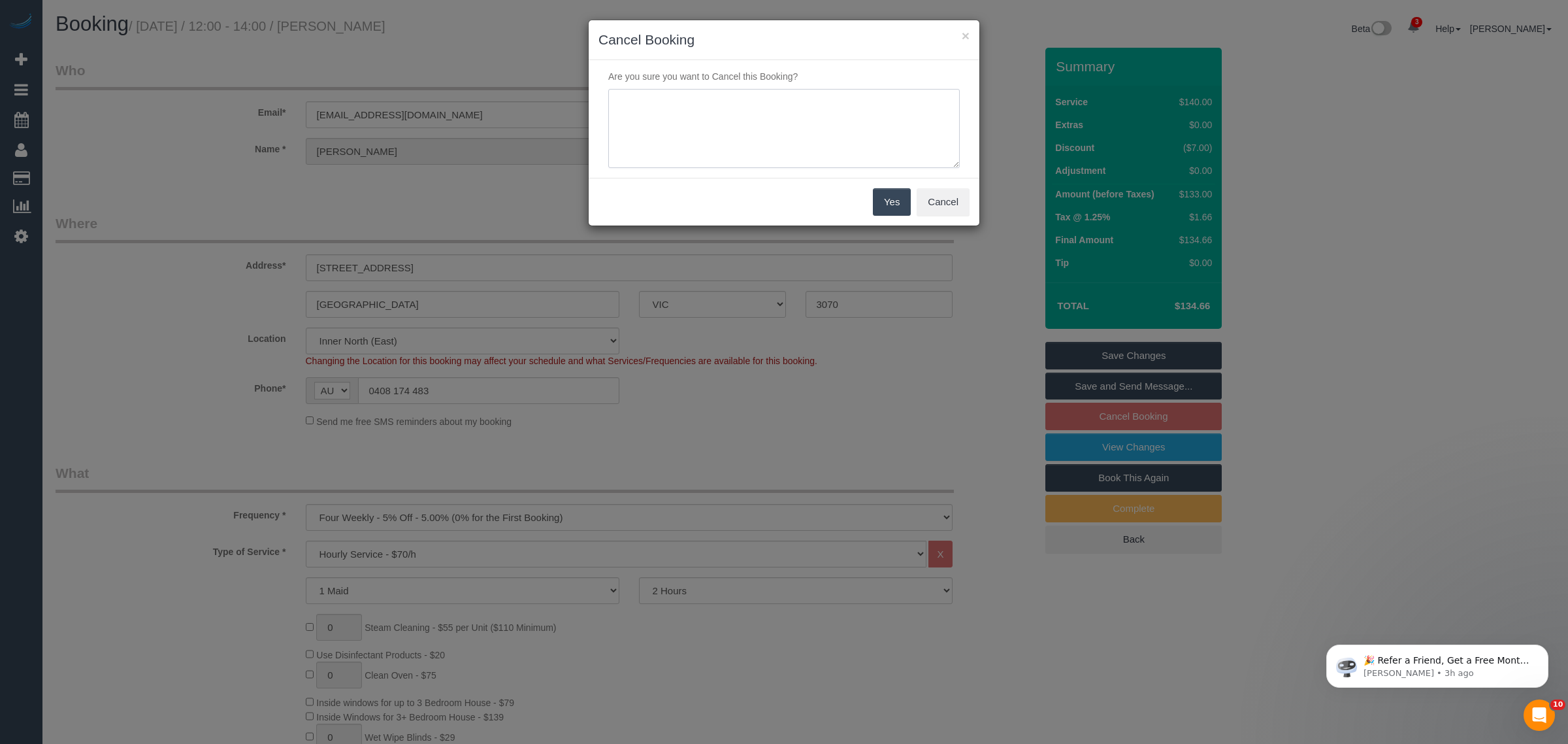
click at [740, 129] on textarea at bounding box center [783, 128] width 351 height 80
type textarea "Customer wants to cancel ongoing. said this was just a one off service via txt …"
click at [876, 209] on button "Yes" at bounding box center [891, 202] width 38 height 27
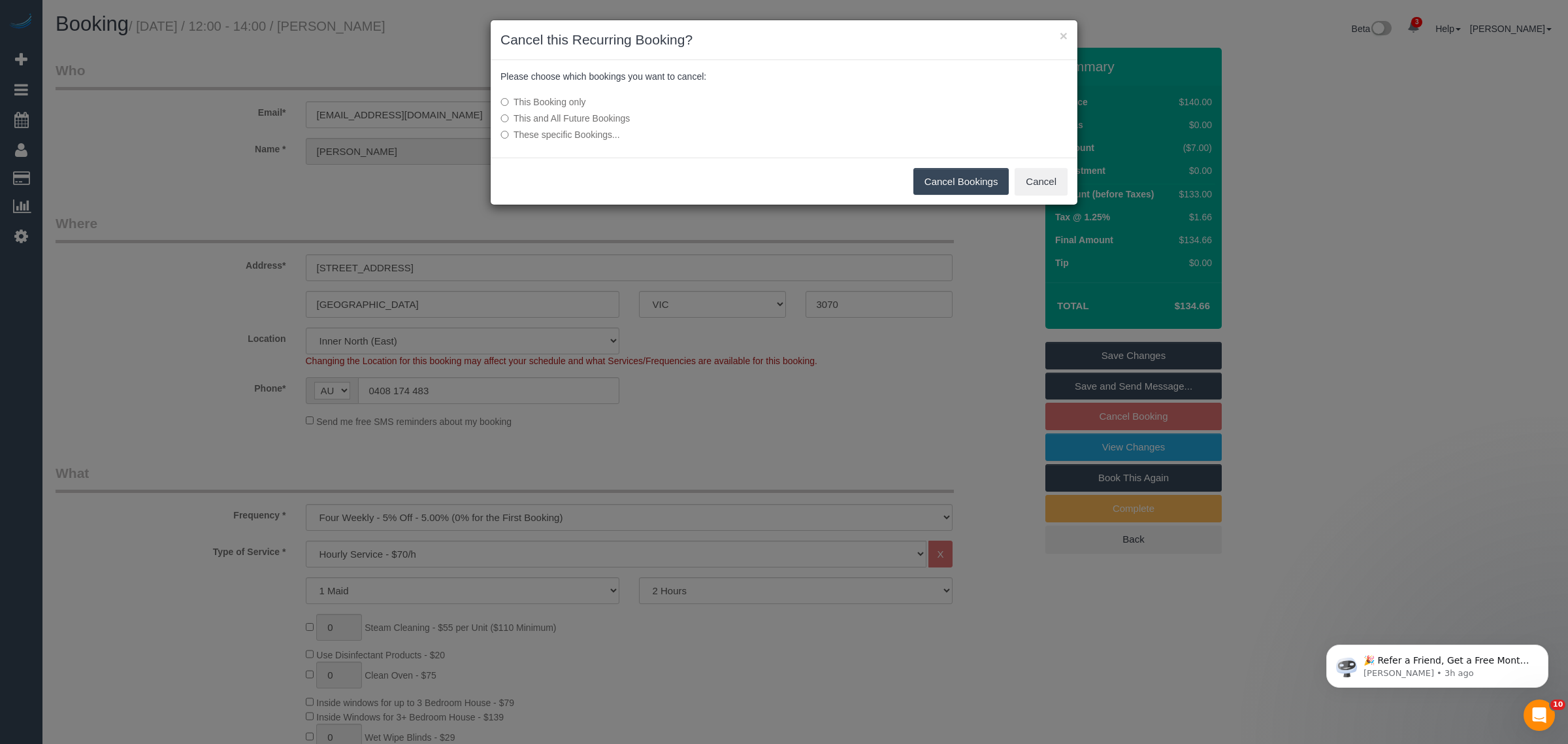
click at [941, 170] on button "Cancel Bookings" at bounding box center [961, 182] width 96 height 27
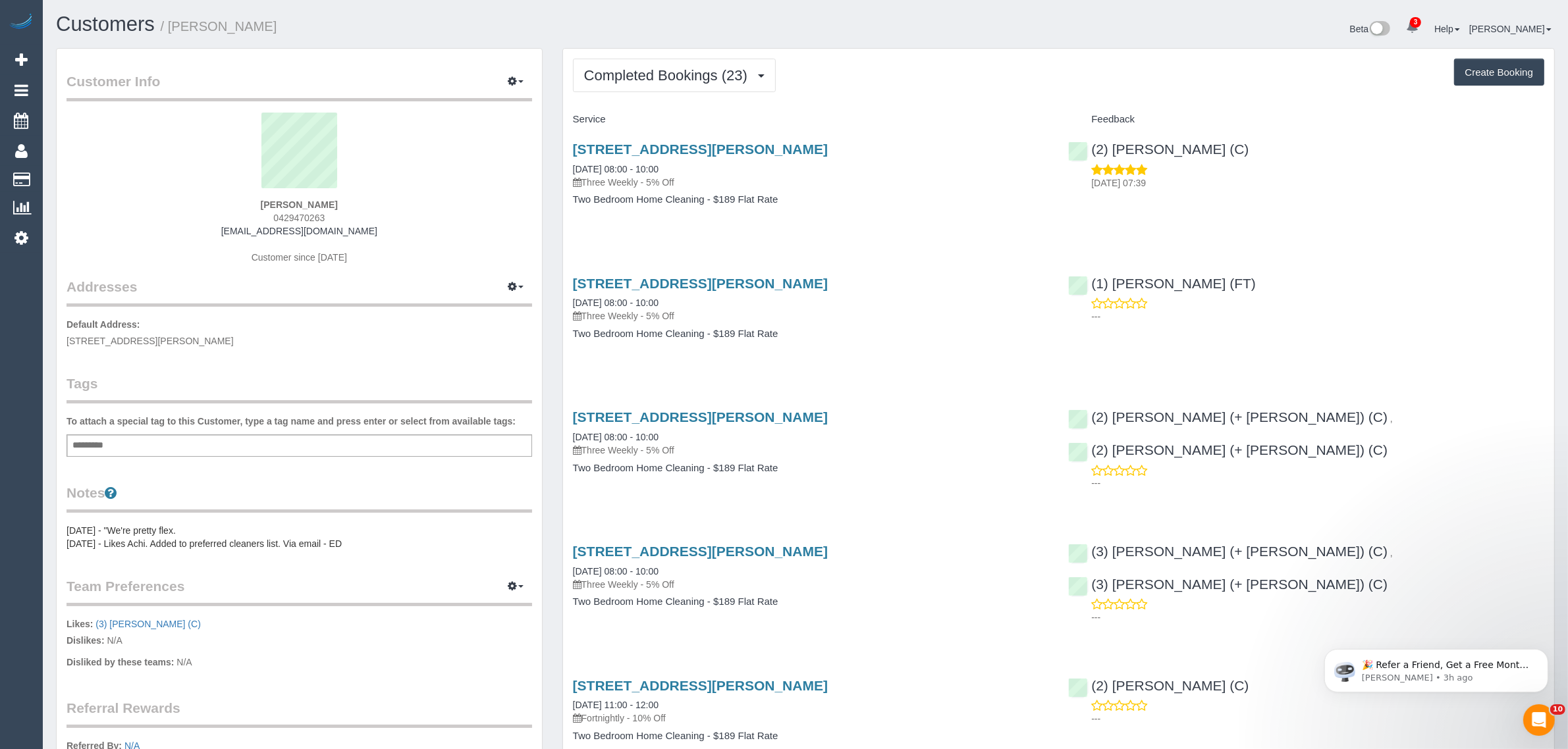
click at [897, 110] on div "Service" at bounding box center [810, 120] width 496 height 23
click at [684, 85] on button "Completed Bookings (23)" at bounding box center [674, 75] width 203 height 33
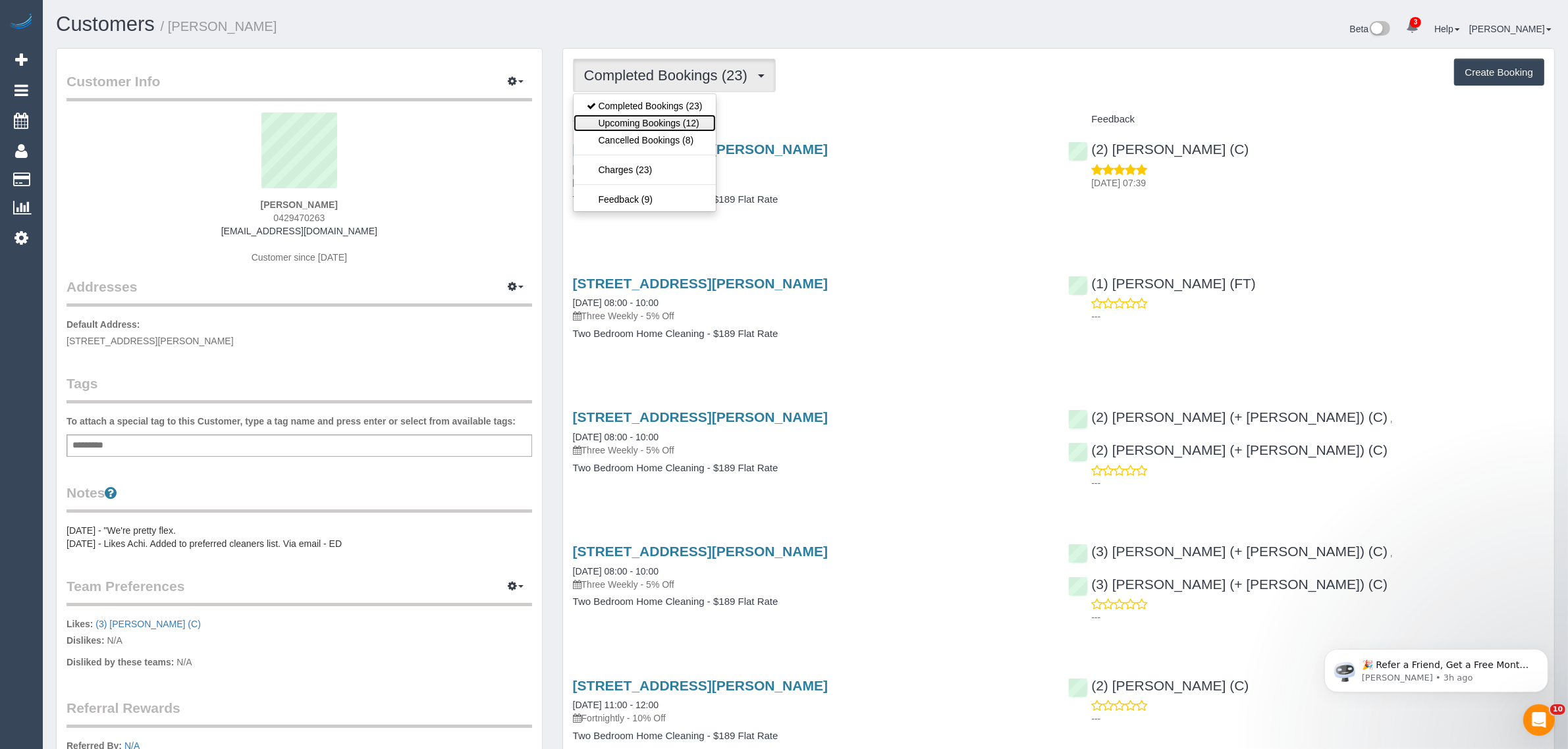
click at [669, 122] on link "Upcoming Bookings (12)" at bounding box center [644, 123] width 142 height 17
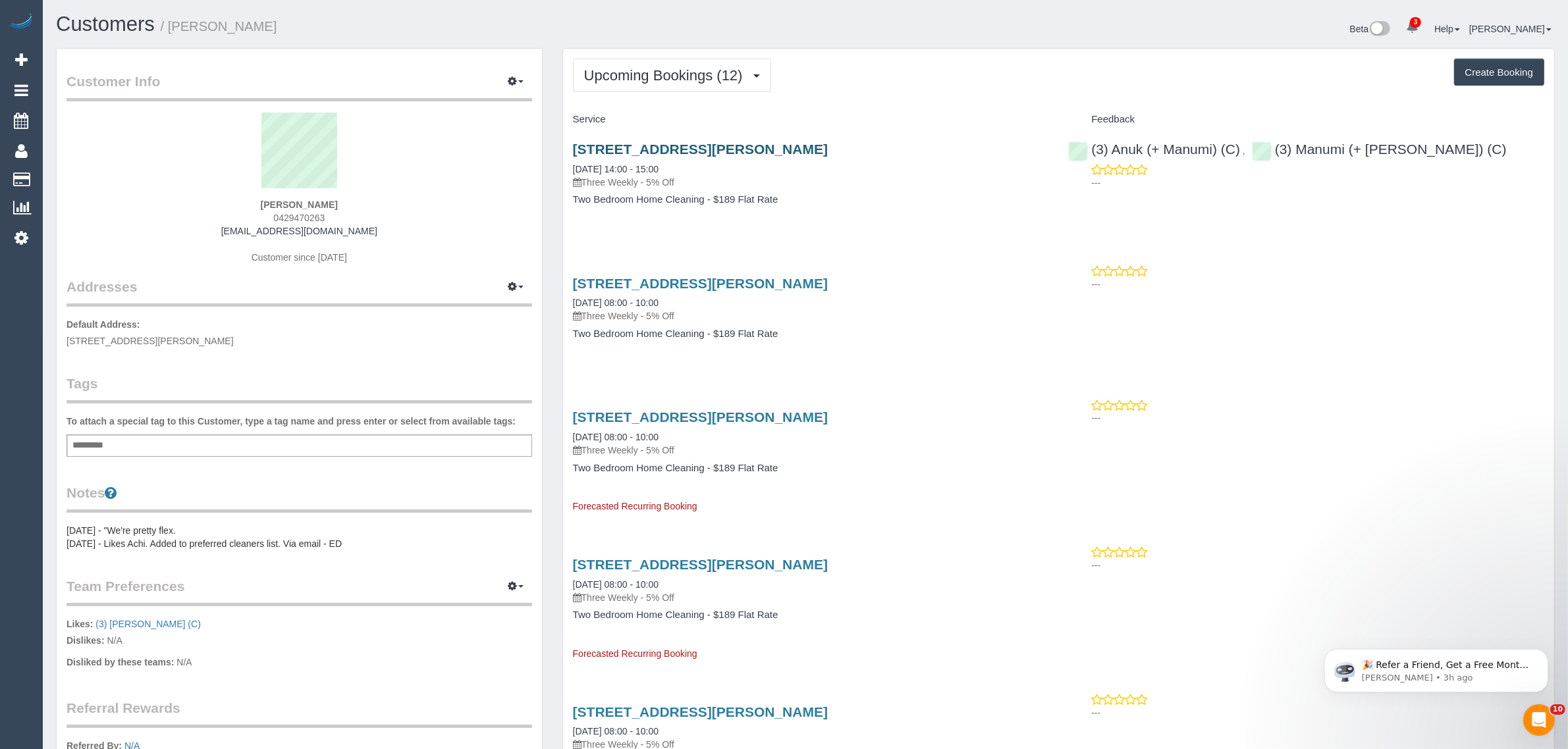
drag, startPoint x: 748, startPoint y: 138, endPoint x: 738, endPoint y: 142, distance: 10.8
click at [745, 138] on div "[STREET_ADDRESS][PERSON_NAME] [DATE] 14:00 - 15:00 Three Weekly - 5% Off Two Be…" at bounding box center [810, 181] width 496 height 102
click at [738, 142] on link "[STREET_ADDRESS][PERSON_NAME]" at bounding box center [700, 149] width 255 height 15
click at [695, 85] on button "Upcoming Bookings (12)" at bounding box center [672, 75] width 199 height 33
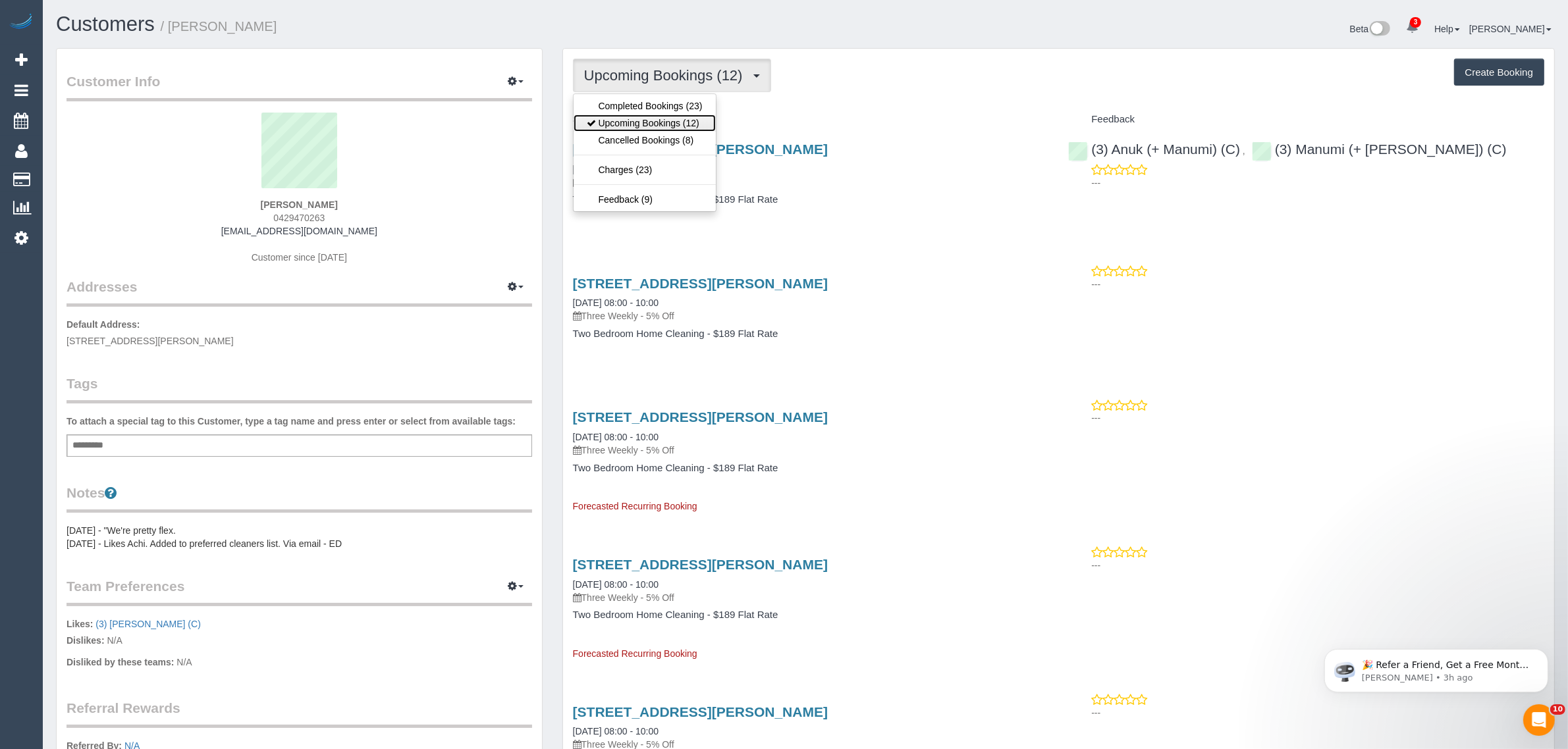
click at [664, 129] on link "Upcoming Bookings (12)" at bounding box center [644, 123] width 142 height 17
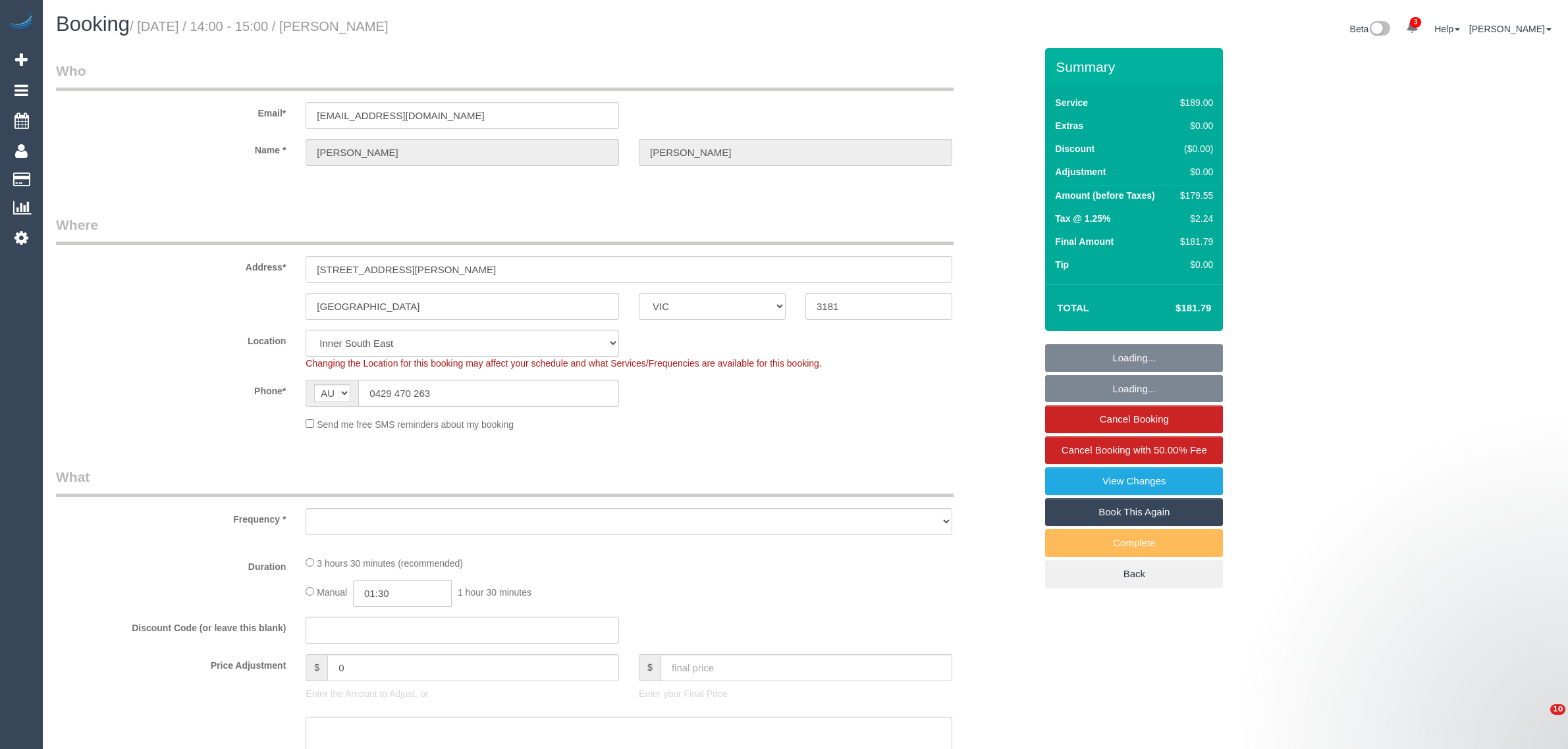
select select "VIC"
select select "string:stripe-pm_1PMk062GScqysDRV9k7oLIJo"
select select "number:29"
select select "number:14"
select select "number:19"
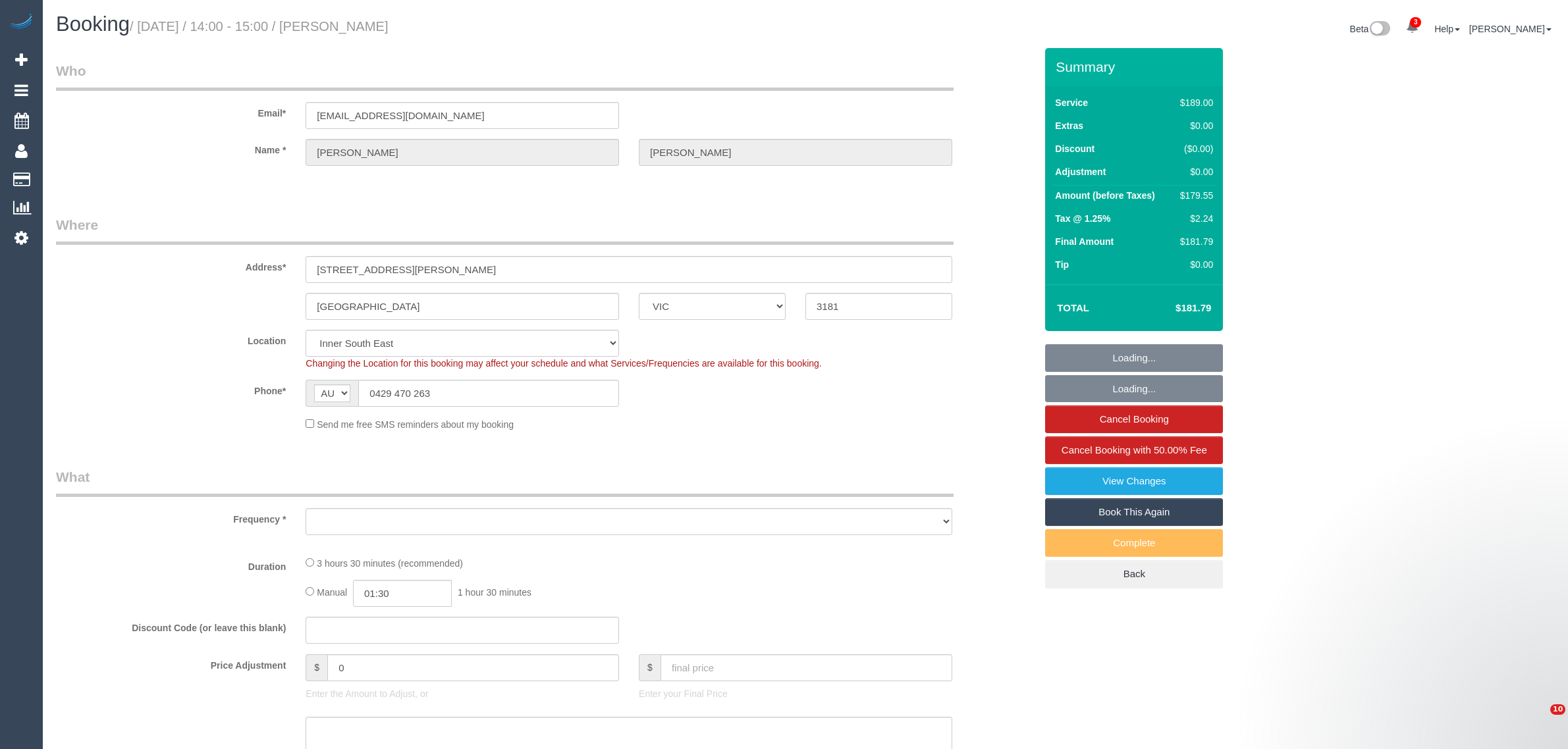
select select "number:22"
select select "number:33"
select select "number:11"
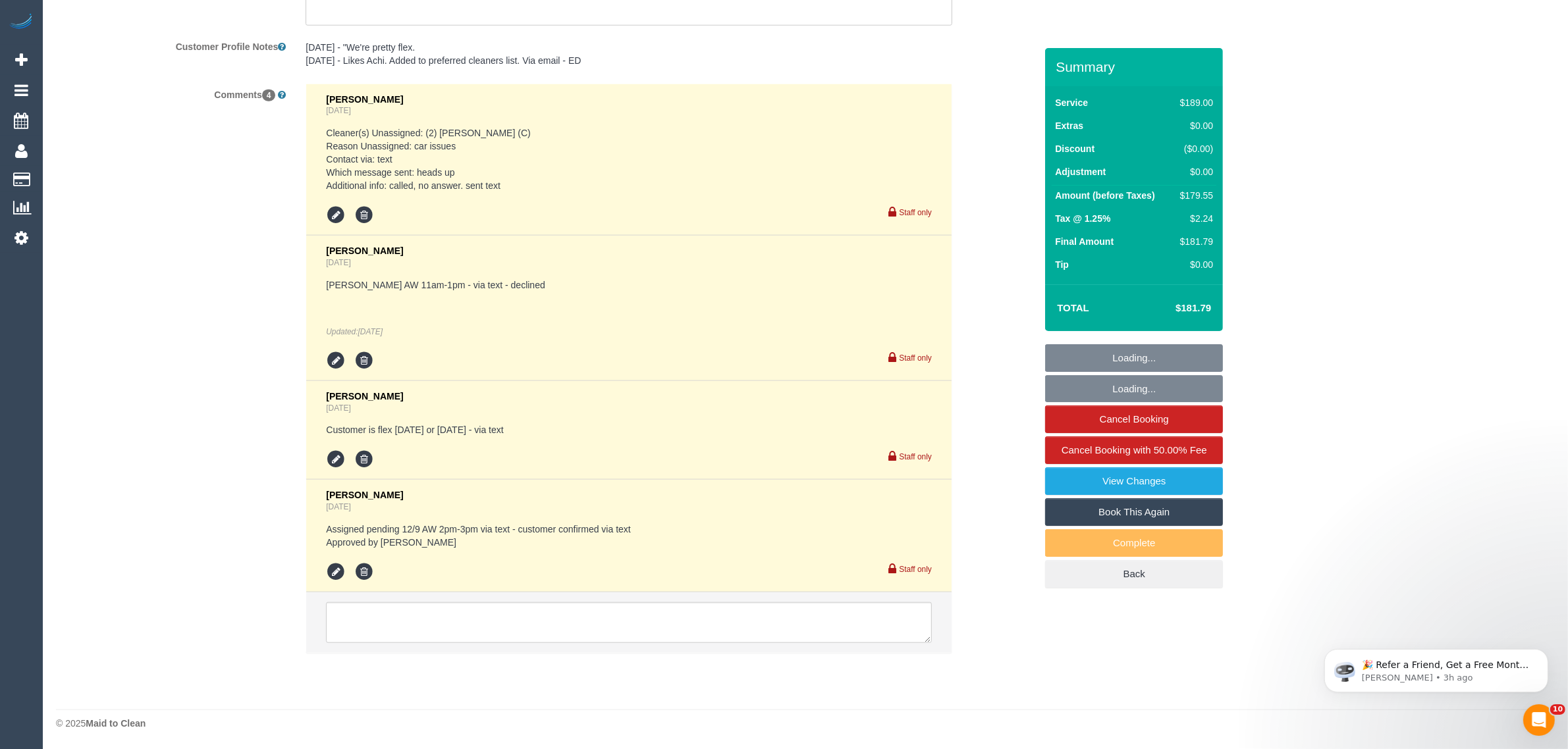
select select "object:1492"
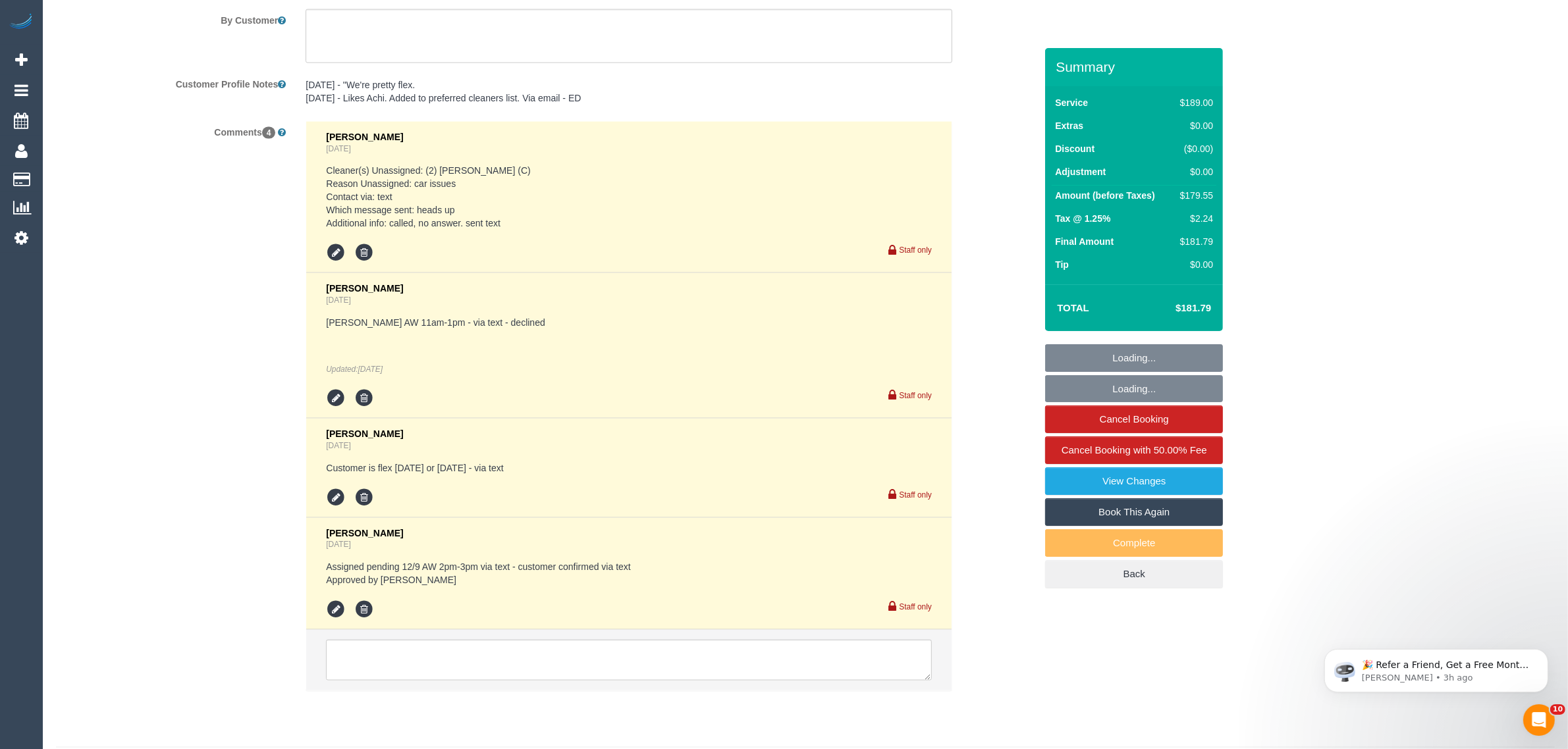
scroll to position [2361, 0]
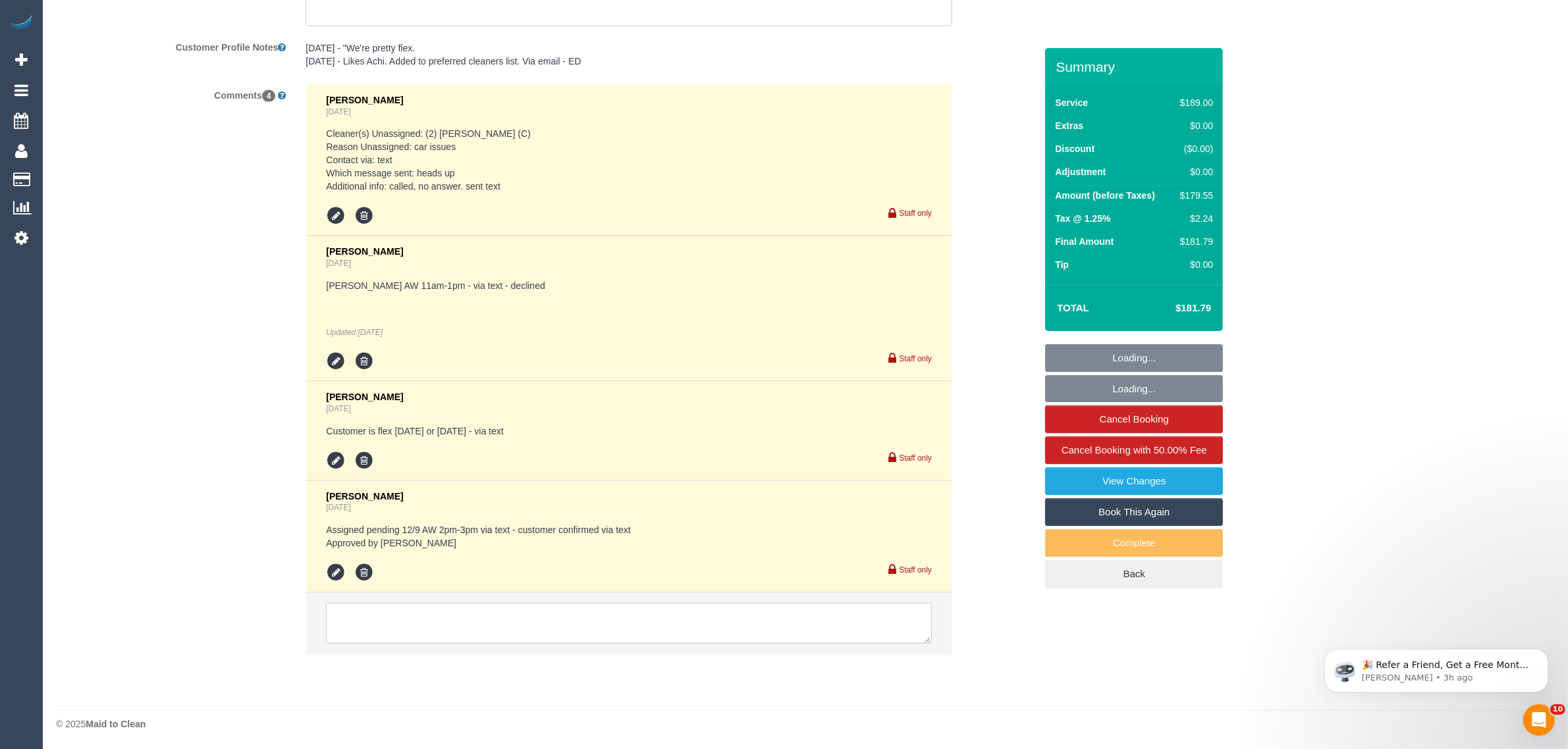
click at [627, 622] on textarea at bounding box center [629, 623] width 605 height 41
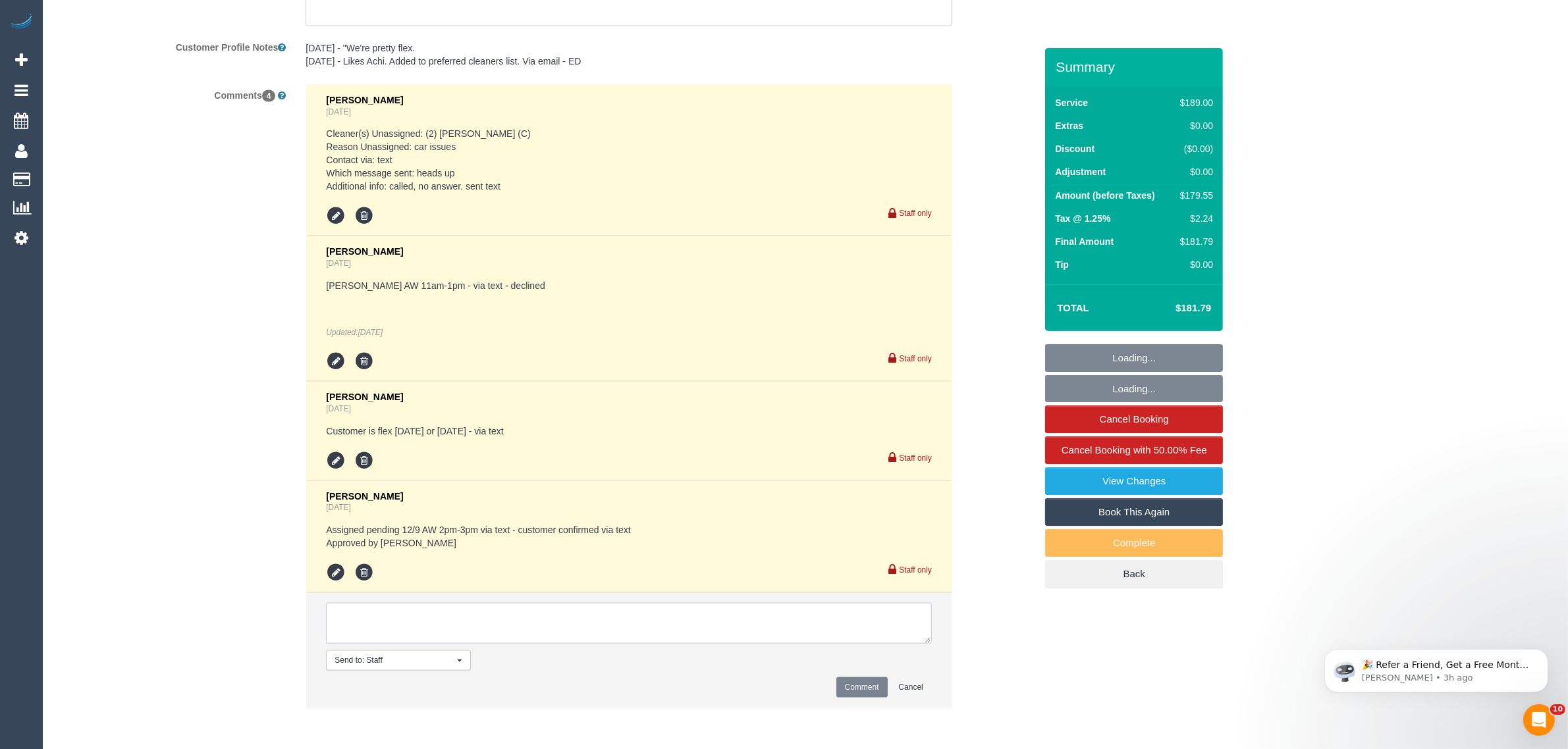
paste textarea "Cleaner(s) Unassigned: Reason Unassigned: Contact via: Which message sent: Addi…"
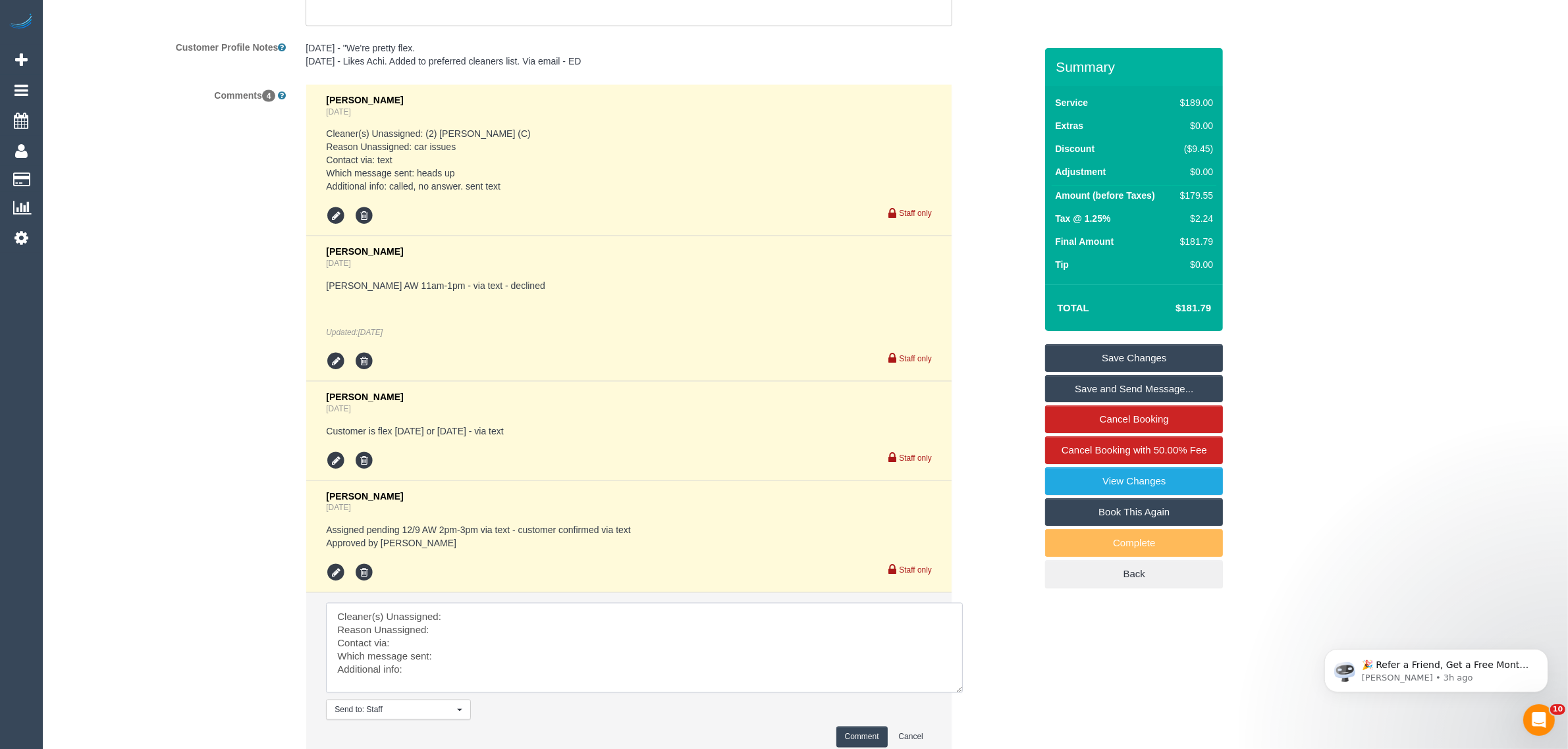
scroll to position [0, 0]
drag, startPoint x: 919, startPoint y: 637, endPoint x: 955, endPoint y: 699, distance: 71.7
click at [955, 699] on textarea at bounding box center [646, 653] width 640 height 102
click at [771, 596] on li "Send to: Staff Nothing selected Send to: Staff Send to: Customer Send to: Team …" at bounding box center [628, 681] width 645 height 176
click at [751, 619] on textarea at bounding box center [646, 653] width 640 height 102
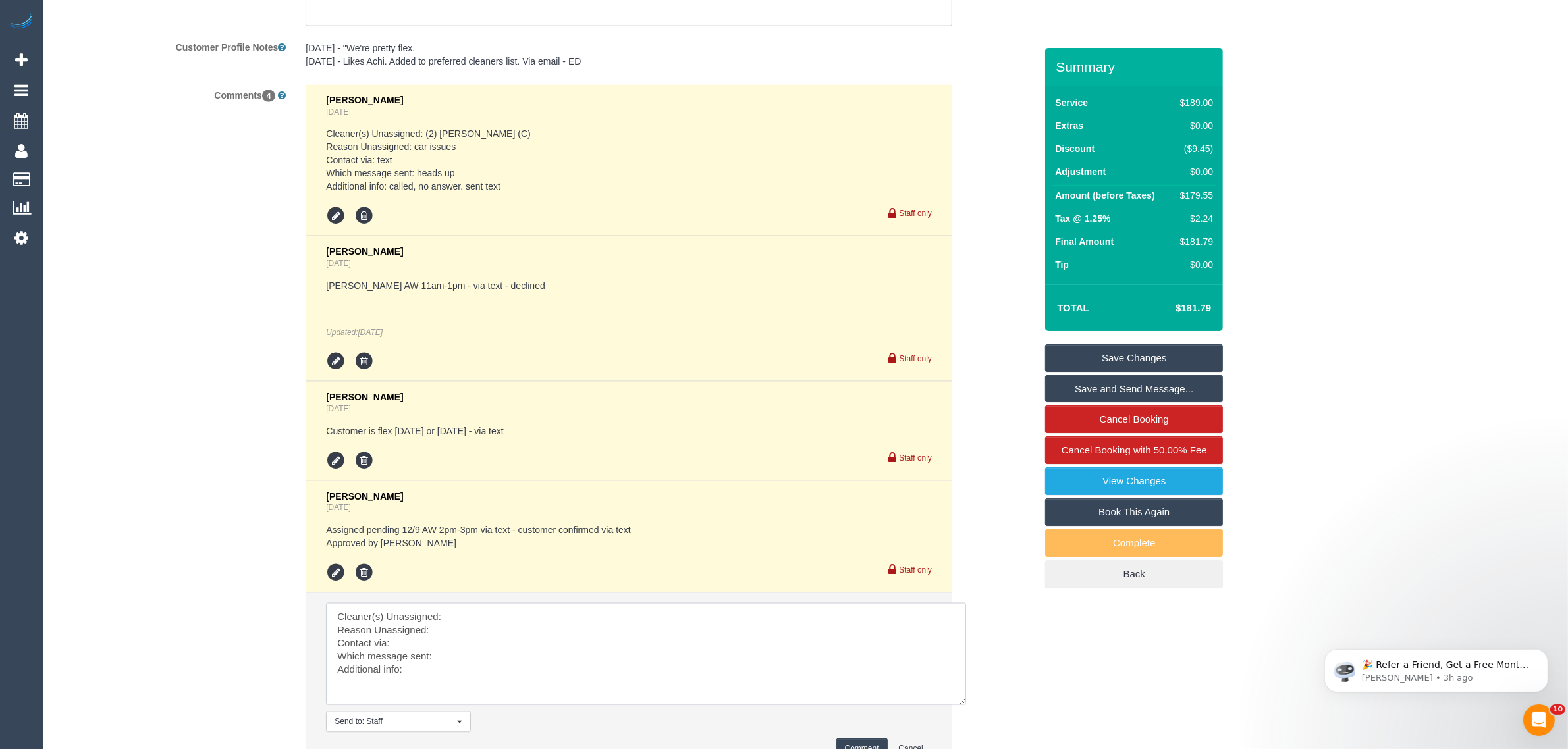
scroll to position [2031, 0]
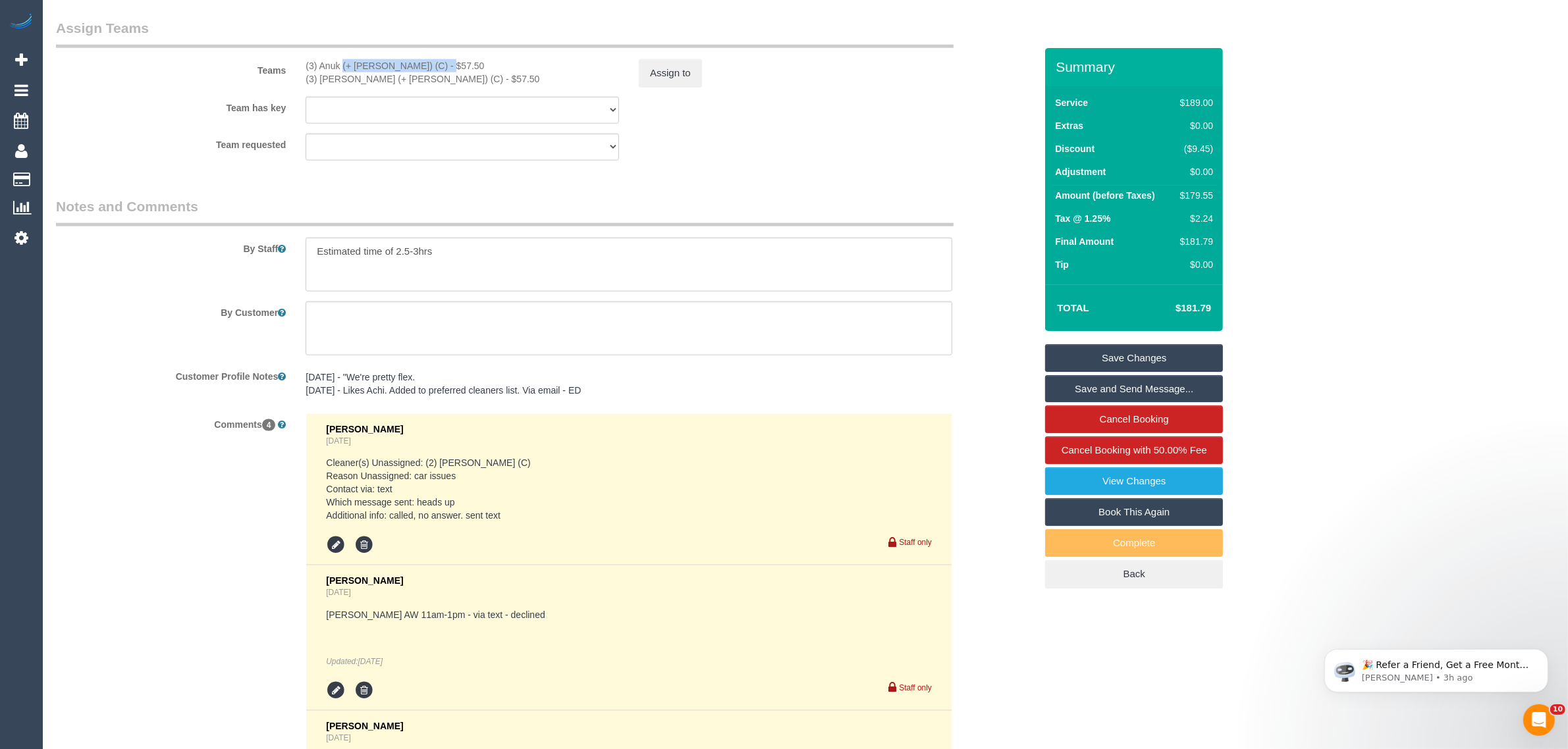
drag, startPoint x: 299, startPoint y: 61, endPoint x: 408, endPoint y: 61, distance: 109.0
click at [408, 61] on div "(3) Anuk (+ Manumi) (C) - $57.50 (3) Manumi (+ Anuk) (C) - $57.50" at bounding box center [461, 72] width 333 height 26
copy div "(3) Anuk (+ Manumi) (C)"
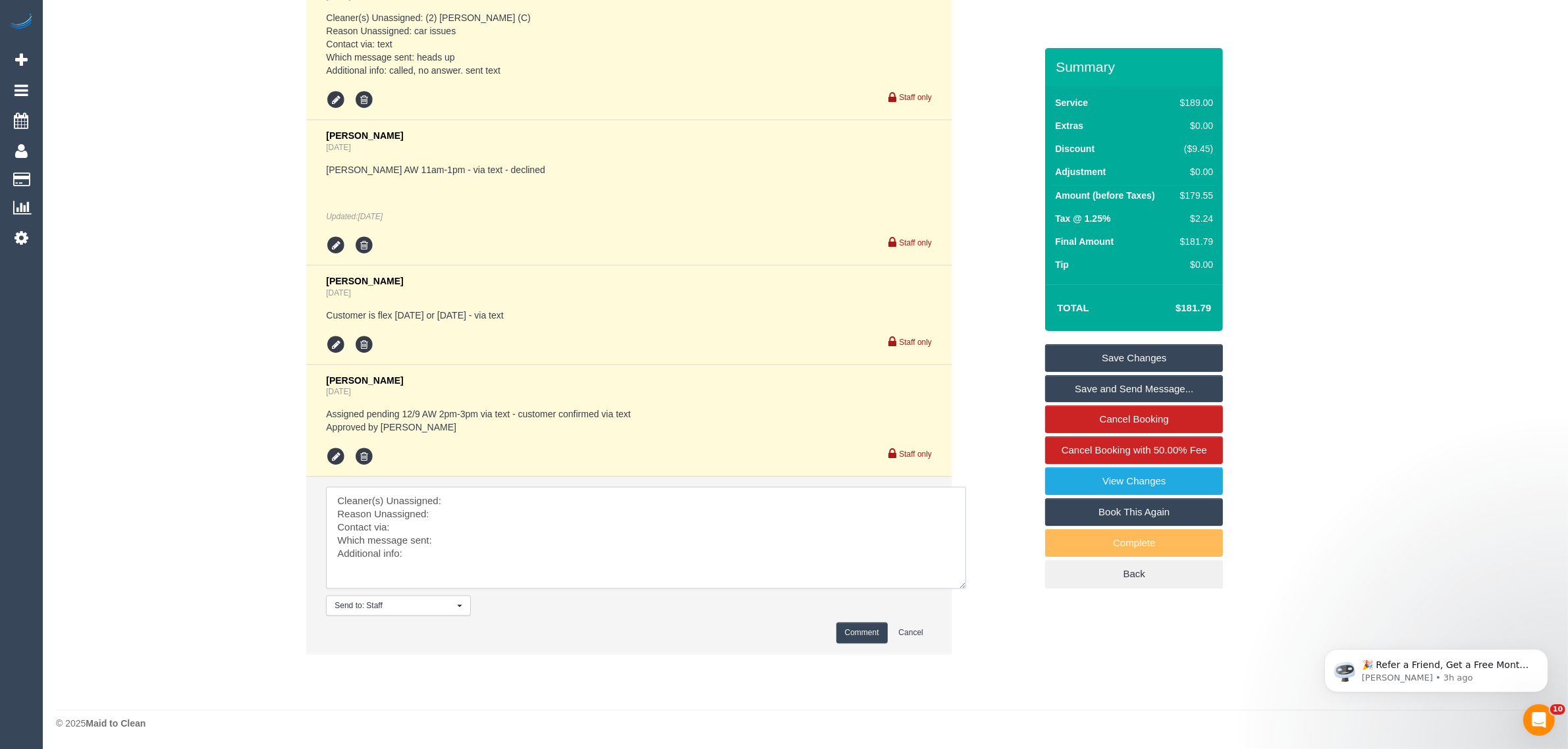
click at [496, 487] on textarea at bounding box center [646, 538] width 640 height 102
paste textarea "(3) Anuk (+ Manumi) (C)"
click at [475, 515] on textarea at bounding box center [646, 538] width 640 height 102
click at [486, 548] on textarea at bounding box center [646, 538] width 640 height 102
click at [514, 540] on textarea at bounding box center [646, 538] width 640 height 102
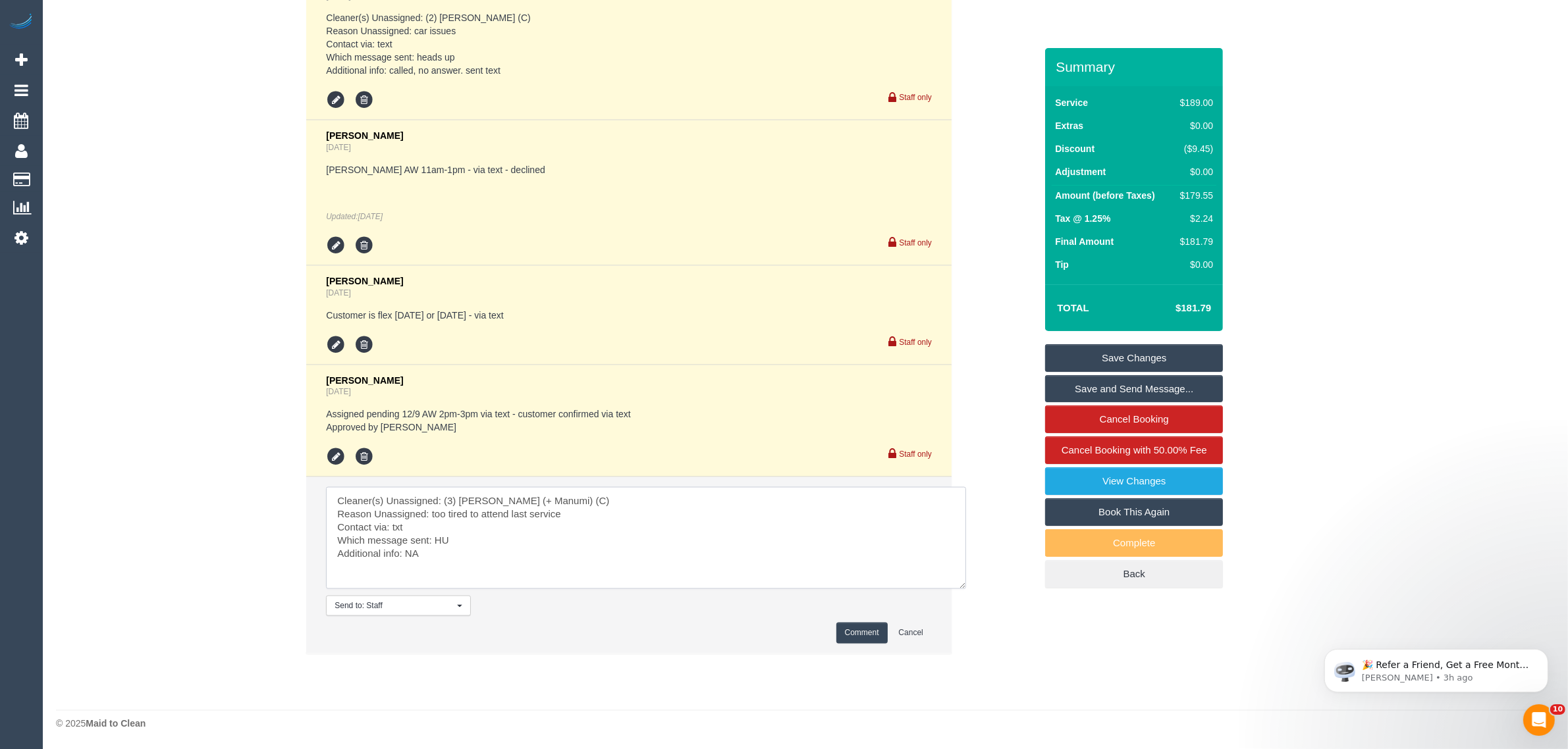
type textarea "Cleaner(s) Unassigned: (3) Anuk (+ Manumi) (C) Reason Unassigned: too tired to …"
click at [847, 637] on button "Comment" at bounding box center [862, 633] width 51 height 20
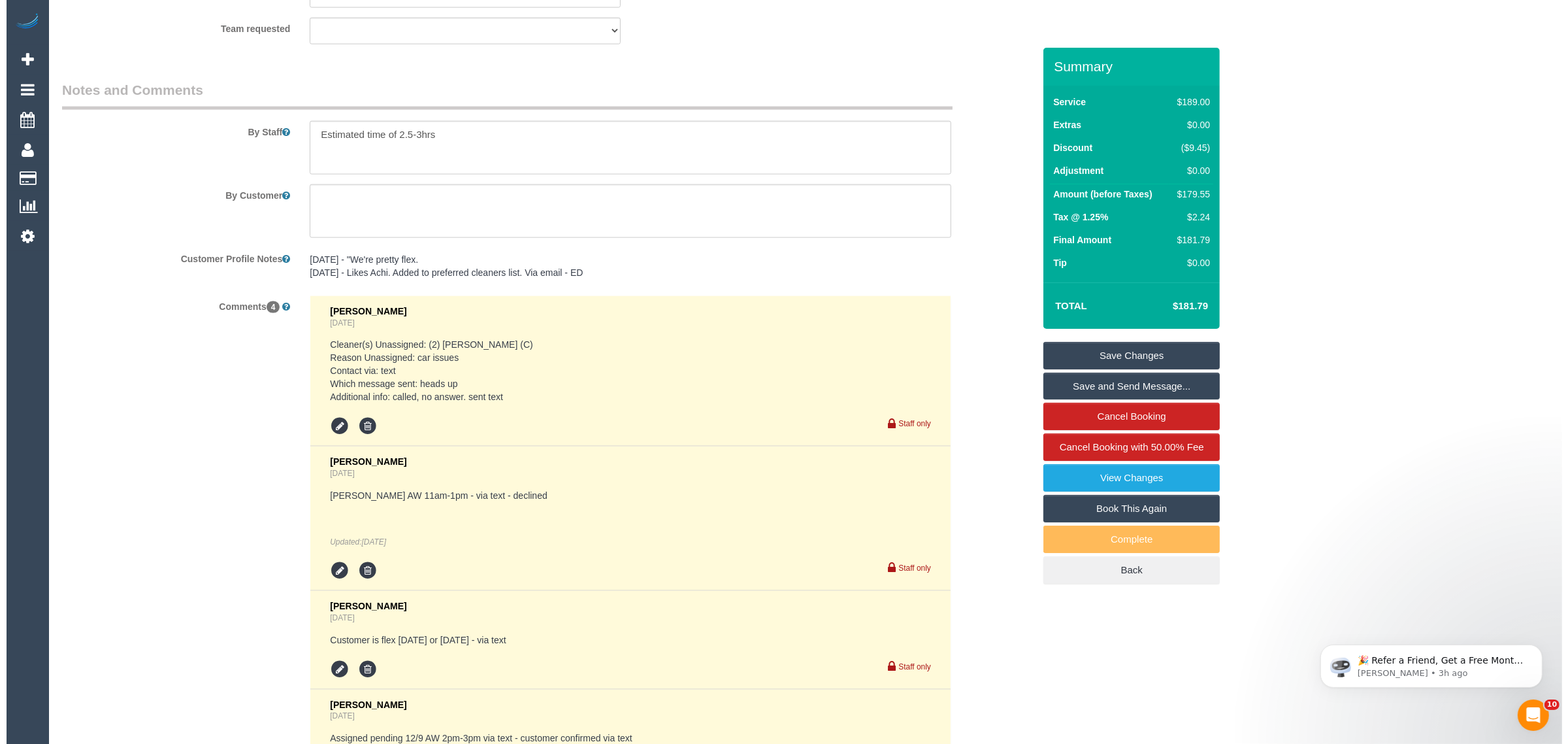
scroll to position [1806, 0]
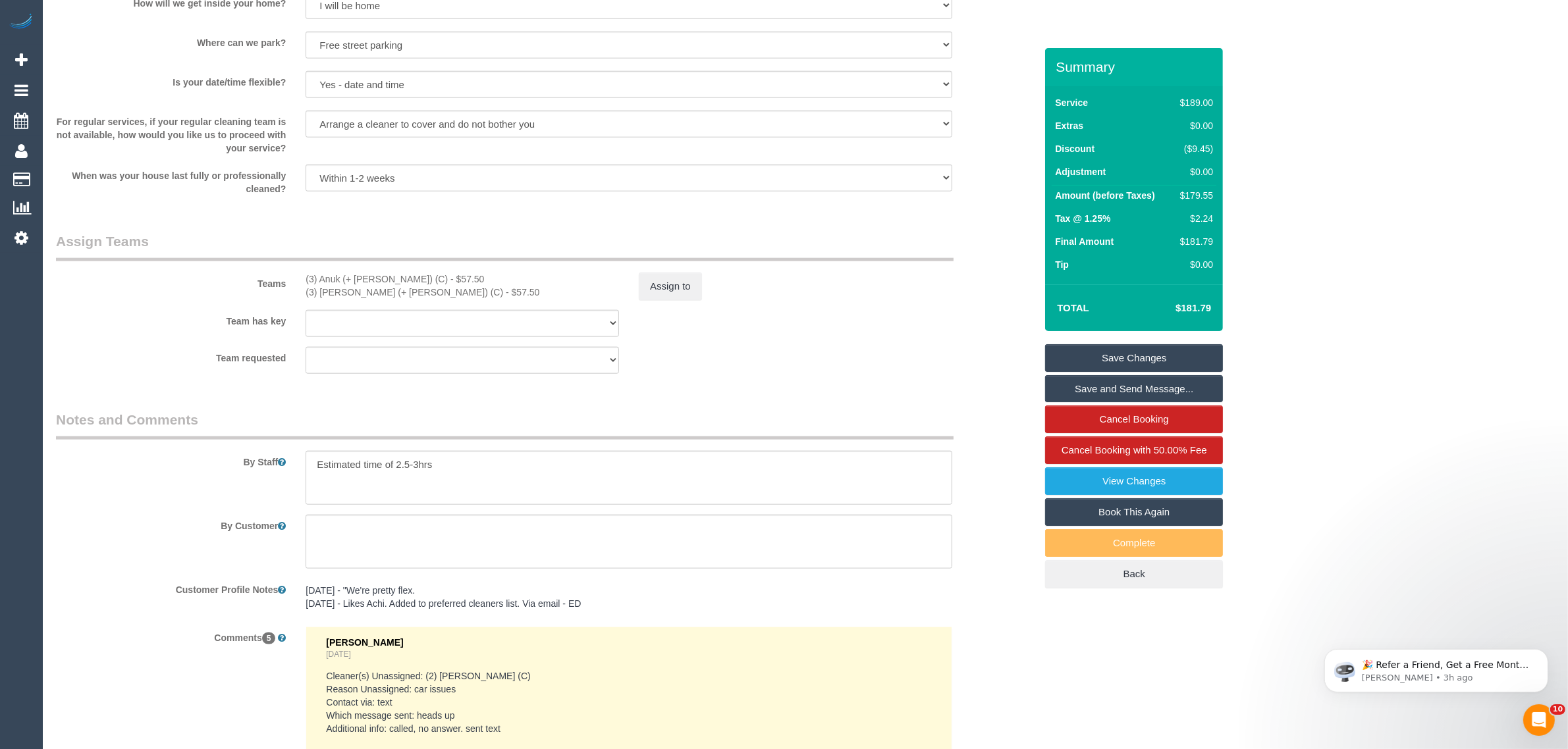
click at [810, 309] on sui-booking-teams "Teams (3) Anuk (+ Manumi) (C) - $57.50 (3) Manumi (+ Anuk) (C) - $57.50 Assign …" at bounding box center [545, 303] width 979 height 142
click at [684, 288] on button "Assign to" at bounding box center [670, 286] width 63 height 28
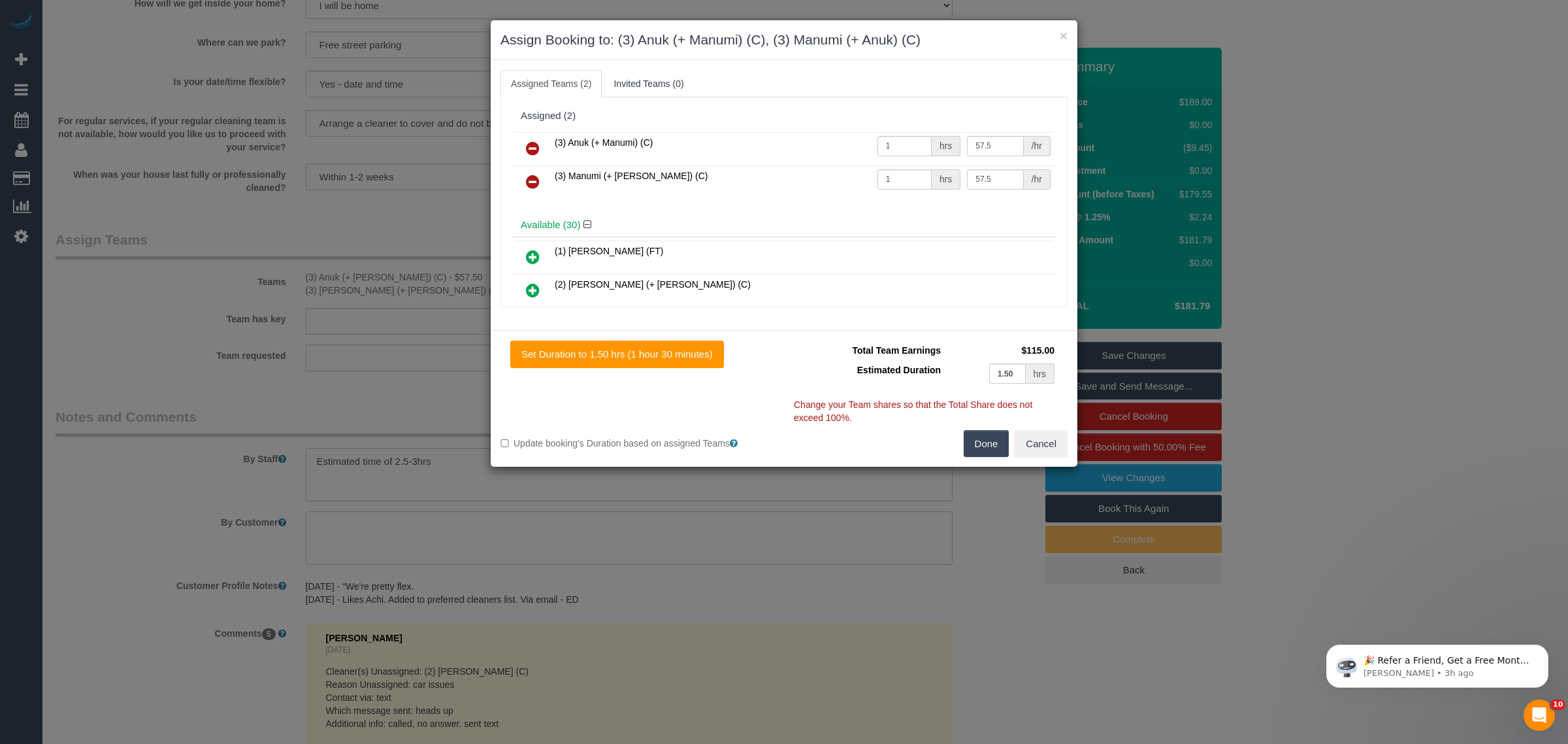
click at [533, 156] on icon at bounding box center [532, 148] width 14 height 15
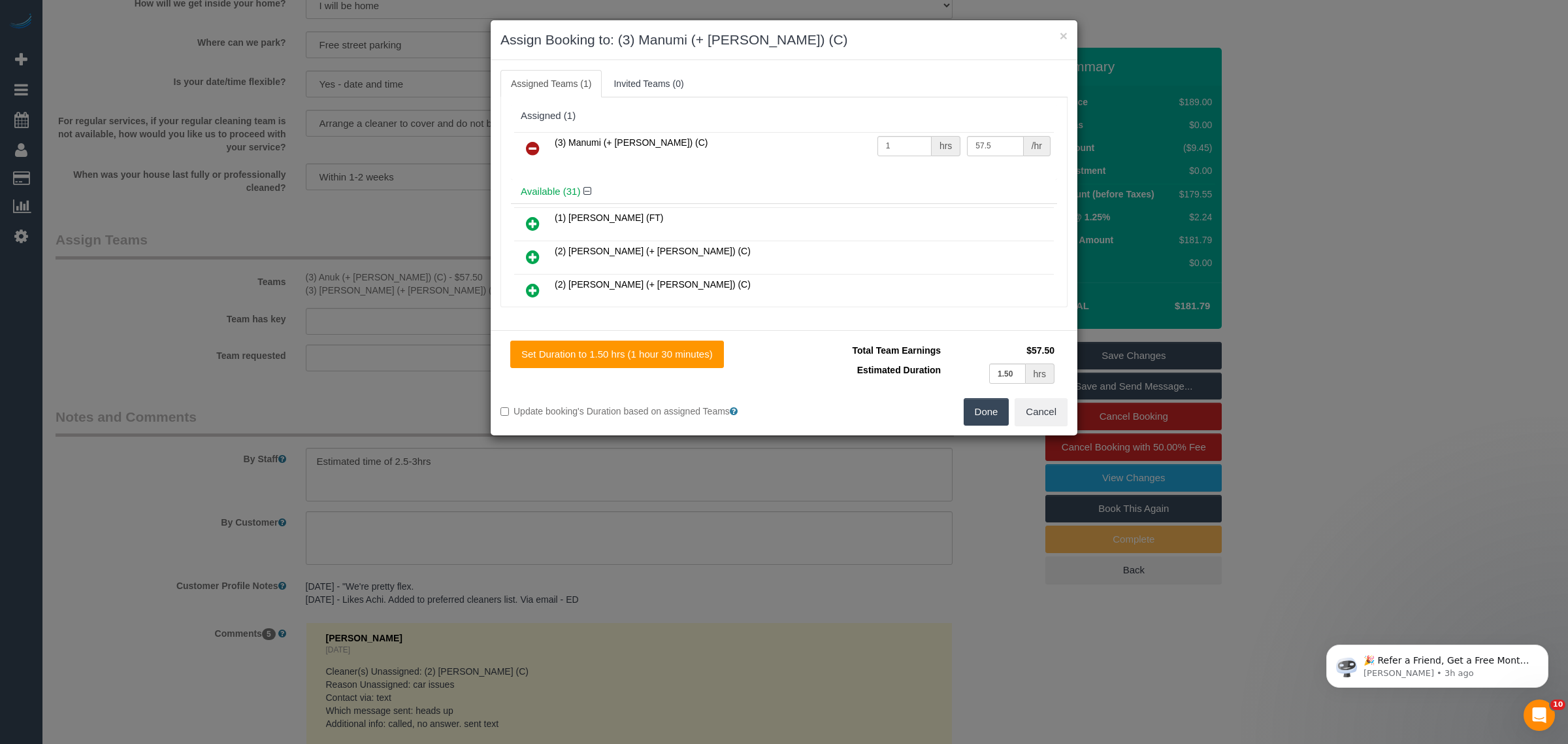
click at [533, 156] on icon at bounding box center [532, 148] width 14 height 15
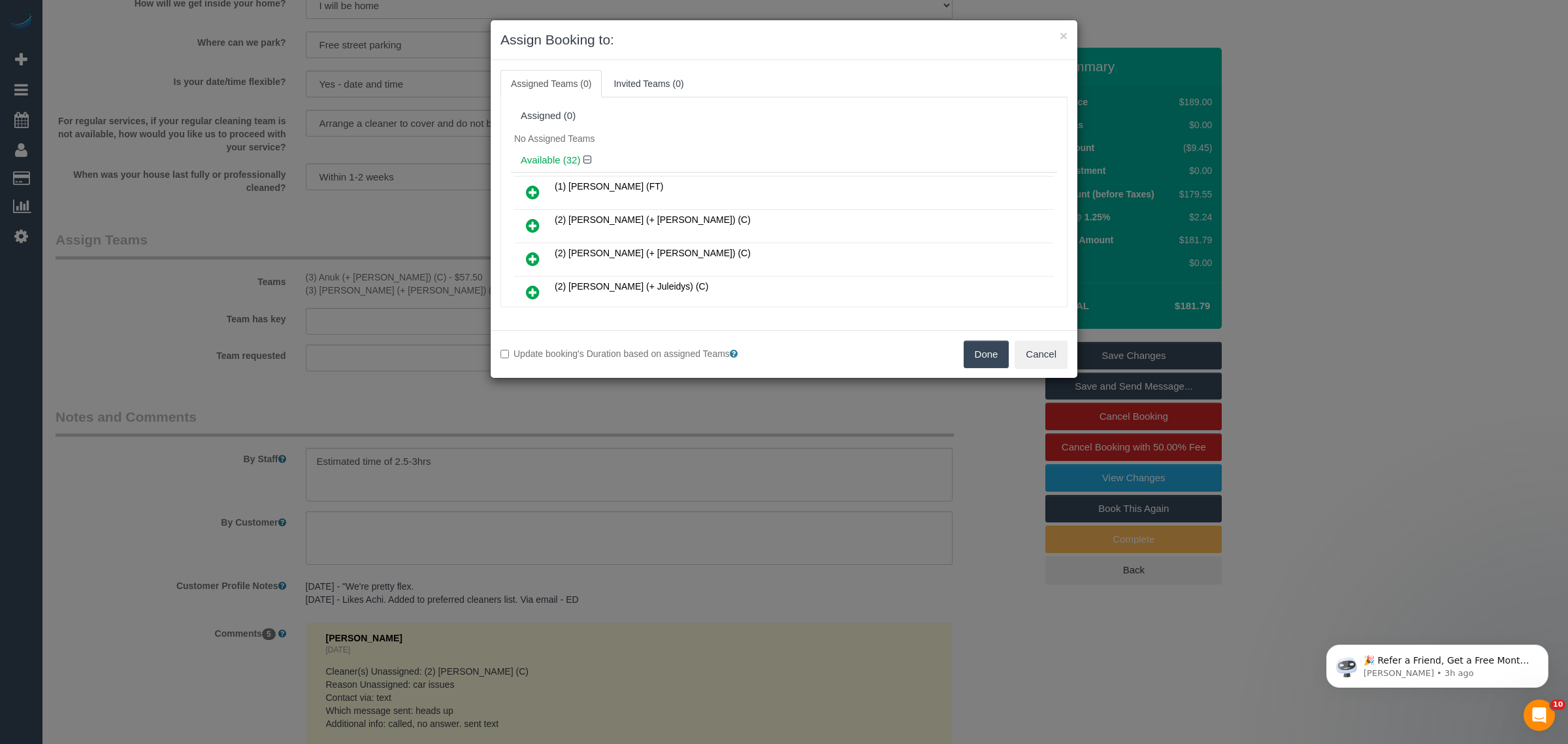
click at [985, 355] on button "Done" at bounding box center [987, 355] width 46 height 27
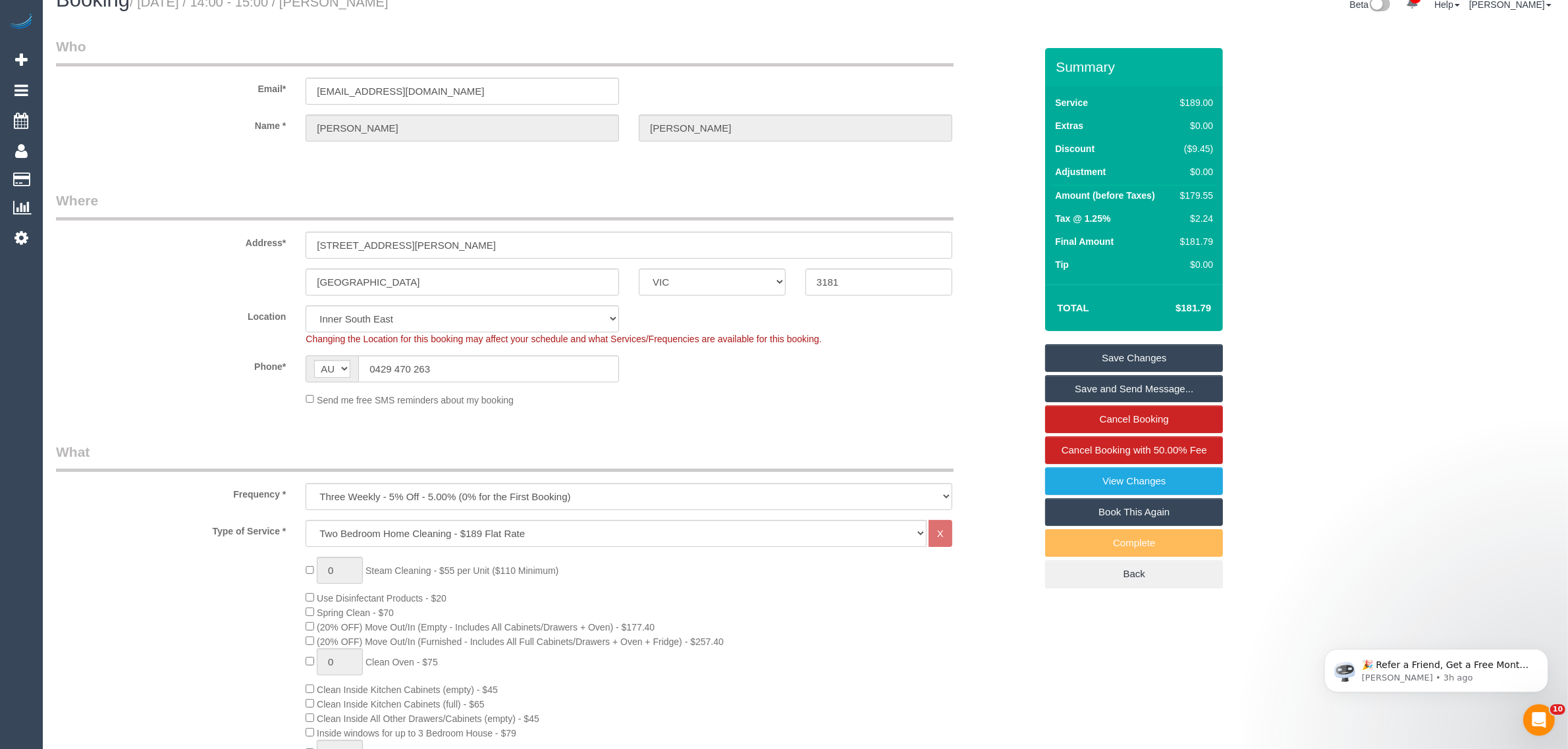
scroll to position [0, 0]
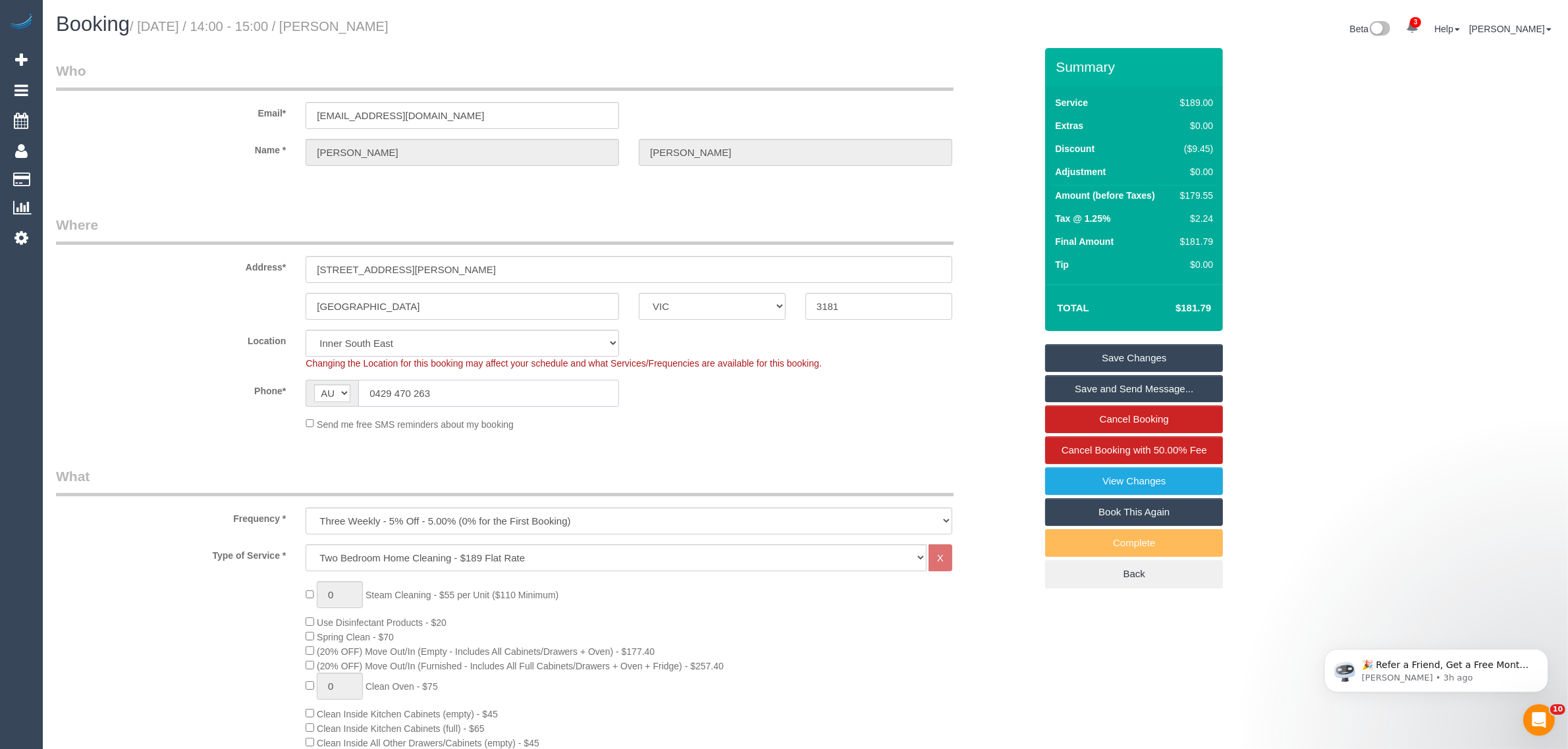
click at [557, 386] on input "0429 470 263" at bounding box center [488, 393] width 260 height 27
click at [781, 391] on div "Phone* AF AL DZ AD AO AI AQ AG AR AM AW AU AT AZ BS BH BD BB BY BE BZ BJ BM BT …" at bounding box center [546, 393] width 999 height 27
click at [1072, 351] on link "Save Changes" at bounding box center [1133, 358] width 177 height 28
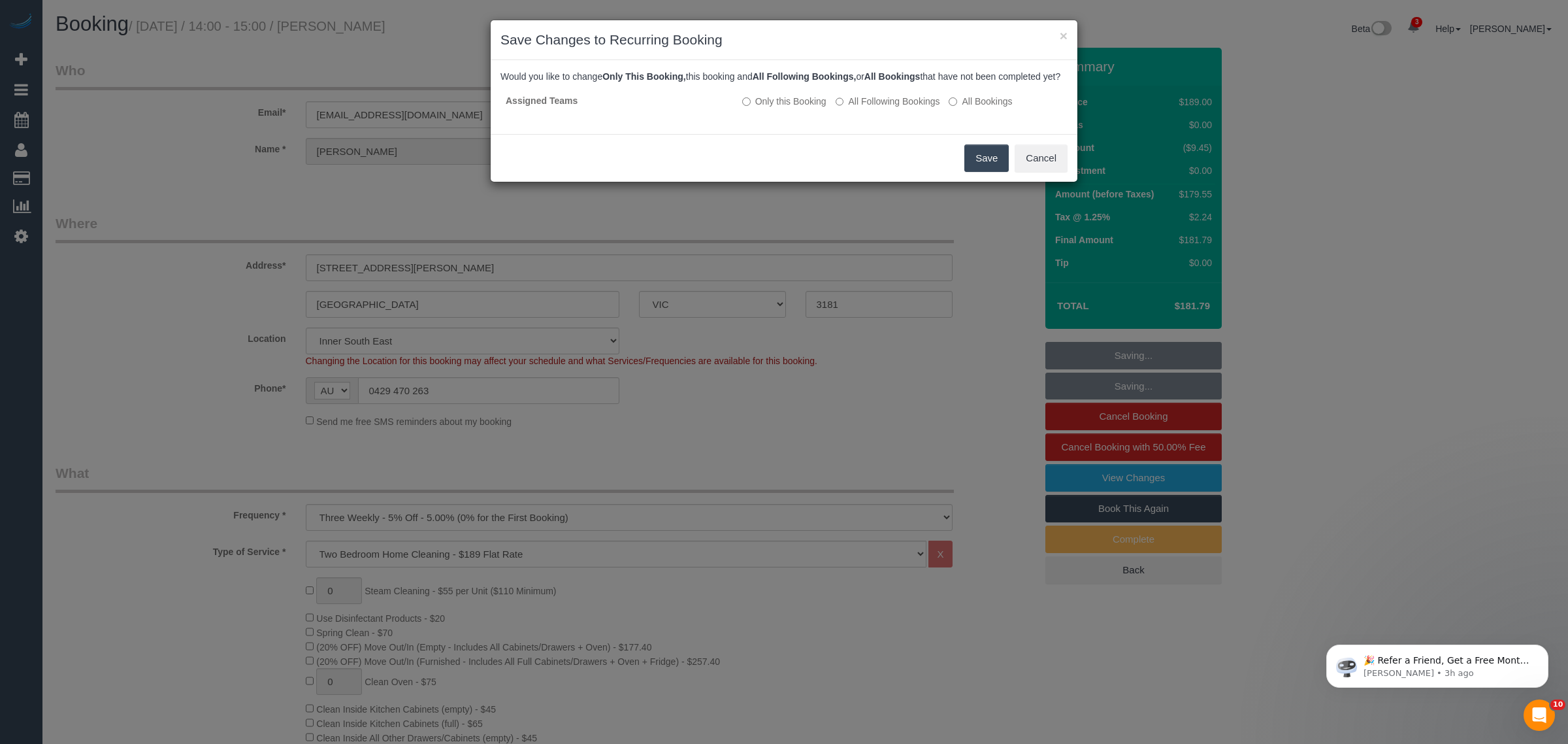
click at [977, 165] on button "Save" at bounding box center [986, 158] width 44 height 27
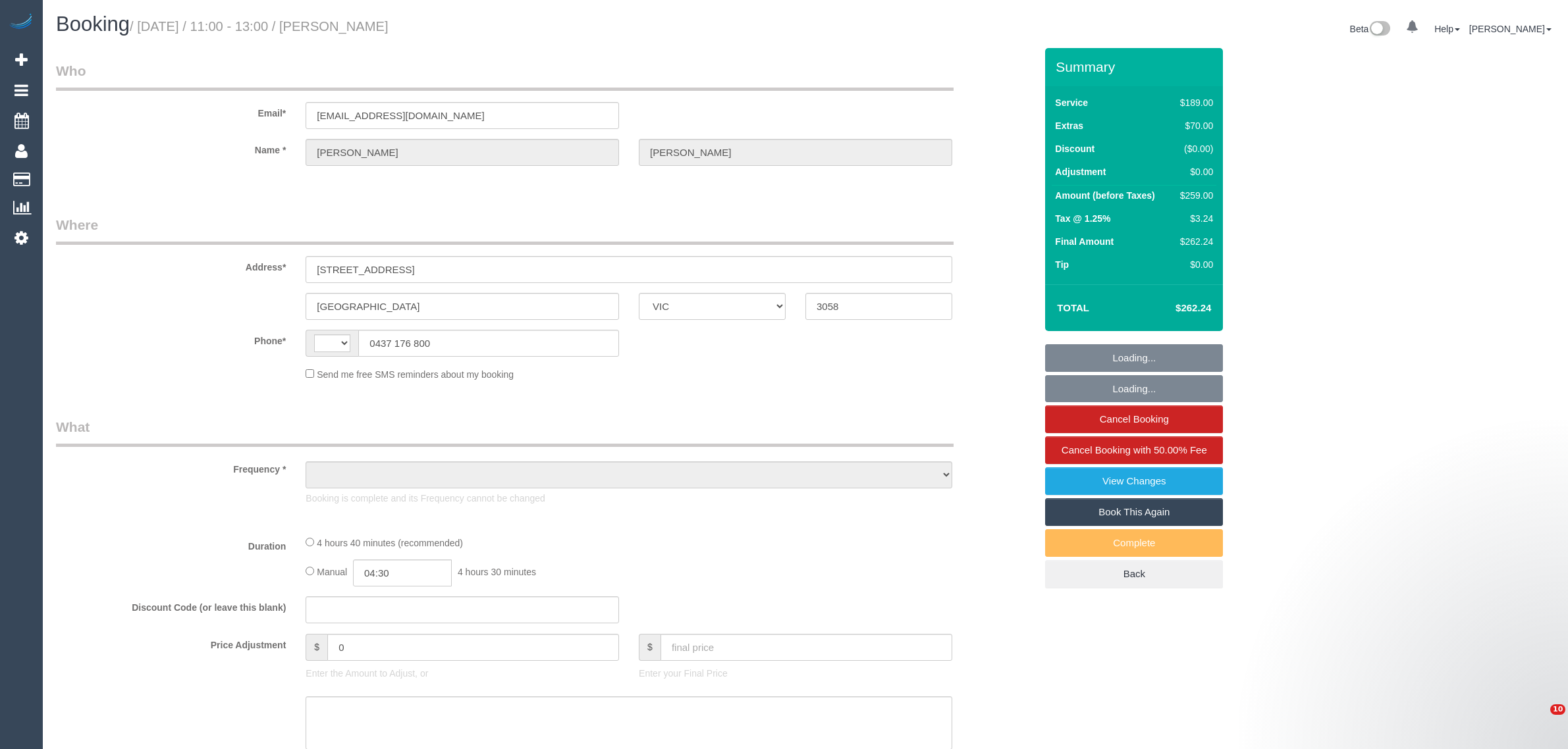
select select "VIC"
select select "string:AU"
select select "object:564"
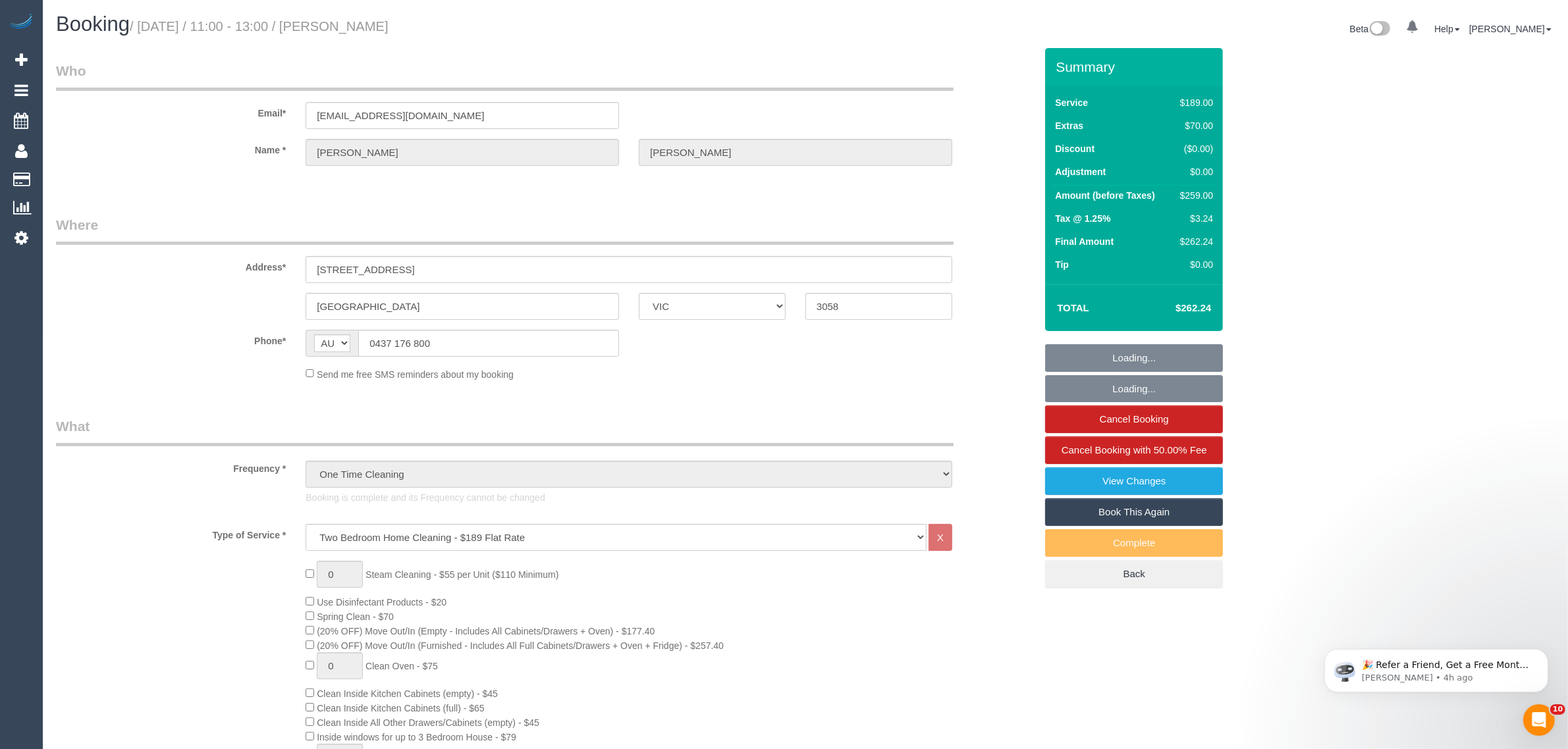
select select "string:stripe-pm_1RsKgl2GScqysDRV8U8eq2Sh"
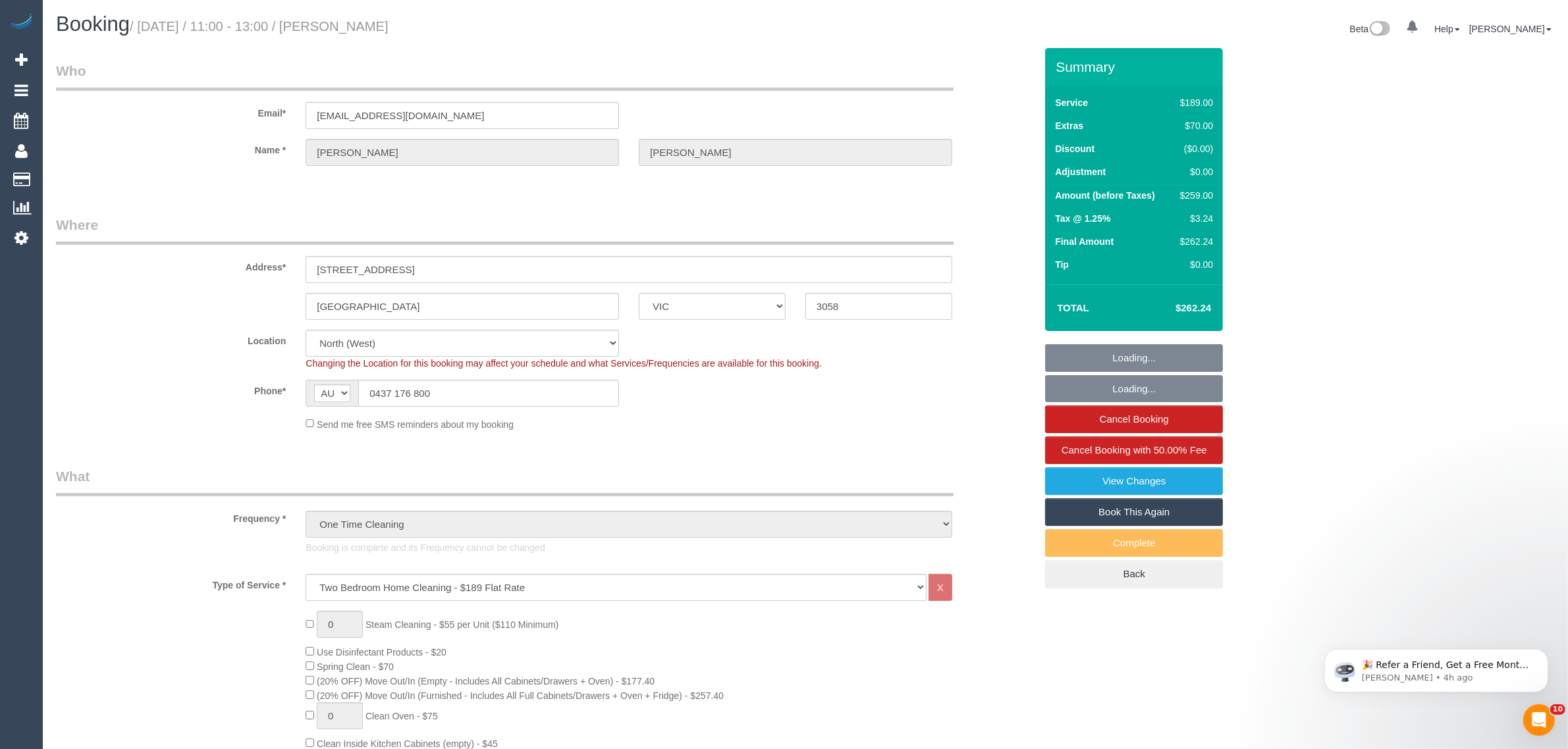
select select "number:27"
select select "number:15"
select select "number:19"
select select "object:1572"
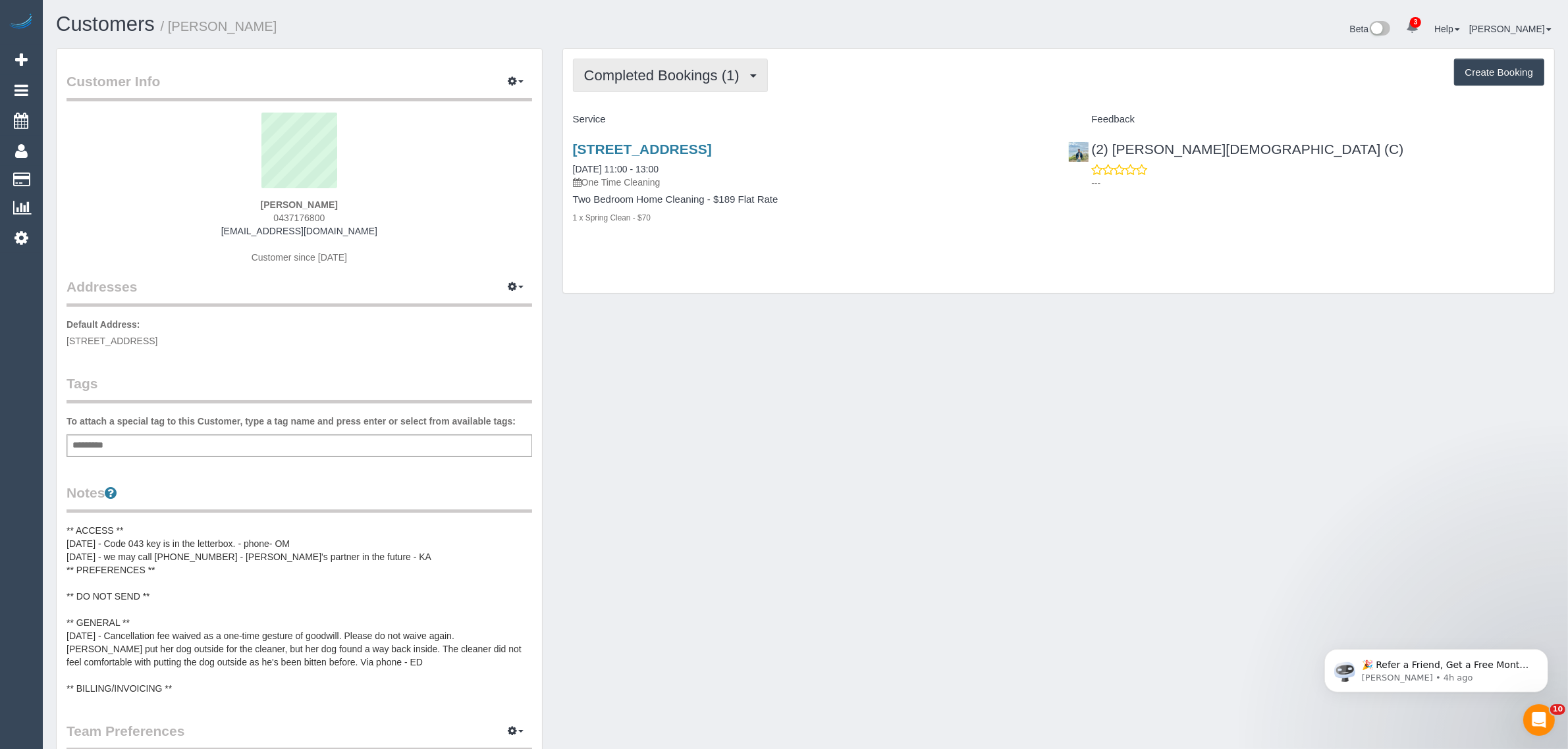
click at [688, 67] on span "Completed Bookings (1)" at bounding box center [665, 76] width 162 height 16
click at [675, 123] on link "Upcoming Bookings (12)" at bounding box center [643, 123] width 139 height 17
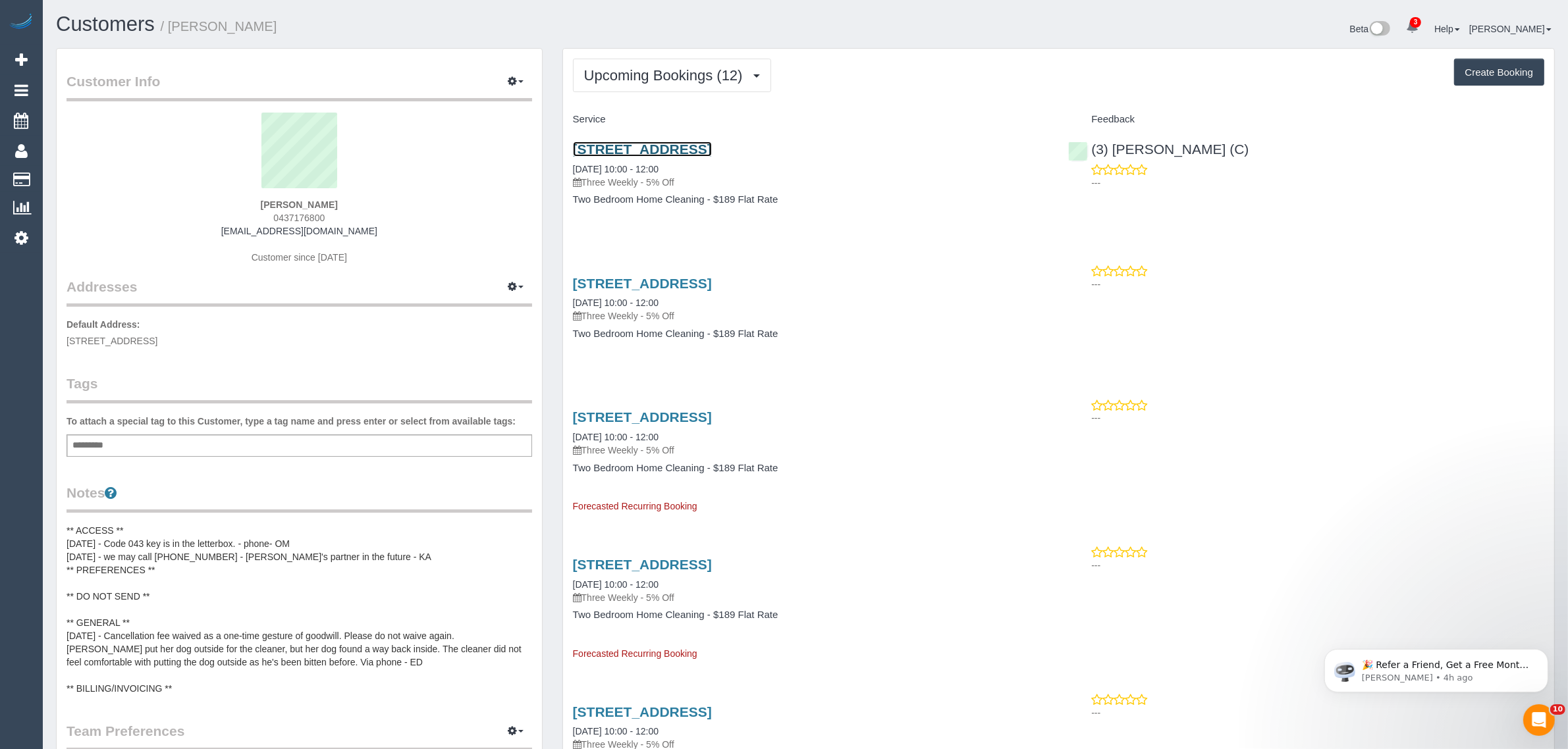
click at [659, 146] on link "[STREET_ADDRESS]" at bounding box center [642, 149] width 139 height 15
click at [649, 81] on span "Upcoming Bookings (12)" at bounding box center [666, 76] width 165 height 16
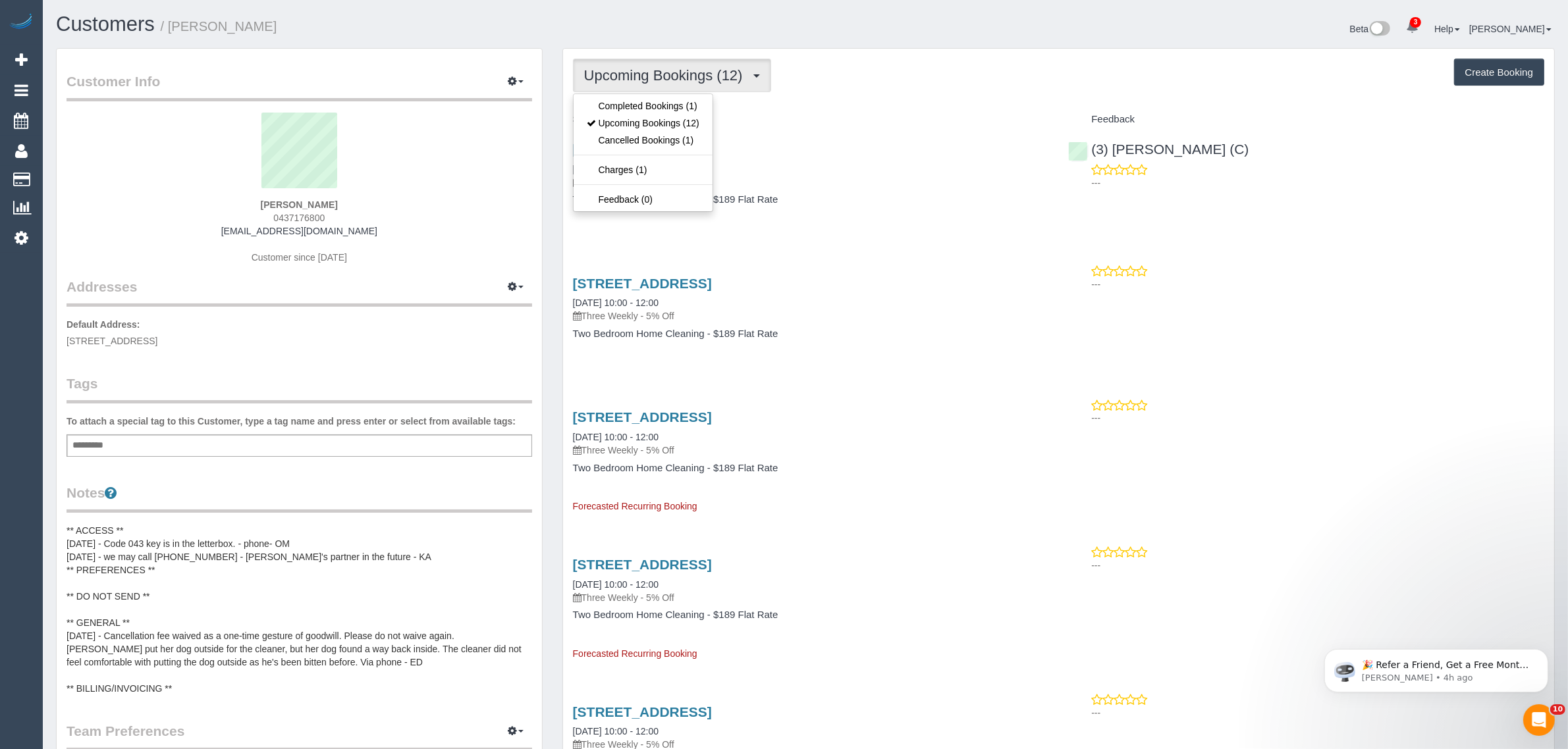
click at [807, 114] on h4 "Service" at bounding box center [810, 120] width 476 height 11
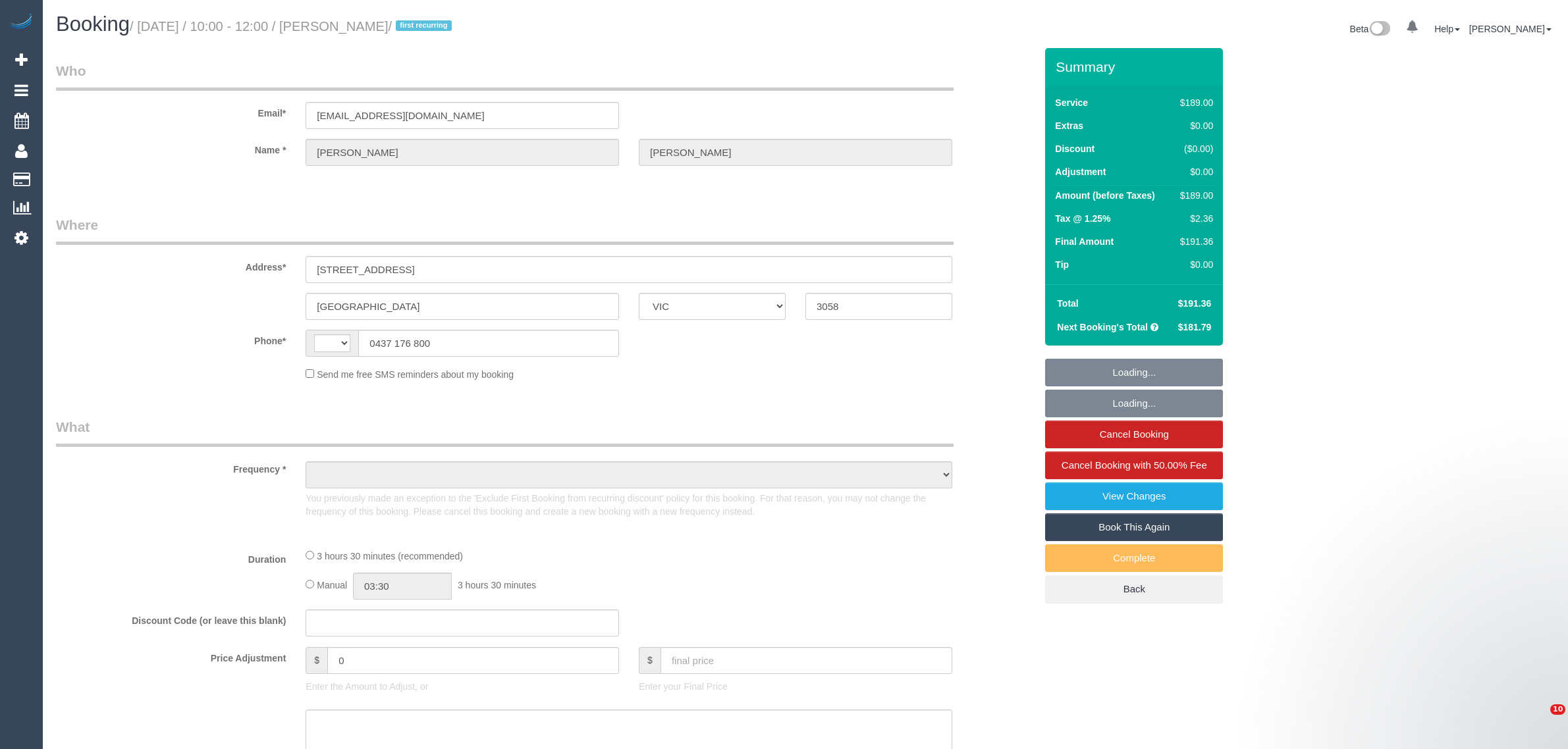
select select "VIC"
select select "string:AU"
select select "object:324"
select select "string:stripe-pm_1RsKgl2GScqysDRV8U8eq2Sh"
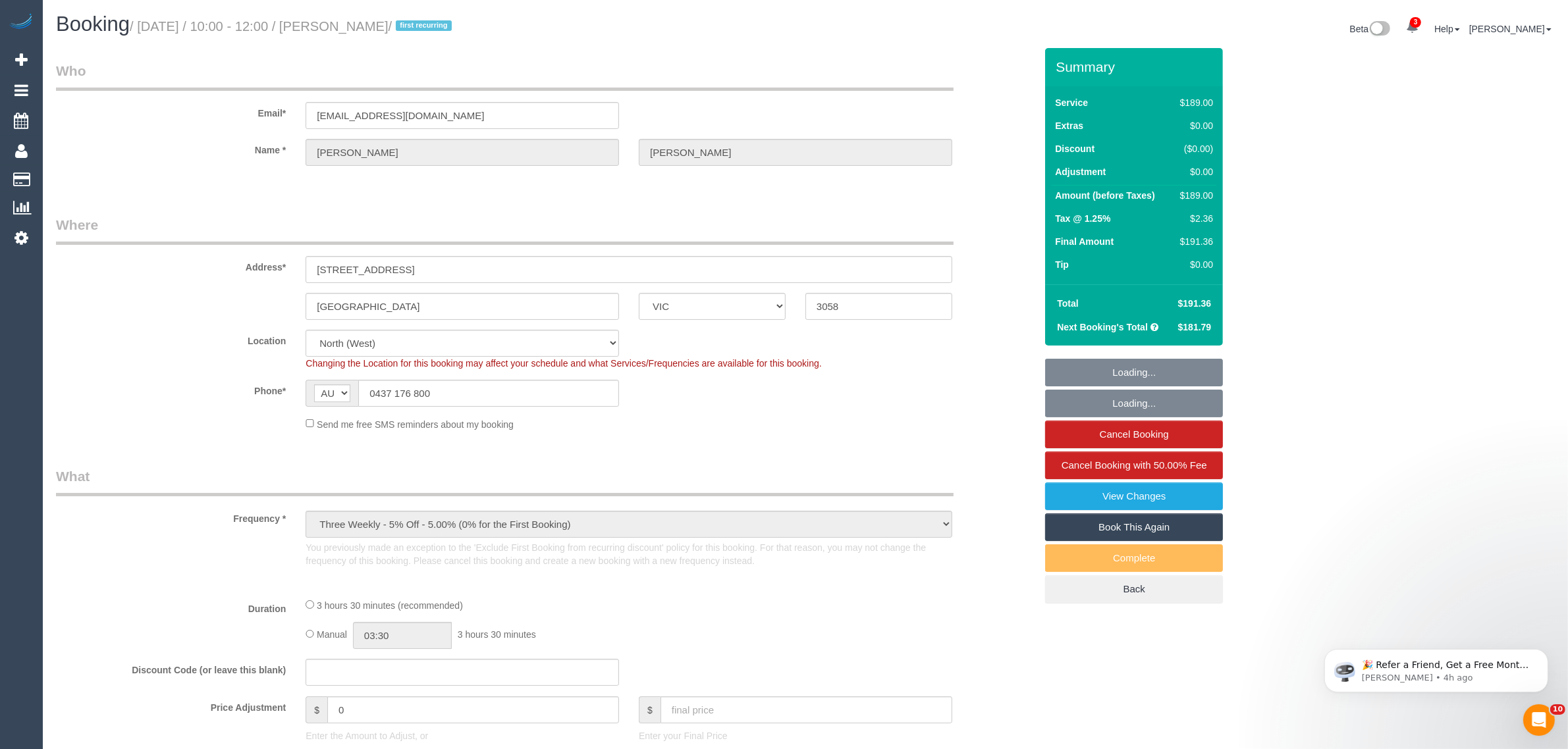
select select "number:27"
select select "number:15"
select select "number:19"
select select "number:25"
select select "number:34"
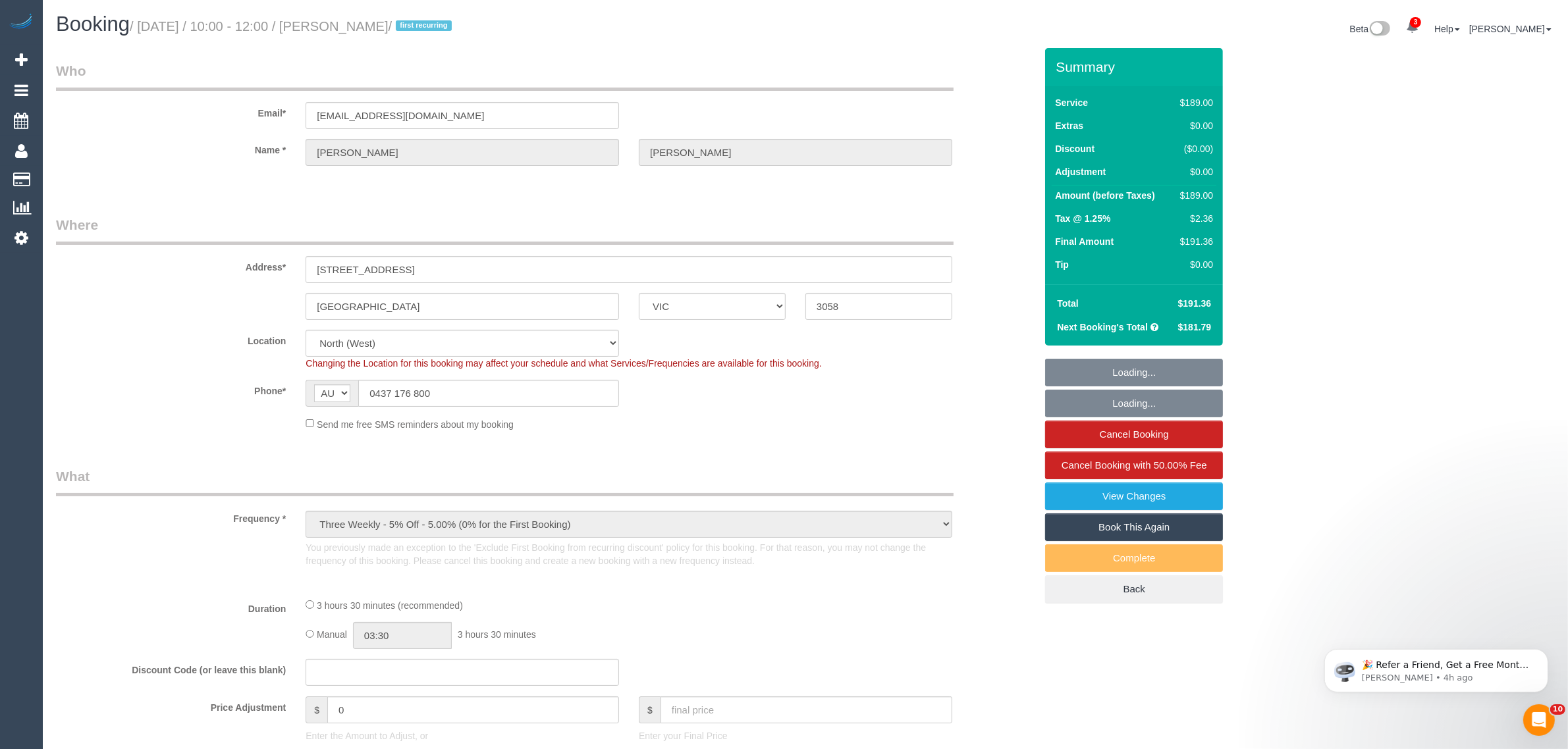
select select "number:13"
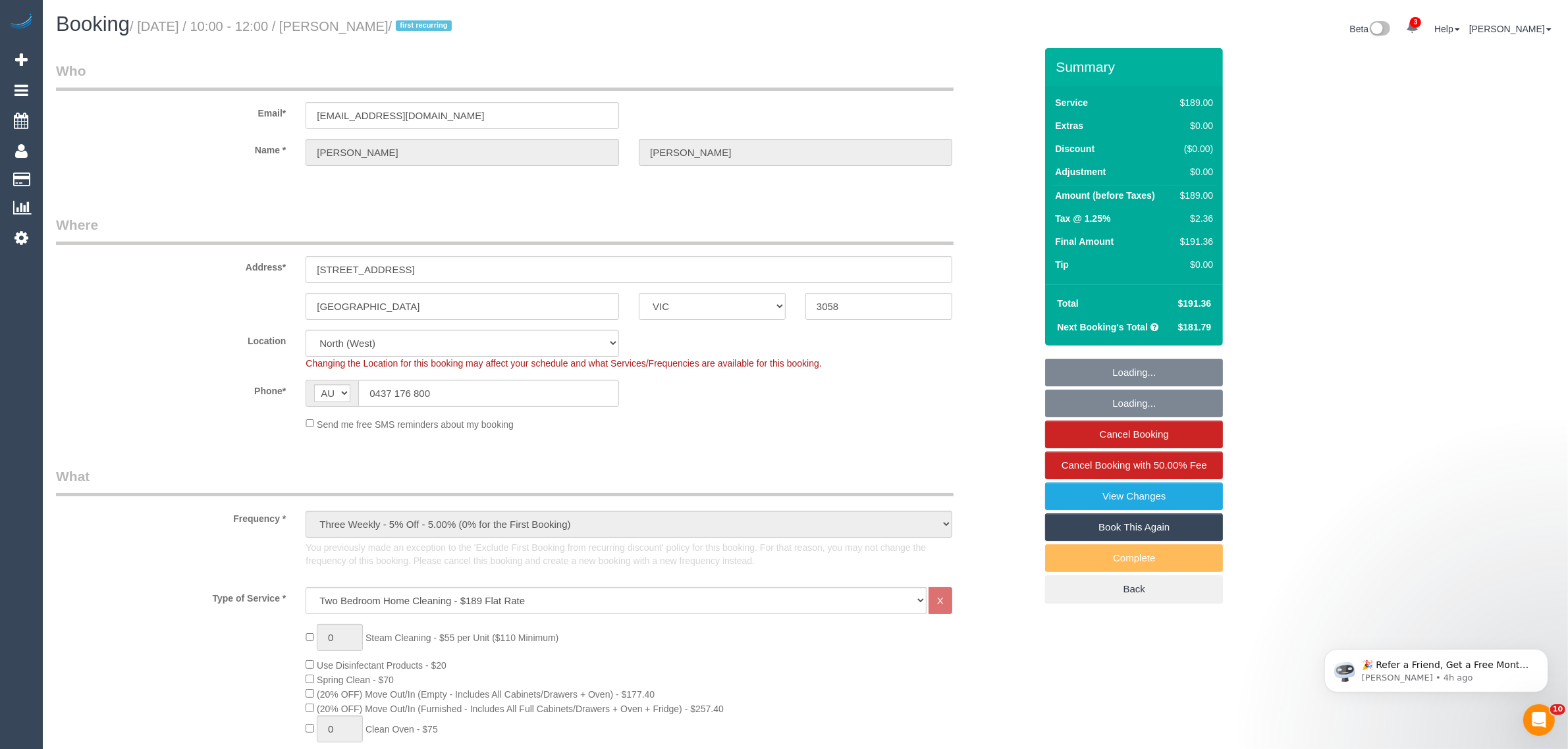
select select "object:1580"
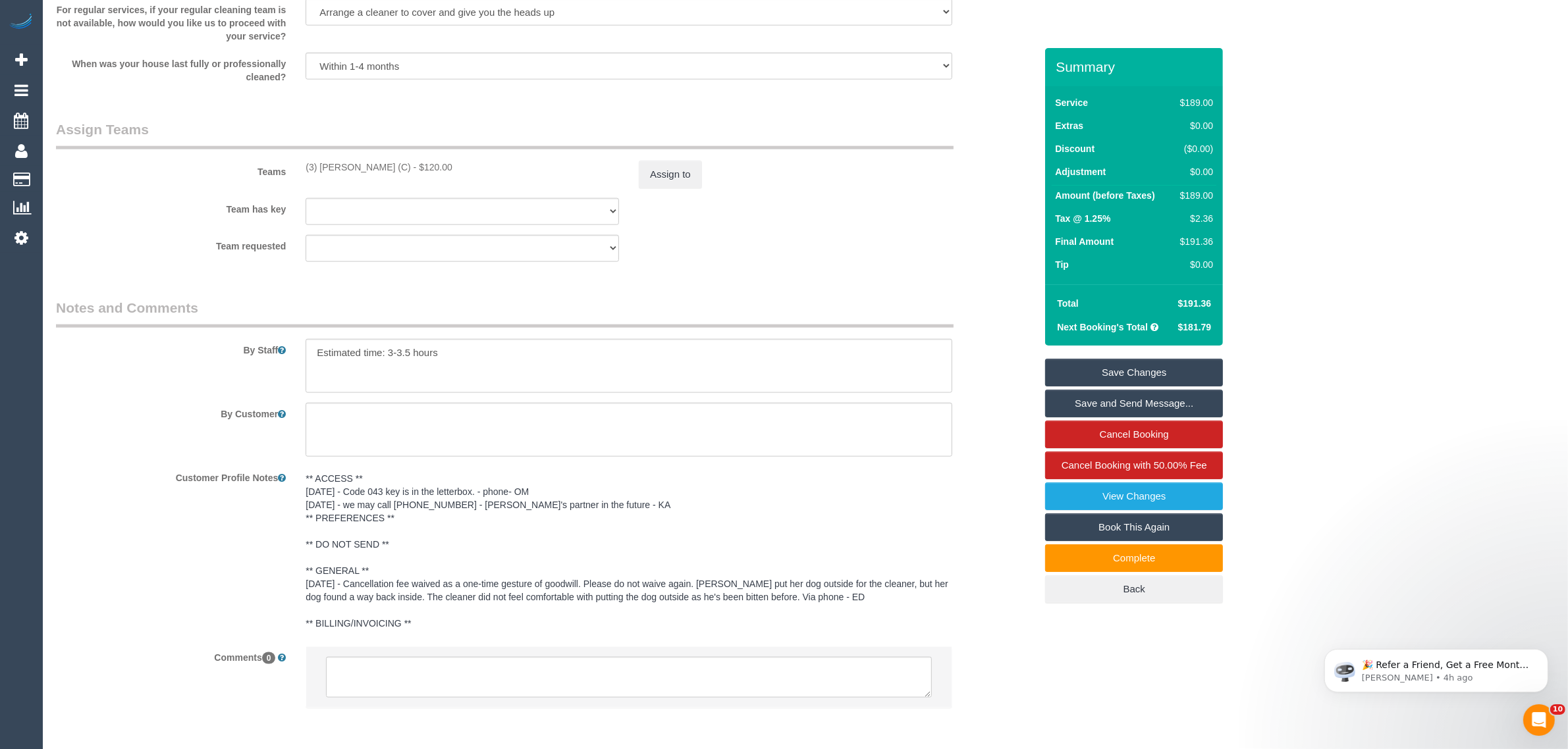
scroll to position [1975, 0]
click at [914, 222] on div "Team has key (3) Pratham Bagga (C) (0) Office (1) Debbie Brodjanac (FT) (1) Kar…" at bounding box center [546, 210] width 999 height 27
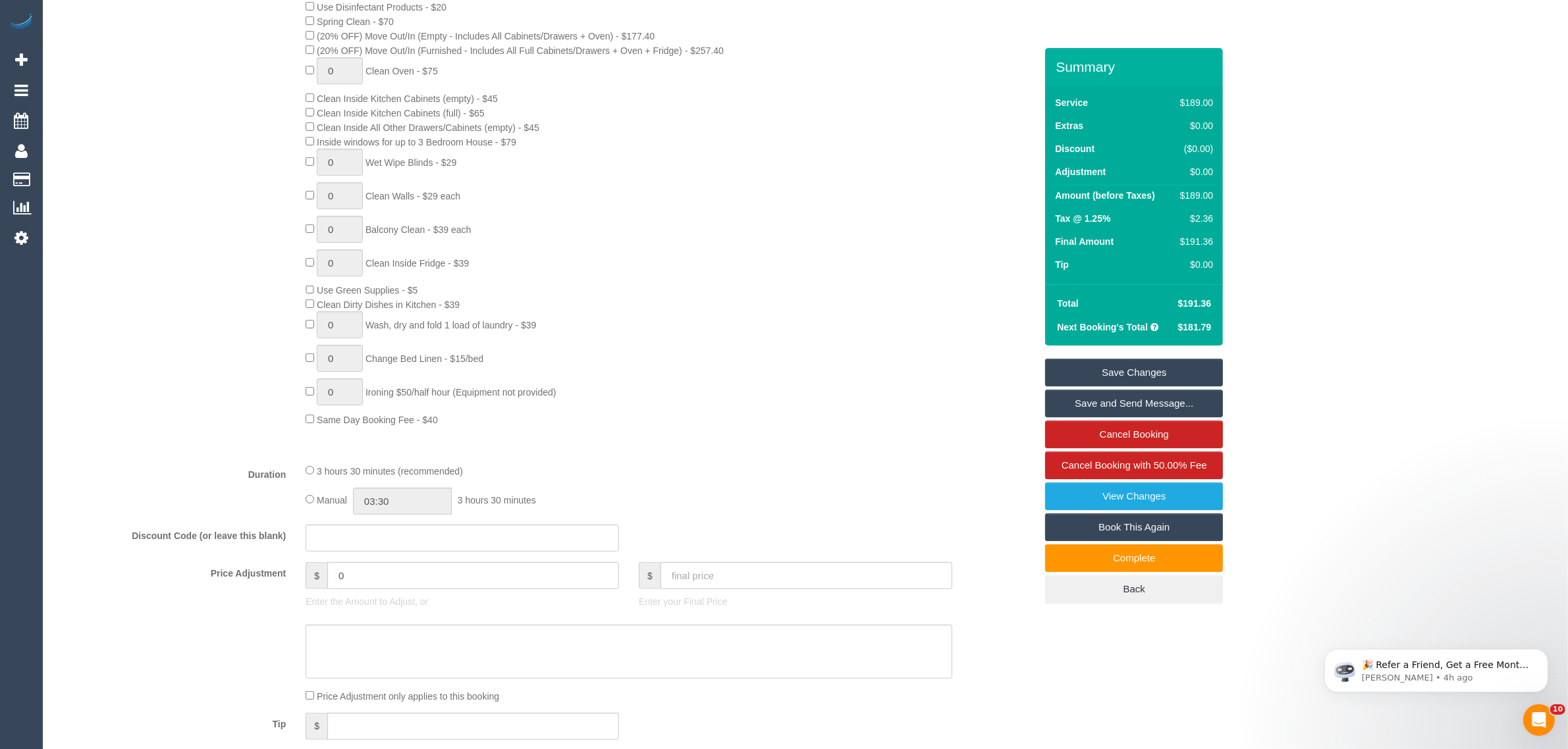
scroll to position [0, 0]
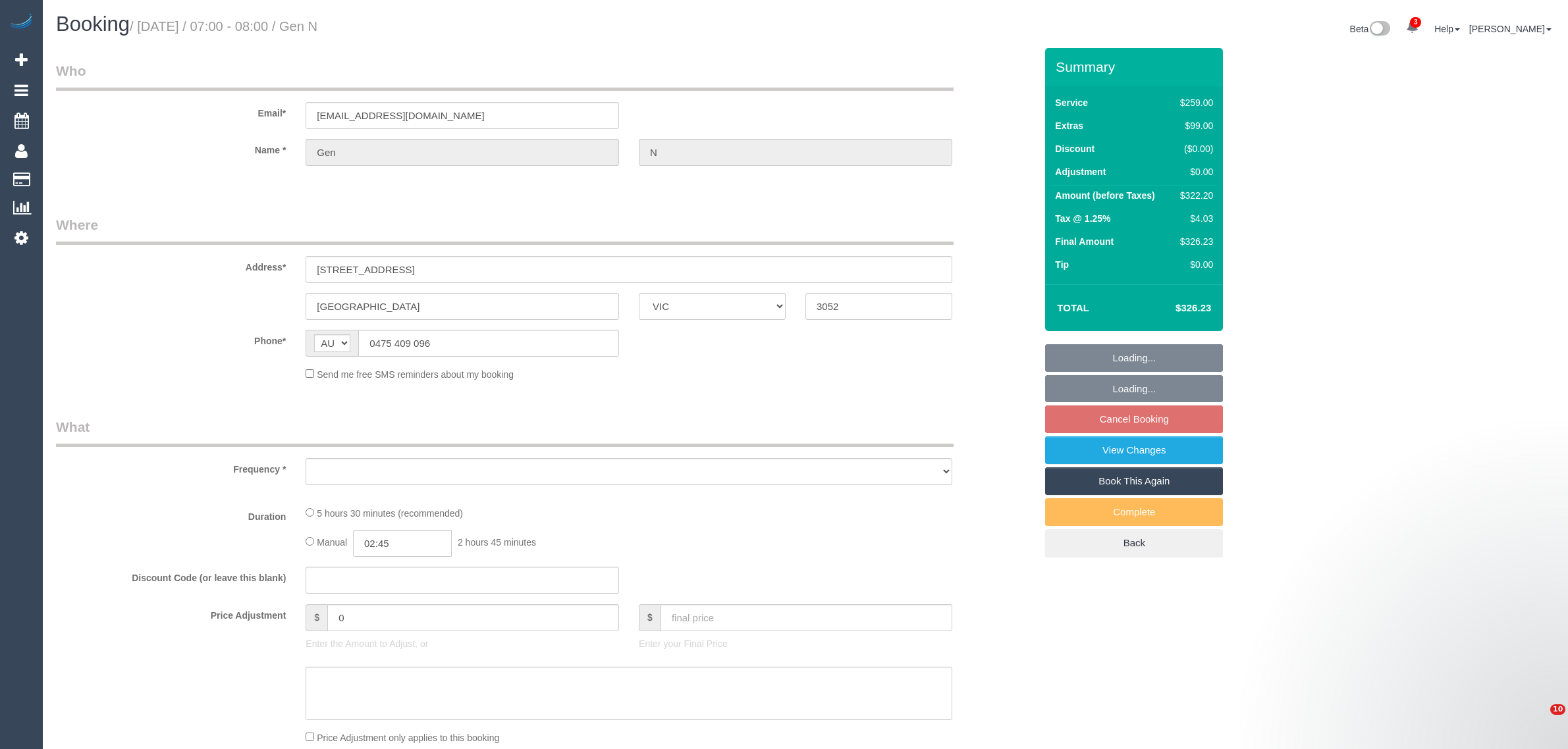
select select "VIC"
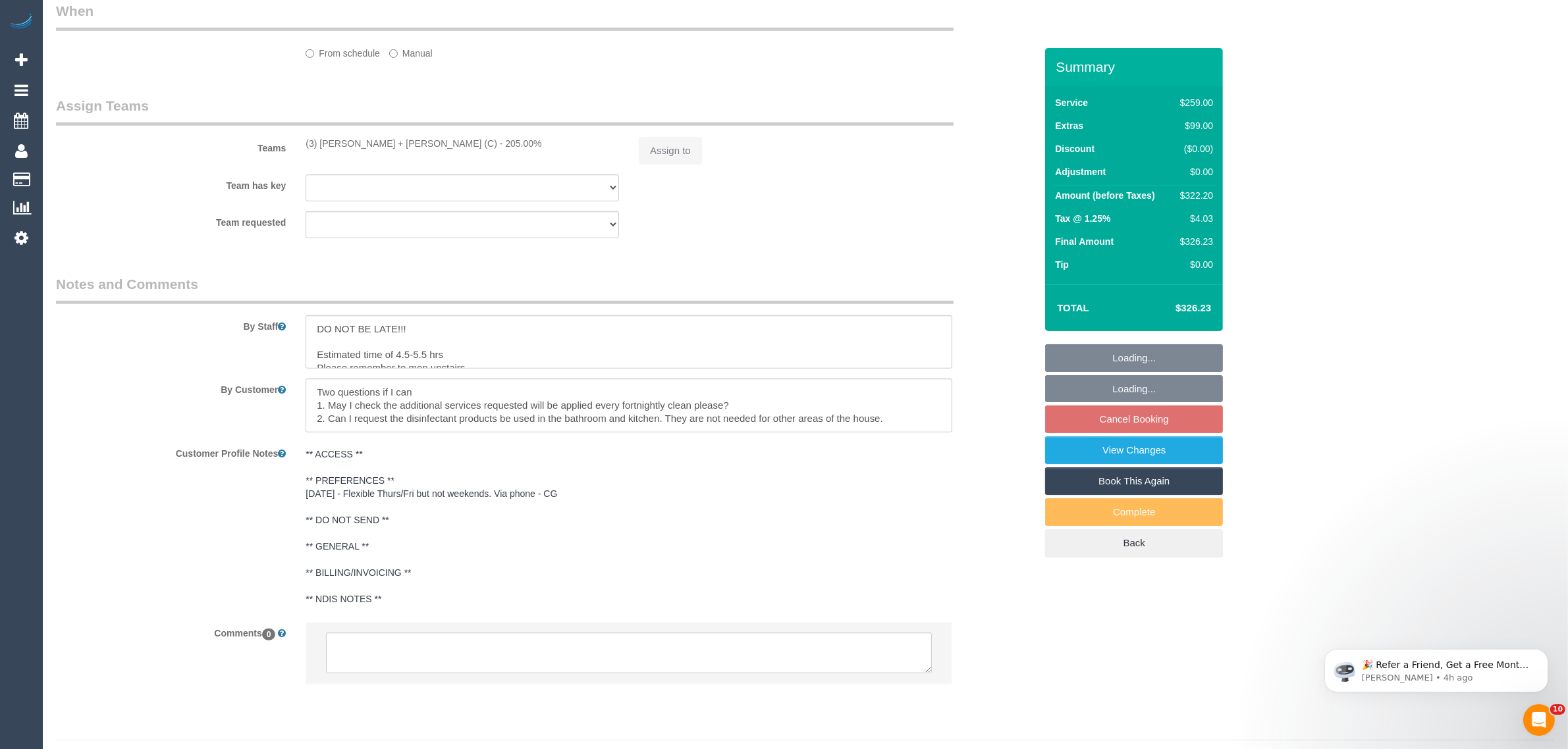
select select "object:557"
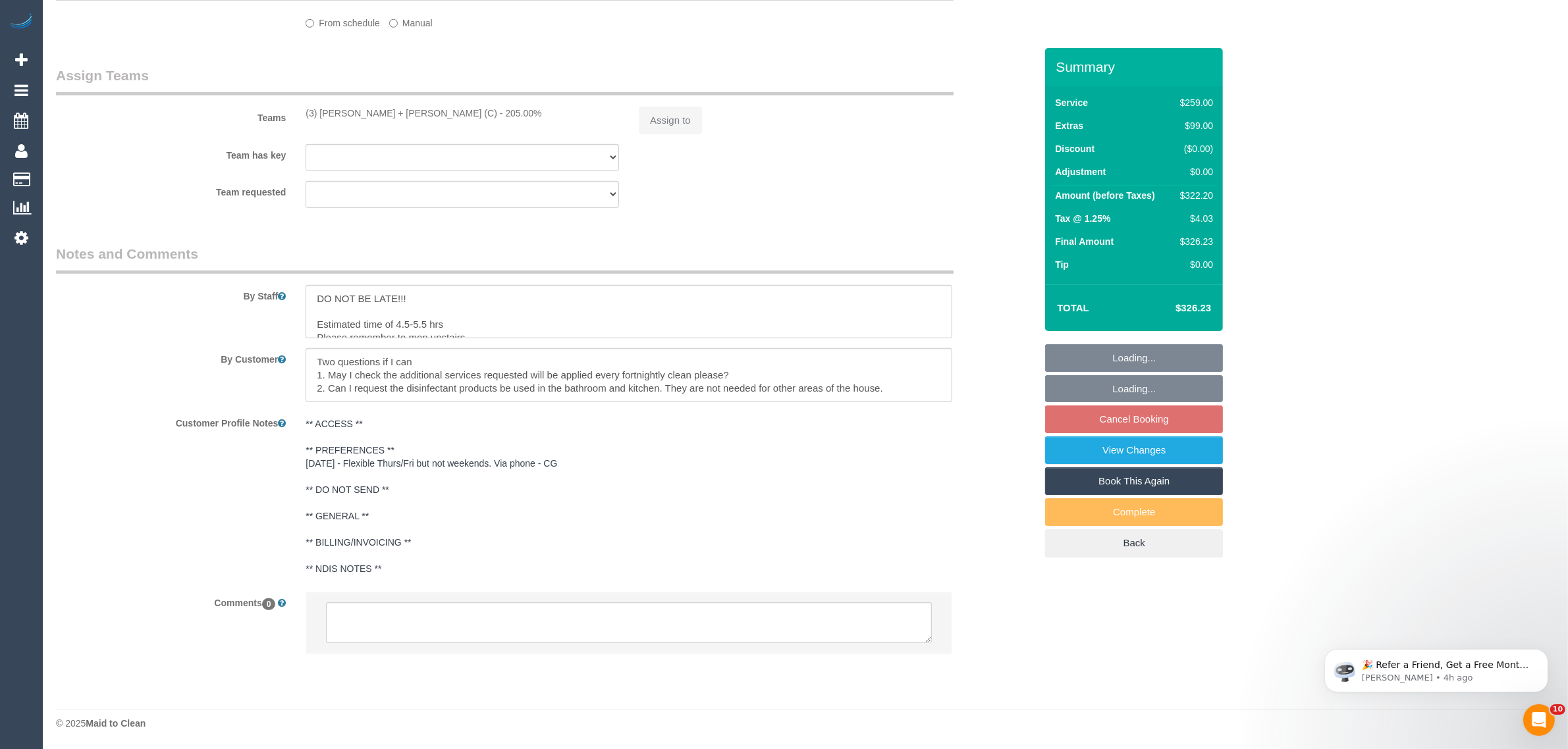
select select "string:stripe-pm_1RBGNM2GScqysDRV6uGCrzdM"
select select "object:660"
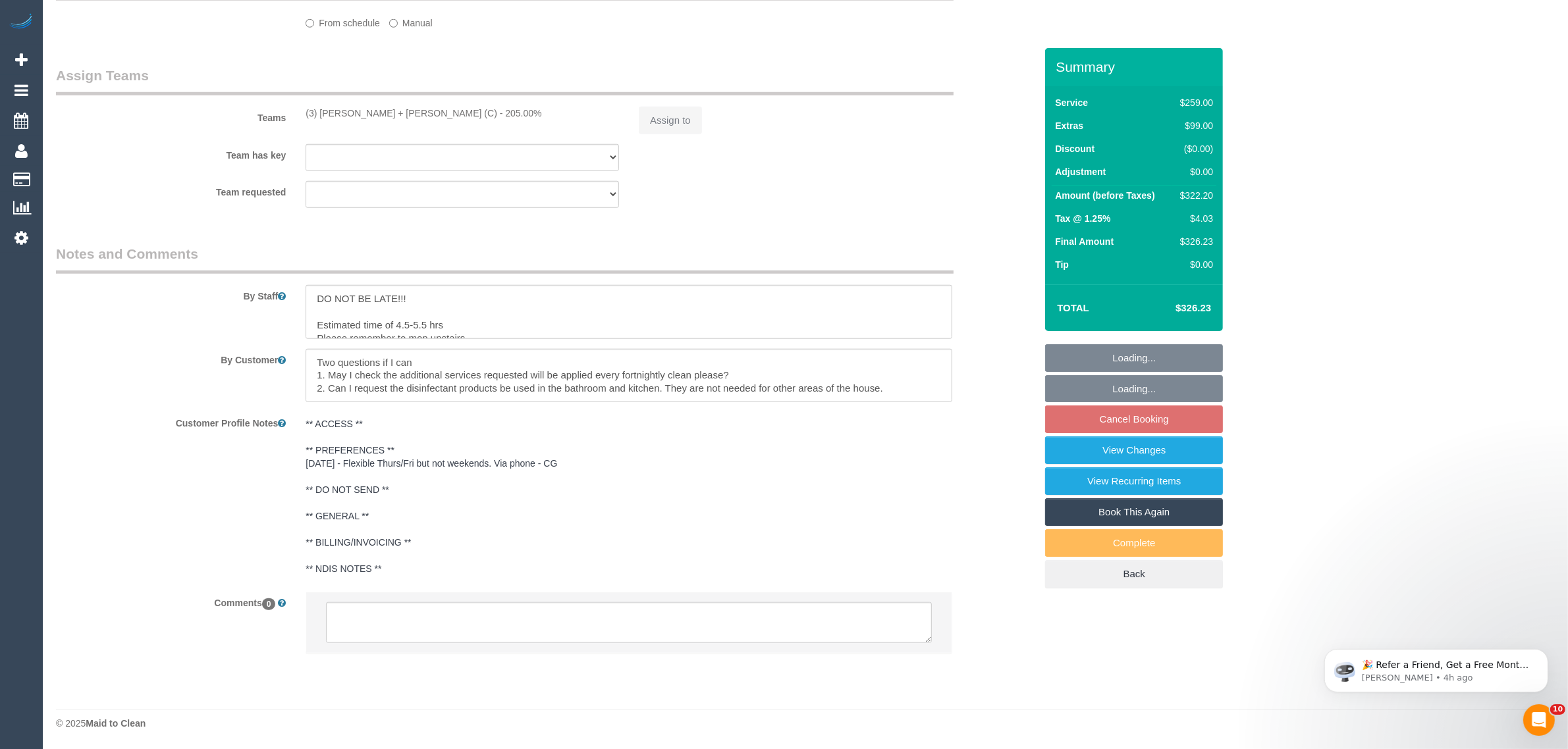
select select "number:27"
select select "number:14"
select select "number:19"
select select "number:24"
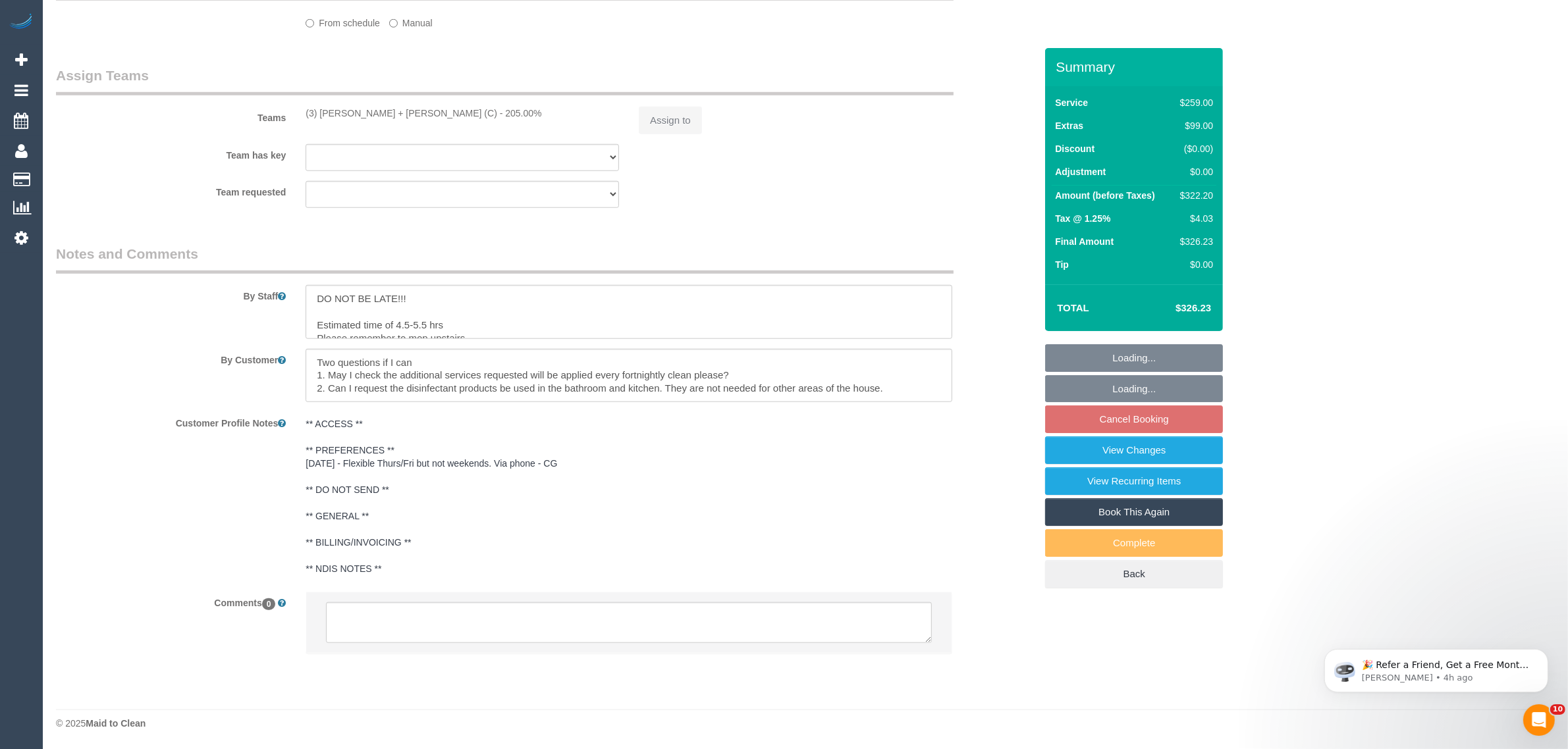
select select "number:34"
select select "number:12"
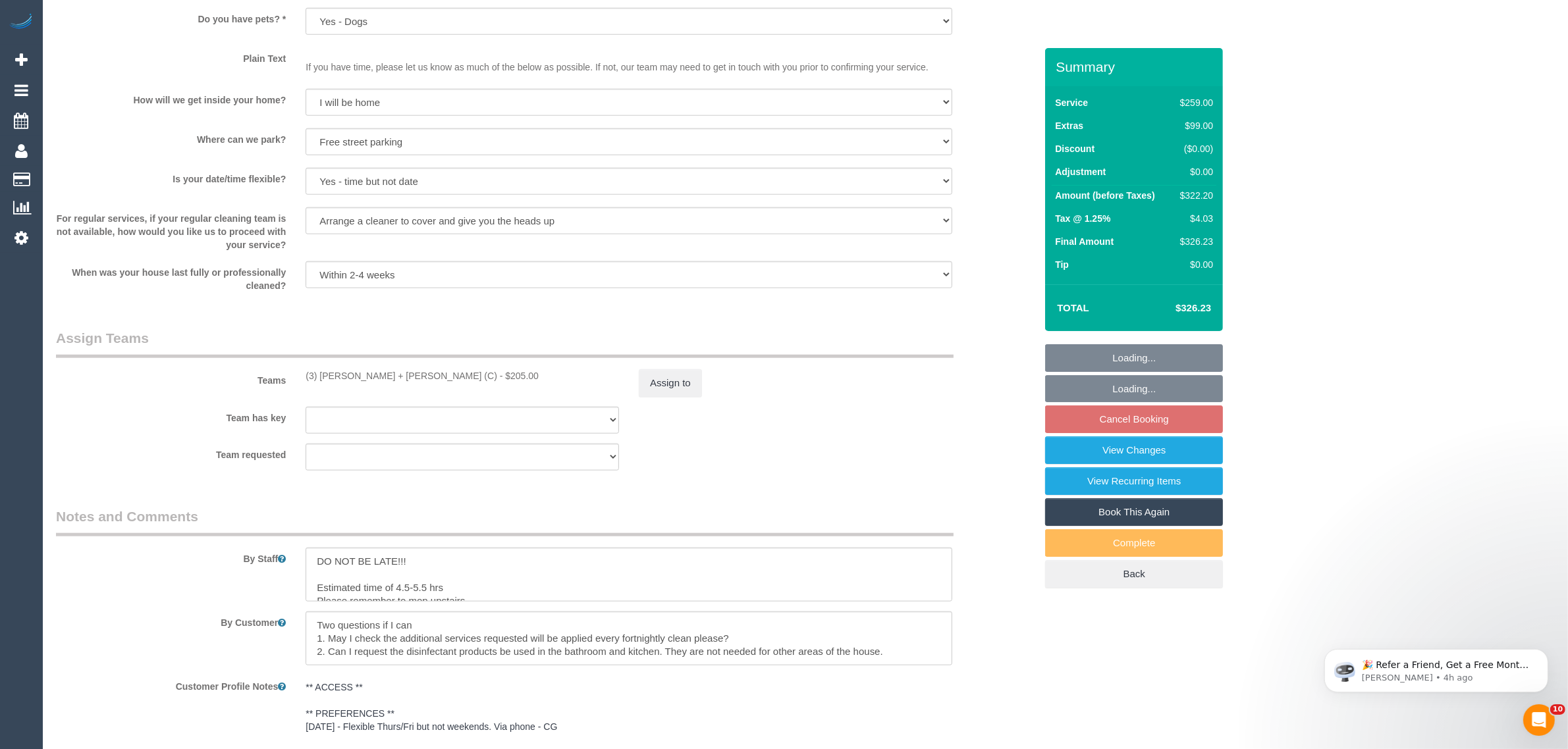
scroll to position [1962, 0]
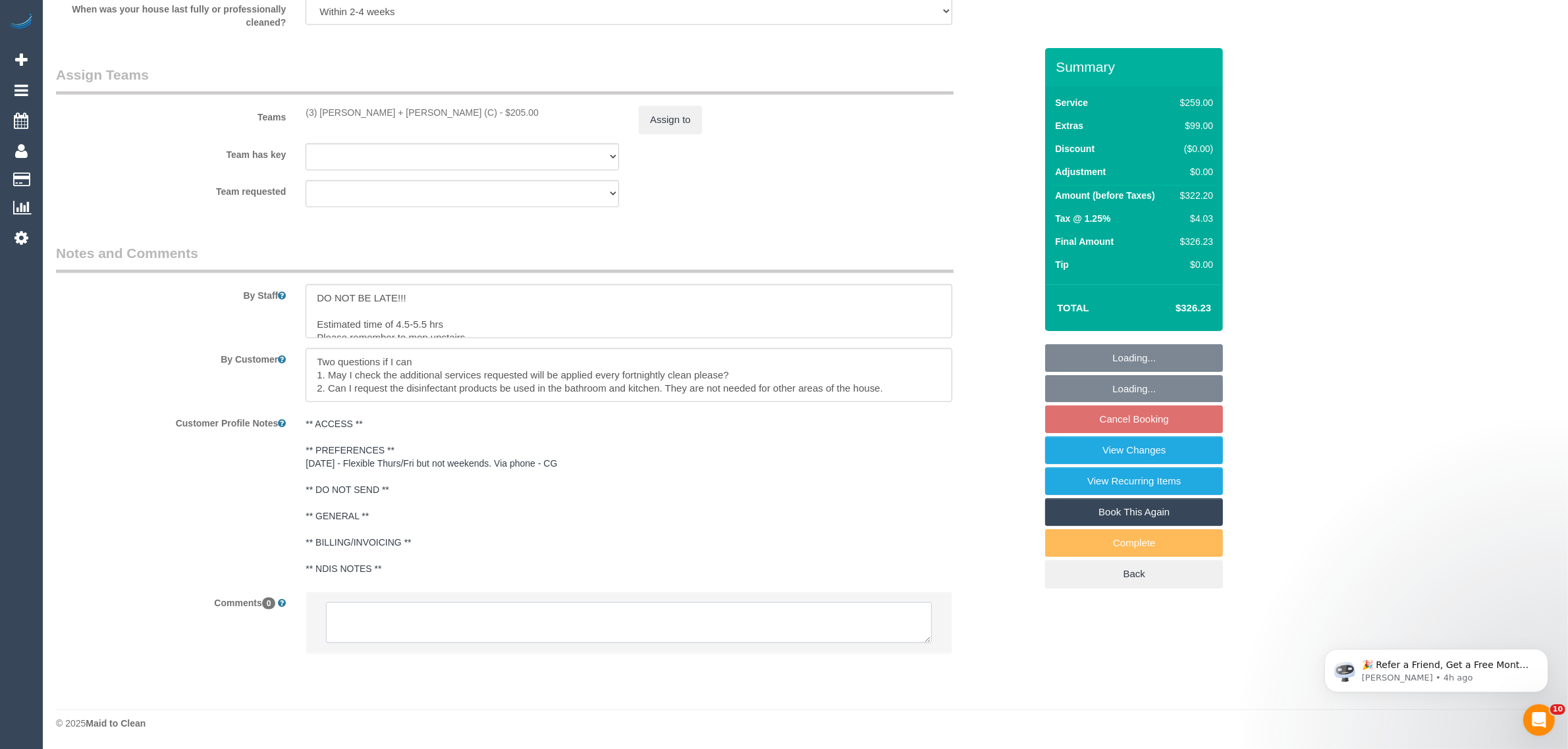
click at [756, 625] on textarea at bounding box center [629, 622] width 605 height 41
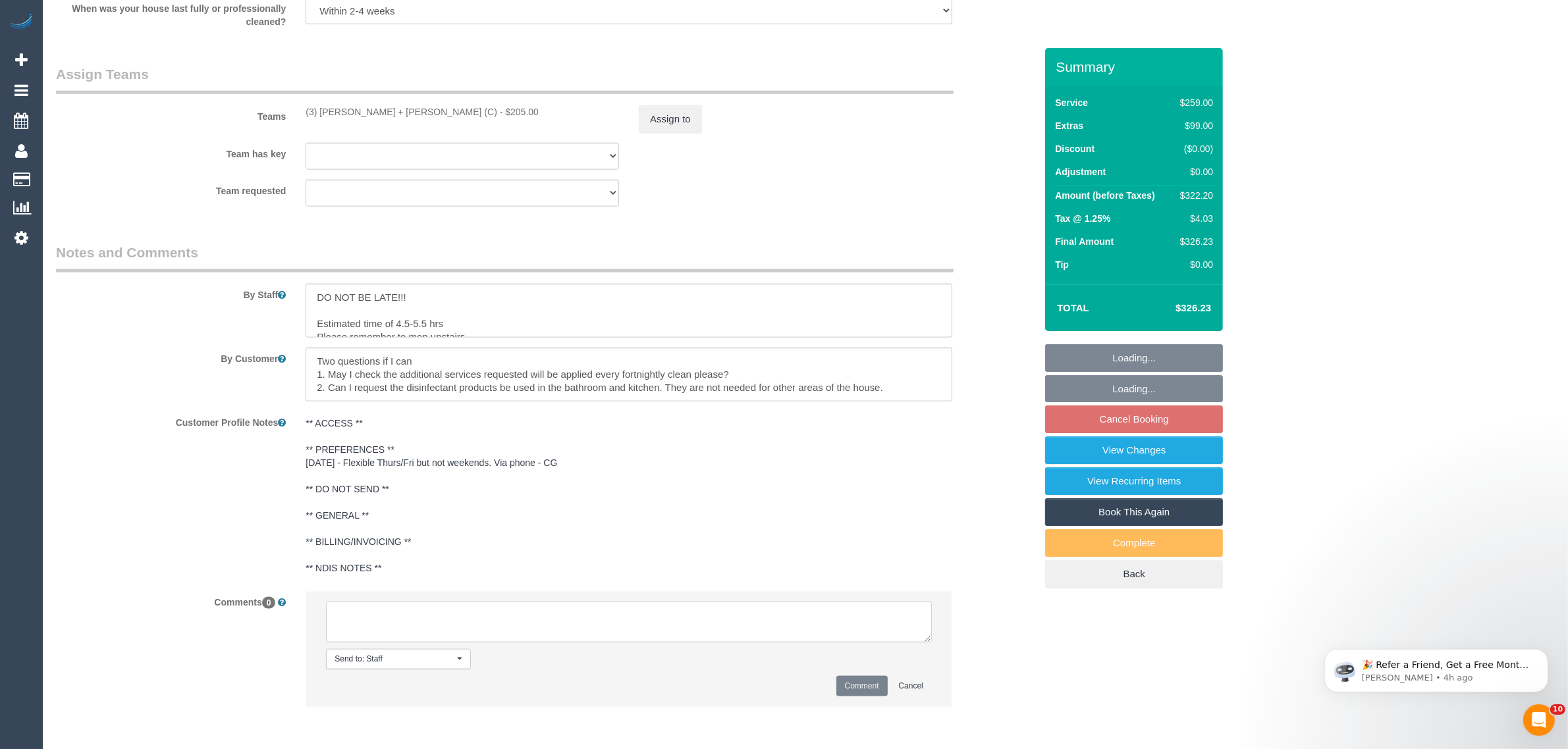
paste textarea "Cleaner(s) Unassigned: Reason Unassigned: One Off/Ongoing: Flexibility: Close a…"
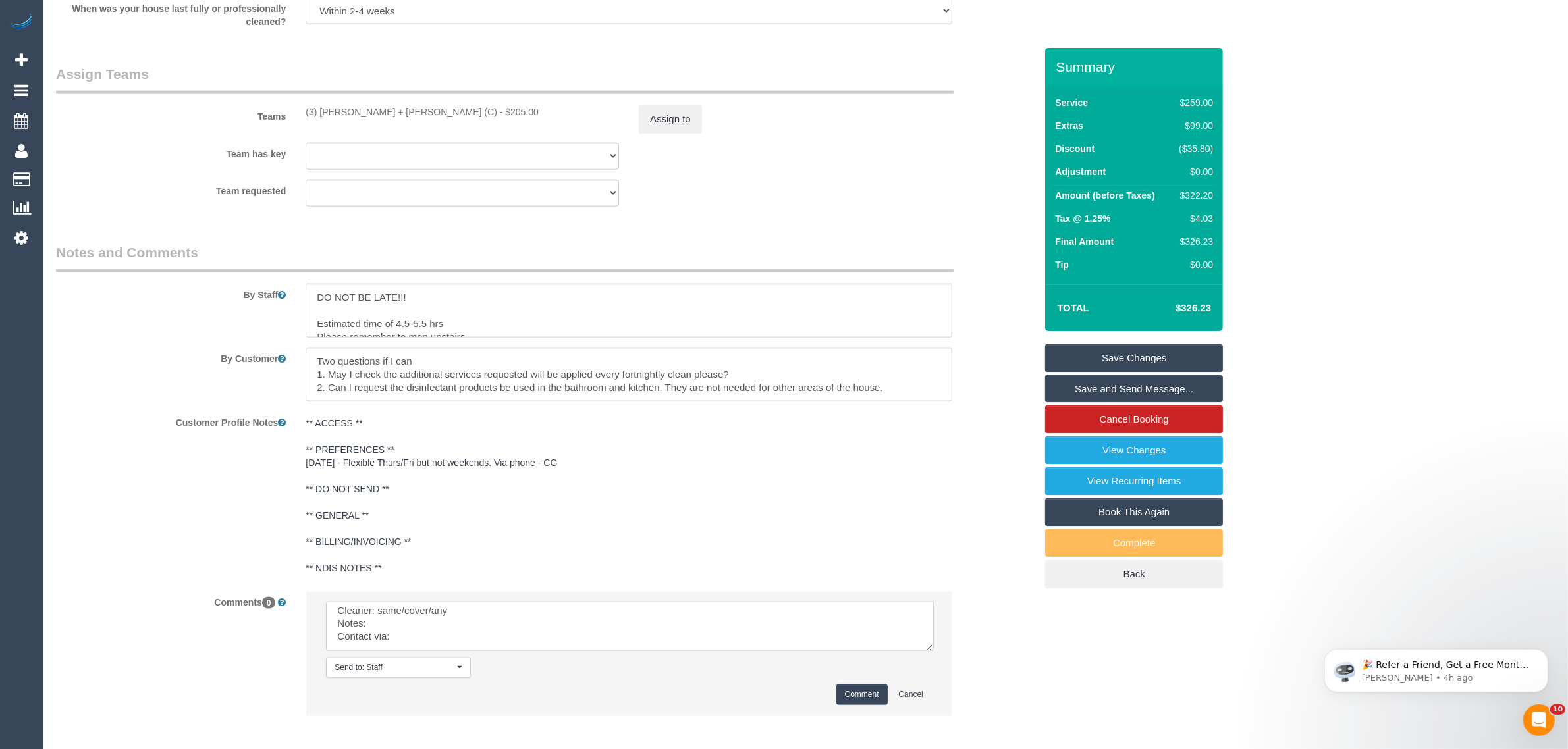
scroll to position [37, 0]
drag, startPoint x: 923, startPoint y: 638, endPoint x: 627, endPoint y: 616, distance: 296.8
click at [933, 651] on textarea at bounding box center [630, 626] width 608 height 50
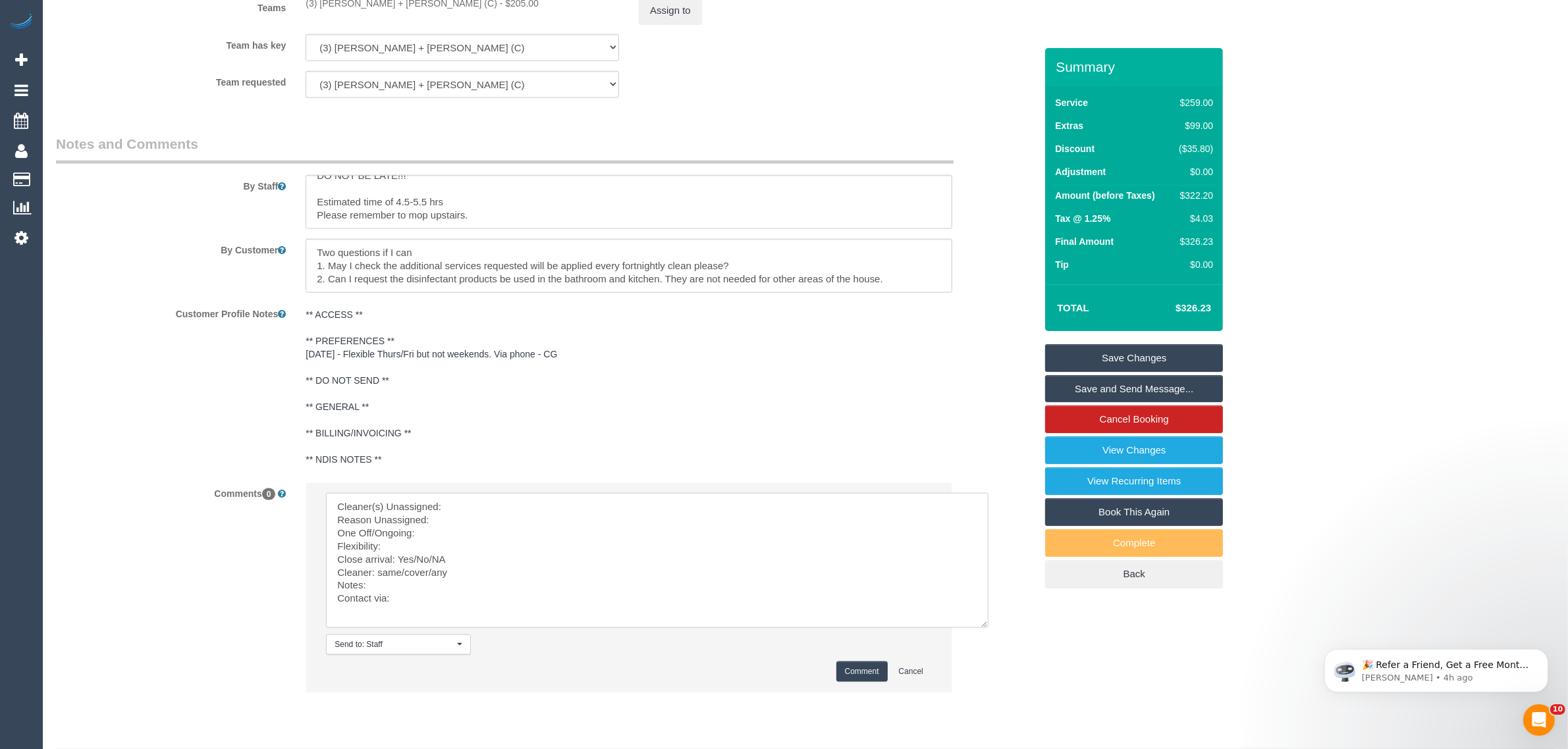
scroll to position [2111, 0]
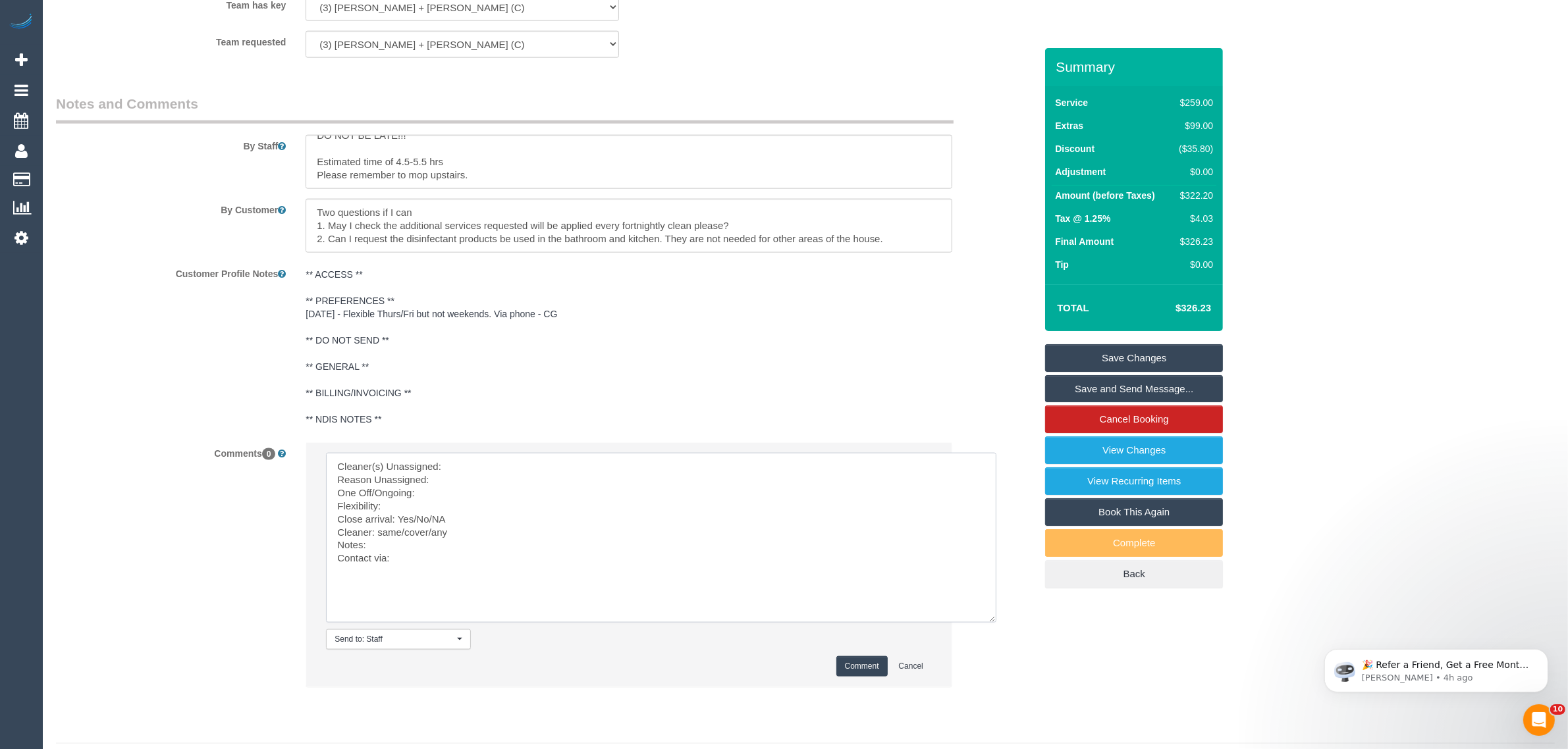
drag, startPoint x: 983, startPoint y: 585, endPoint x: 1004, endPoint y: 655, distance: 73.1
click at [996, 623] on textarea at bounding box center [662, 538] width 670 height 170
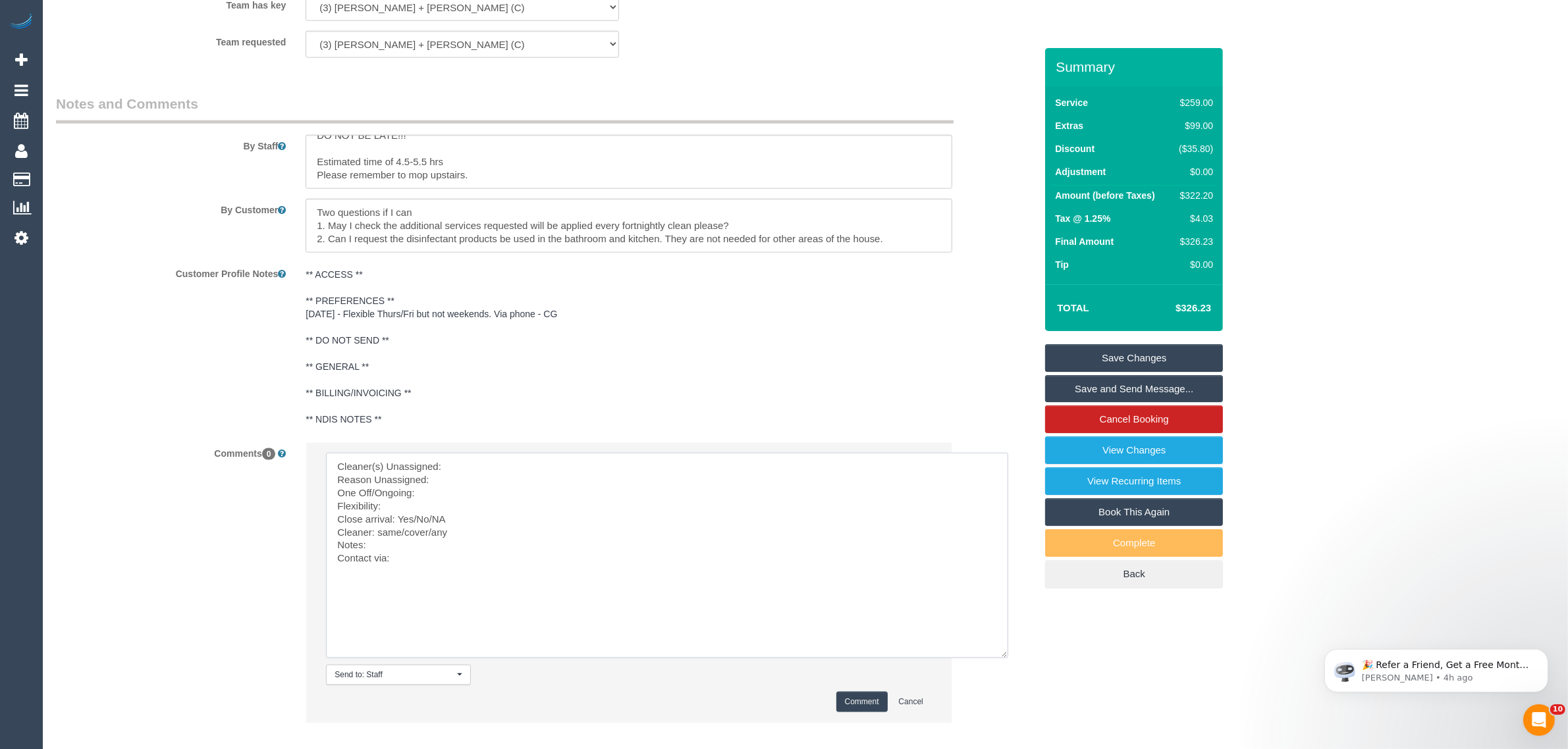
click at [617, 463] on textarea at bounding box center [667, 555] width 682 height 205
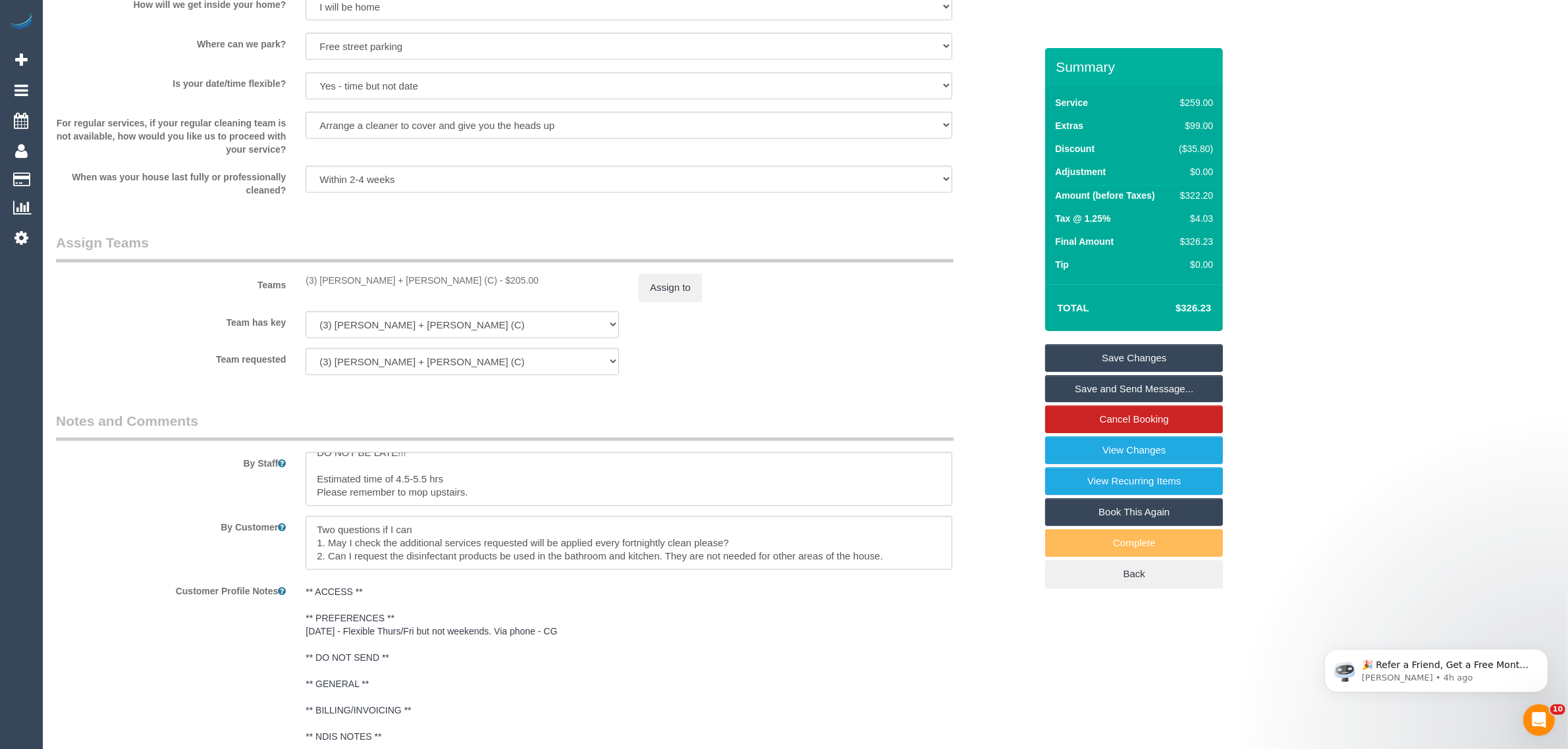
scroll to position [1782, 0]
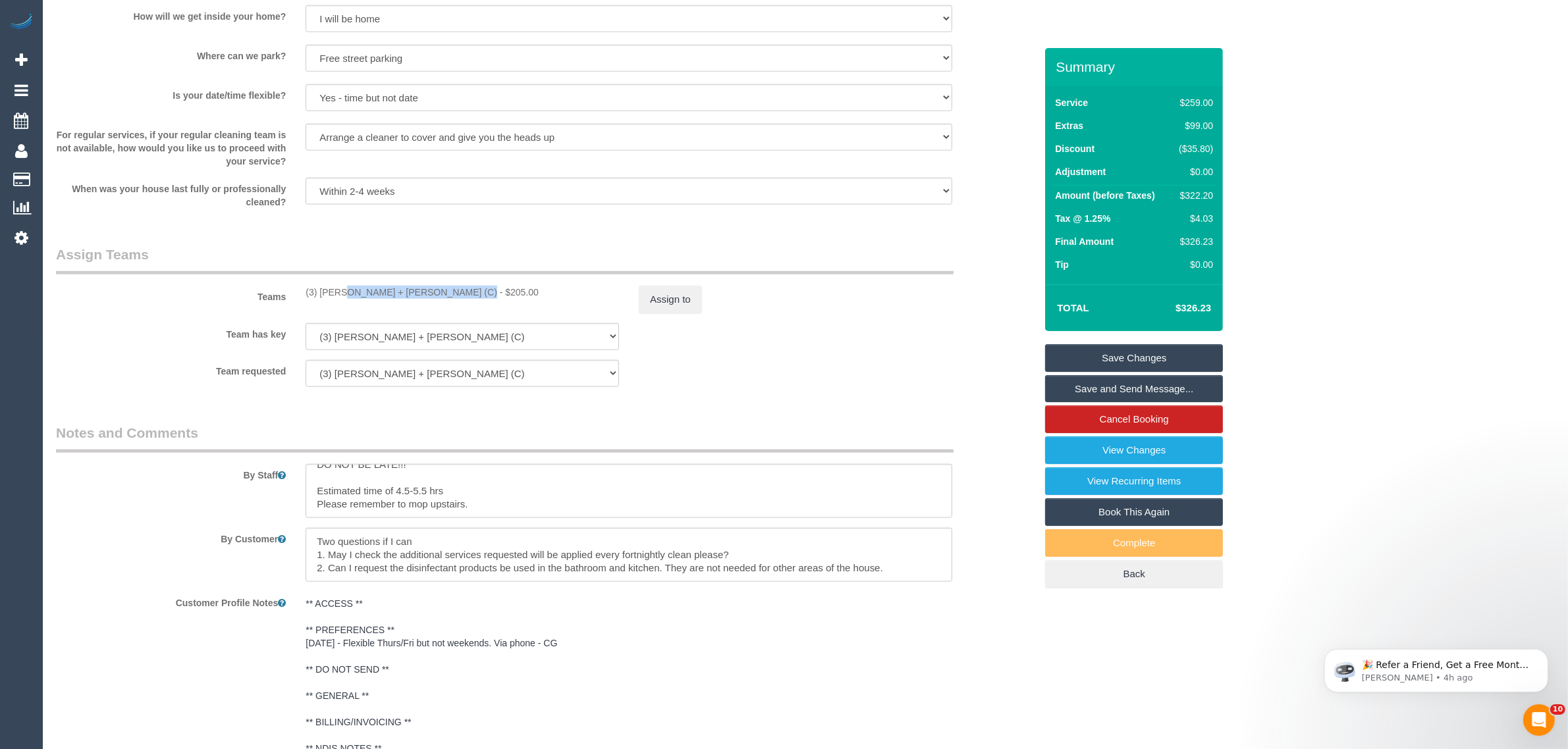
drag, startPoint x: 299, startPoint y: 291, endPoint x: 430, endPoint y: 291, distance: 131.0
click at [430, 291] on div "(3) Gurdeep + Kamalpreet (C) - $205.00" at bounding box center [461, 292] width 333 height 13
copy div "(3) [PERSON_NAME] + [PERSON_NAME] (C)"
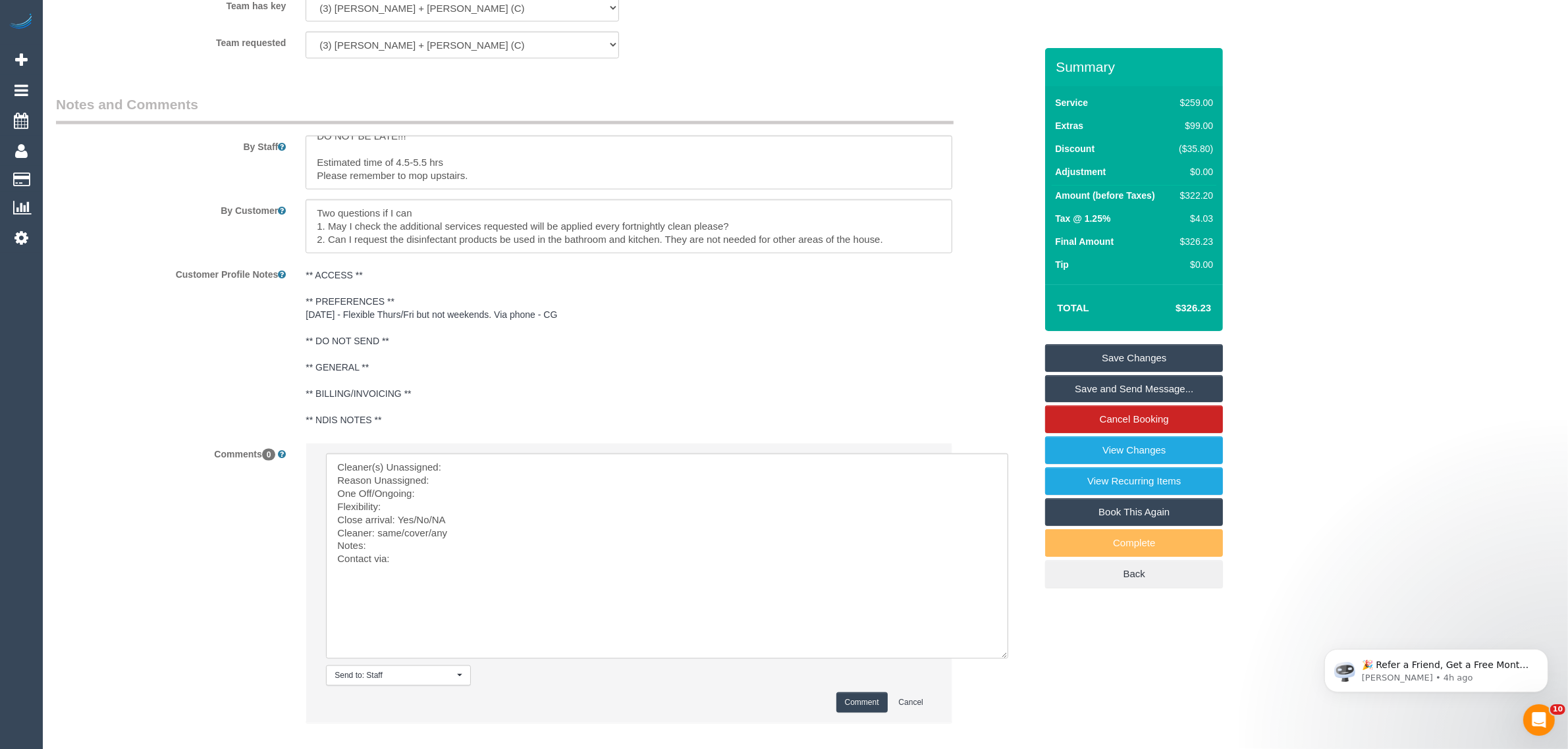
scroll to position [2111, 0]
click at [478, 466] on textarea at bounding box center [667, 555] width 682 height 205
paste textarea "(3) Gurdeep + Kamalpreet (C)"
click at [465, 481] on textarea at bounding box center [667, 555] width 682 height 205
drag, startPoint x: 416, startPoint y: 516, endPoint x: 454, endPoint y: 516, distance: 38.0
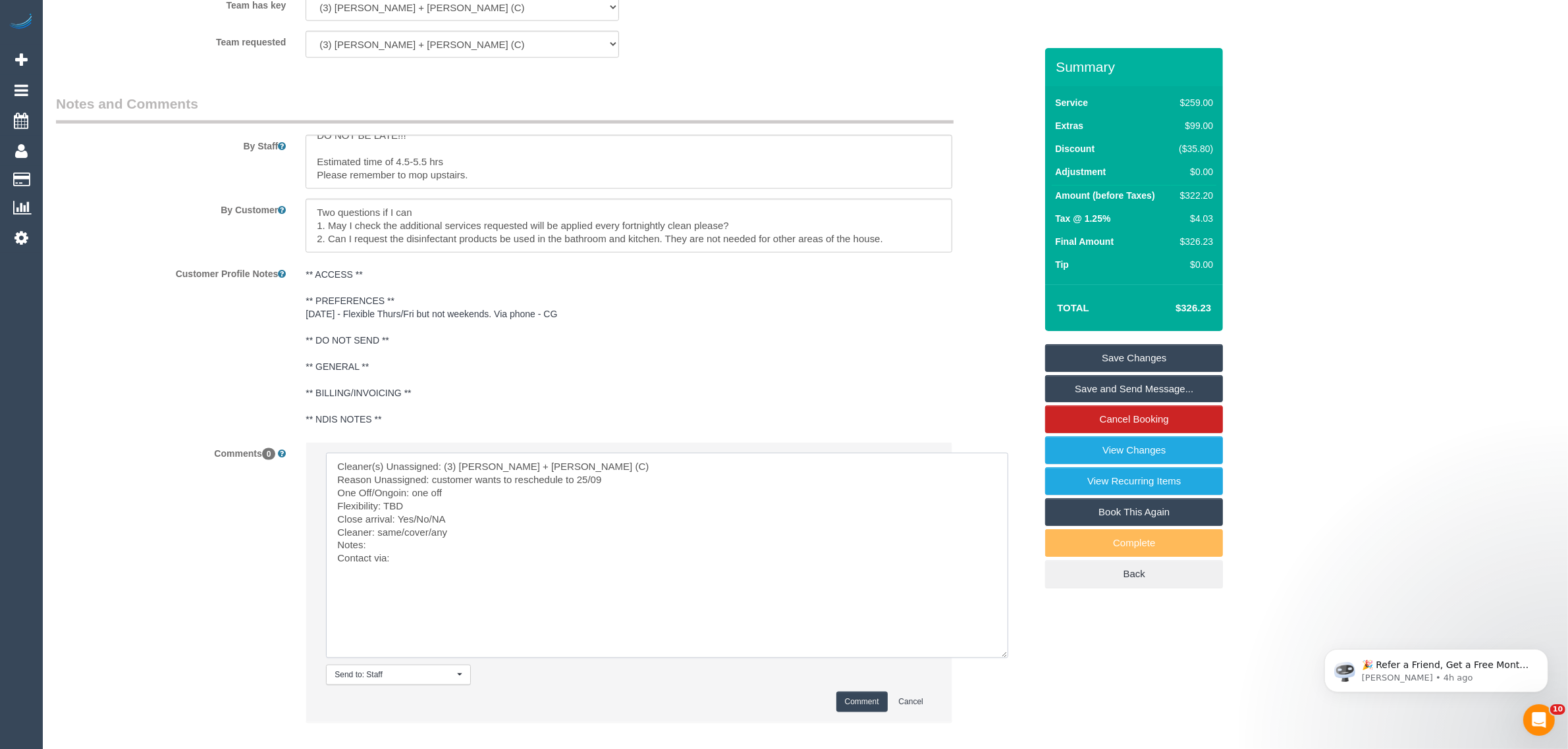
click at [454, 516] on textarea at bounding box center [667, 555] width 682 height 205
drag, startPoint x: 379, startPoint y: 532, endPoint x: 460, endPoint y: 532, distance: 81.0
click at [460, 532] on textarea at bounding box center [667, 555] width 682 height 205
click at [518, 533] on textarea at bounding box center [667, 555] width 682 height 205
click at [518, 554] on textarea at bounding box center [667, 555] width 682 height 205
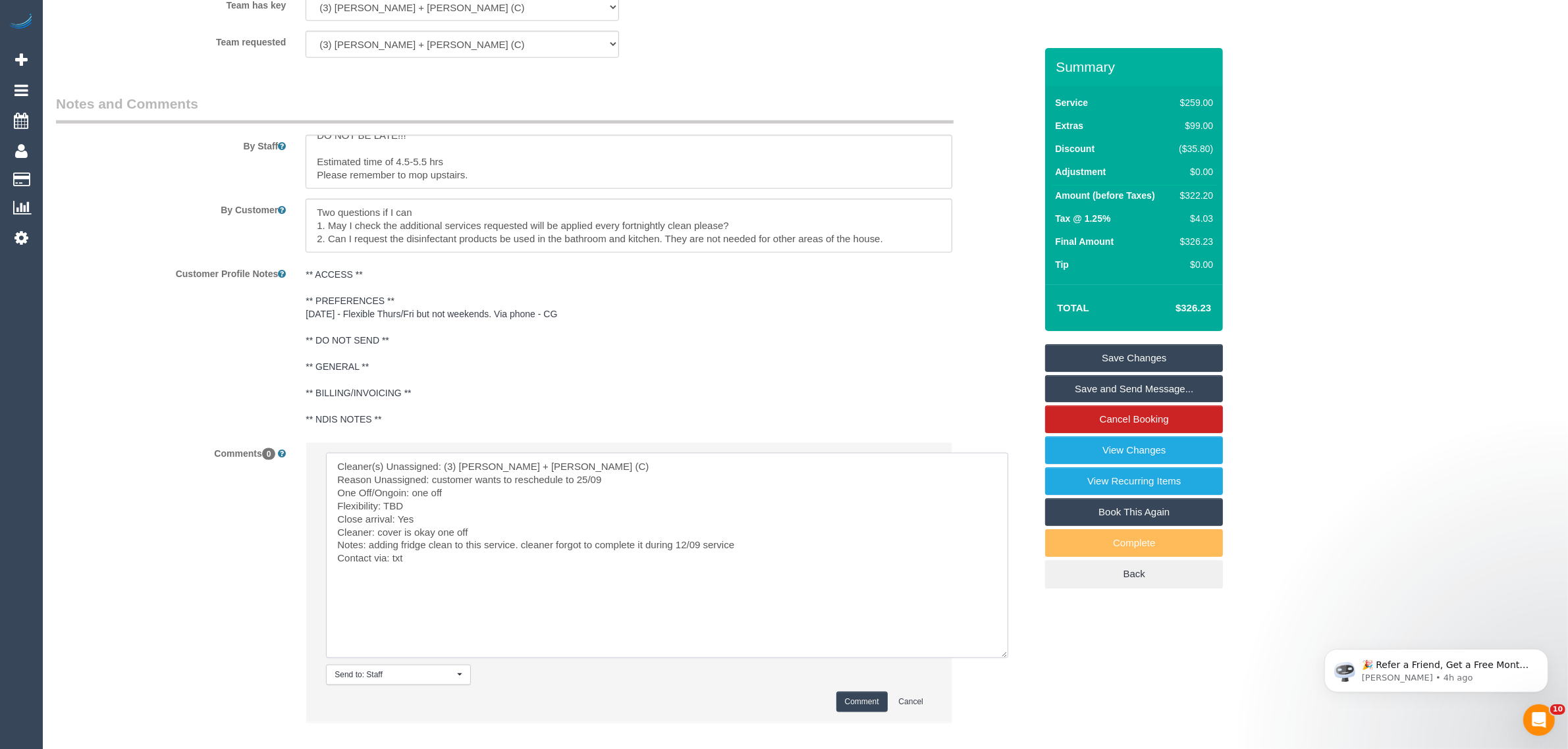
type textarea "Cleaner(s) Unassigned: (3) Gurdeep + Kamalpreet (C) Reason Unassigned: customer…"
click at [847, 705] on button "Comment" at bounding box center [862, 702] width 51 height 20
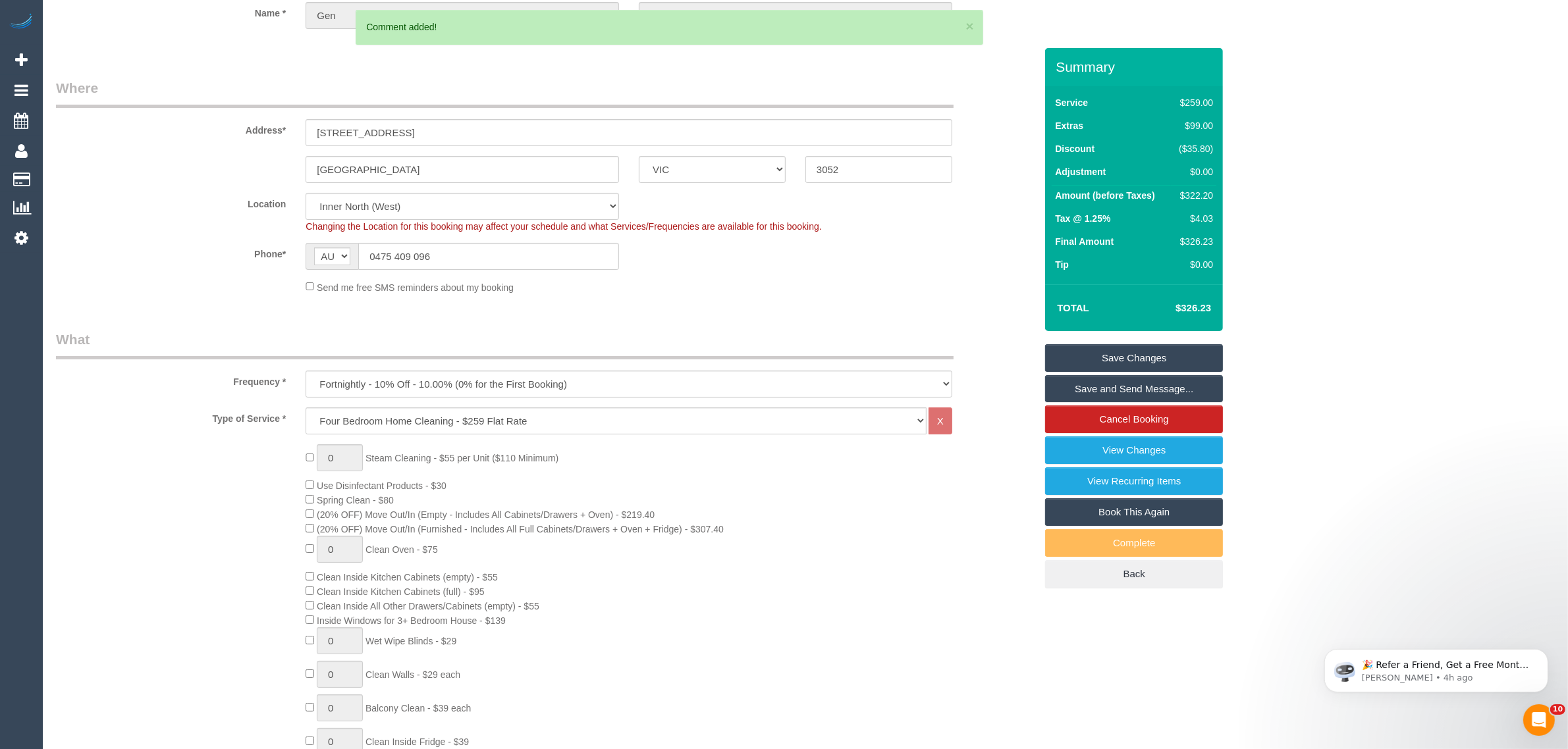
scroll to position [466, 0]
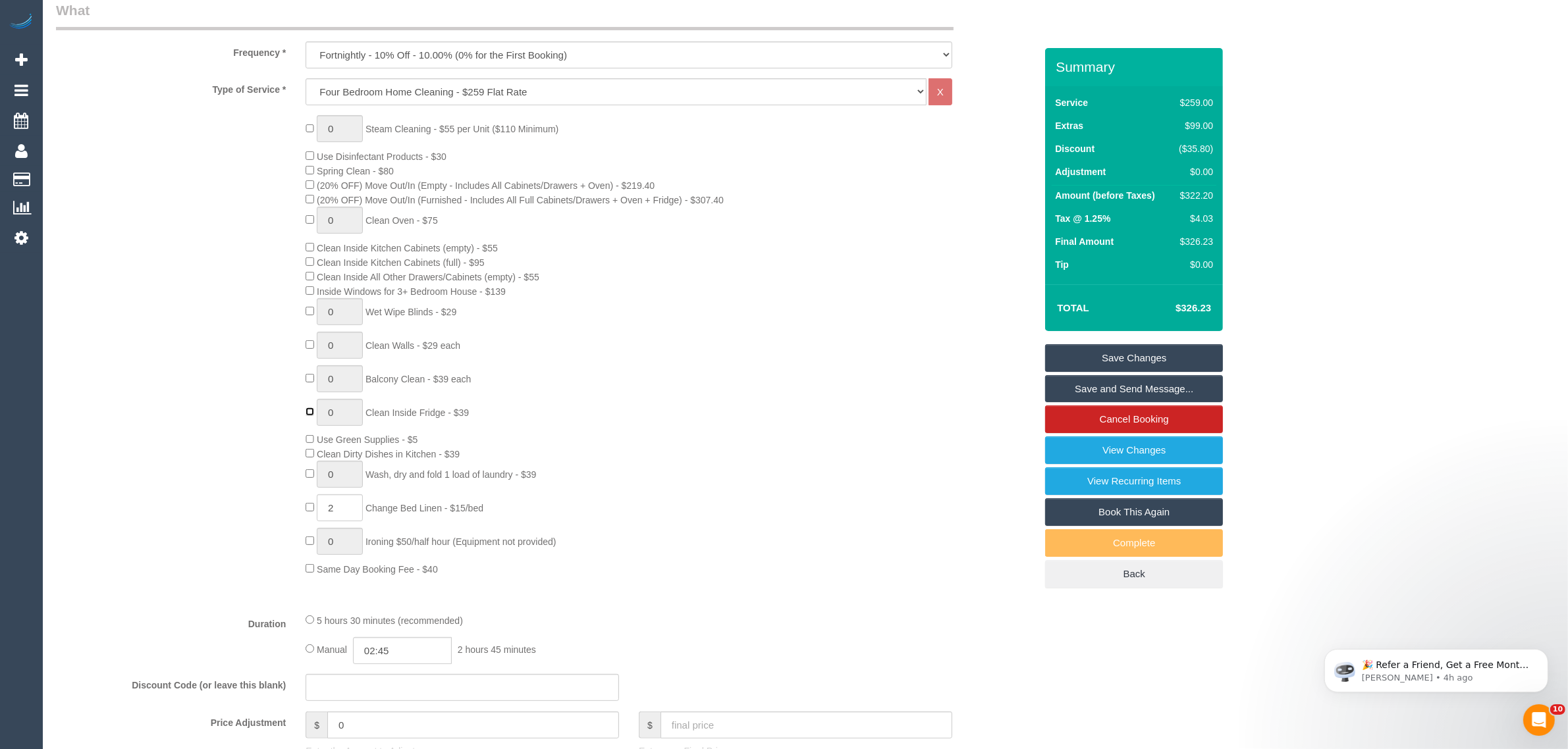
type input "1"
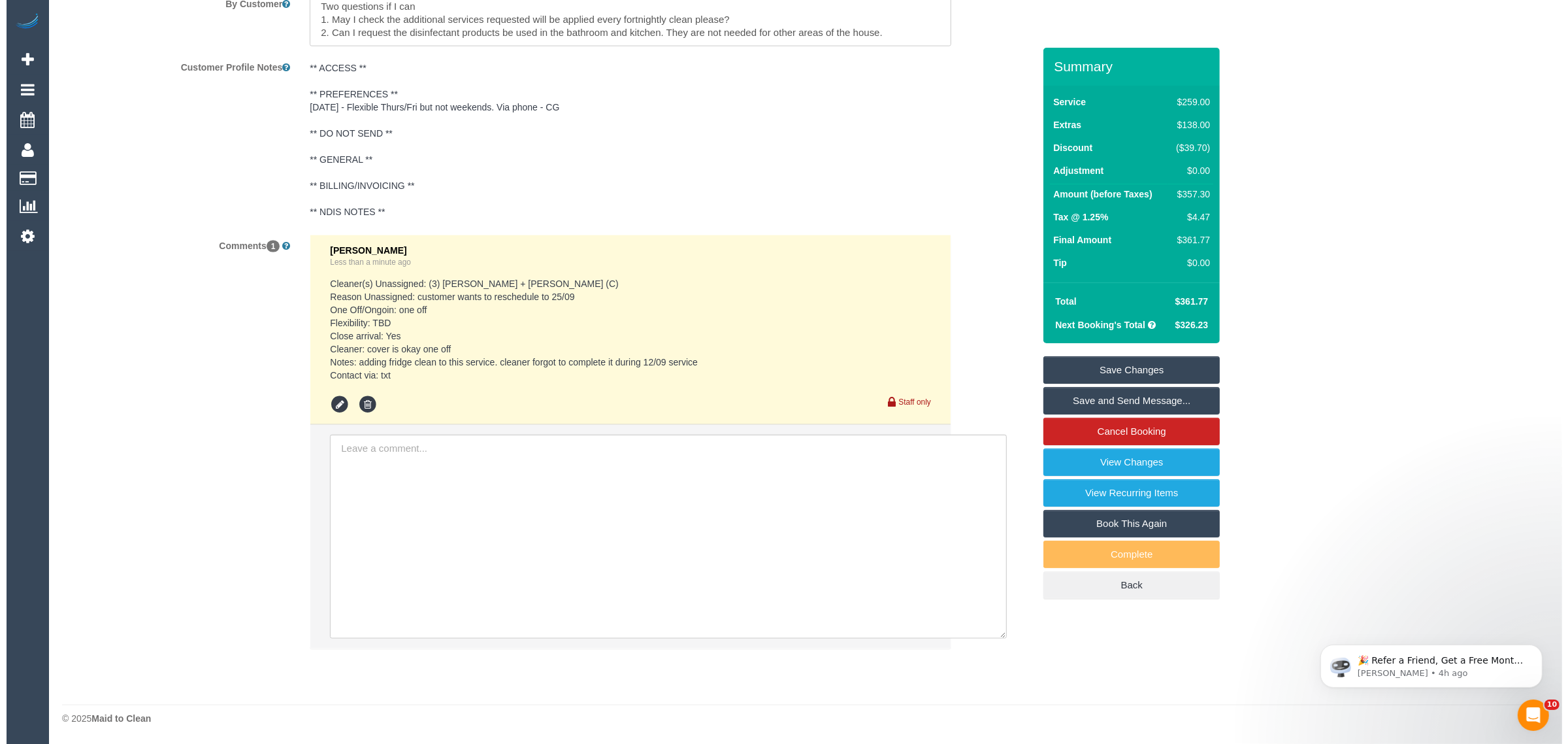
scroll to position [1975, 0]
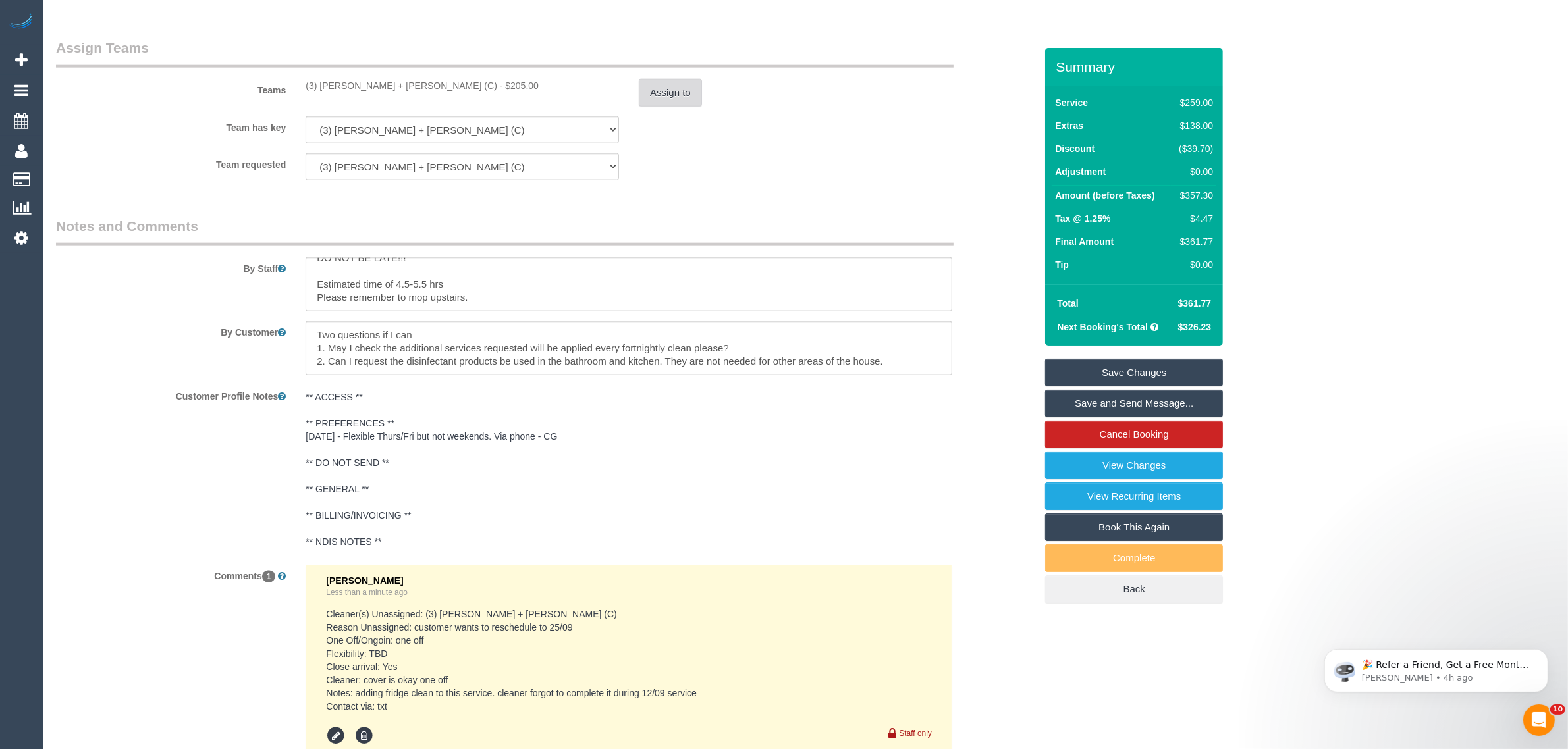
click at [685, 97] on button "Assign to" at bounding box center [670, 93] width 63 height 28
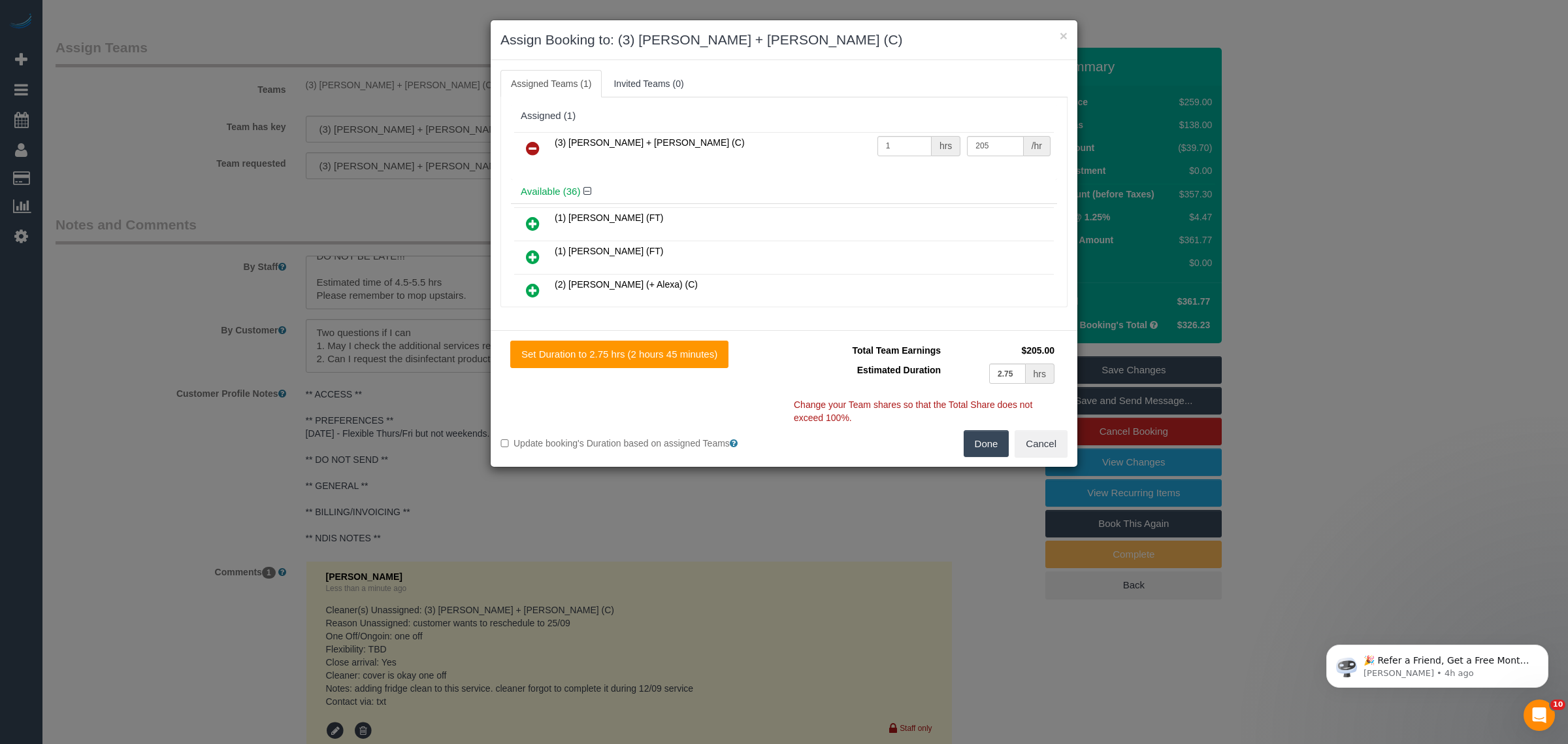
click at [533, 145] on icon at bounding box center [532, 148] width 14 height 15
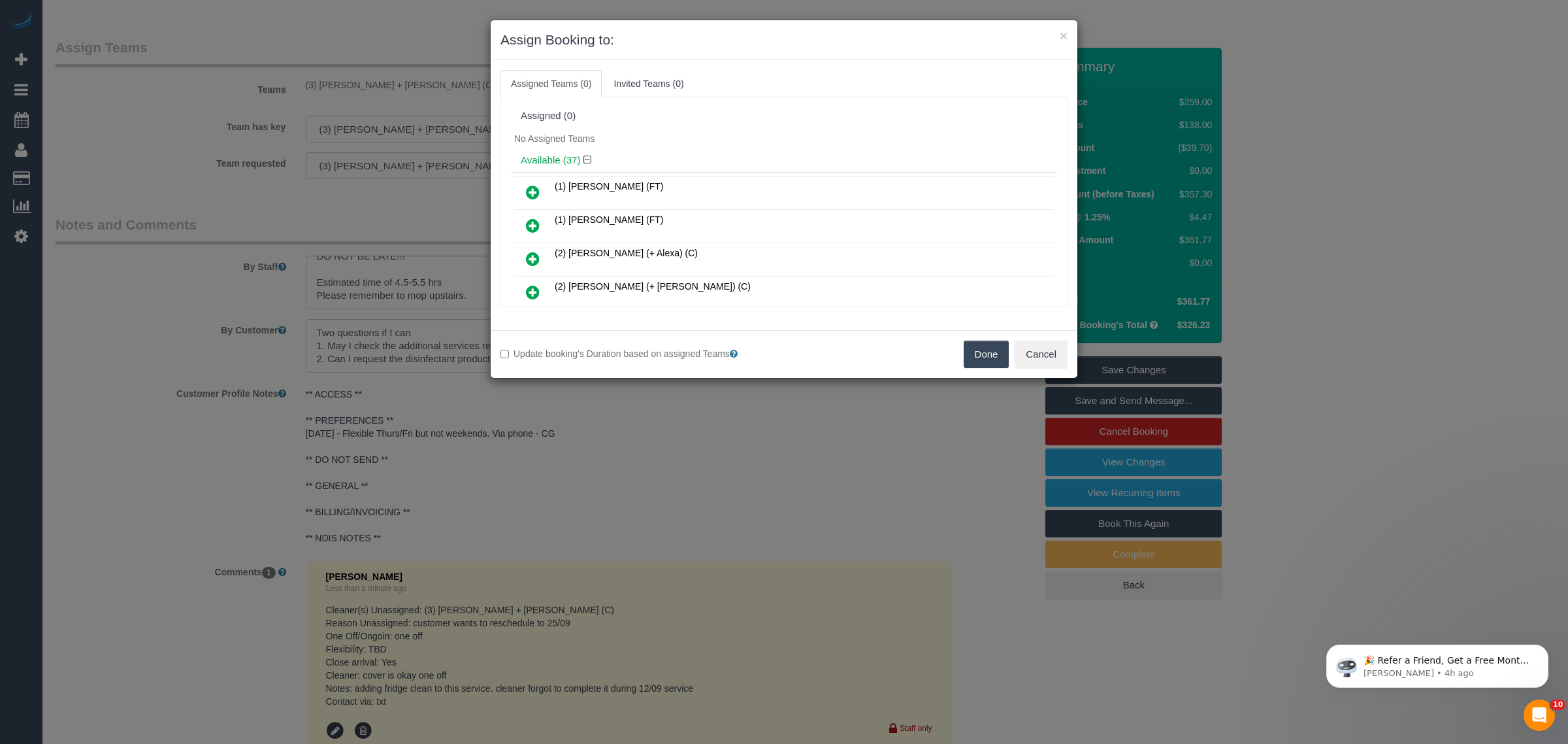
click at [969, 353] on button "Done" at bounding box center [987, 355] width 46 height 27
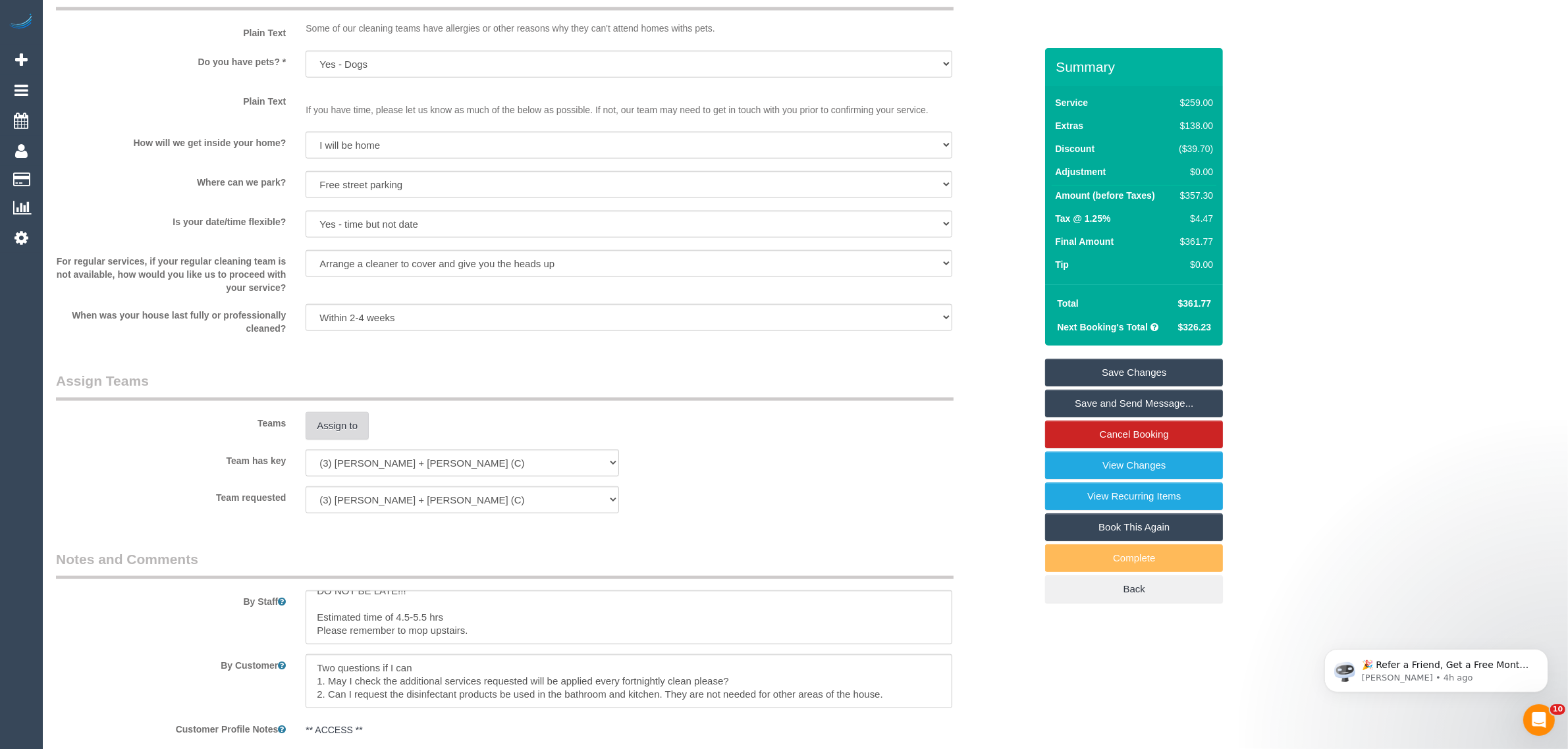
scroll to position [1330, 0]
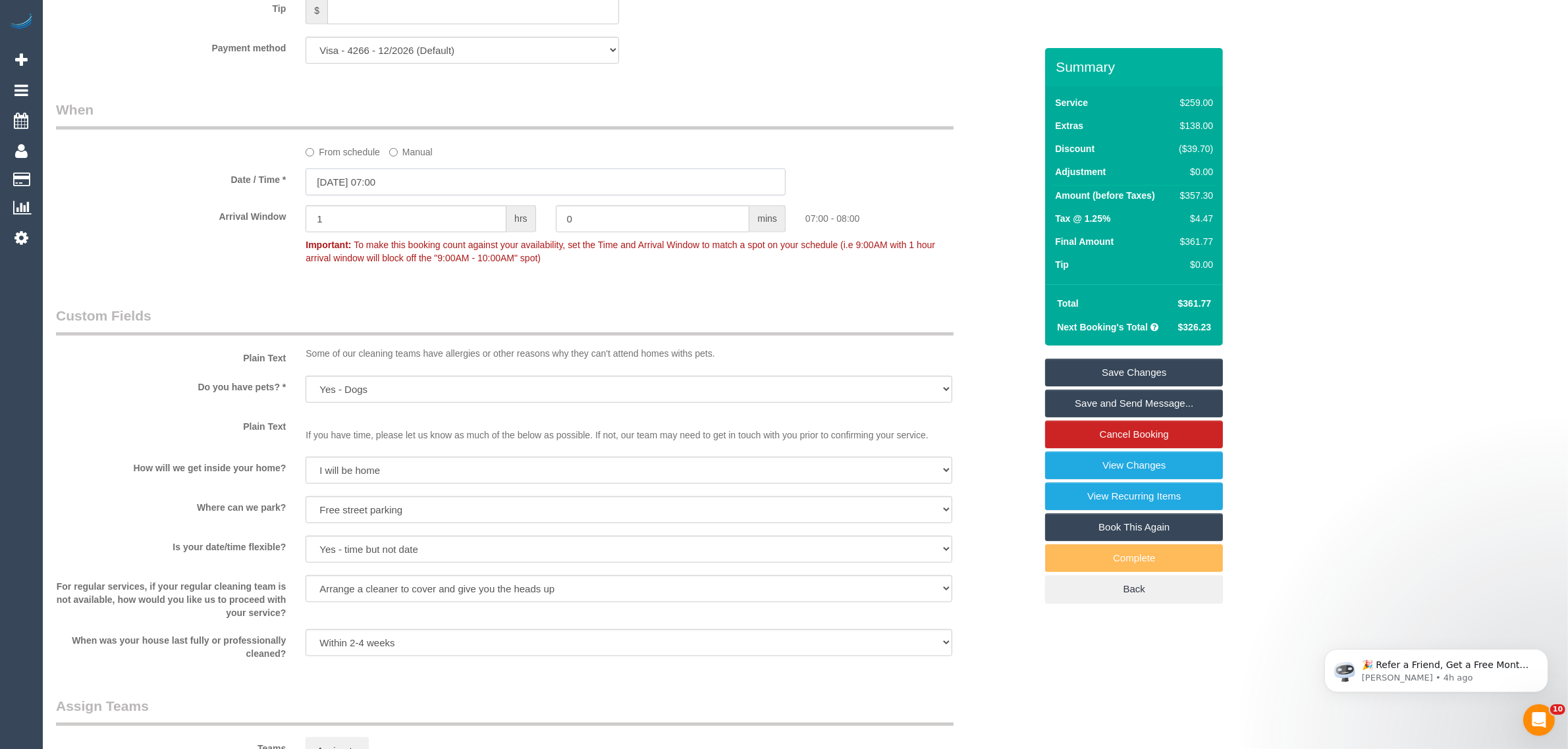
click at [456, 188] on input "26/09/2025 07:00" at bounding box center [545, 181] width 480 height 27
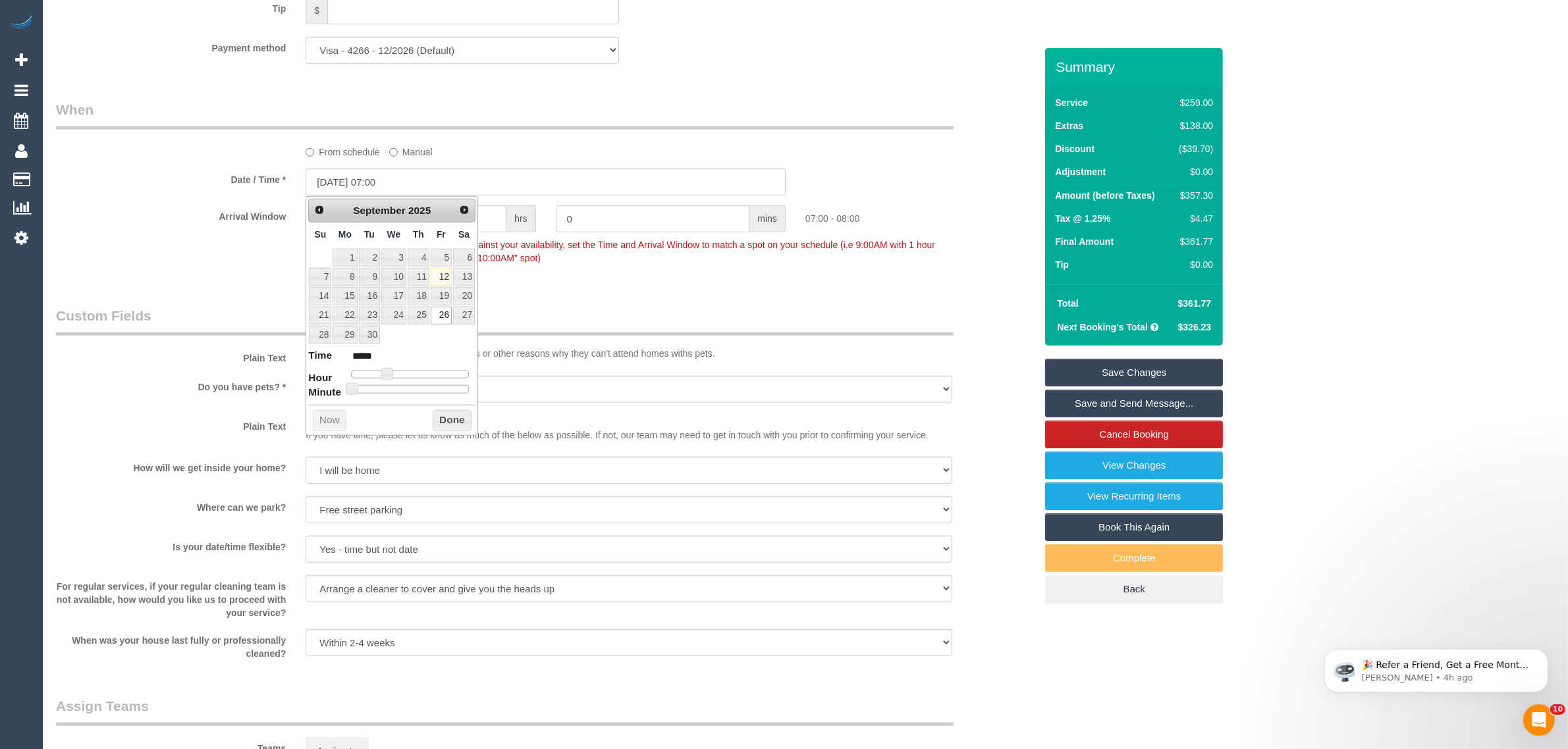
click at [833, 115] on legend "When" at bounding box center [504, 115] width 898 height 29
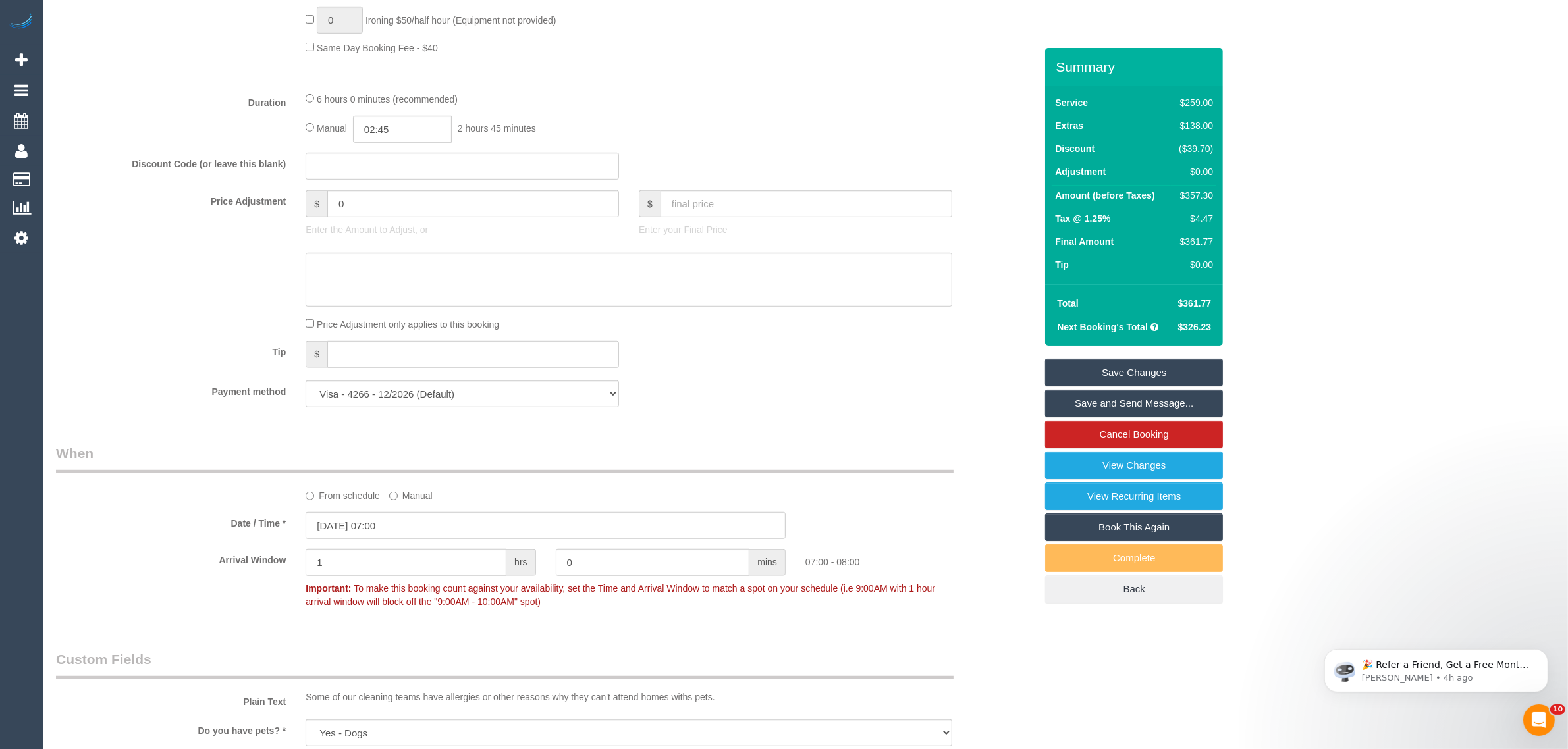
scroll to position [1316, 0]
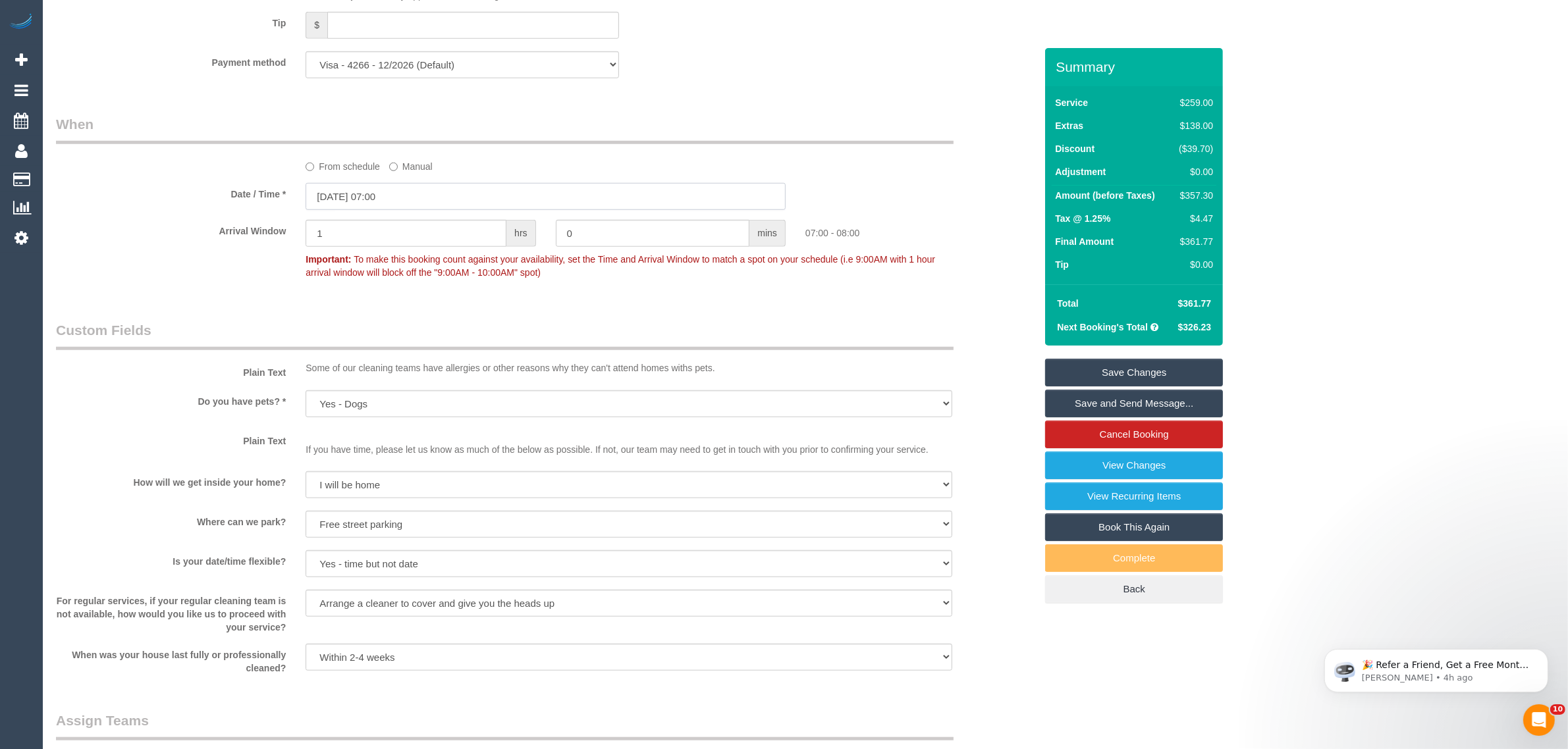
click at [362, 194] on input "26/09/2025 07:00" at bounding box center [545, 196] width 480 height 27
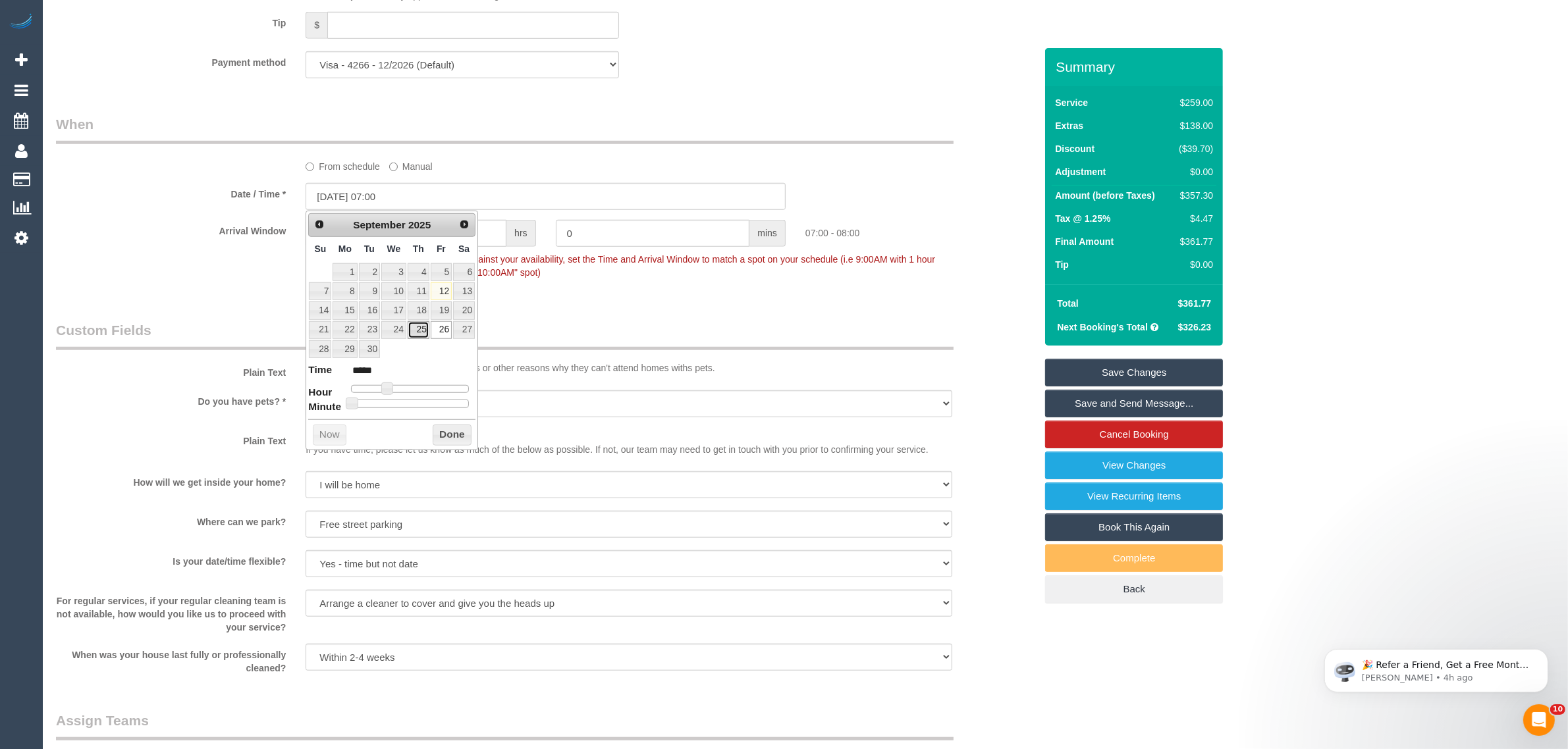
click at [413, 329] on link "25" at bounding box center [418, 330] width 22 height 18
type input "25/09/2025 07:00"
click at [581, 307] on div "Who Email* ganoke@hotmail.com Name * Gen N Where Address* 23 Royal Parade Parkv…" at bounding box center [546, 218] width 999 height 2972
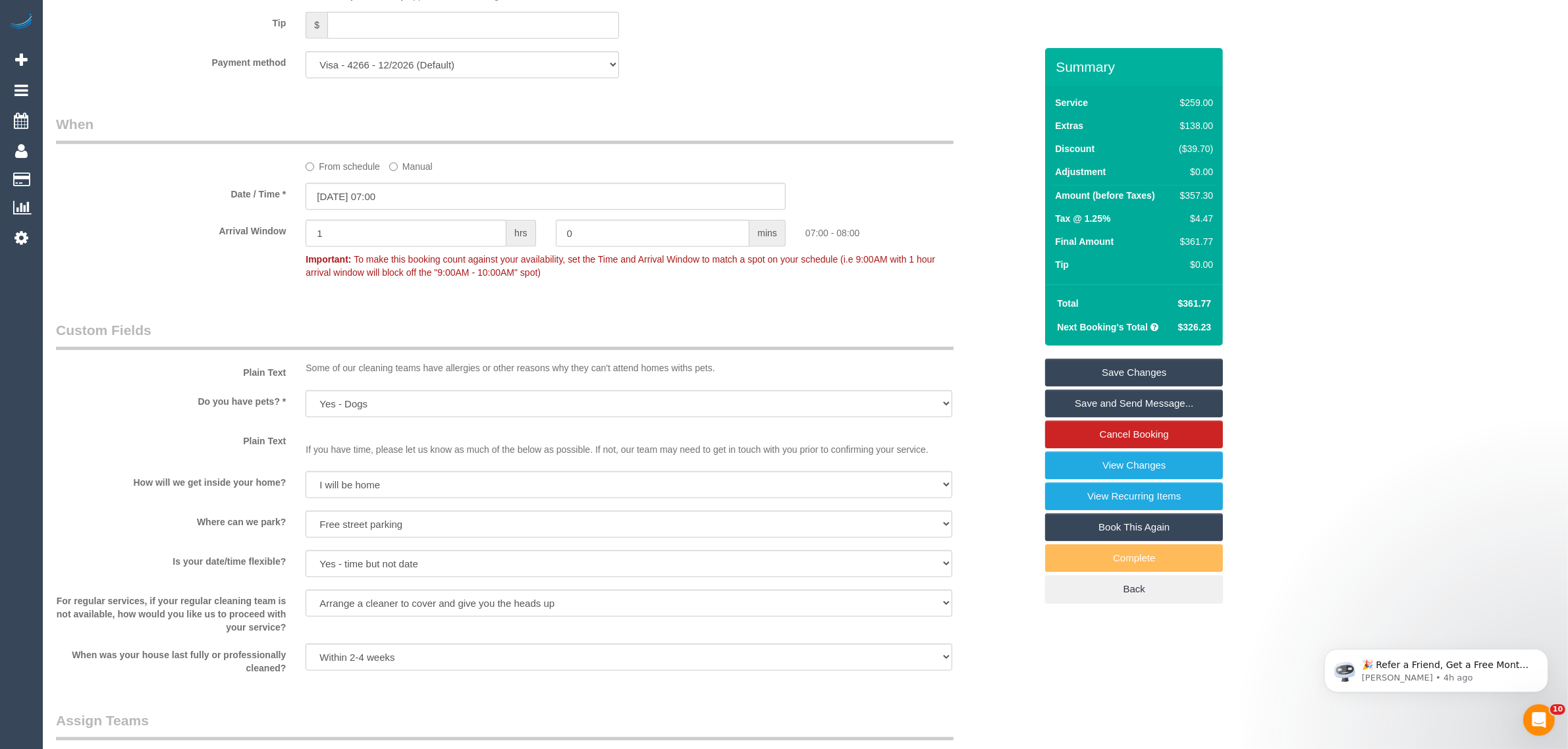
click at [1071, 363] on link "Save Changes" at bounding box center [1133, 372] width 177 height 28
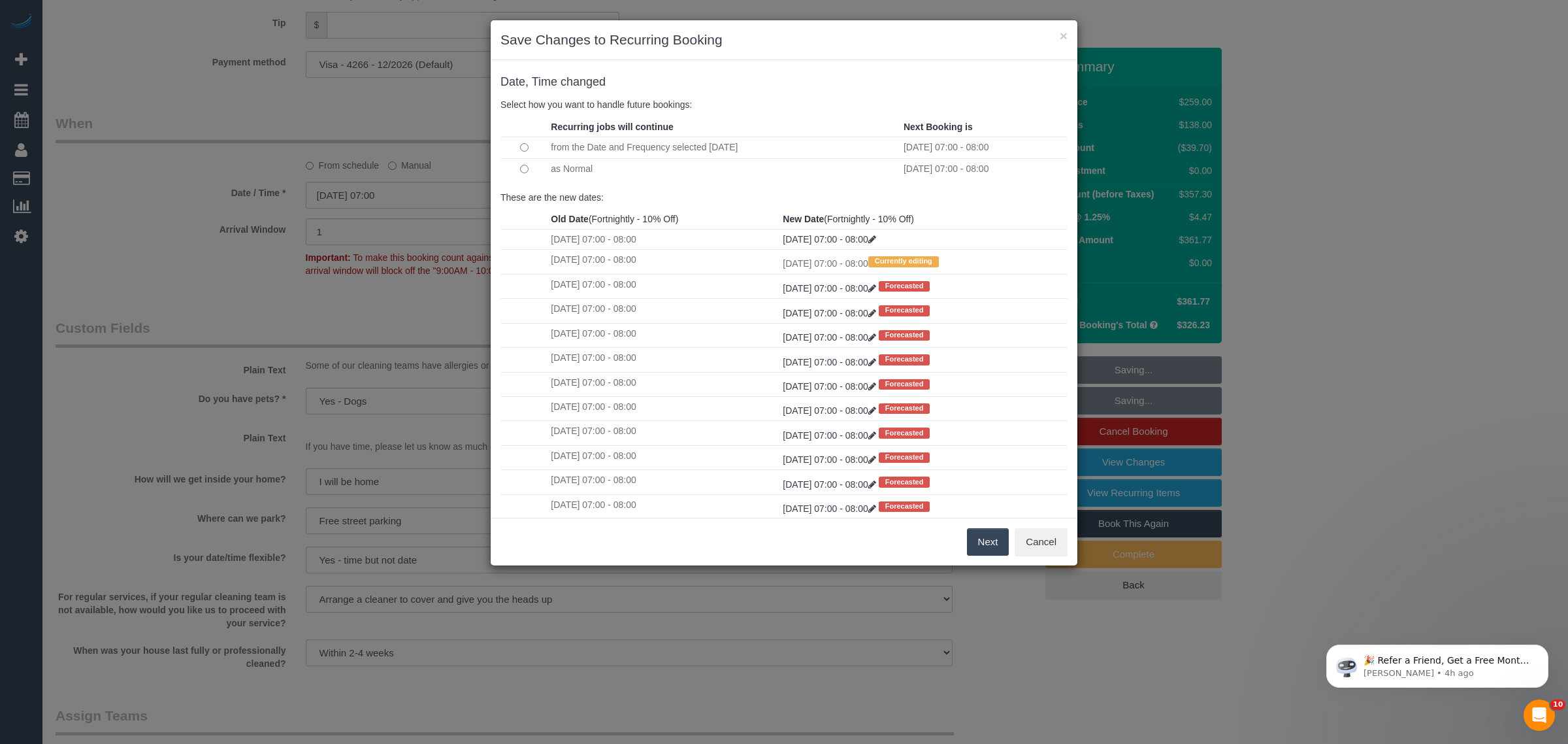
click at [975, 543] on button "Next" at bounding box center [988, 542] width 43 height 27
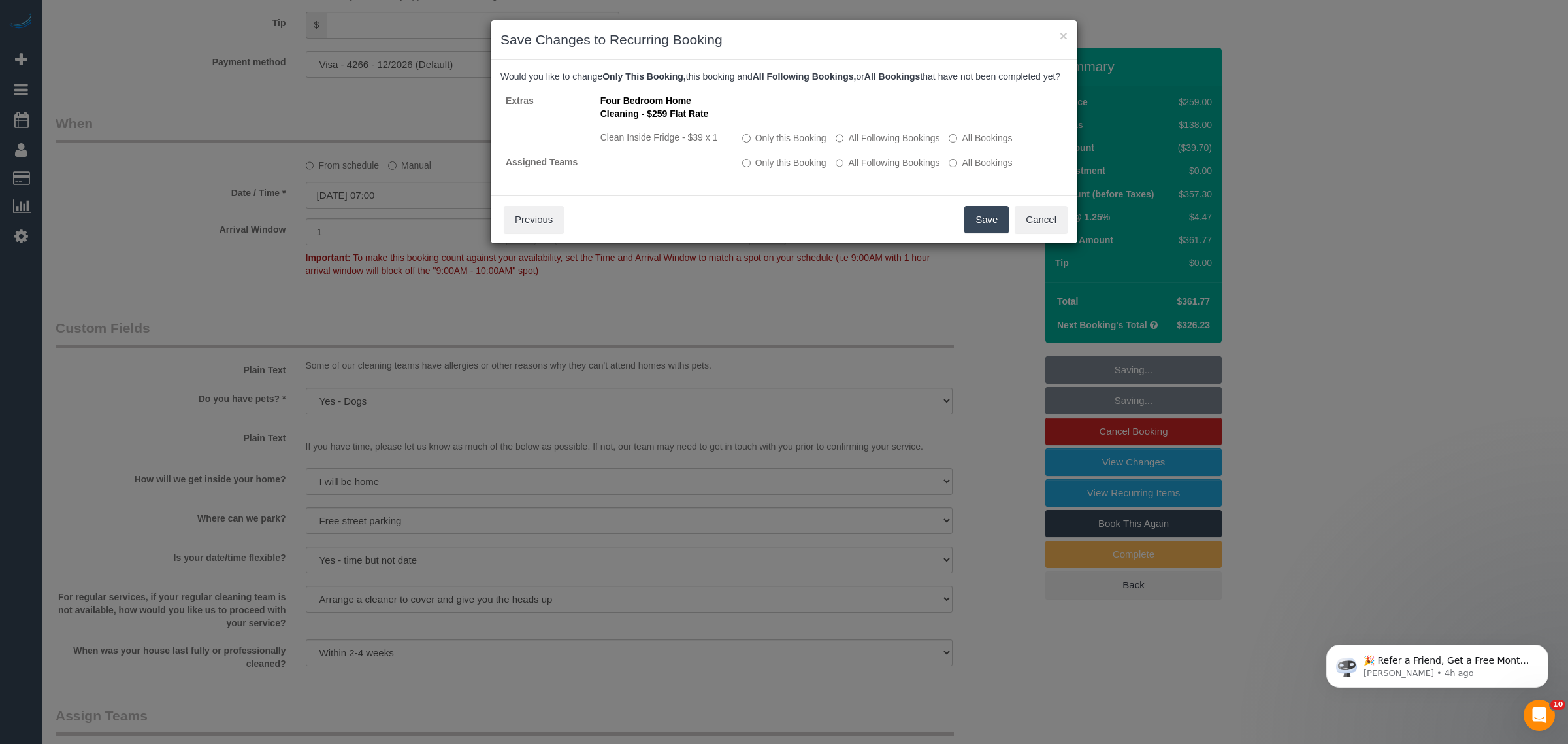
click at [975, 230] on button "Save" at bounding box center [986, 220] width 44 height 27
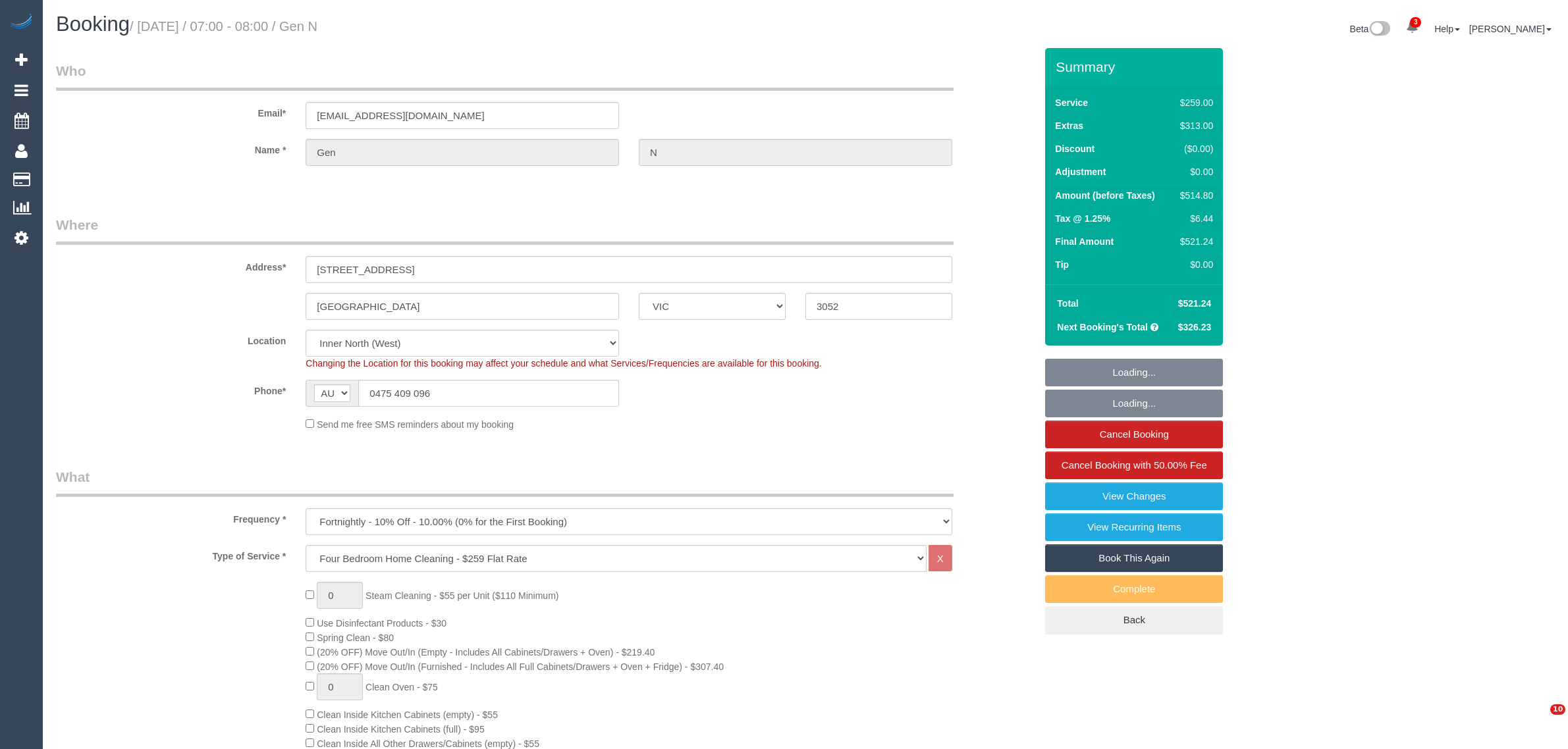
select select "VIC"
select select "number:27"
select select "number:14"
select select "number:19"
select select "number:24"
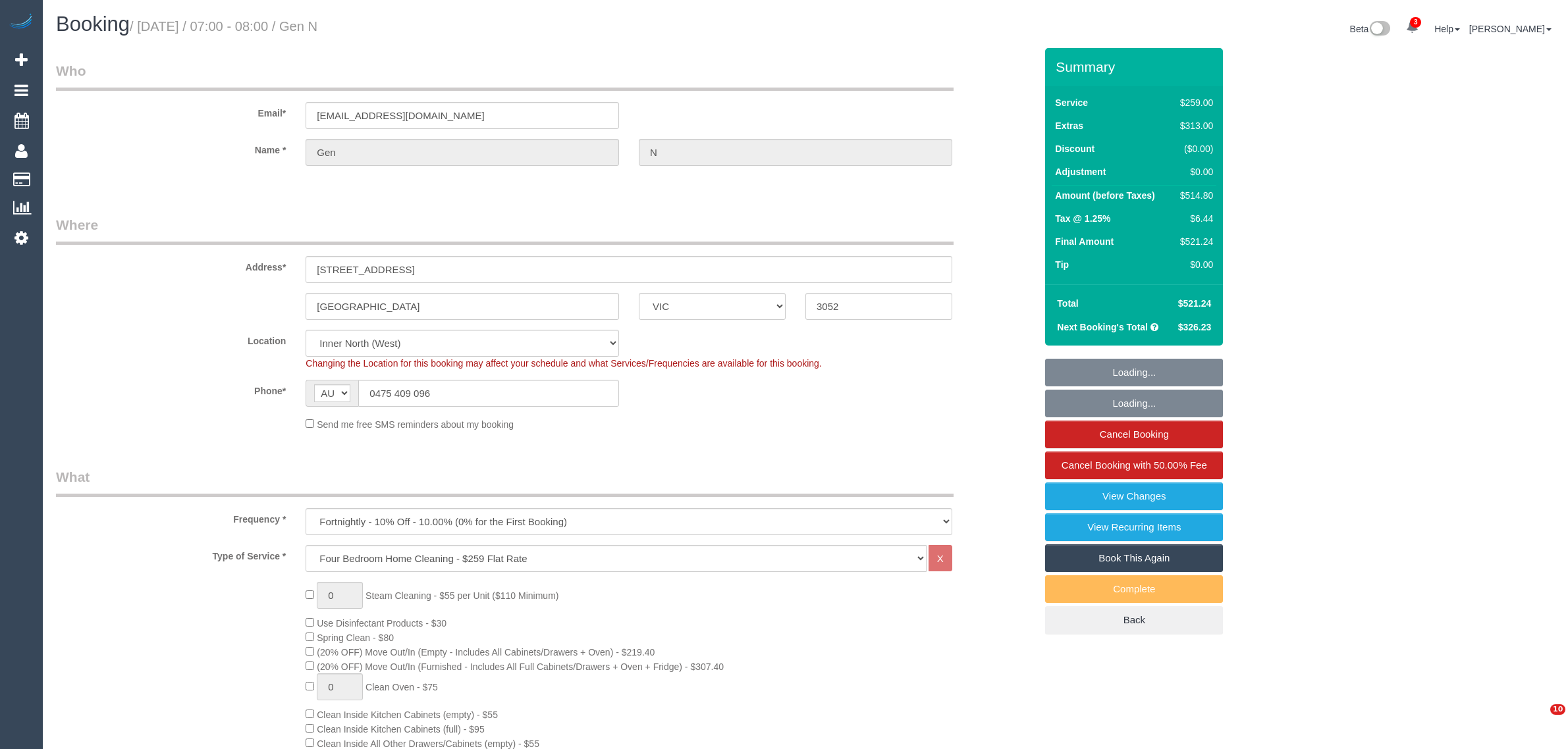
select select "number:34"
select select "number:12"
select select "object:838"
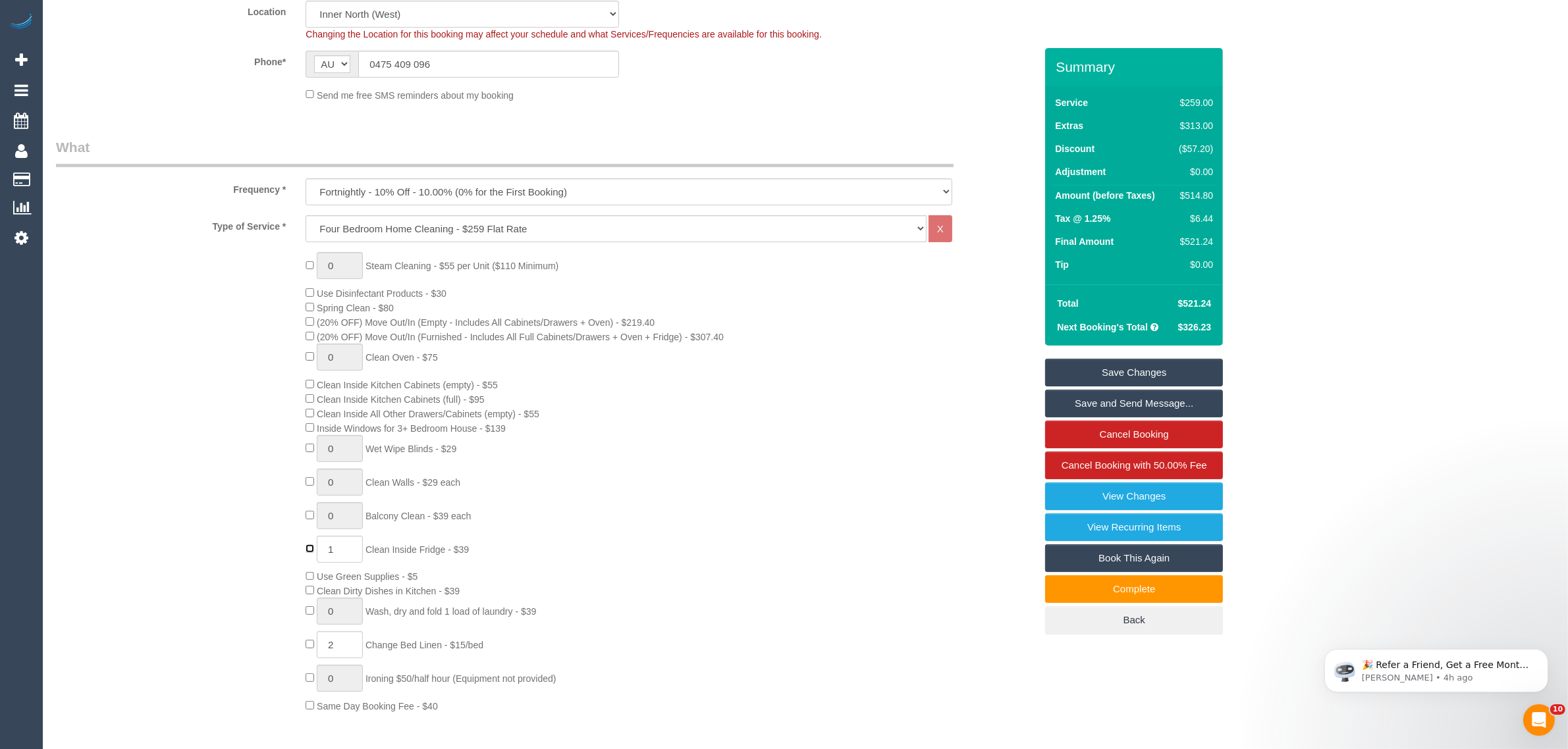
type input "0"
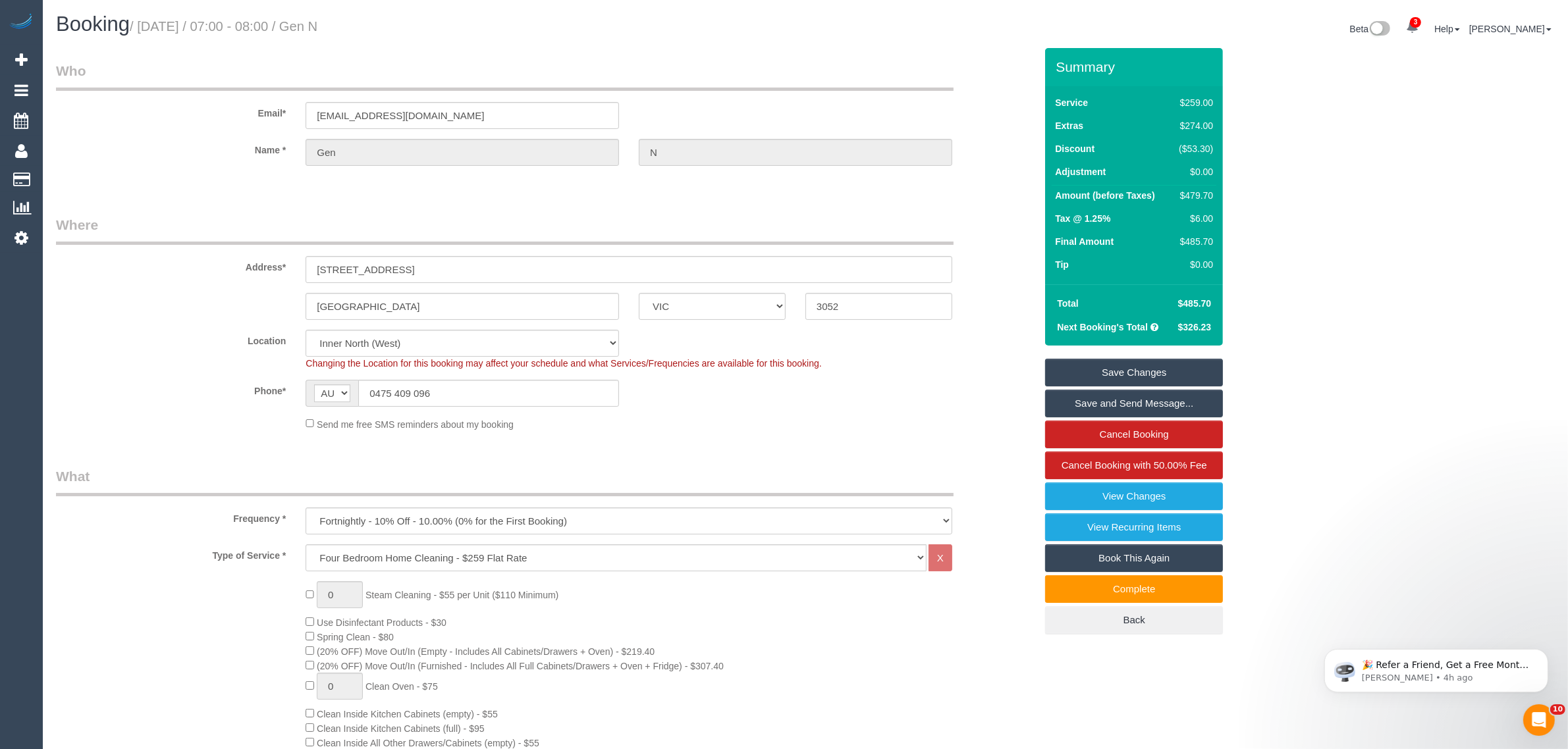
click at [1194, 199] on div "$479.70" at bounding box center [1194, 195] width 40 height 13
copy div "479.70"
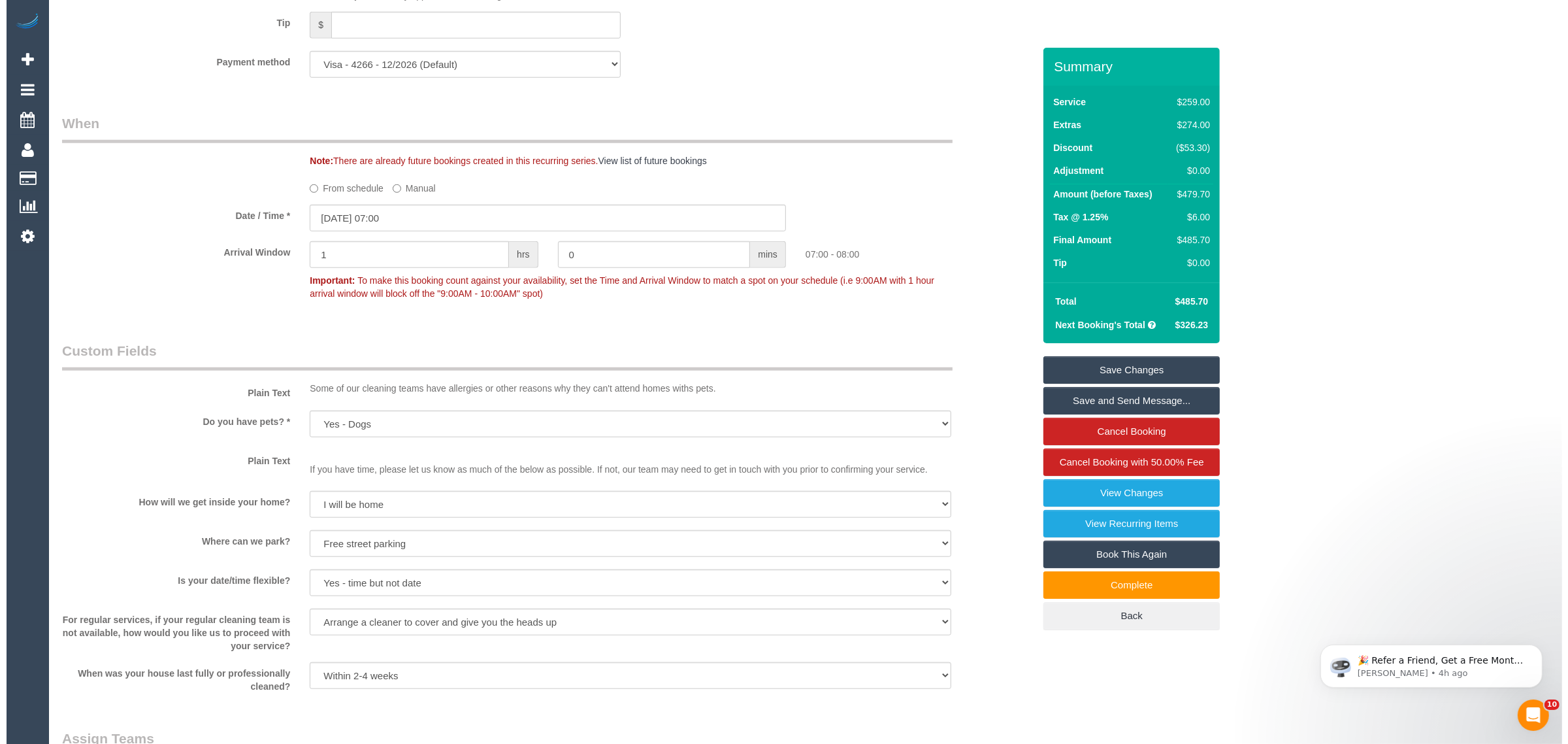
scroll to position [1634, 0]
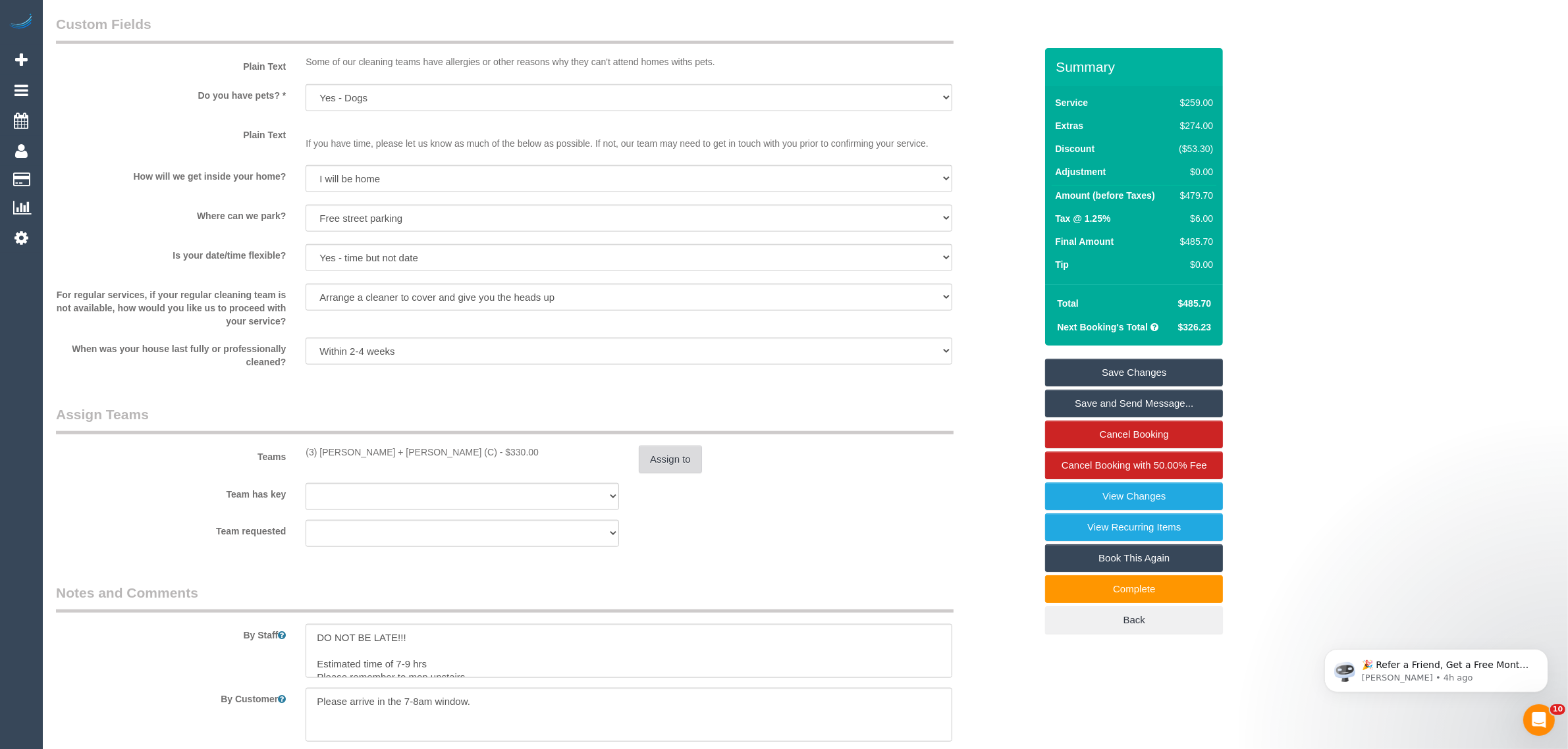
click at [665, 454] on button "Assign to" at bounding box center [670, 459] width 63 height 28
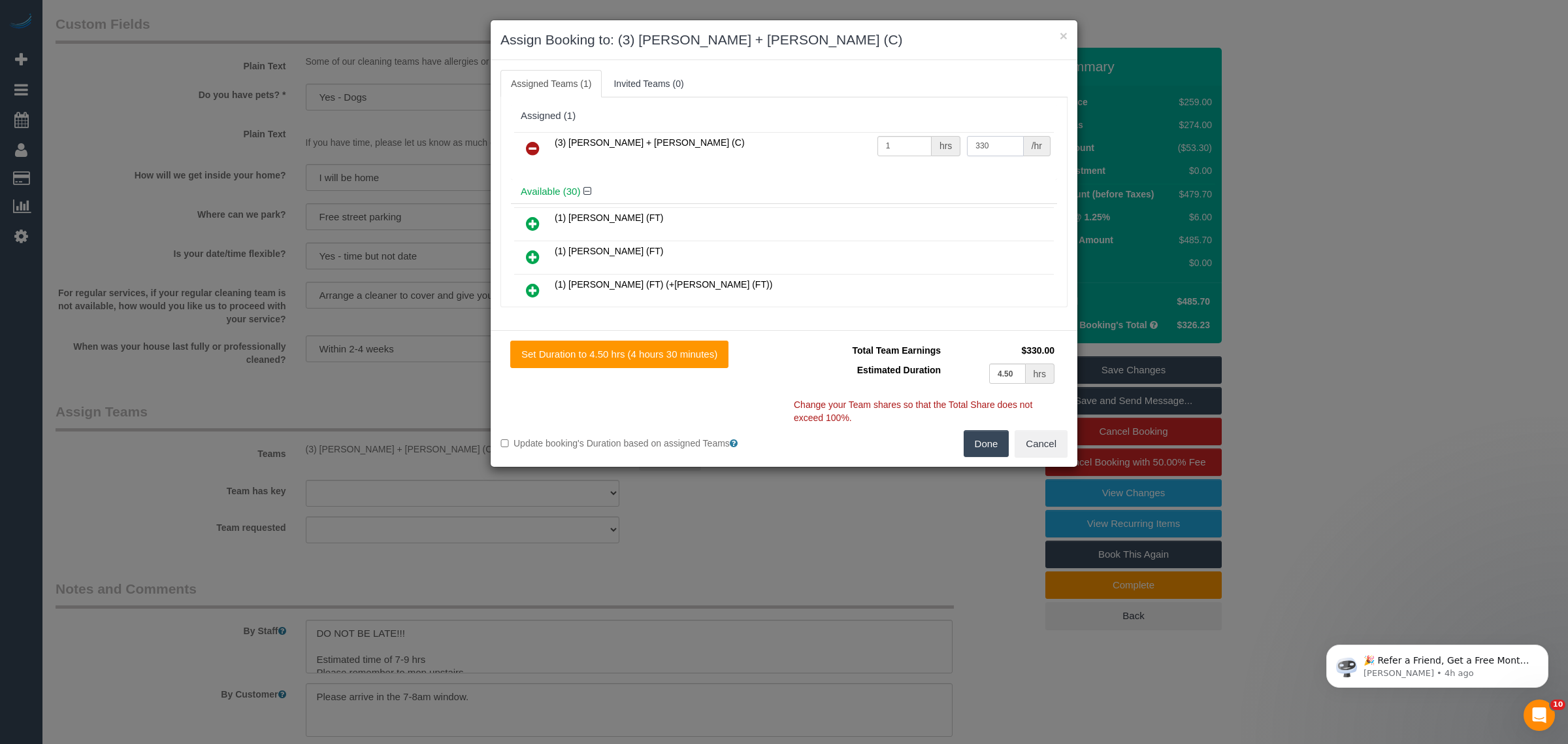
click at [987, 148] on input "330" at bounding box center [996, 145] width 57 height 20
type input "305"
click at [988, 440] on button "Done" at bounding box center [987, 443] width 46 height 27
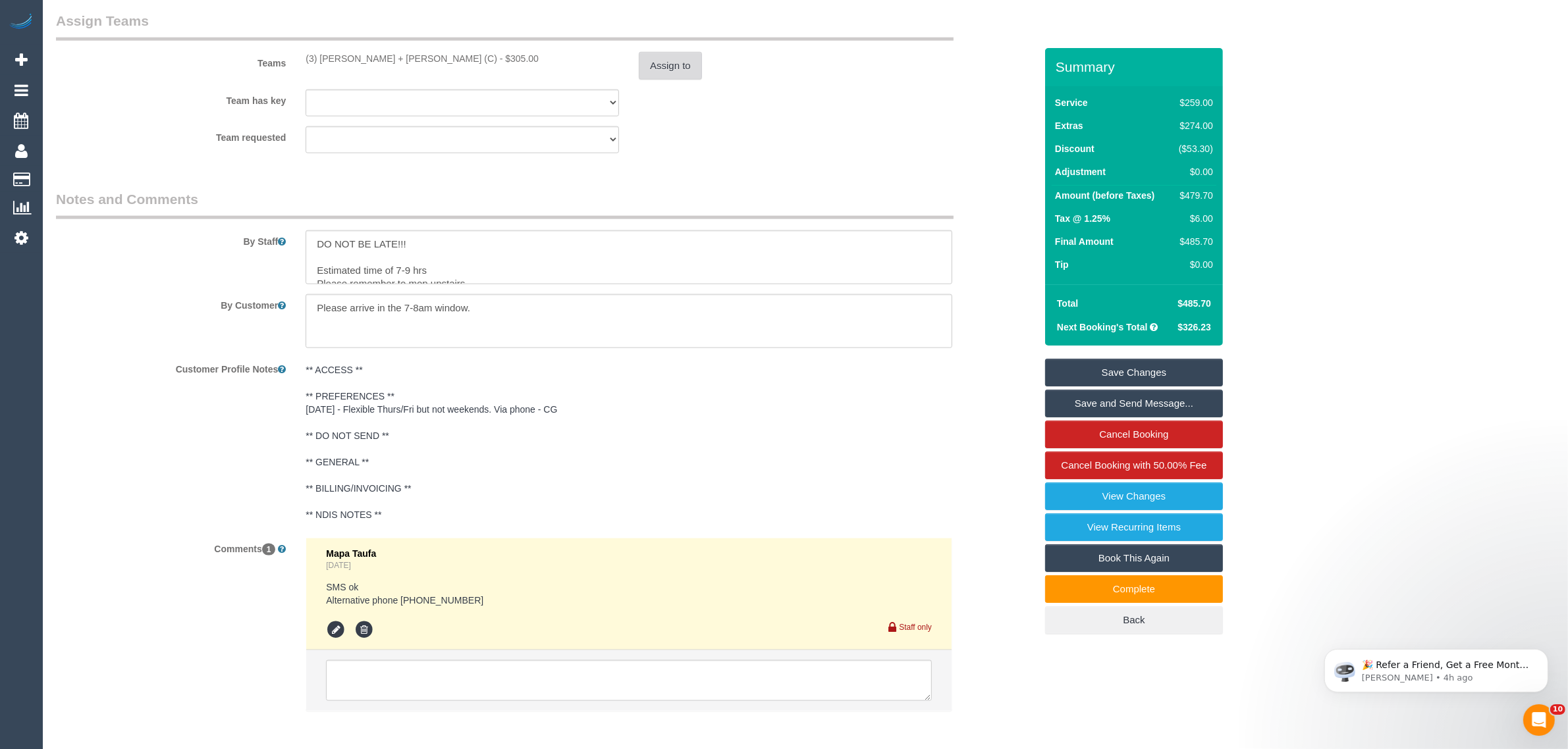
scroll to position [2097, 0]
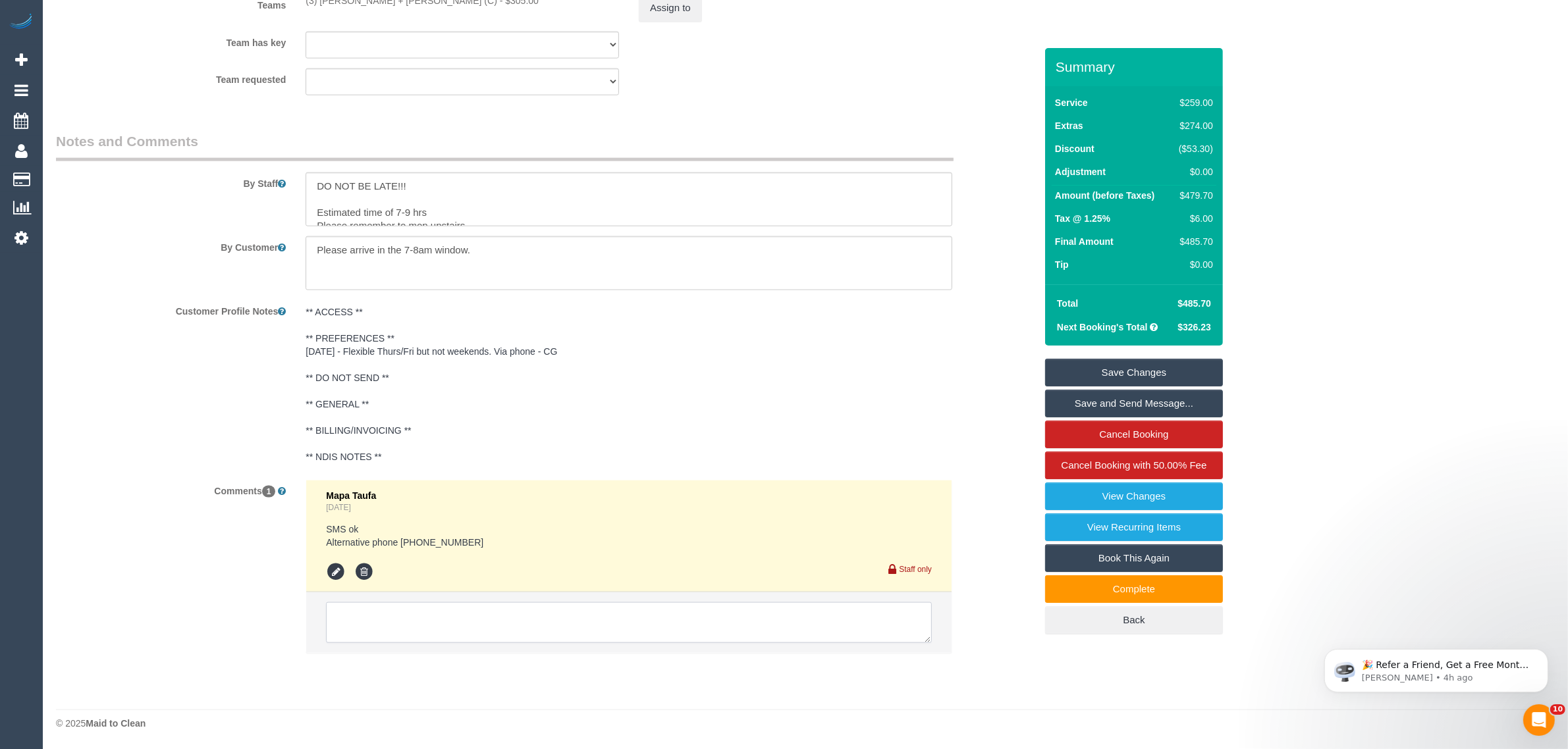
click at [574, 626] on textarea at bounding box center [629, 622] width 605 height 41
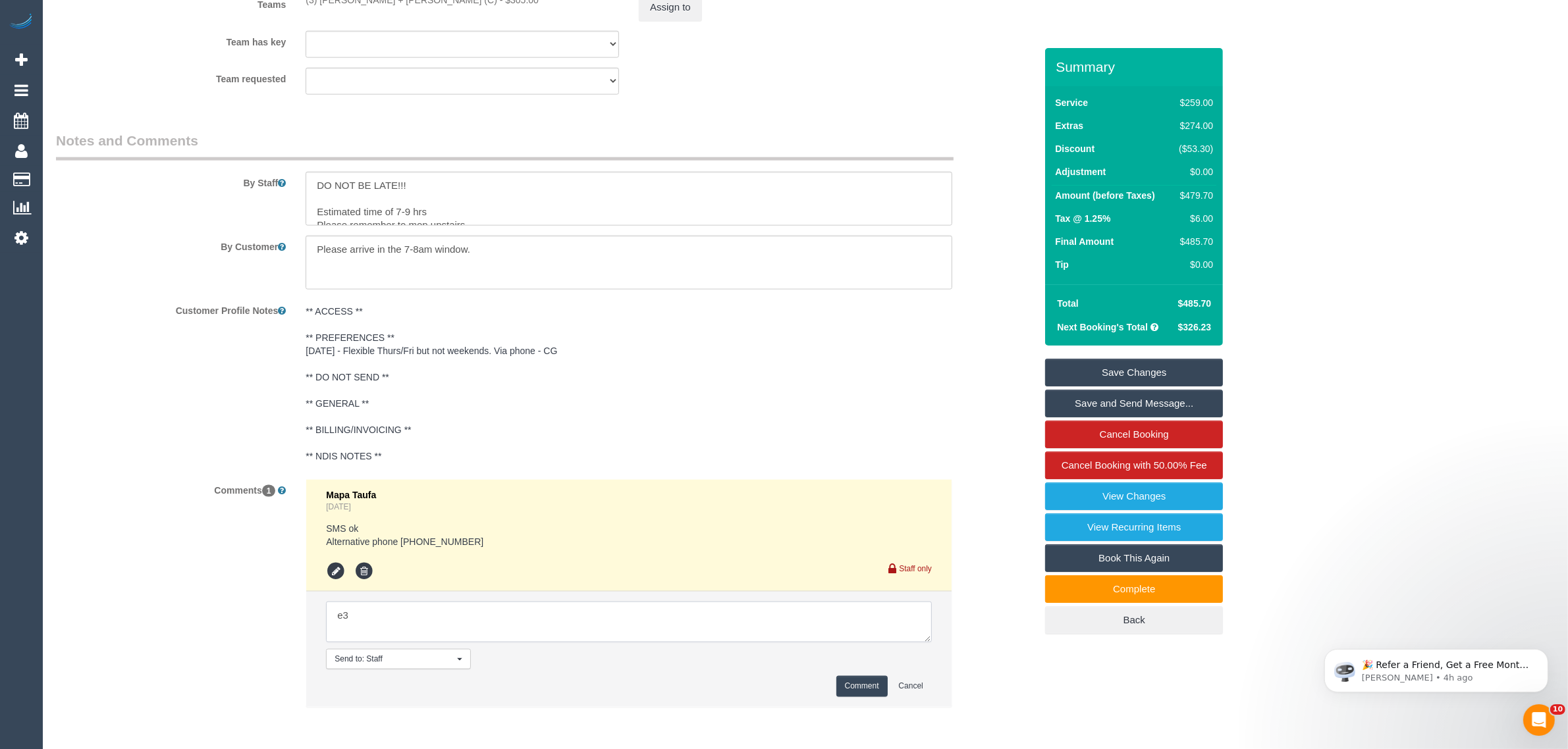
type textarea "e"
type textarea "removed fridge cleaning after forgetting to include to today's service via txt-…"
click at [838, 678] on button "Comment" at bounding box center [862, 686] width 51 height 20
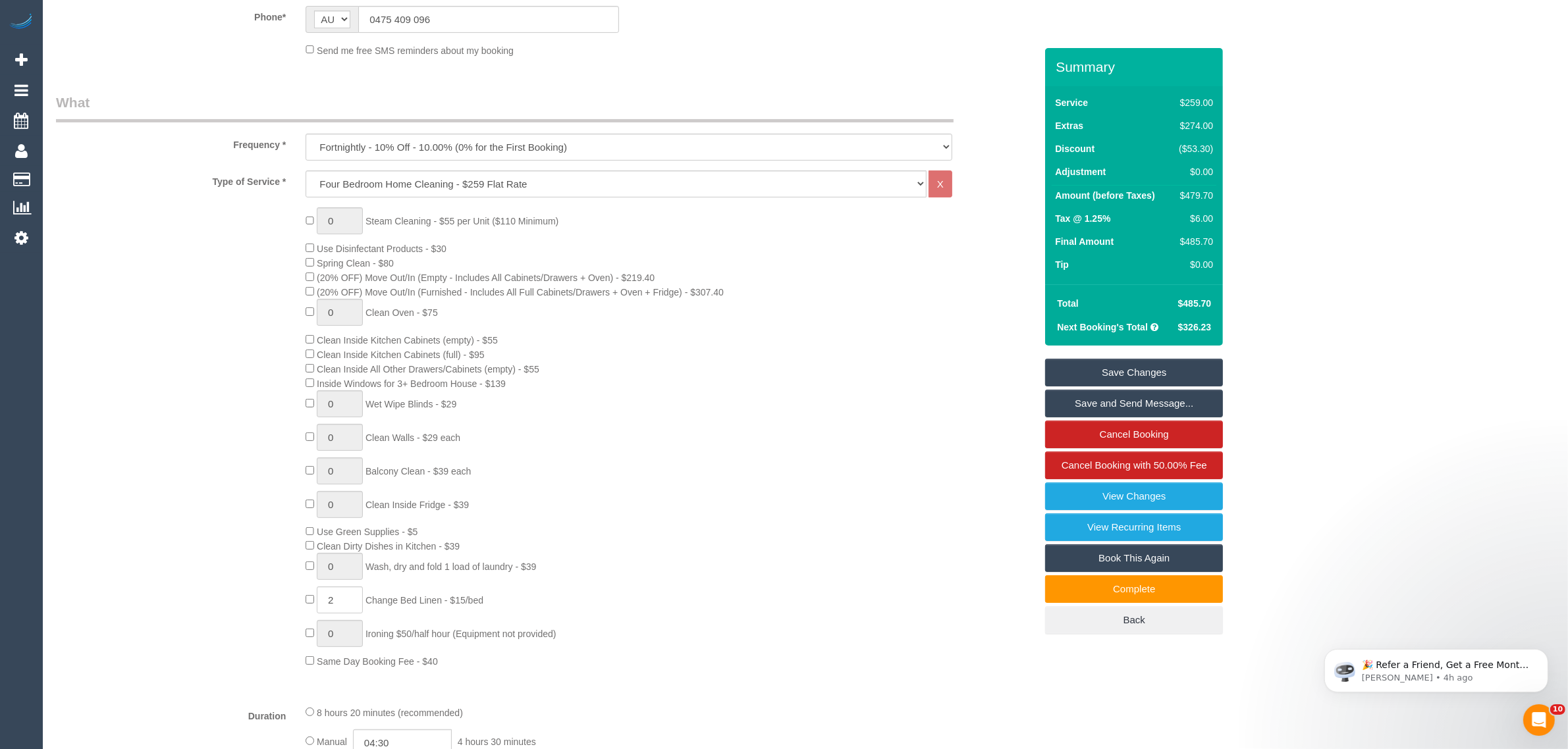
scroll to position [0, 0]
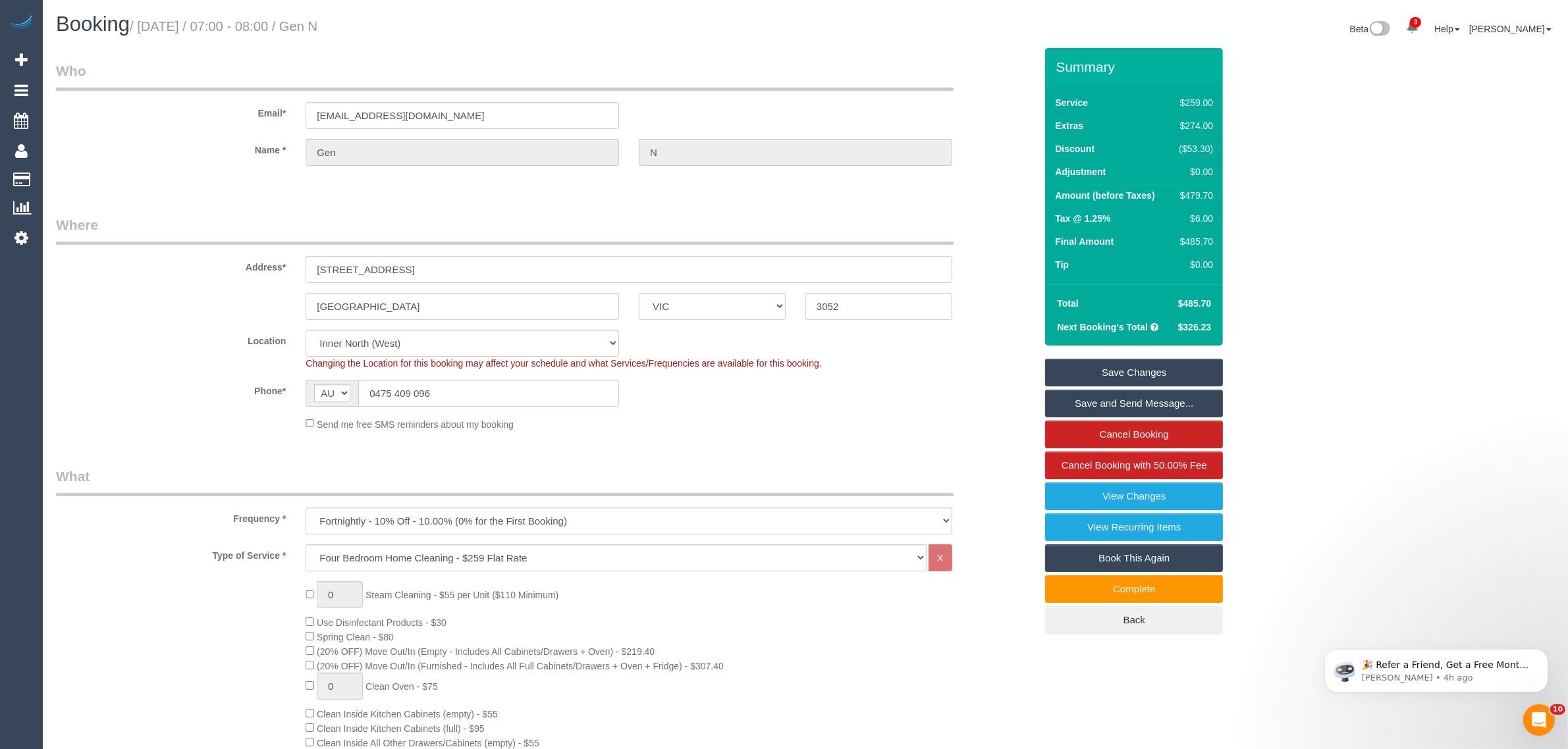
drag, startPoint x: 1077, startPoint y: 365, endPoint x: 1039, endPoint y: 356, distance: 39.1
click at [1077, 365] on link "Save Changes" at bounding box center [1133, 372] width 177 height 28
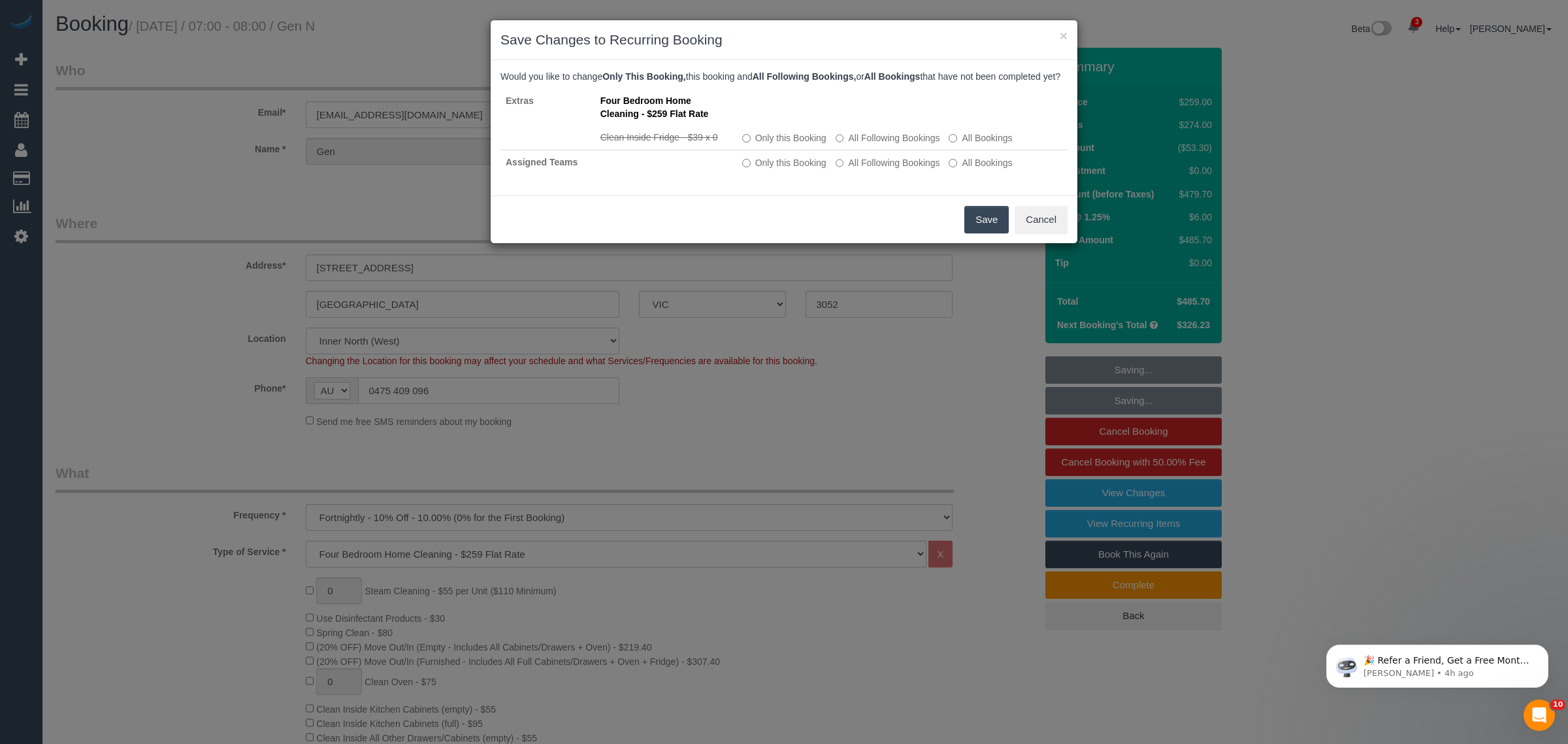
click at [974, 226] on button "Save" at bounding box center [986, 220] width 44 height 27
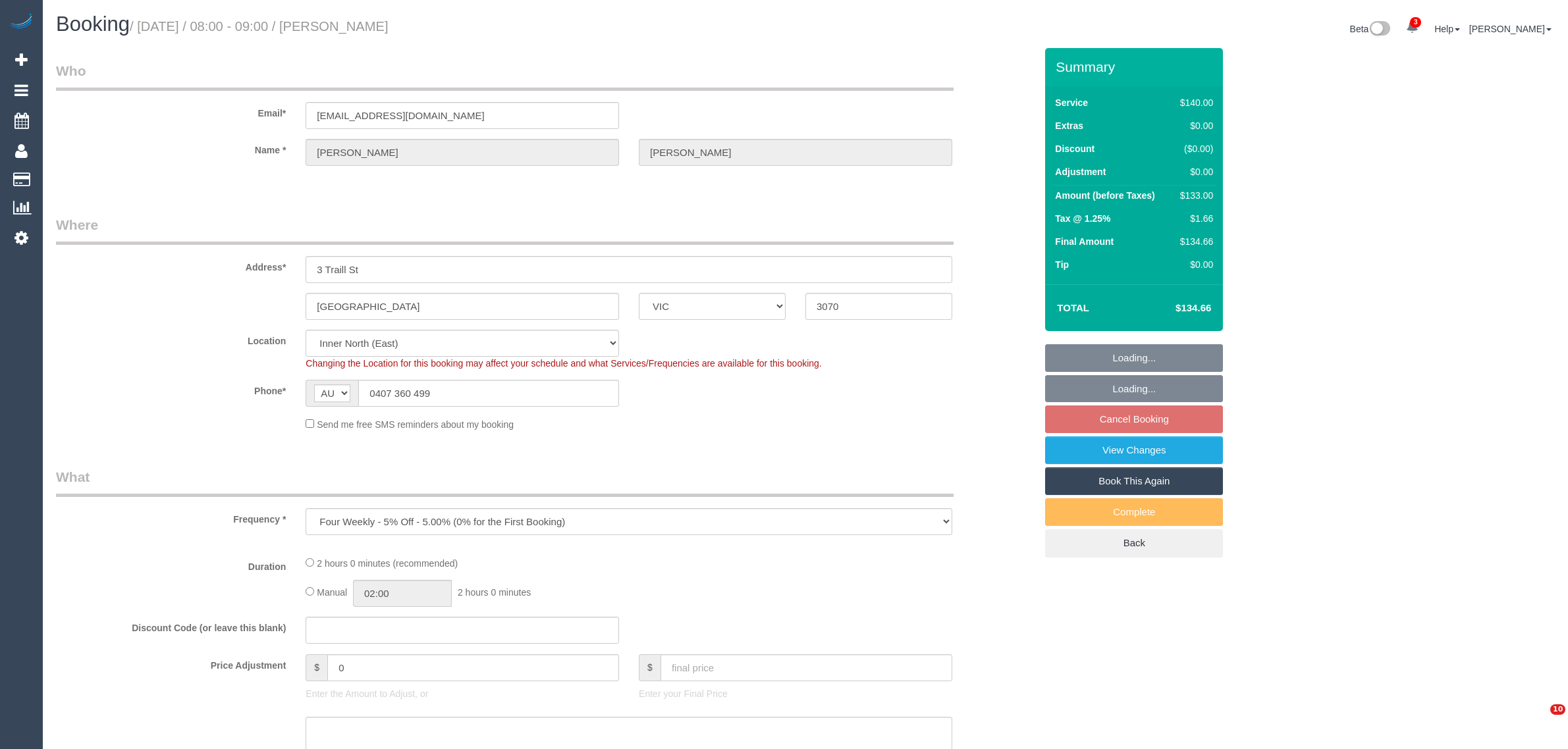
select select "VIC"
select select "string:stripe-pm_1QCfYS2GScqysDRVuHPq1wwd"
select select "number:28"
select select "object:712"
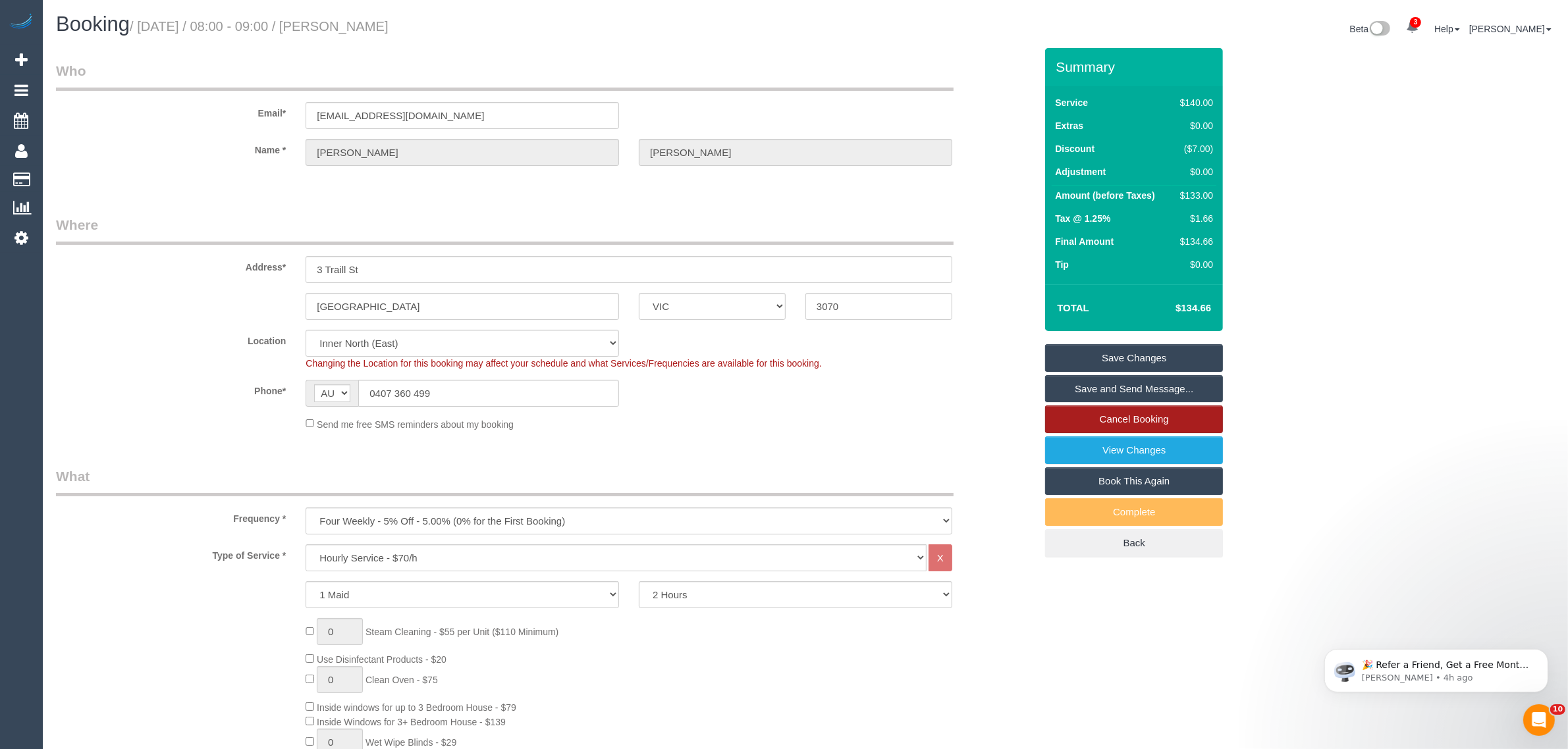
click at [1098, 412] on link "Cancel Booking" at bounding box center [1133, 419] width 177 height 28
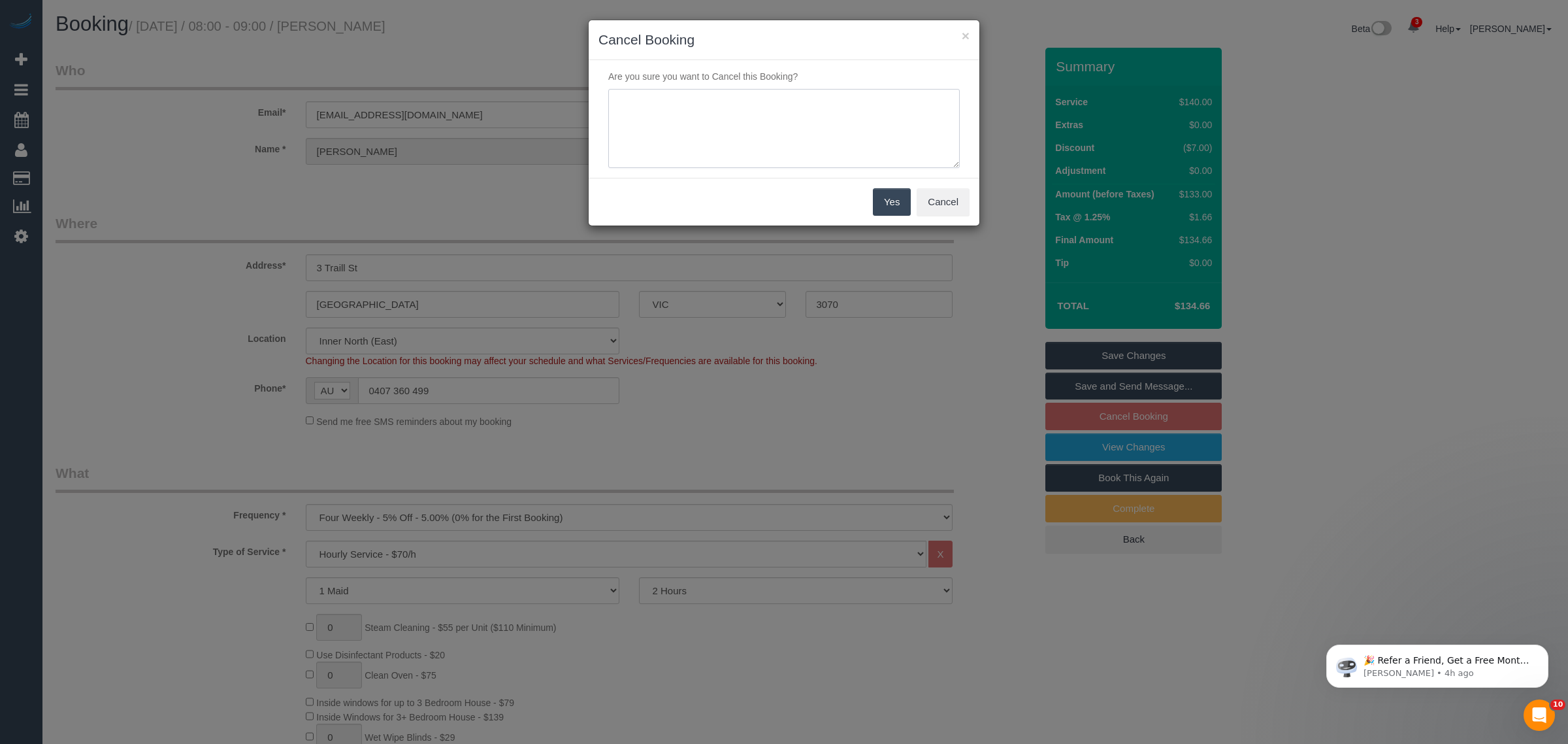
click at [786, 141] on textarea at bounding box center [783, 128] width 351 height 80
type textarea "Customer wants to skip via txt - KA"
click at [883, 204] on button "Yes" at bounding box center [891, 202] width 38 height 27
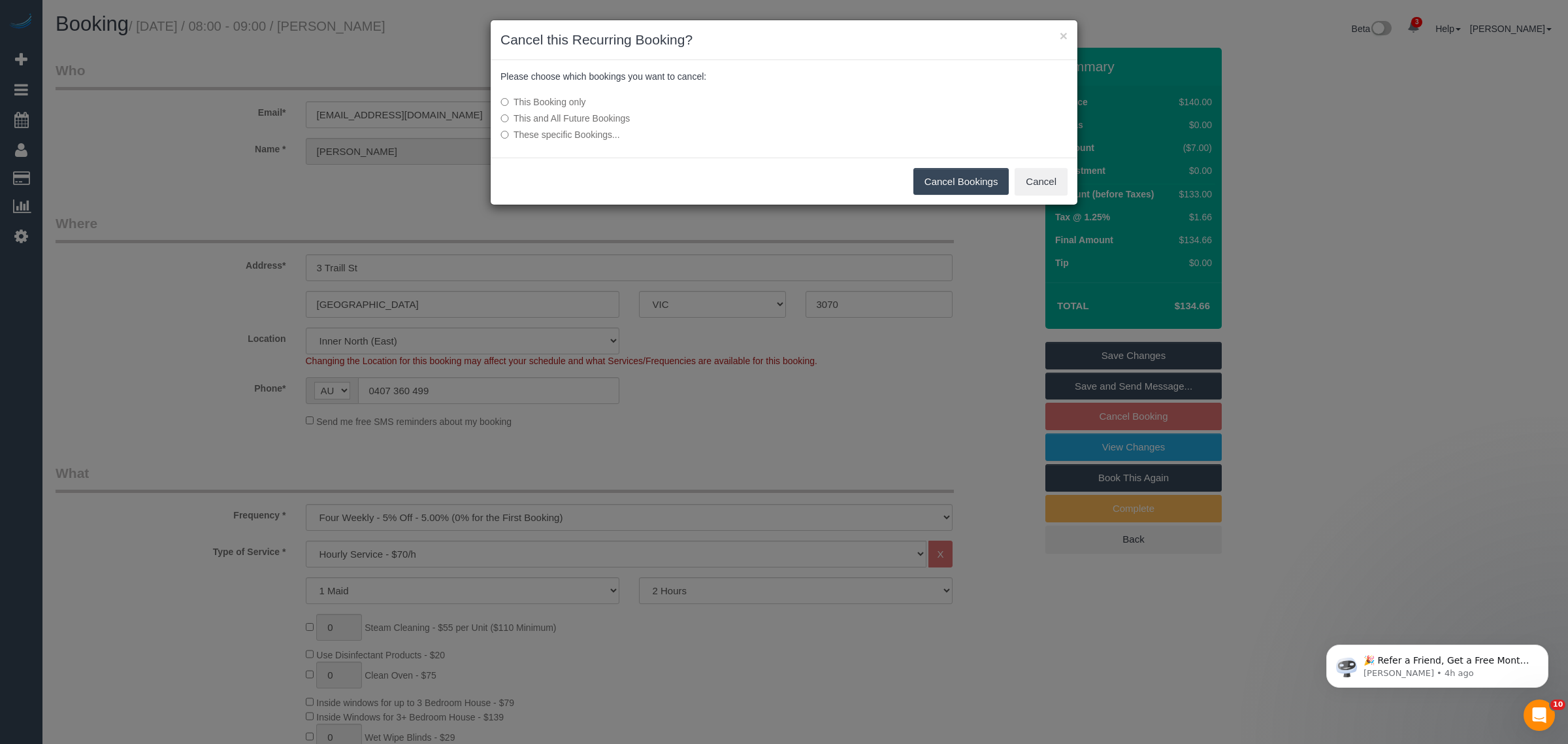
click at [938, 176] on button "Cancel Bookings" at bounding box center [961, 182] width 96 height 27
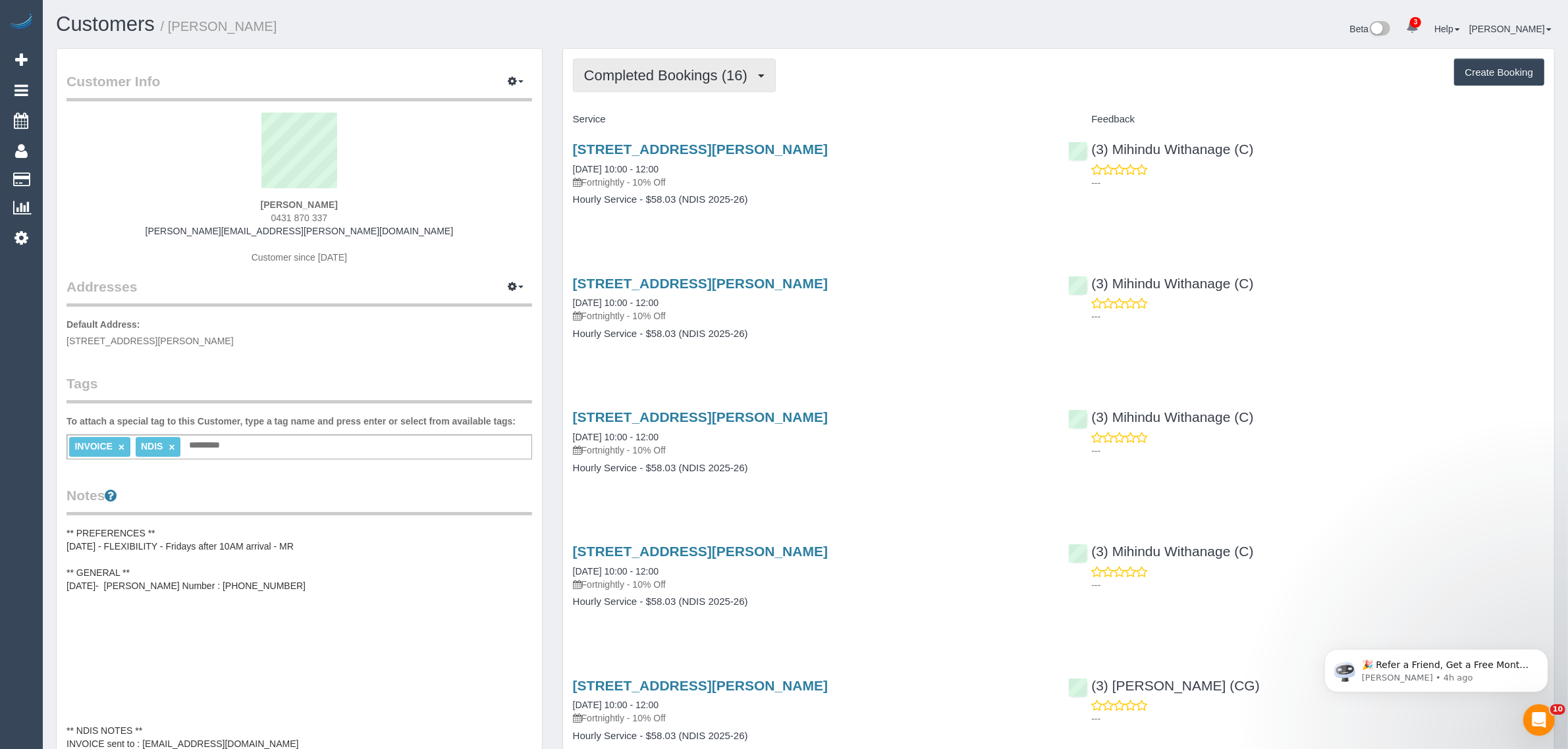
click at [660, 85] on button "Completed Bookings (16)" at bounding box center [674, 75] width 203 height 33
click at [640, 123] on link "Upcoming Bookings (12)" at bounding box center [644, 123] width 142 height 17
click at [688, 69] on span "Completed Bookings (16)" at bounding box center [669, 76] width 170 height 16
click at [656, 117] on link "Upcoming Bookings (12)" at bounding box center [644, 123] width 142 height 17
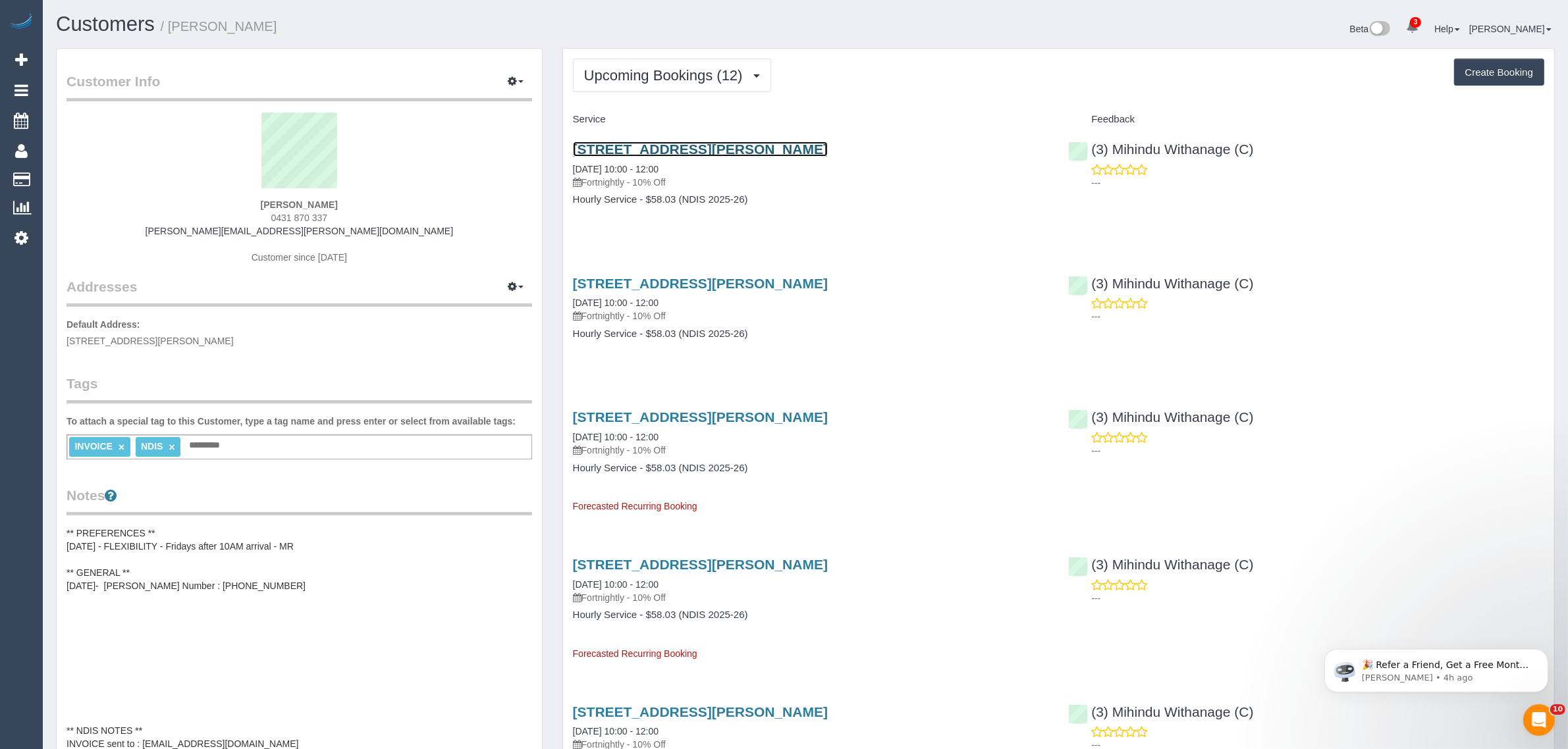
click at [701, 142] on link "[STREET_ADDRESS][PERSON_NAME]" at bounding box center [700, 149] width 255 height 15
click at [726, 64] on button "Upcoming Bookings (12)" at bounding box center [672, 75] width 199 height 33
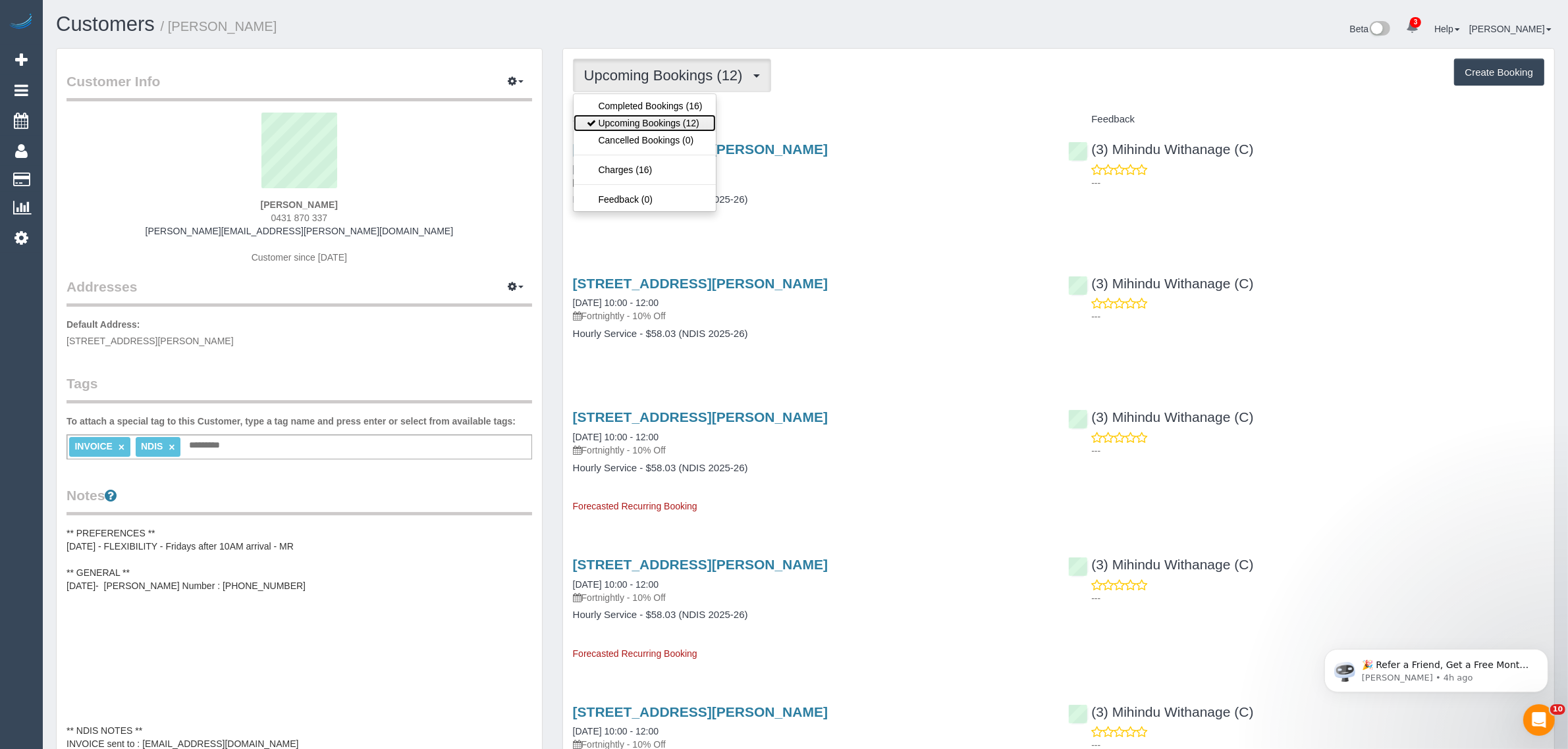
click at [696, 124] on link "Upcoming Bookings (12)" at bounding box center [644, 123] width 142 height 17
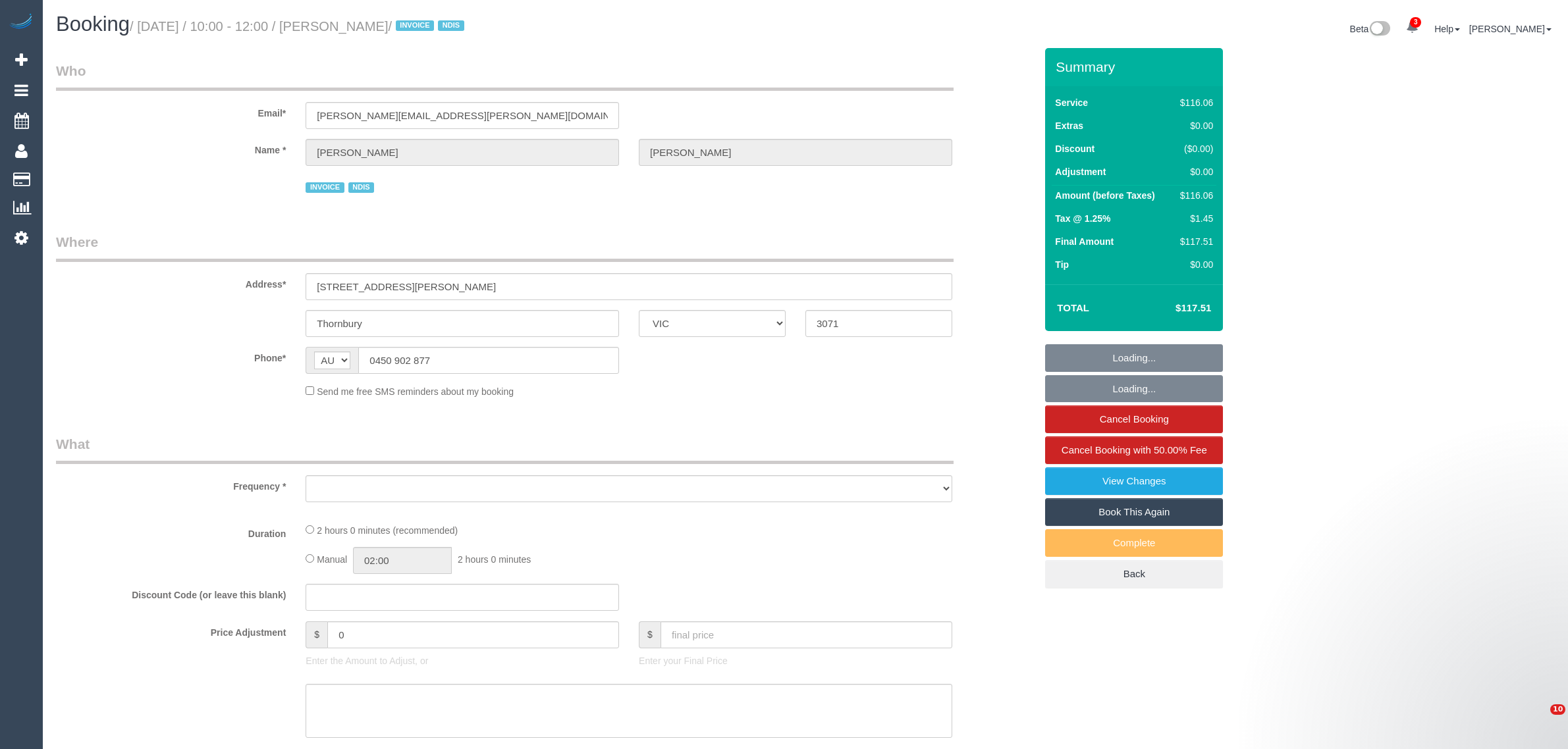
select select "VIC"
select select "object:556"
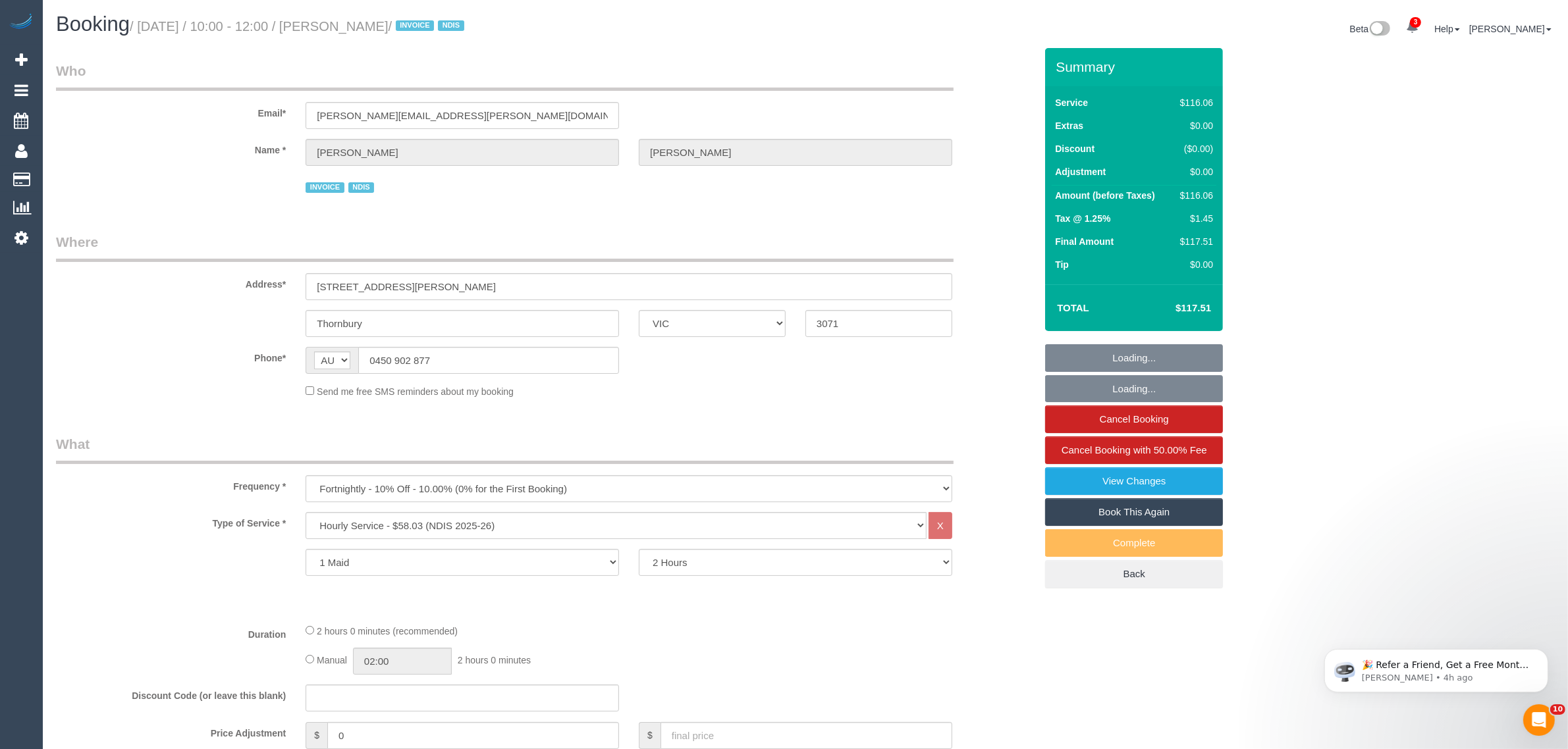
select select "number:28"
select select "number:14"
select select "number:18"
select select "number:36"
select select "number:33"
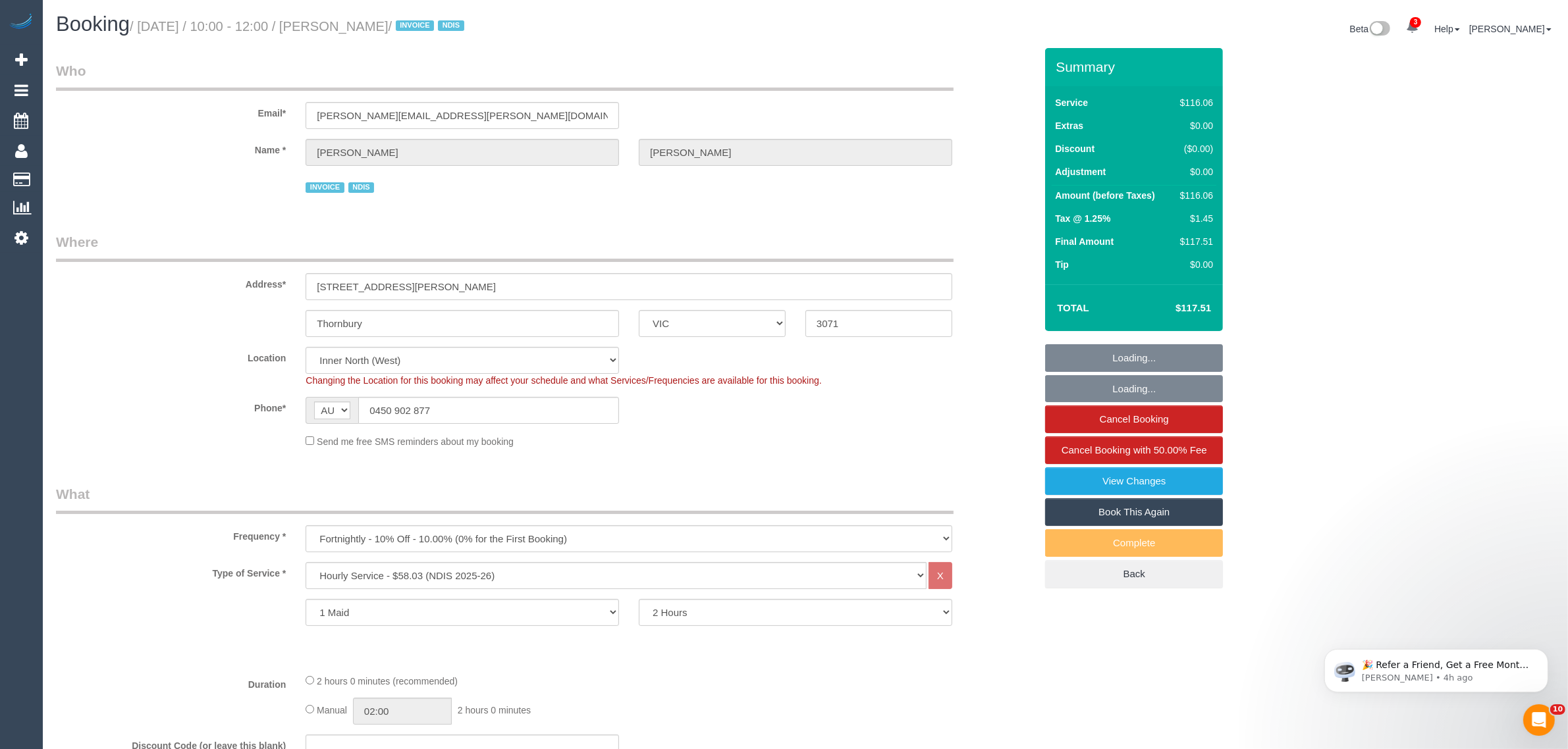
select select "object:772"
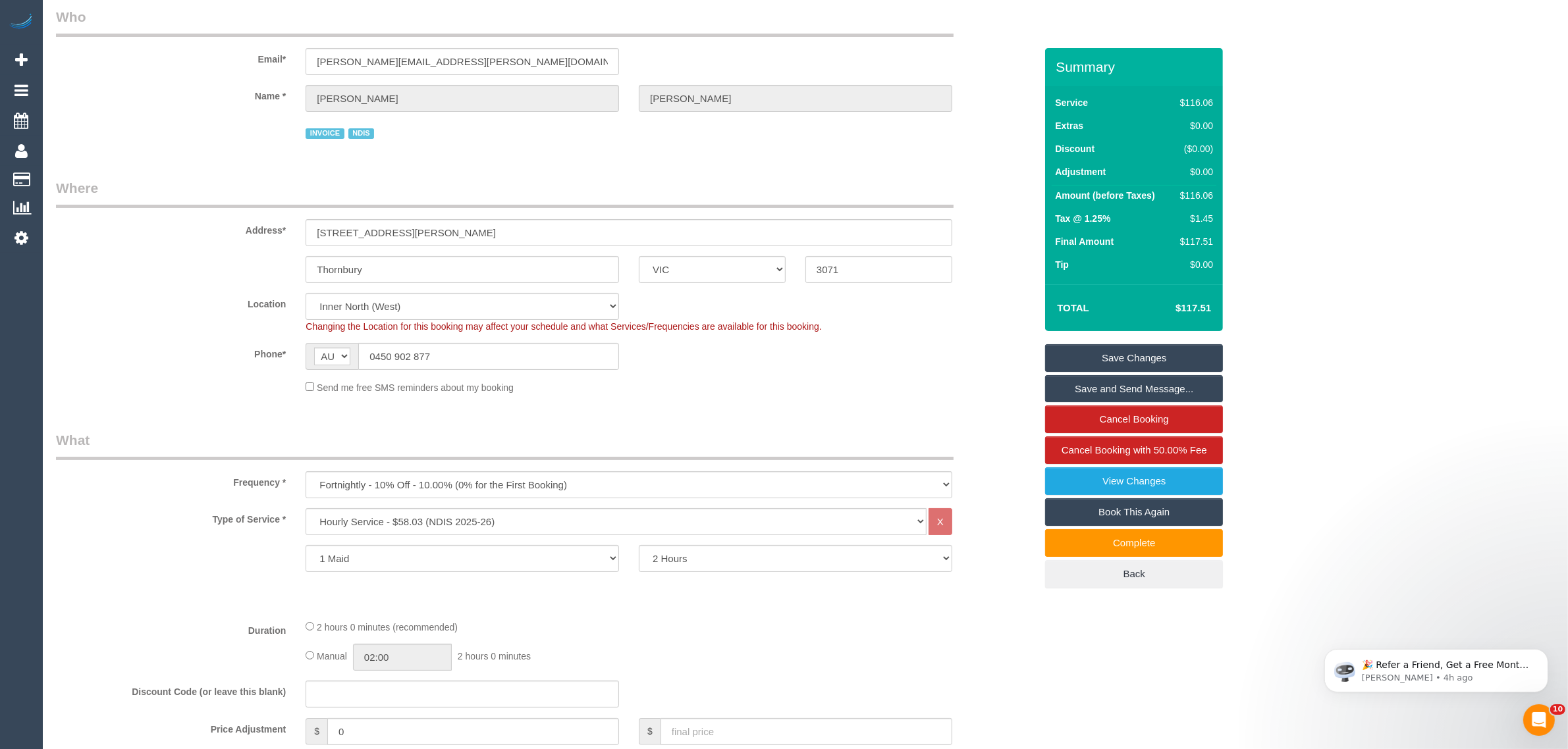
scroll to position [54, 0]
click at [496, 272] on input "Thornbury" at bounding box center [461, 270] width 313 height 27
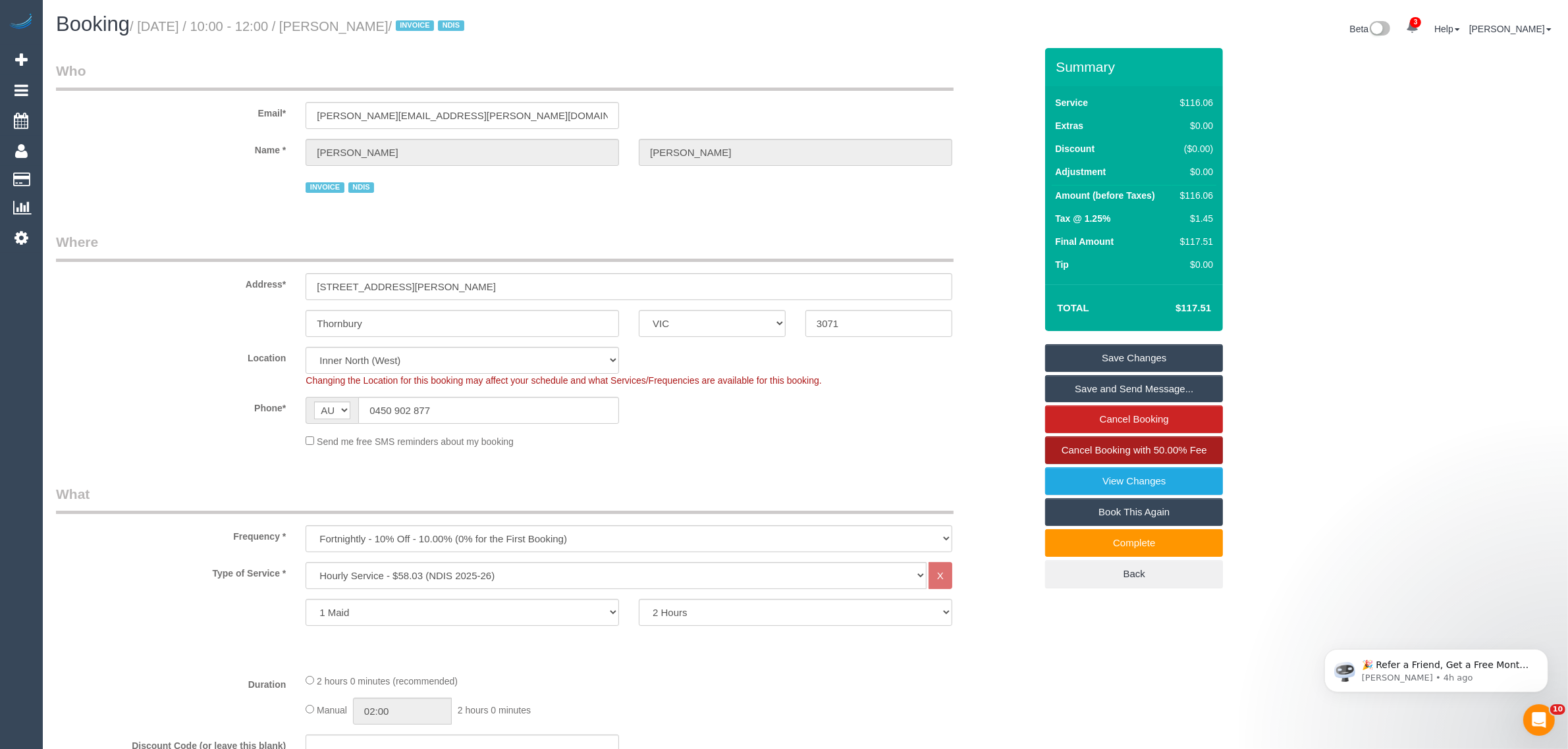
click at [1174, 447] on span "Cancel Booking with 50.00% Fee" at bounding box center [1133, 450] width 146 height 11
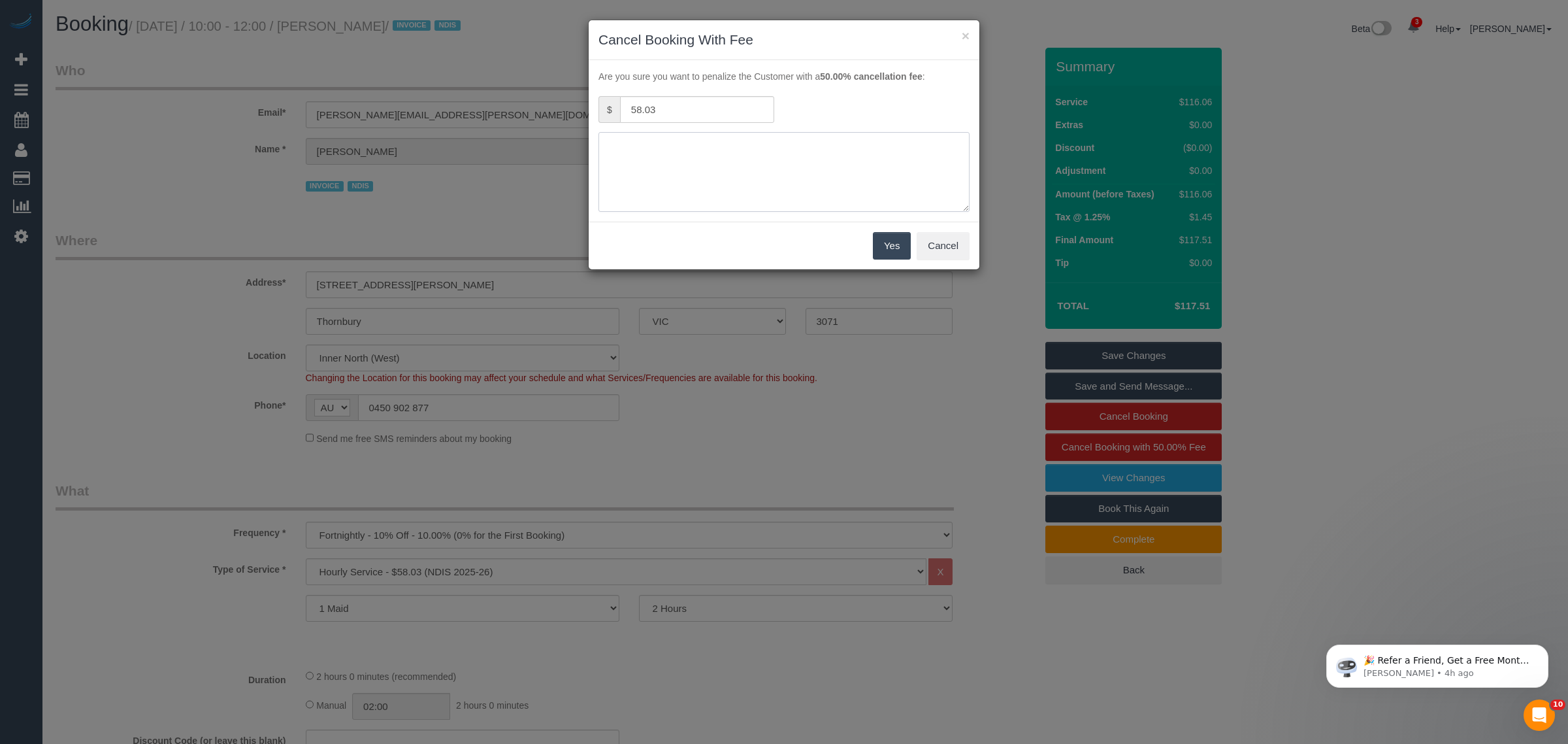
click at [837, 167] on textarea at bounding box center [784, 171] width 371 height 80
type textarea "c"
click at [658, 141] on textarea at bounding box center [784, 171] width 371 height 80
click at [669, 149] on textarea at bounding box center [784, 171] width 371 height 80
type textarea "no access via txt mom and Brodie - KA"
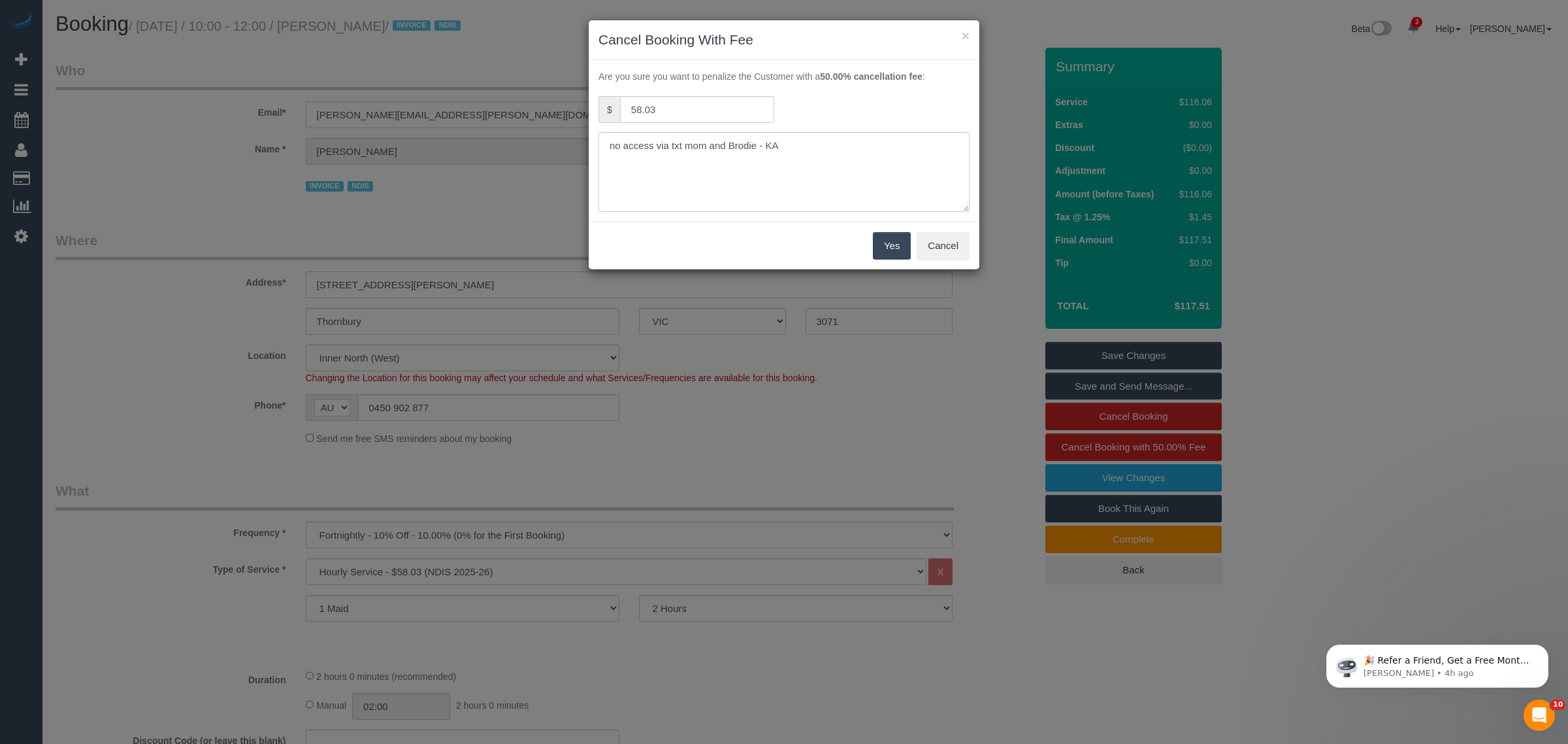
click at [878, 242] on button "Yes" at bounding box center [891, 246] width 38 height 27
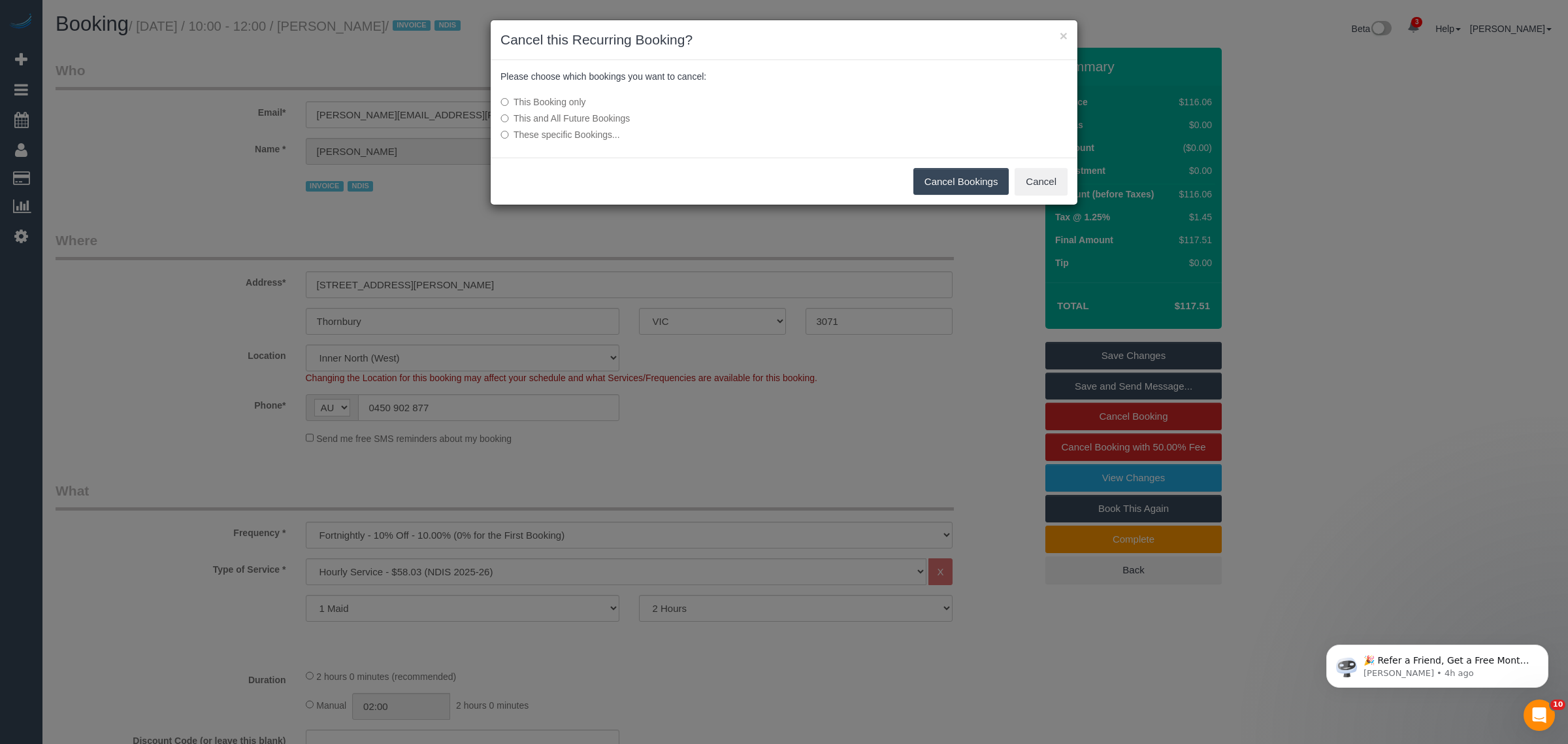
click at [969, 181] on button "Cancel Bookings" at bounding box center [961, 182] width 96 height 27
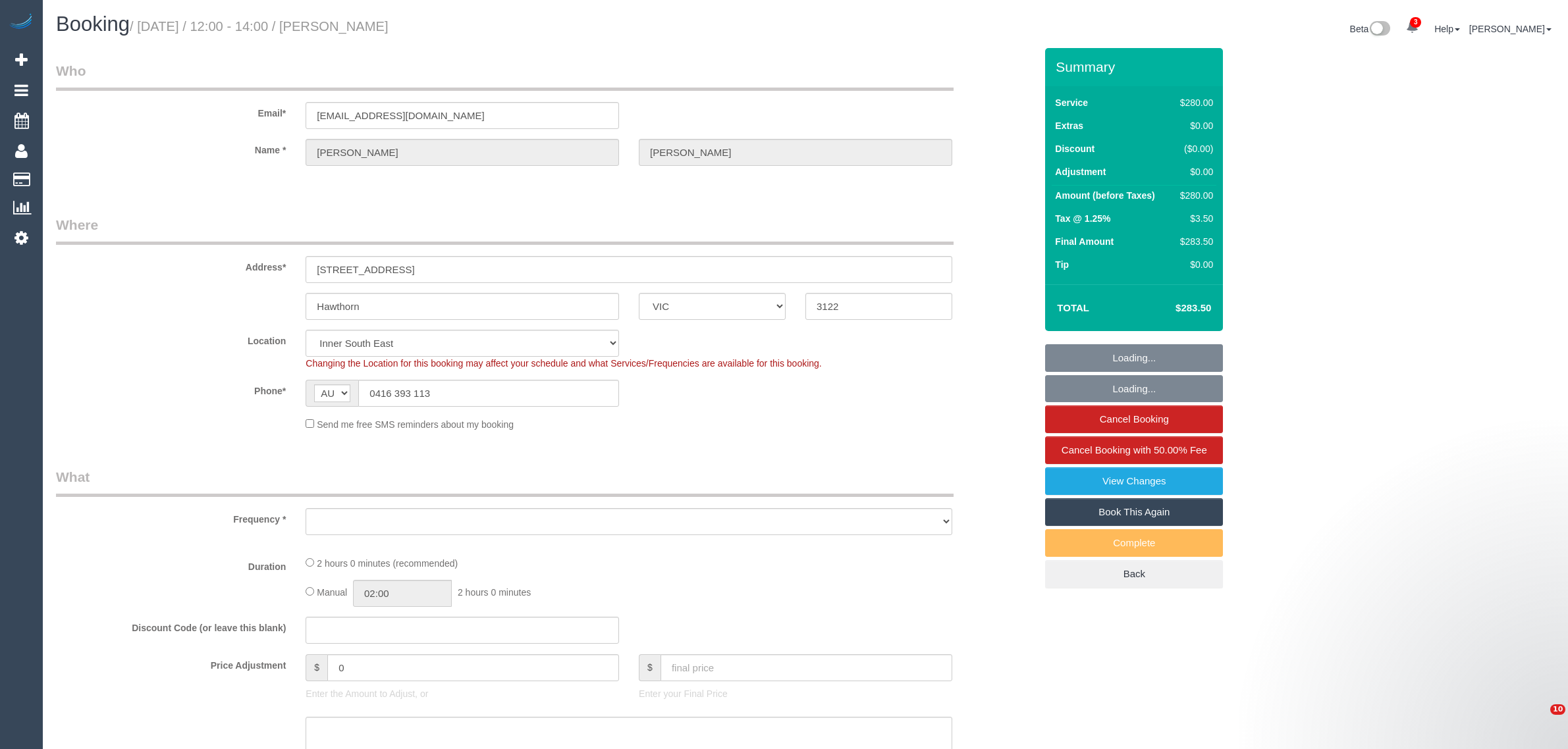
select select "VIC"
select select "string:stripe-pm_1OA9bE2GScqysDRV9SMz1VR2"
select select "number:29"
select select "number:14"
select select "number:19"
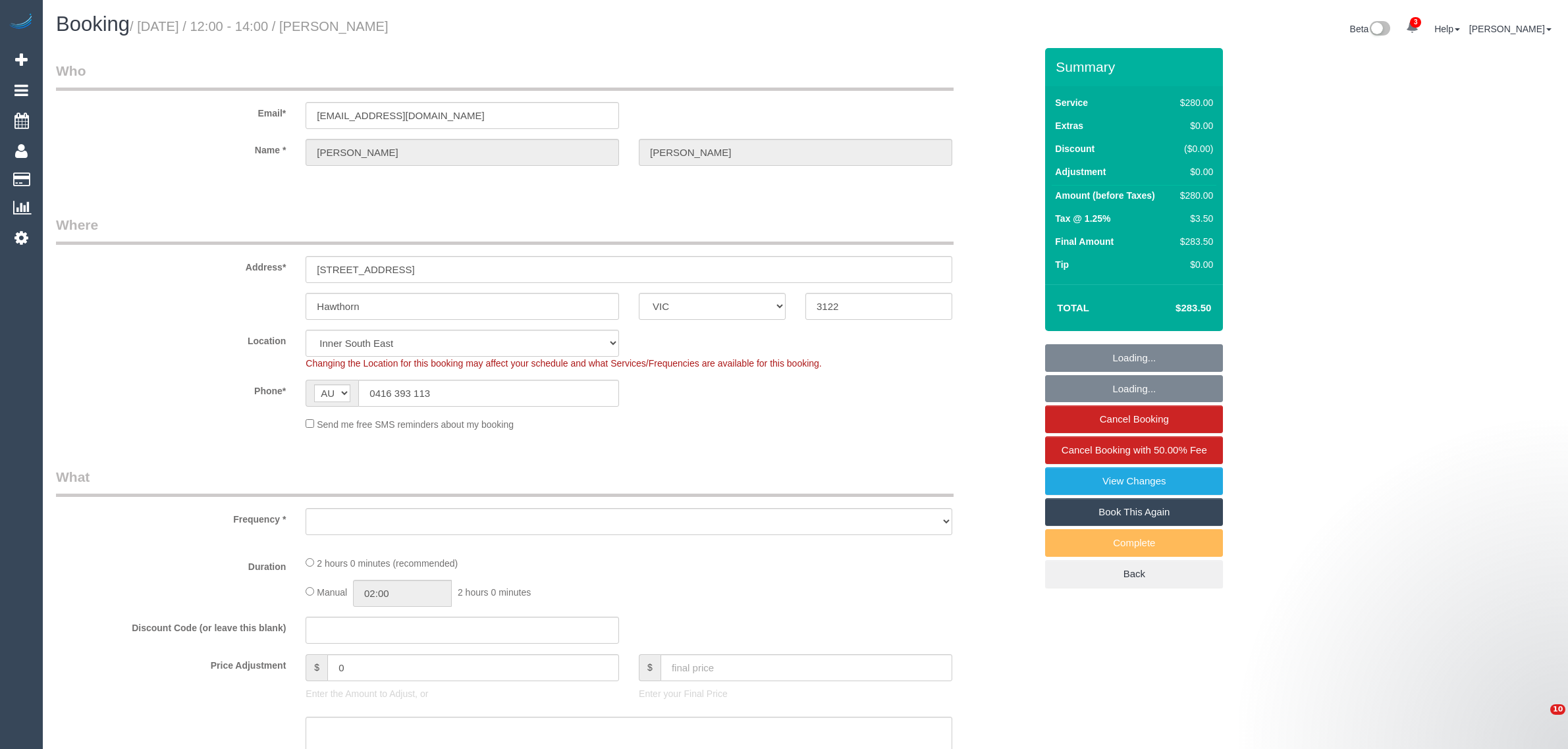
select select "number:22"
select select "number:13"
select select "object:1484"
select select "2"
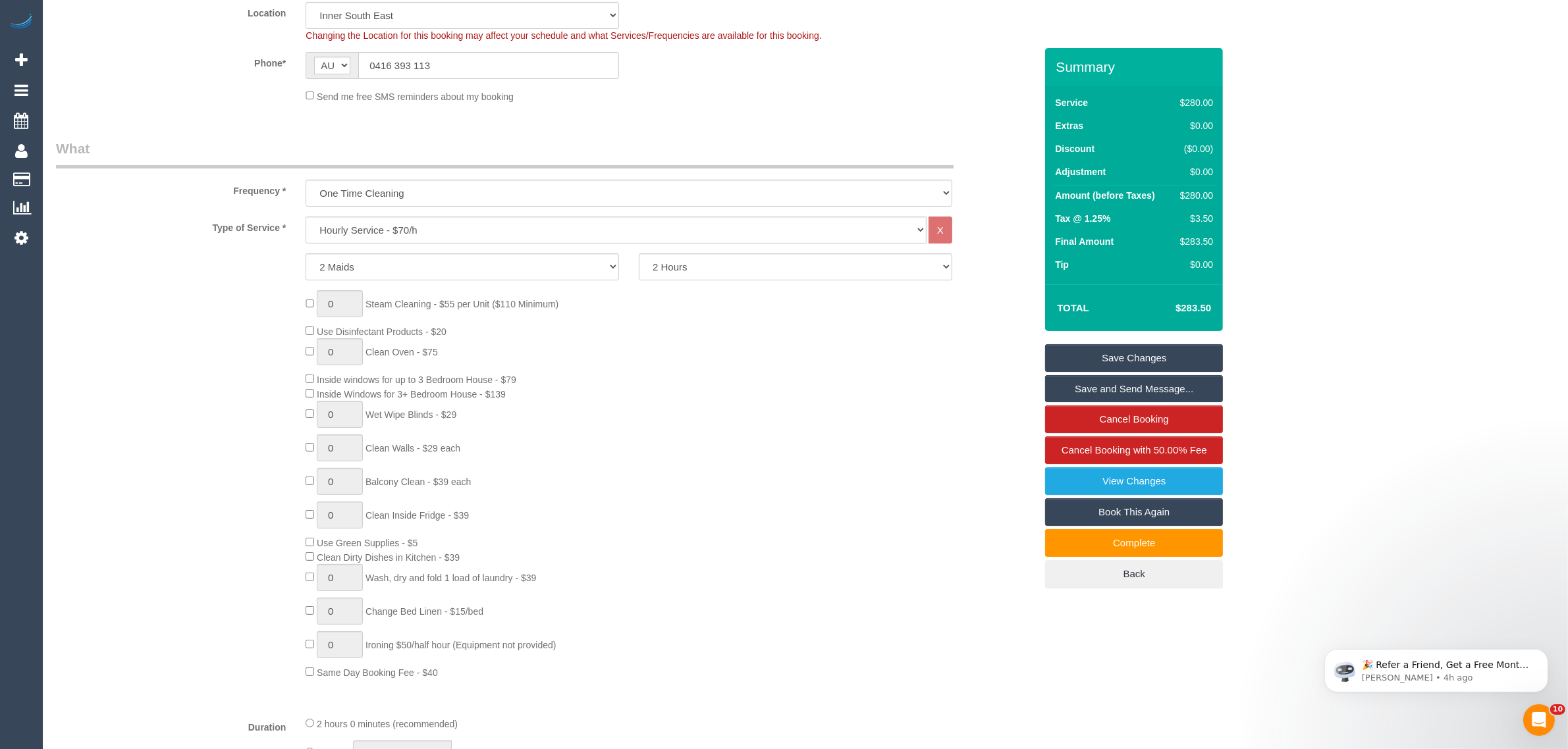
scroll to position [329, 0]
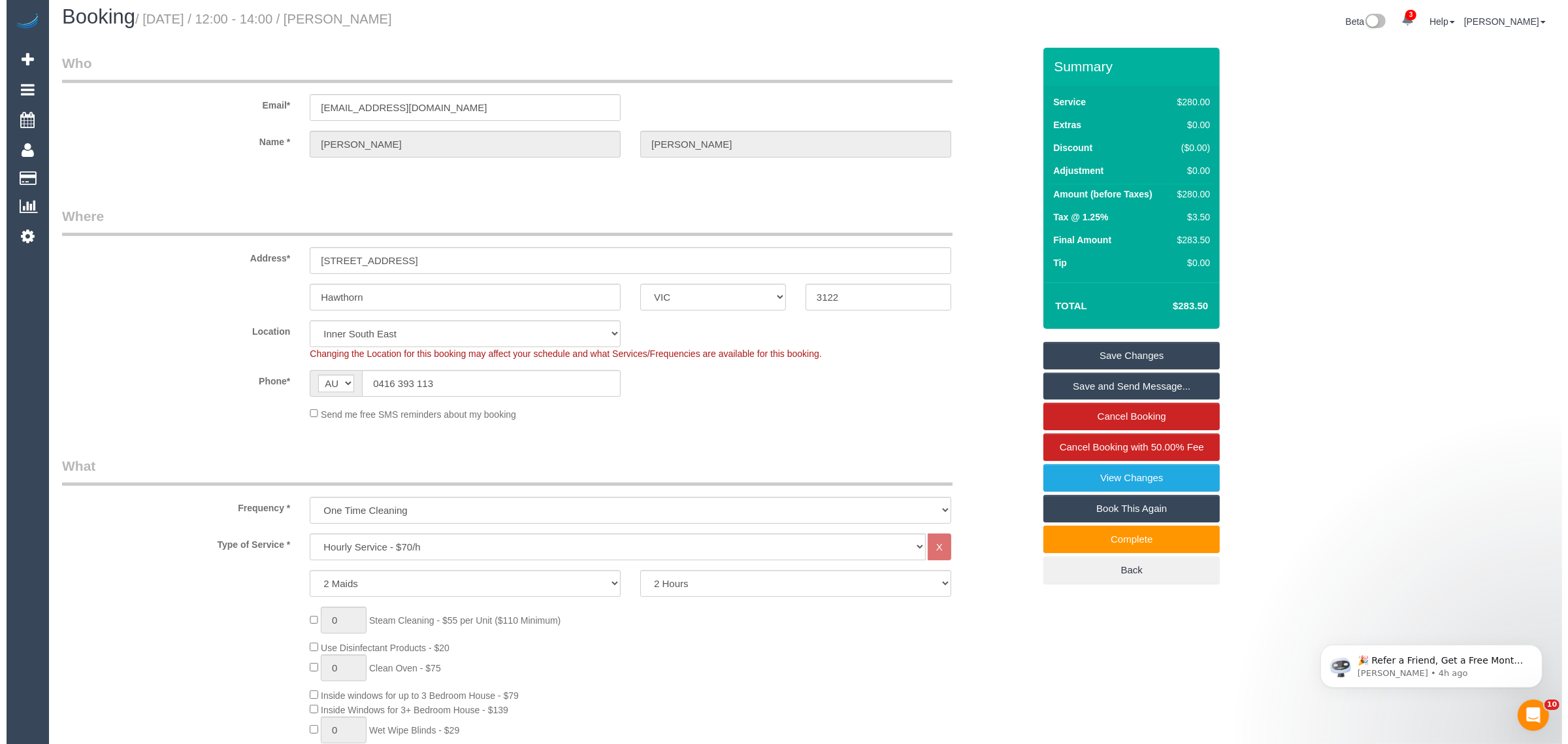
scroll to position [0, 0]
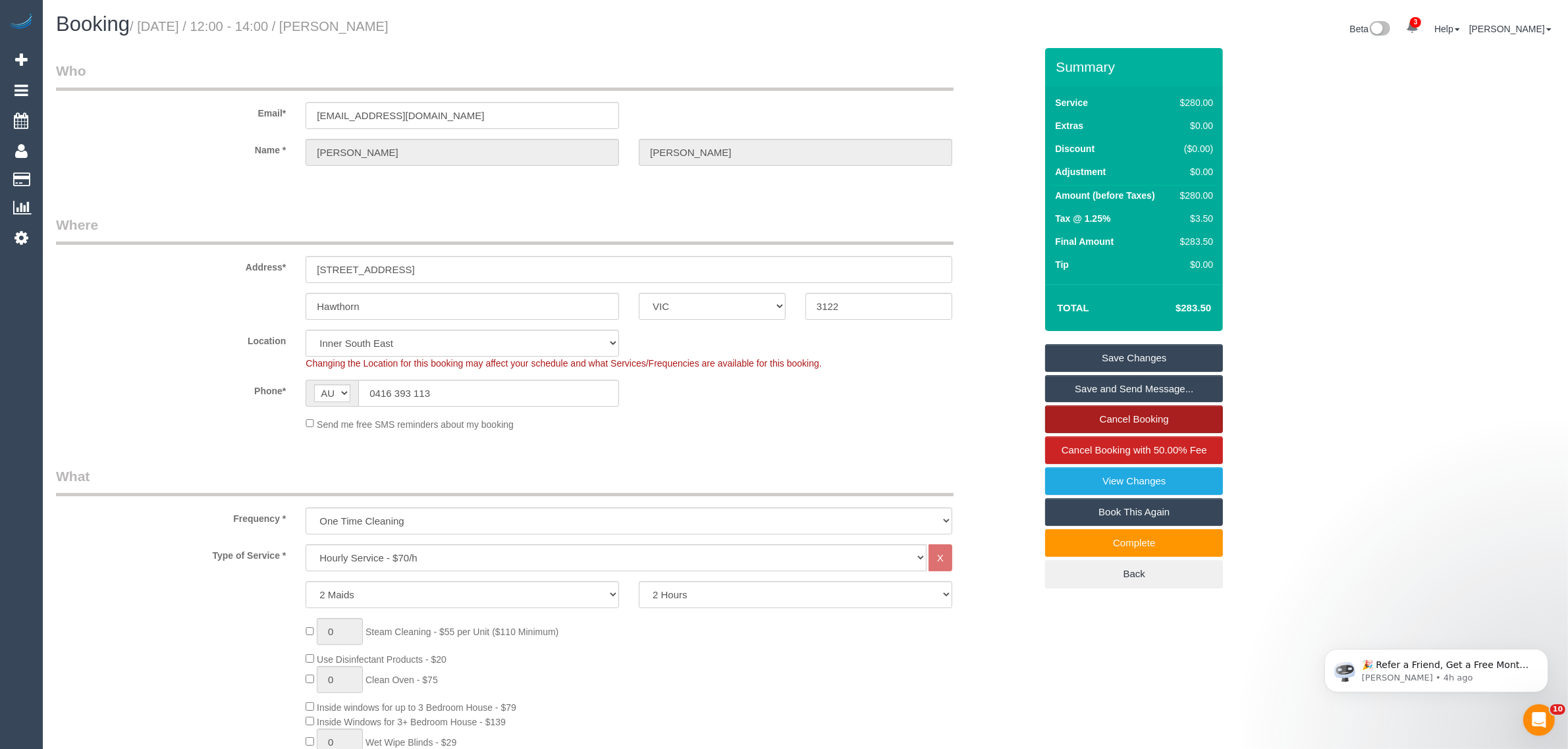
click at [1081, 416] on link "Cancel Booking" at bounding box center [1133, 419] width 177 height 28
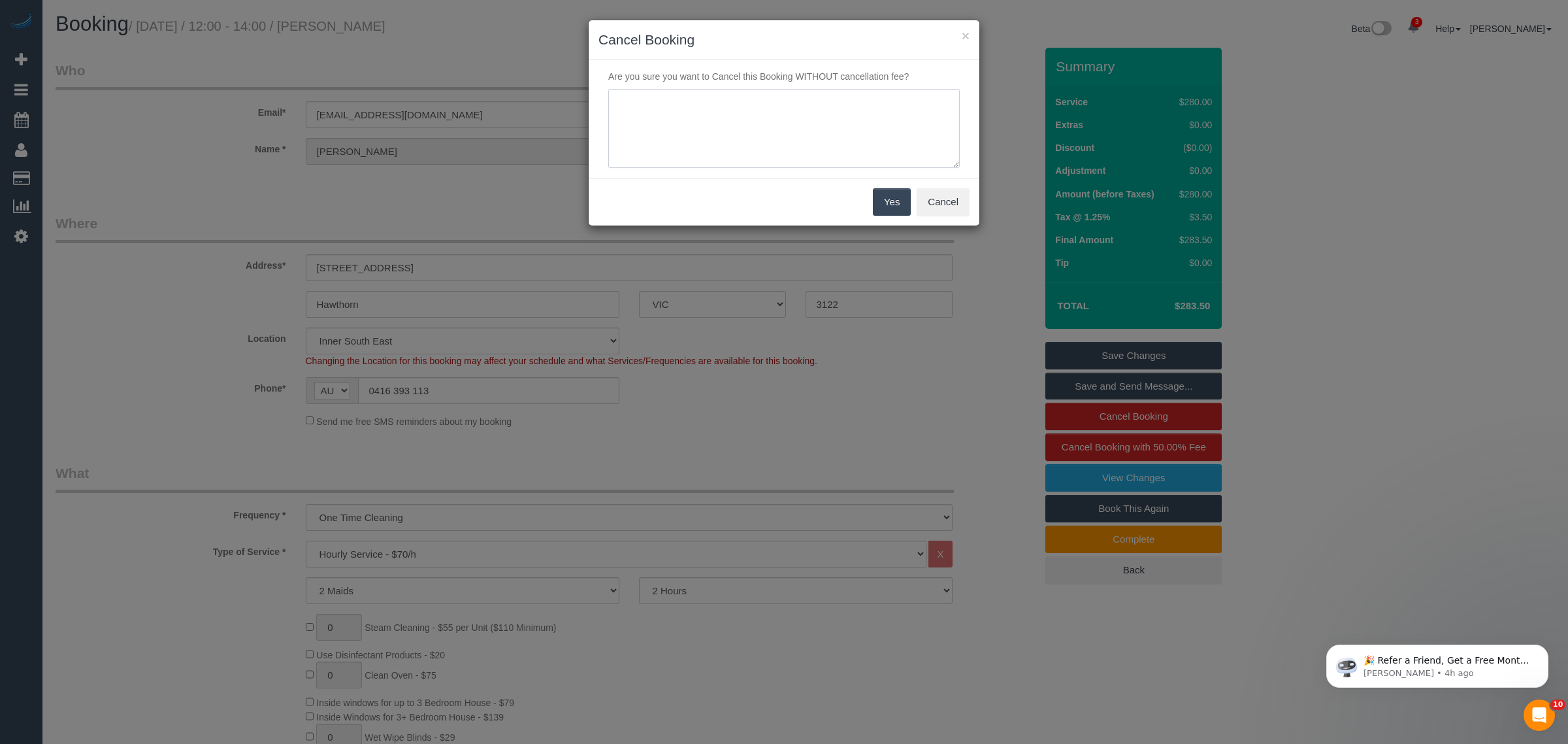
click at [801, 128] on textarea at bounding box center [783, 128] width 351 height 80
type textarea "customer decided to cancel. team was late- via txt - KA"
click at [877, 195] on button "Yes" at bounding box center [891, 202] width 38 height 27
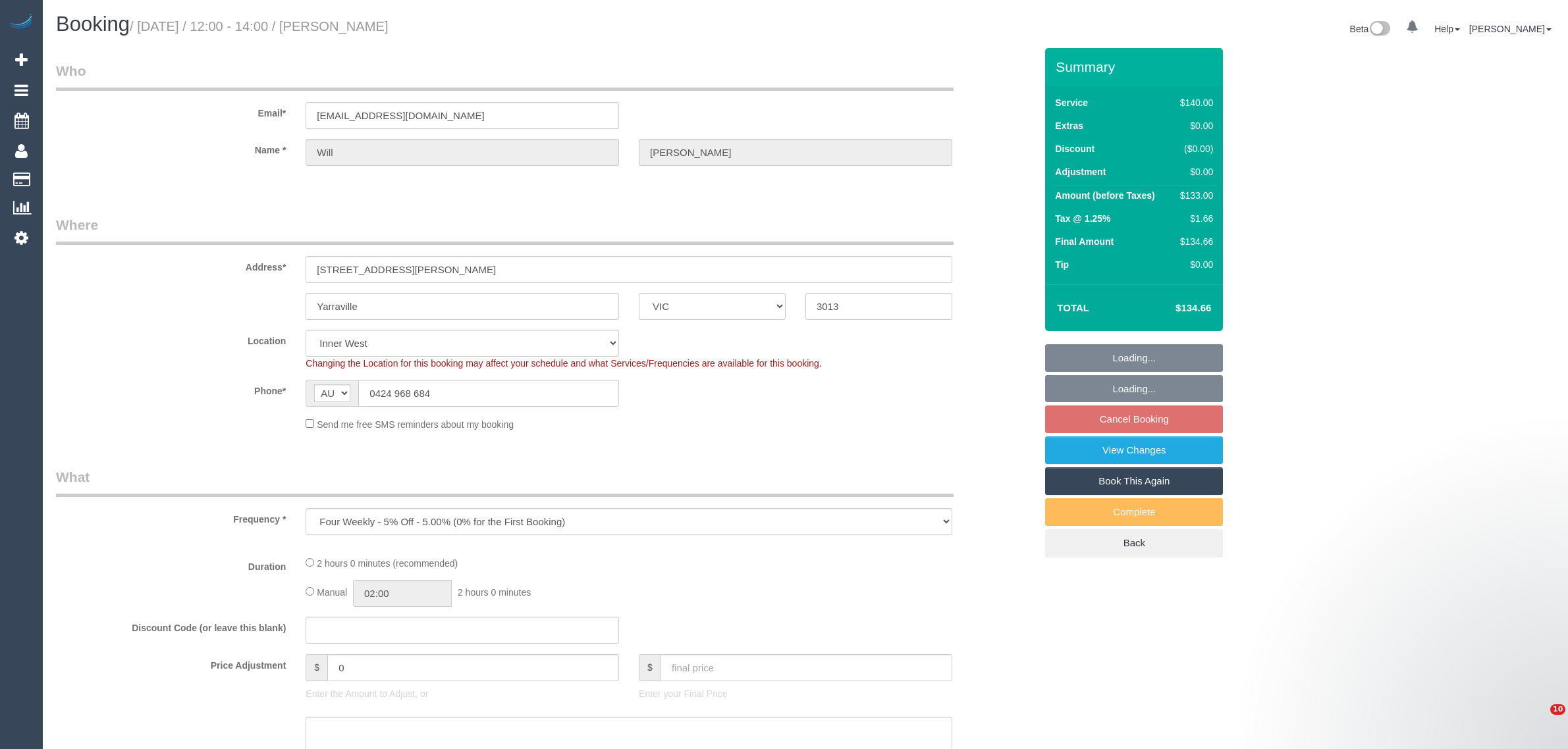
select select "VIC"
select select "object:562"
select select "string:stripe-pm_1NTX6T2GScqysDRV3uOnJ3sV"
select select "number:29"
select select "number:15"
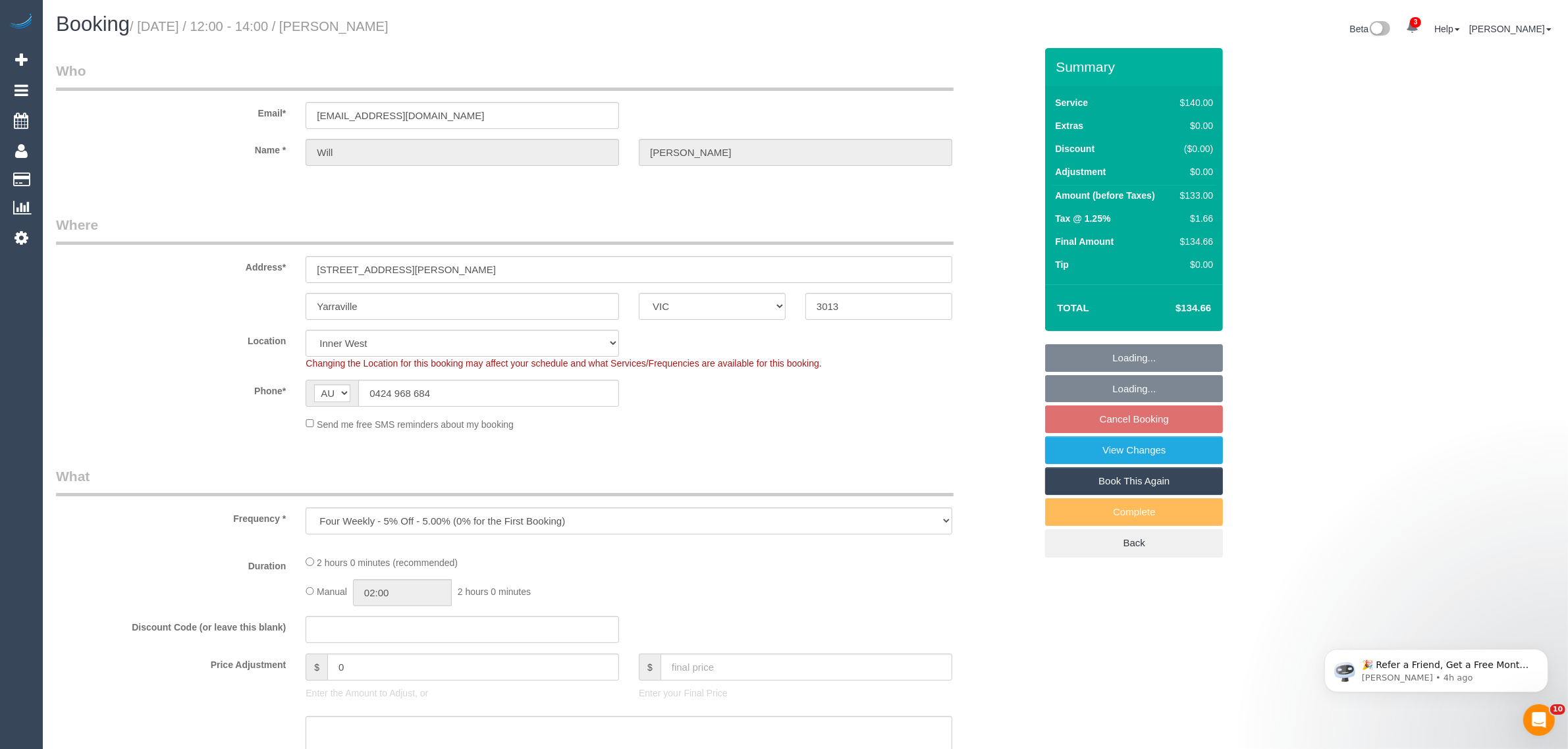
select select "number:19"
select select "number:22"
select select "number:33"
select select "number:13"
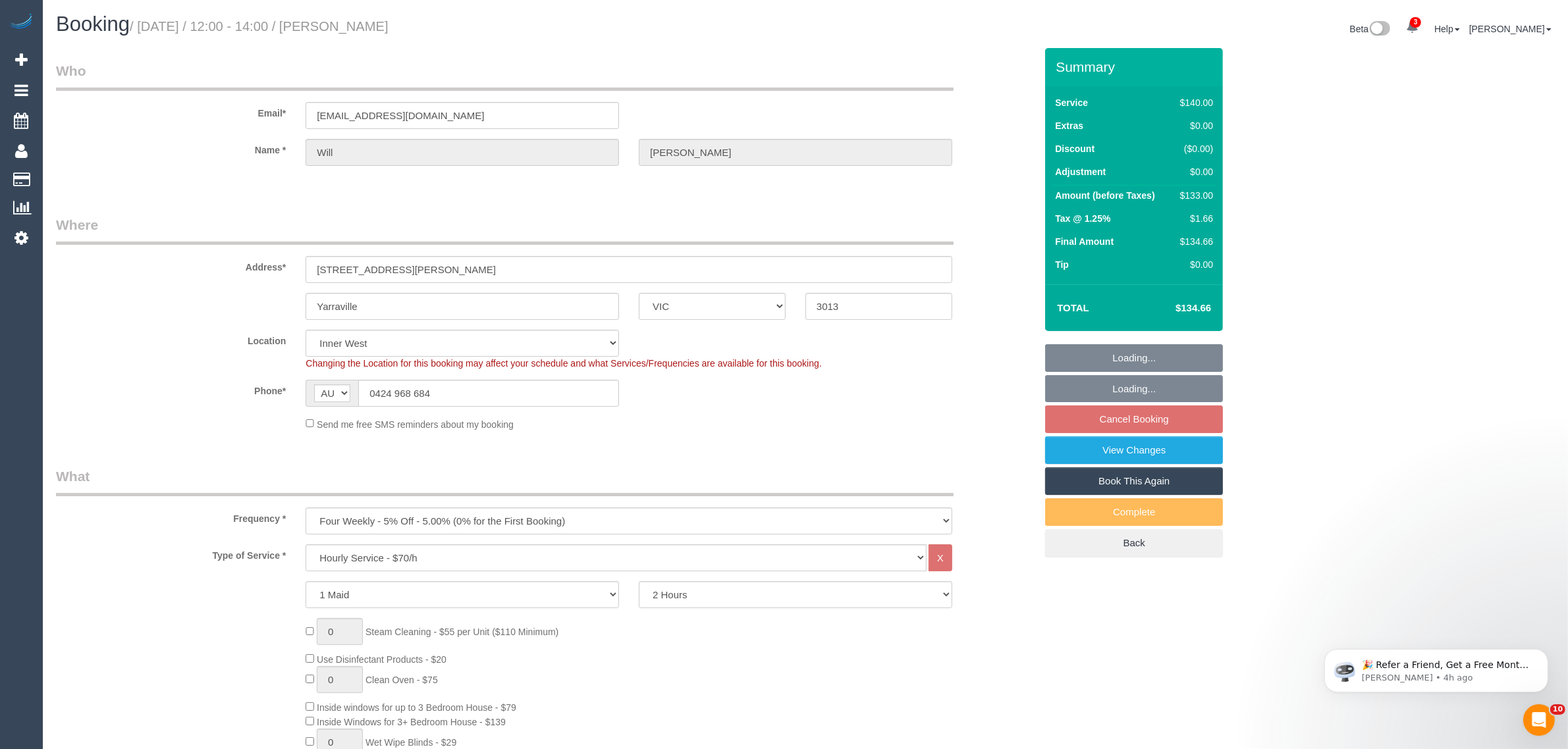
select select "spot4"
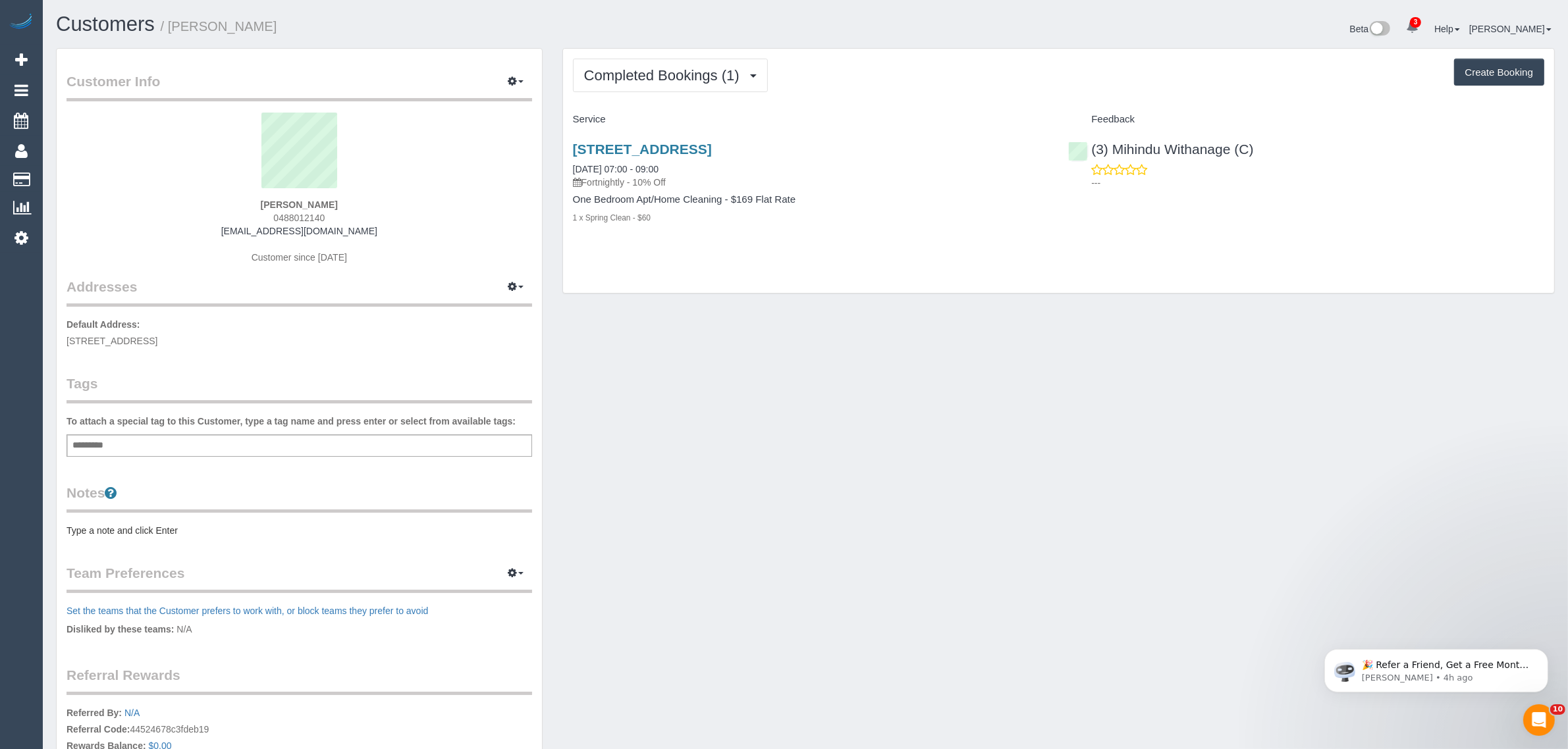
click at [795, 351] on div "Customer Info Edit Contact Info Send Message Email Preferences Special Sales Ta…" at bounding box center [806, 469] width 1518 height 843
click at [1472, 442] on div "Customer Info Edit Contact Info Send Message Email Preferences Special Sales Ta…" at bounding box center [806, 469] width 1518 height 843
click at [672, 76] on span "Completed Bookings (1)" at bounding box center [665, 76] width 162 height 16
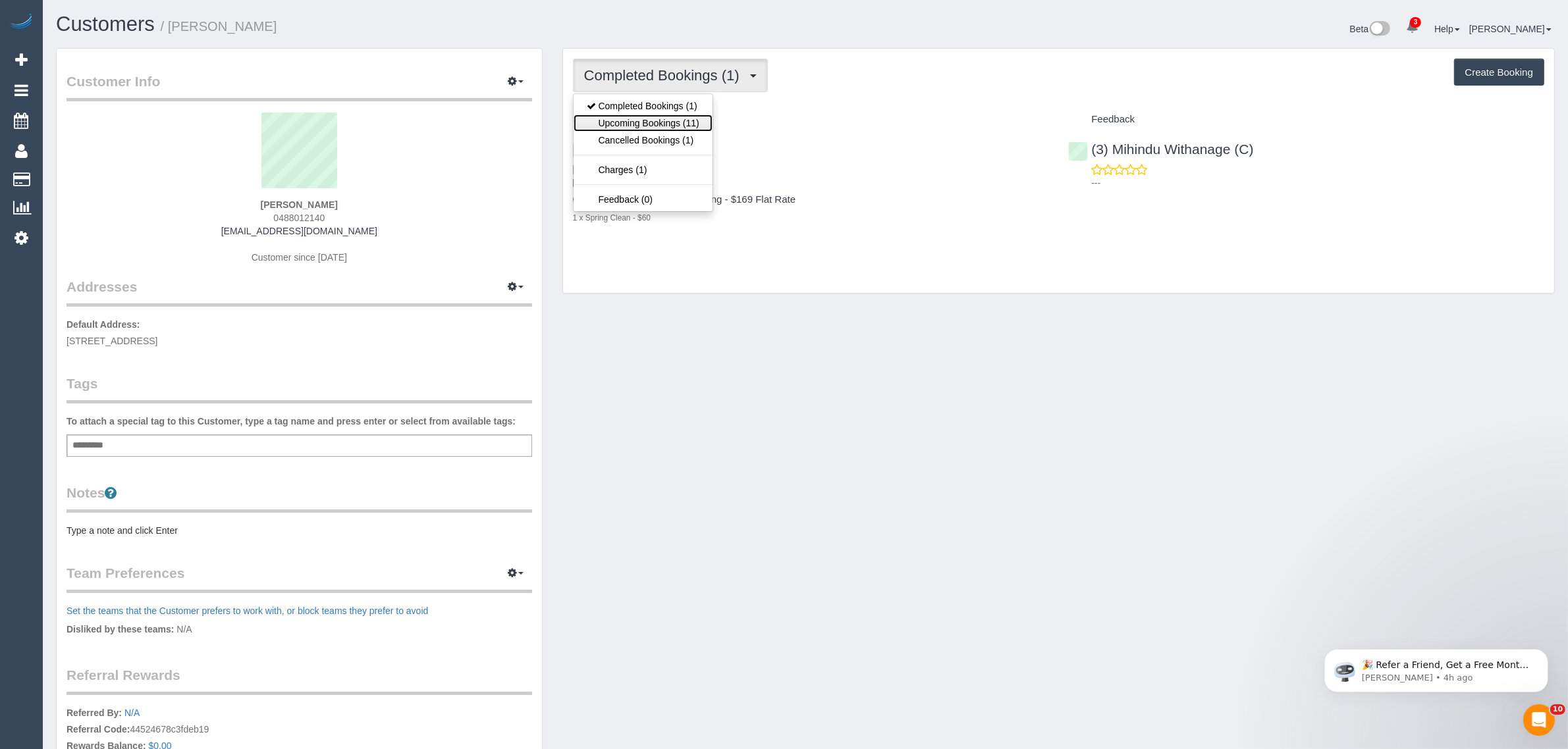
click at [640, 120] on link "Upcoming Bookings (11)" at bounding box center [643, 123] width 139 height 17
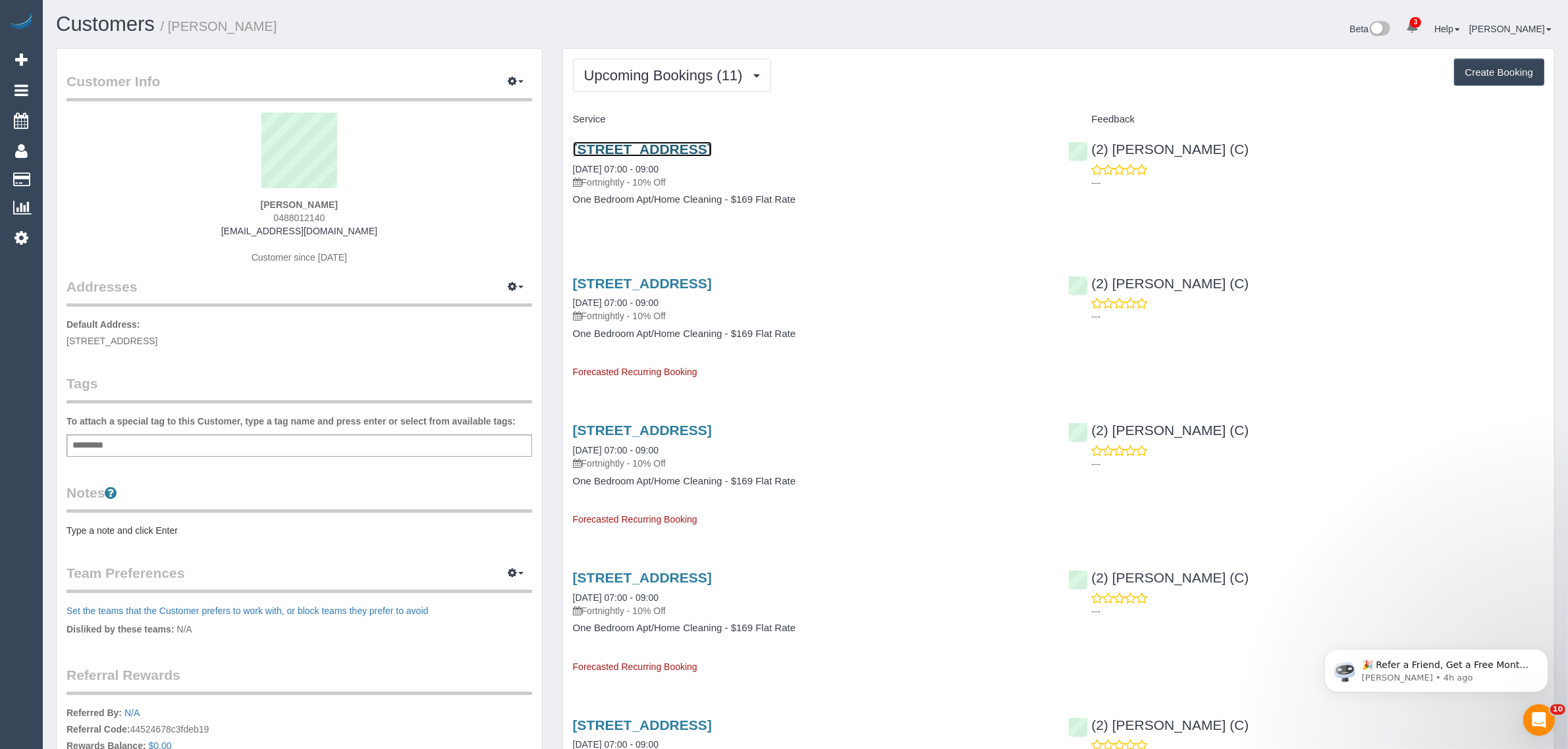
click at [705, 148] on link "12 Village Avenue, 521f, Brunswick East, VIC 3057" at bounding box center [642, 149] width 139 height 15
click at [651, 79] on span "Upcoming Bookings (11)" at bounding box center [666, 76] width 165 height 16
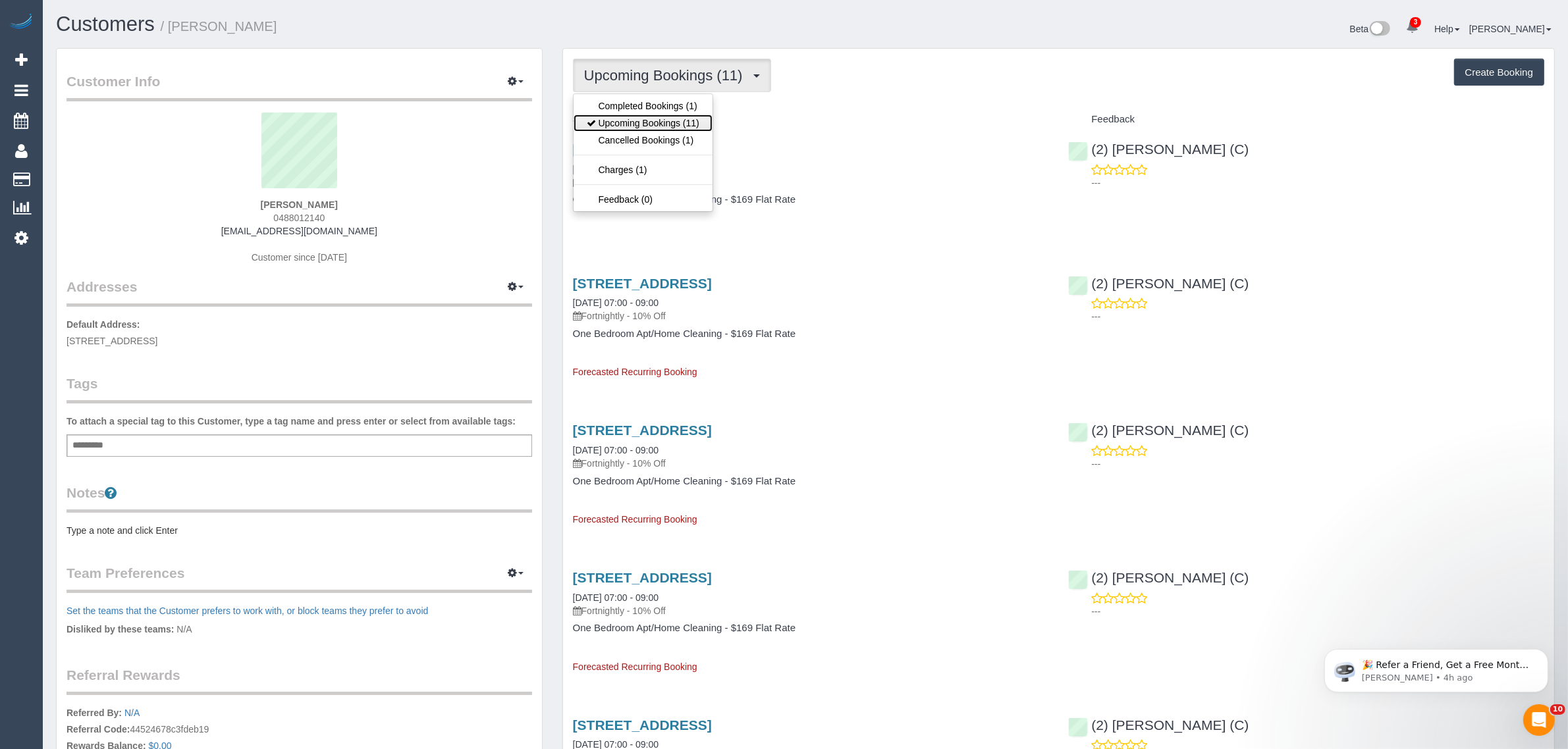
click at [640, 115] on link "Upcoming Bookings (11)" at bounding box center [643, 123] width 139 height 17
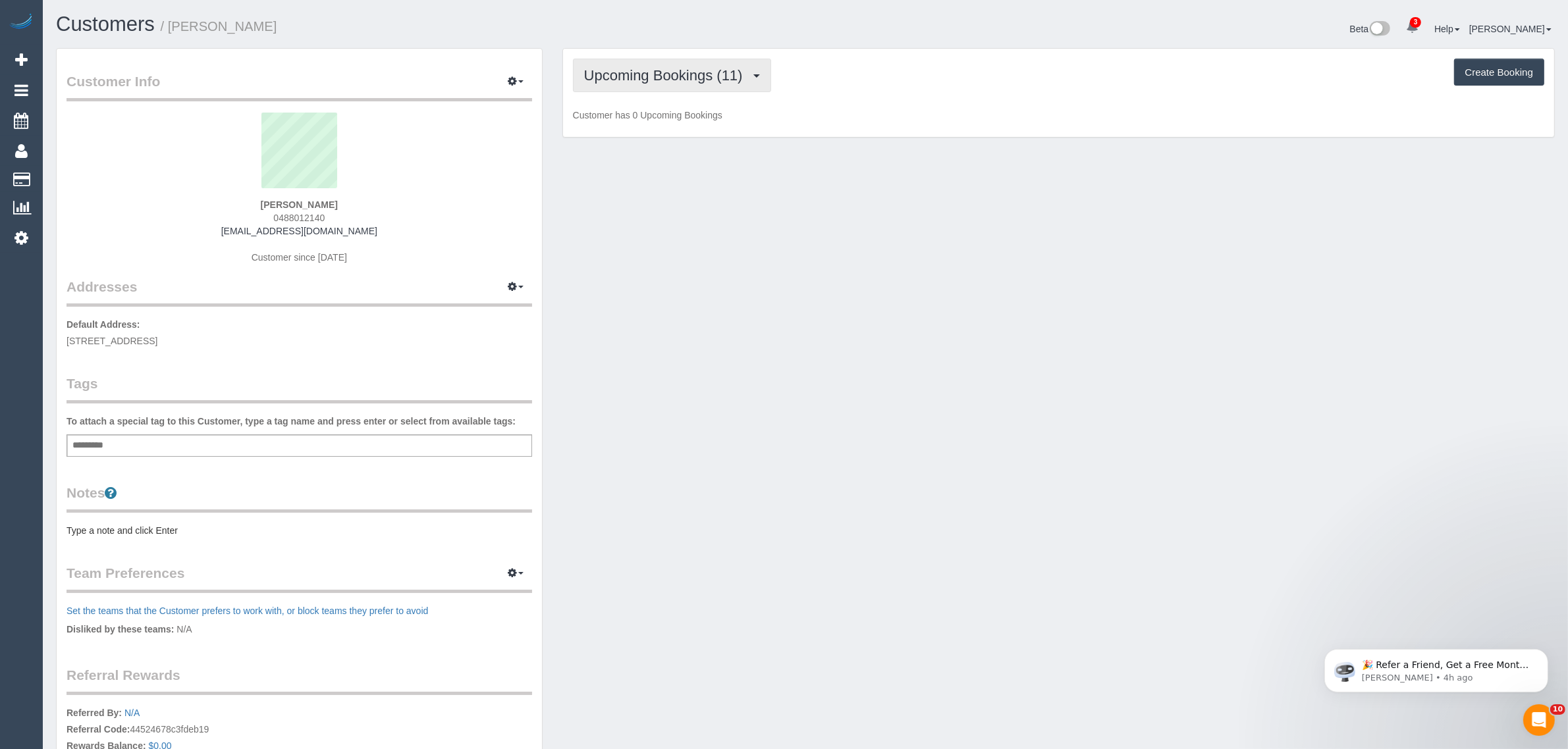
click at [669, 74] on span "Upcoming Bookings (11)" at bounding box center [666, 76] width 165 height 16
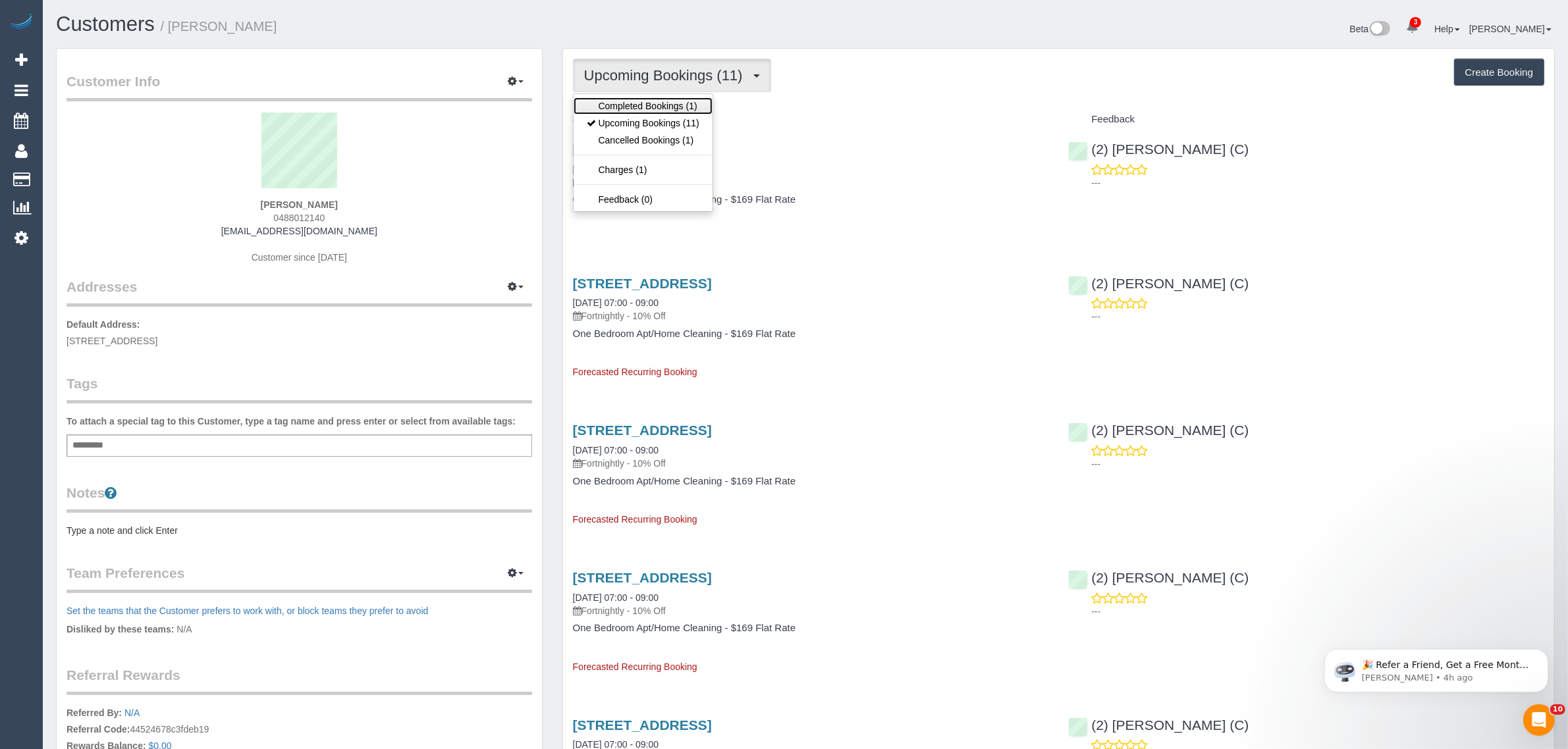
click at [647, 107] on link "Completed Bookings (1)" at bounding box center [643, 106] width 139 height 17
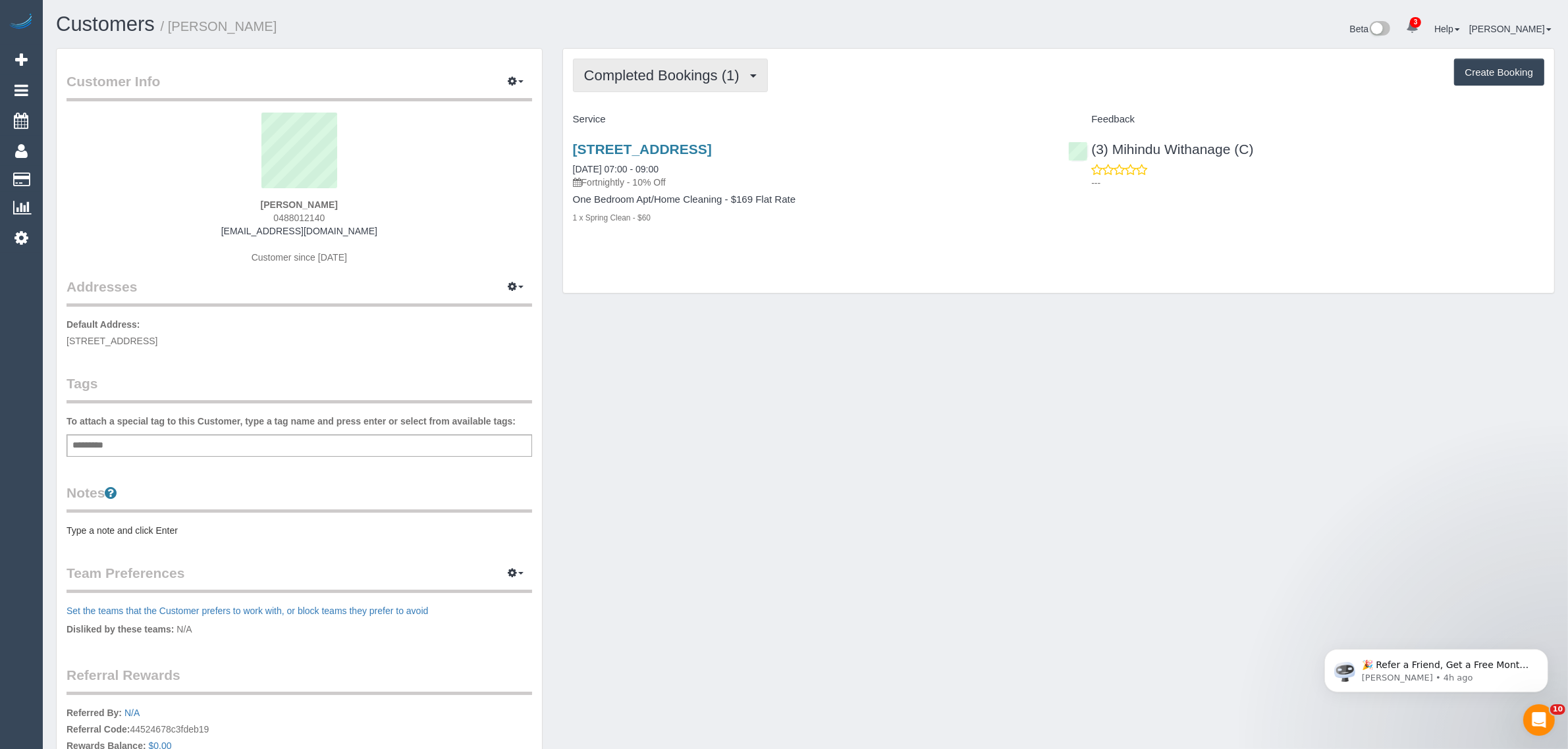
click at [664, 69] on span "Completed Bookings (1)" at bounding box center [665, 76] width 162 height 16
click at [653, 115] on link "Upcoming Bookings (11)" at bounding box center [643, 123] width 139 height 17
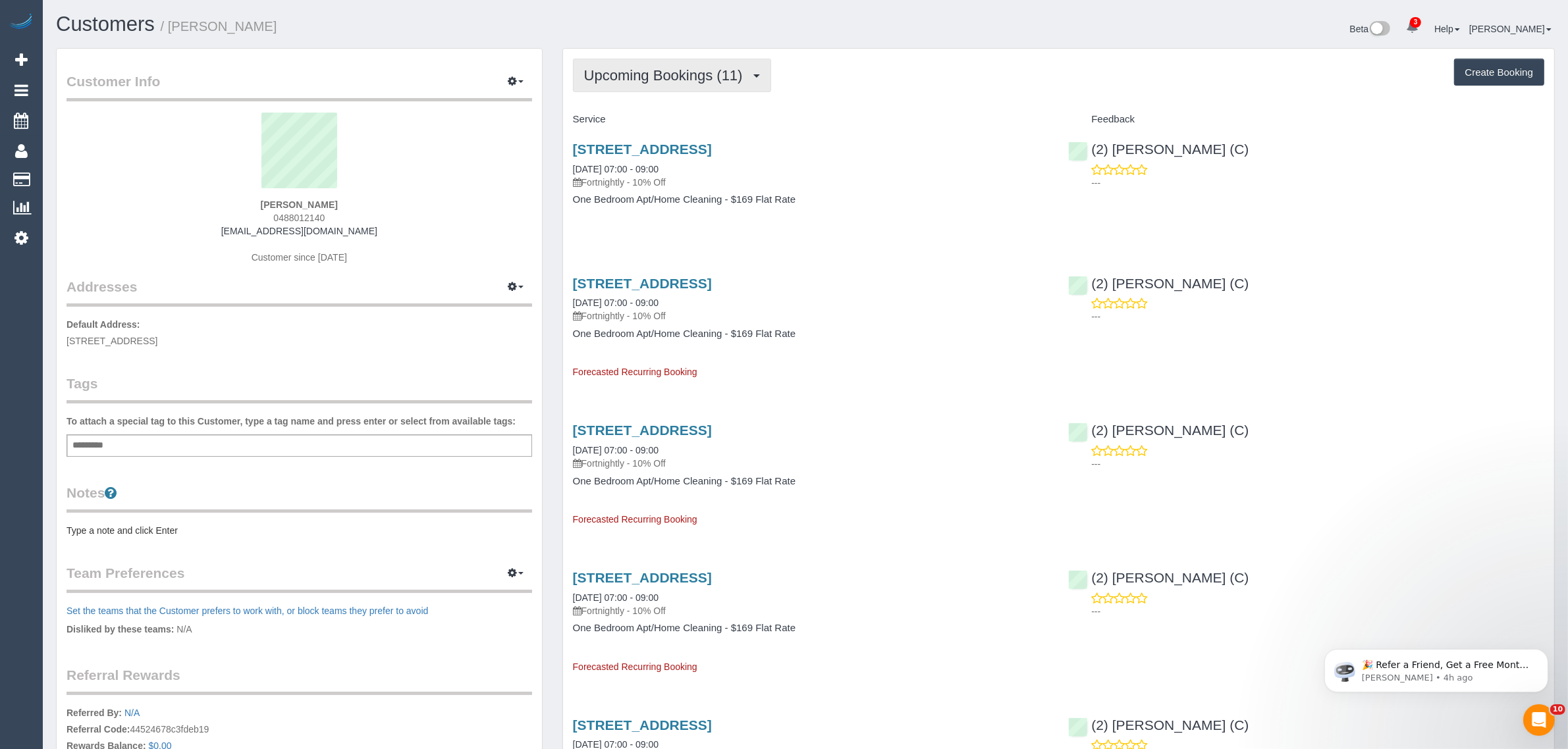
click at [659, 89] on button "Upcoming Bookings (11)" at bounding box center [672, 75] width 199 height 33
click at [631, 119] on link "Upcoming Bookings (11)" at bounding box center [643, 123] width 139 height 17
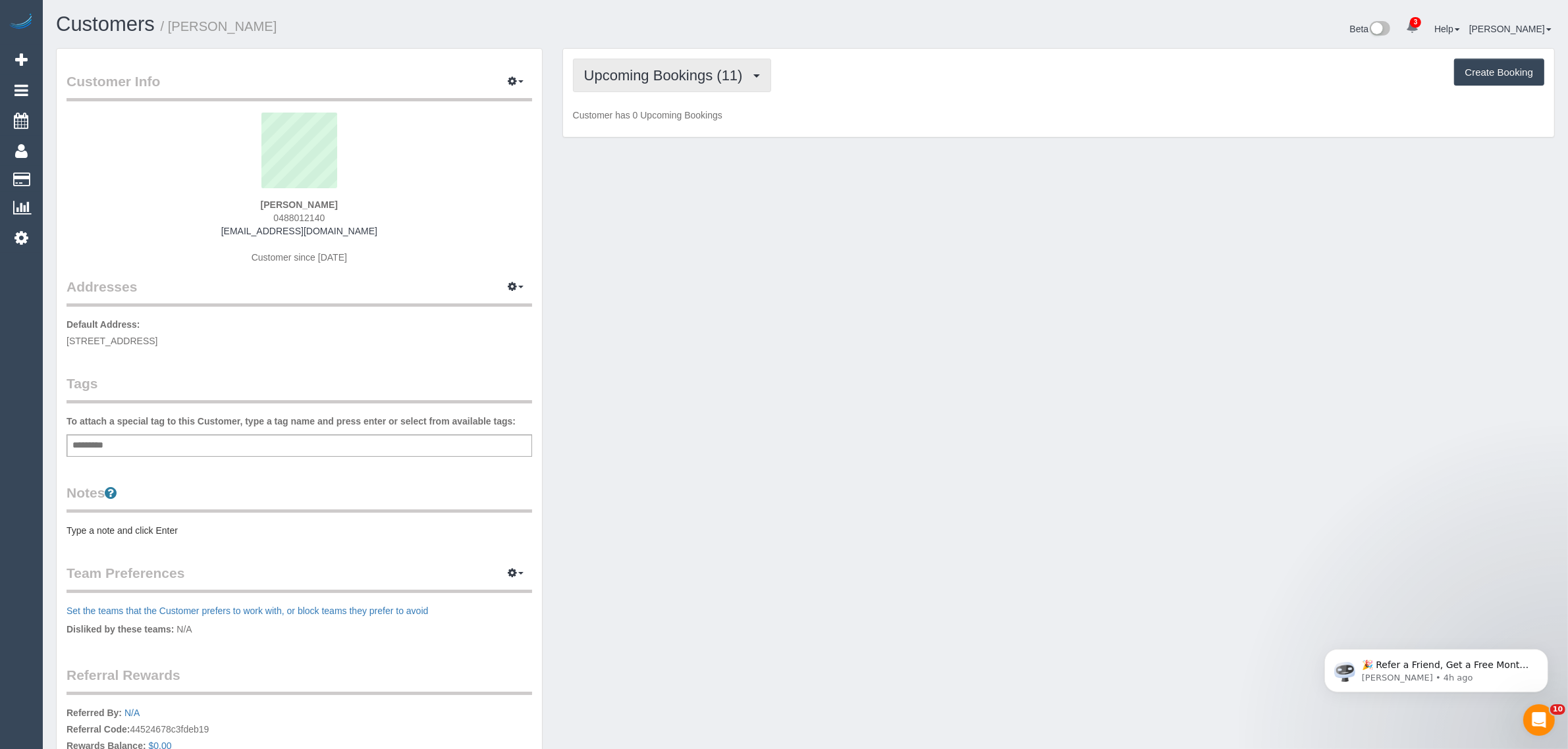
click at [670, 72] on span "Upcoming Bookings (11)" at bounding box center [666, 76] width 165 height 16
click at [630, 122] on link "Upcoming Bookings (11)" at bounding box center [643, 123] width 139 height 17
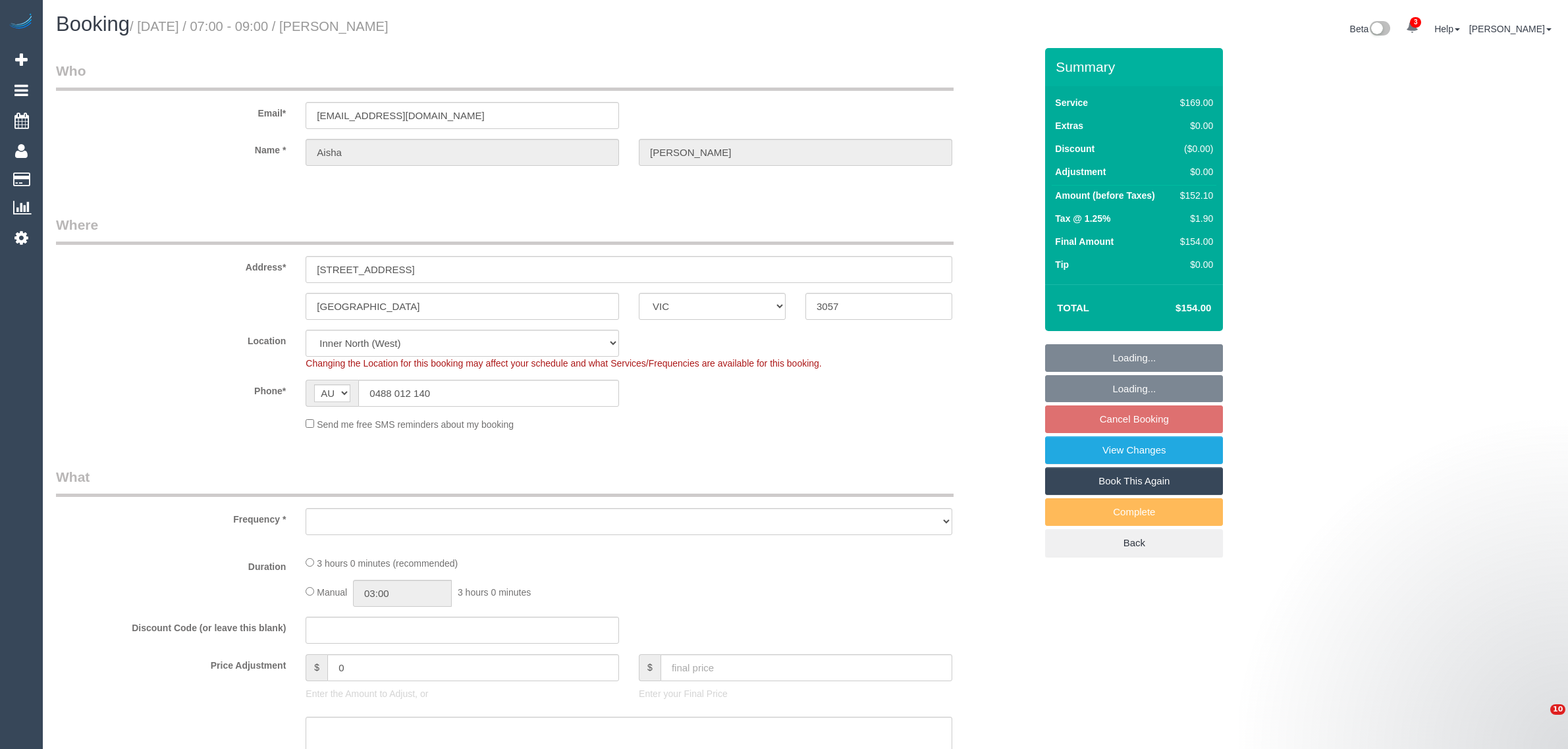
select select "VIC"
select select "number:28"
select select "number:14"
select select "number:19"
select select "number:22"
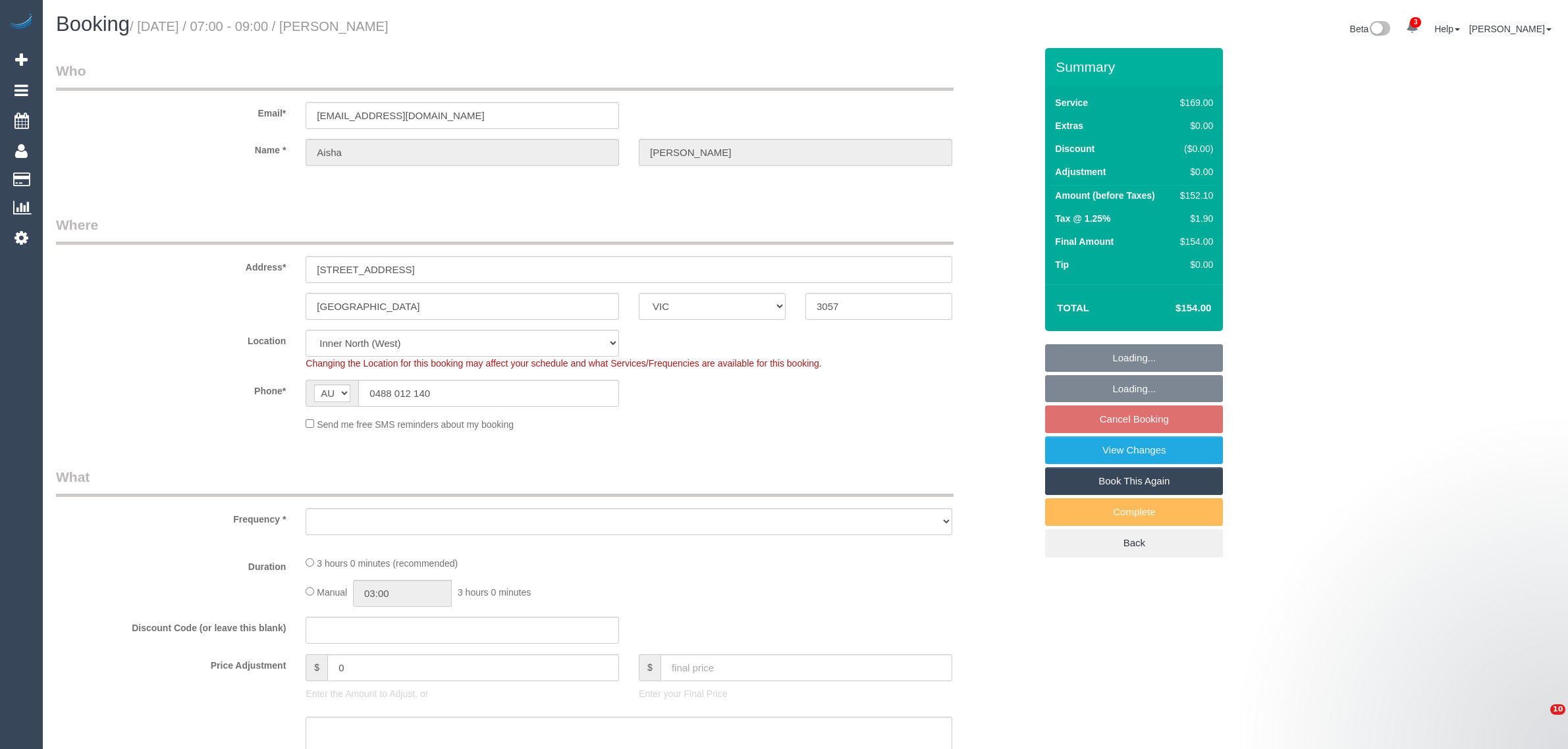
select select "number:33"
select select "number:26"
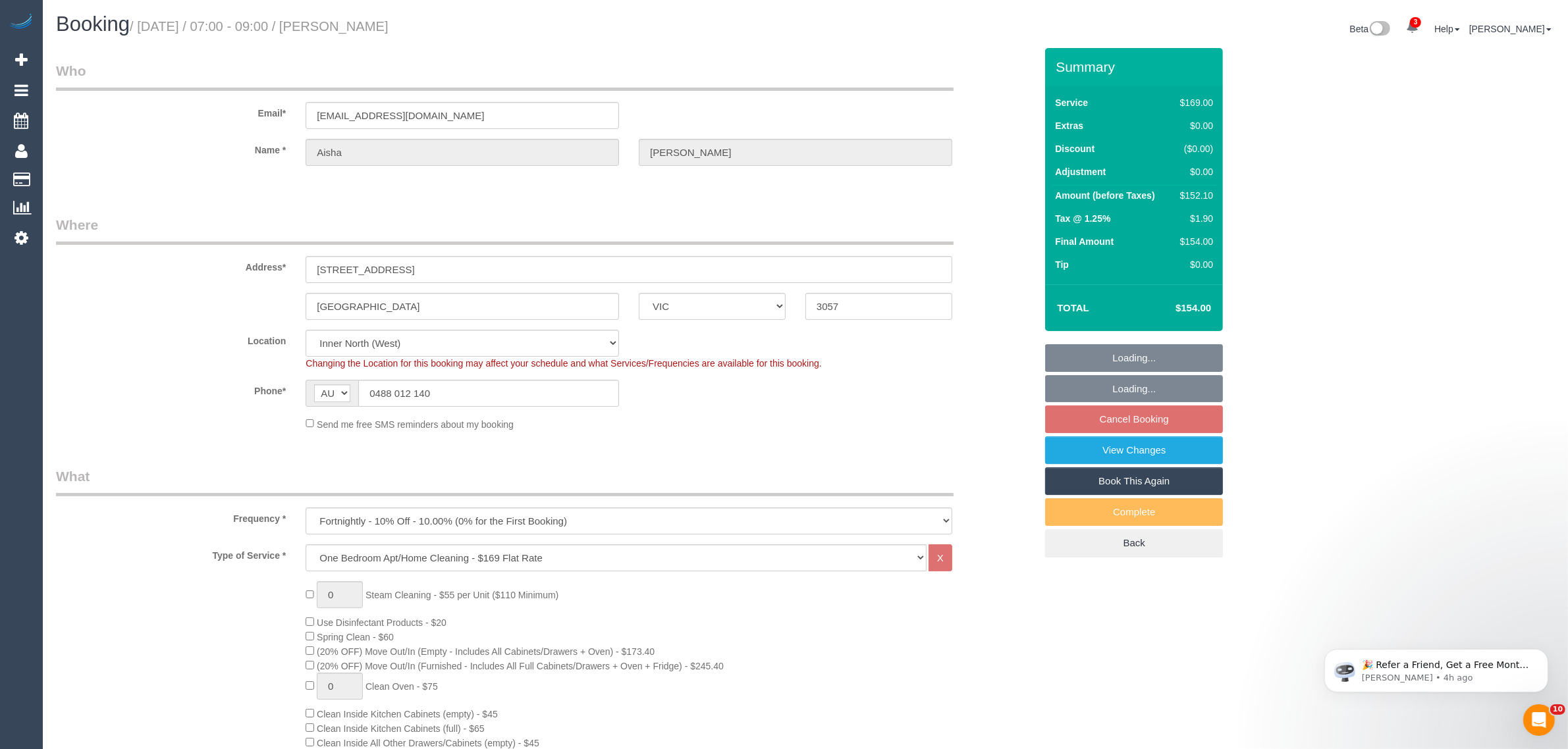
select select "object:825"
select select "spot1"
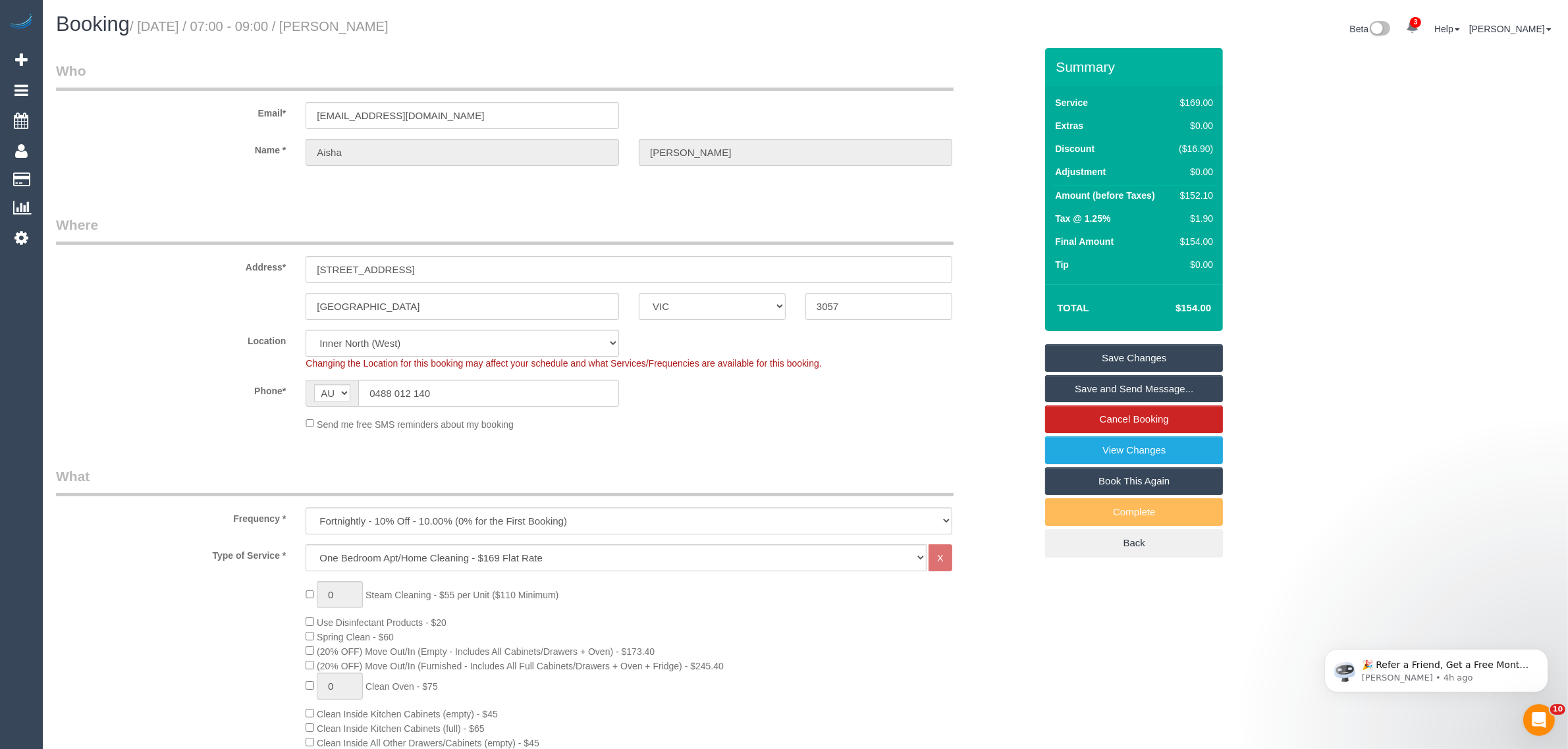
click at [896, 219] on legend "Where" at bounding box center [504, 230] width 898 height 29
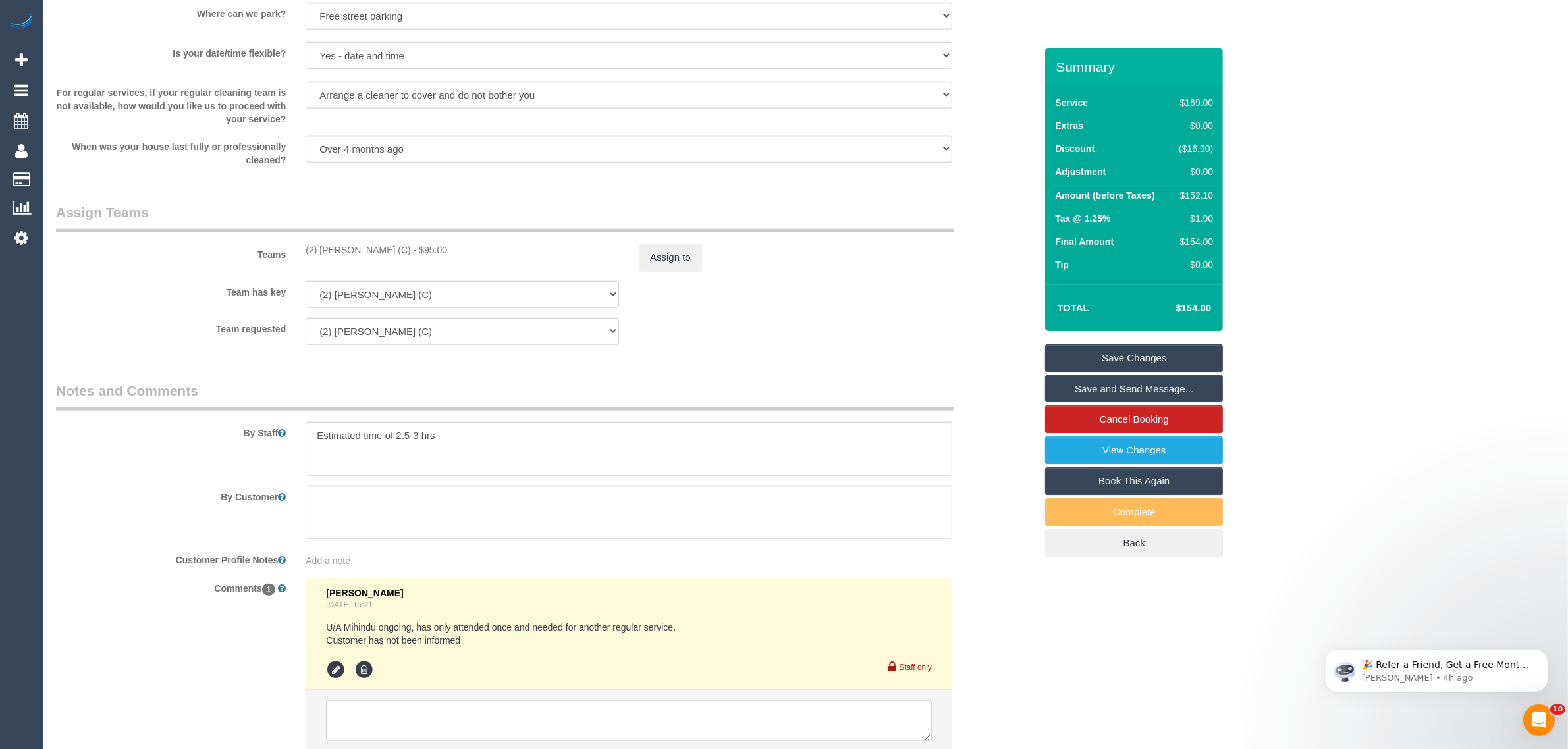
scroll to position [1851, 0]
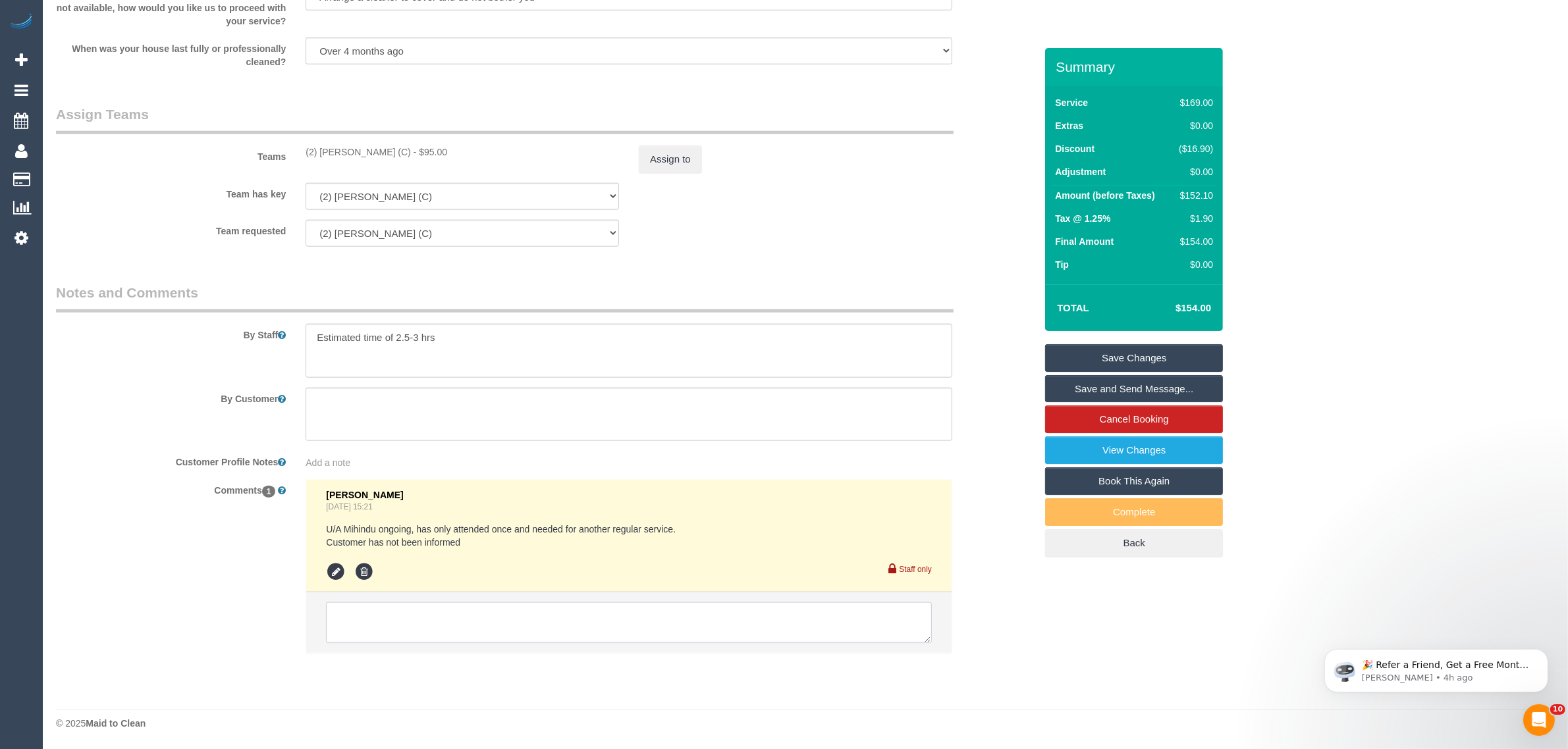
click at [719, 606] on textarea at bounding box center [629, 622] width 605 height 41
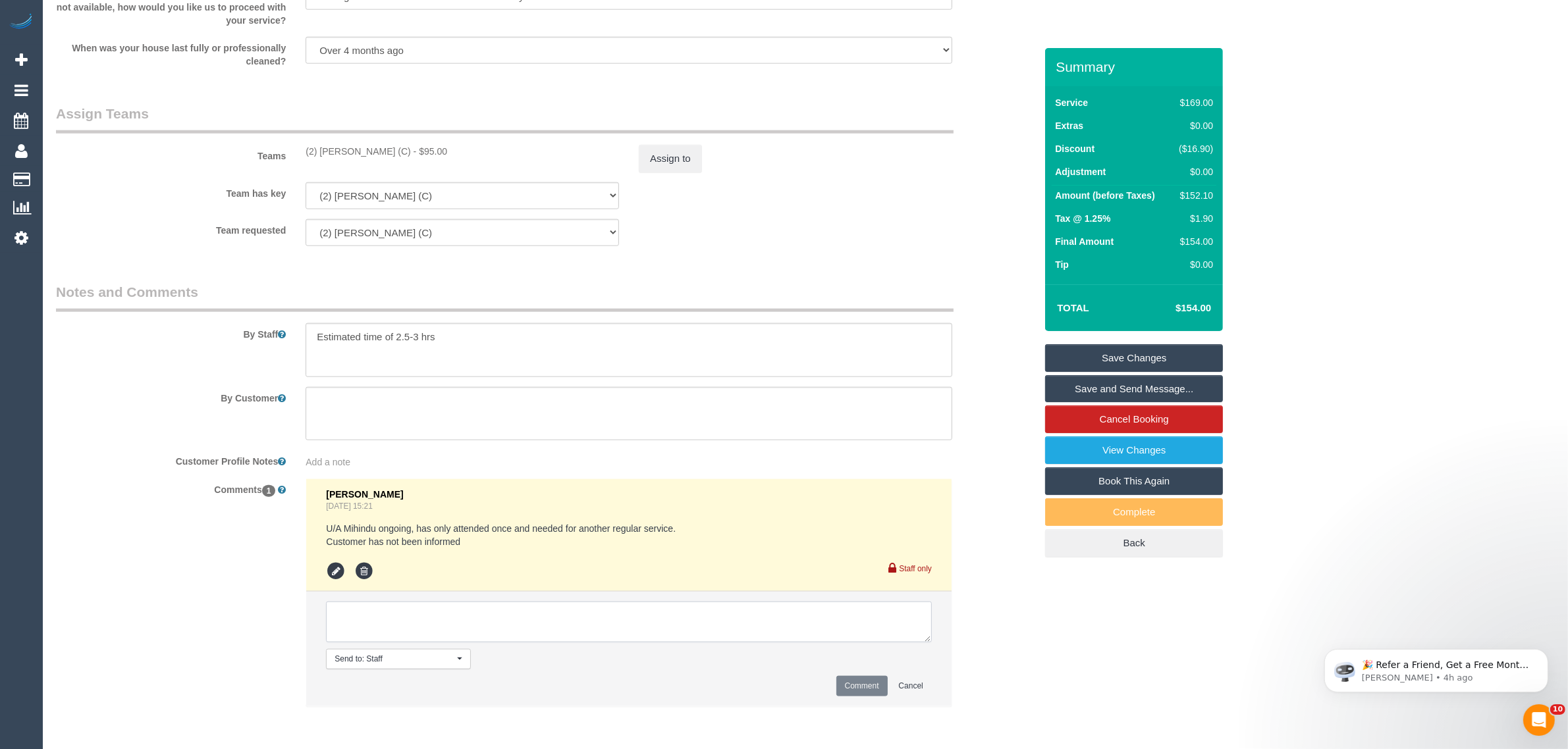
paste textarea "Cleaner(s) Unassigned: Reason Unassigned: Contact via: Which message sent: Addi…"
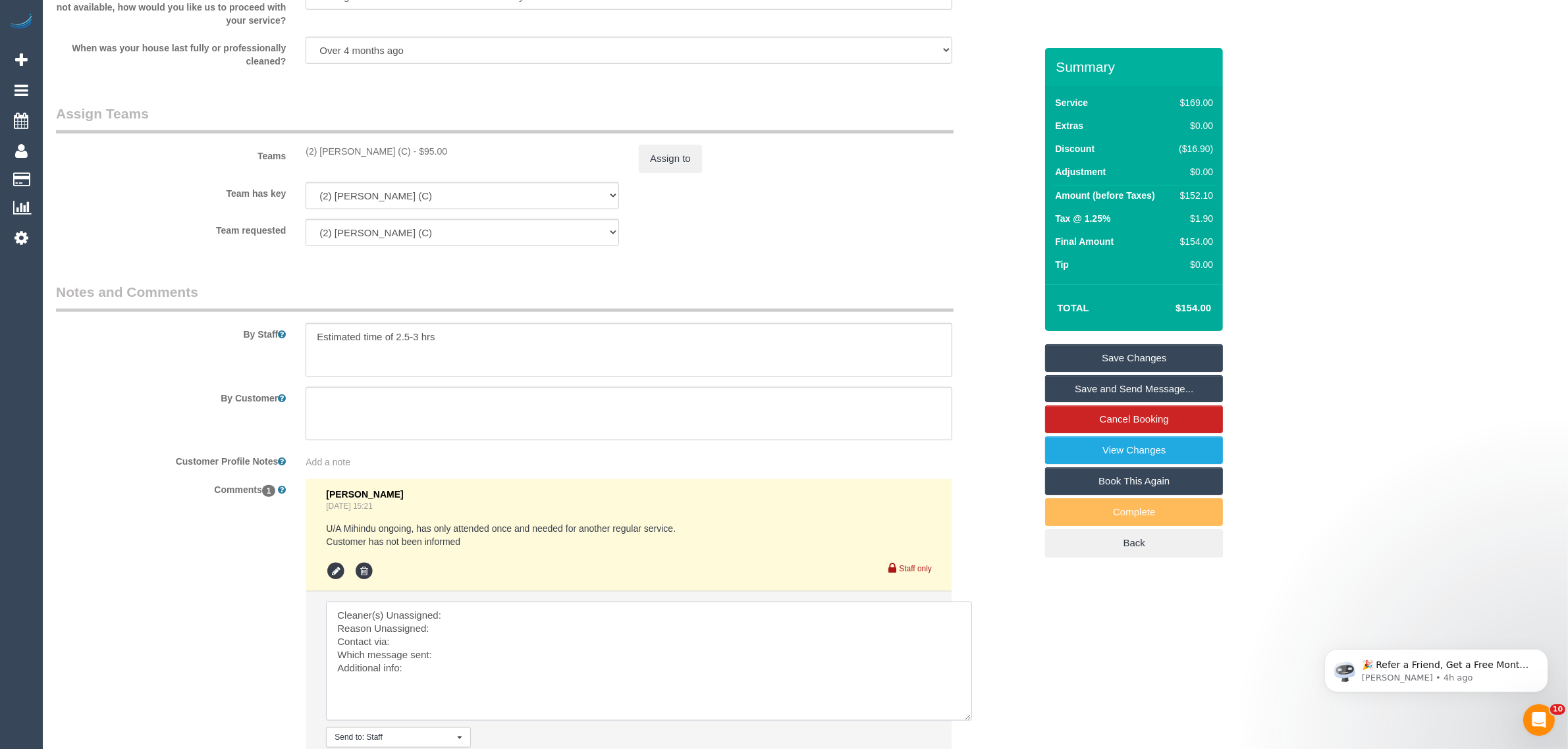
drag, startPoint x: 943, startPoint y: 670, endPoint x: 965, endPoint y: 717, distance: 51.9
click at [965, 717] on textarea at bounding box center [649, 661] width 646 height 119
drag, startPoint x: 299, startPoint y: 140, endPoint x: 395, endPoint y: 148, distance: 96.3
click at [395, 148] on div "Teams (2) Axel Richerand (C) - $95.00 Assign to" at bounding box center [546, 138] width 999 height 68
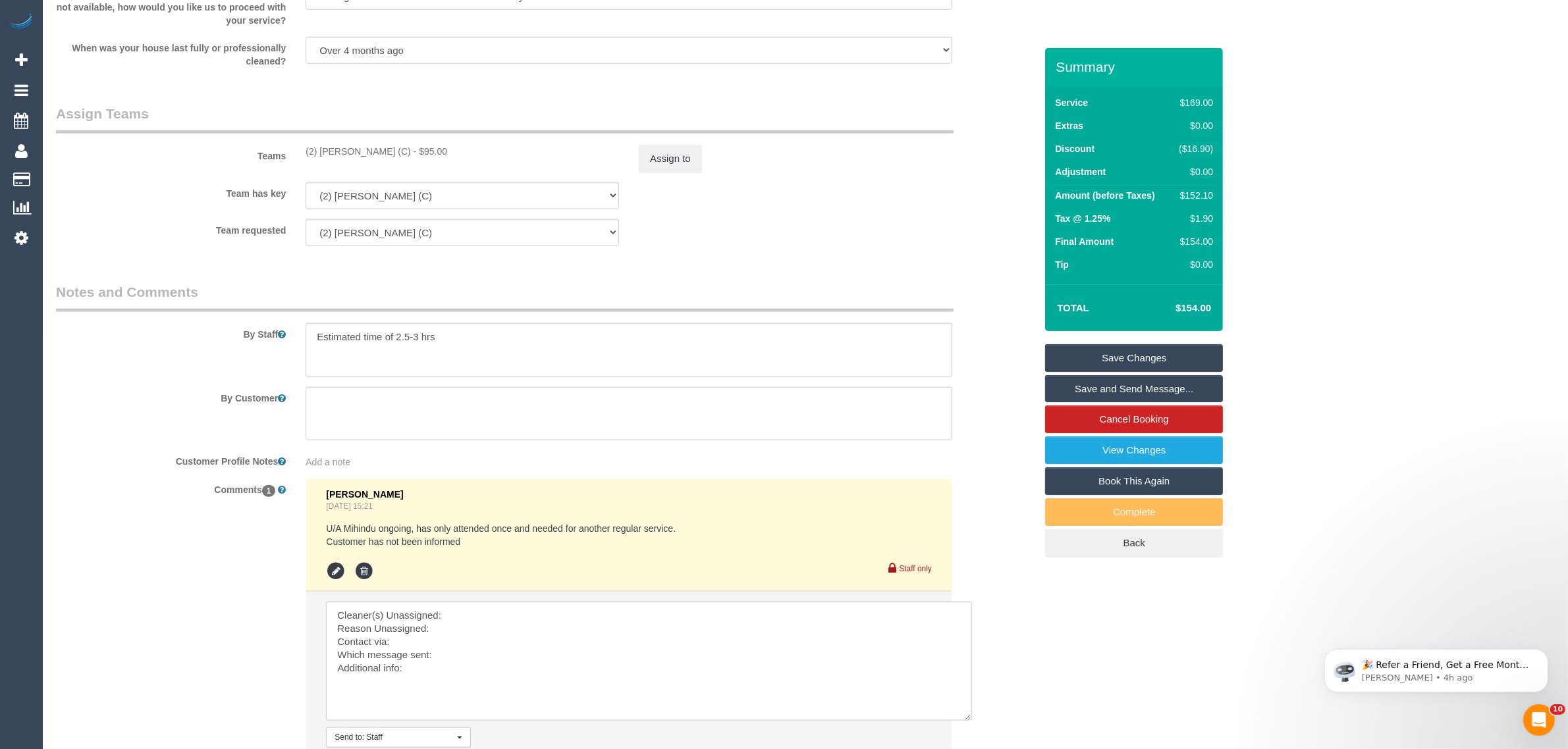
copy div "(2) [PERSON_NAME] (C)"
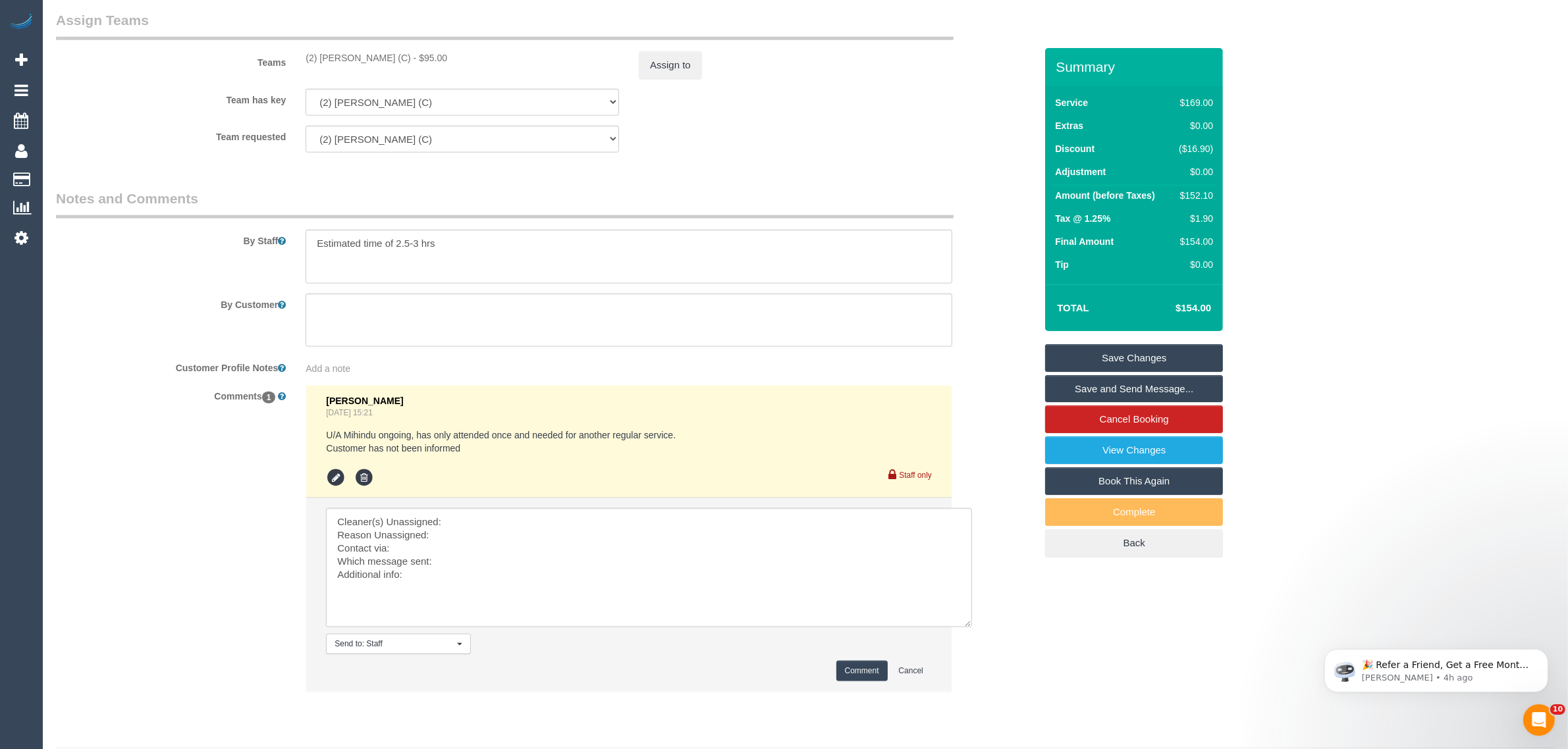
scroll to position [1984, 0]
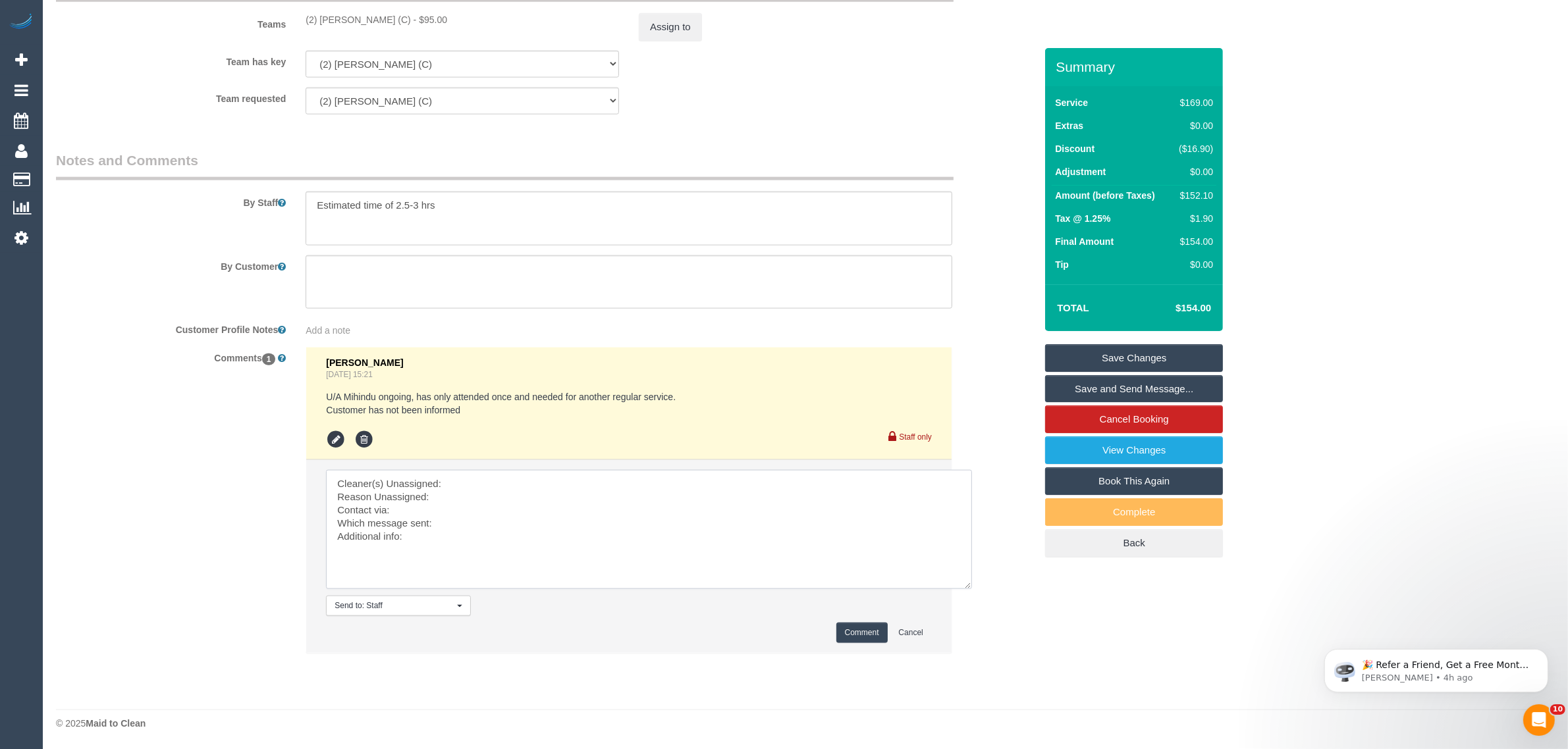
click at [488, 474] on textarea at bounding box center [649, 529] width 646 height 119
paste textarea "(2) [PERSON_NAME] (C)"
click at [473, 495] on textarea at bounding box center [649, 529] width 646 height 119
click at [483, 523] on textarea at bounding box center [649, 529] width 646 height 119
click at [446, 511] on textarea at bounding box center [649, 529] width 646 height 119
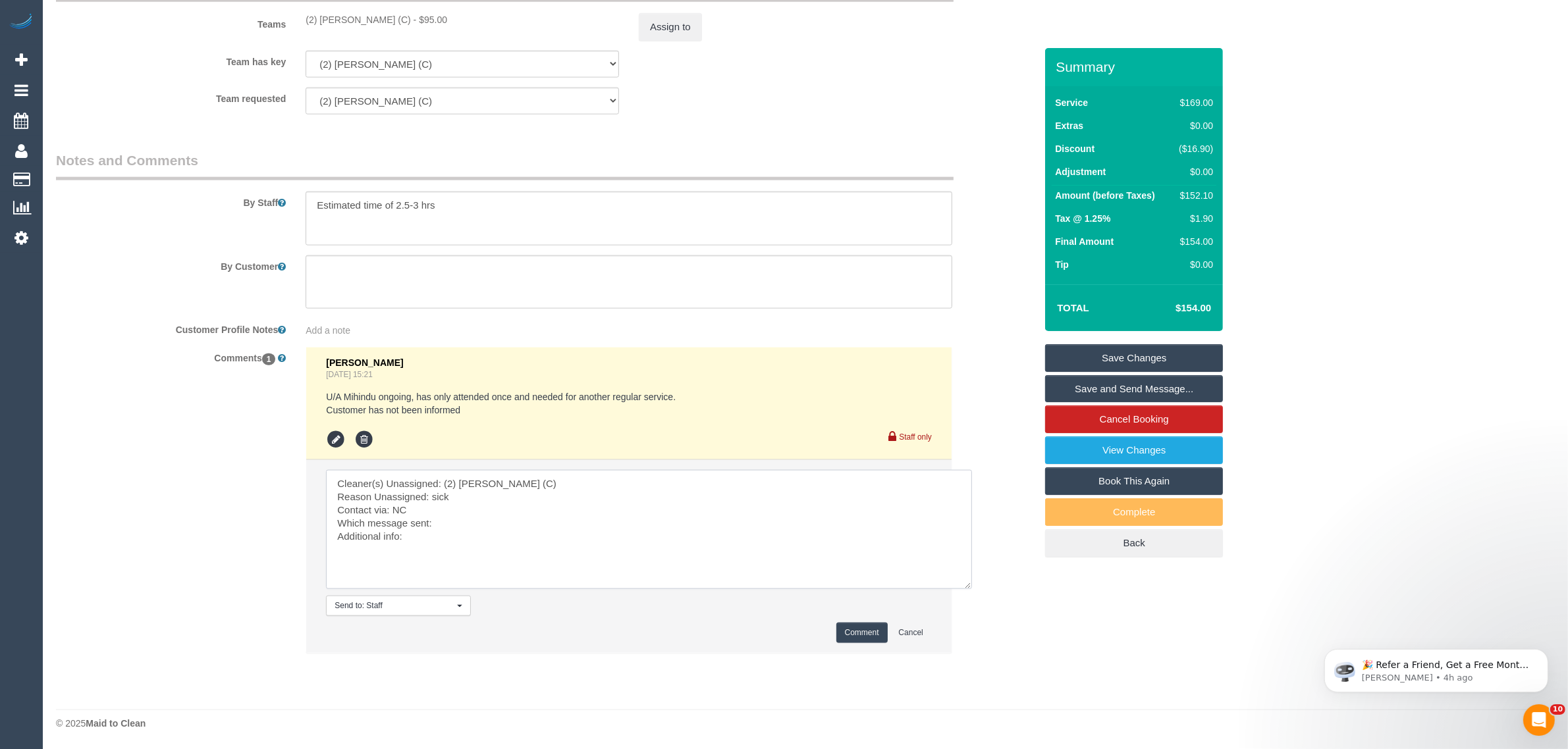
click at [466, 522] on textarea at bounding box center [649, 529] width 646 height 119
type textarea "Cleaner(s) Unassigned: (2) Axel Richerand (C) Reason Unassigned: sick Contact v…"
click at [836, 625] on button "Comment" at bounding box center [862, 633] width 51 height 20
click at [846, 629] on button "Comment" at bounding box center [862, 633] width 51 height 20
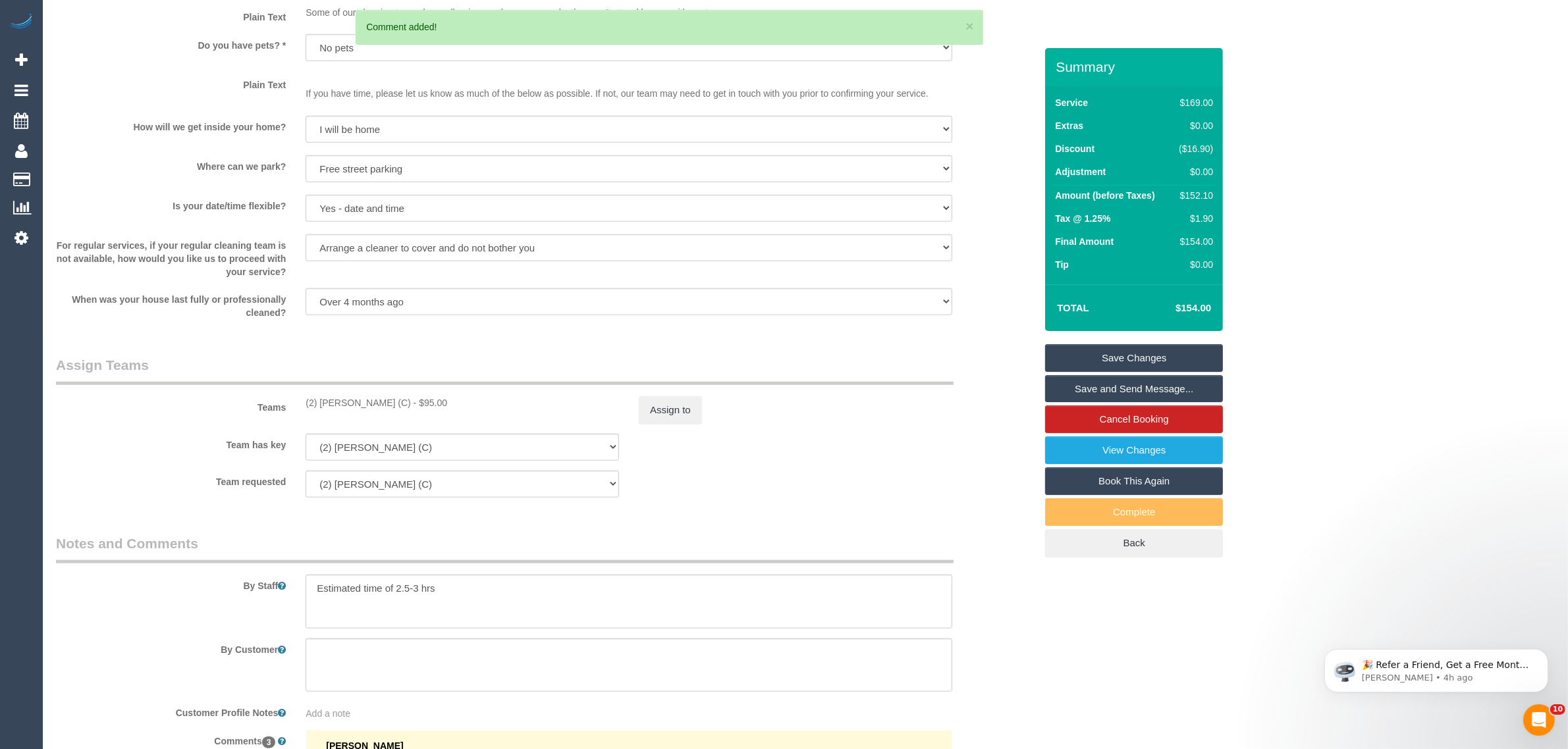
scroll to position [1600, 0]
click at [670, 408] on button "Assign to" at bounding box center [670, 409] width 63 height 28
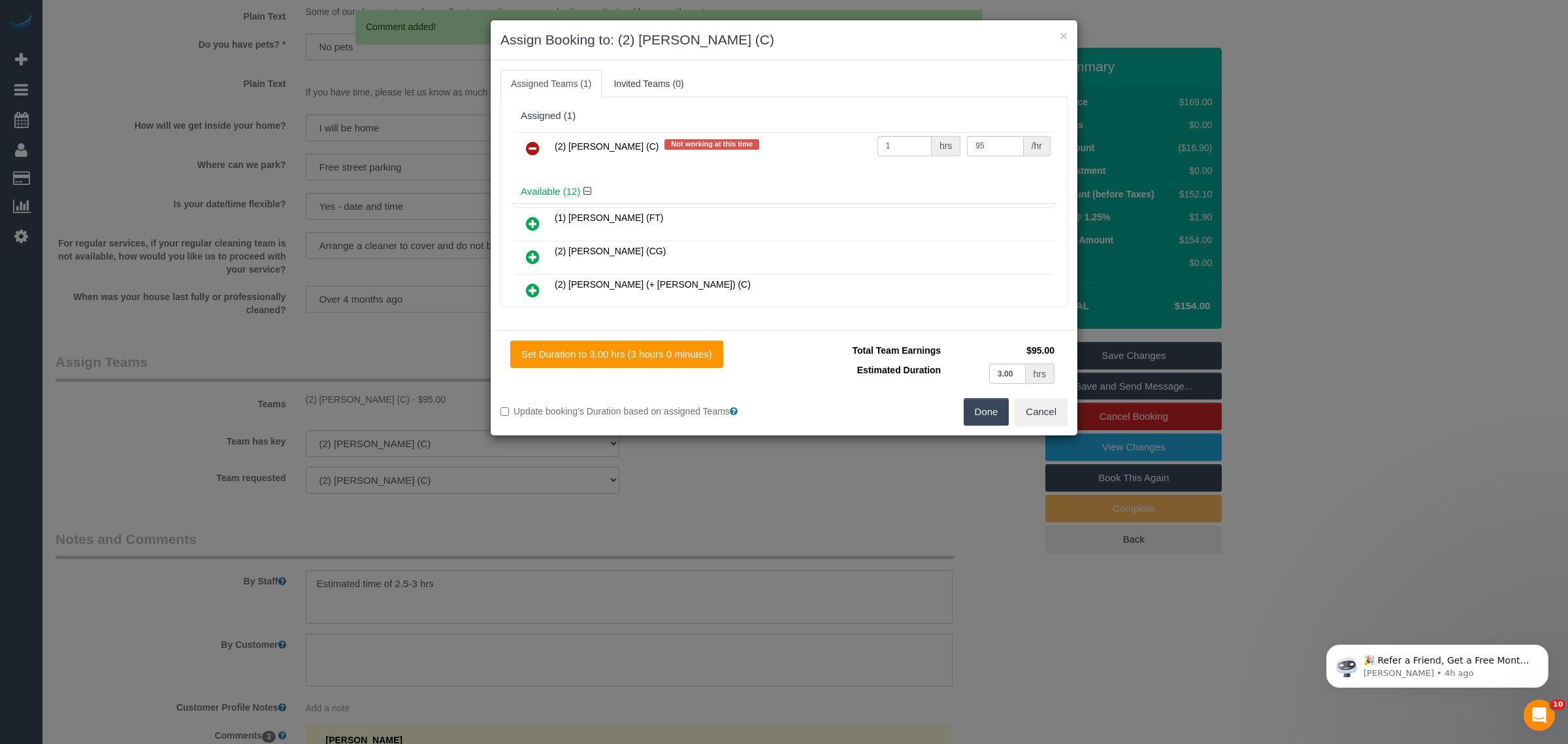
click at [530, 149] on icon at bounding box center [532, 148] width 14 height 15
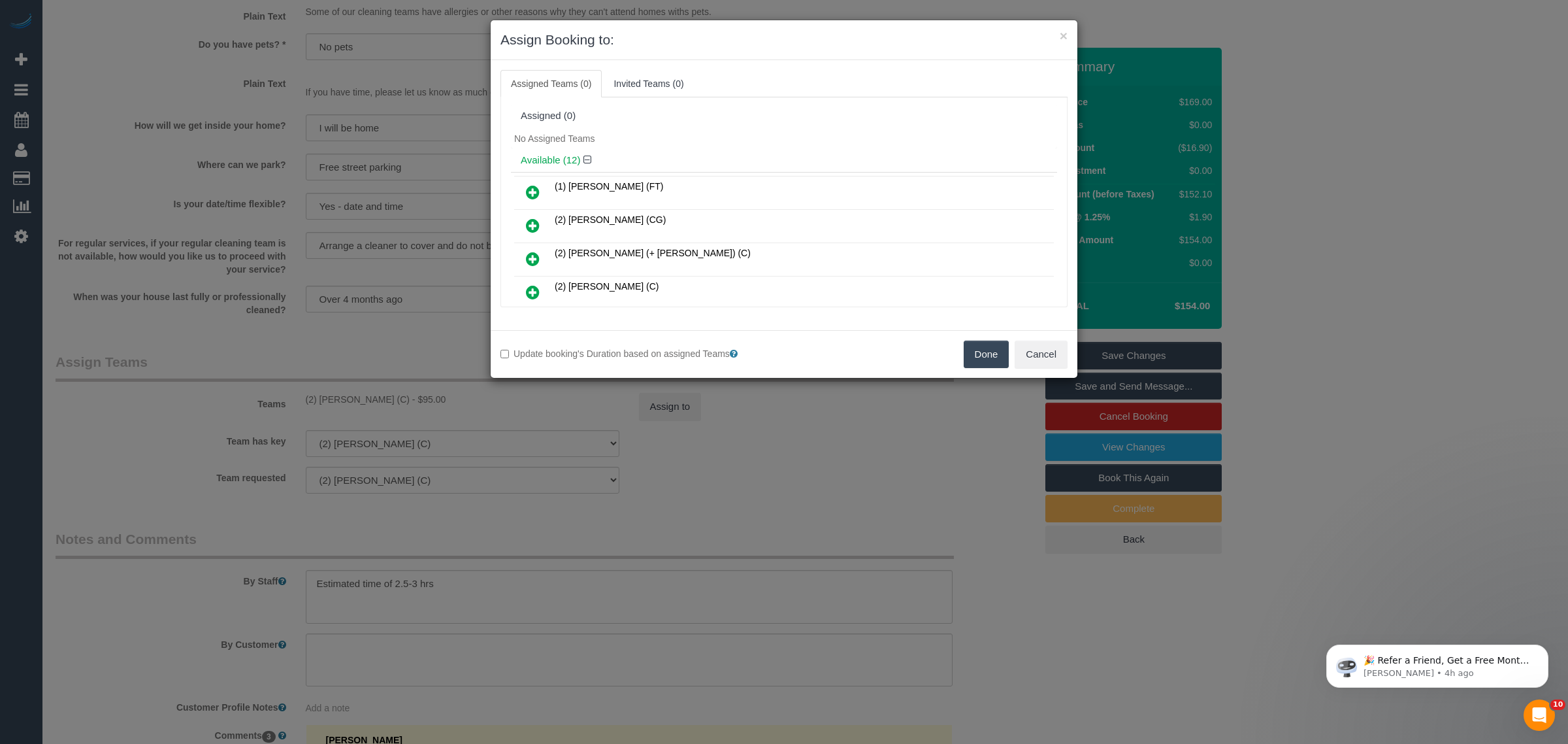
click at [967, 359] on button "Done" at bounding box center [987, 355] width 46 height 27
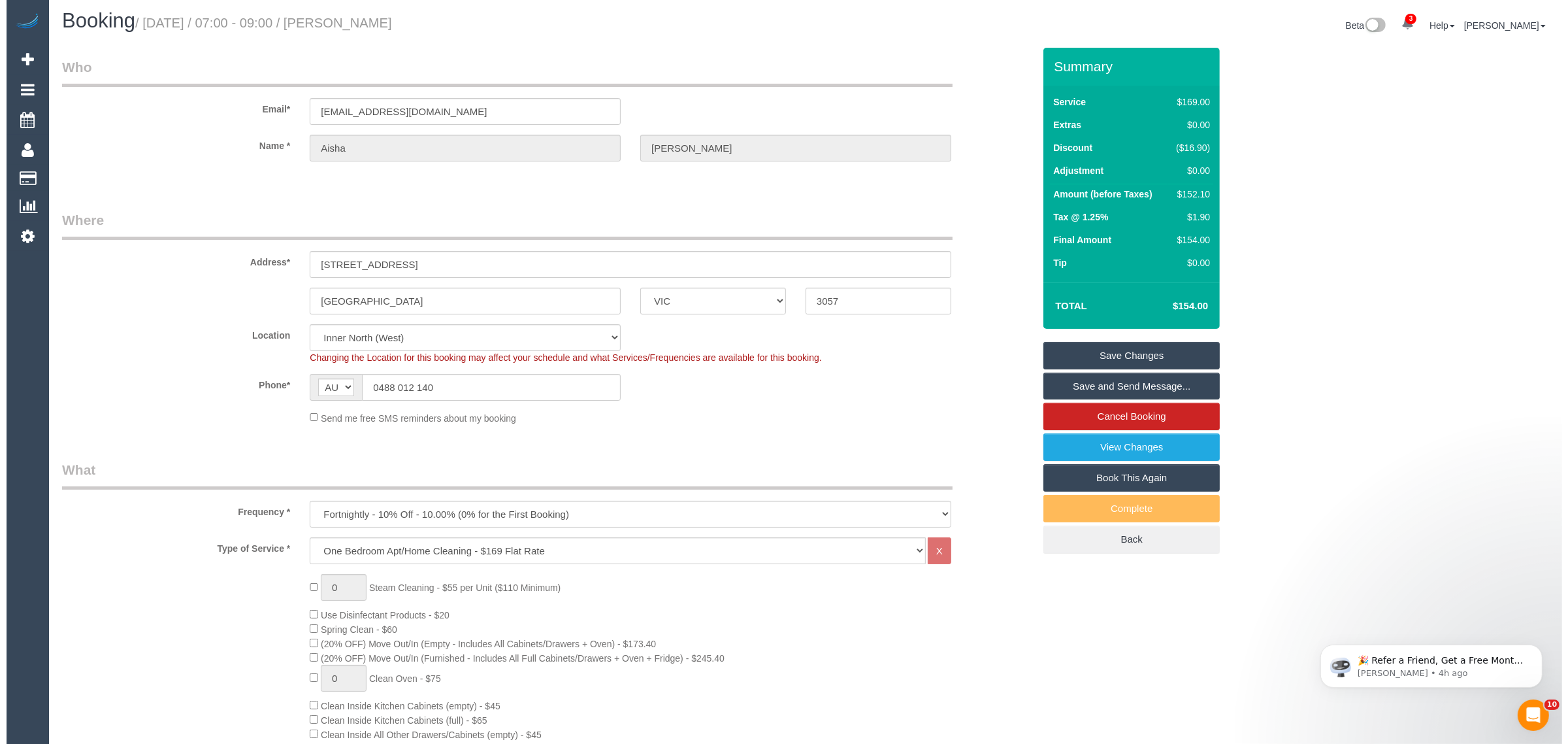
scroll to position [0, 0]
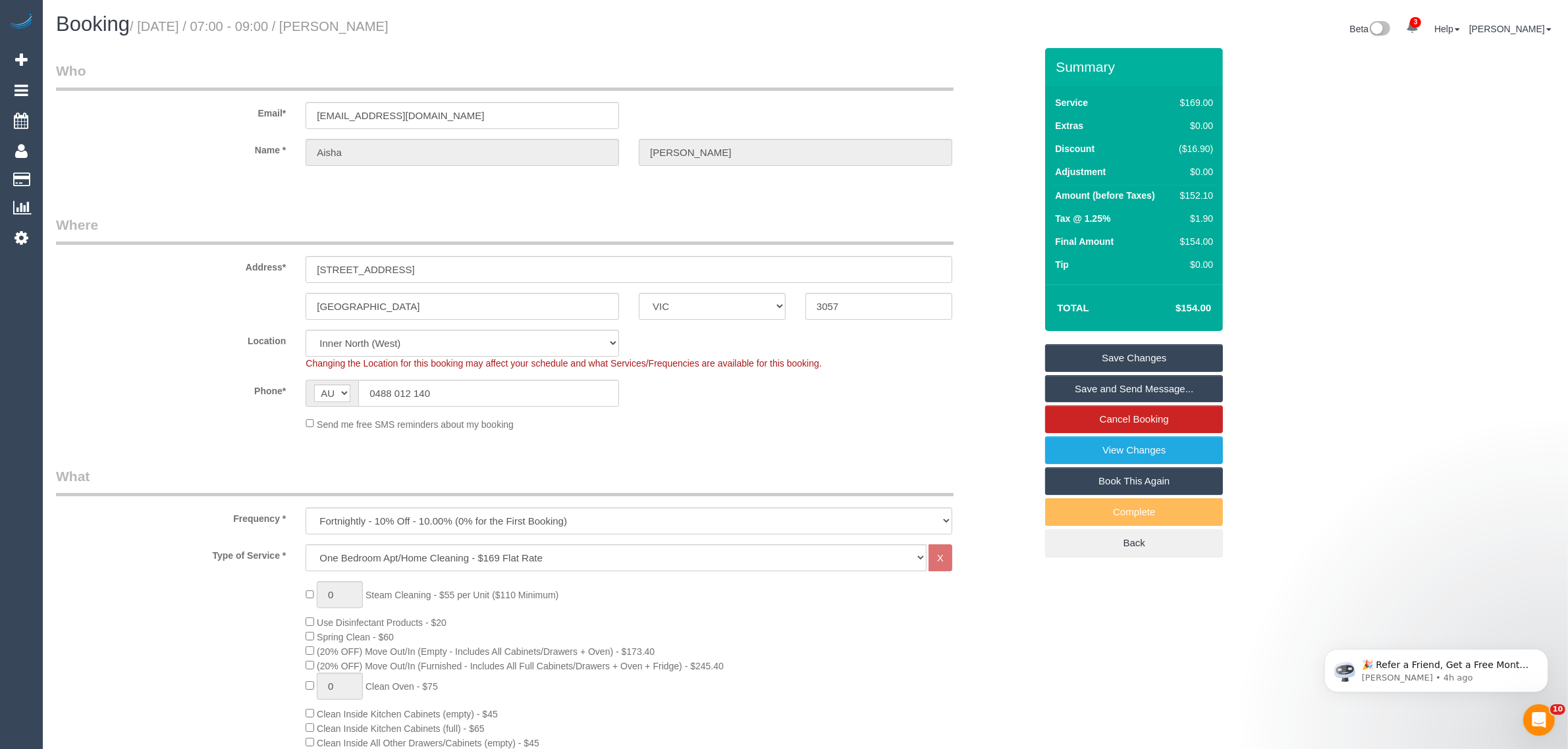
click at [1133, 350] on link "Save Changes" at bounding box center [1133, 358] width 177 height 28
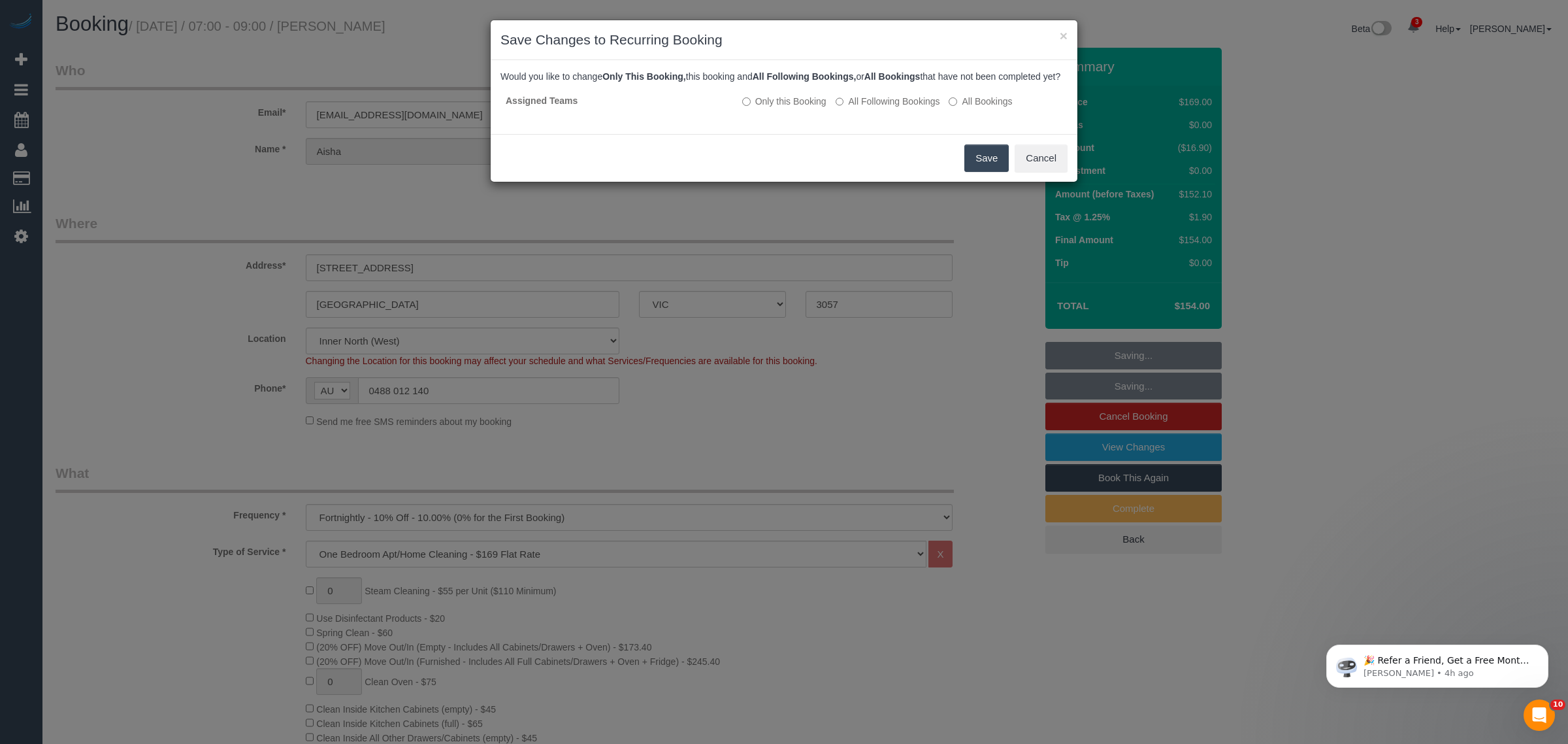
click at [974, 170] on button "Save" at bounding box center [986, 158] width 44 height 27
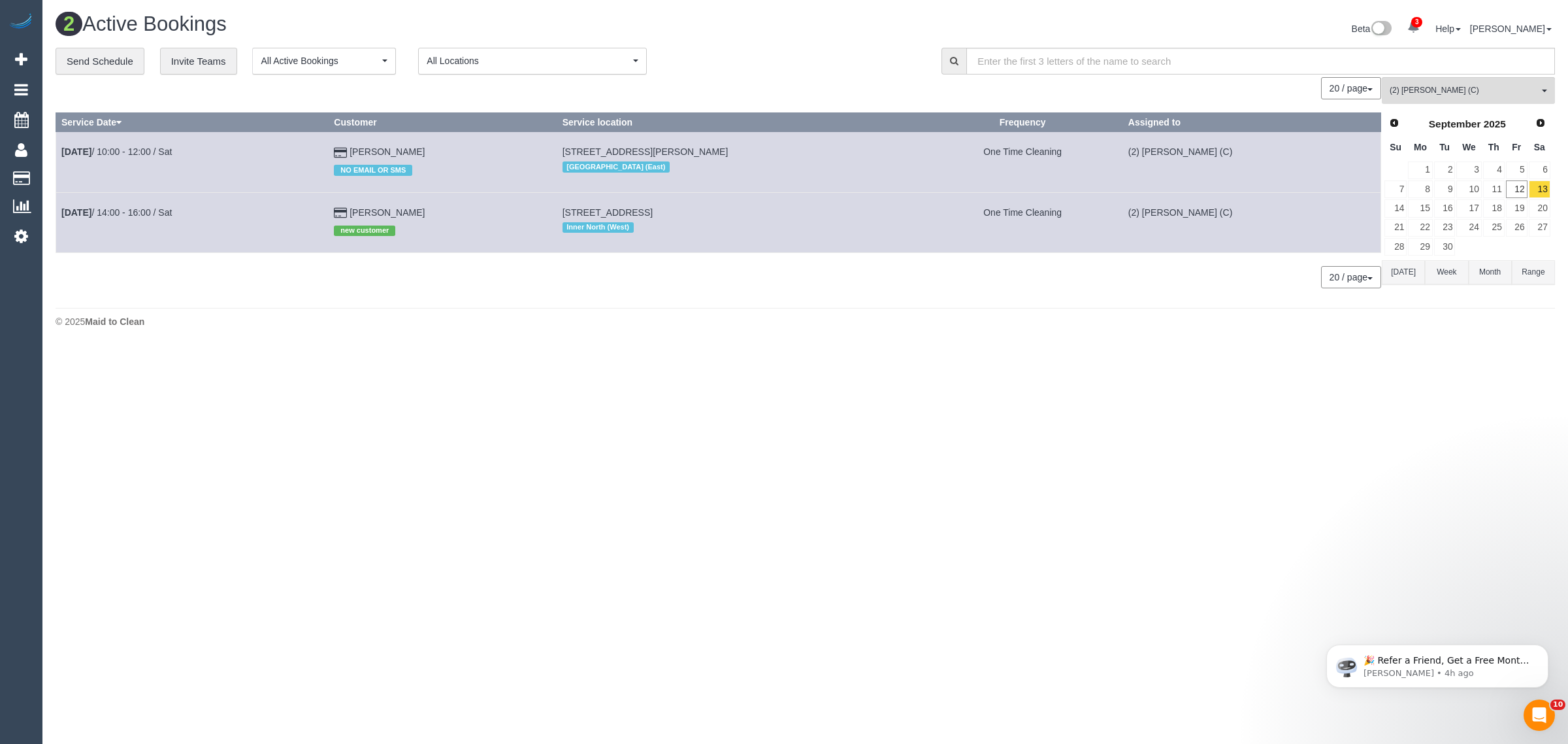
click at [683, 329] on footer "© 2025 Maid to Clean" at bounding box center [805, 321] width 1499 height 26
drag, startPoint x: 413, startPoint y: 145, endPoint x: 400, endPoint y: 151, distance: 14.3
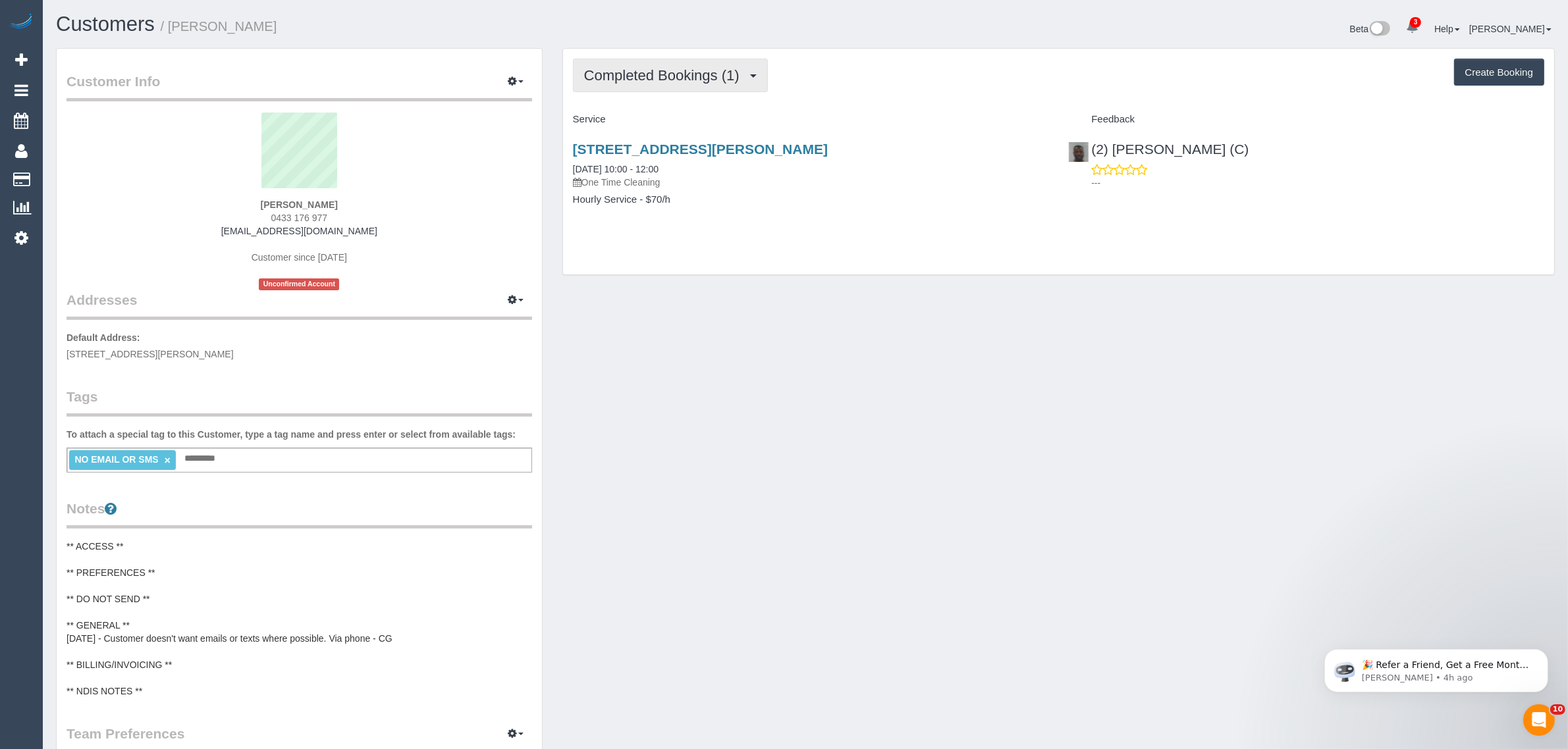
click at [725, 71] on span "Completed Bookings (1)" at bounding box center [665, 76] width 162 height 16
click at [679, 124] on link "Upcoming Bookings (1)" at bounding box center [642, 123] width 137 height 17
click at [674, 152] on link "[STREET_ADDRESS][PERSON_NAME]" at bounding box center [700, 149] width 255 height 15
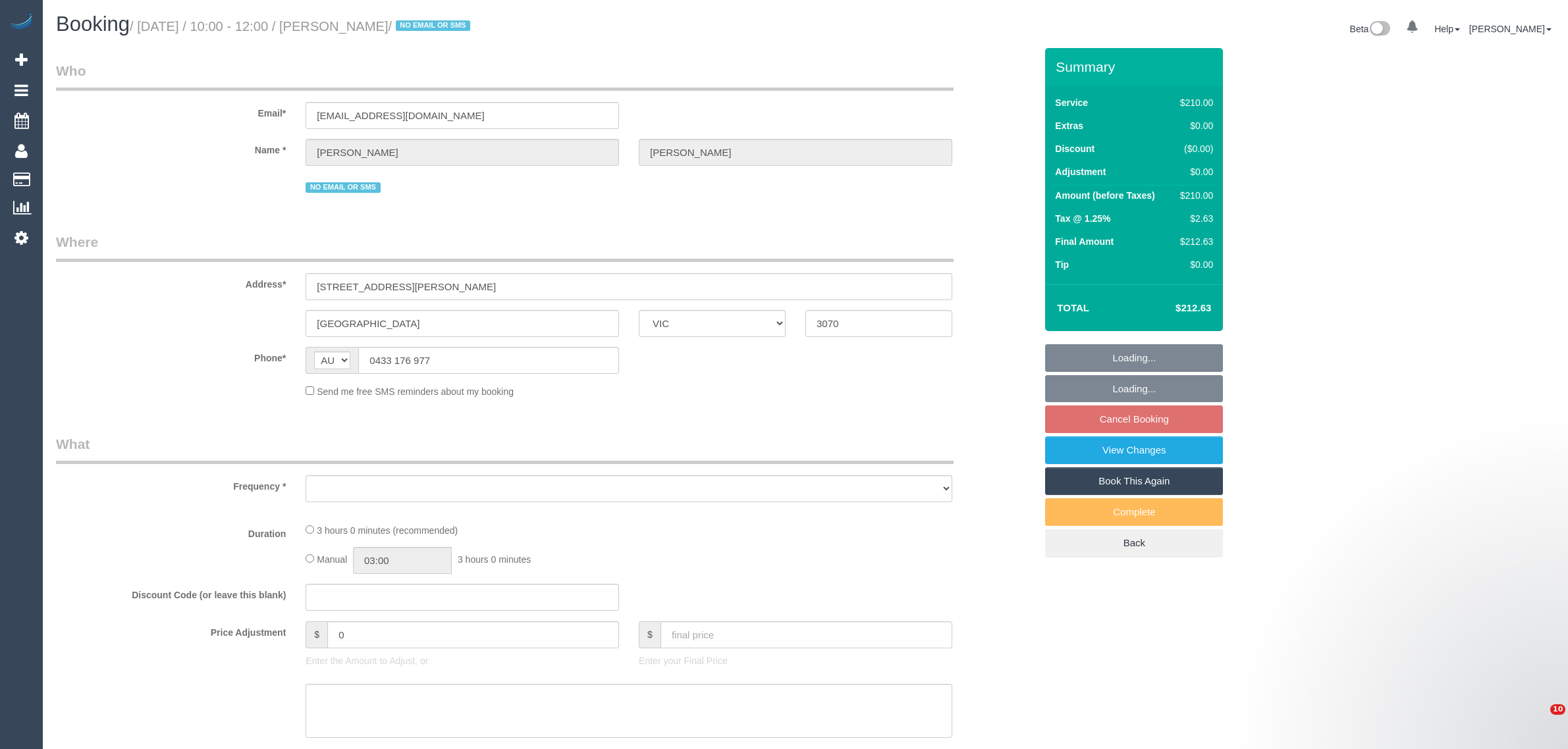
select select "VIC"
select select "string:stripe-pm_1Rr7JO2GScqysDRVku32bEH3"
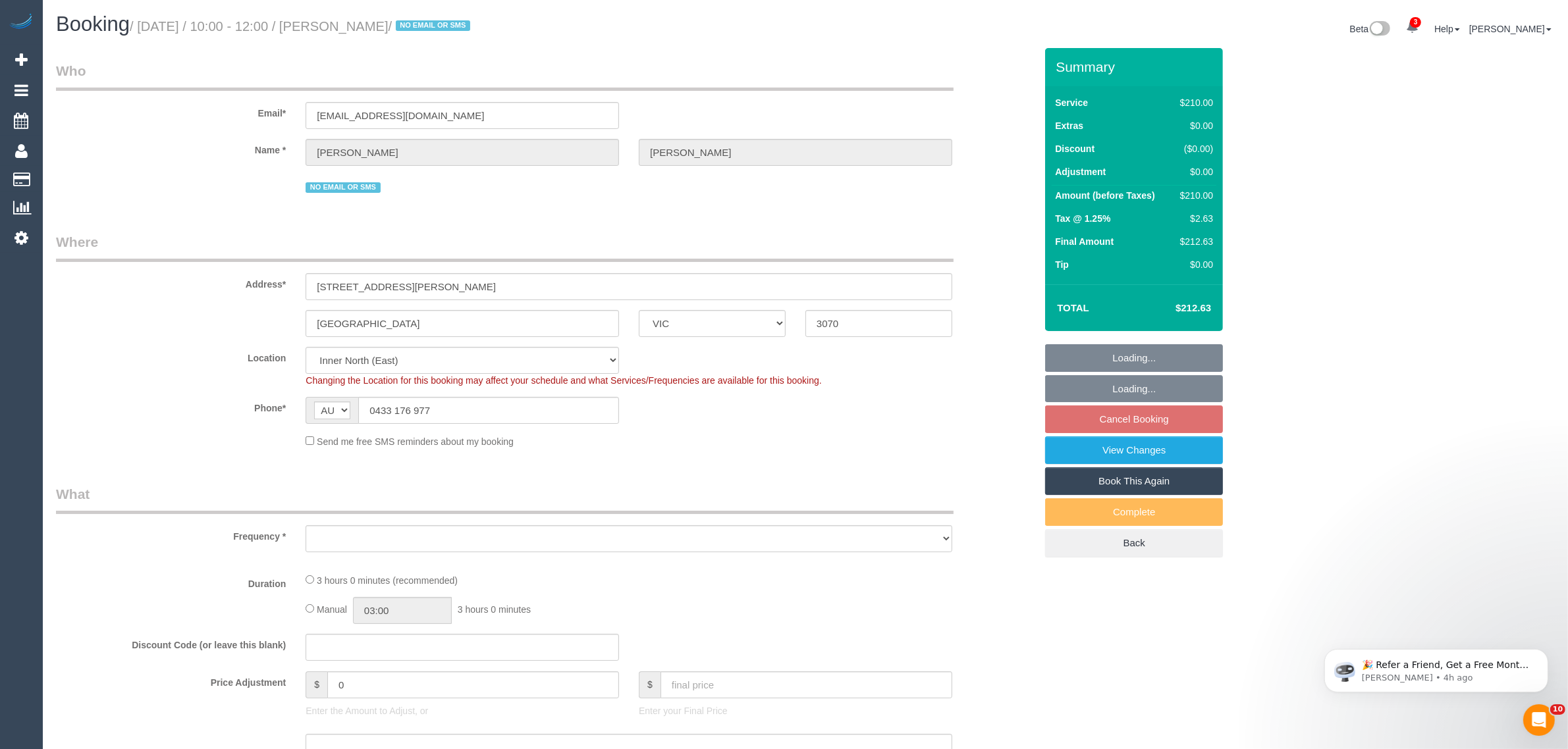
select select "object:876"
select select "180"
select select "number:28"
select select "number:14"
select select "number:19"
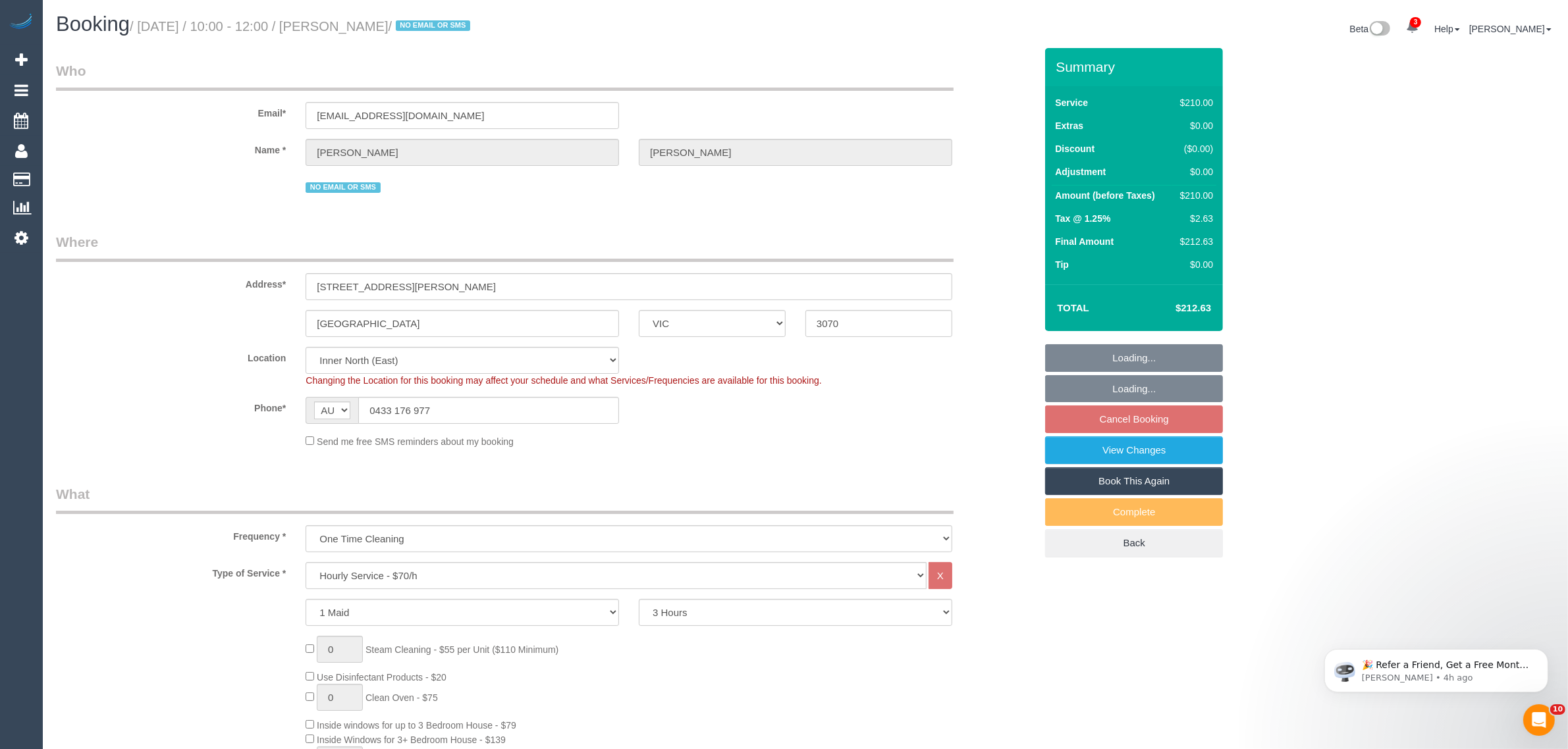
select select "object:1719"
select select "spot1"
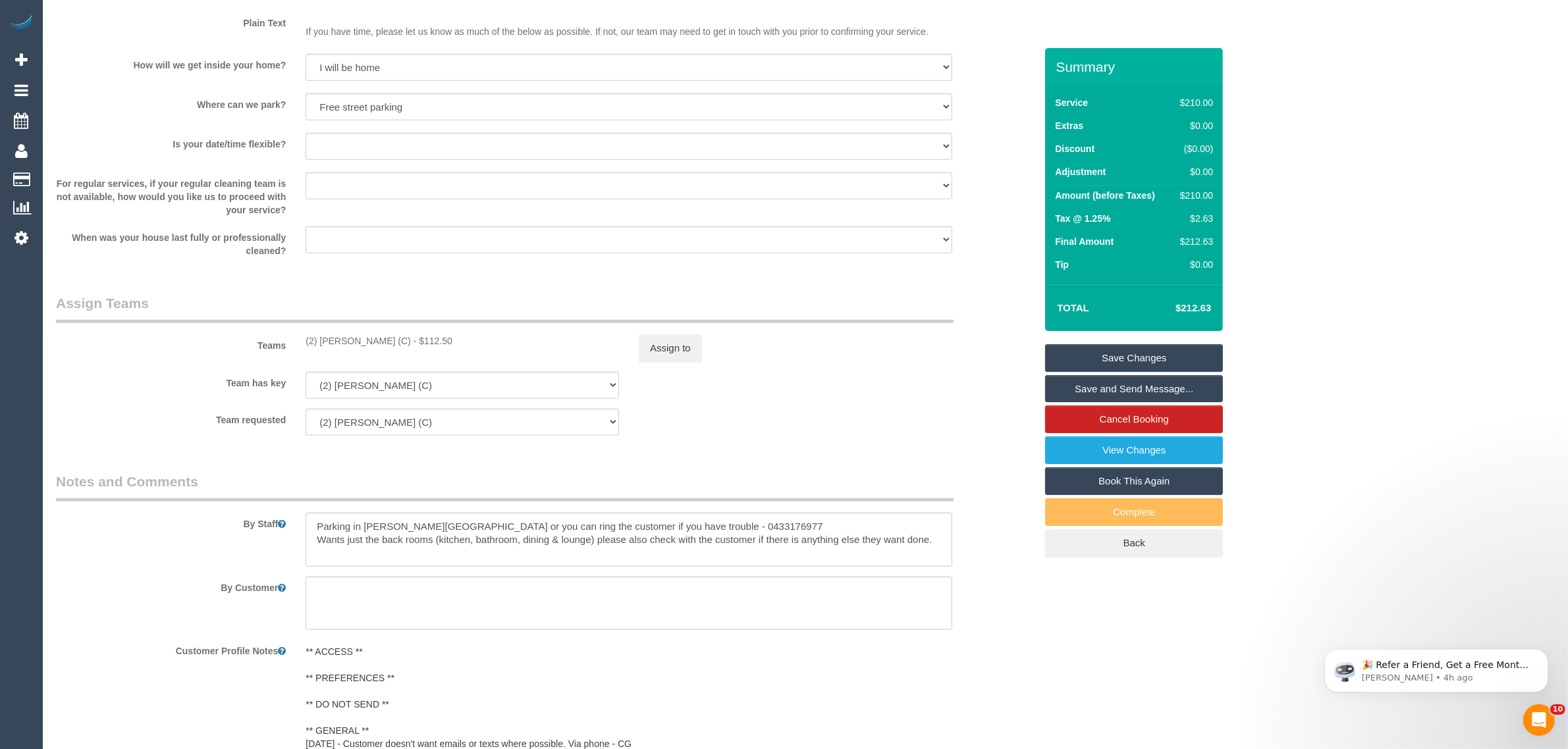
scroll to position [1645, 0]
drag, startPoint x: 854, startPoint y: 434, endPoint x: 858, endPoint y: 442, distance: 8.9
click at [854, 434] on div "Team requested (2) [PERSON_NAME] (C) (0) Office (1) [PERSON_NAME] (FT) (1) [PER…" at bounding box center [546, 420] width 999 height 27
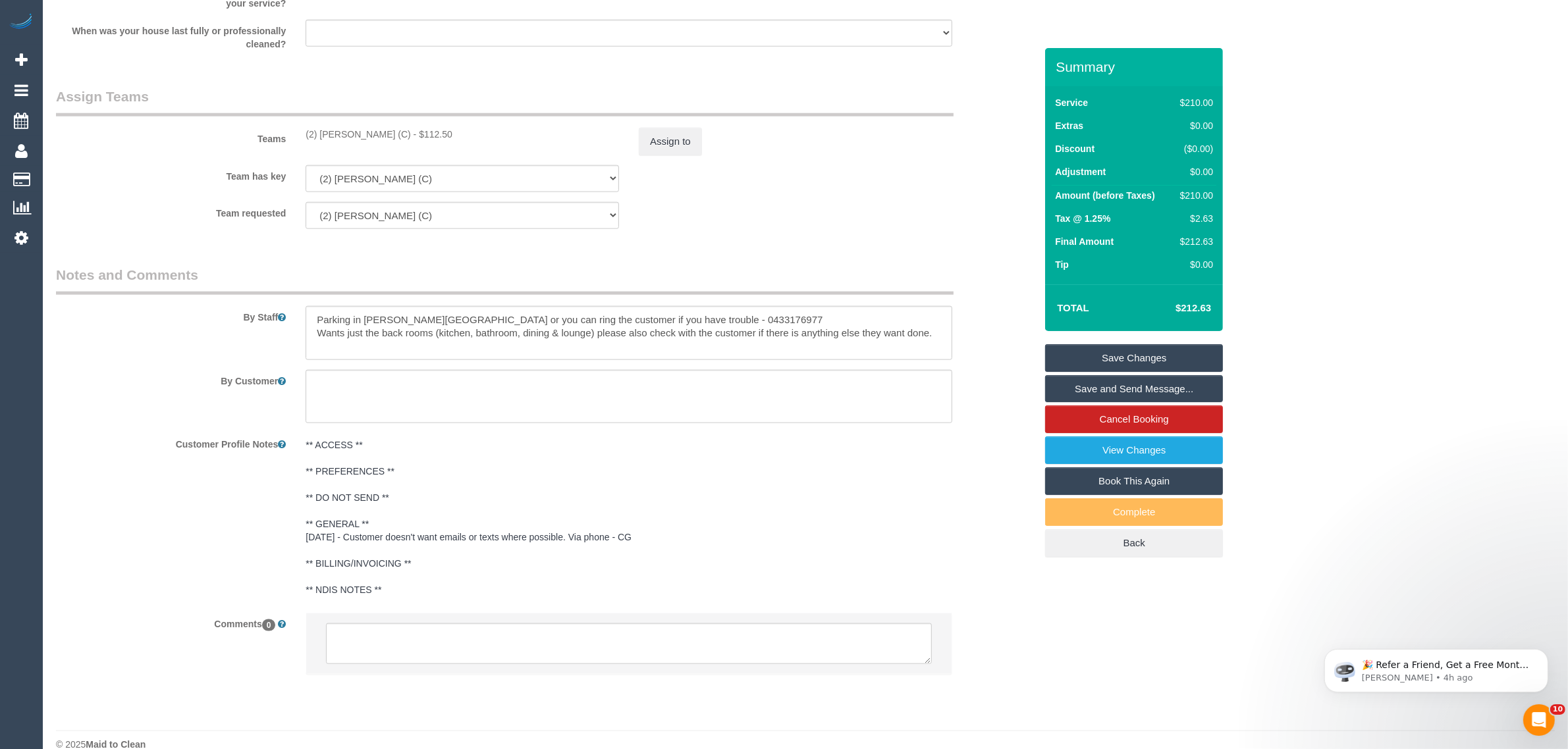
scroll to position [1873, 0]
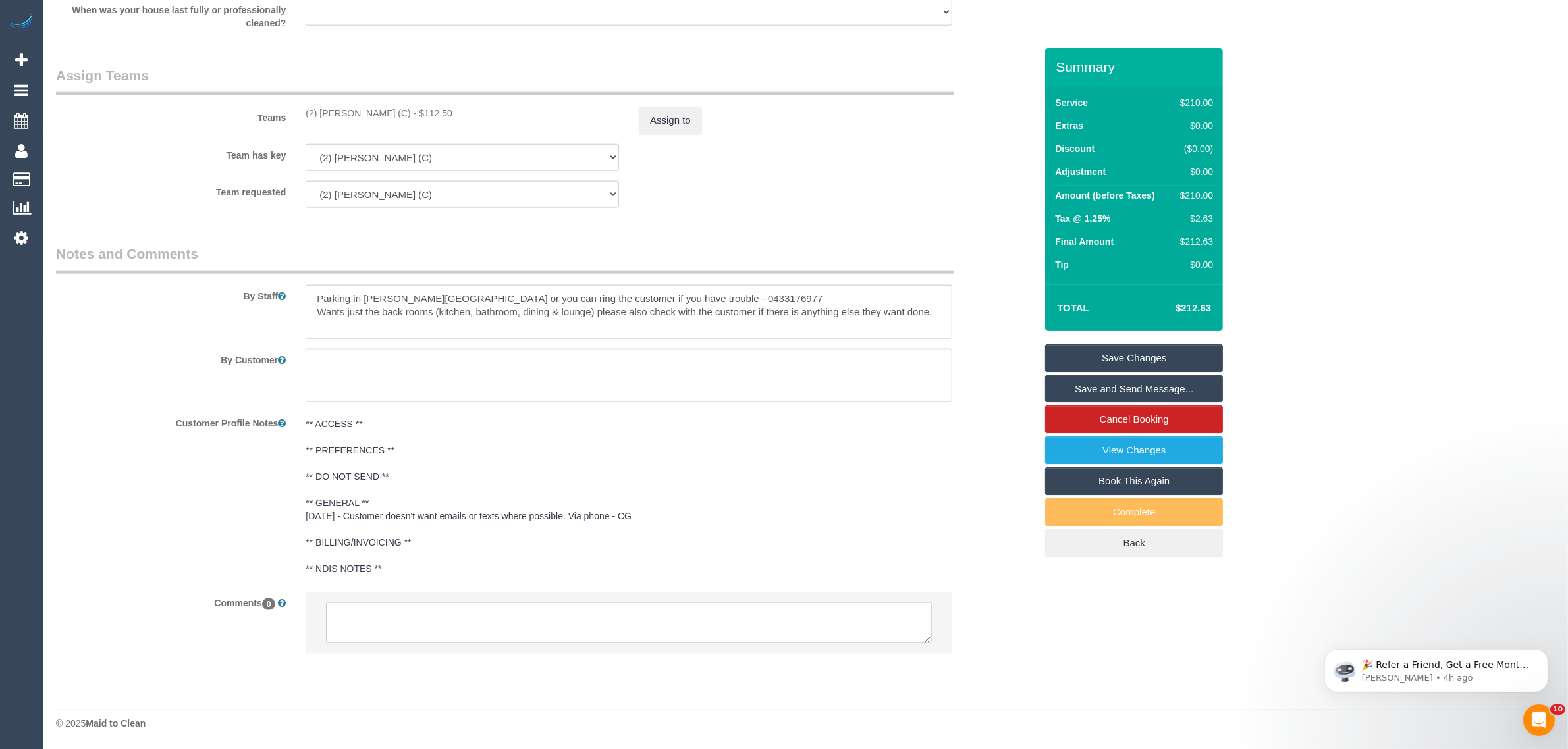
click at [662, 623] on textarea at bounding box center [629, 622] width 605 height 41
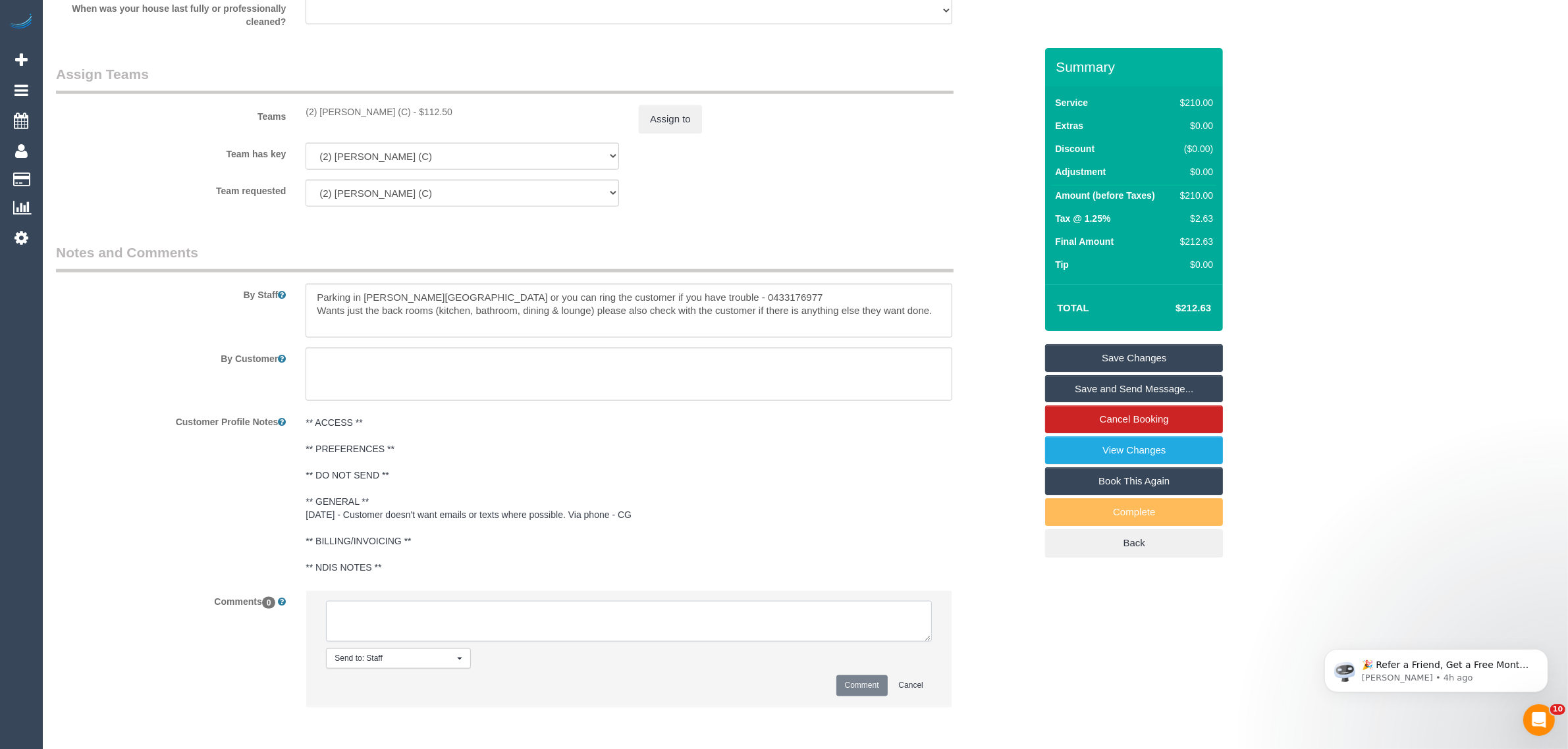
paste textarea "Cleaner(s) Unassigned: Reason Unassigned: Contact via: Which message sent: Addi…"
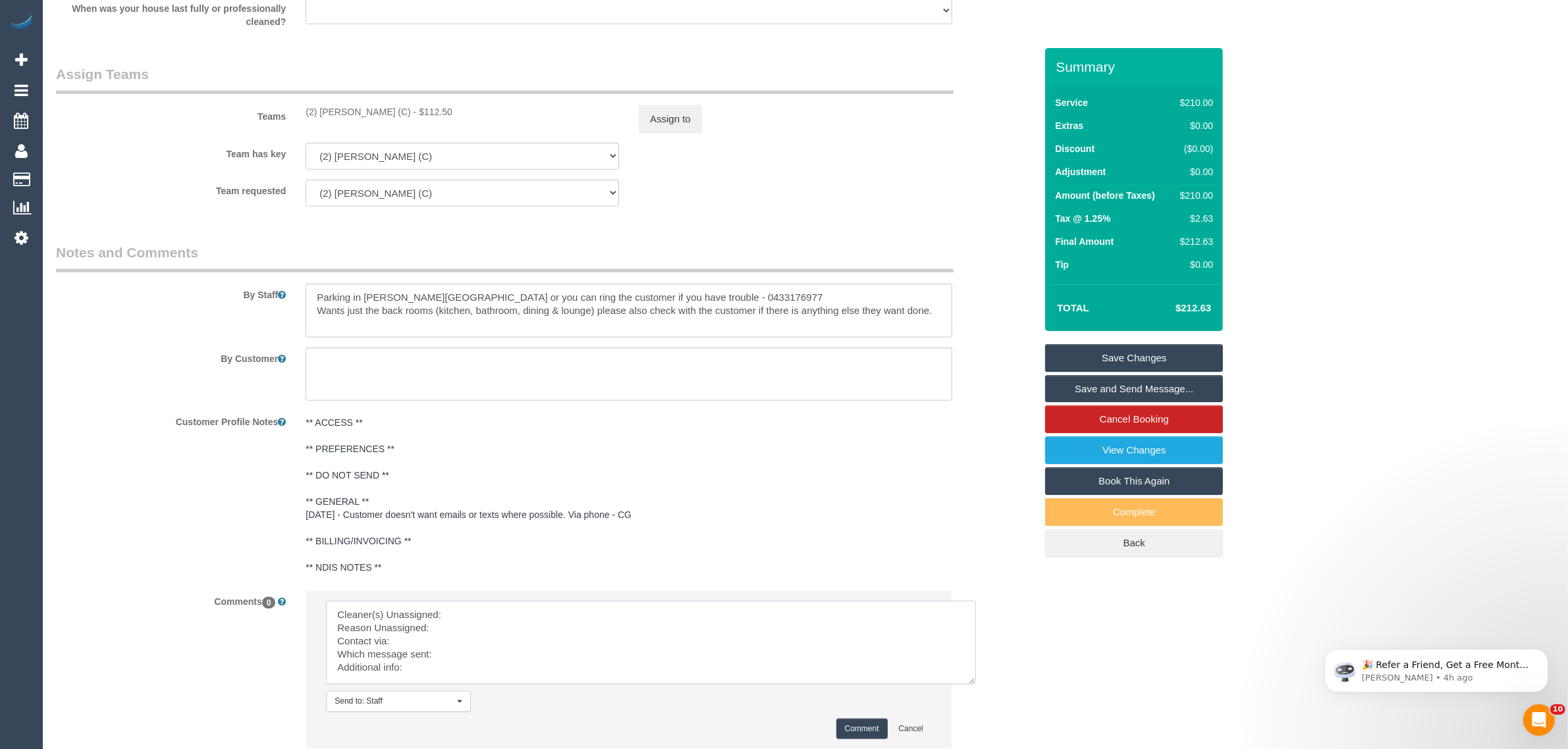
scroll to position [0, 0]
drag, startPoint x: 929, startPoint y: 633, endPoint x: 993, endPoint y: 706, distance: 97.1
click at [976, 685] on textarea at bounding box center [651, 642] width 650 height 84
drag, startPoint x: 312, startPoint y: 111, endPoint x: 396, endPoint y: 115, distance: 84.1
click at [396, 115] on div "(2) [PERSON_NAME] (C) - $112.50" at bounding box center [461, 111] width 333 height 13
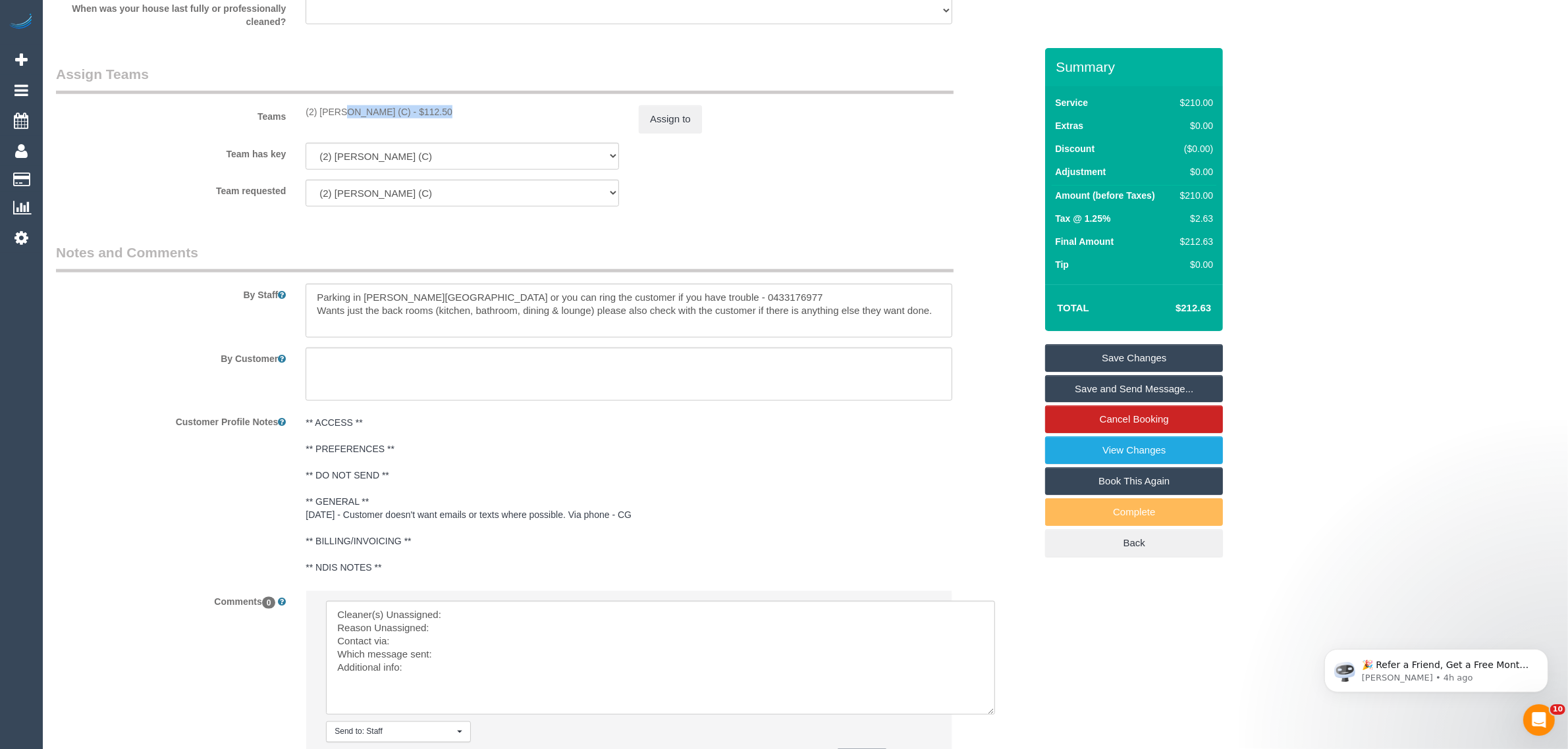
copy div "(2) [PERSON_NAME] (C)"
click at [485, 616] on textarea at bounding box center [661, 658] width 669 height 114
paste textarea "(2) [PERSON_NAME] (C)"
click at [478, 624] on textarea at bounding box center [661, 658] width 669 height 114
click at [471, 643] on textarea at bounding box center [661, 658] width 669 height 114
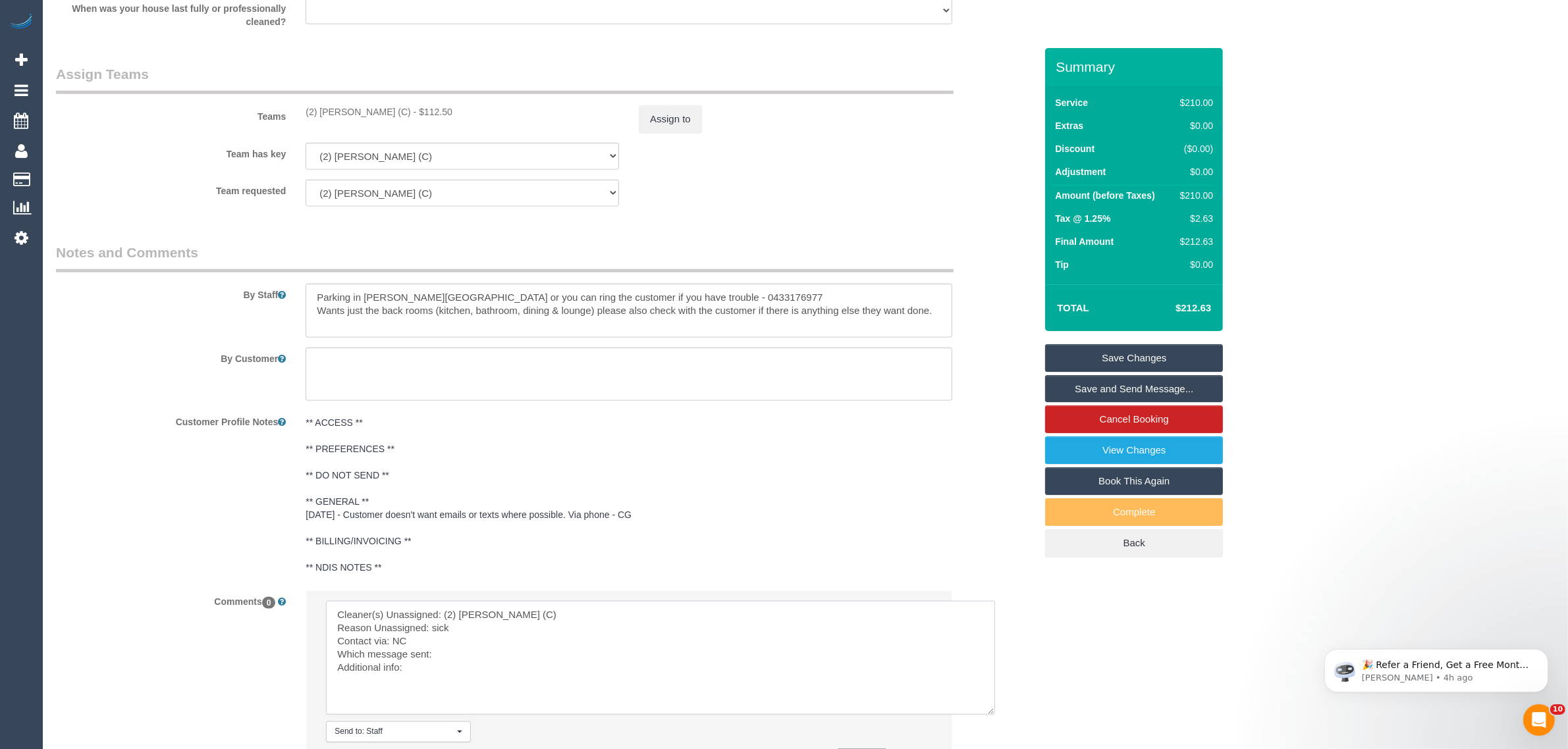
click at [483, 647] on textarea at bounding box center [661, 658] width 669 height 114
click at [483, 654] on textarea at bounding box center [661, 658] width 669 height 114
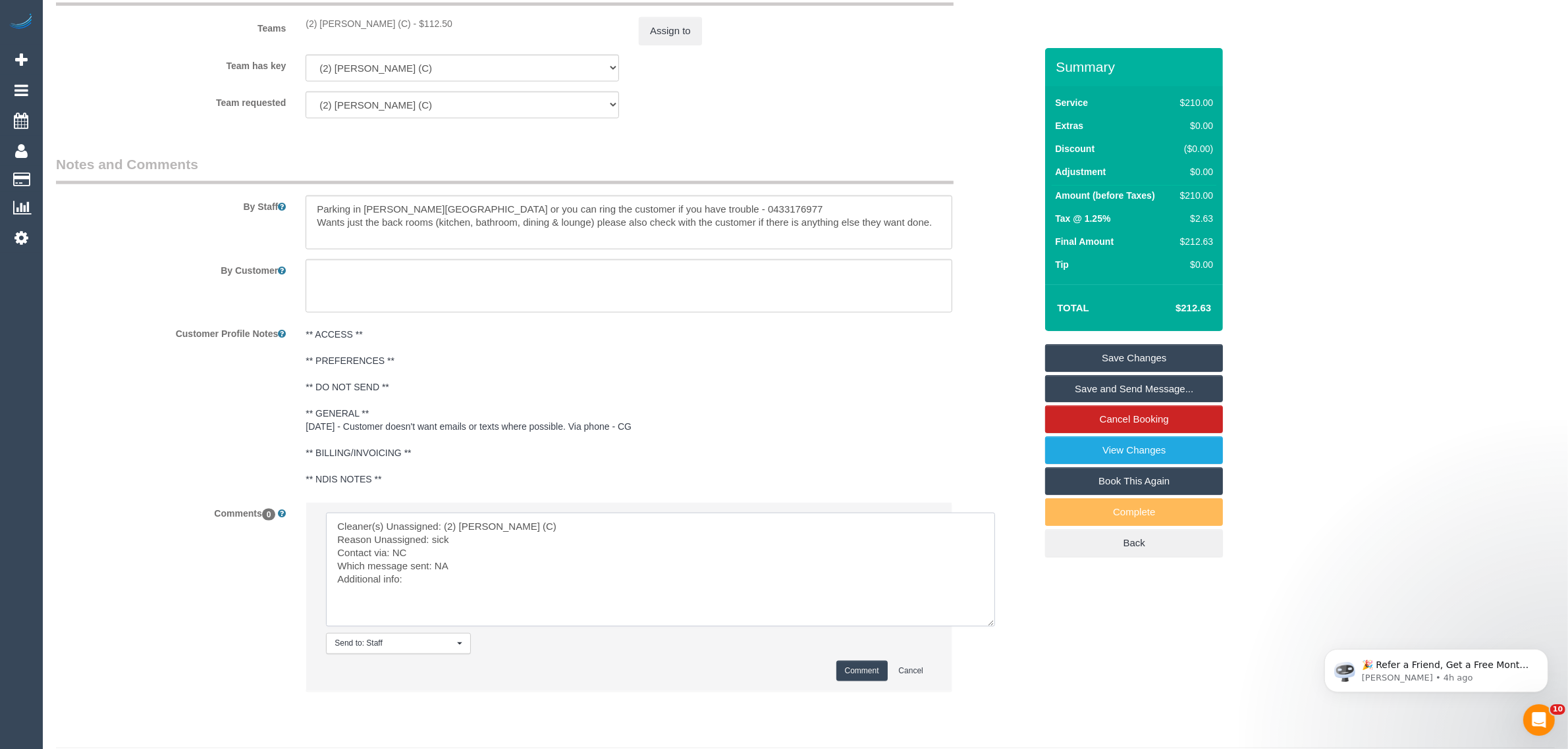
scroll to position [2001, 0]
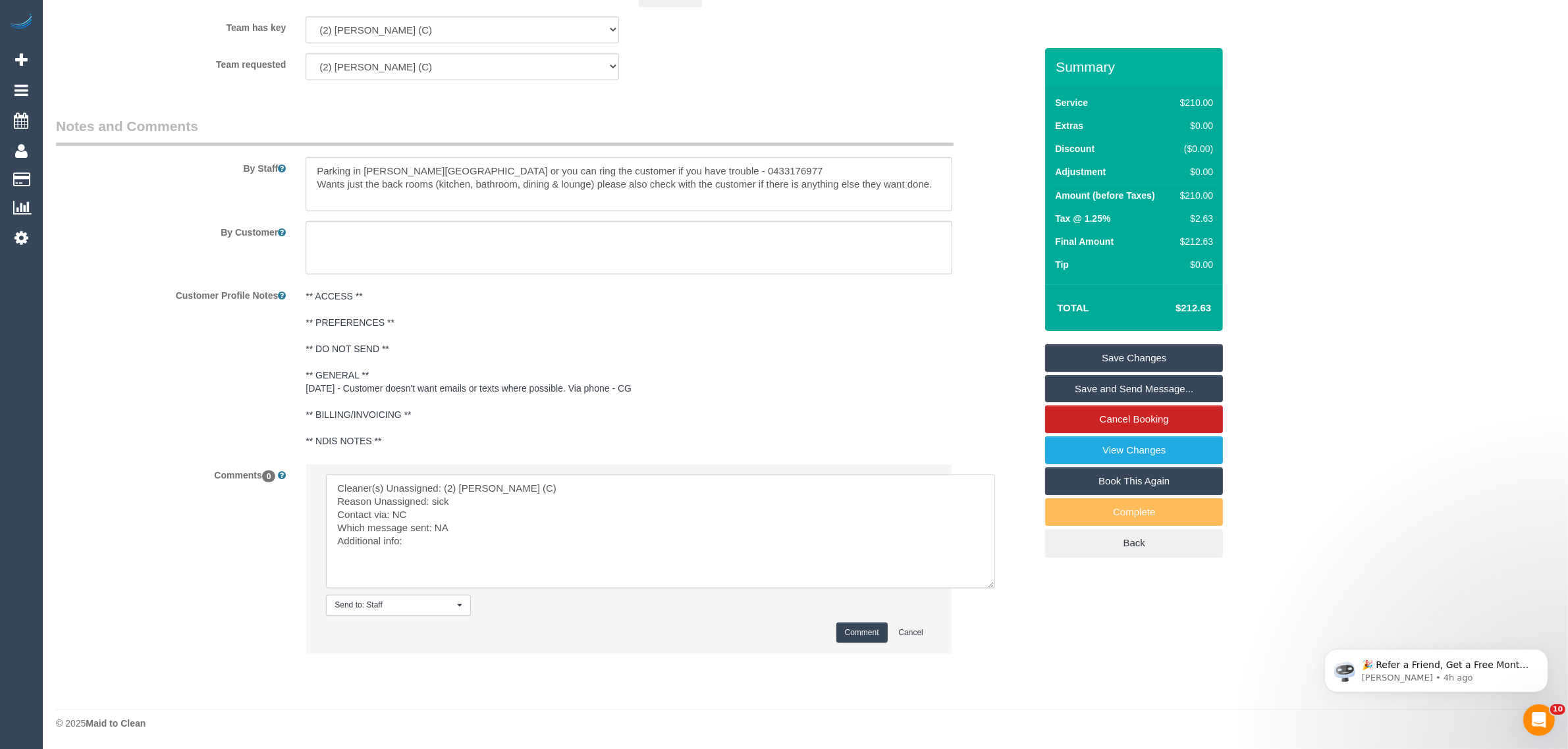
type textarea "Cleaner(s) Unassigned: (2) Axel Richerand (C) Reason Unassigned: sick Contact v…"
click at [850, 640] on button "Comment" at bounding box center [862, 633] width 51 height 20
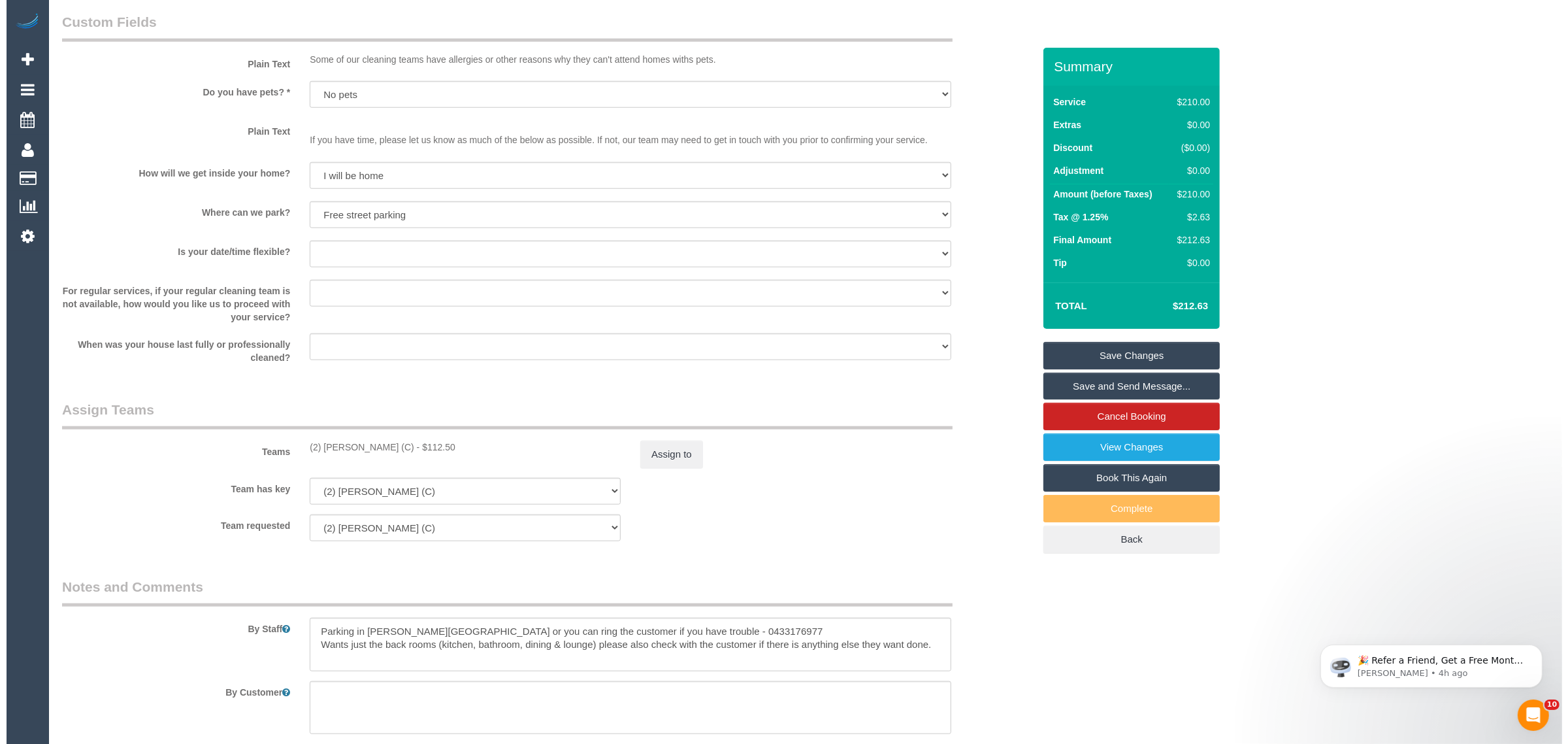
scroll to position [1660, 0]
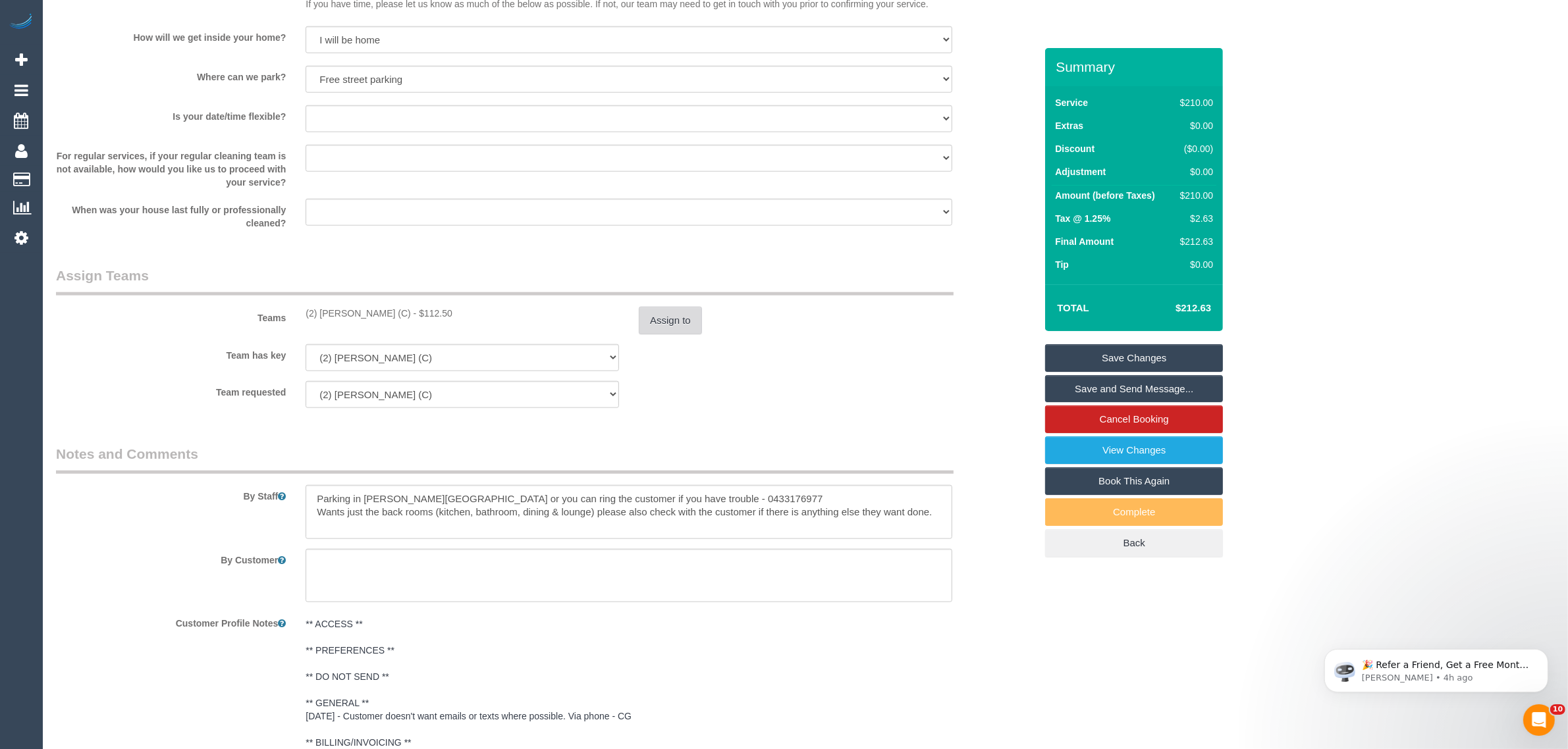
click at [666, 307] on button "Assign to" at bounding box center [670, 320] width 63 height 28
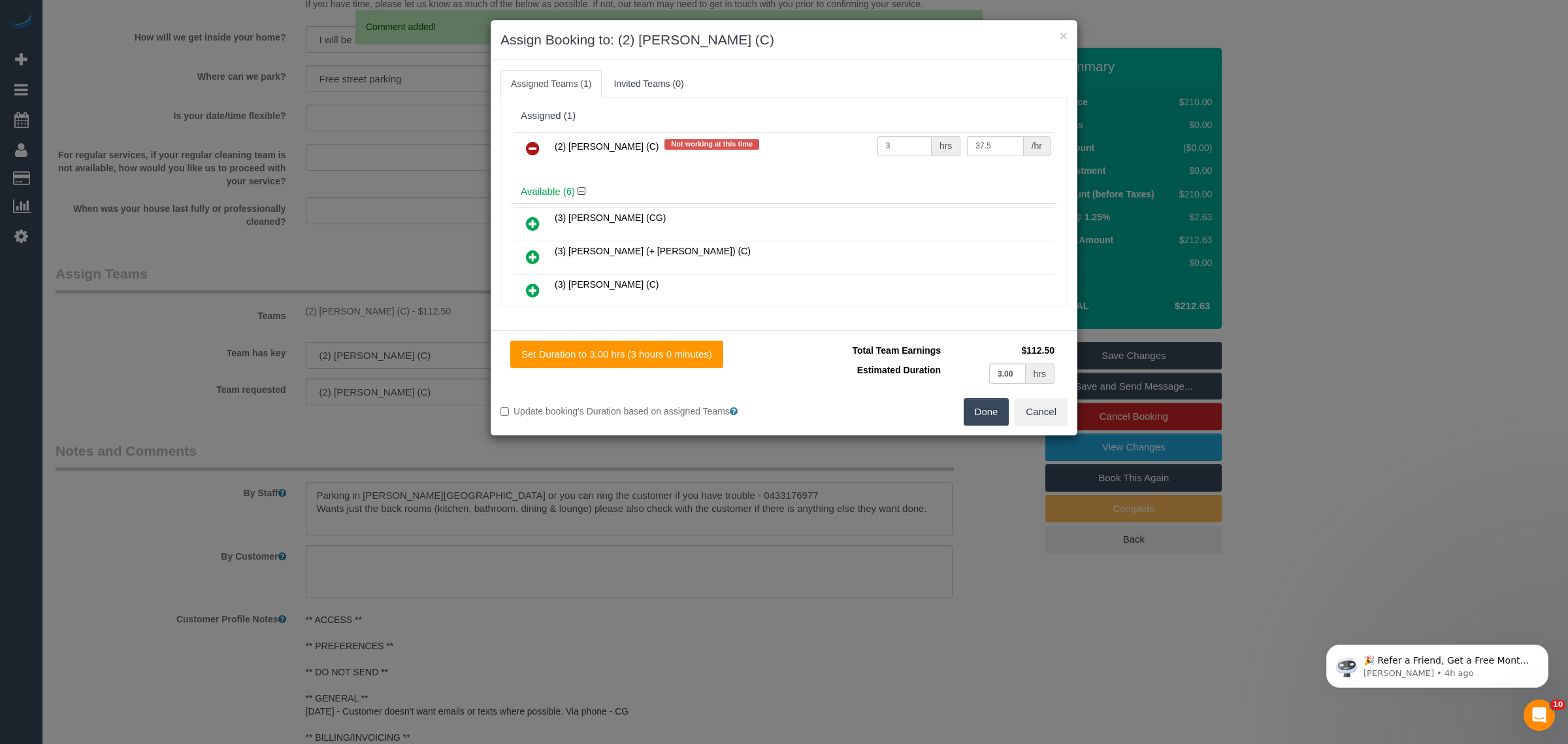
click at [529, 149] on icon at bounding box center [532, 148] width 14 height 15
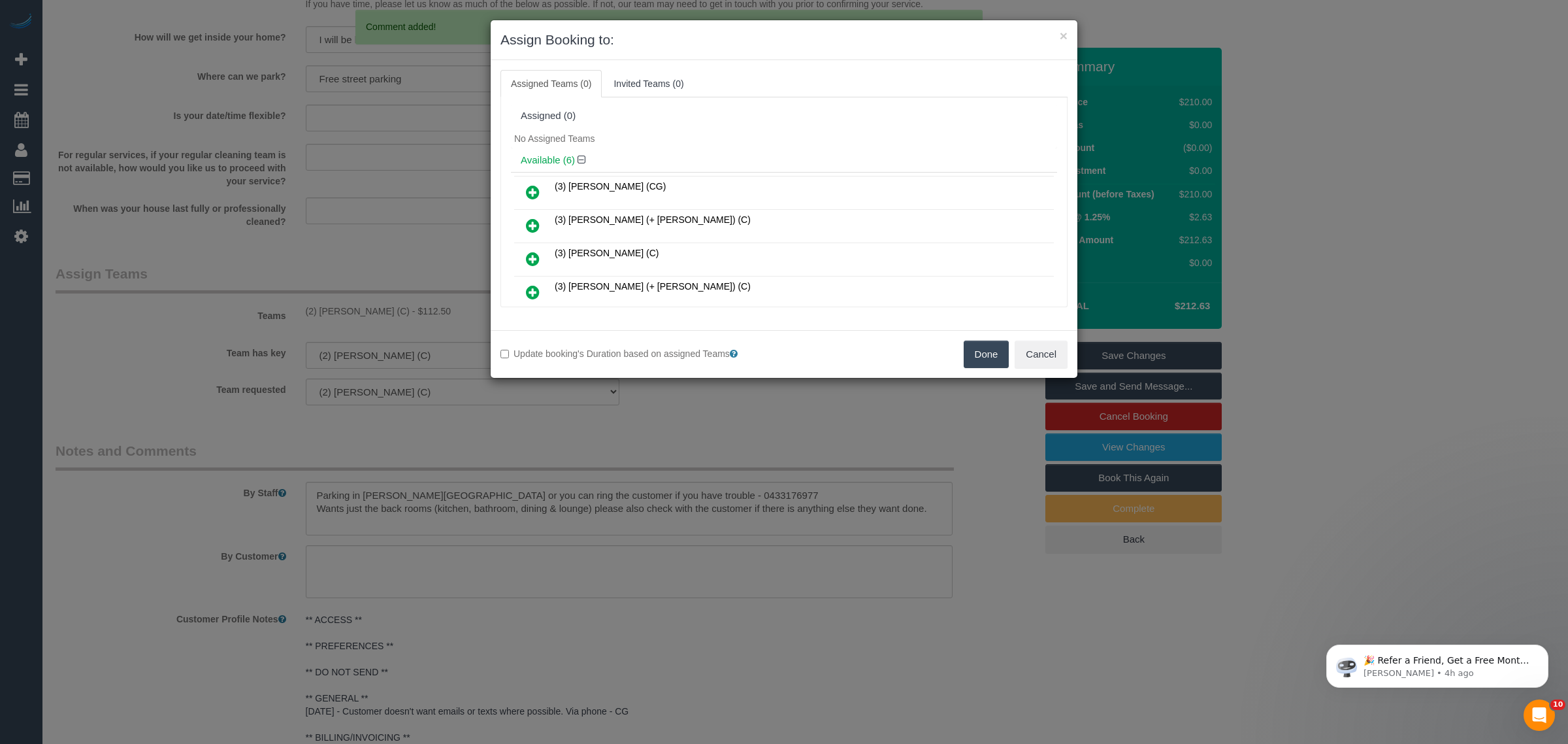
click at [979, 356] on button "Done" at bounding box center [987, 355] width 46 height 27
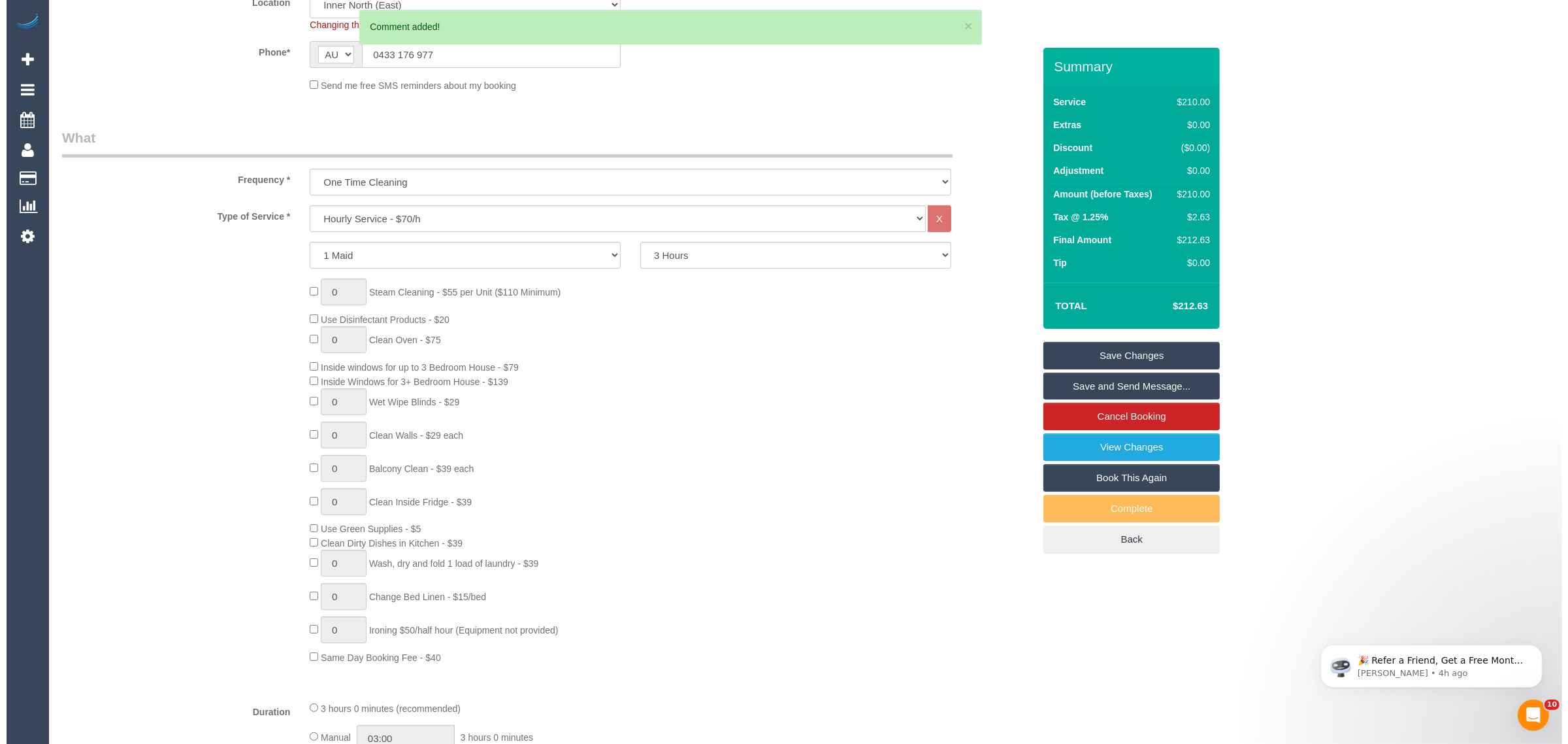
scroll to position [0, 0]
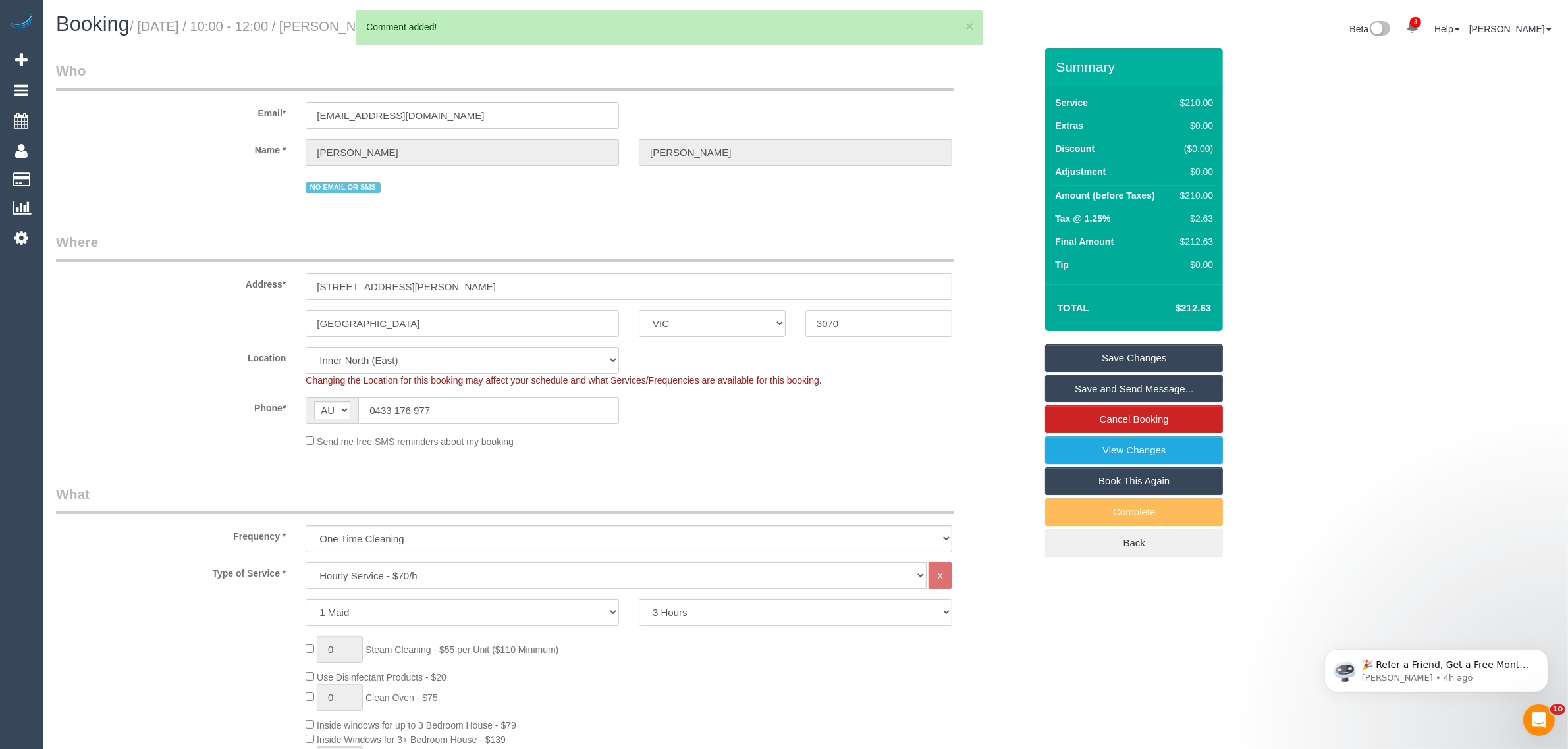
click at [1077, 347] on link "Save Changes" at bounding box center [1133, 358] width 177 height 28
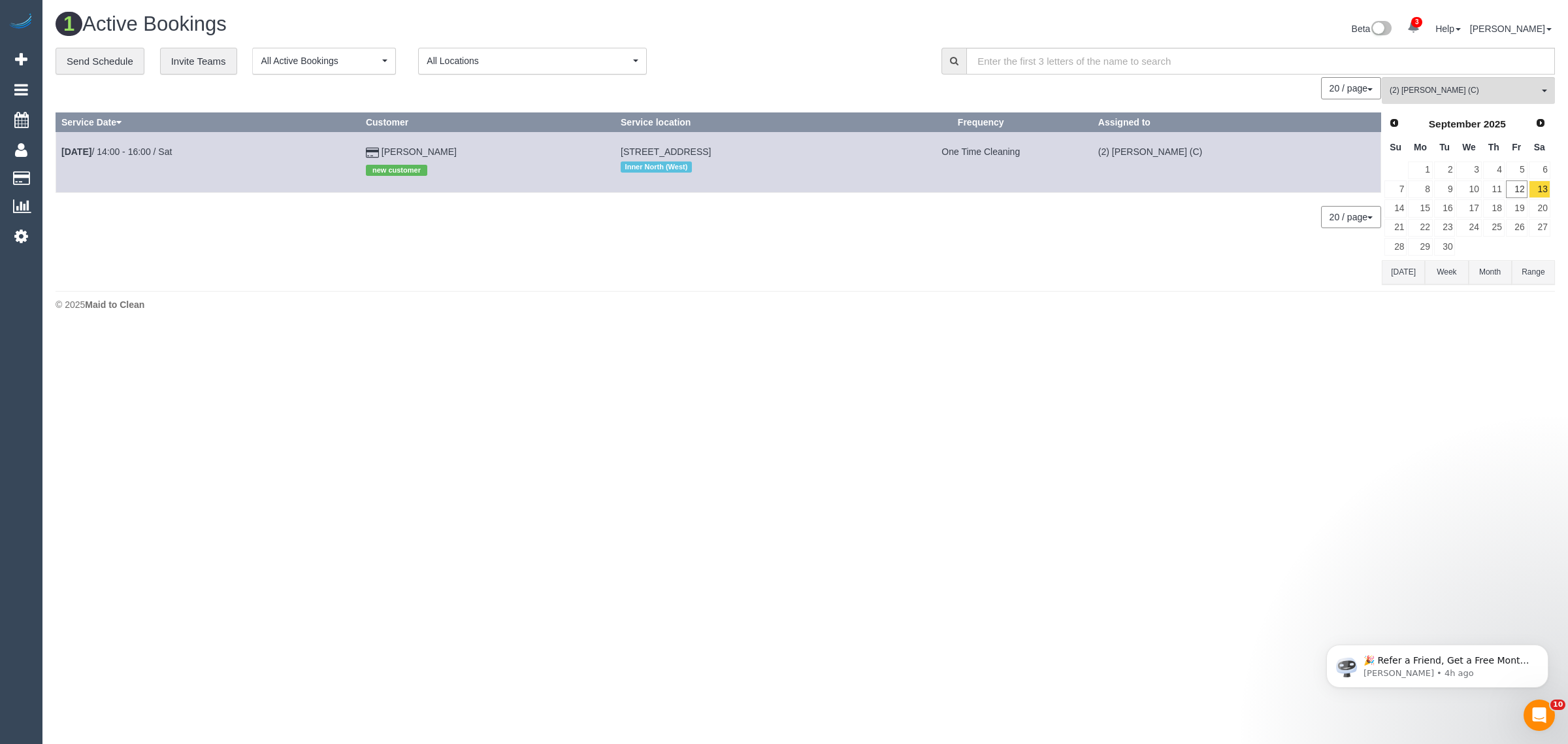
click at [642, 285] on div "1 Active Bookings Beta 3 Your Notifications You have 0 alerts × You have 2 to c…" at bounding box center [806, 165] width 1526 height 330
click at [673, 335] on body "3 Beta Your Notifications You have 0 alerts × You have 2 to charge for 12/09/20…" at bounding box center [784, 372] width 1568 height 744
click at [1511, 183] on link "12" at bounding box center [1516, 189] width 22 height 18
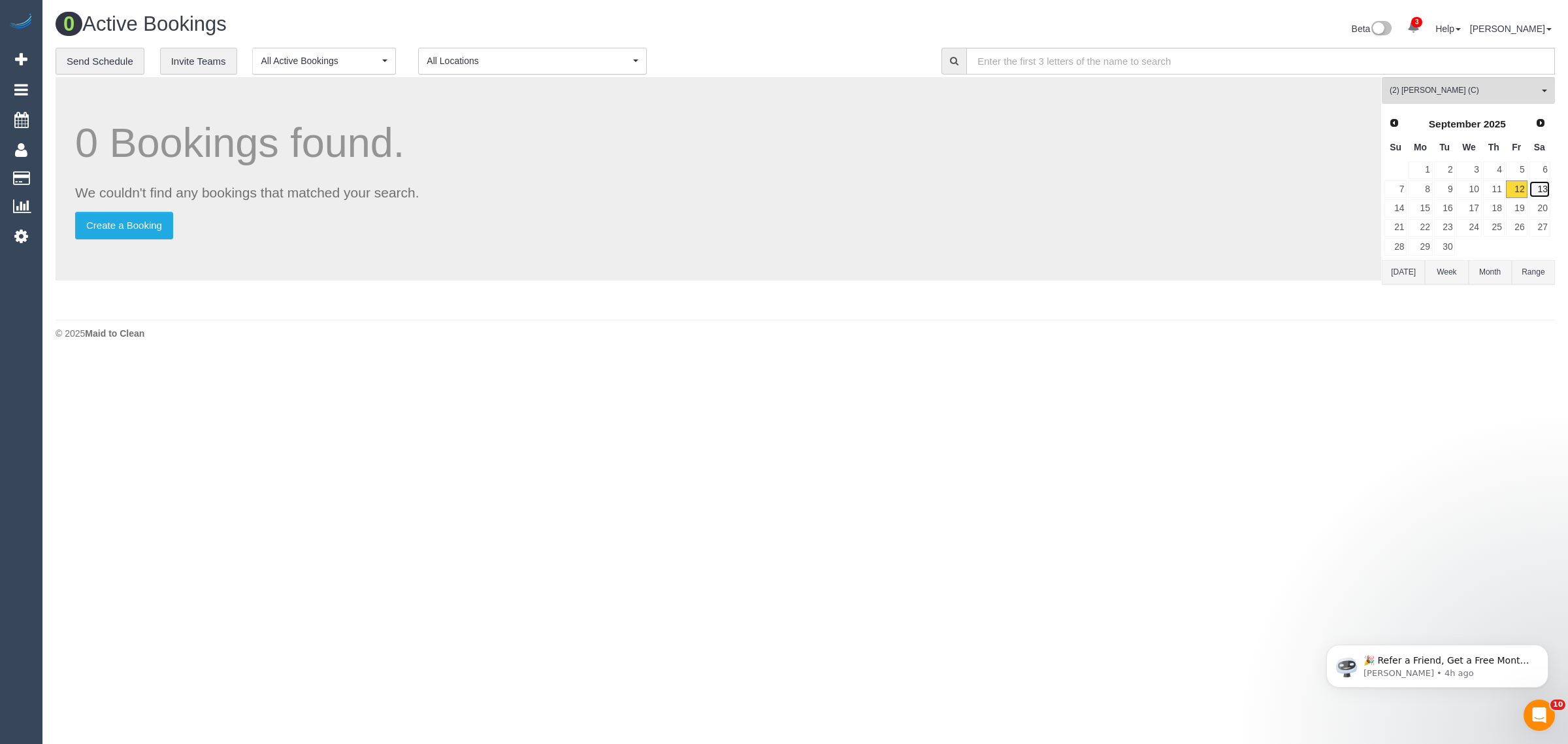
click at [1549, 187] on link "13" at bounding box center [1540, 189] width 22 height 18
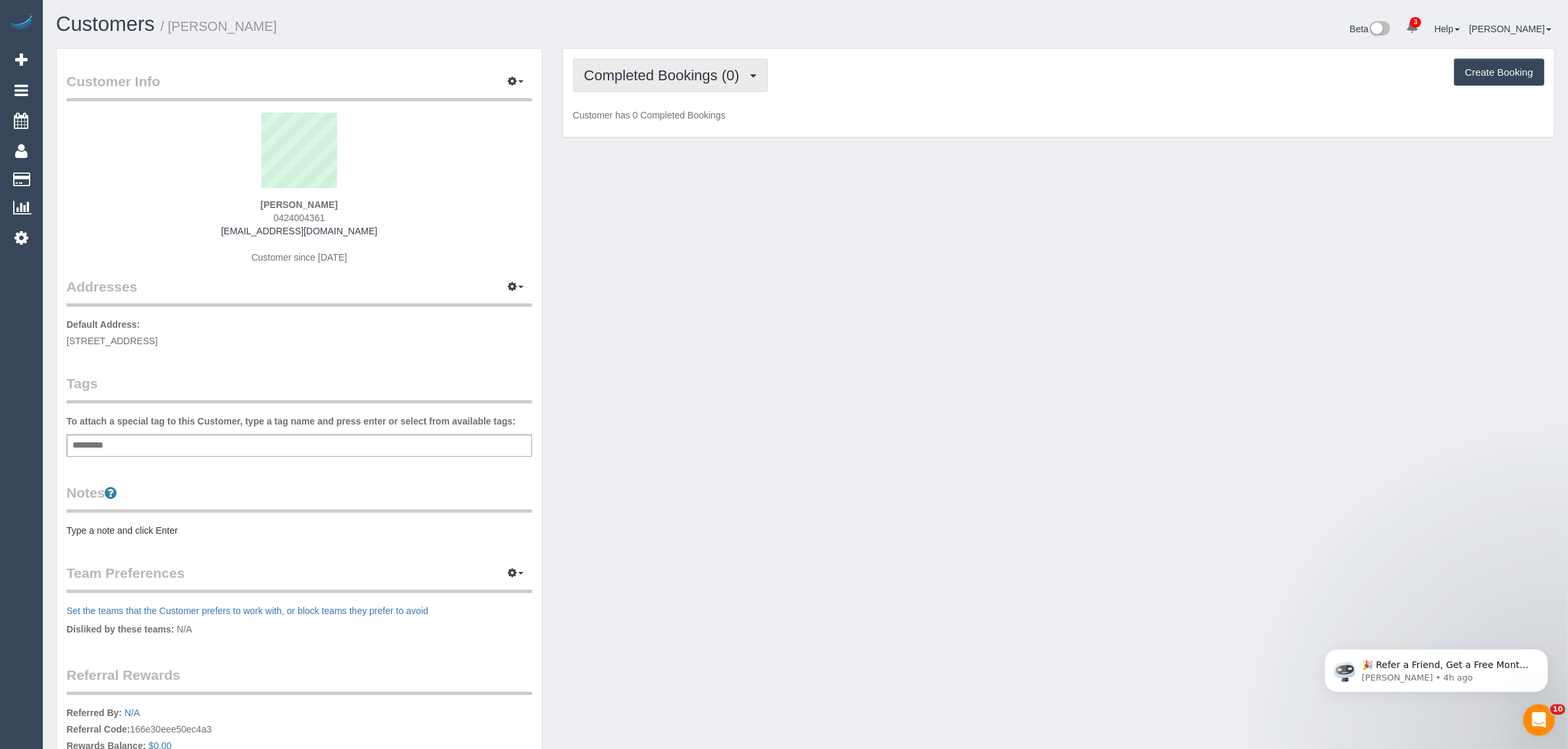
click at [651, 67] on span "Completed Bookings (0)" at bounding box center [665, 76] width 162 height 16
click at [640, 123] on link "Upcoming Bookings (1)" at bounding box center [642, 123] width 137 height 17
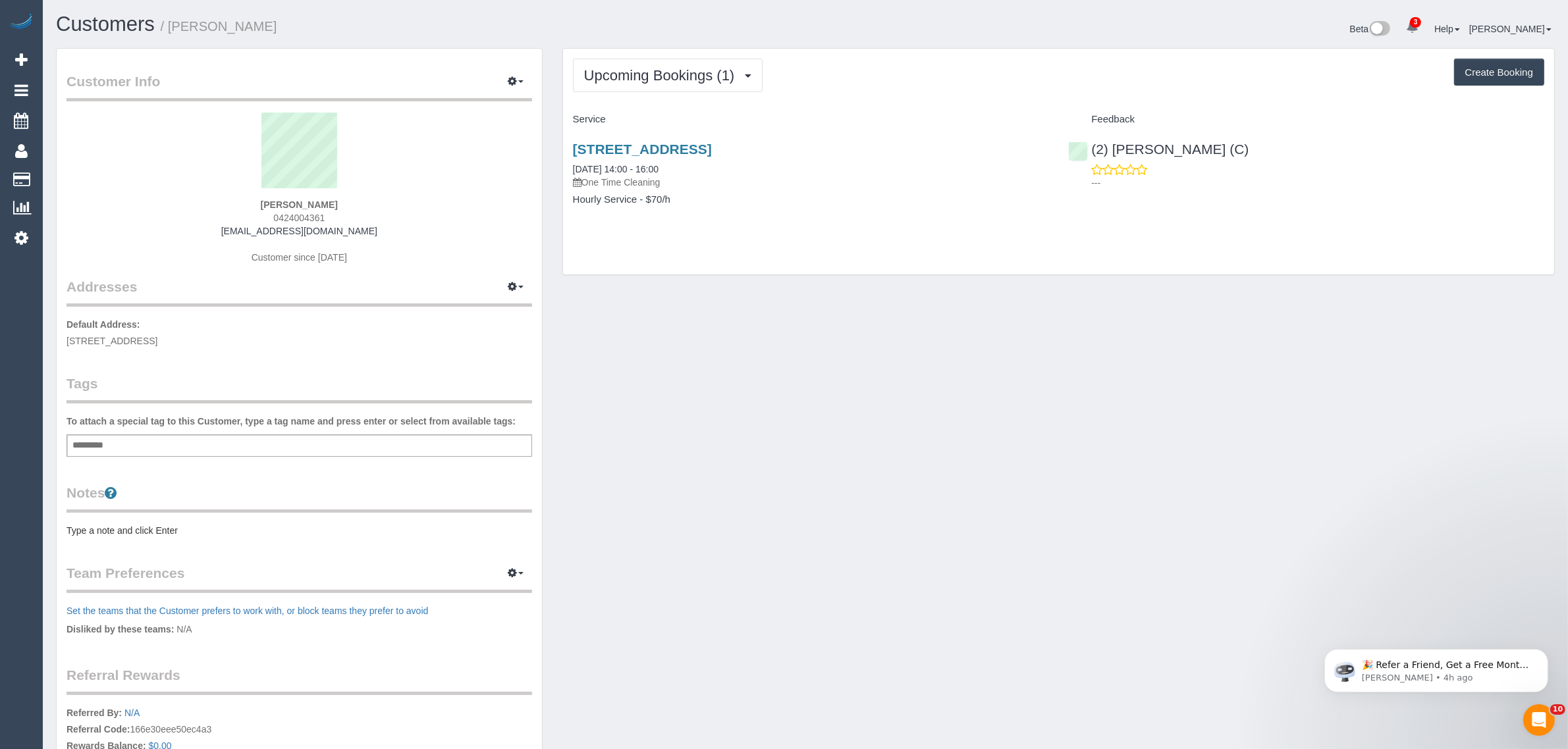
click at [721, 136] on div "[STREET_ADDRESS] [DATE] 14:00 - 16:00 One Time Cleaning Hourly Service - $70/h" at bounding box center [810, 181] width 496 height 102
click at [712, 143] on link "[STREET_ADDRESS]" at bounding box center [642, 149] width 139 height 15
click at [706, 74] on span "Upcoming Bookings (1)" at bounding box center [662, 76] width 157 height 16
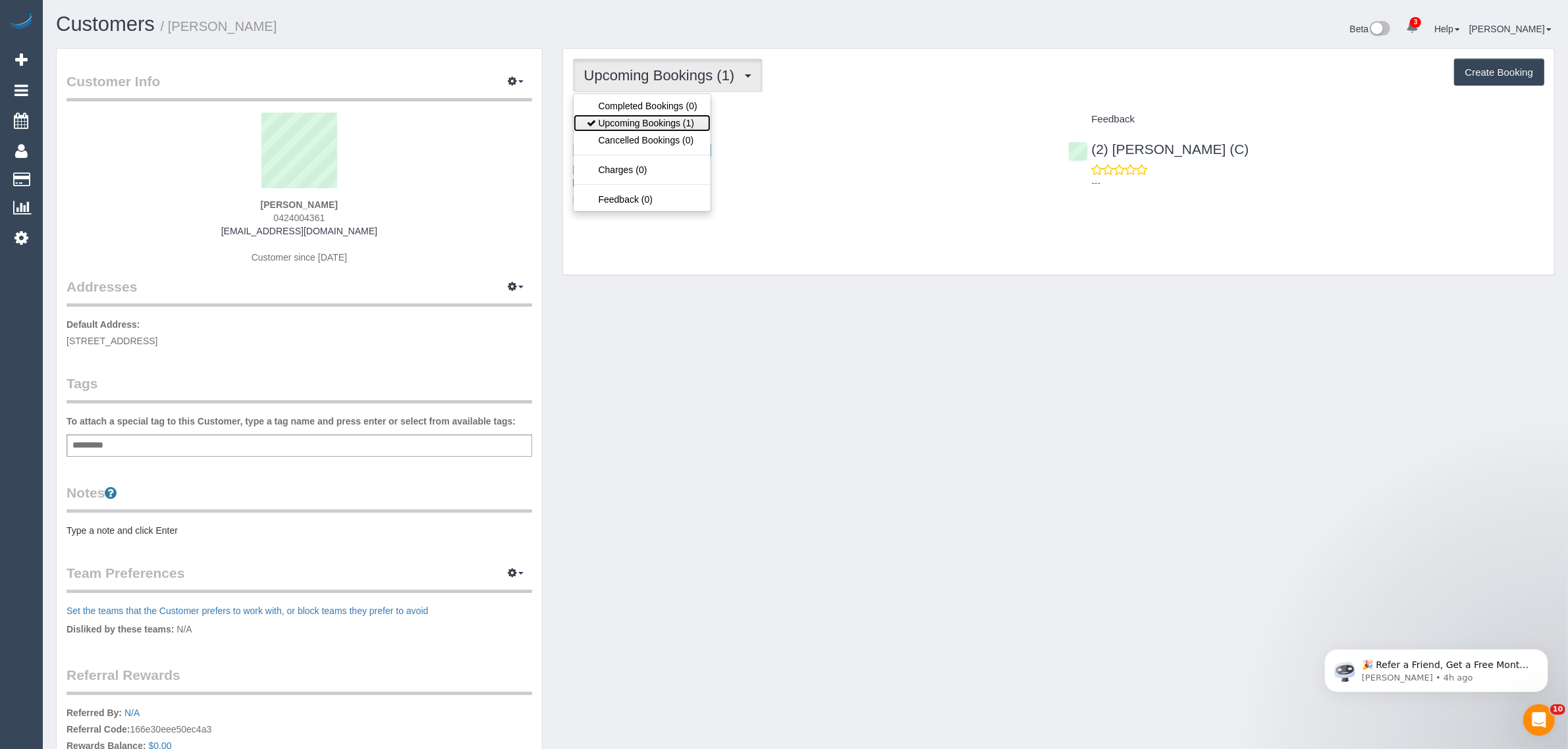
click at [675, 115] on link "Upcoming Bookings (1)" at bounding box center [642, 123] width 137 height 17
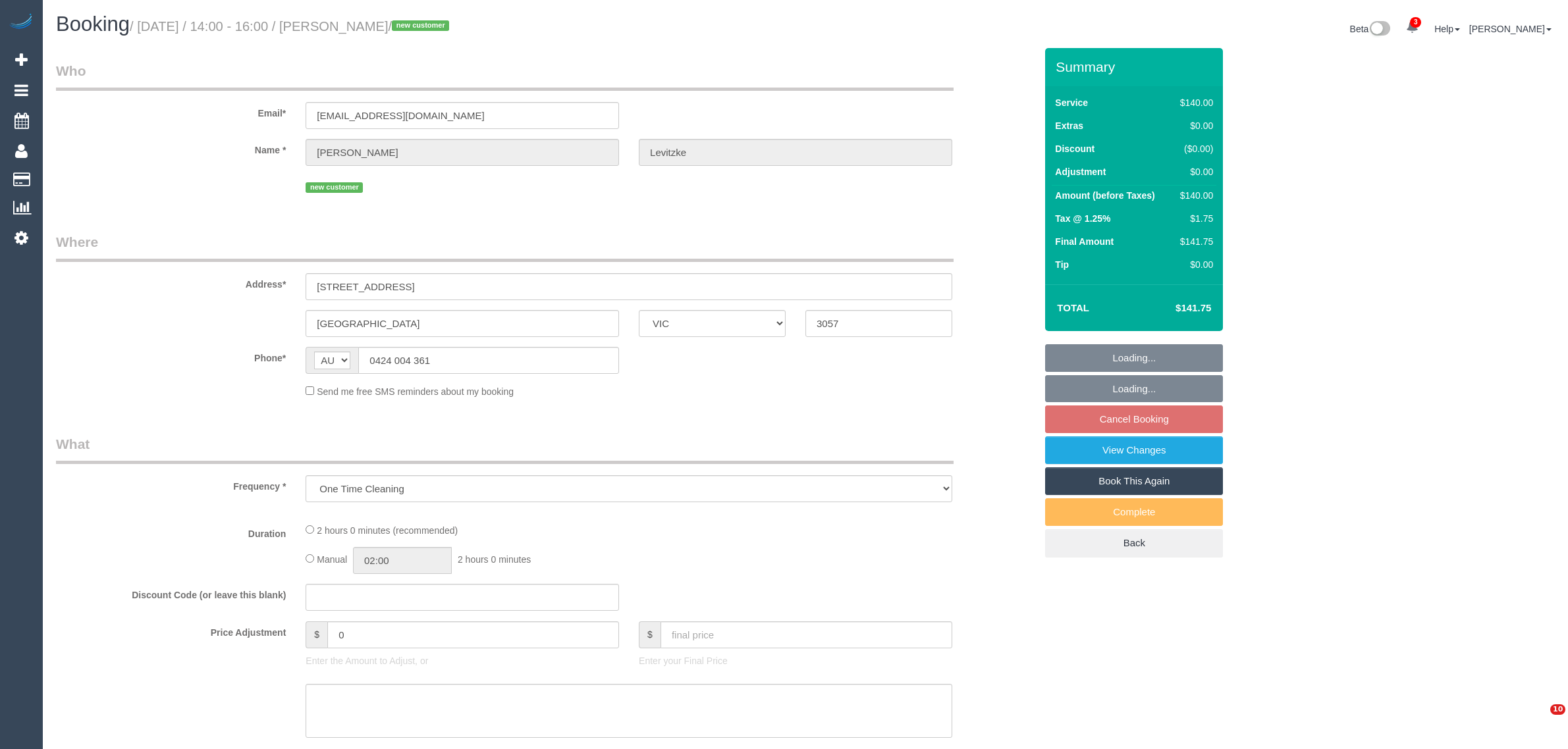
select select "VIC"
select select "string:stripe-pm_1S51cj2GScqysDRVq5QtWLaz"
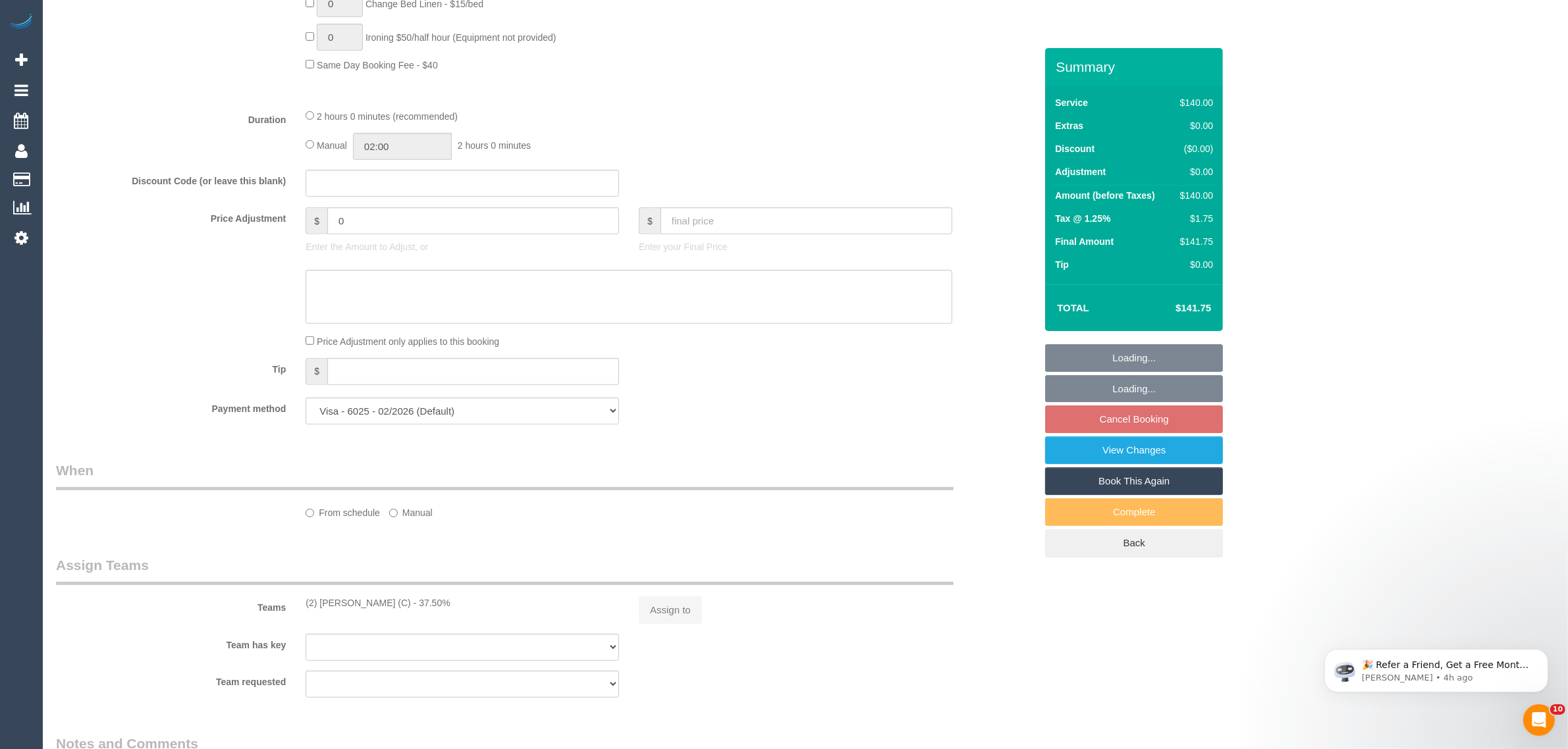
scroll to position [1292, 0]
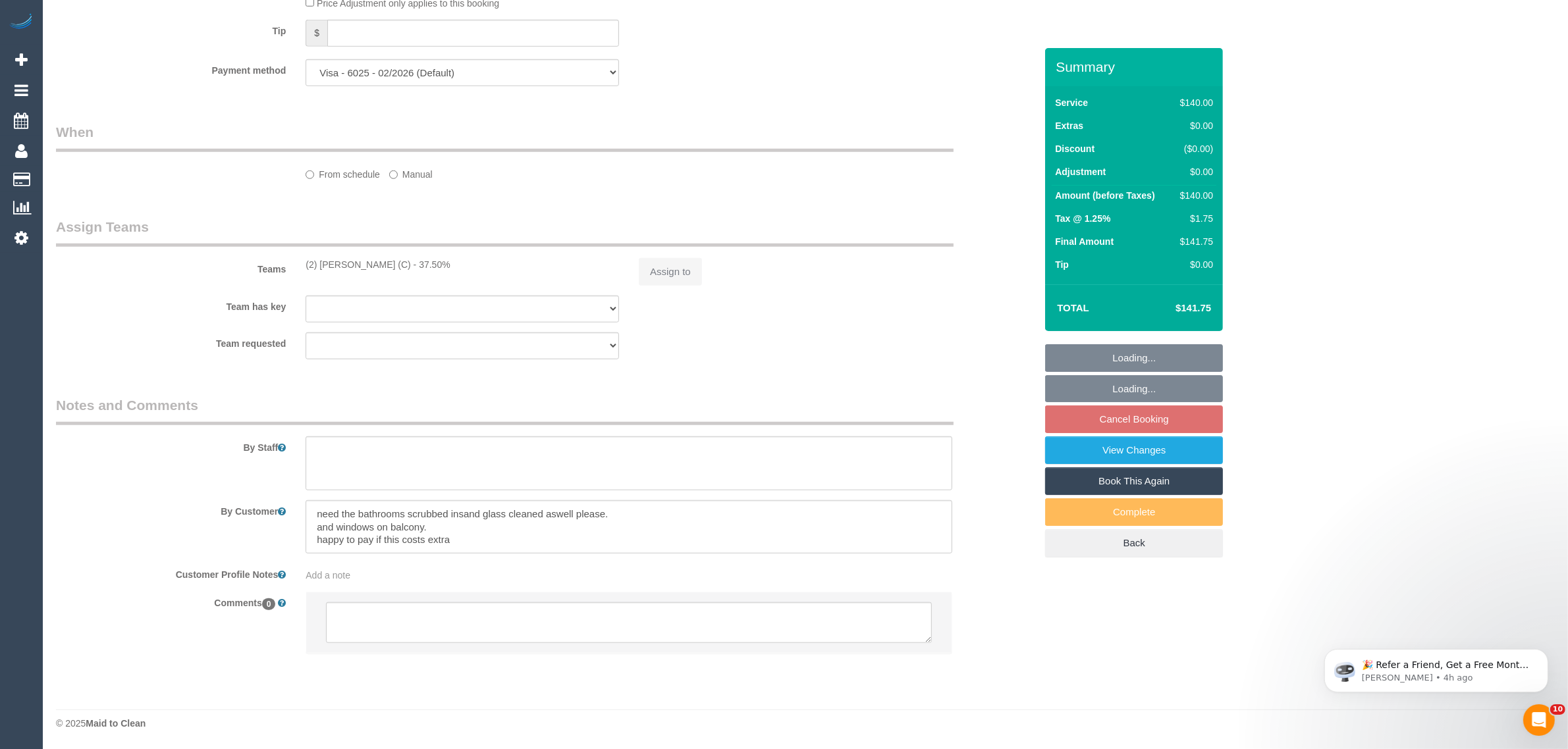
select select "number:28"
select select "number:14"
select select "number:21"
select select "number:24"
select select "number:33"
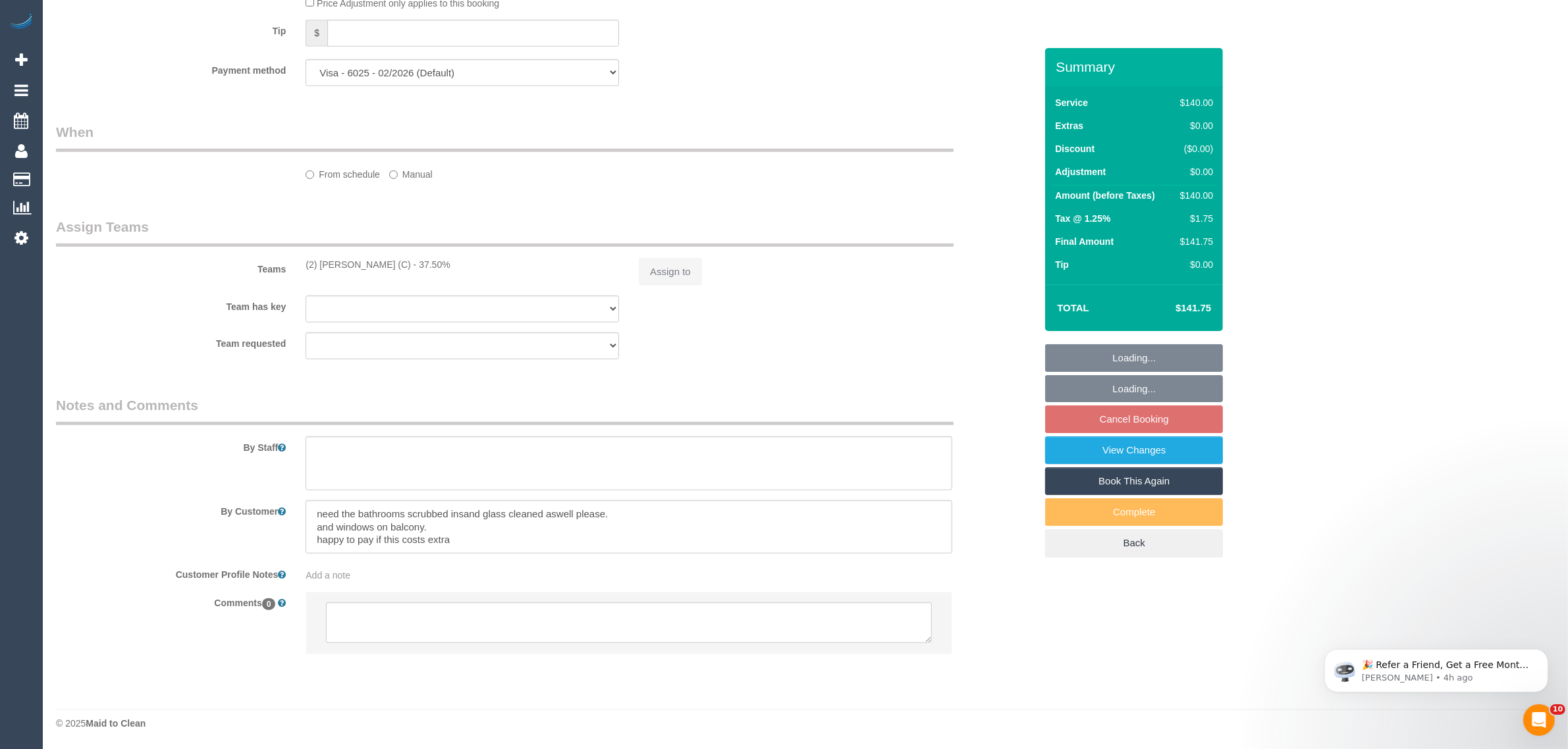
select select "number:26"
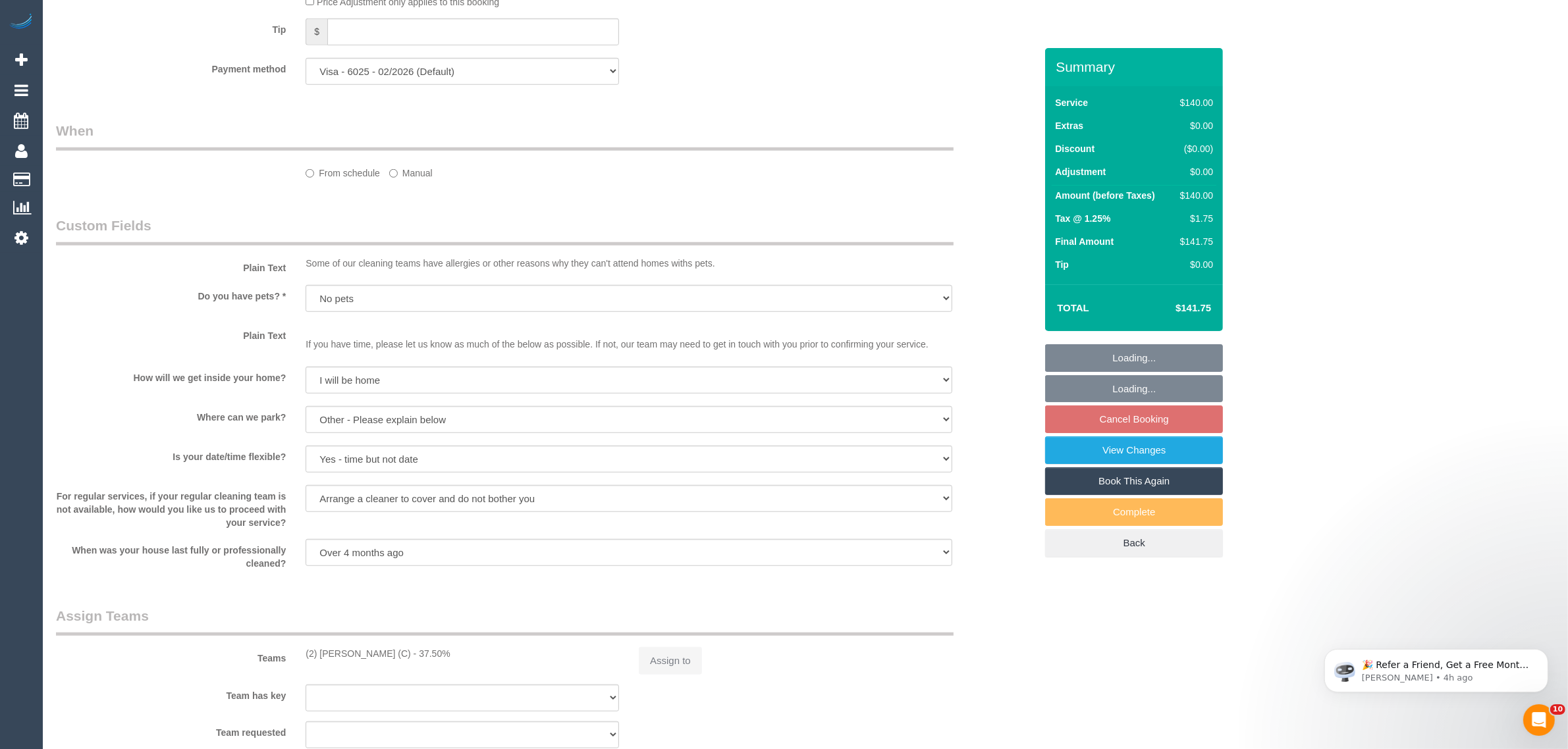
select select "object:881"
click at [746, 632] on legend "Assign Teams" at bounding box center [504, 621] width 898 height 29
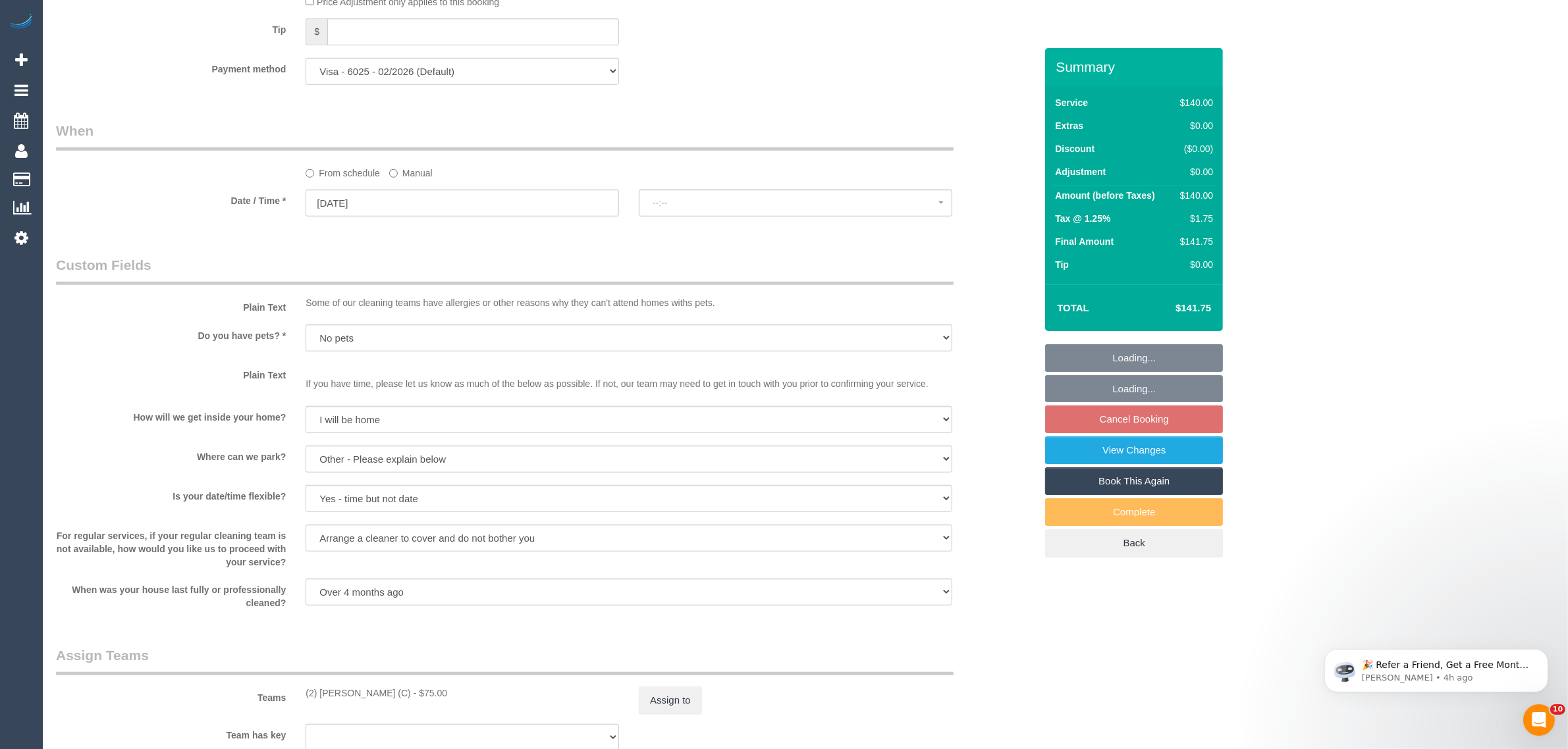
scroll to position [1682, 0]
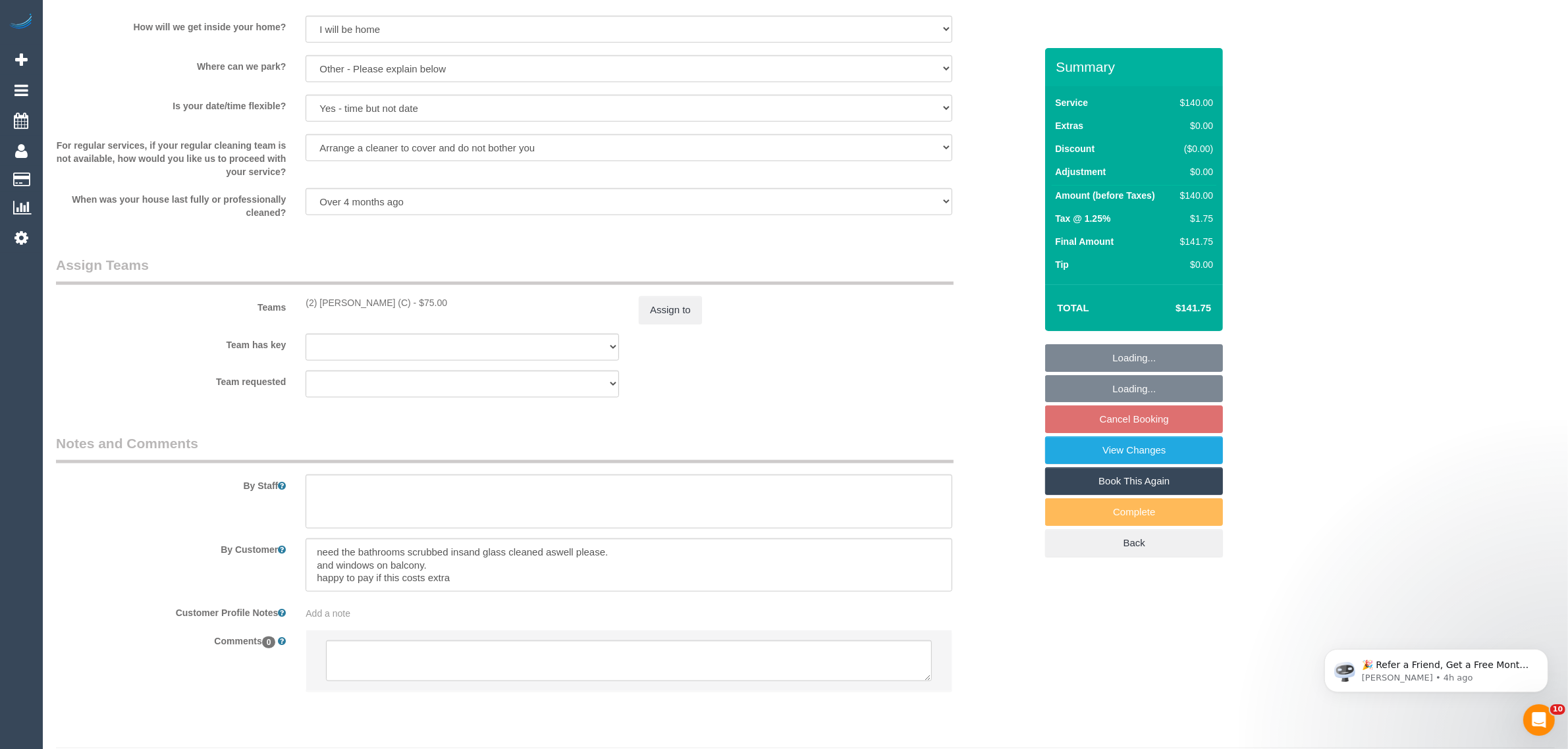
select select "spot1"
click at [745, 674] on textarea at bounding box center [629, 660] width 605 height 41
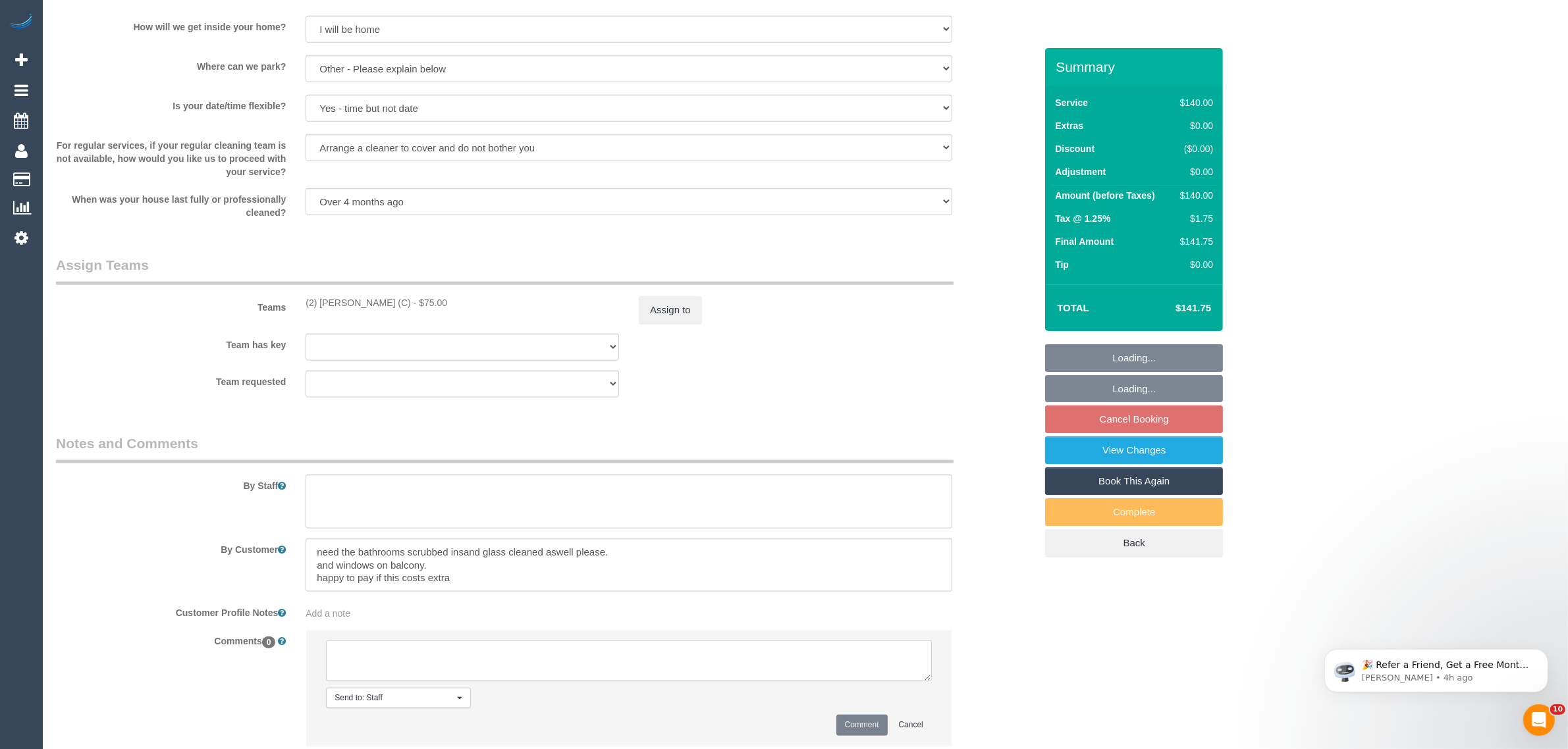
paste textarea "Cleaner(s) Unassigned: Reason Unassigned: Contact via: Which message sent: Addi…"
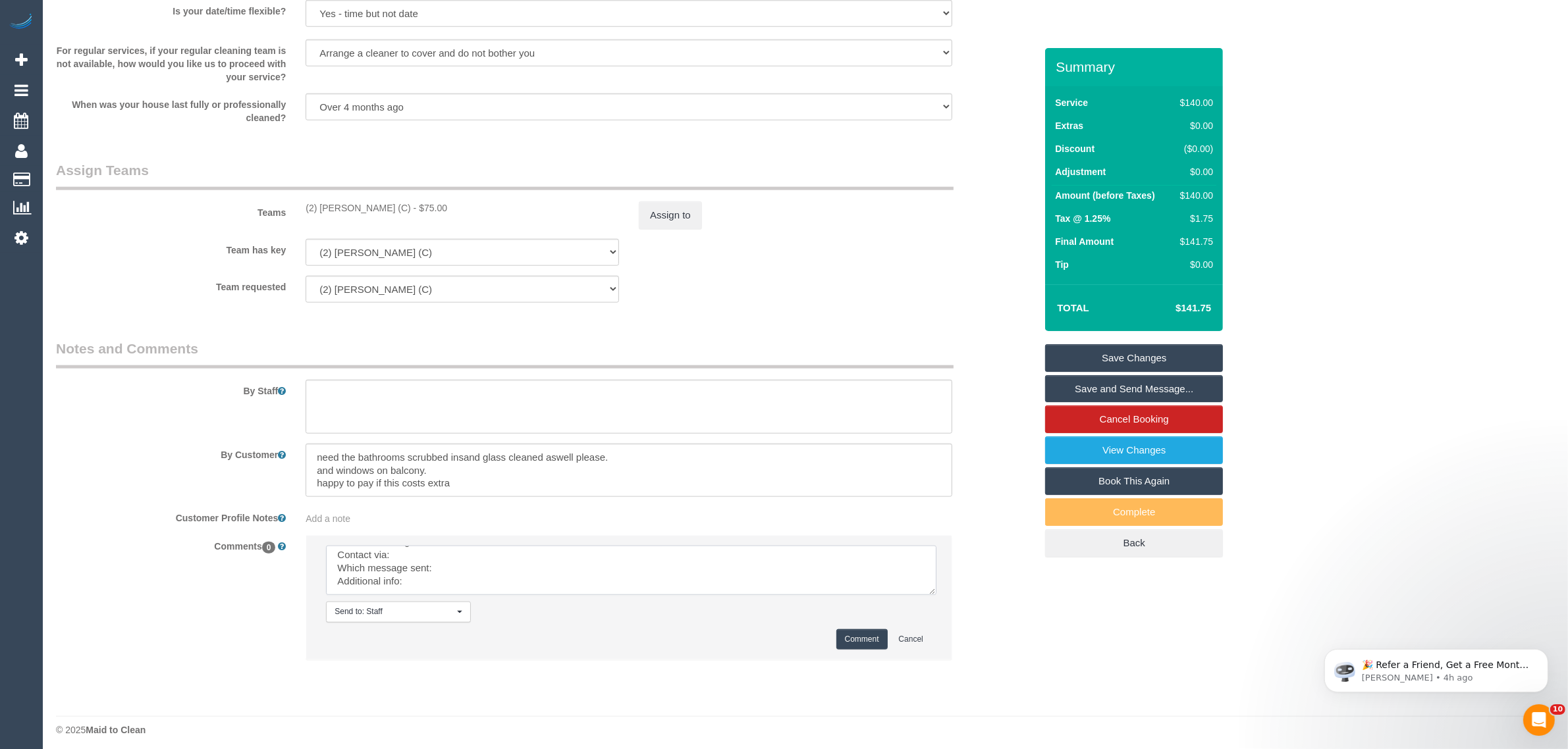
scroll to position [0, 0]
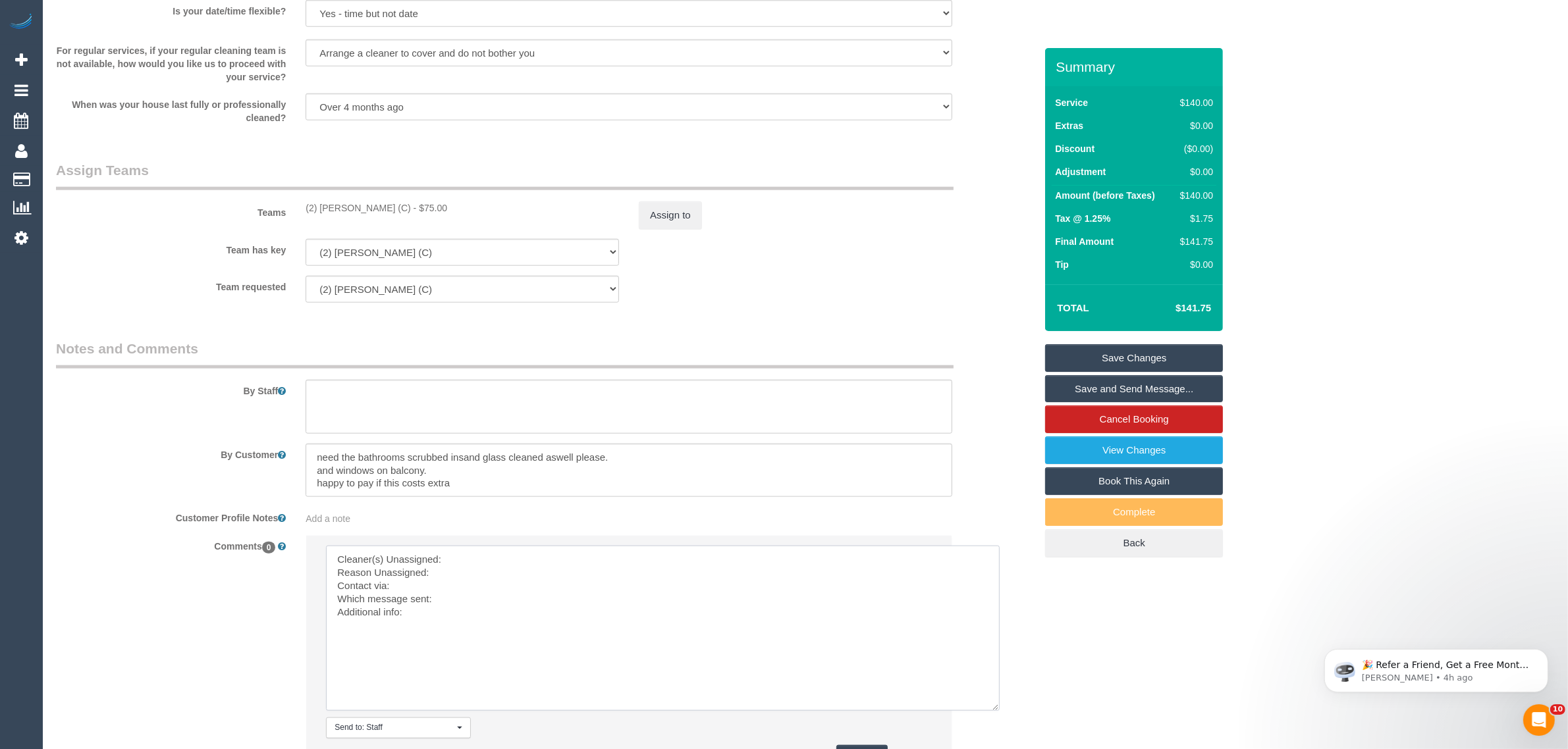
drag, startPoint x: 922, startPoint y: 583, endPoint x: 875, endPoint y: 640, distance: 73.9
click at [993, 711] on textarea at bounding box center [663, 628] width 674 height 165
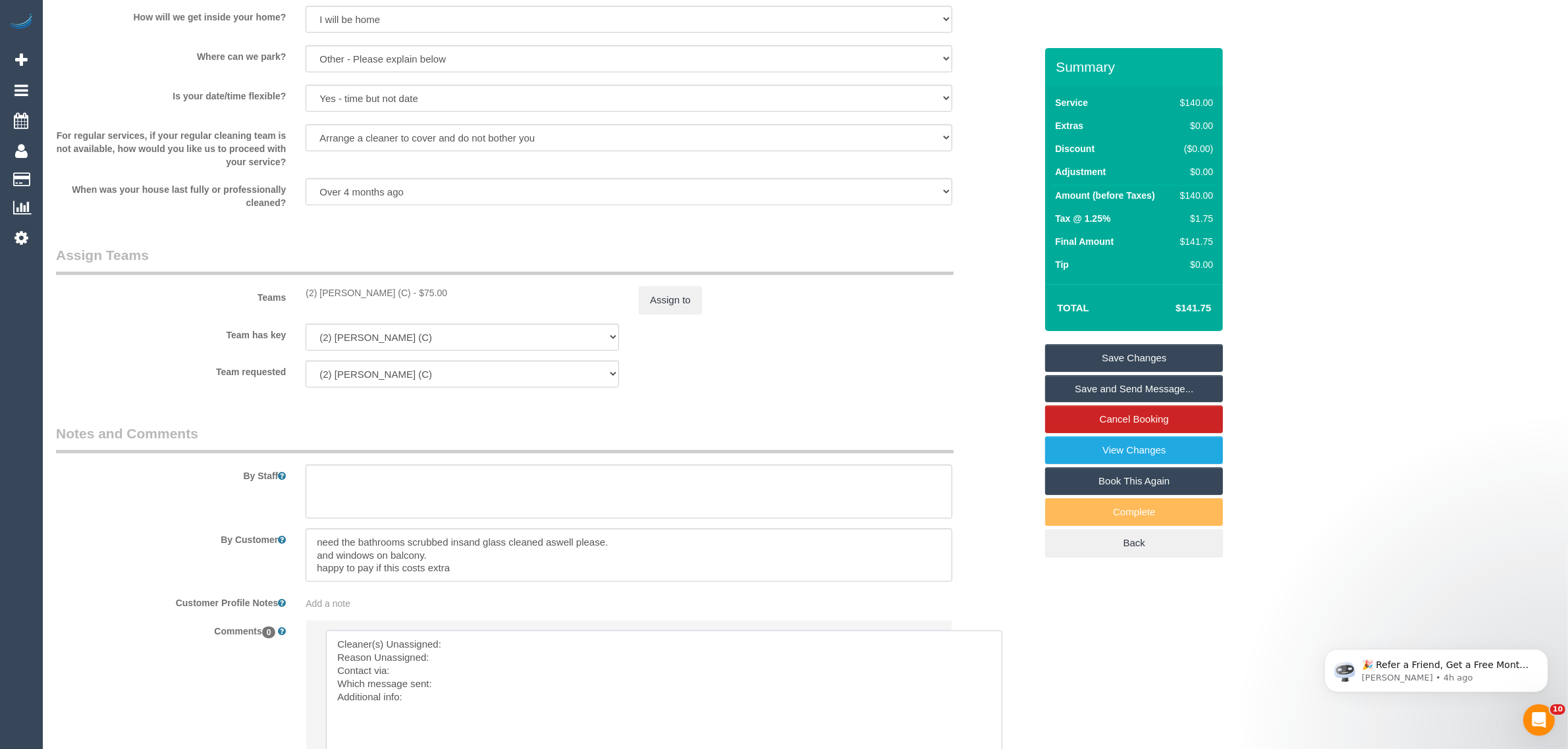
scroll to position [1777, 0]
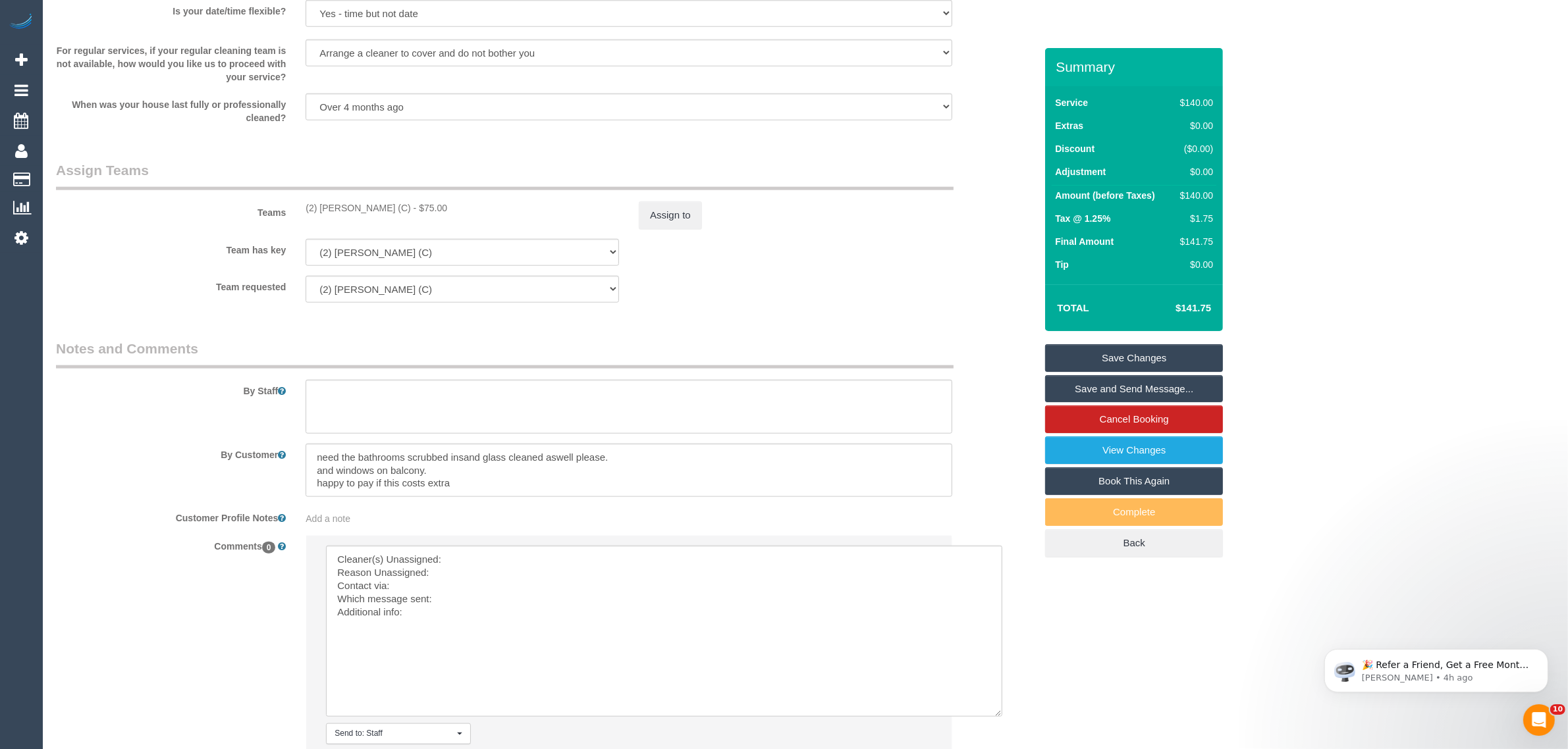
click at [330, 198] on div "Teams (2) Axel Richerand (C) - $75.00 Assign to" at bounding box center [546, 194] width 999 height 68
drag, startPoint x: 298, startPoint y: 205, endPoint x: 399, endPoint y: 202, distance: 101.0
click at [399, 202] on div "(2) Axel Richerand (C) - $75.00" at bounding box center [461, 208] width 333 height 13
copy div "(2) [PERSON_NAME] (C)"
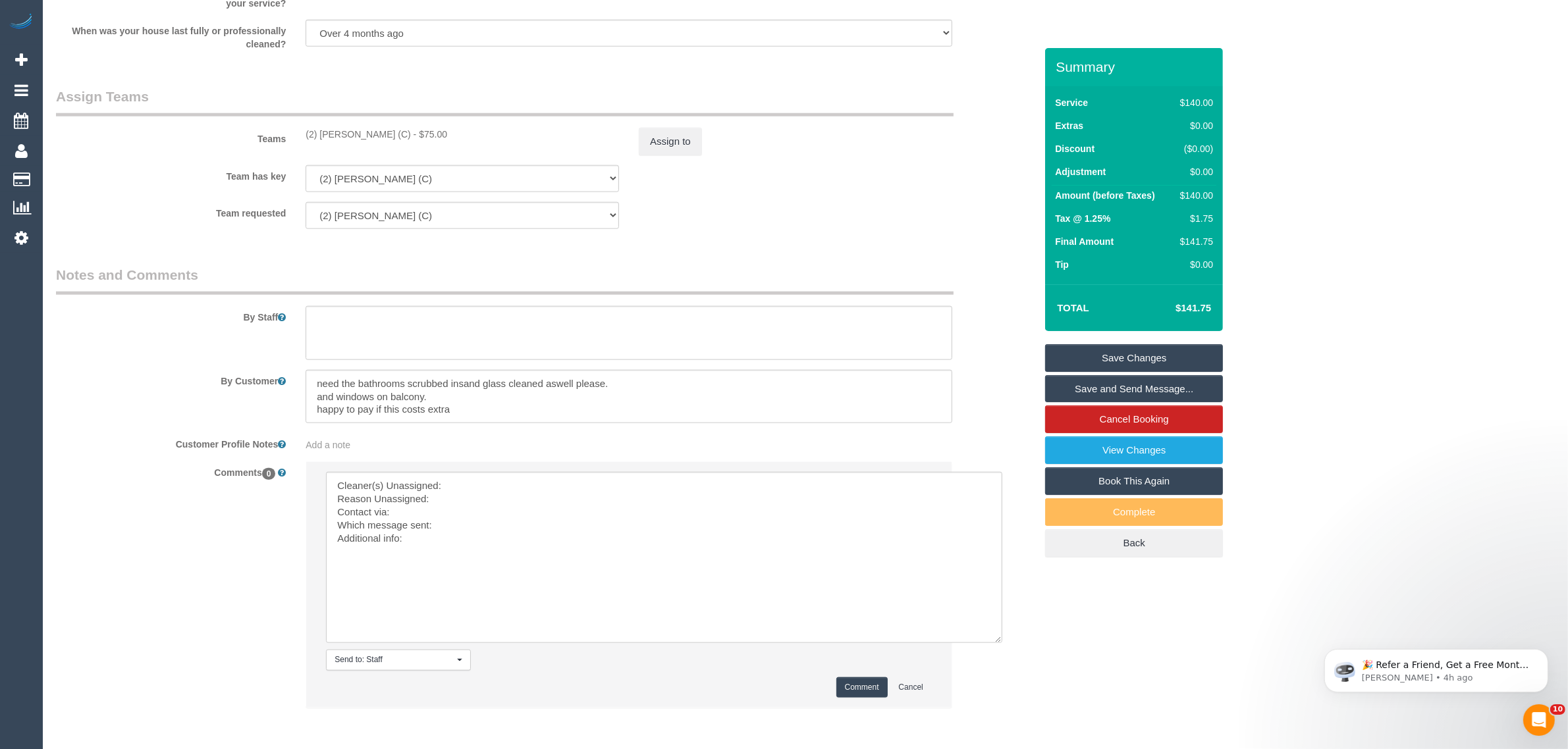
scroll to position [1906, 0]
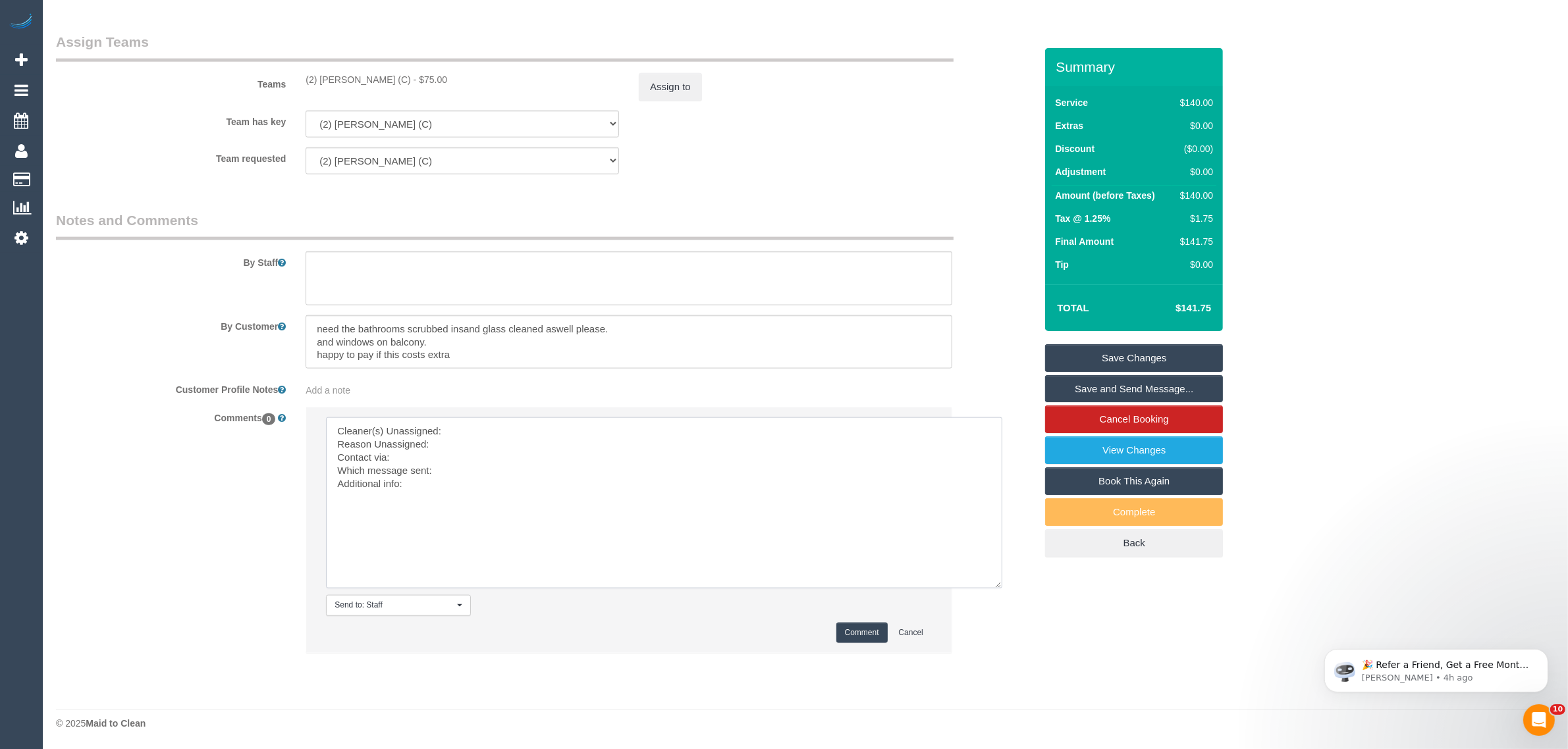
click at [535, 440] on textarea at bounding box center [664, 503] width 676 height 171
click at [545, 431] on textarea at bounding box center [664, 503] width 676 height 171
paste textarea "(2) [PERSON_NAME] (C)"
click at [502, 443] on textarea at bounding box center [664, 503] width 676 height 171
click at [496, 468] on textarea at bounding box center [664, 503] width 676 height 171
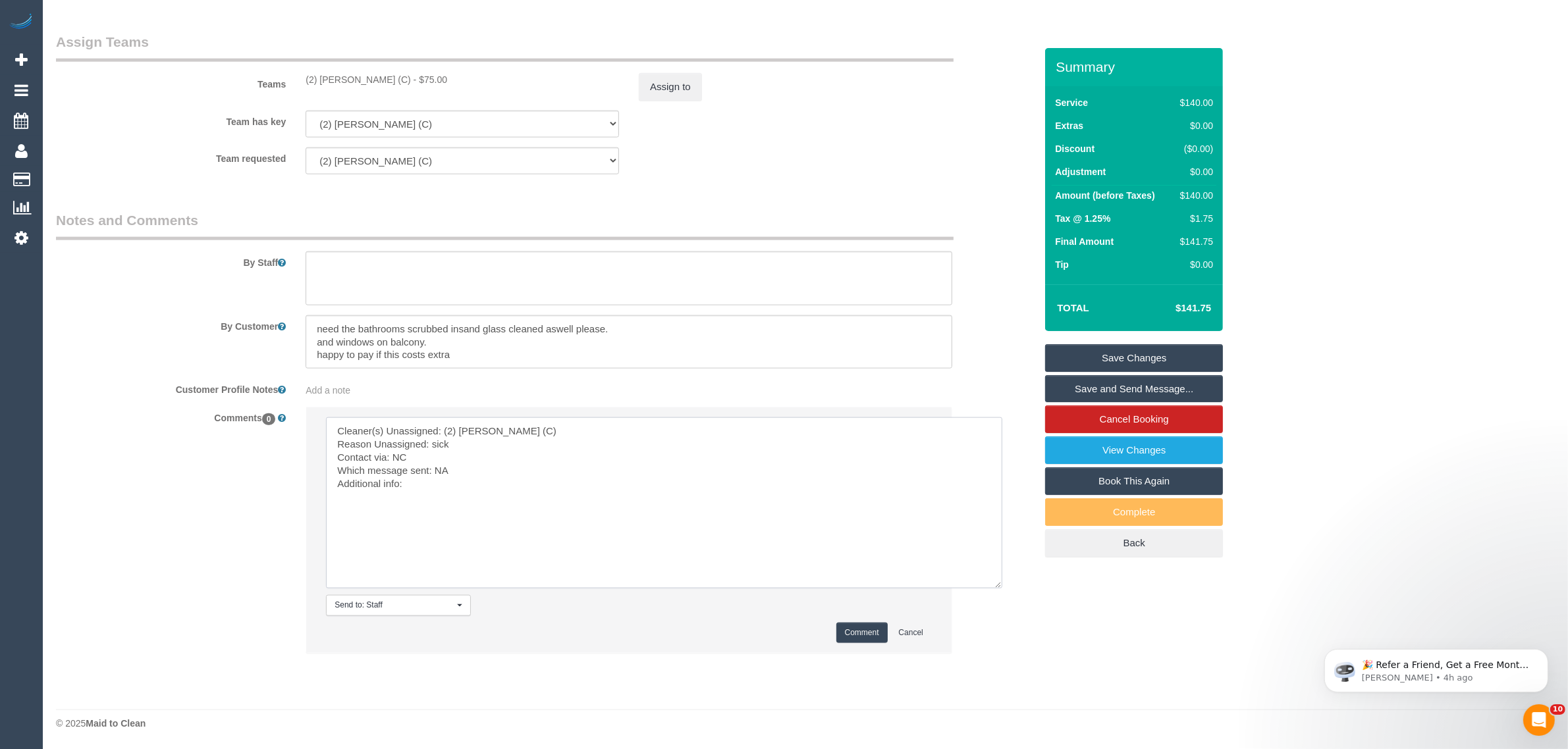
type textarea "Cleaner(s) Unassigned: (2) Axel Richerand (C) Reason Unassigned: sick Contact v…"
click at [854, 634] on button "Comment" at bounding box center [862, 633] width 51 height 20
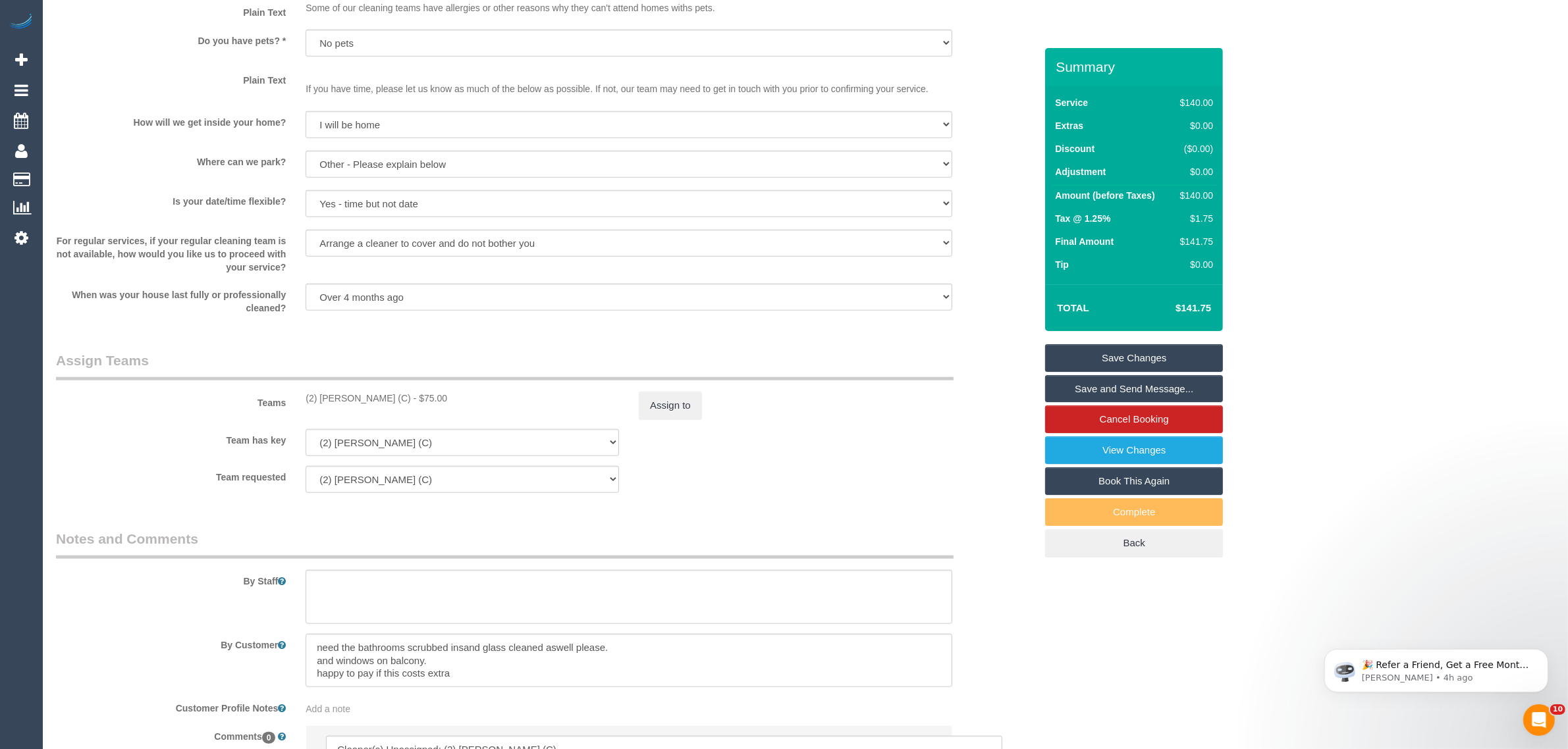
scroll to position [1578, 0]
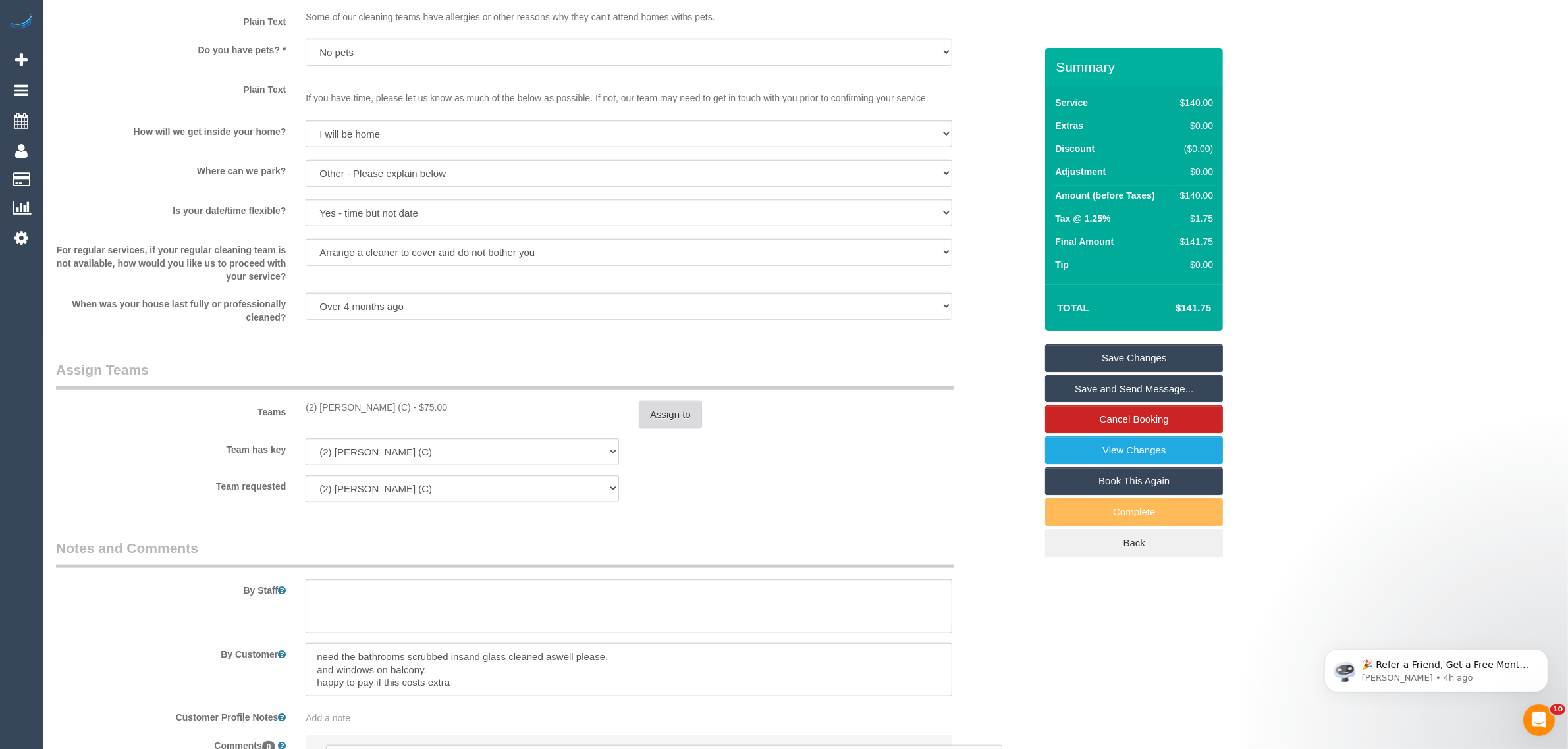
click at [674, 412] on button "Assign to" at bounding box center [670, 415] width 63 height 28
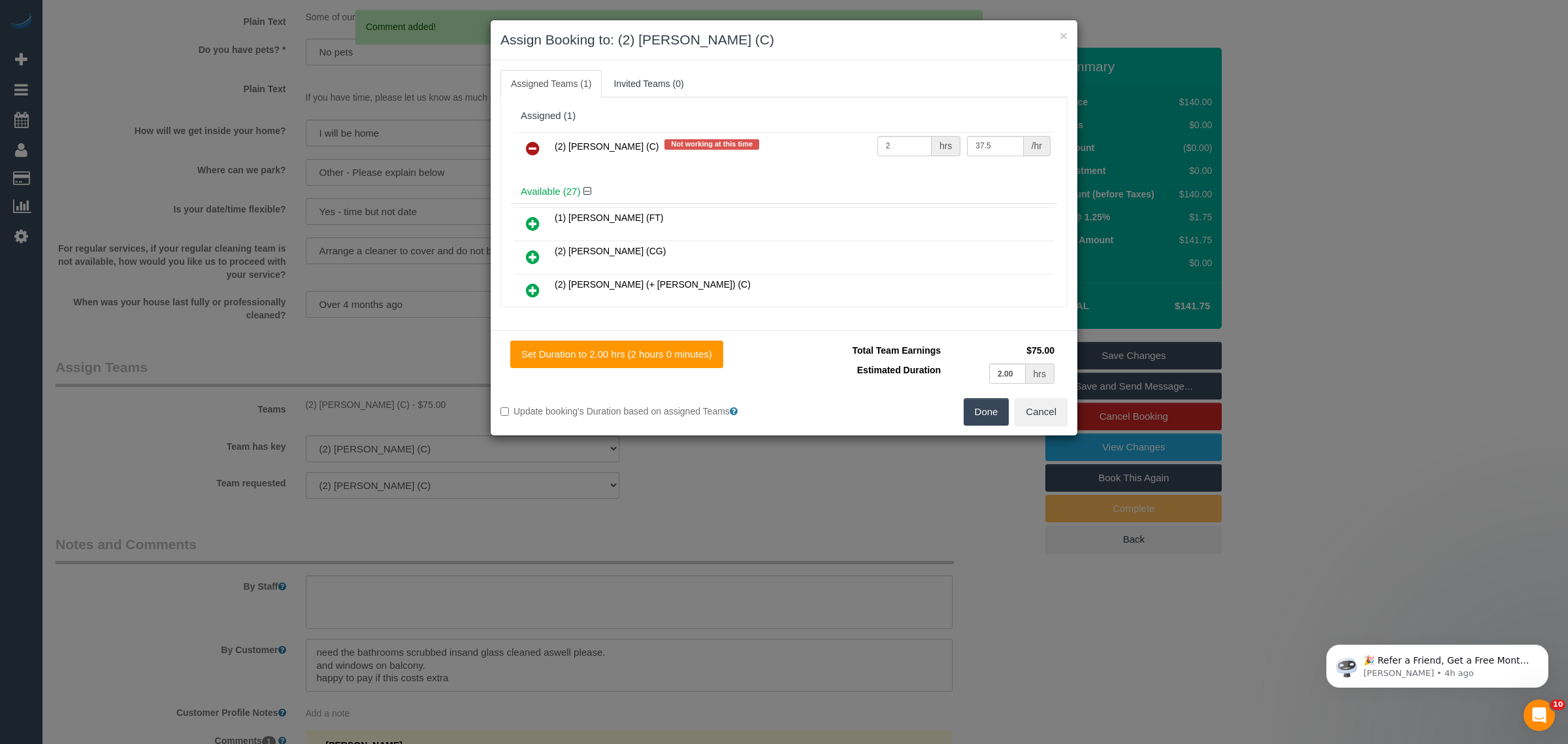
drag, startPoint x: 528, startPoint y: 149, endPoint x: 543, endPoint y: 152, distance: 15.3
click at [528, 149] on icon at bounding box center [532, 148] width 14 height 15
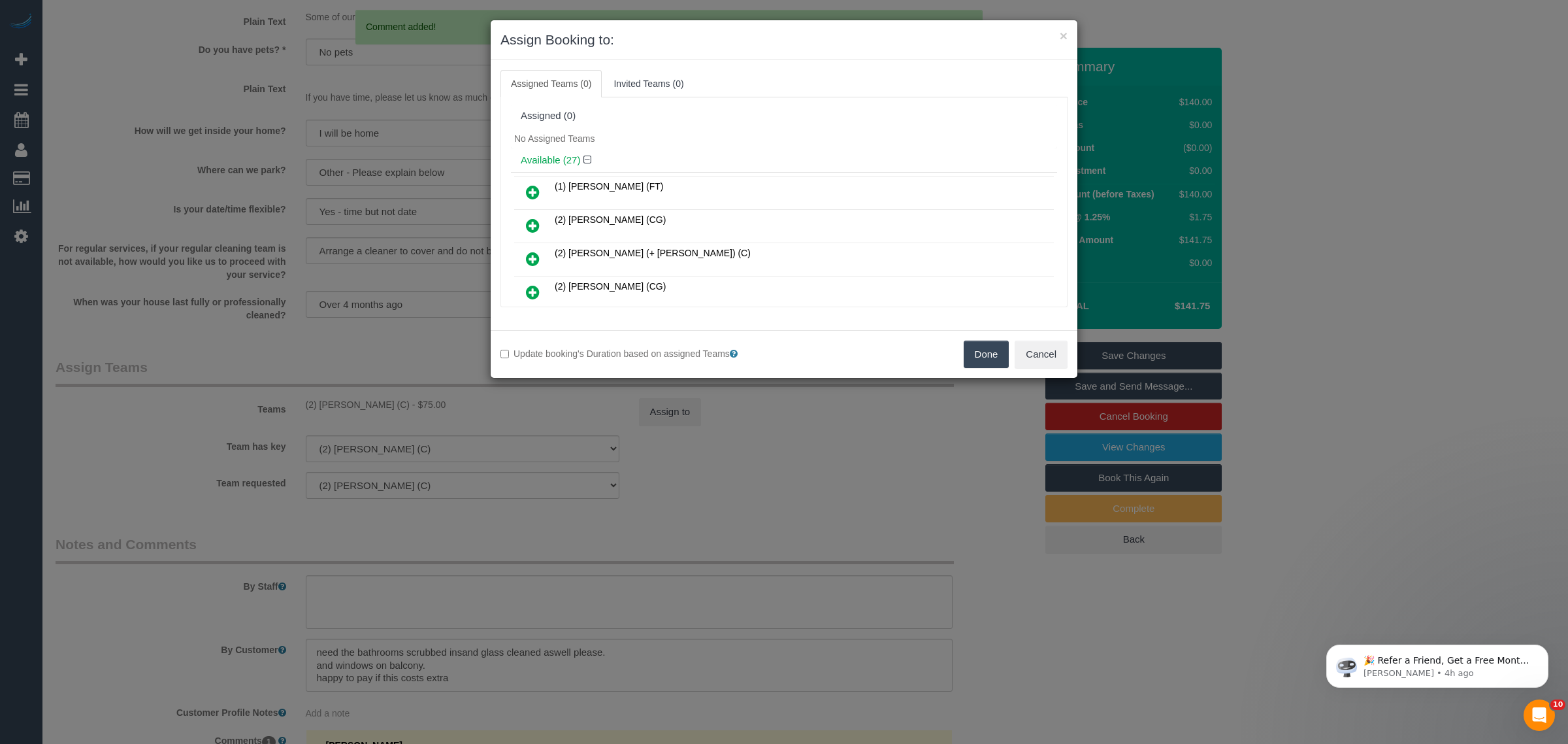
click at [996, 353] on button "Done" at bounding box center [987, 355] width 46 height 27
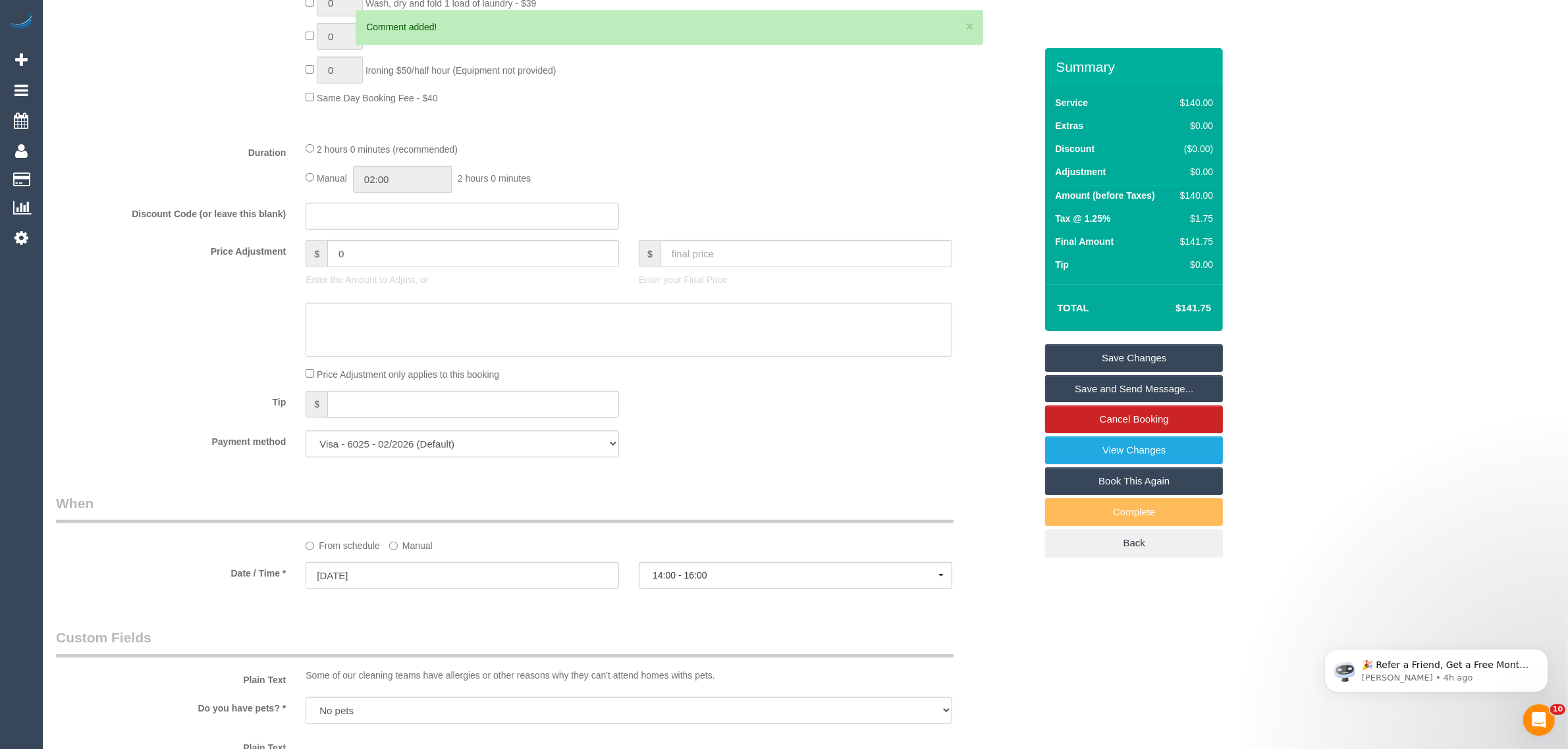
scroll to position [0, 0]
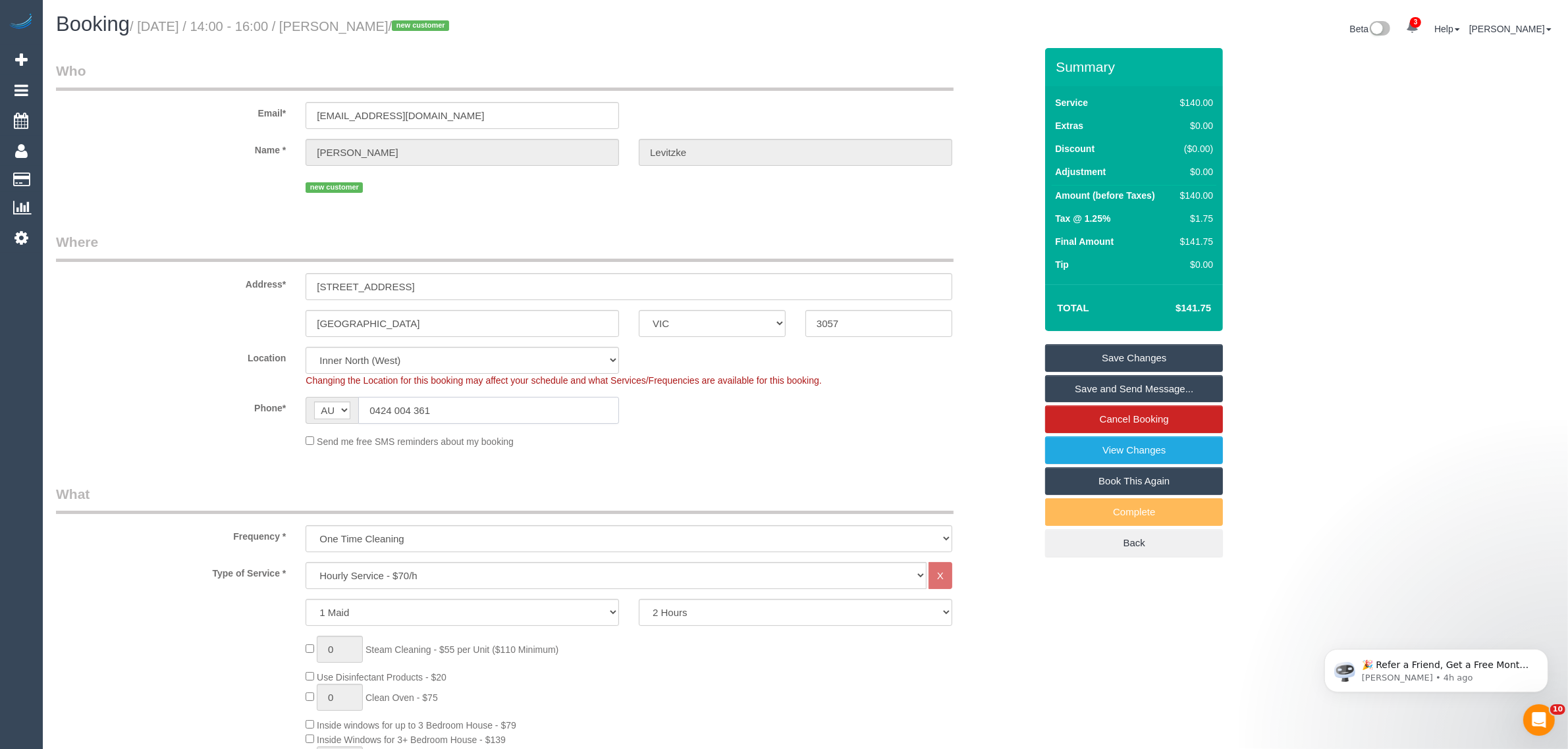
click at [605, 403] on input "0424 004 361" at bounding box center [488, 410] width 260 height 27
click at [1079, 351] on link "Save Changes" at bounding box center [1133, 358] width 177 height 28
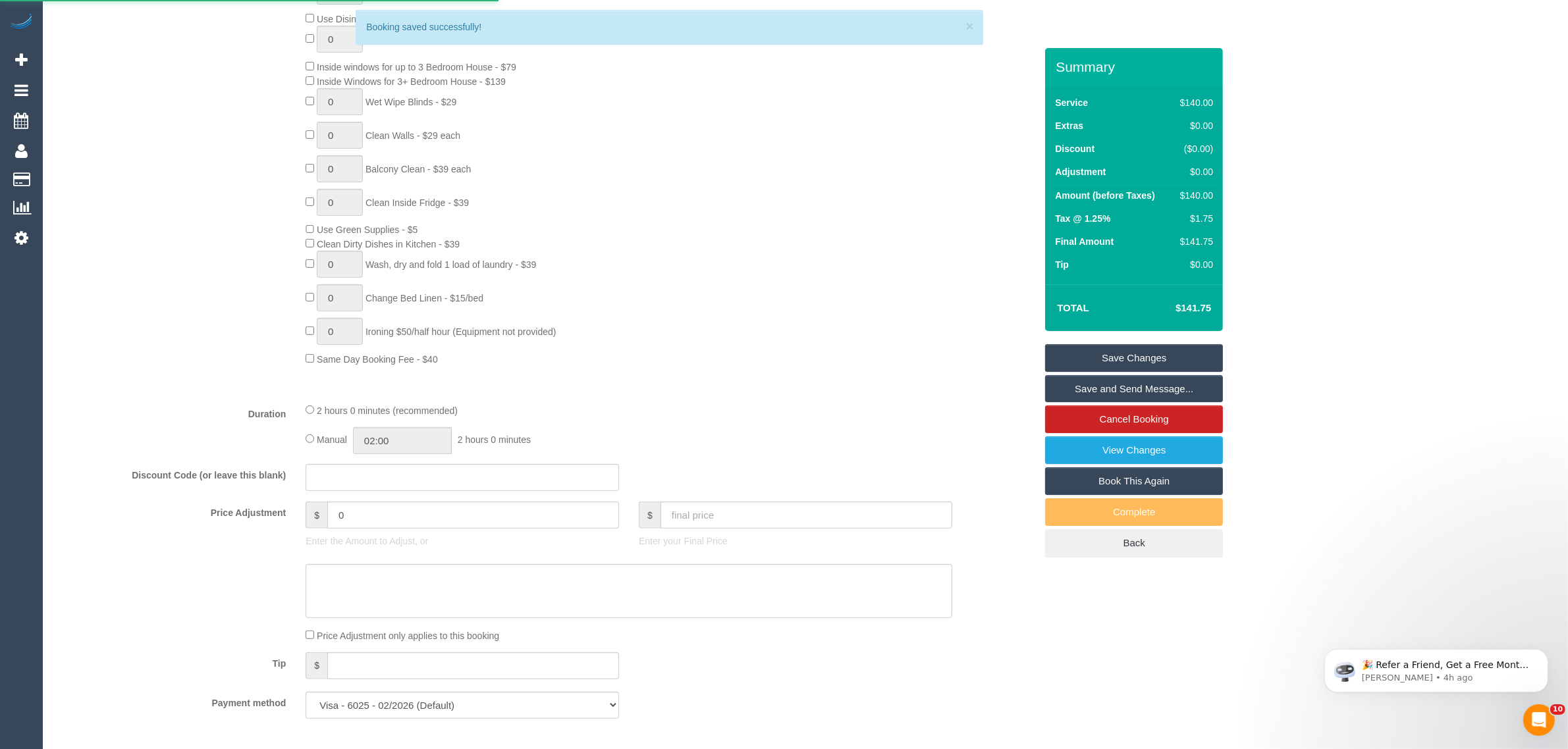
scroll to position [987, 0]
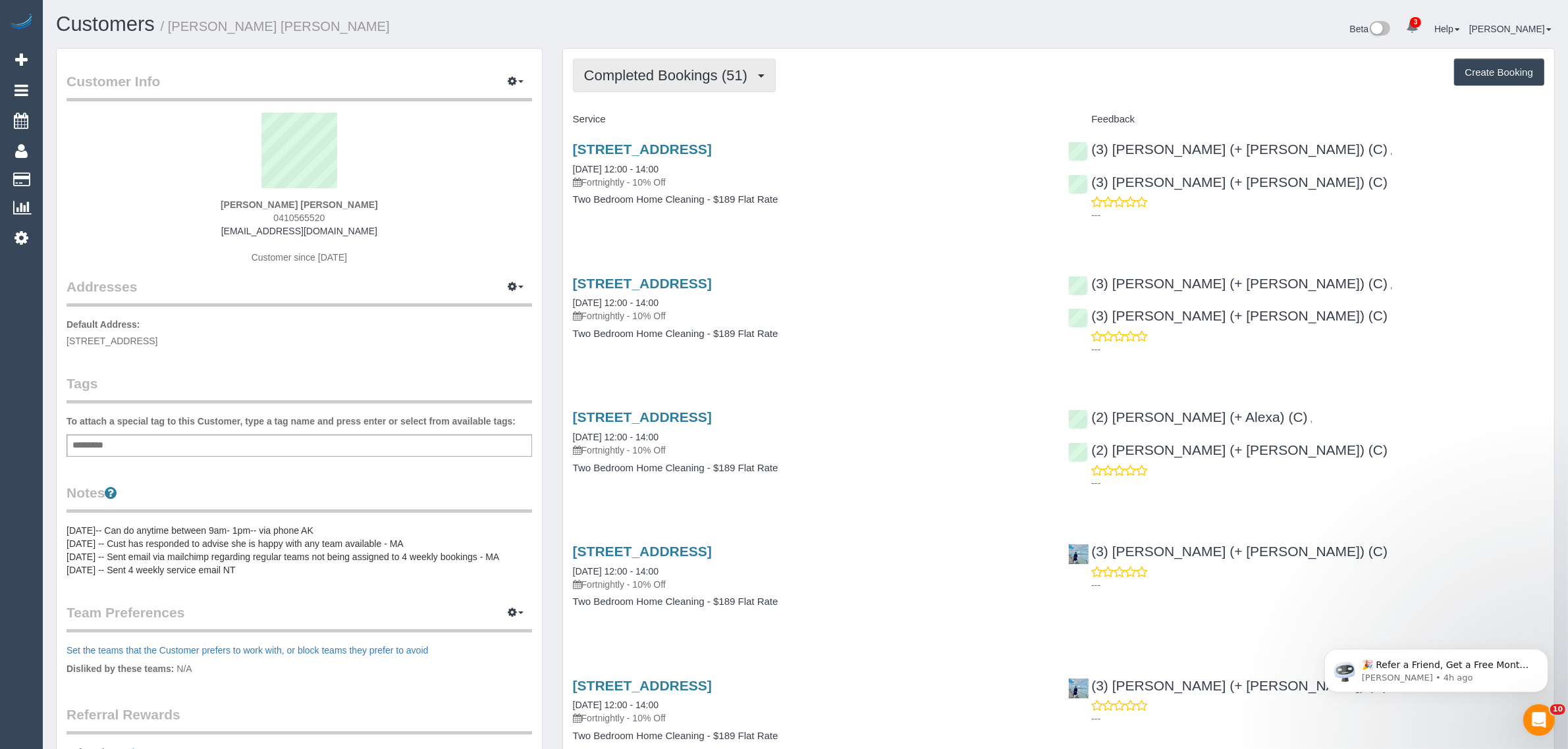
click at [666, 77] on span "Completed Bookings (51)" at bounding box center [669, 76] width 170 height 16
click at [644, 117] on link "Upcoming Bookings (12)" at bounding box center [644, 123] width 142 height 17
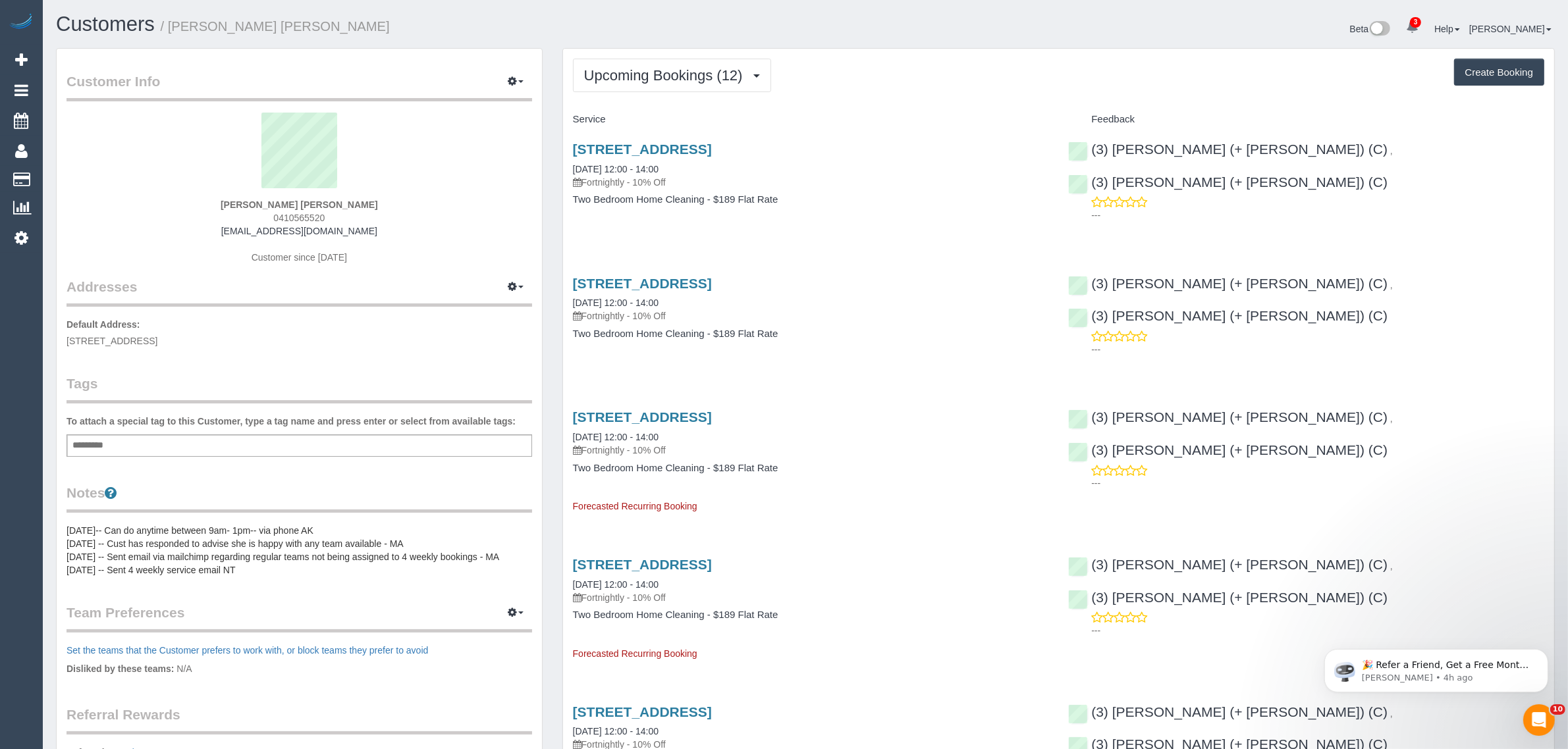
click at [878, 111] on div "Service" at bounding box center [810, 120] width 496 height 23
click at [660, 149] on link "[STREET_ADDRESS]" at bounding box center [642, 149] width 139 height 15
click at [847, 216] on div "[STREET_ADDRESS] [DATE] 12:00 - 14:00 Fortnightly - 10% Off Two Bedroom Home Cl…" at bounding box center [810, 181] width 496 height 102
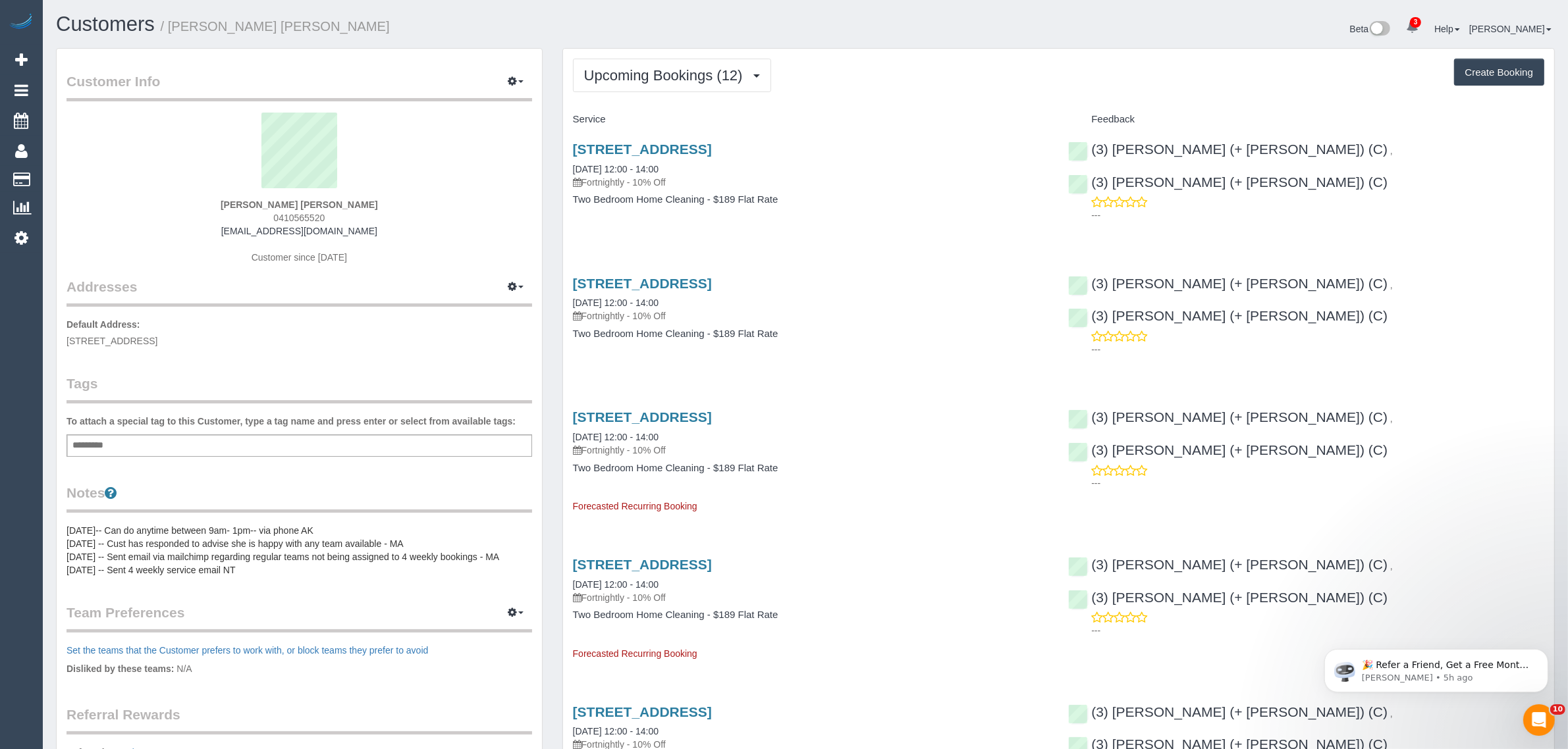
click at [548, 224] on div "Customer Info Edit Contact Info Send Message Email Preferences Special Sales Ta…" at bounding box center [299, 495] width 506 height 895
click at [652, 84] on button "Upcoming Bookings (12)" at bounding box center [672, 75] width 199 height 33
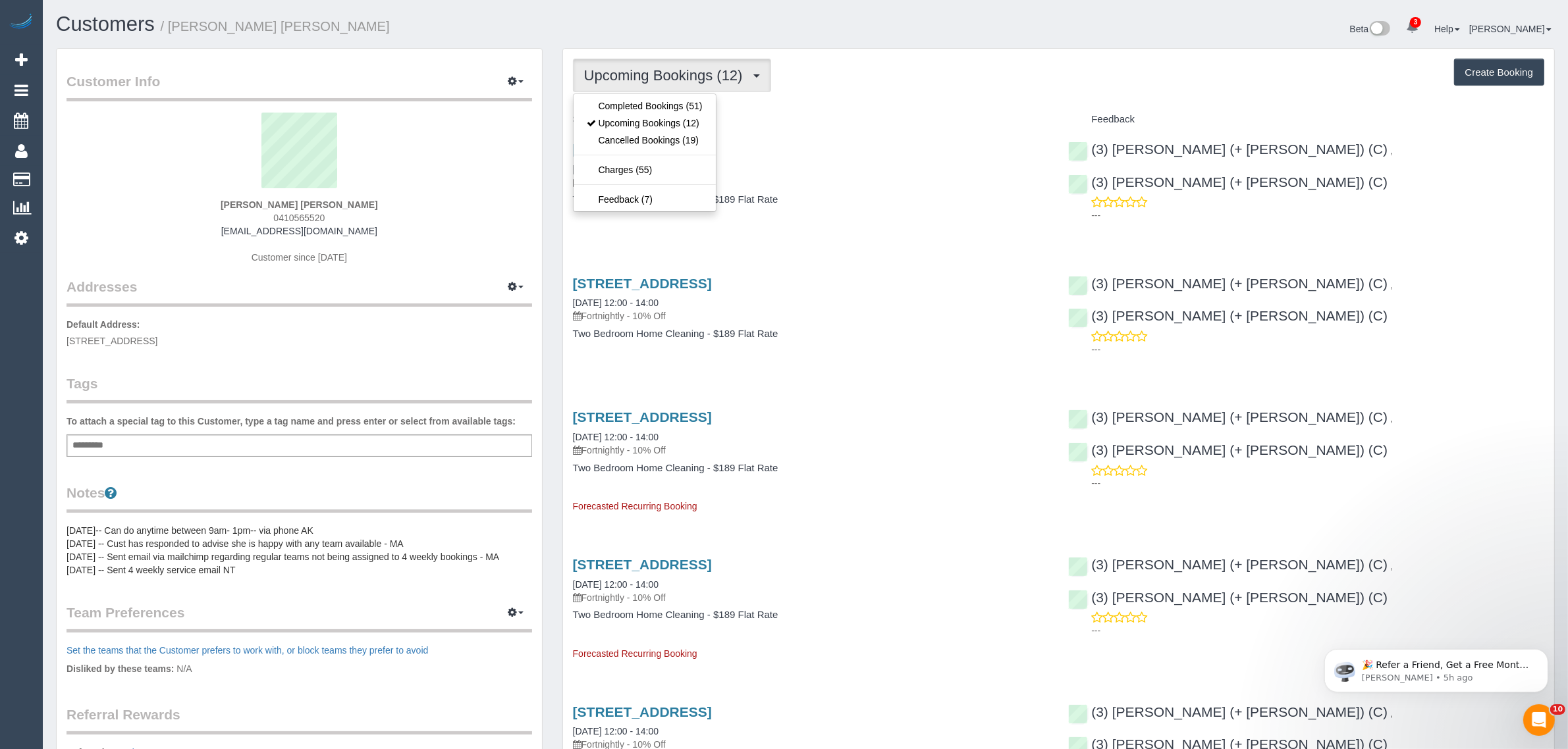
click at [731, 82] on button "Upcoming Bookings (12)" at bounding box center [672, 75] width 199 height 33
click at [646, 120] on link "Upcoming Bookings (12)" at bounding box center [644, 123] width 142 height 17
click at [696, 74] on span "Upcoming Bookings (12)" at bounding box center [666, 76] width 165 height 16
click at [665, 115] on link "Upcoming Bookings (12)" at bounding box center [644, 123] width 142 height 17
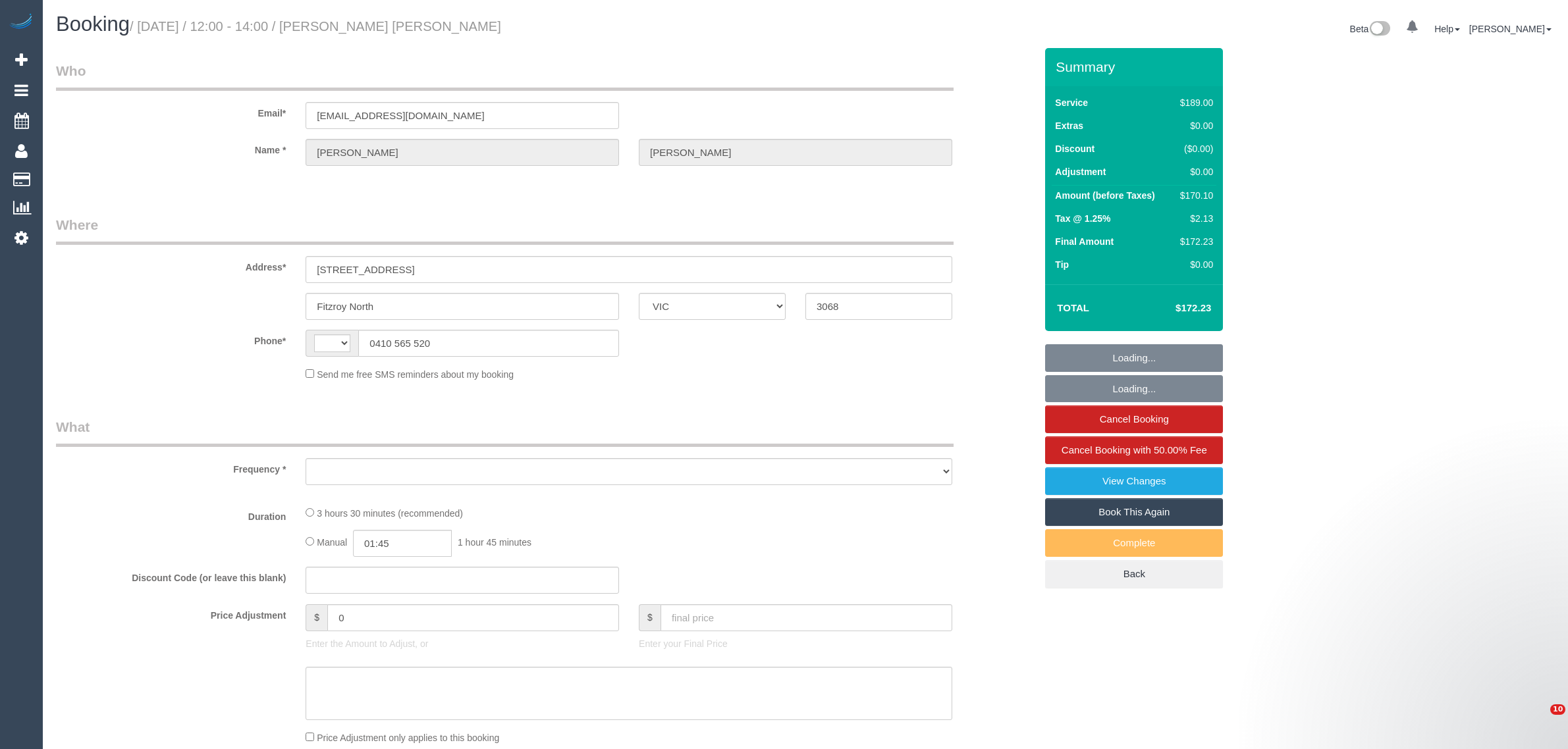
select select "VIC"
select select "string:AU"
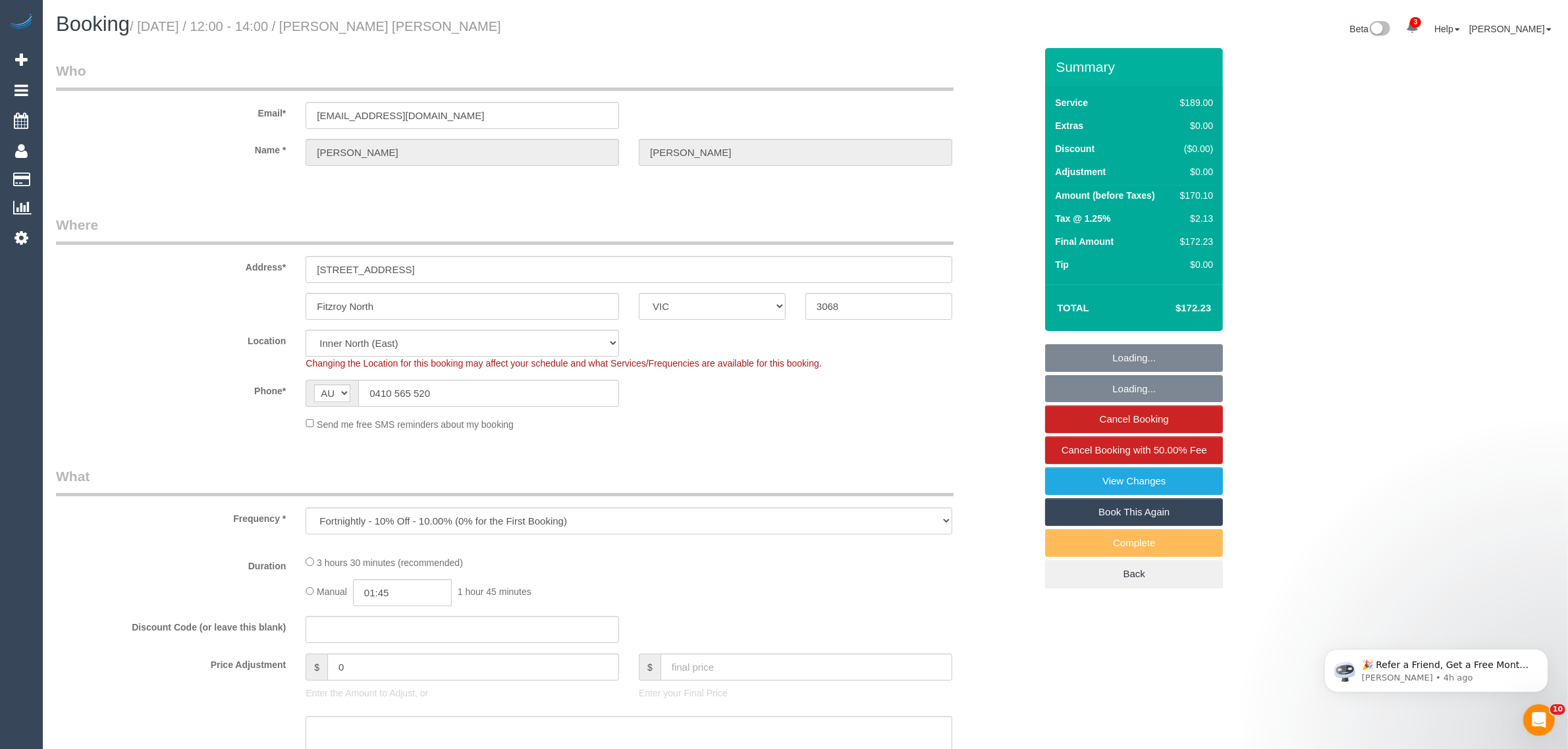
select select "object:574"
select select "string:stripe-pm_1G127y2GScqysDRV2UT1vjxo"
click at [992, 155] on div "Name * [PERSON_NAME] [PERSON_NAME]" at bounding box center [546, 152] width 999 height 27
select select "number:27"
select select "number:14"
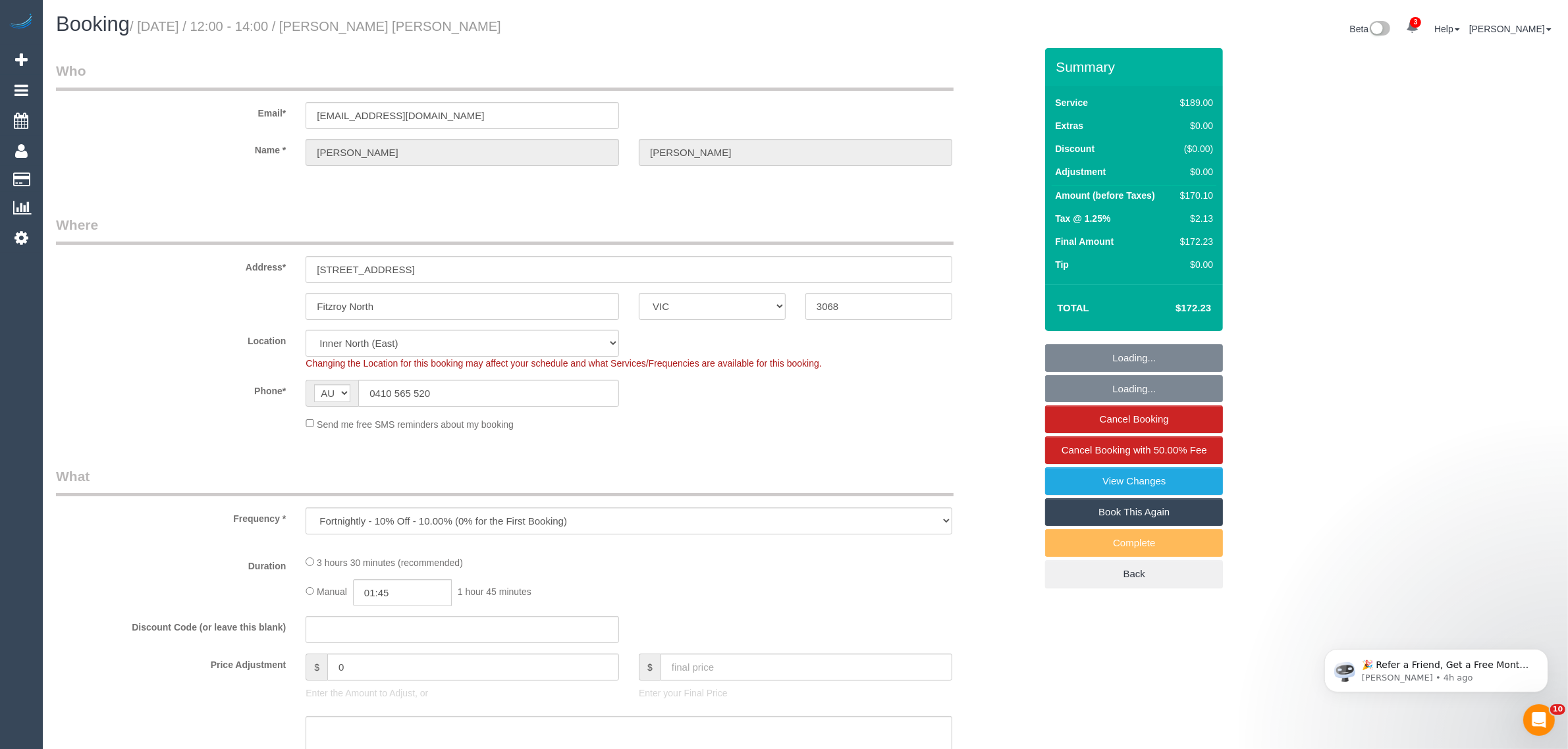
select select "number:19"
select select "number:24"
select select "number:33"
select select "number:12"
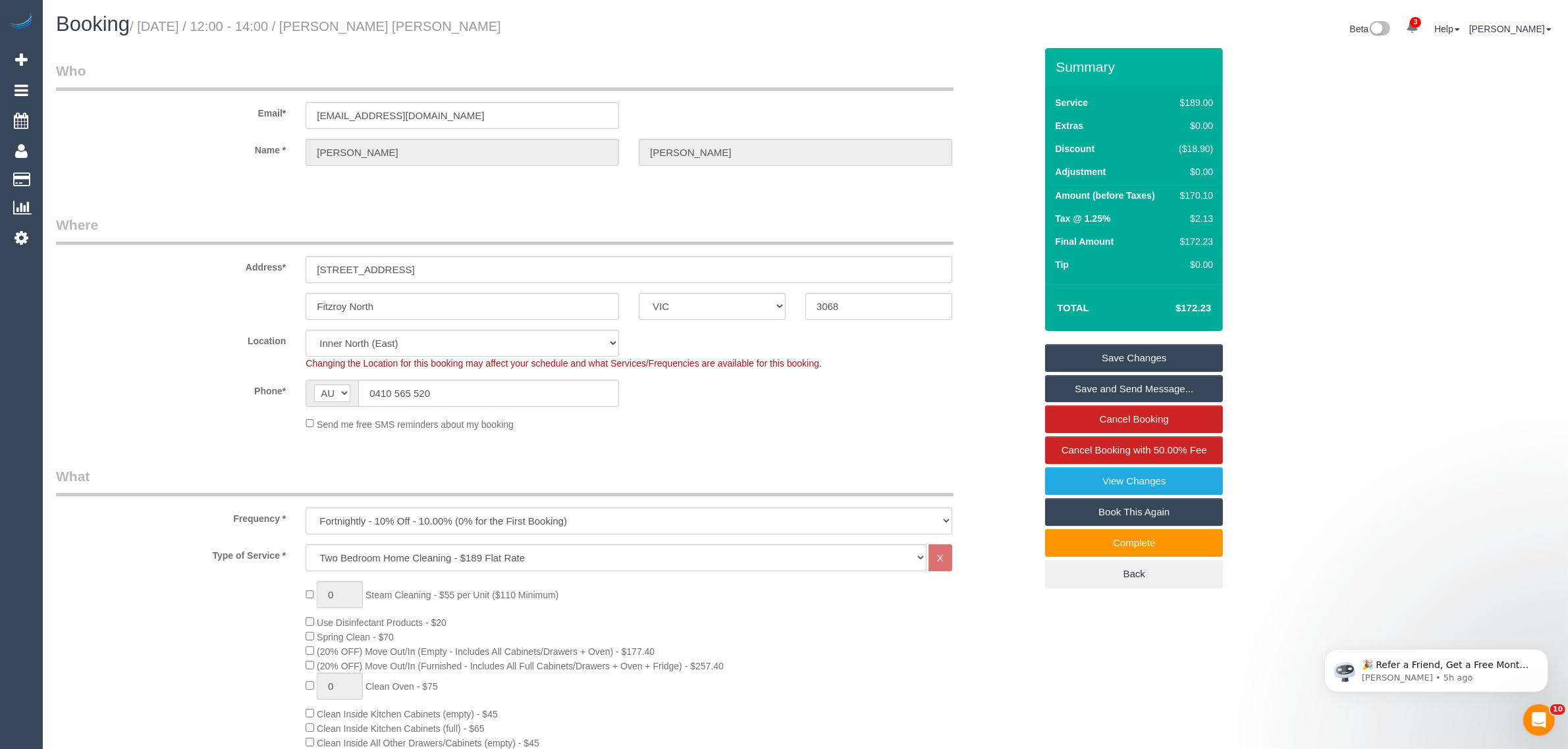
click at [954, 393] on div "Phone* AF AL DZ AD AO AI AQ AG AR AM AW AU AT AZ BS BH BD BB BY BE BZ BJ BM BT …" at bounding box center [546, 393] width 999 height 27
click at [954, 393] on div "Phone* AF AL DZ AD AO AI AQ AG AR AM AW AU AT AZ BS BH BD BB BY BE BZ BJ BM BT …" at bounding box center [546, 393] width 999 height 27
click at [947, 376] on sui-booking-location "Location [GEOGRAPHIC_DATA] (North) East (South) [GEOGRAPHIC_DATA] (East) [GEOGR…" at bounding box center [545, 380] width 979 height 102
click at [819, 67] on legend "Who" at bounding box center [504, 76] width 898 height 29
click at [442, 309] on input "Fitzroy North" at bounding box center [461, 306] width 313 height 27
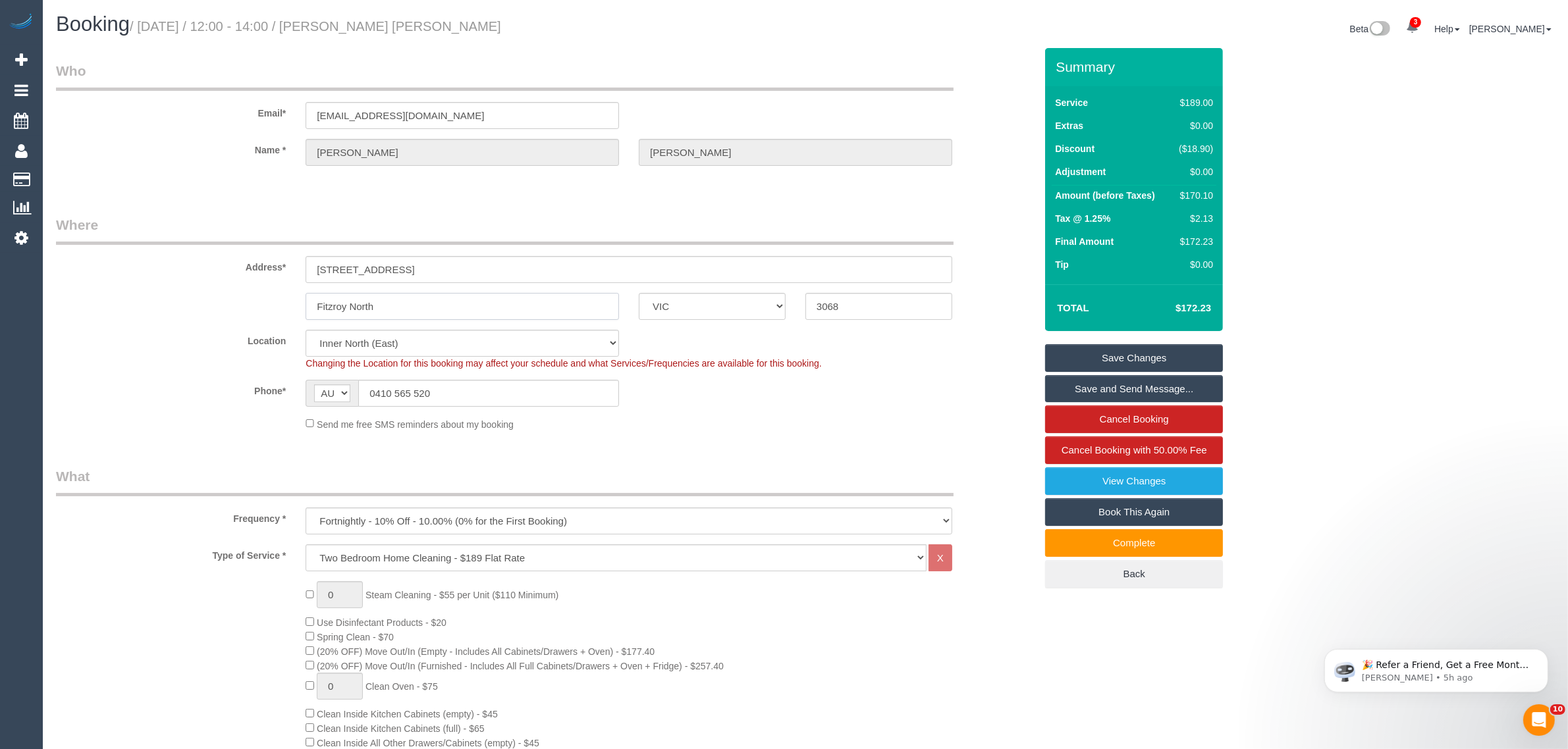
click at [442, 309] on input "Fitzroy North" at bounding box center [461, 306] width 313 height 27
click at [1094, 442] on link "Cancel Booking with 50.00% Fee" at bounding box center [1133, 451] width 177 height 28
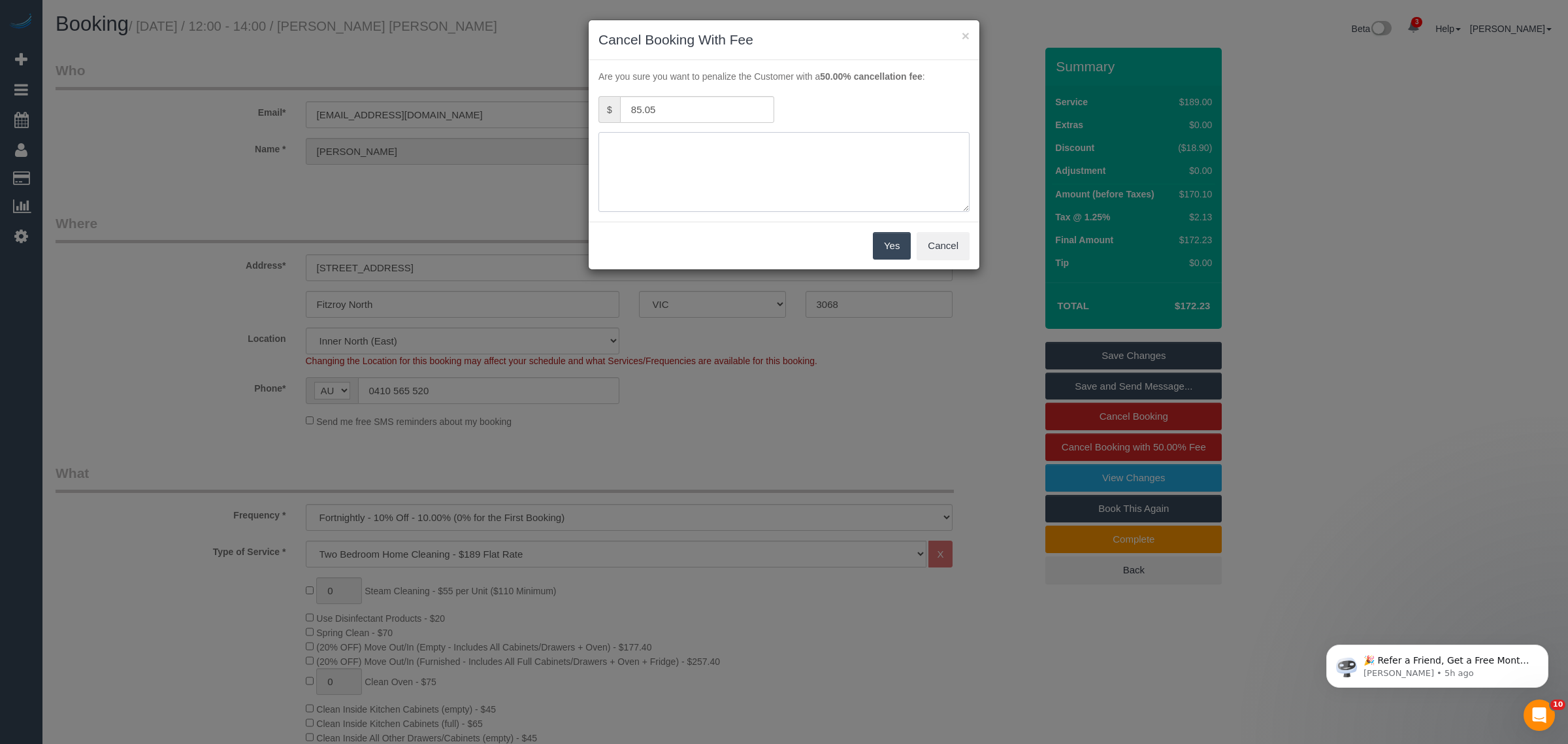
click at [781, 145] on textarea at bounding box center [784, 171] width 371 height 80
click at [753, 144] on textarea at bounding box center [784, 171] width 371 height 80
type textarea "cannot proceed with the service due to pest control - via call - KA aware with …"
click at [889, 244] on button "Yes" at bounding box center [891, 246] width 38 height 27
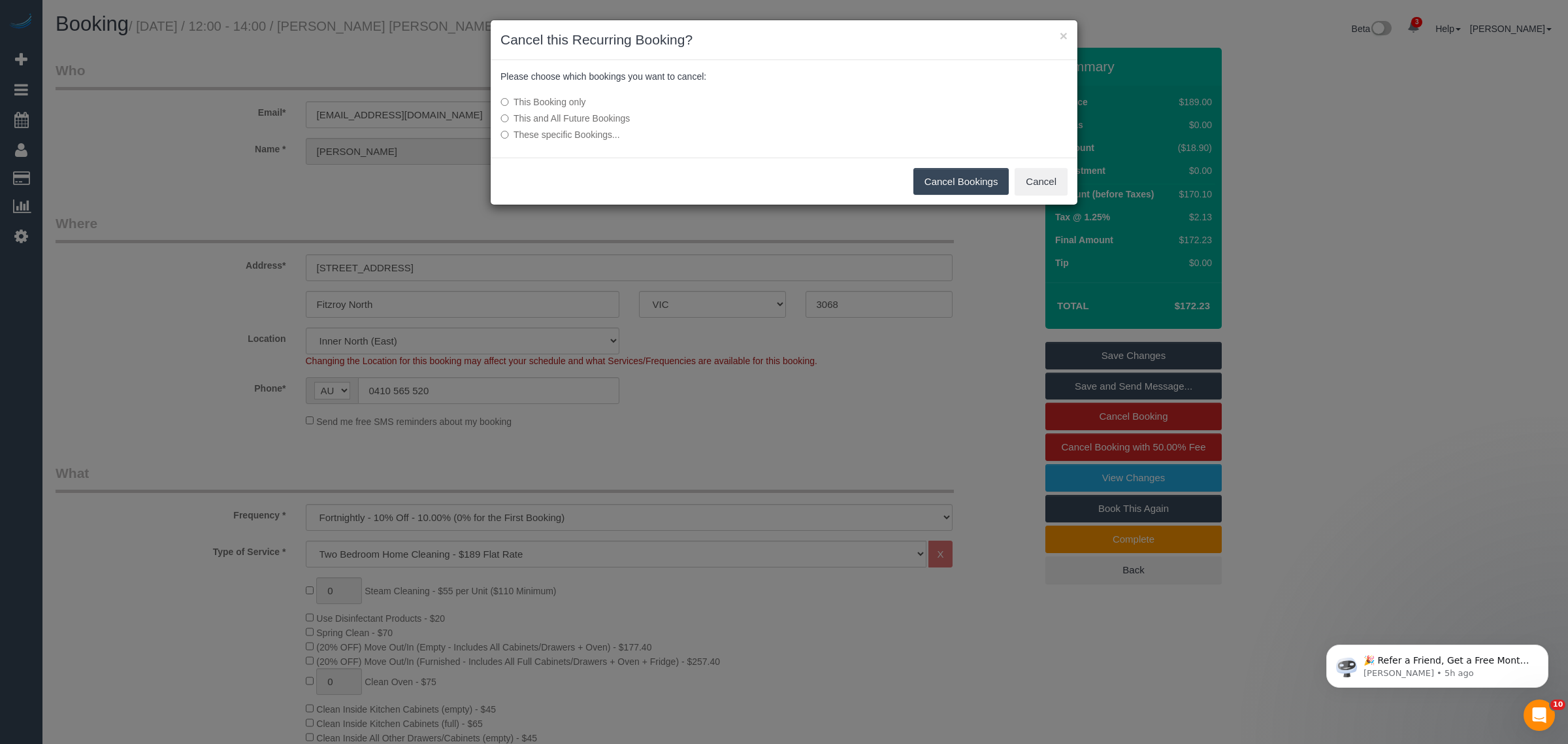
click at [939, 181] on button "Cancel Bookings" at bounding box center [961, 182] width 96 height 27
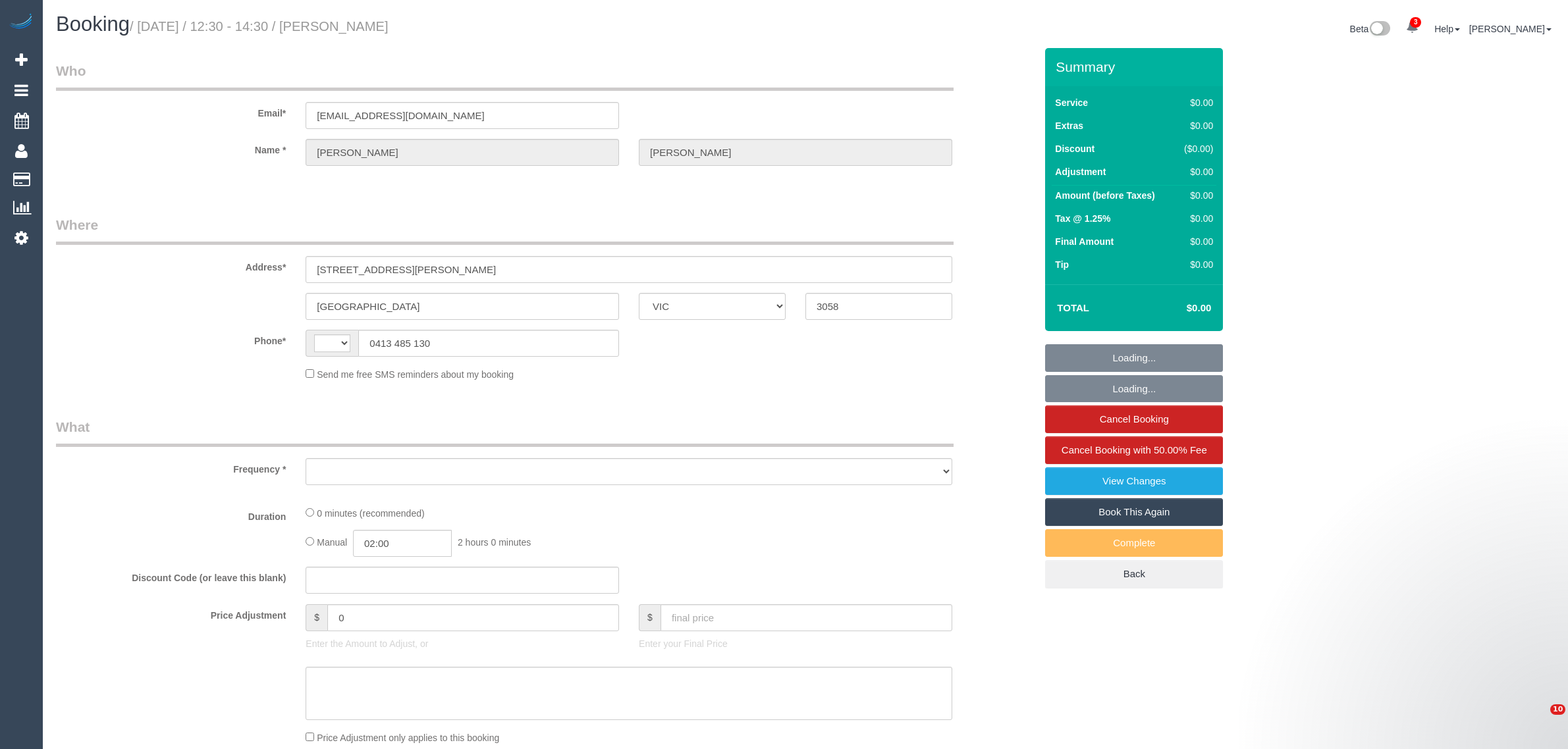
select select "VIC"
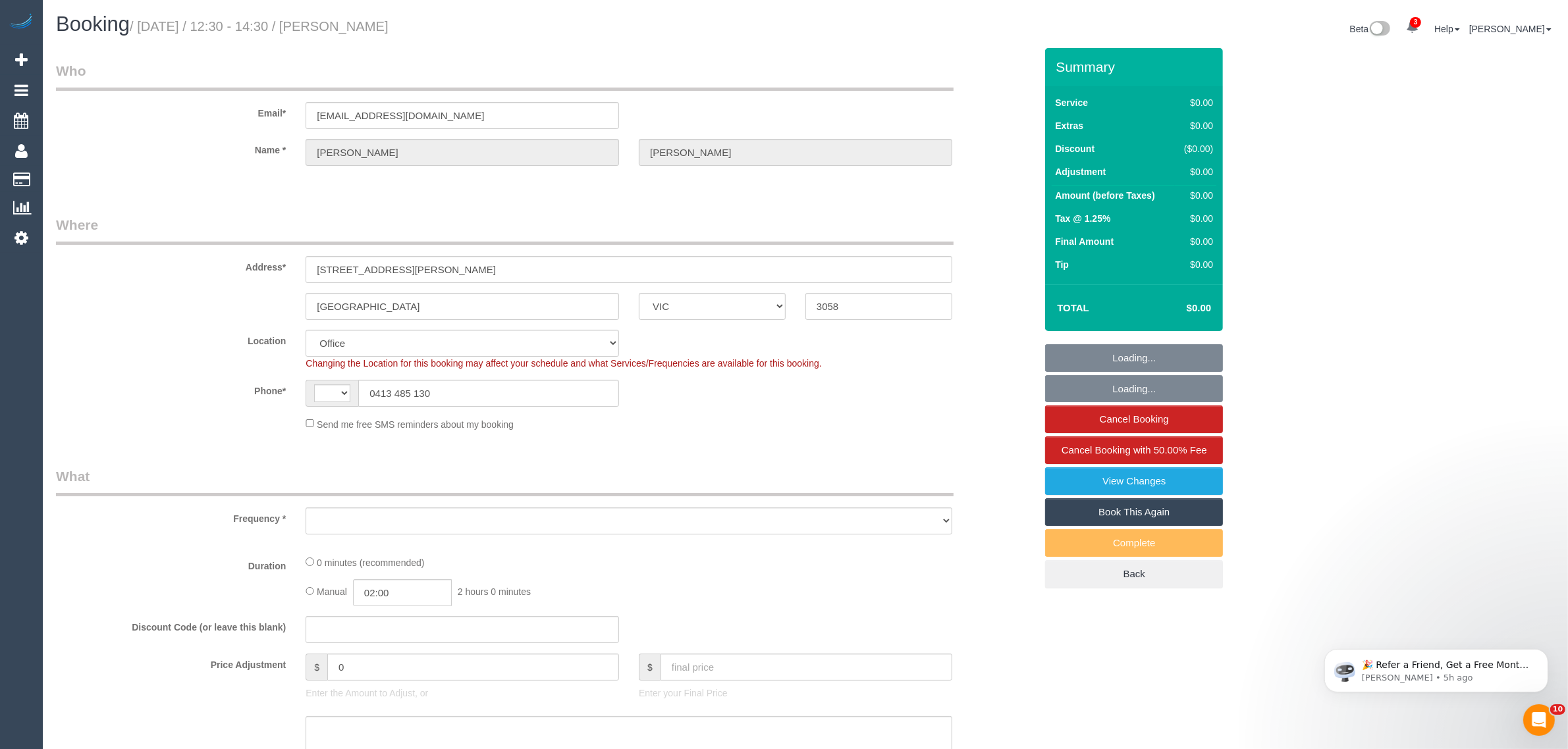
select select "string:AU"
select select "object:582"
select select "string:stripe-pm_1Ry1ER2GScqysDRVt0ZAC5Tt"
select select "number:28"
select select "number:17"
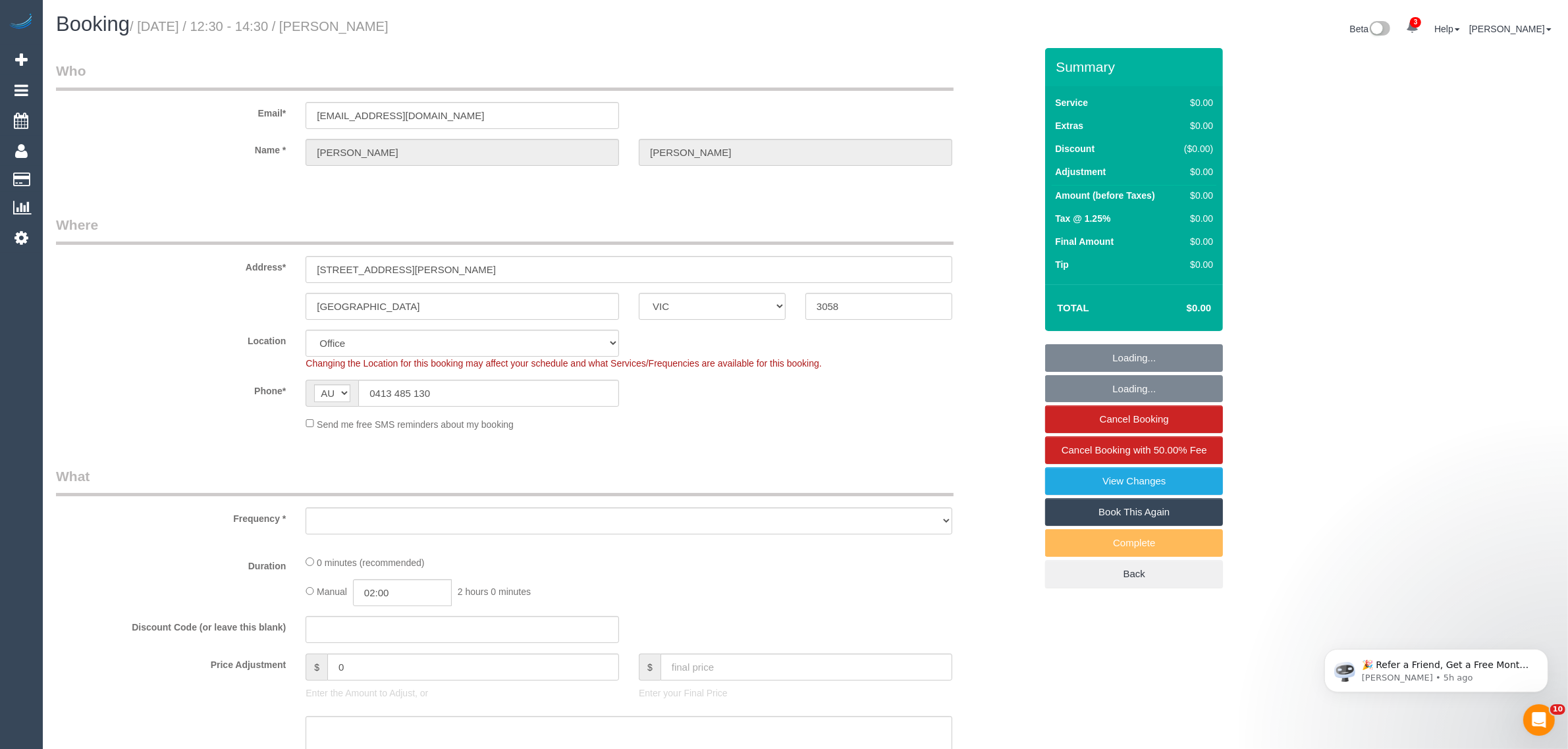
select select "number:18"
select select "number:24"
select select "object:790"
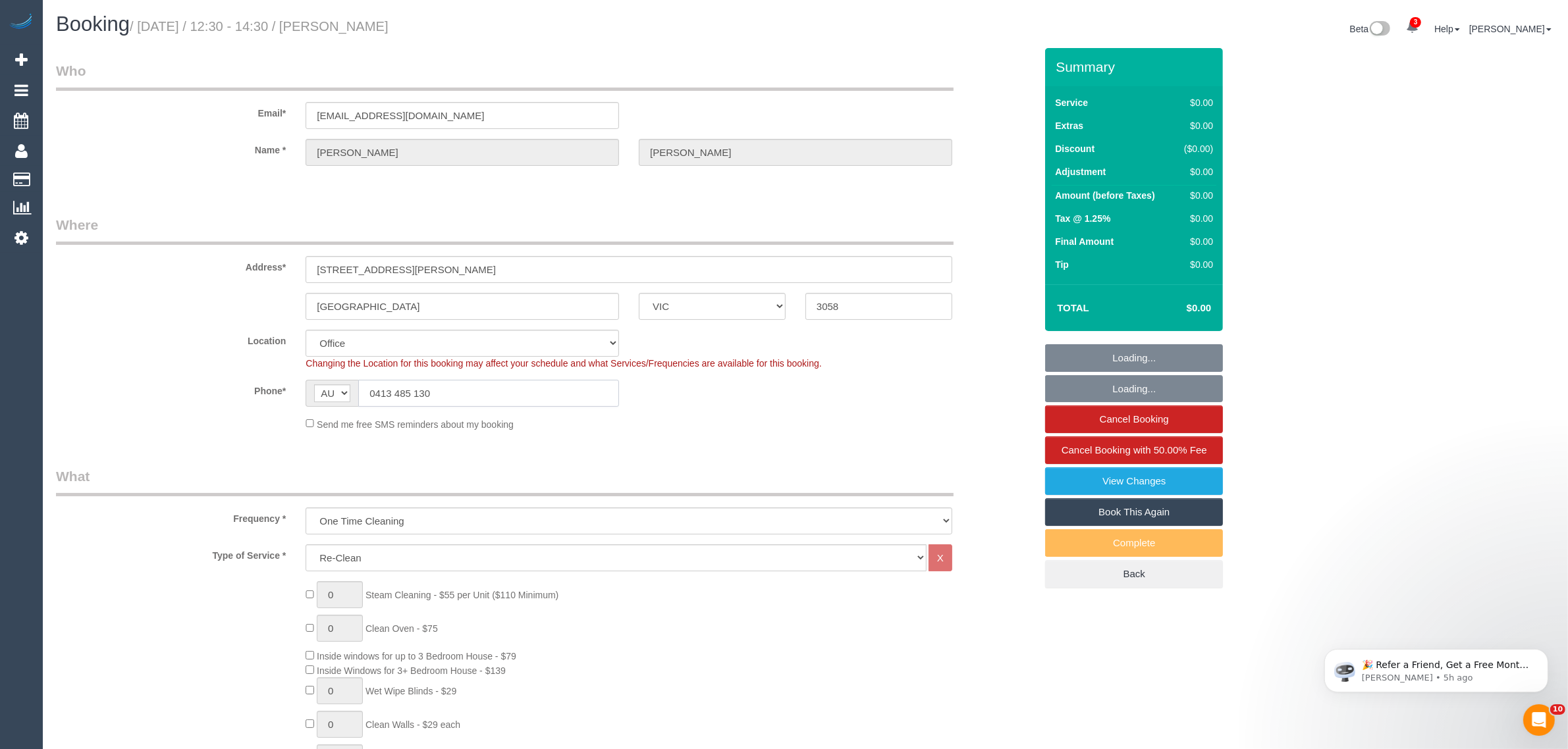
click at [443, 395] on input "0413 485 130" at bounding box center [488, 393] width 260 height 27
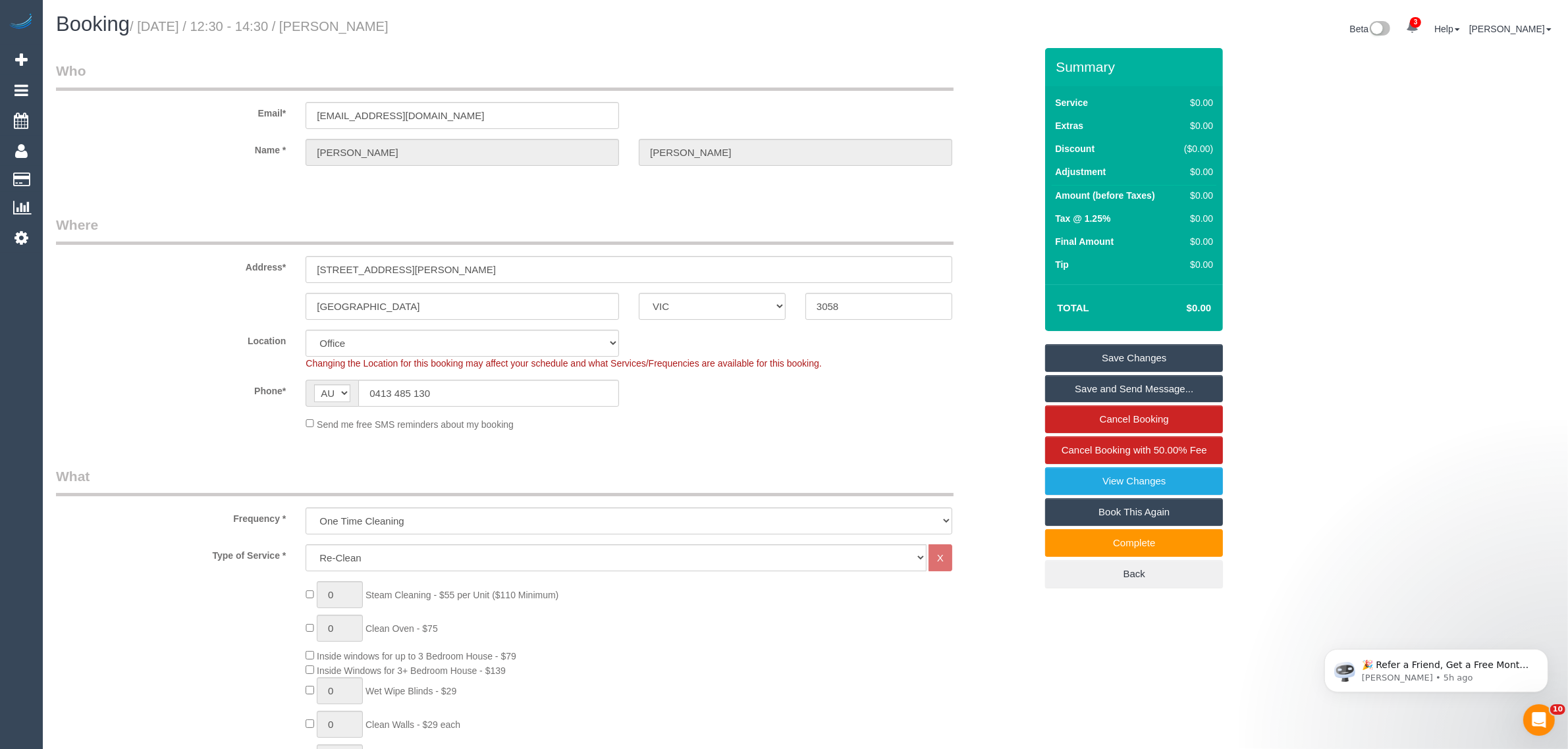
click at [907, 395] on div "Phone* AF AL DZ AD AO AI AQ AG AR AM AW AU AT AZ BS BH BD BB BY BE BZ BJ BM BT …" at bounding box center [546, 393] width 999 height 27
click at [67, 176] on link "Customers" at bounding box center [125, 180] width 164 height 26
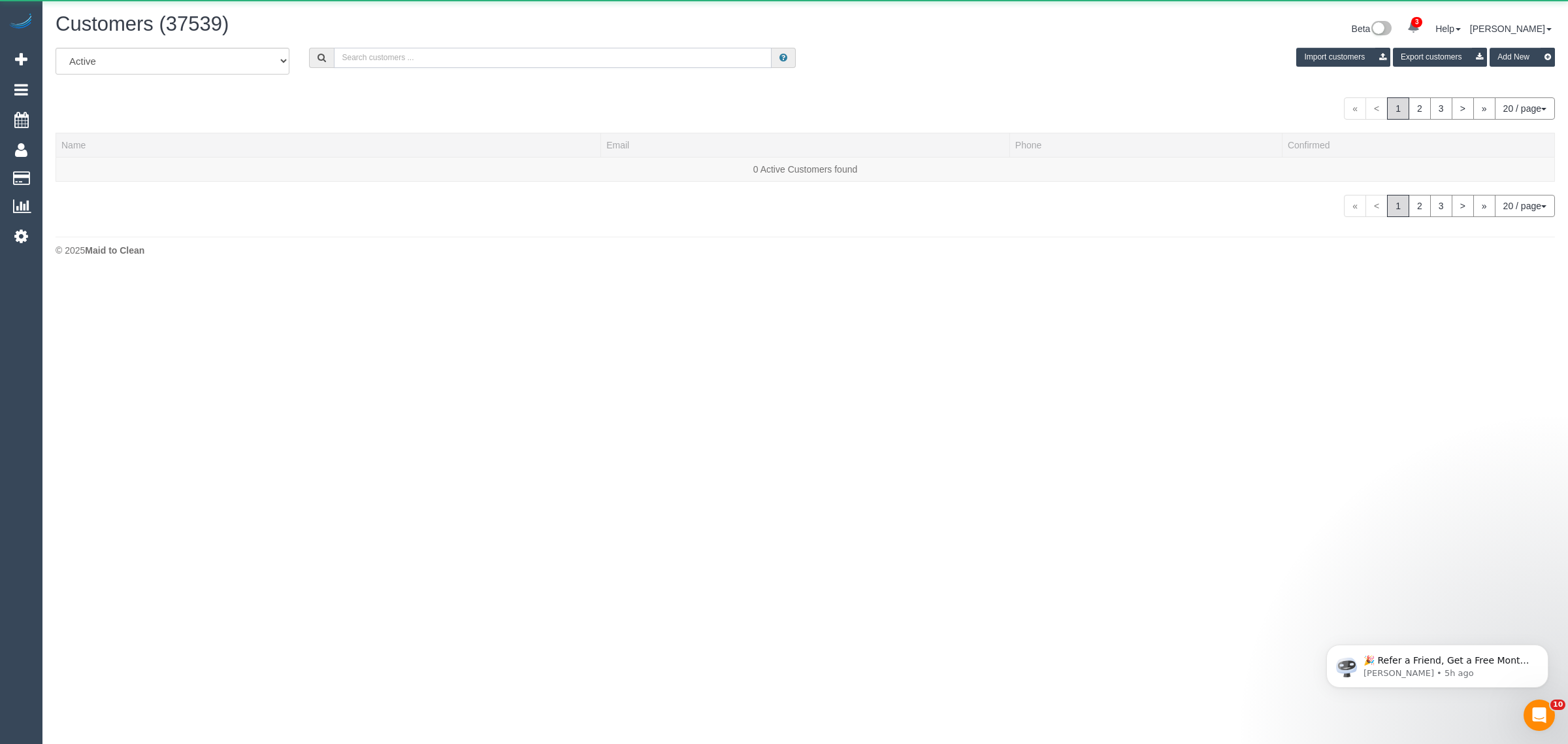
click at [465, 62] on input "text" at bounding box center [553, 57] width 438 height 20
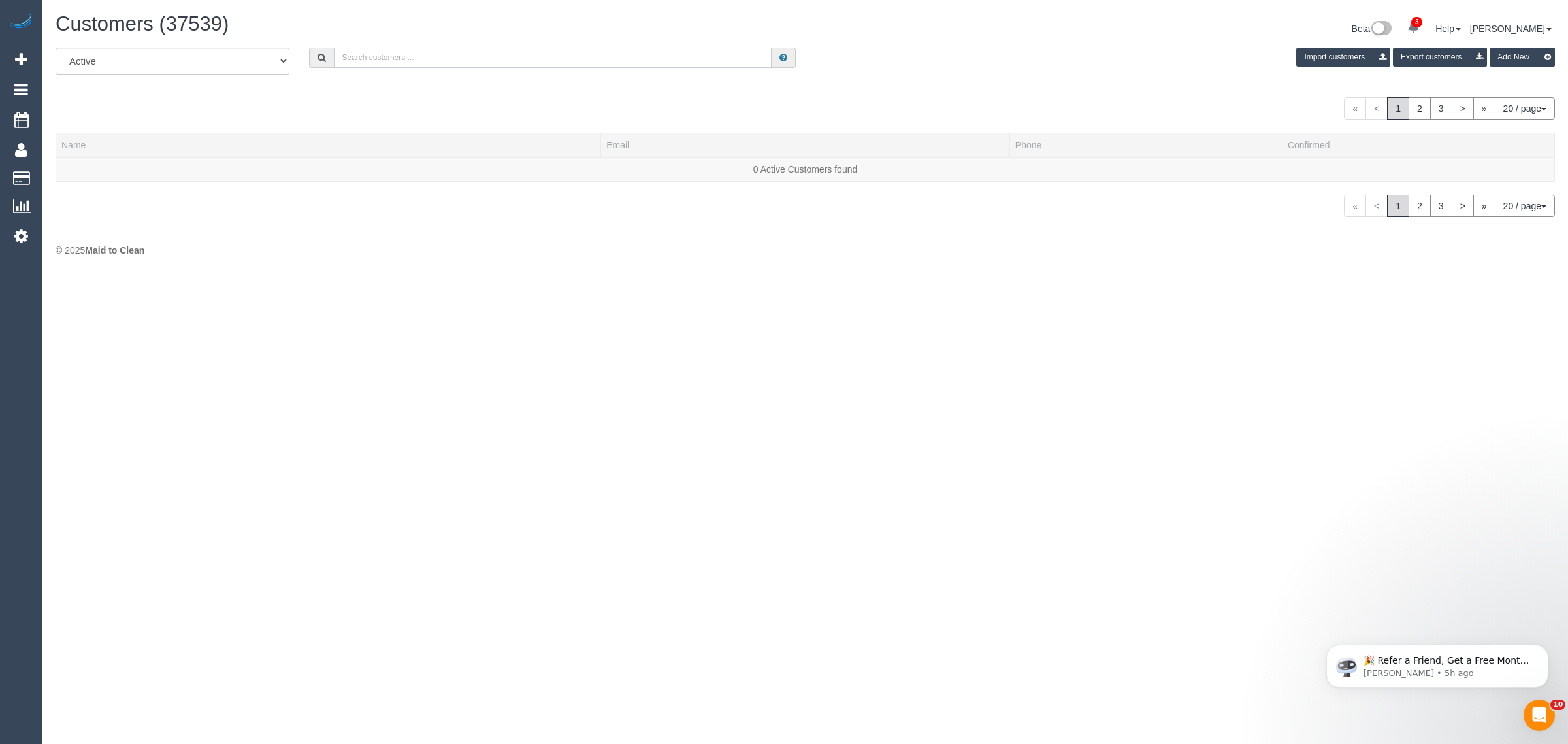
paste input "Cassandra Clarke"
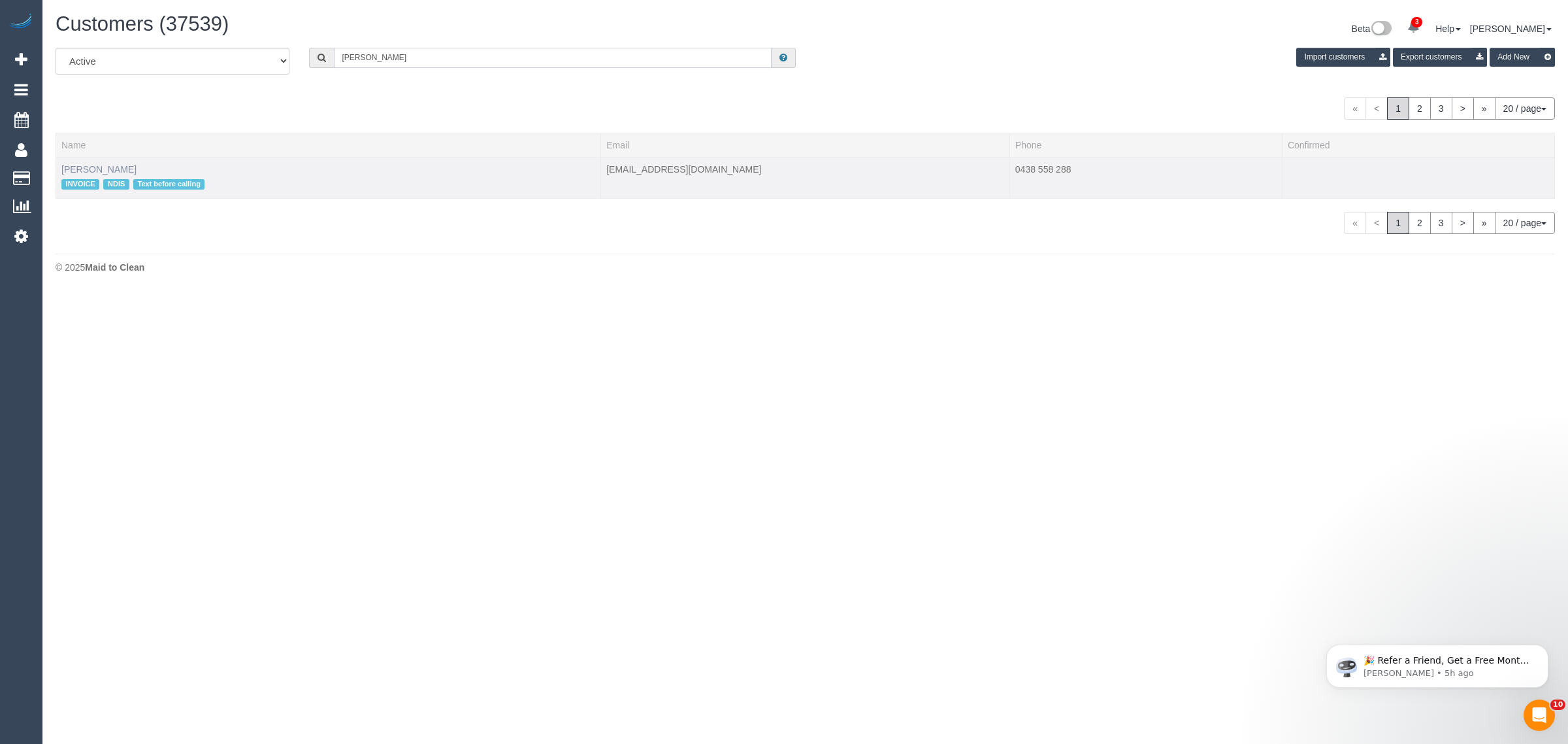
type input "Cassandra Clarke"
click at [94, 171] on link "Cassandra Clarke" at bounding box center [99, 169] width 75 height 11
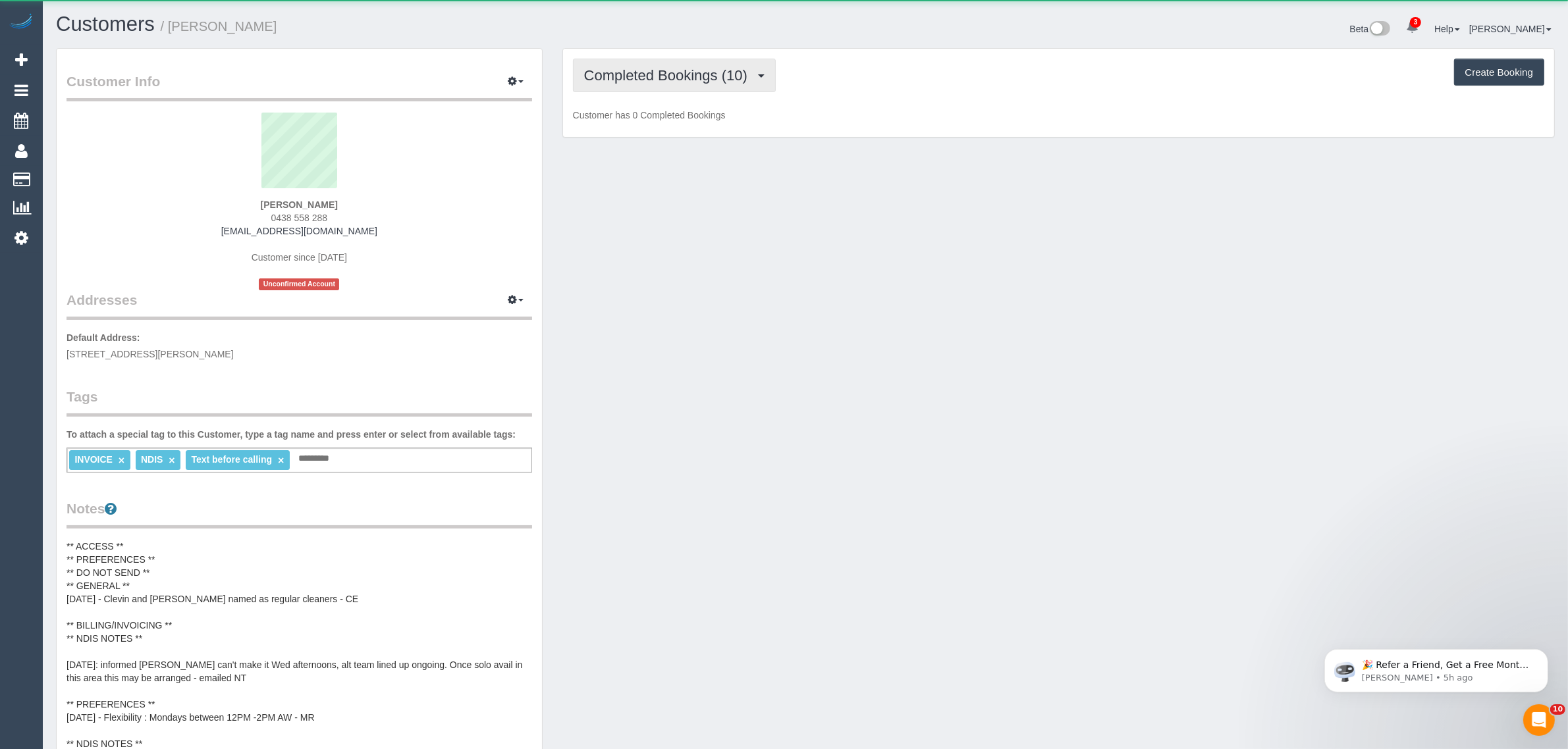
click at [660, 79] on span "Completed Bookings (10)" at bounding box center [669, 76] width 170 height 16
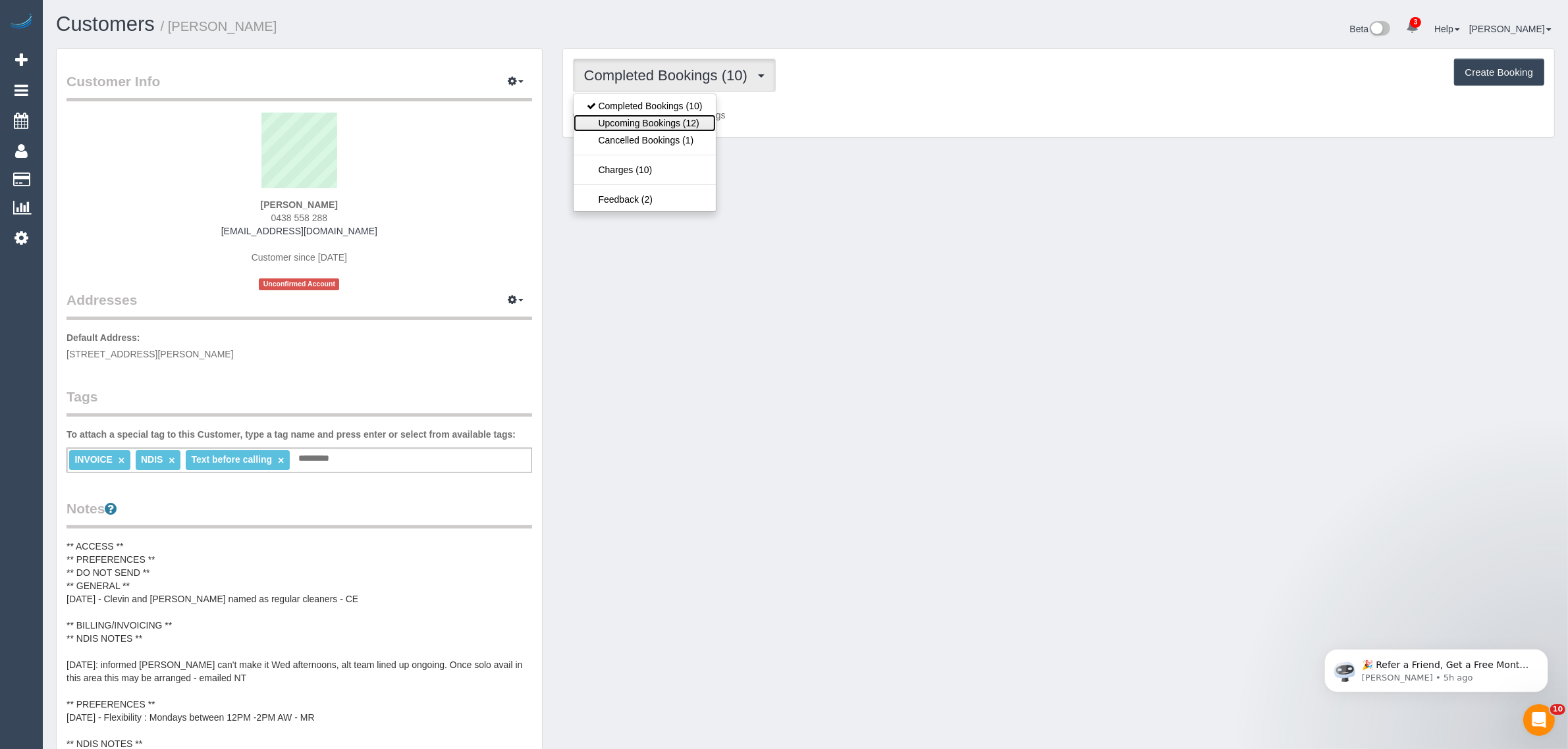
click at [639, 126] on link "Upcoming Bookings (12)" at bounding box center [644, 123] width 142 height 17
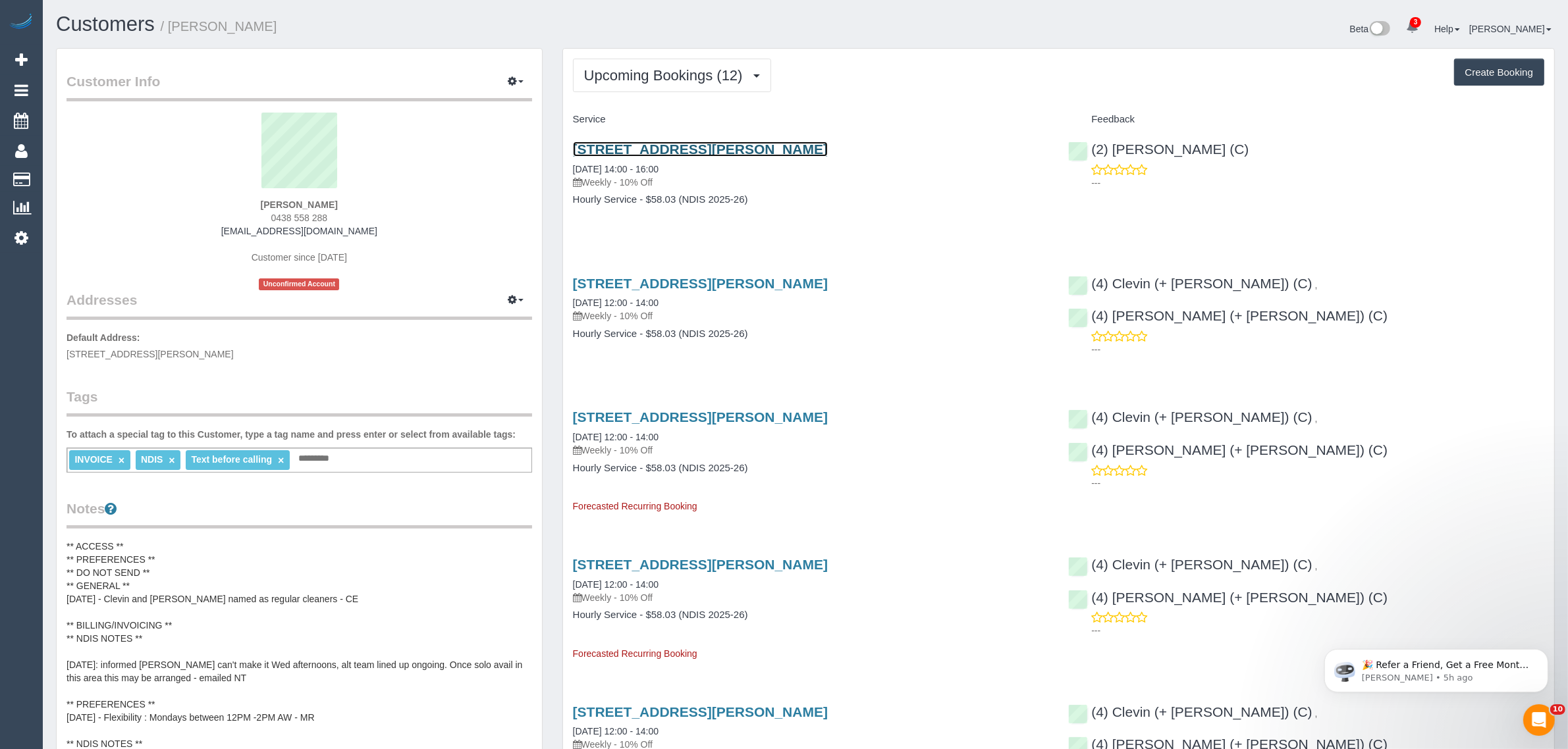
click at [686, 152] on link "4 Merso Ct, Carrum Downs, VIC 3201" at bounding box center [700, 149] width 255 height 15
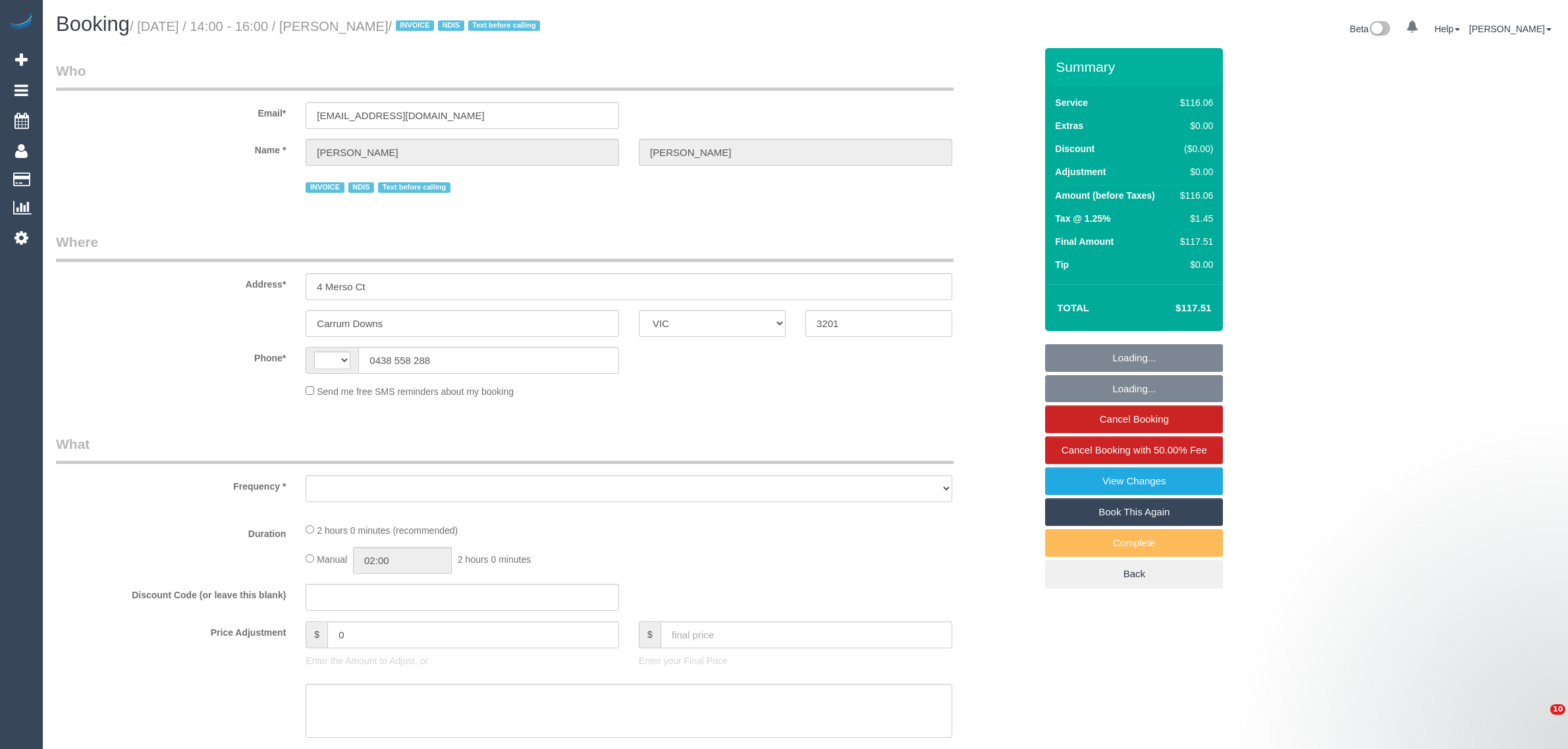
select select "VIC"
select select "string:AU"
select select "object:620"
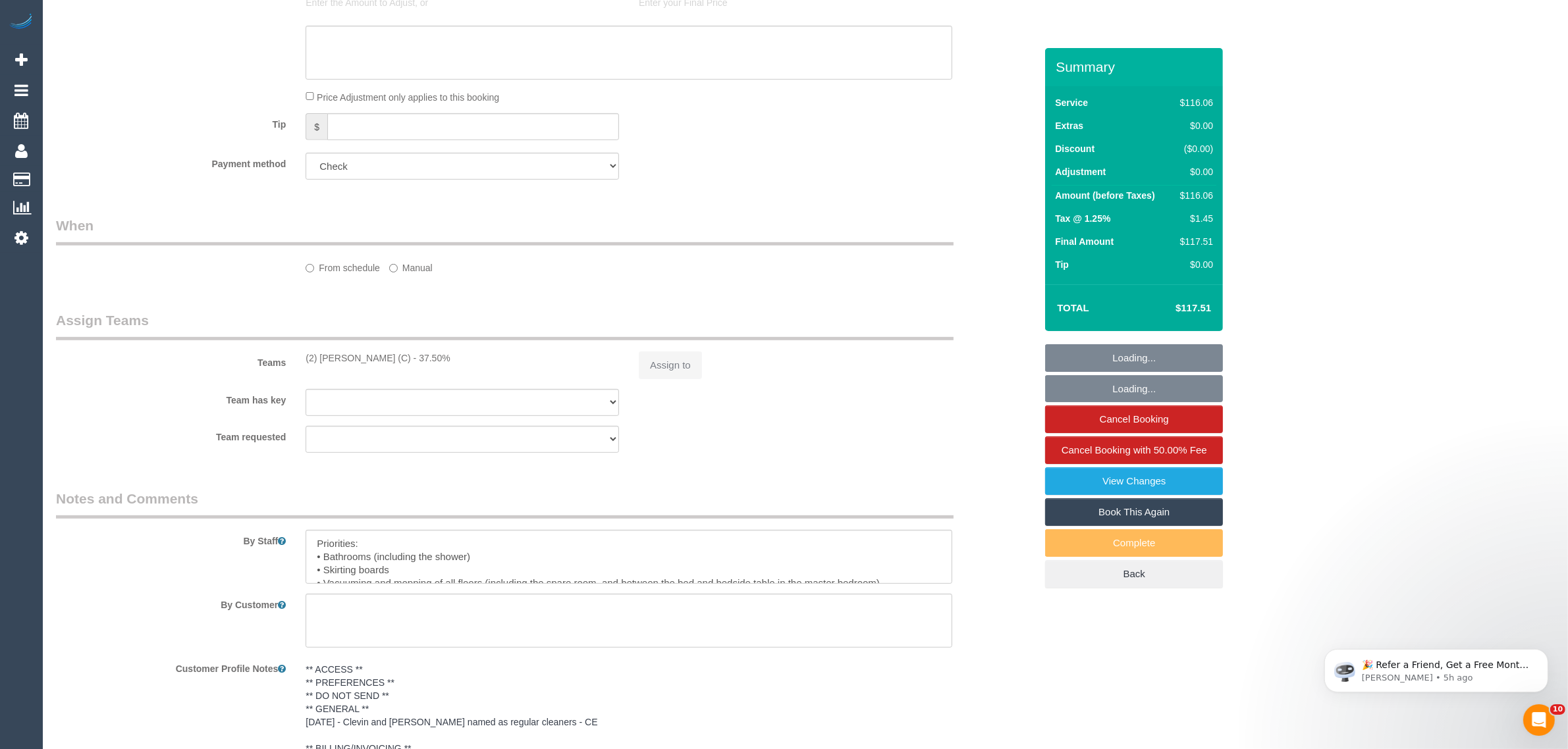
select select "number:27"
select select "number:14"
select select "number:18"
select select "number:36"
select select "number:34"
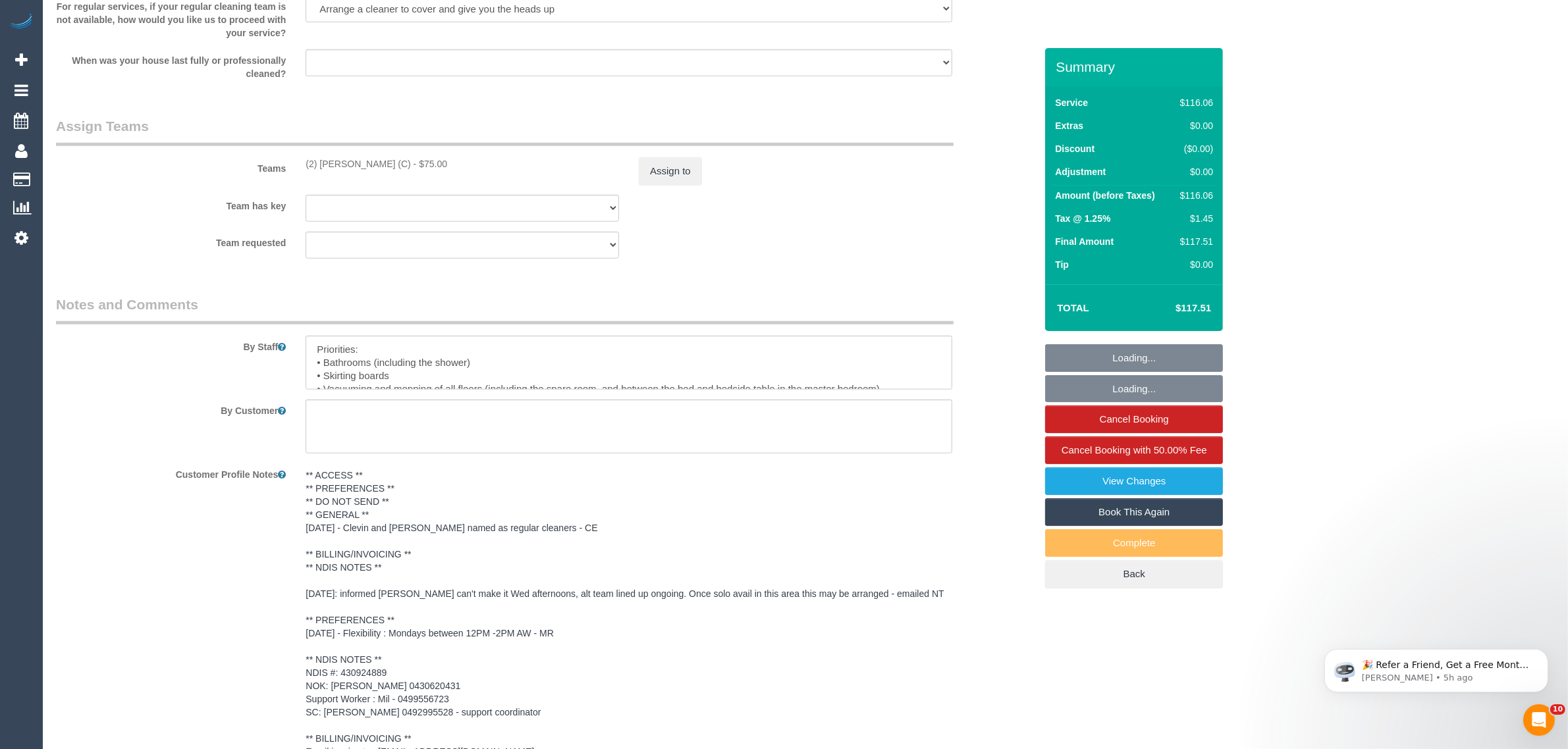
select select "object:1162"
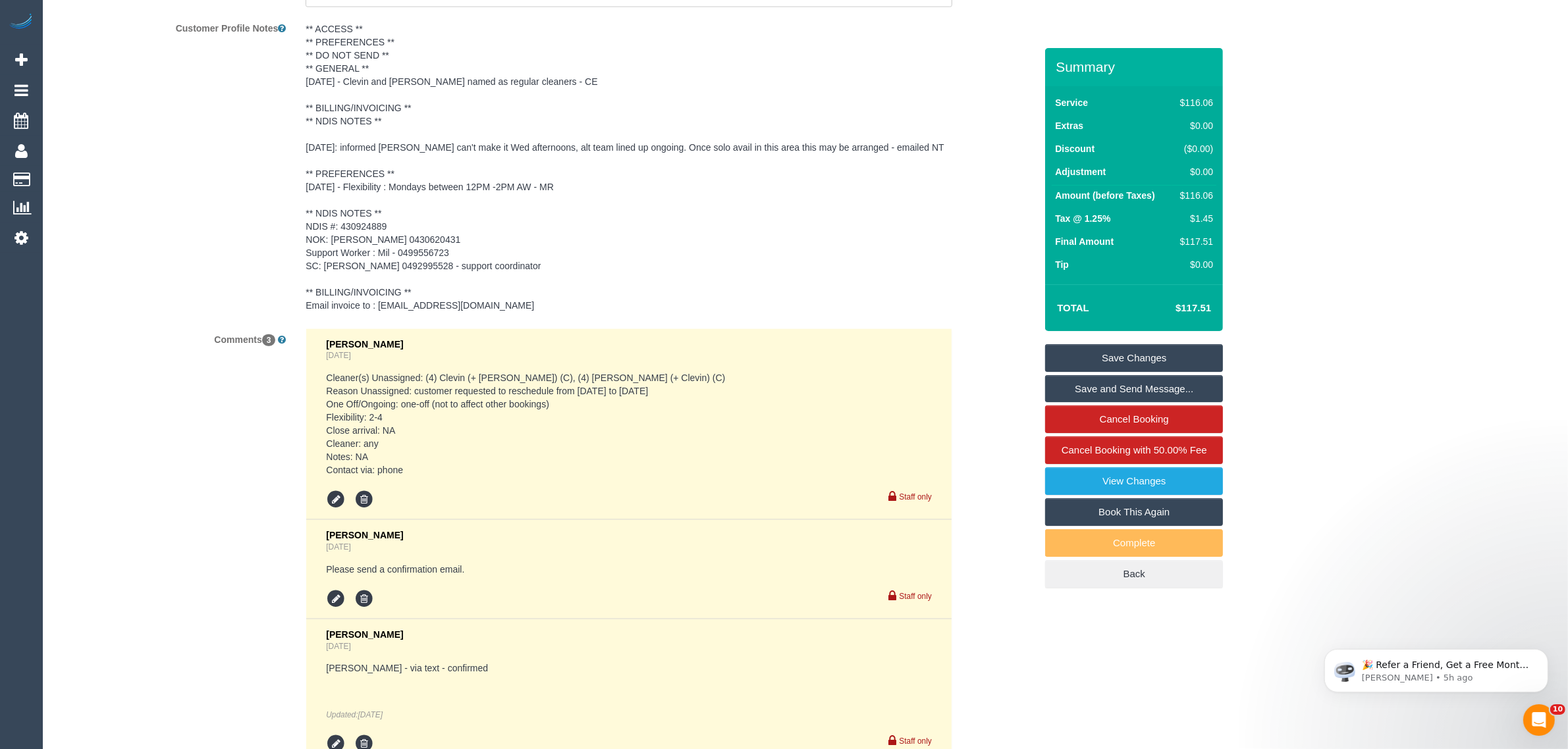
scroll to position [2145, 0]
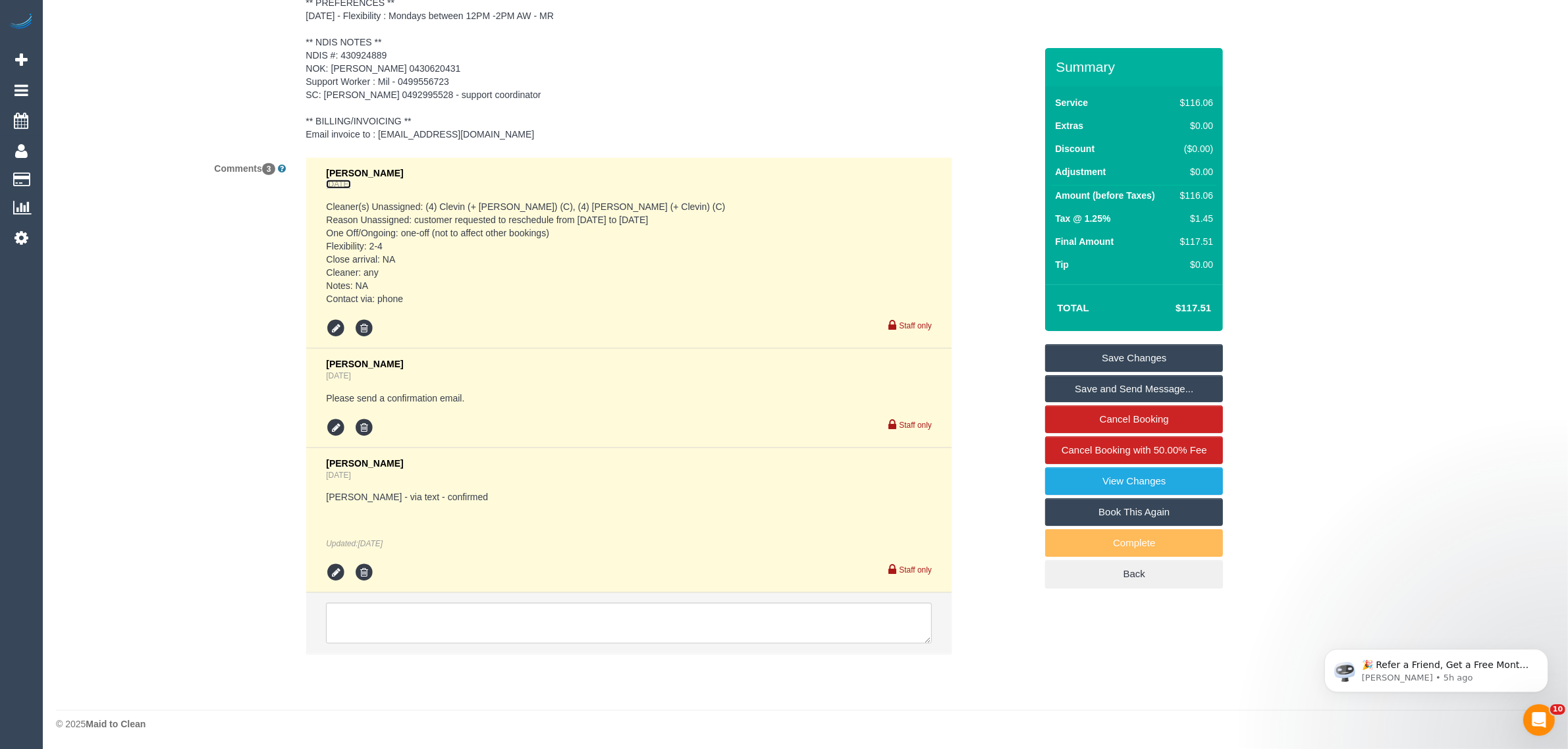
click at [351, 185] on link "[DATE]" at bounding box center [338, 184] width 24 height 9
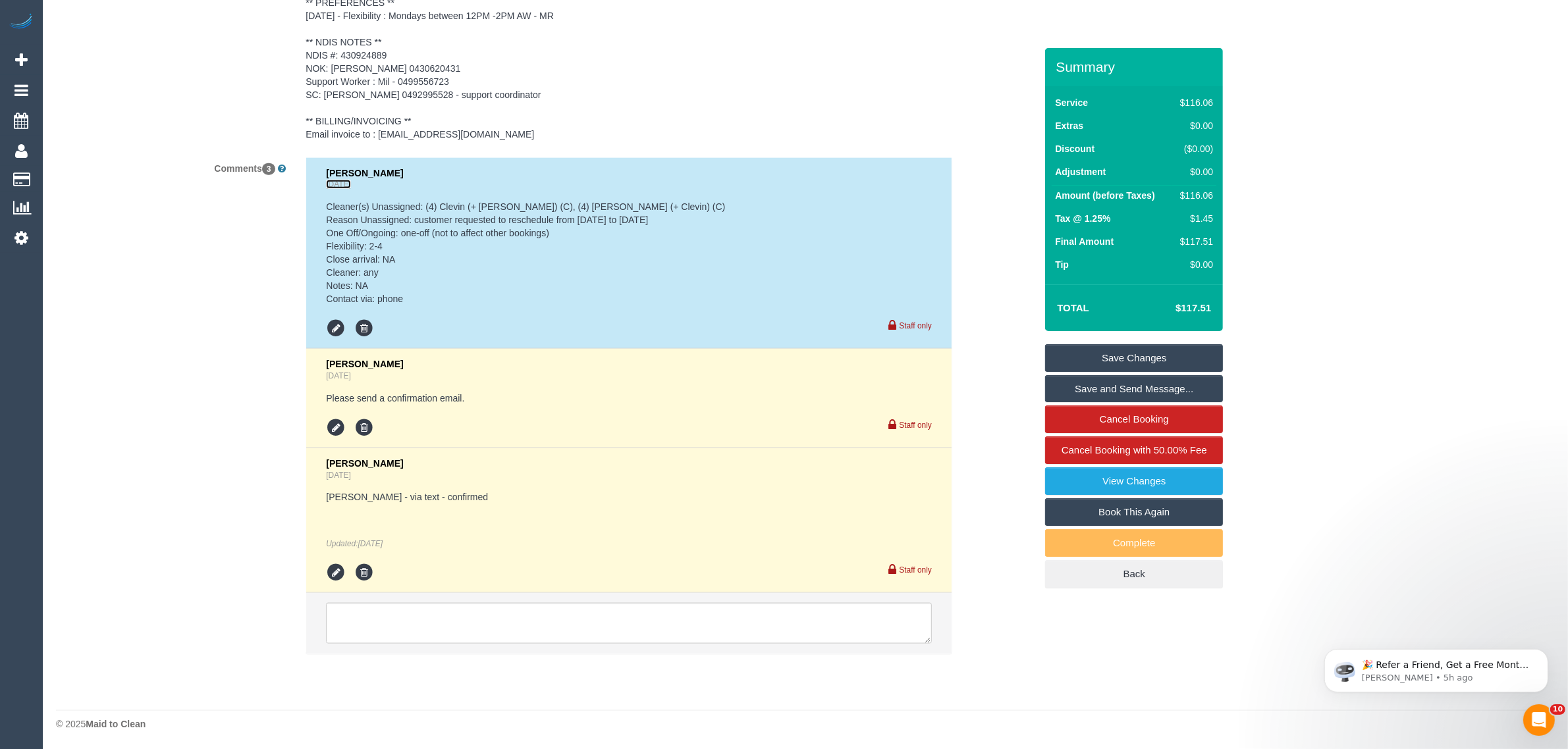
click at [351, 183] on link "[DATE]" at bounding box center [338, 184] width 24 height 9
click at [684, 249] on pre "Cleaner(s) Unassigned: (4) Clevin (+ [PERSON_NAME]) (C), (4) [PERSON_NAME] (+ C…" at bounding box center [629, 252] width 605 height 105
drag, startPoint x: 579, startPoint y: 229, endPoint x: 324, endPoint y: 196, distance: 257.1
click at [324, 196] on li "[PERSON_NAME] [DATE] Cleaner(s) Unassigned: (4) Clevin (+ [PERSON_NAME]) (C), (…" at bounding box center [628, 253] width 645 height 191
click at [221, 237] on div "Comments 3 [PERSON_NAME] [DATE] Cleaner(s) Unassigned: (4) Clevin (+ [PERSON_NA…" at bounding box center [546, 412] width 999 height 511
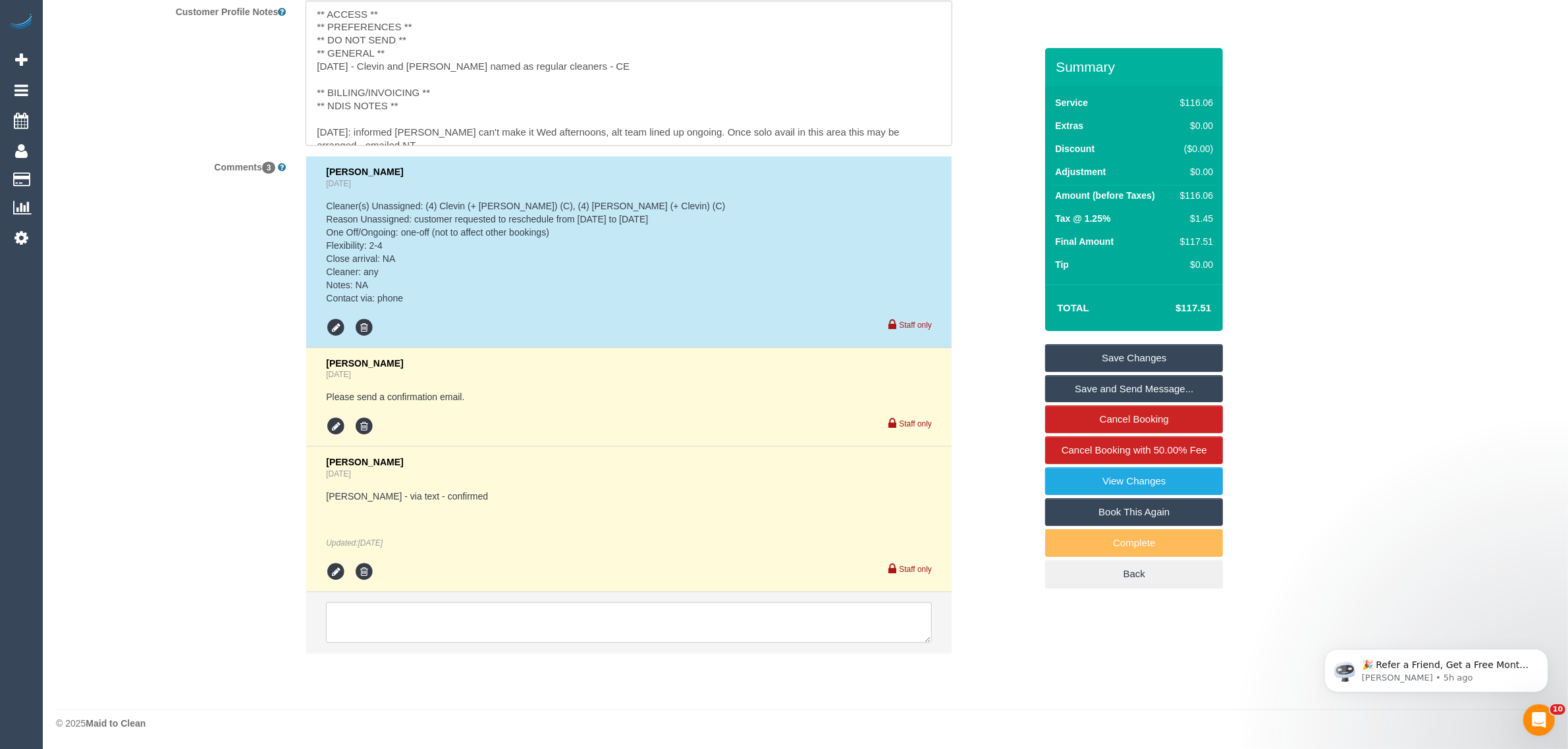
scroll to position [1989, 0]
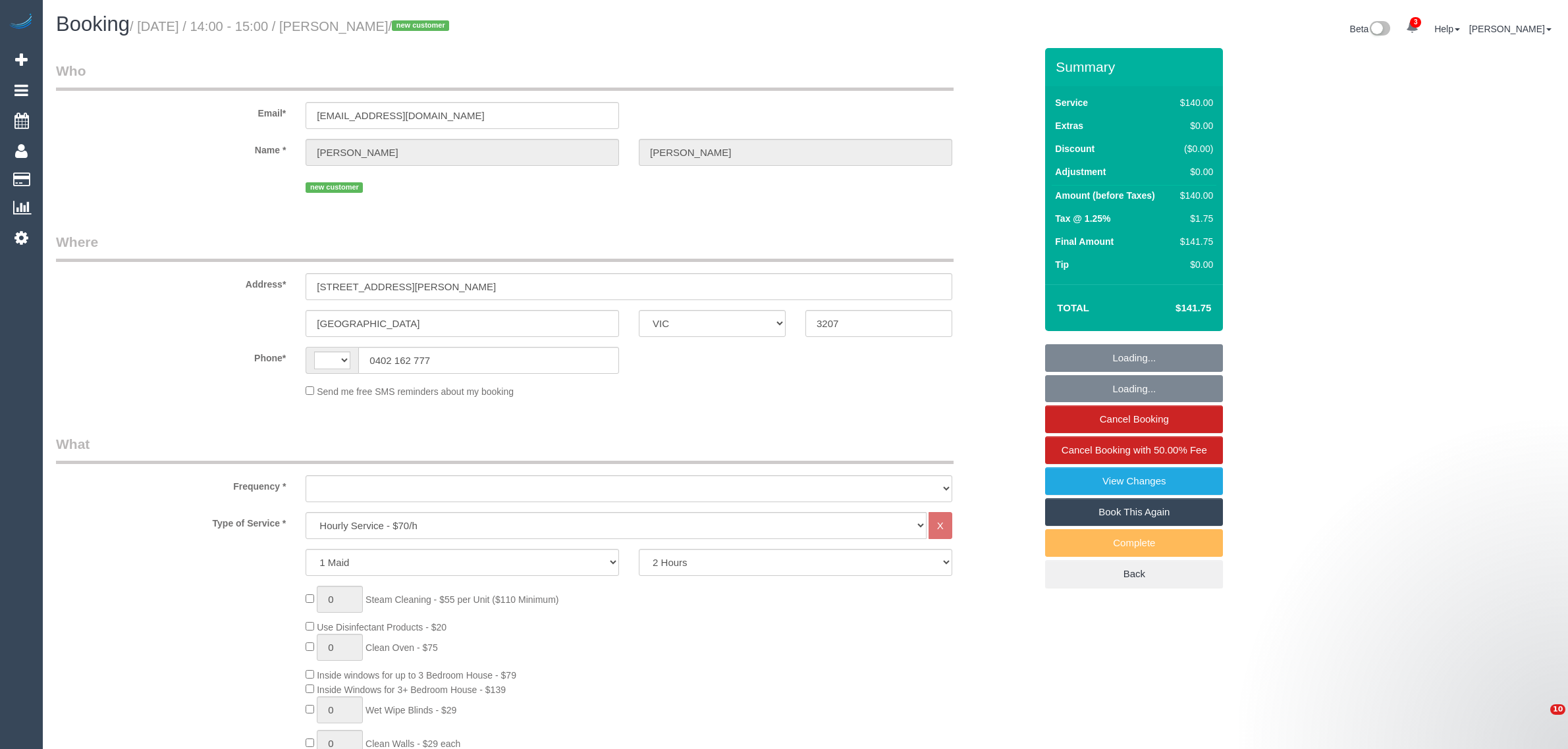
select select "VIC"
select select "object:657"
select select "string:stripe-pm_1S52zi2GScqysDRVKcD4Urtu"
select select "number:28"
select select "number:16"
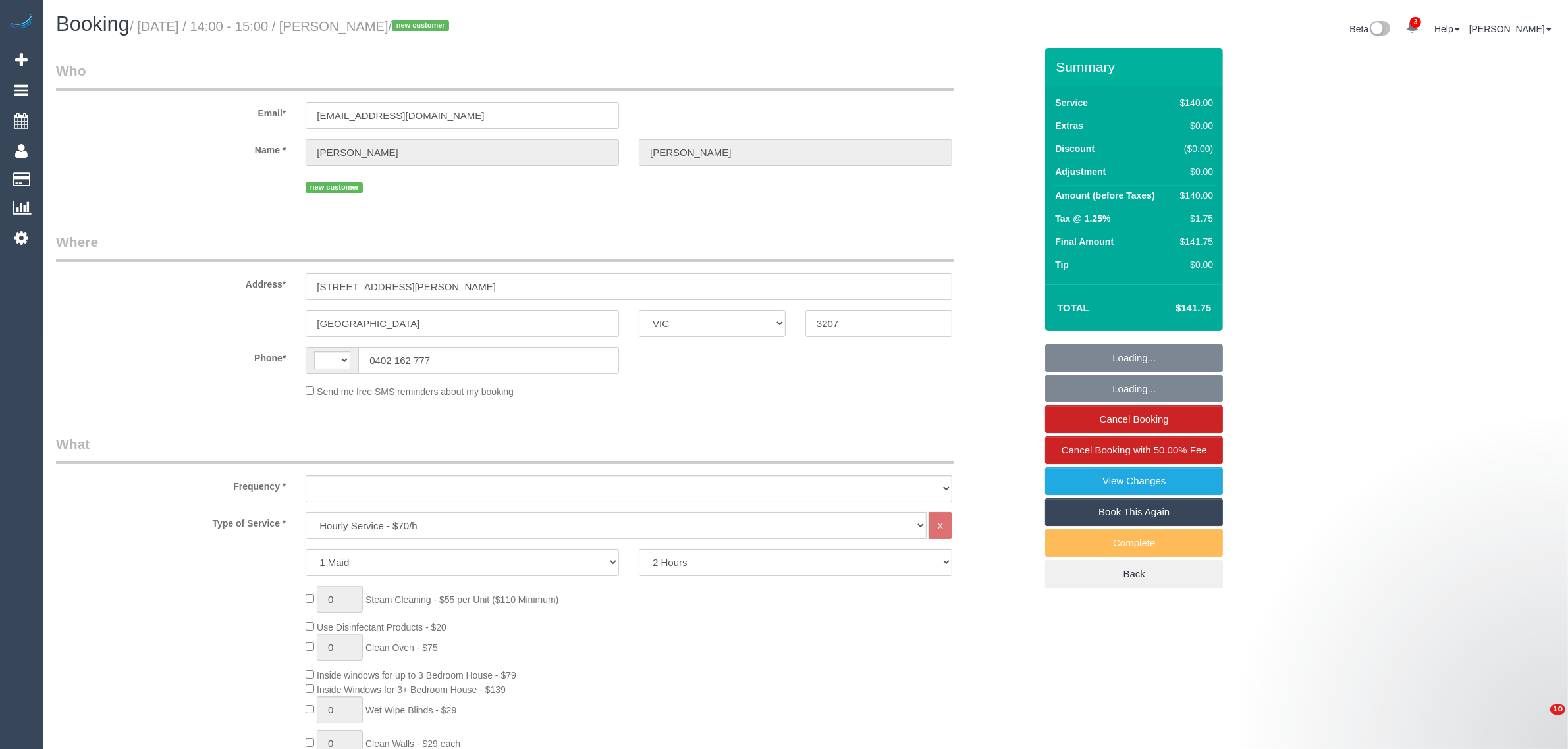
select select "number:18"
select select "number:25"
select select "number:35"
select select "number:26"
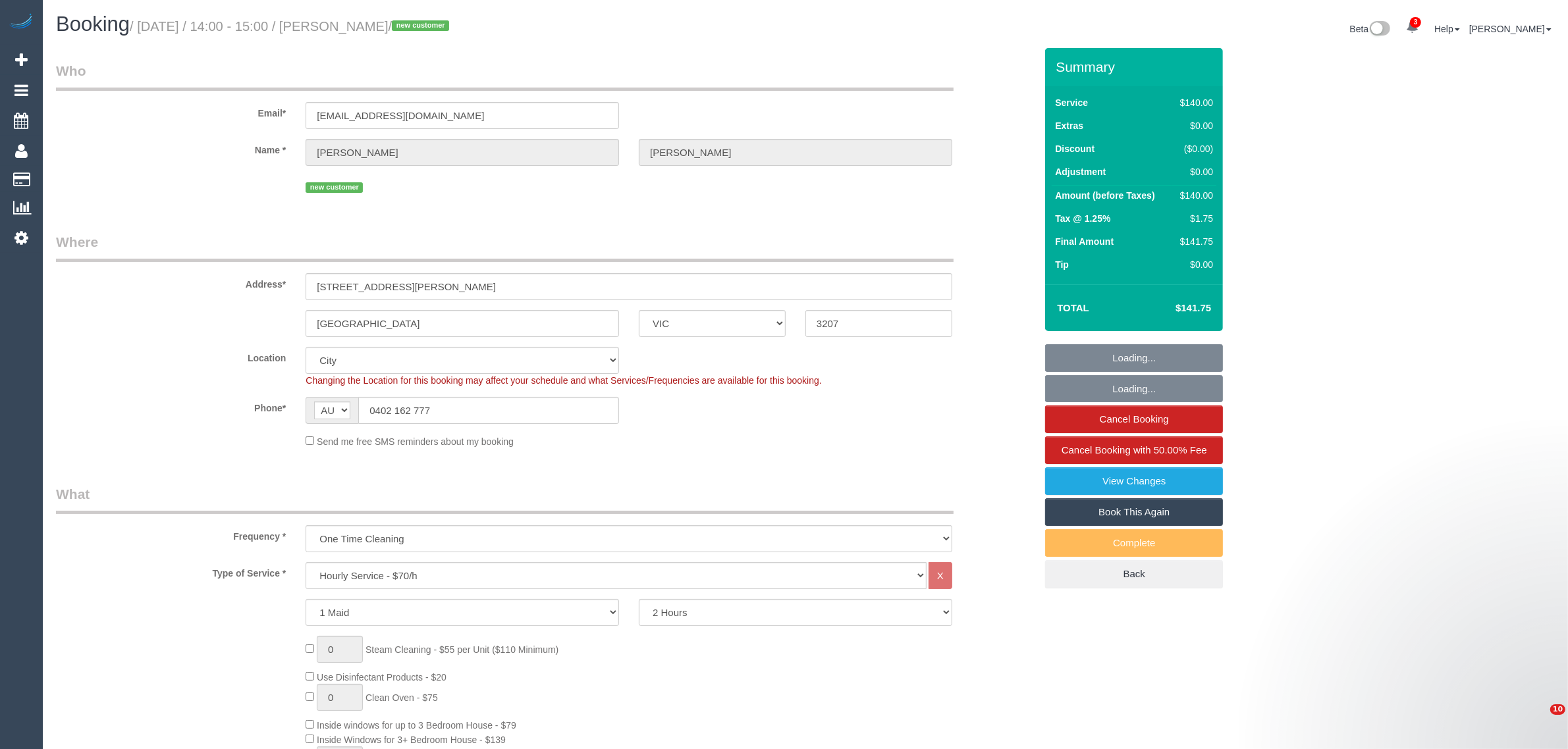
select select "string:AU"
select select "object:1346"
click at [499, 421] on input "0402 162 777" at bounding box center [488, 410] width 260 height 27
drag, startPoint x: 499, startPoint y: 421, endPoint x: 548, endPoint y: 420, distance: 49.0
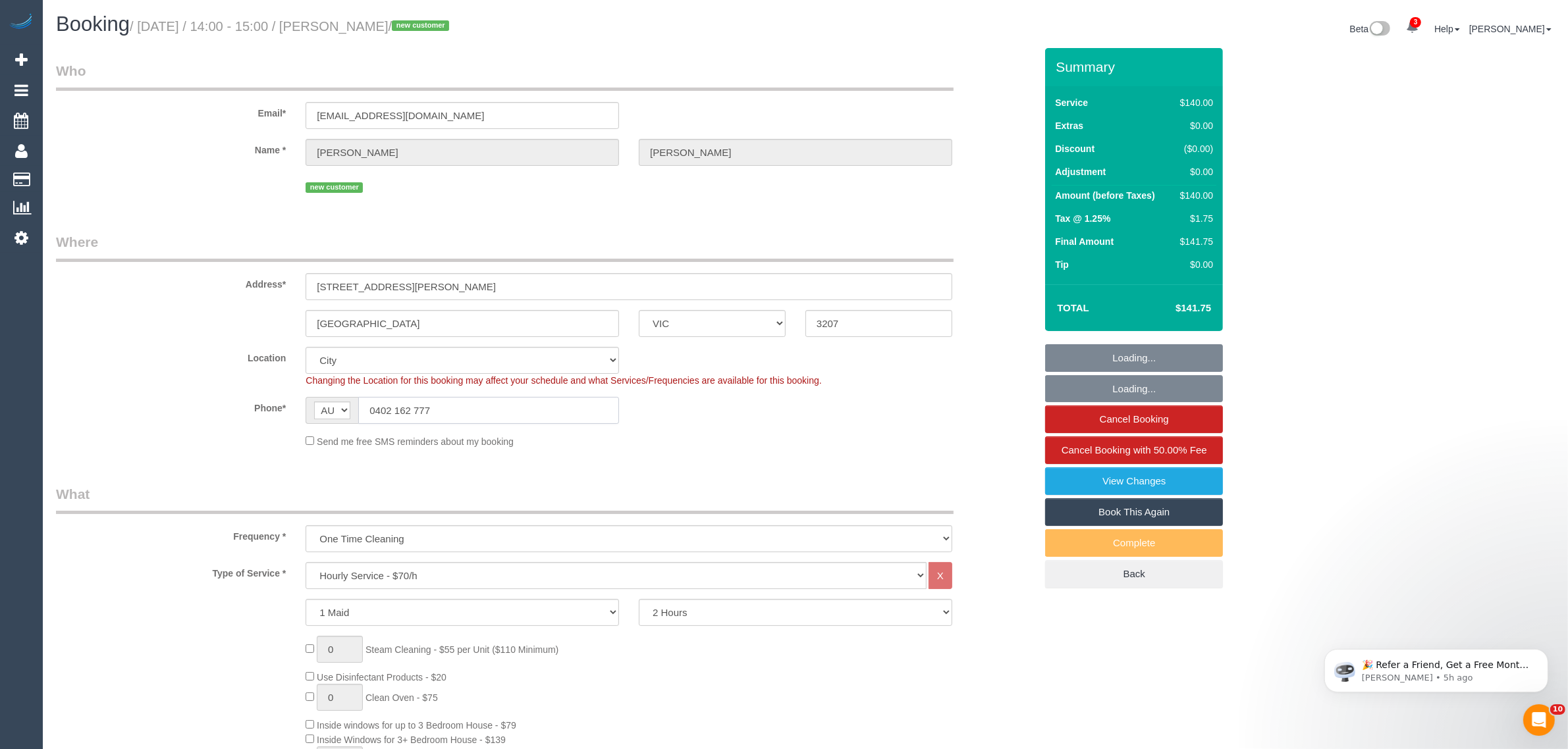
click at [498, 421] on input "0402 162 777" at bounding box center [488, 410] width 260 height 27
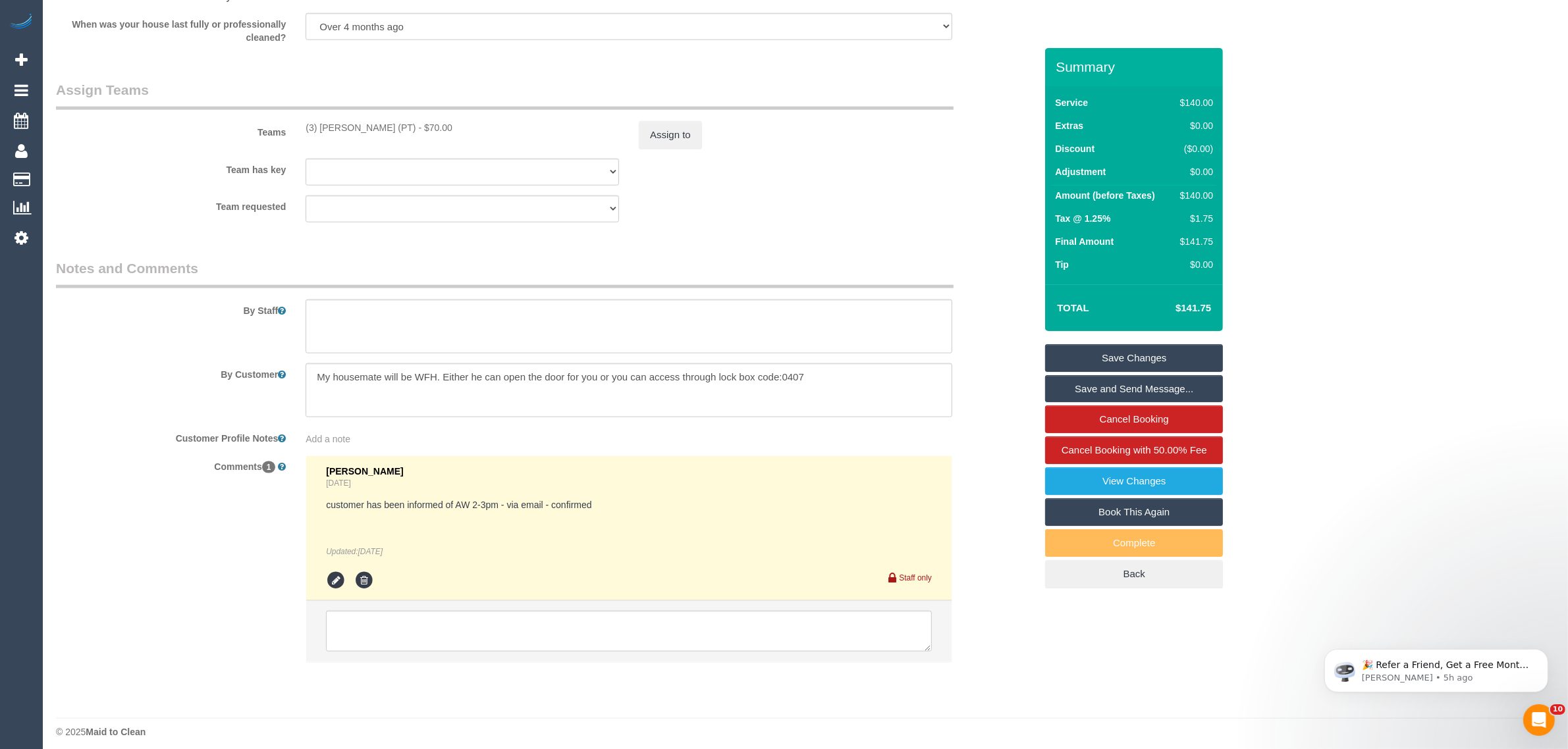
scroll to position [1938, 0]
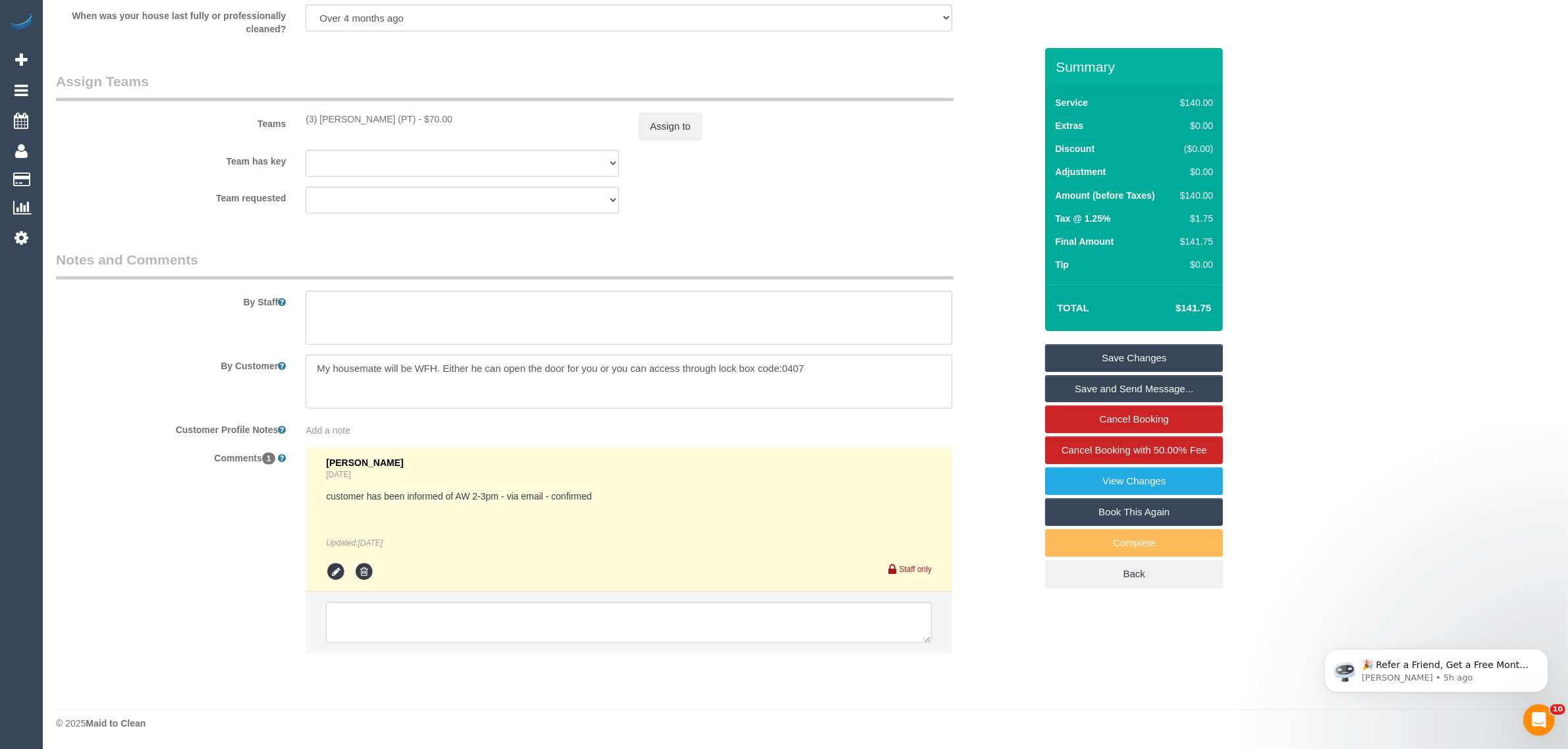
drag, startPoint x: 800, startPoint y: 367, endPoint x: 718, endPoint y: 367, distance: 82.0
click at [718, 367] on textarea at bounding box center [628, 381] width 647 height 54
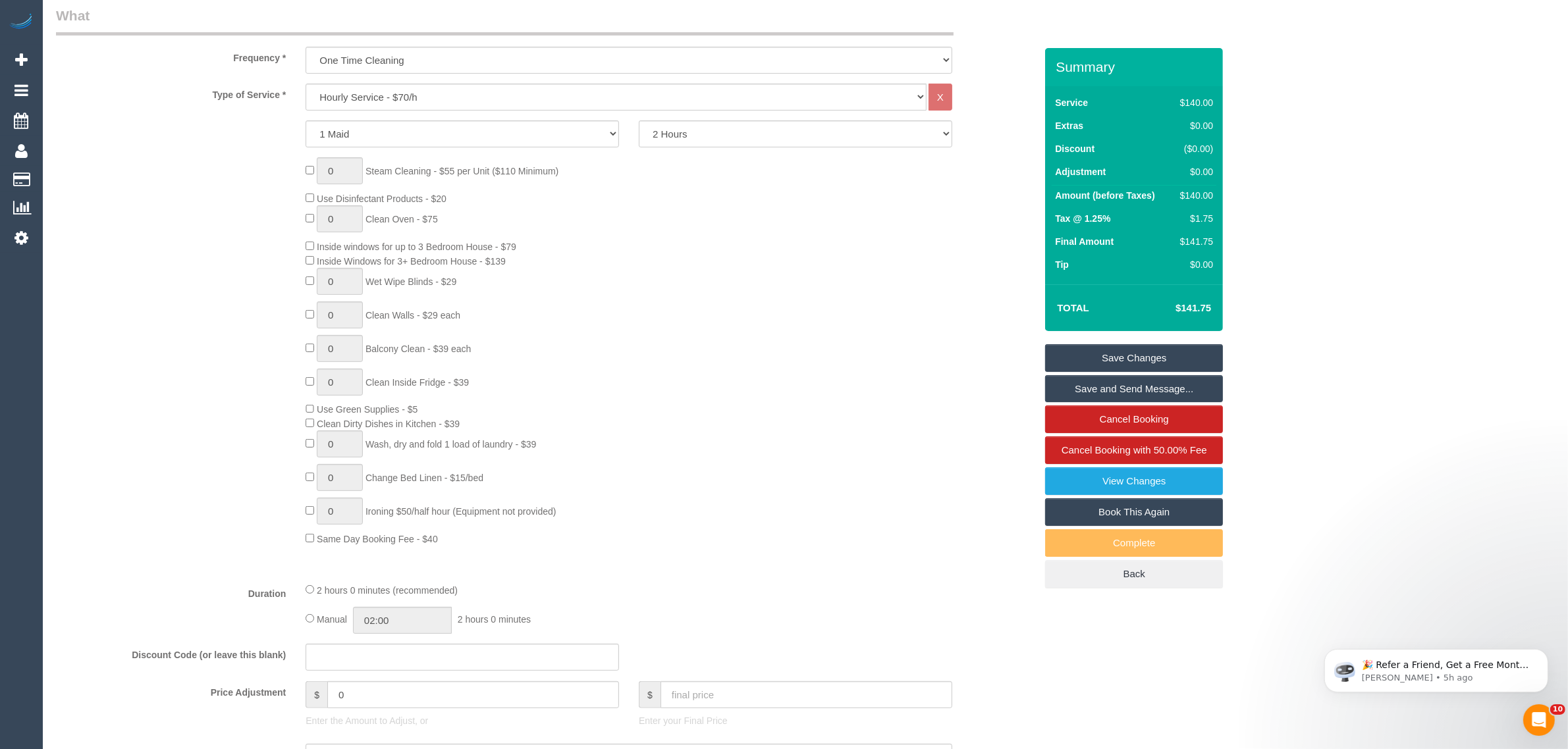
scroll to position [0, 0]
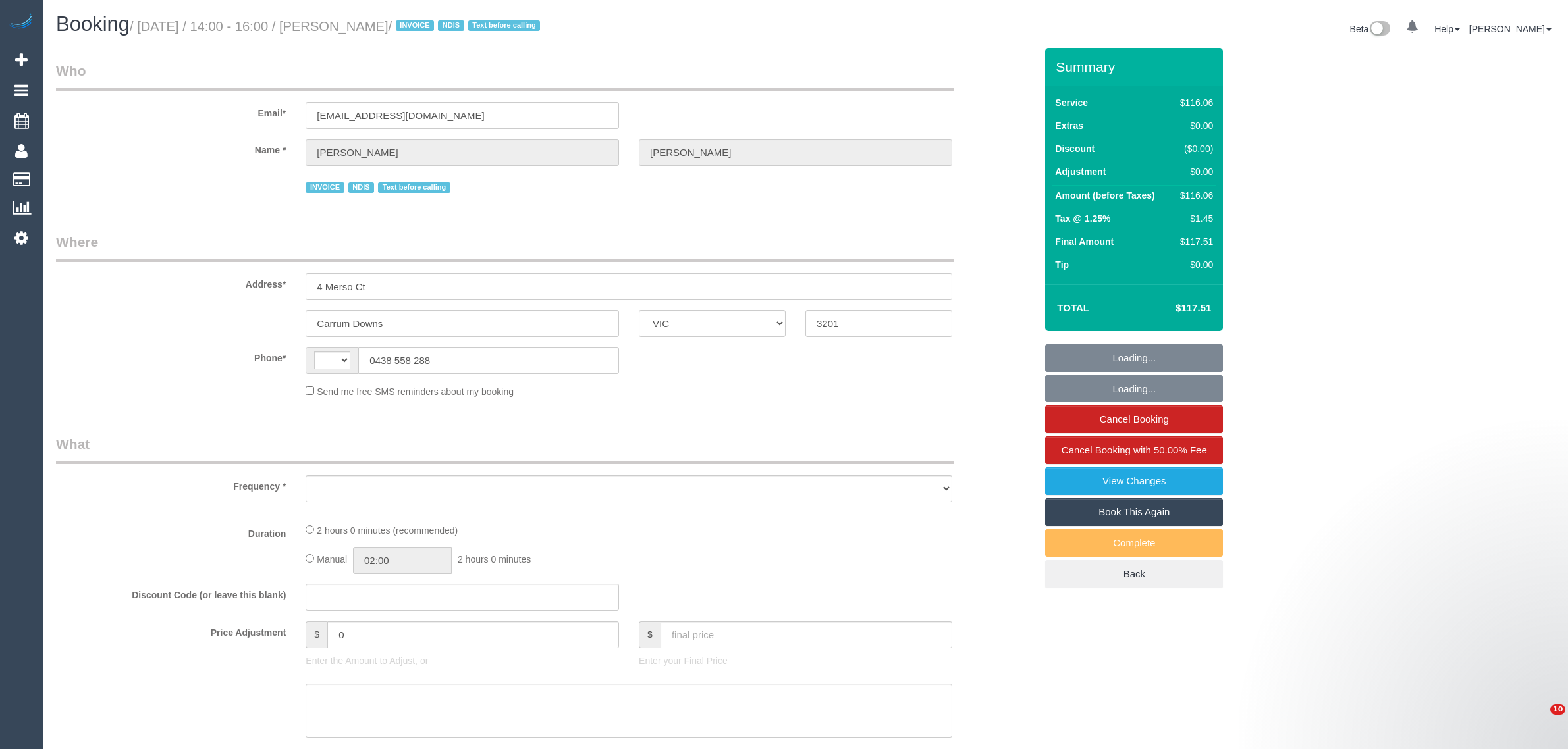
select select "VIC"
select select "string:AU"
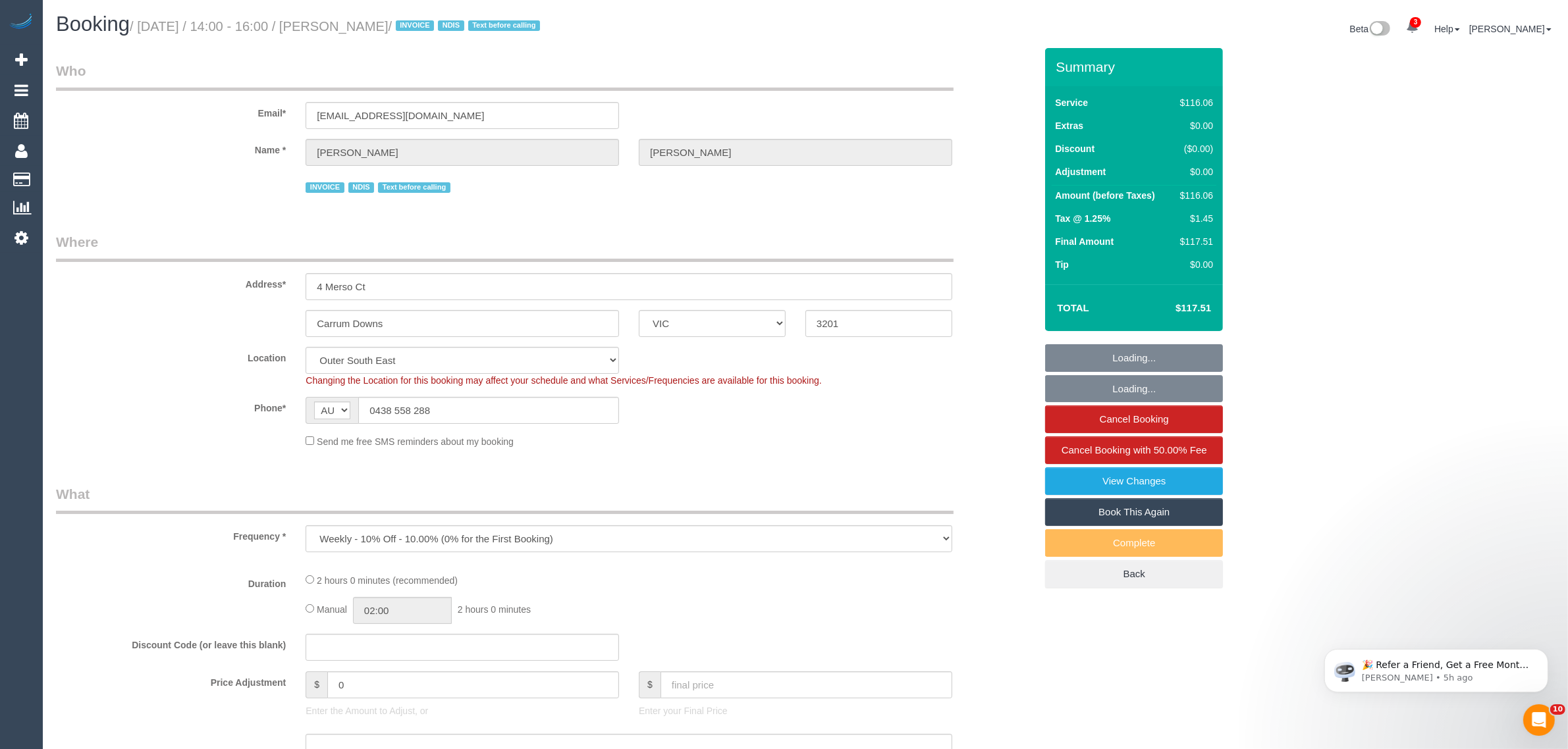
select select "object:631"
select select "number:27"
select select "number:14"
select select "number:18"
select select "number:36"
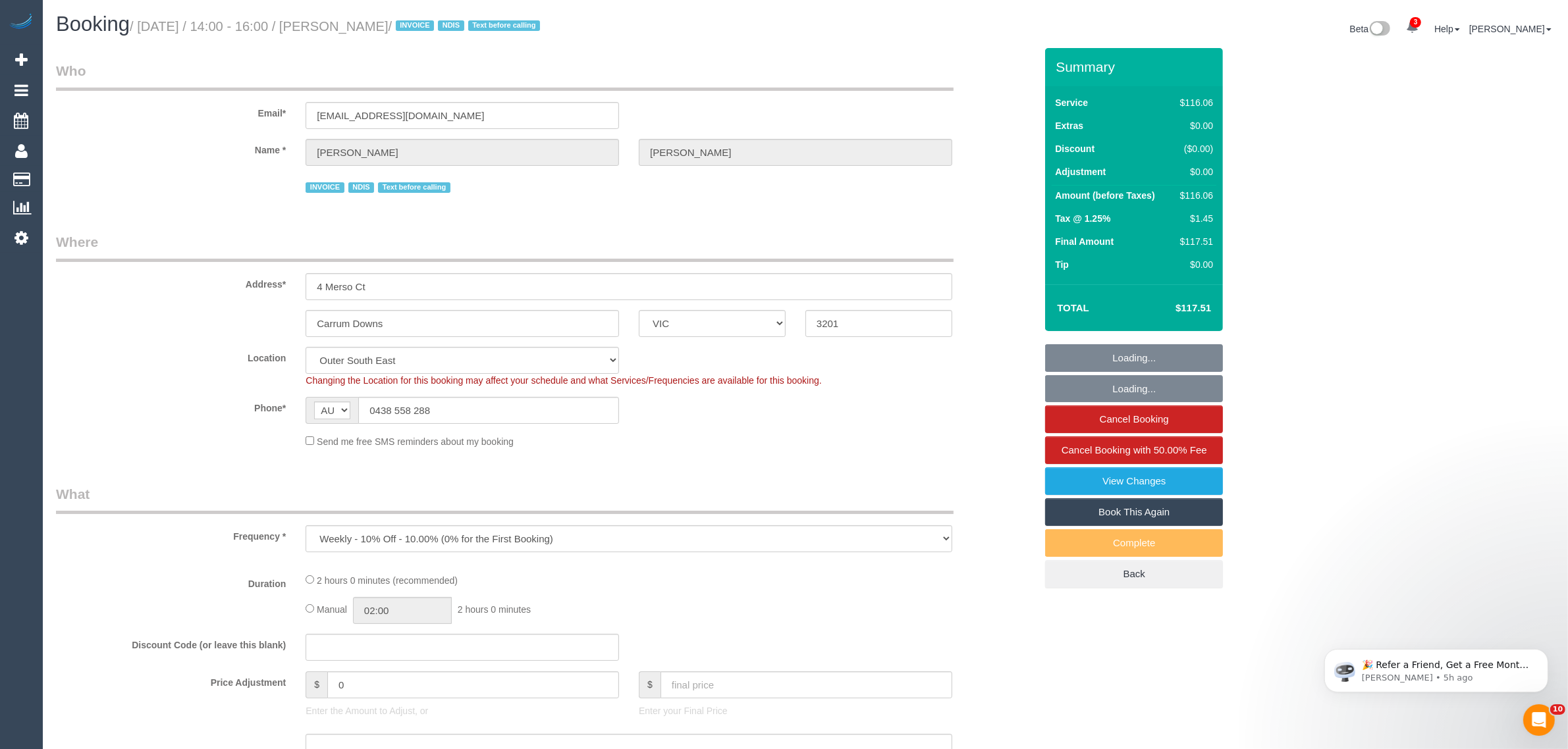
select select "number:34"
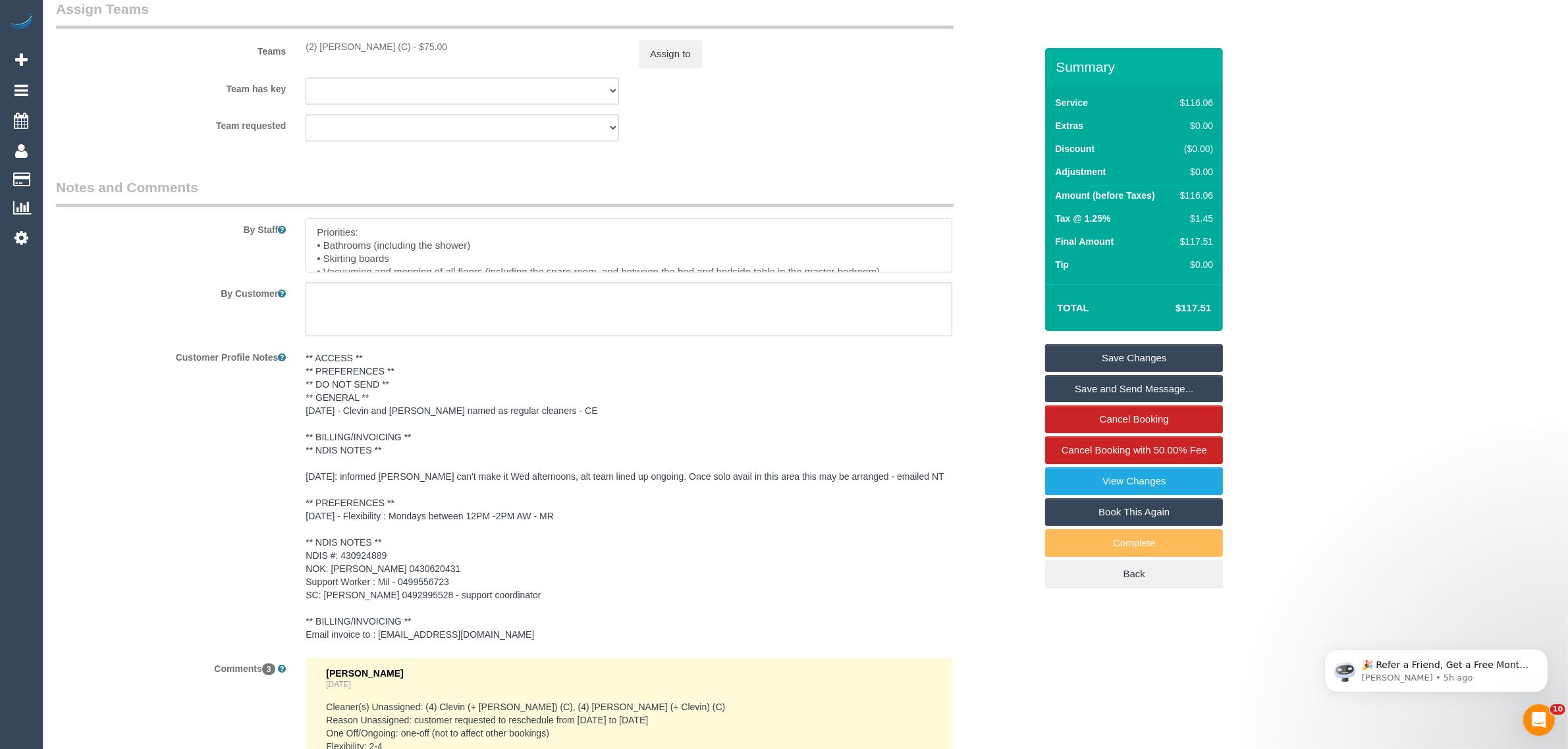
drag, startPoint x: 733, startPoint y: 229, endPoint x: 310, endPoint y: 211, distance: 423.4
click at [310, 211] on div "By Staff" at bounding box center [546, 224] width 999 height 95
click at [872, 60] on div "Assign to" at bounding box center [795, 54] width 333 height 28
